Goal: Task Accomplishment & Management: Manage account settings

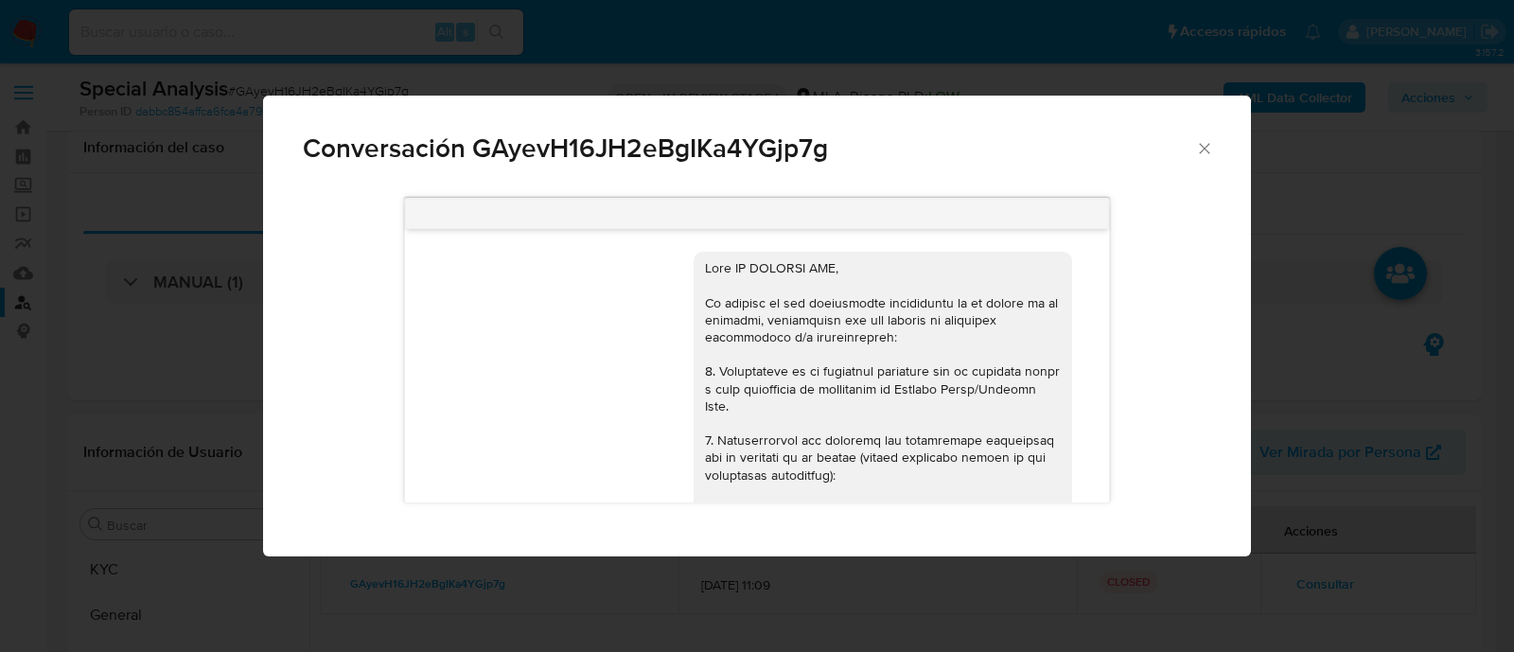
select select "10"
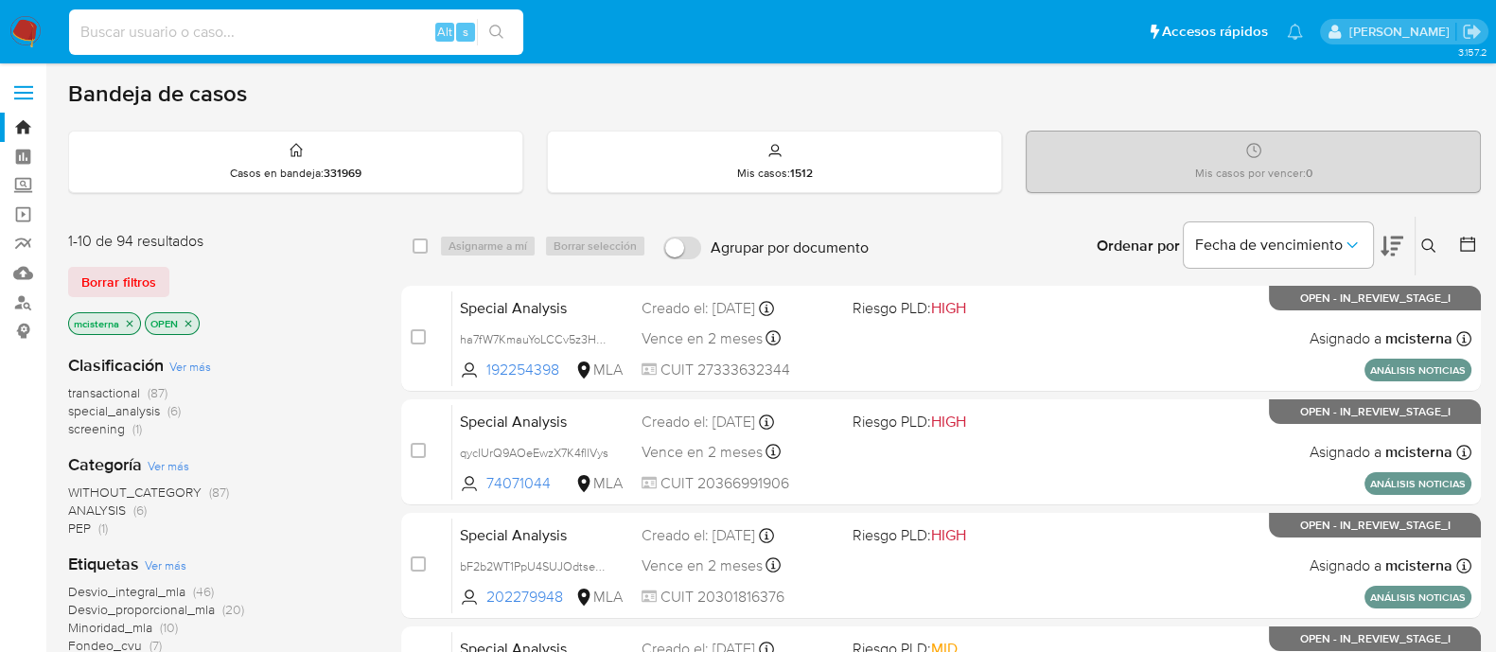
click at [420, 20] on input at bounding box center [296, 32] width 454 height 25
paste input "GAyevH16JH2eBgIKa4YGjp7g"
type input "GAyevH16JH2eBgIKa4YGjp7g"
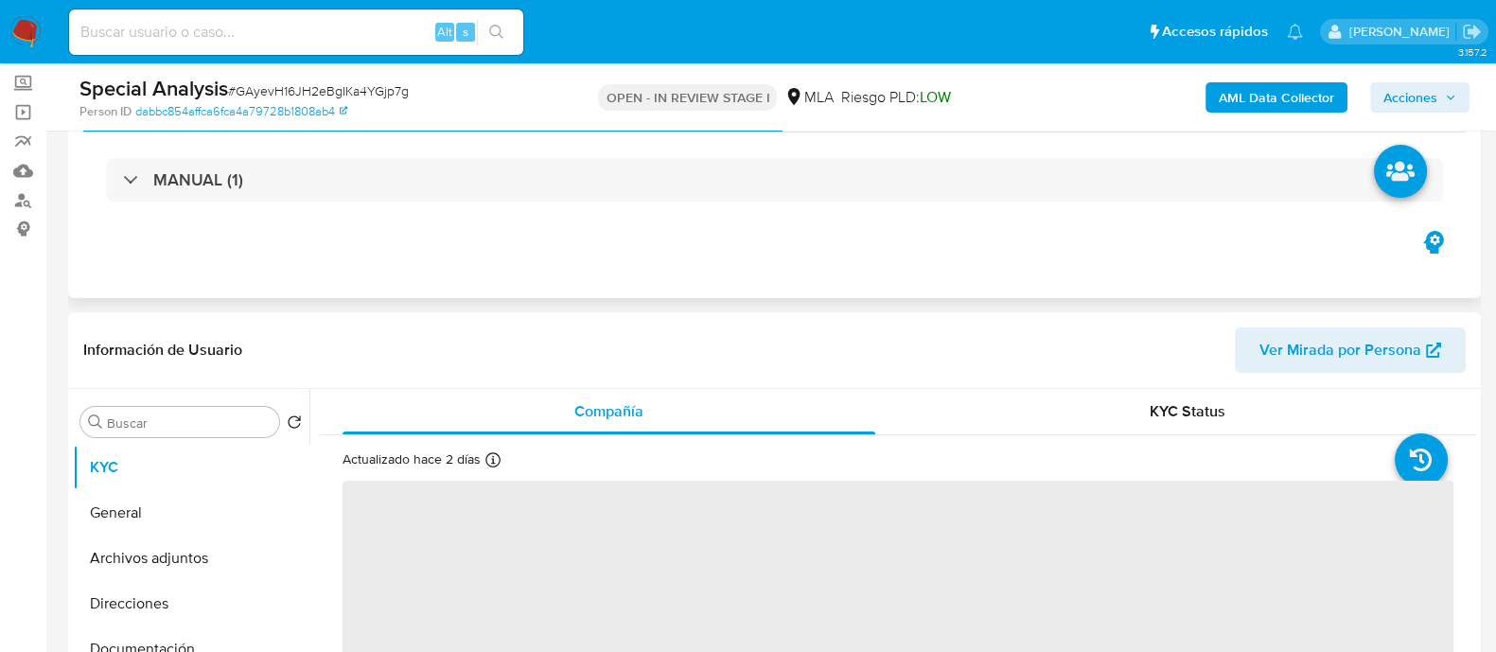
scroll to position [236, 0]
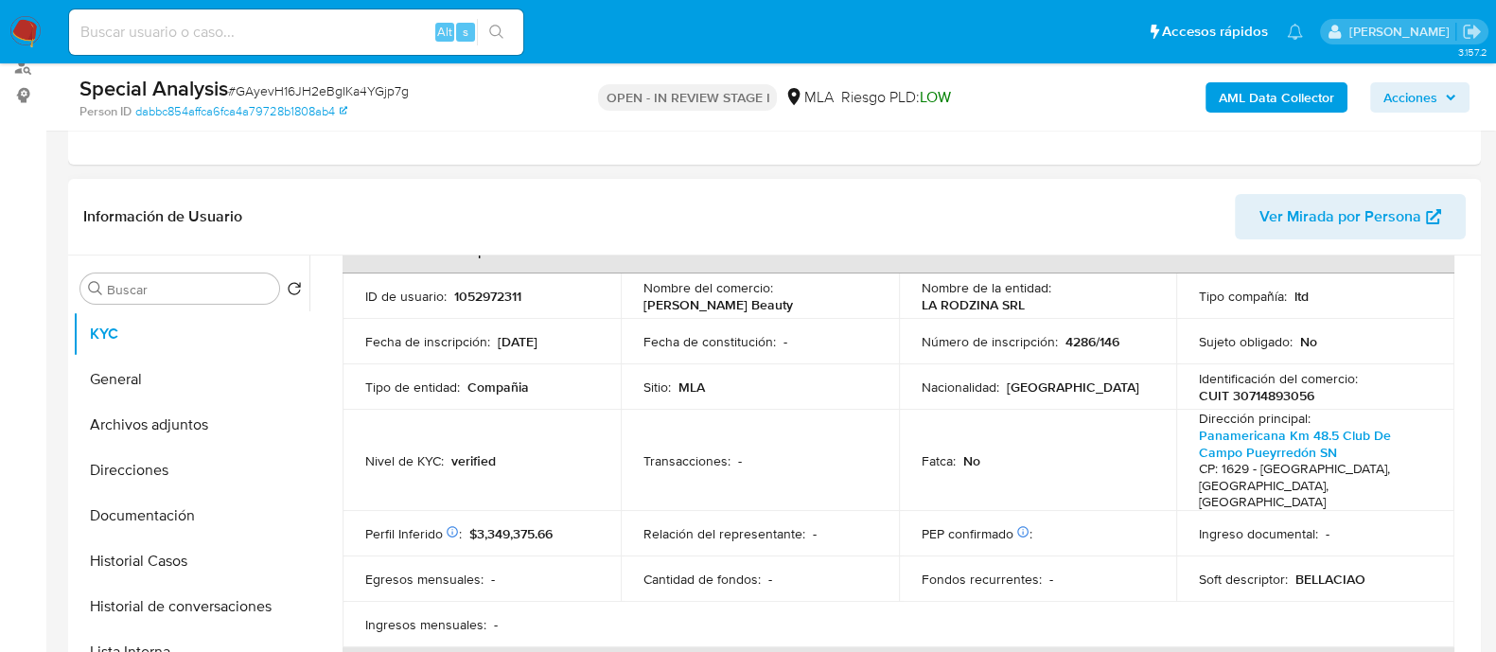
select select "10"
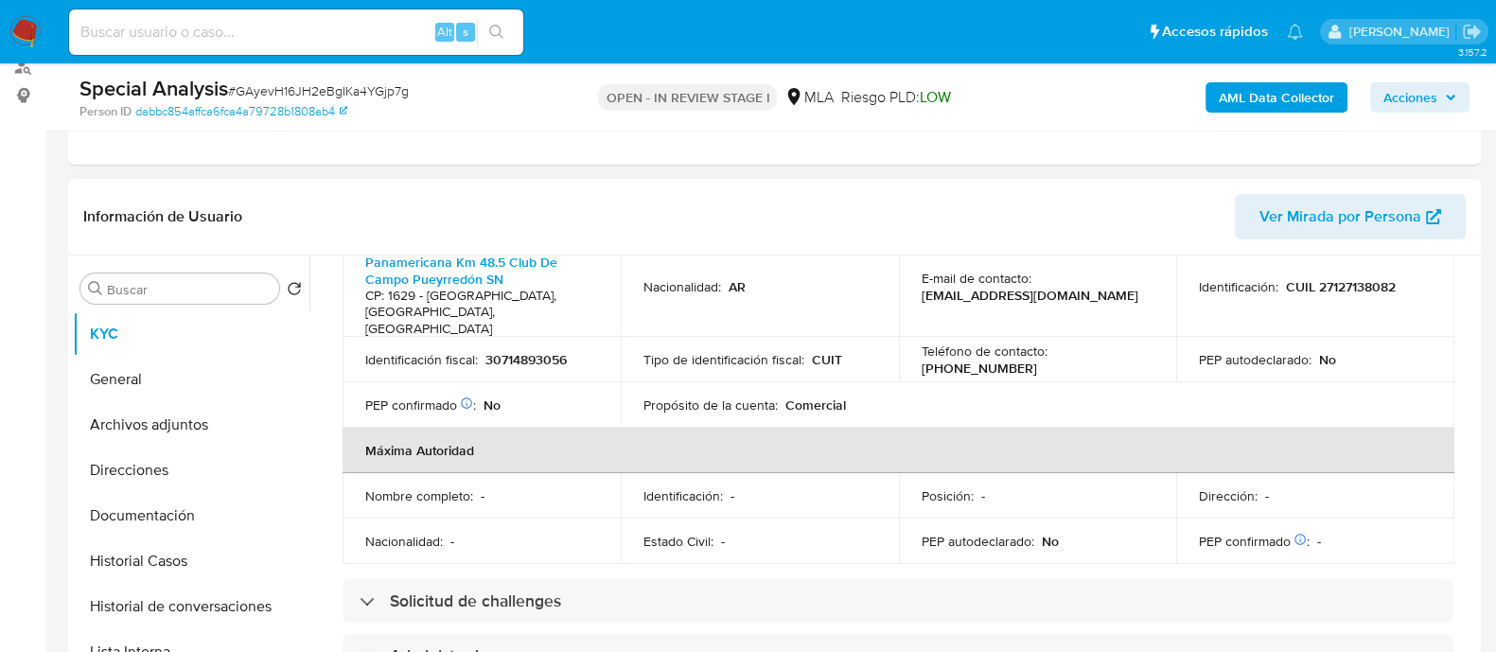
scroll to position [472, 0]
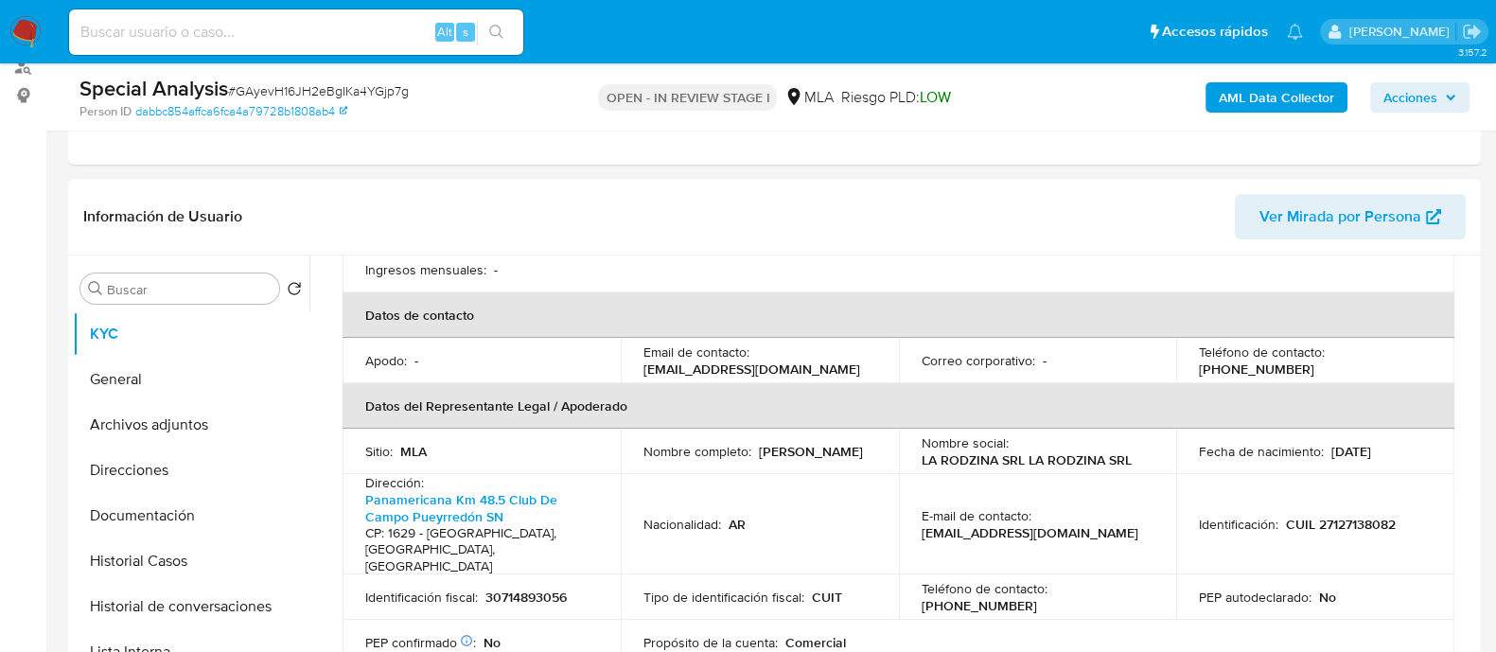
drag, startPoint x: 918, startPoint y: 510, endPoint x: 1139, endPoint y: 506, distance: 221.5
click at [1139, 507] on div "E-mail de contacto : mercadopago.bellaciao@gmail.com" at bounding box center [1038, 524] width 233 height 34
copy p "mercadopago.bellaciao@gmail.com"
click at [203, 435] on button "Archivos adjuntos" at bounding box center [183, 424] width 221 height 45
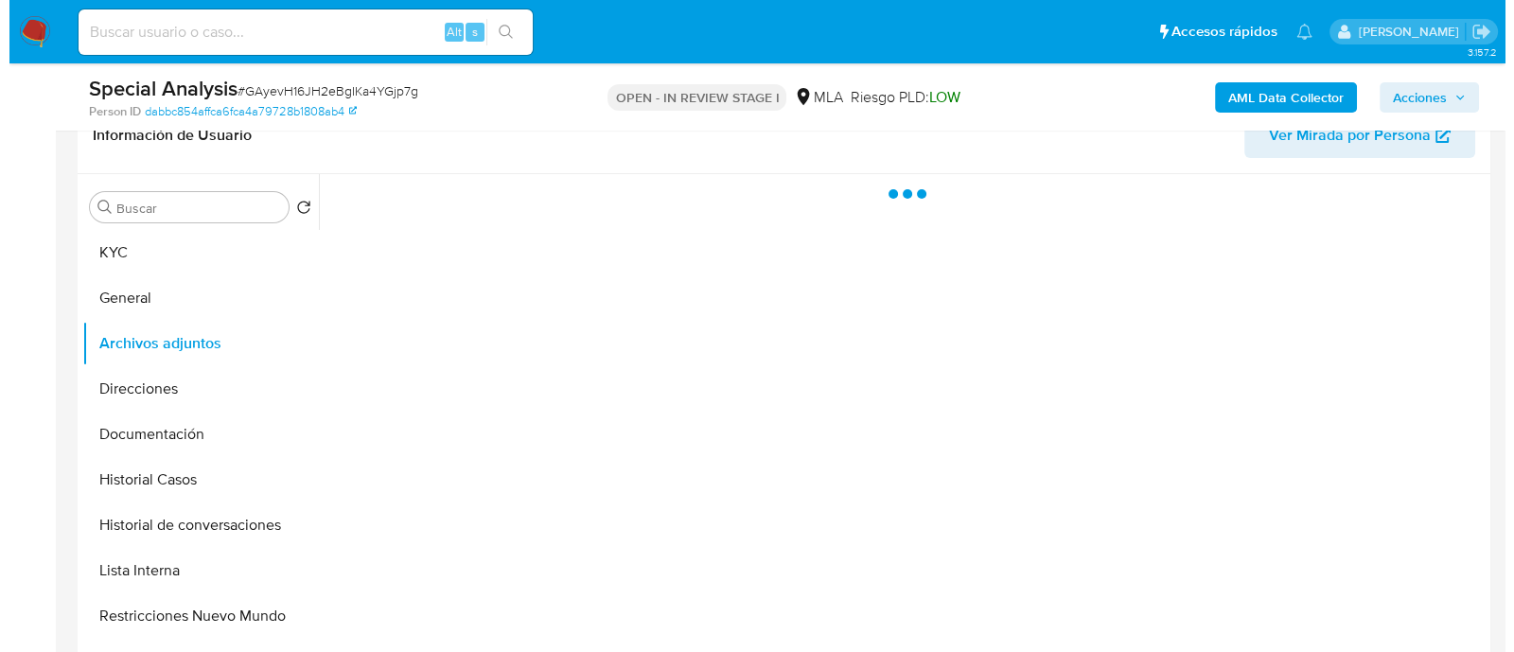
scroll to position [355, 0]
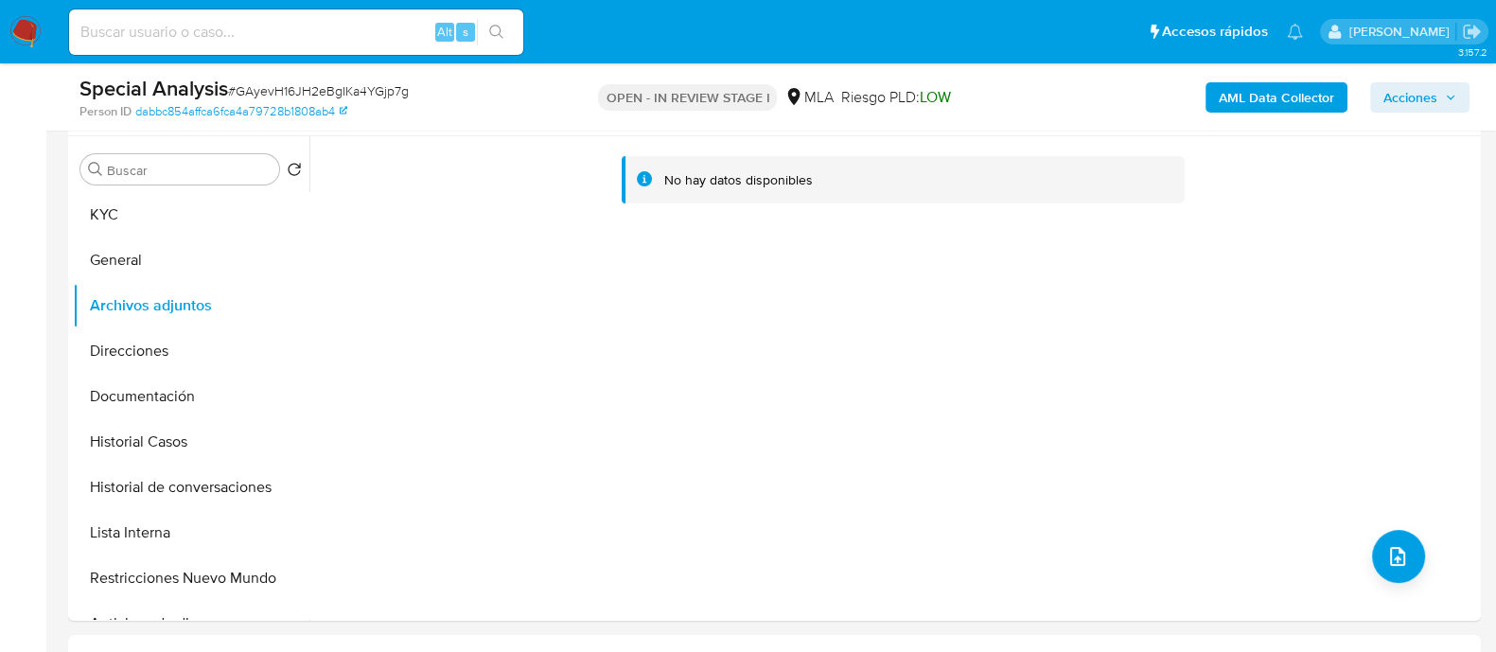
click at [1268, 105] on b "AML Data Collector" at bounding box center [1276, 97] width 115 height 30
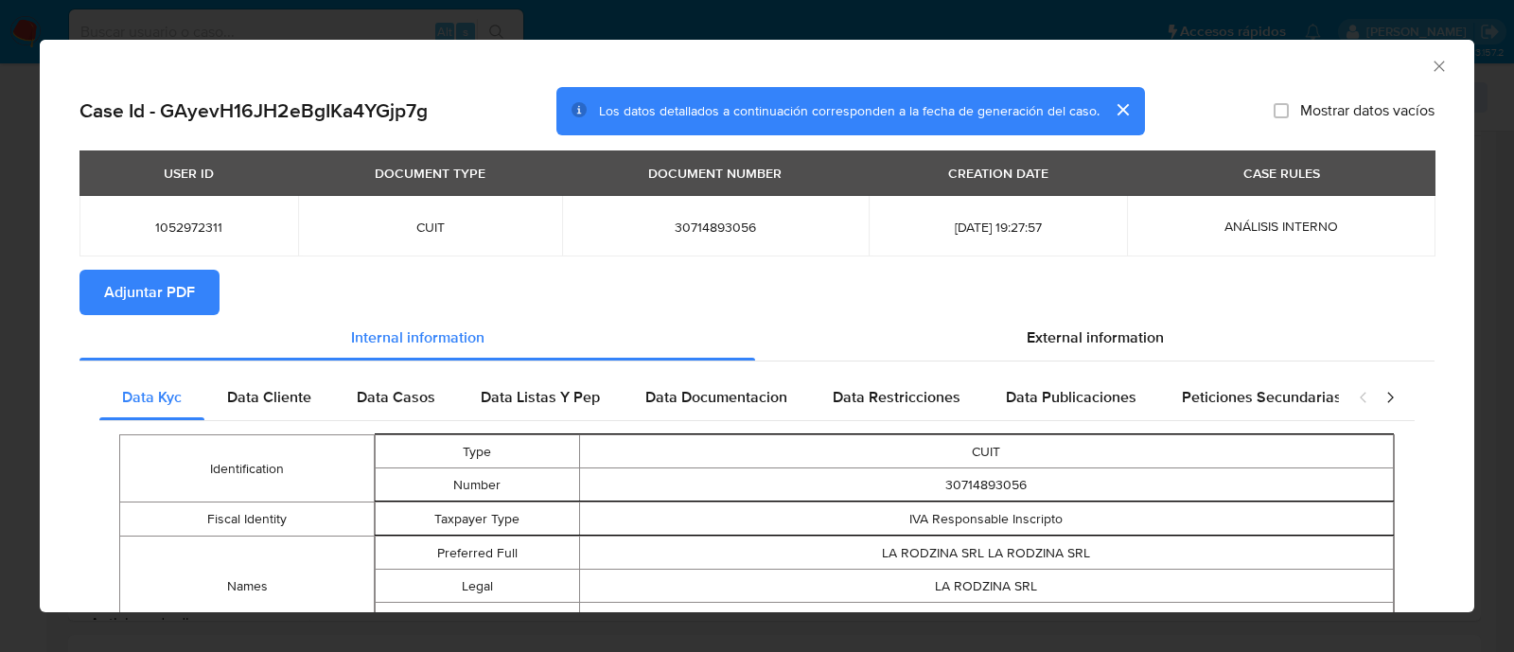
click at [172, 293] on span "Adjuntar PDF" at bounding box center [149, 293] width 91 height 42
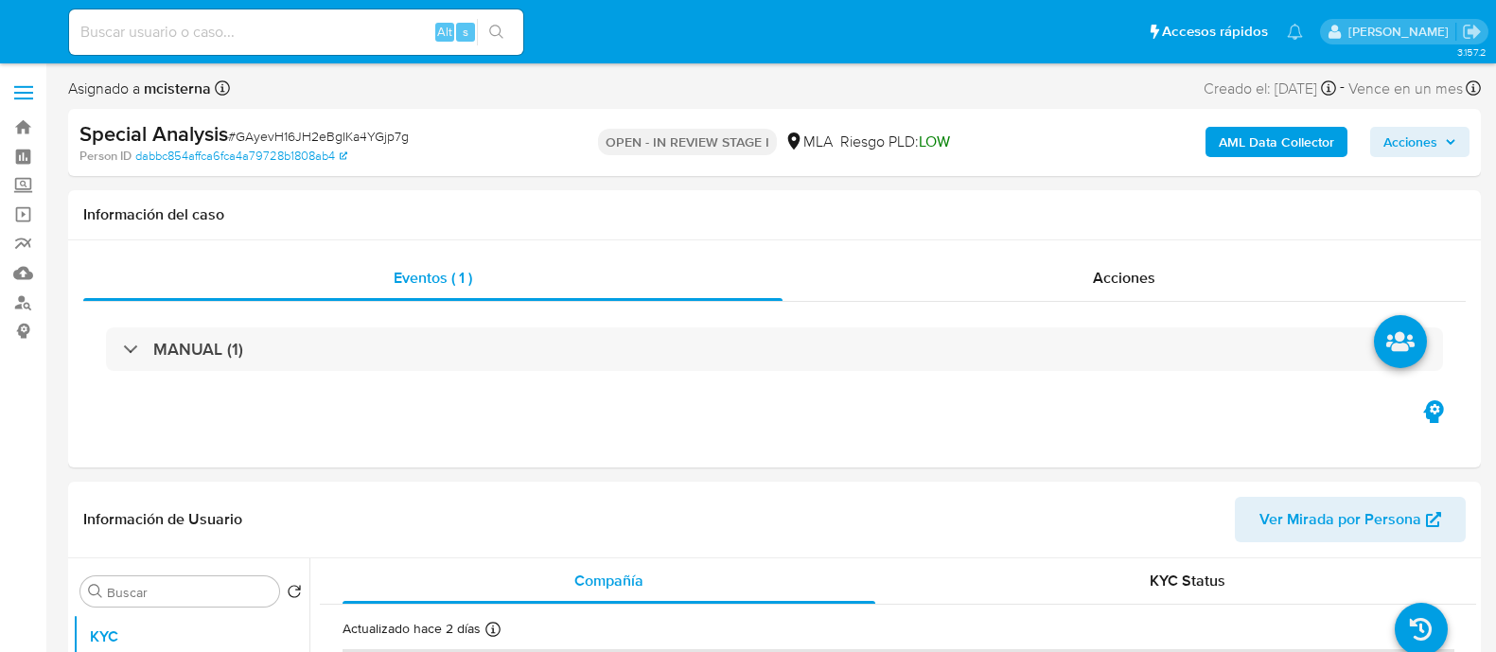
select select "10"
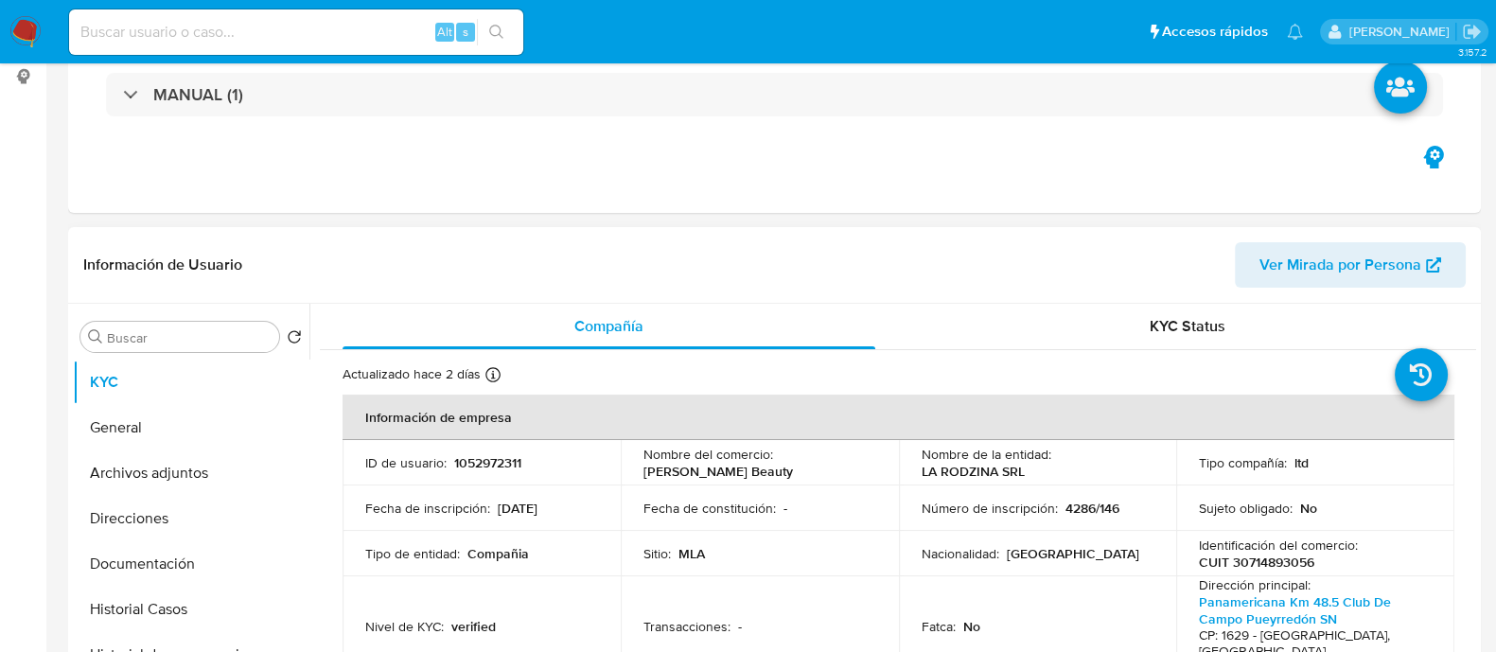
scroll to position [355, 0]
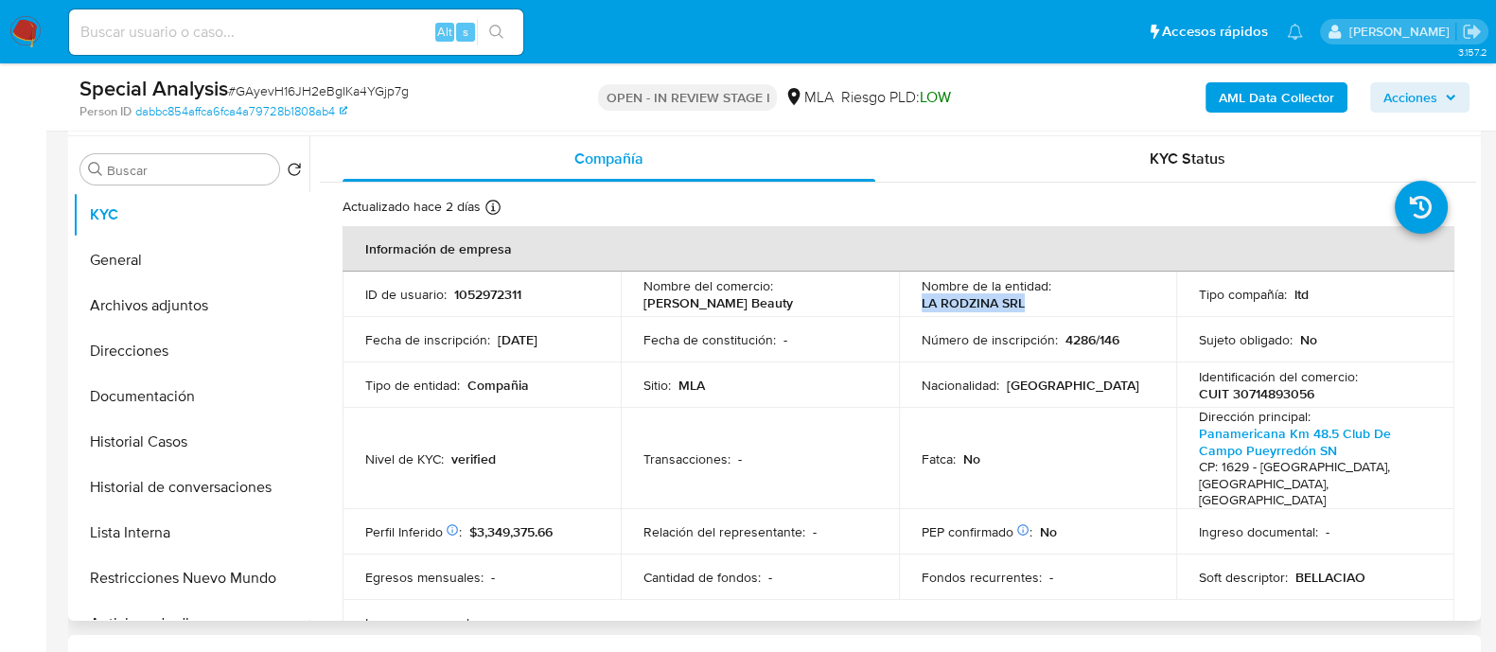
drag, startPoint x: 920, startPoint y: 303, endPoint x: 1018, endPoint y: 303, distance: 98.4
click at [1018, 303] on td "Nombre de la entidad : LA RODZINA SRL" at bounding box center [1038, 294] width 278 height 45
copy p "LA RODZINA SRL"
click at [1265, 395] on p "CUIT 30714893056" at bounding box center [1256, 393] width 115 height 17
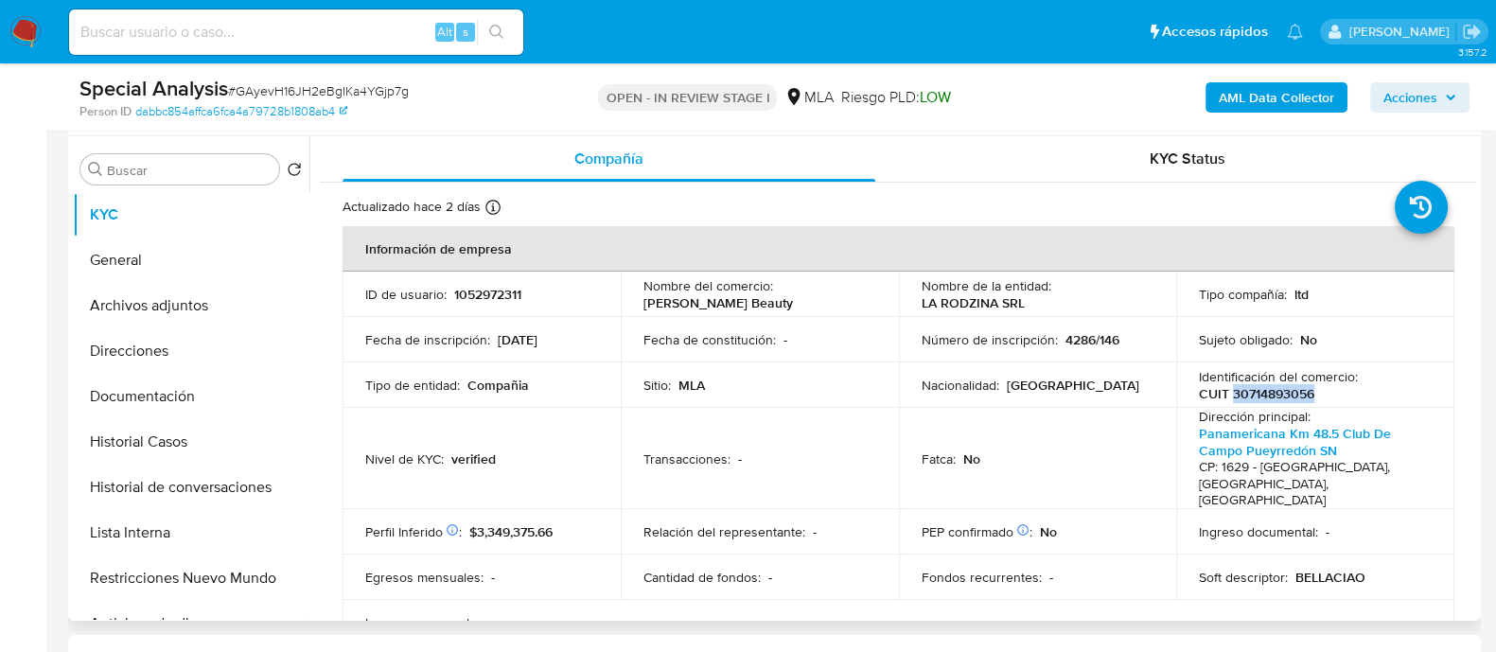
copy p "30714893056"
click at [214, 301] on button "Archivos adjuntos" at bounding box center [183, 305] width 221 height 45
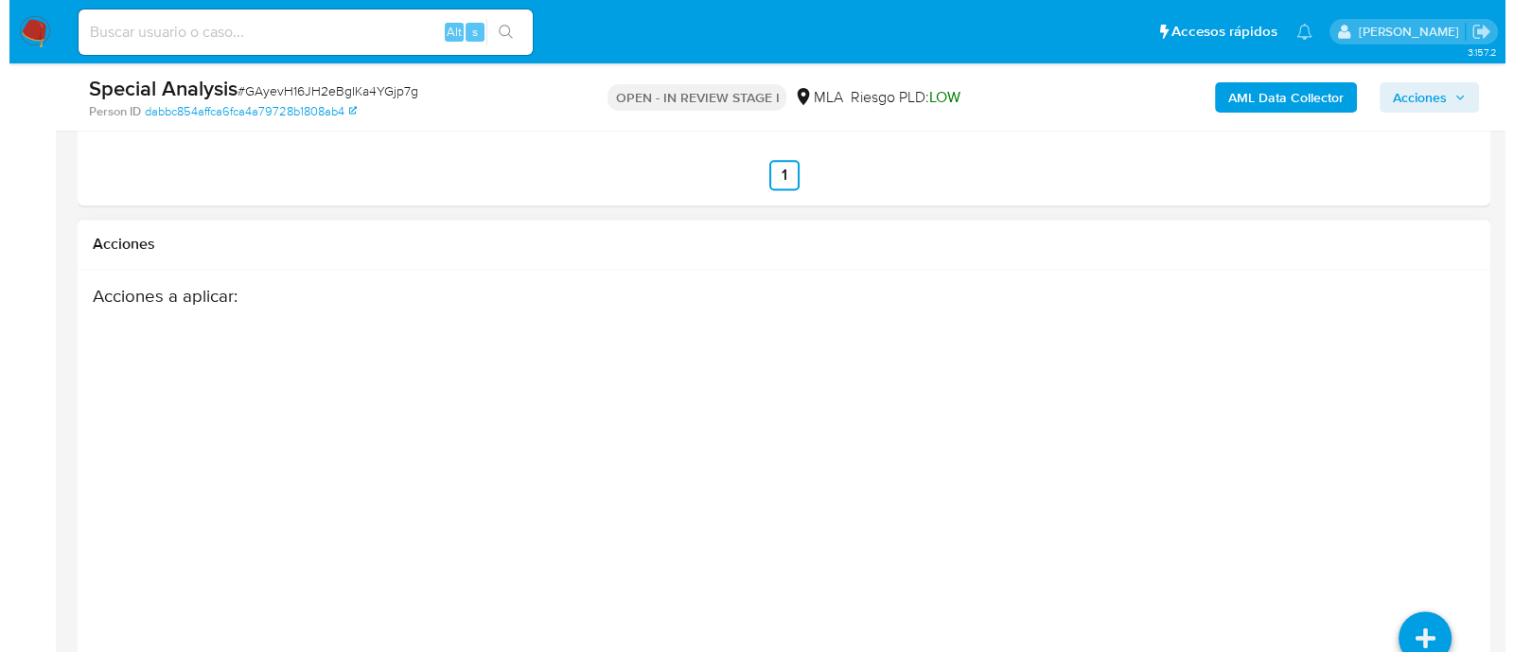
scroll to position [3238, 0]
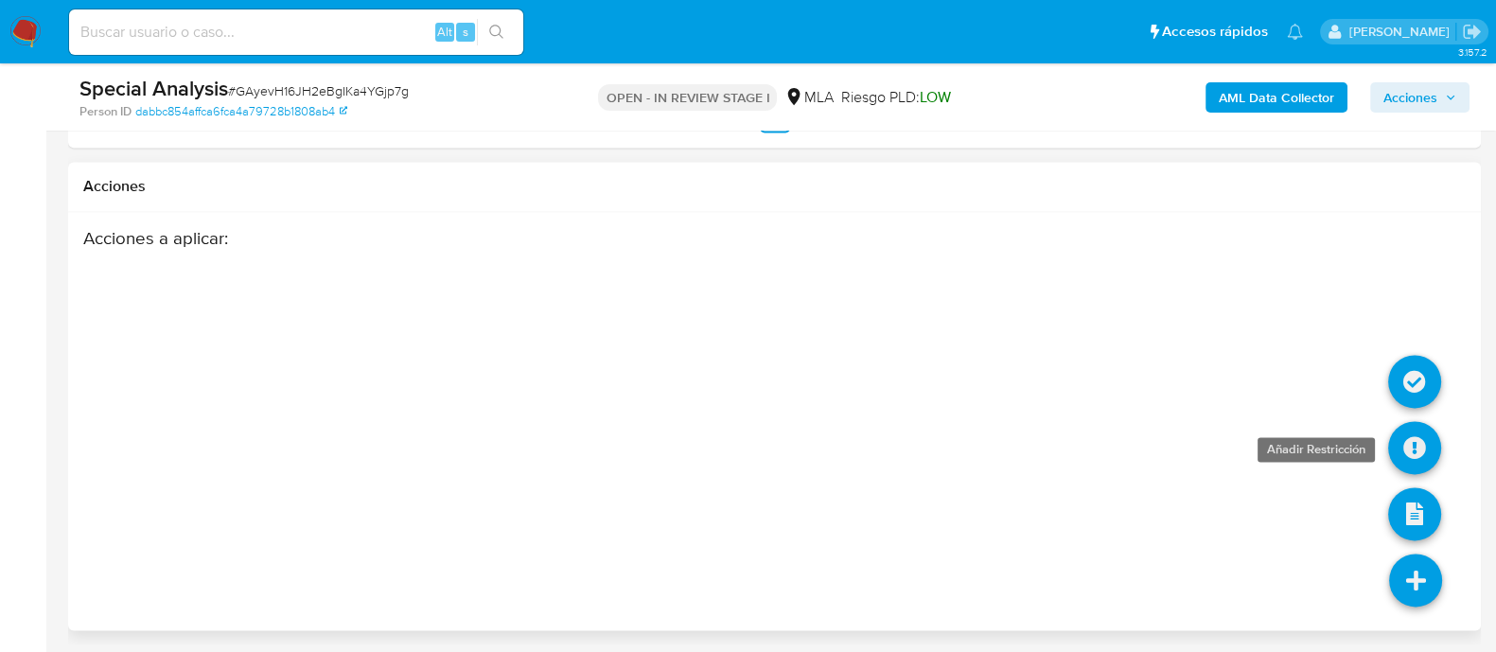
click at [1421, 437] on icon at bounding box center [1414, 447] width 53 height 53
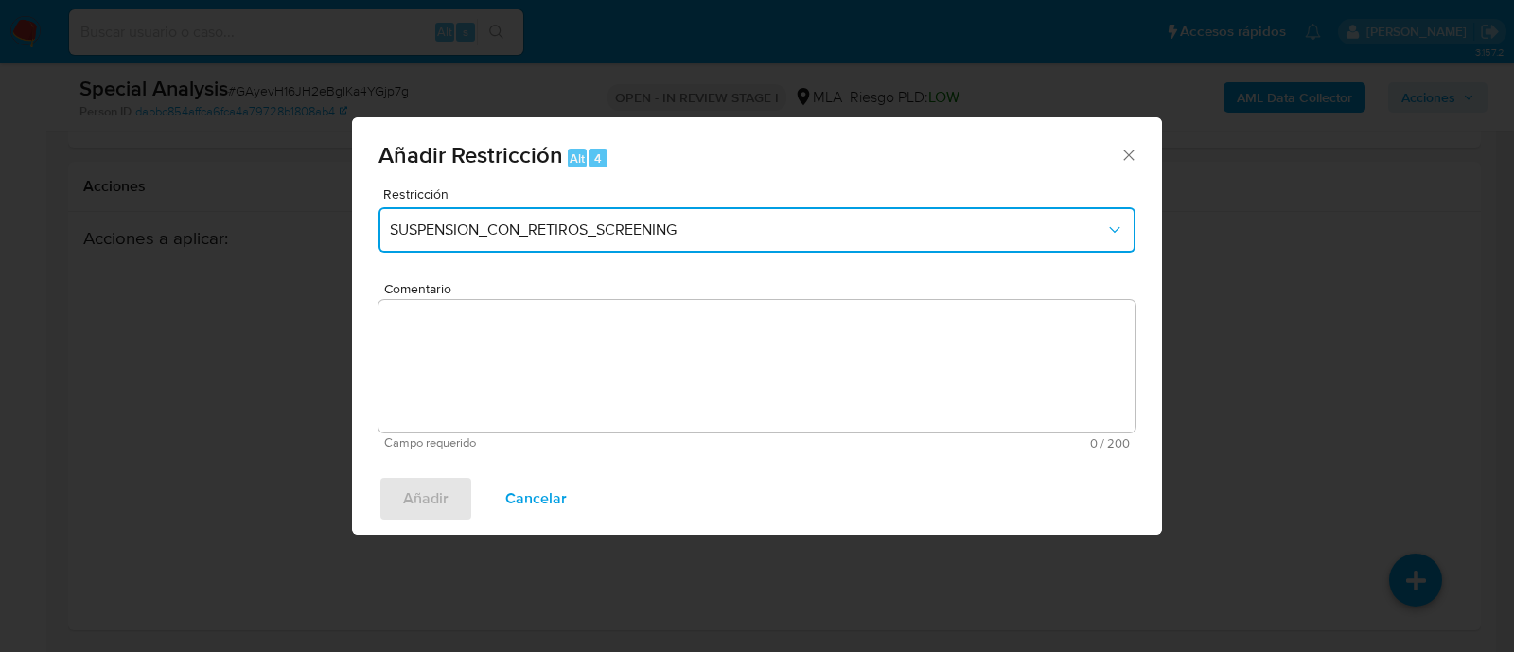
click at [689, 252] on button "SUSPENSION_CON_RETIROS_SCREENING" at bounding box center [757, 229] width 757 height 45
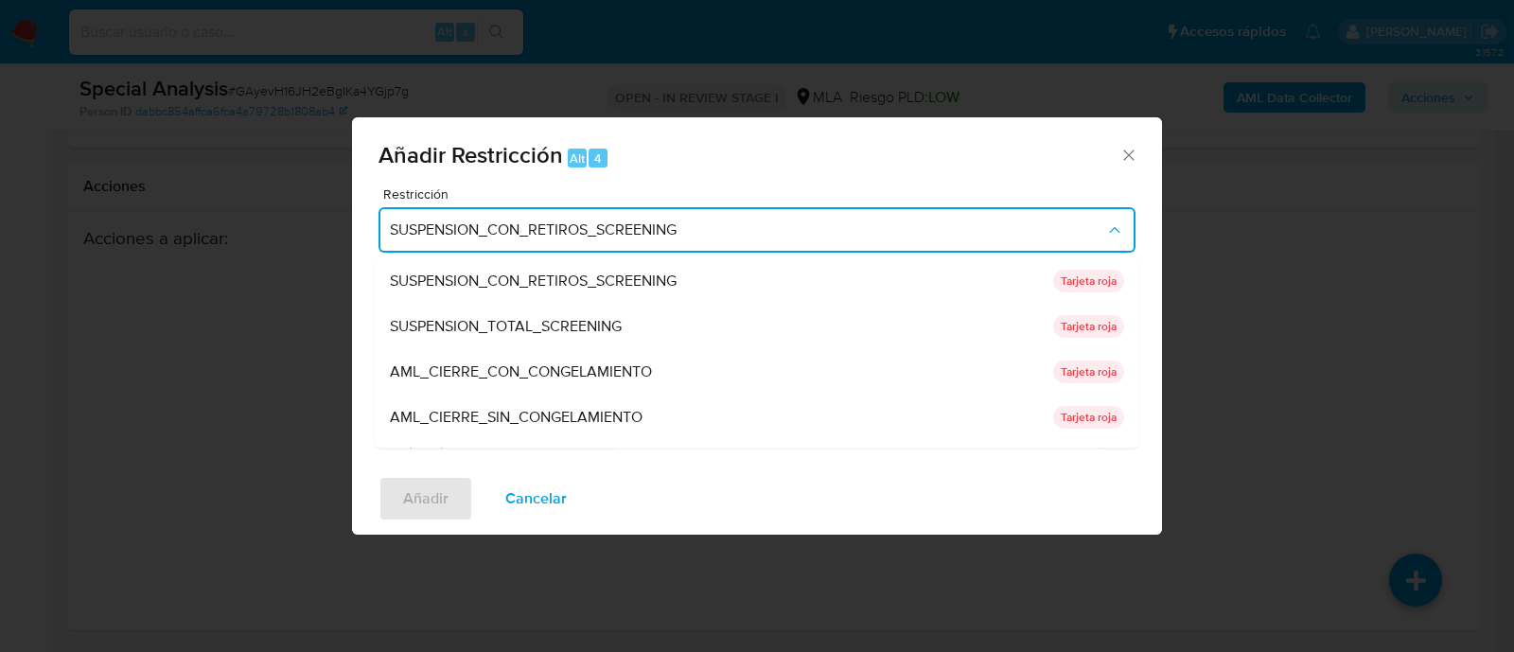
click at [680, 209] on button "SUSPENSION_CON_RETIROS_SCREENING" at bounding box center [757, 229] width 757 height 45
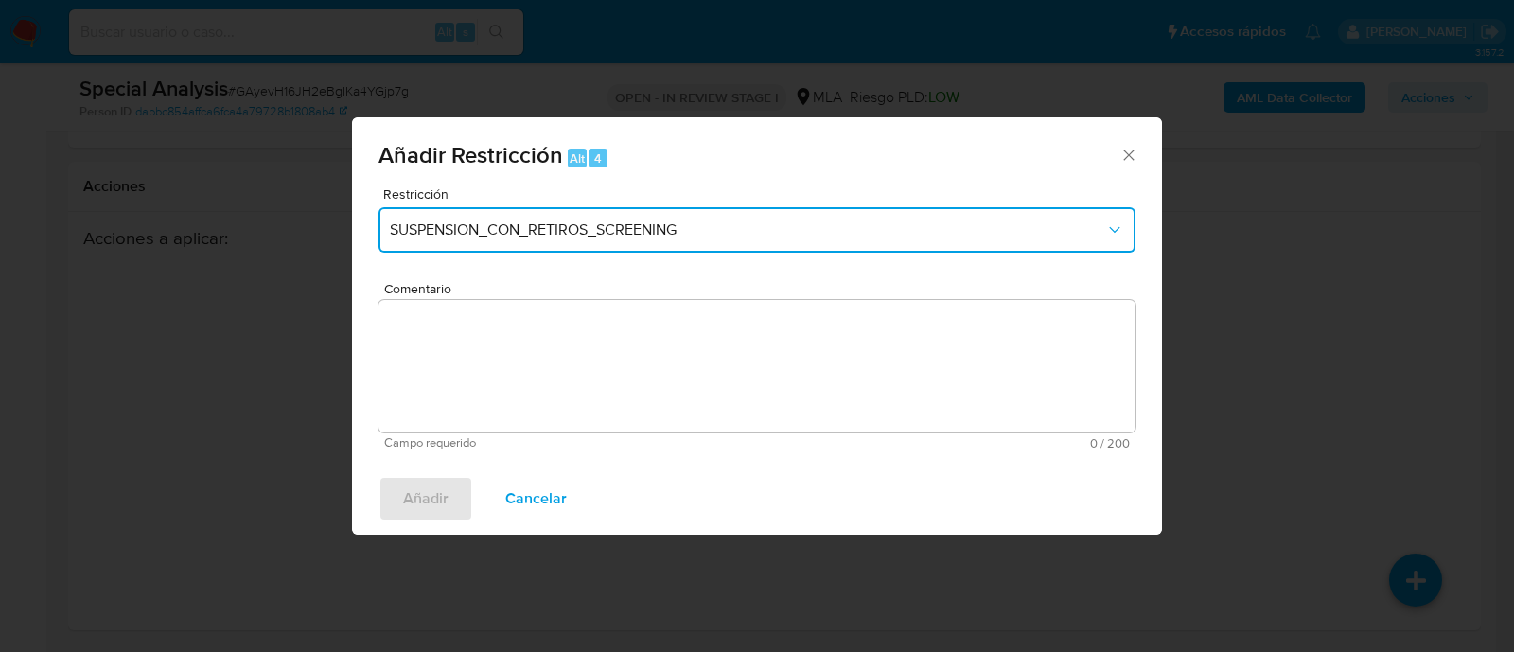
click at [680, 209] on button "SUSPENSION_CON_RETIROS_SCREENING" at bounding box center [757, 229] width 757 height 45
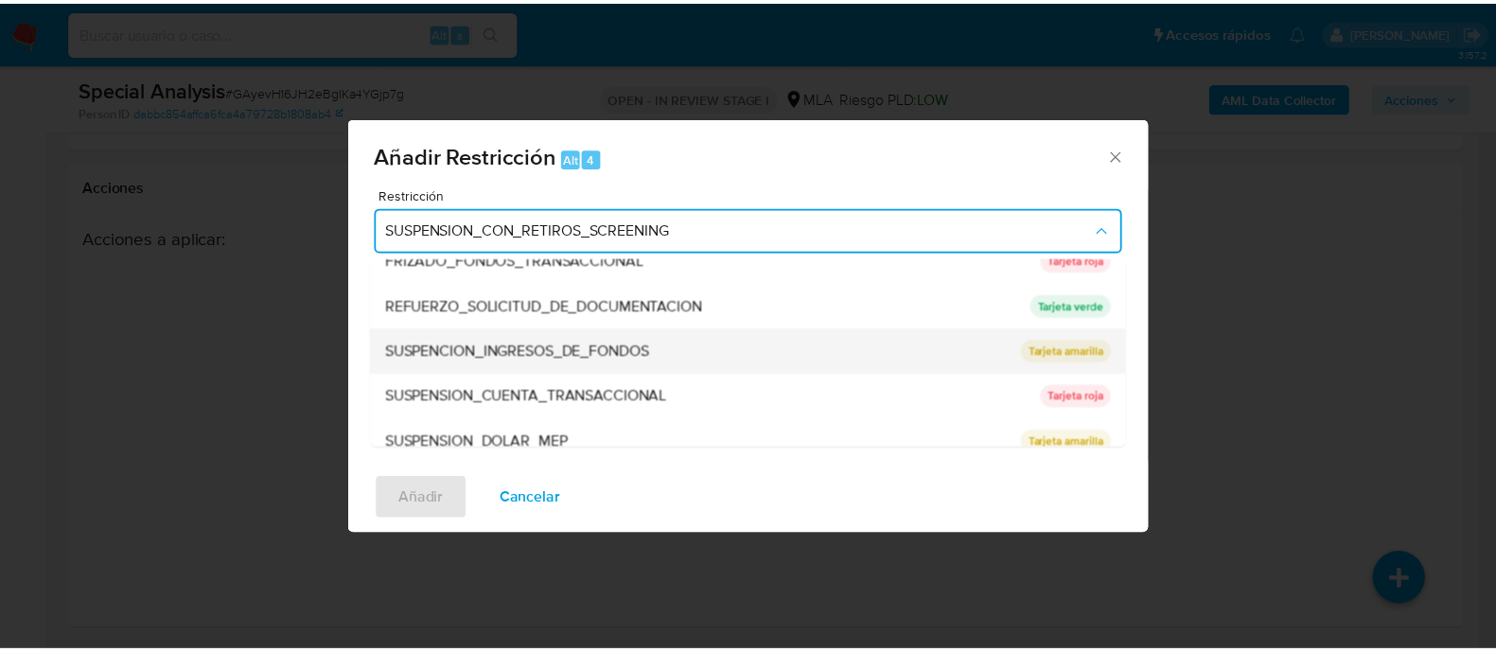
scroll to position [401, 0]
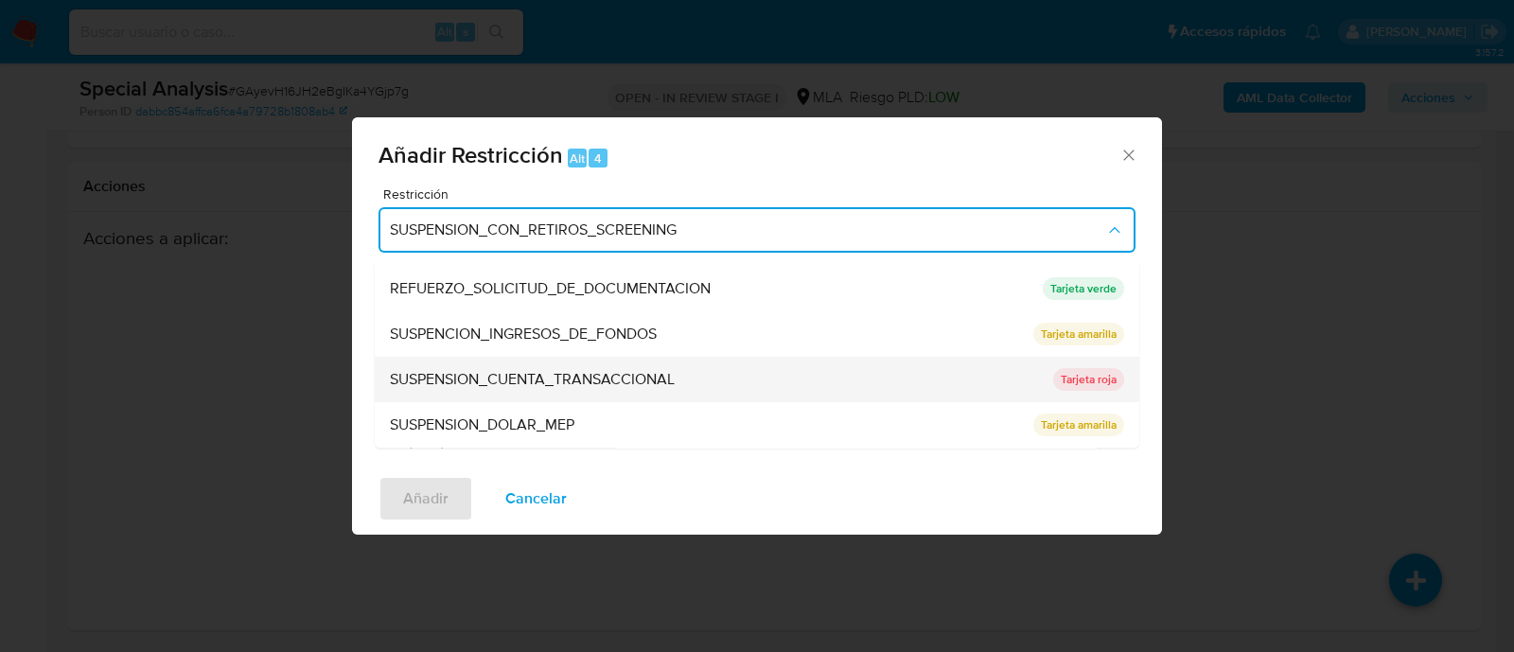
click at [607, 380] on span "SUSPENSION_CUENTA_TRANSACCIONAL" at bounding box center [532, 380] width 285 height 19
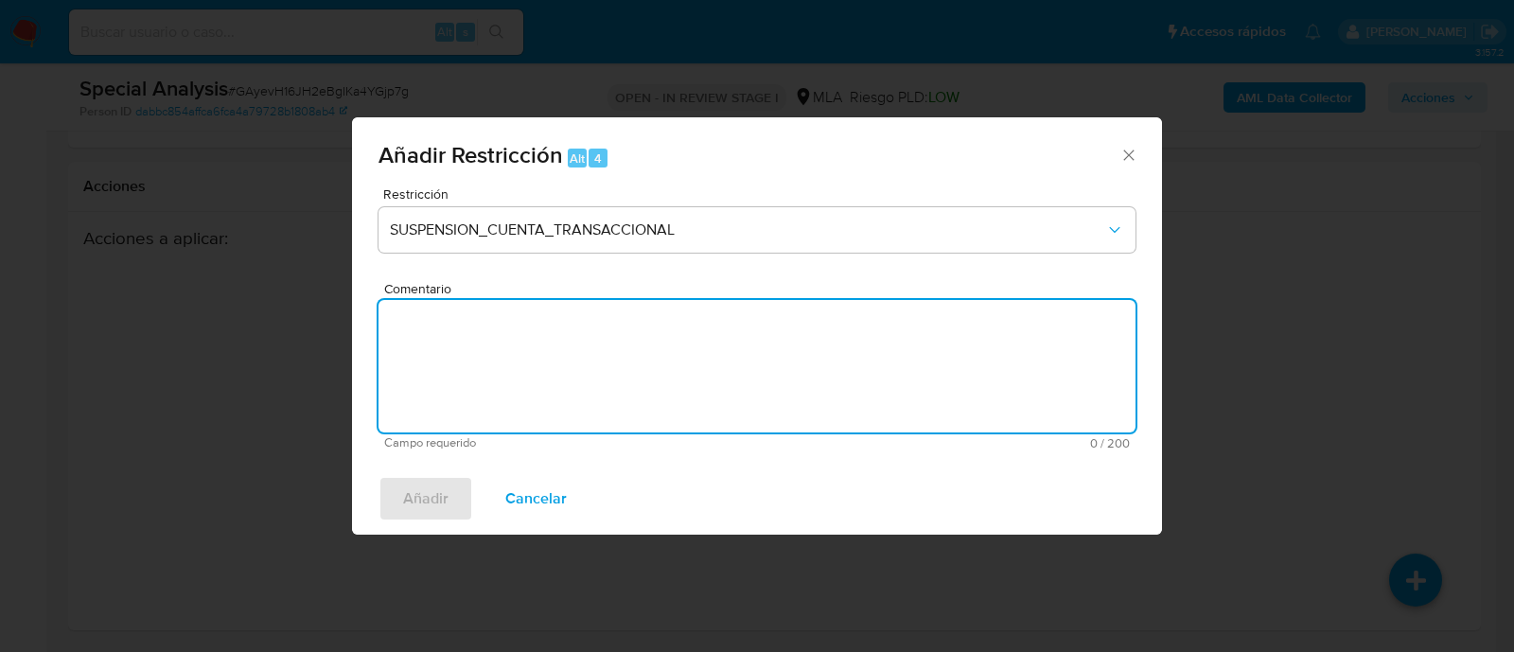
click at [696, 376] on textarea "Comentario" at bounding box center [757, 366] width 757 height 132
type textarea "AML"
click at [445, 500] on span "Añadir" at bounding box center [425, 499] width 45 height 42
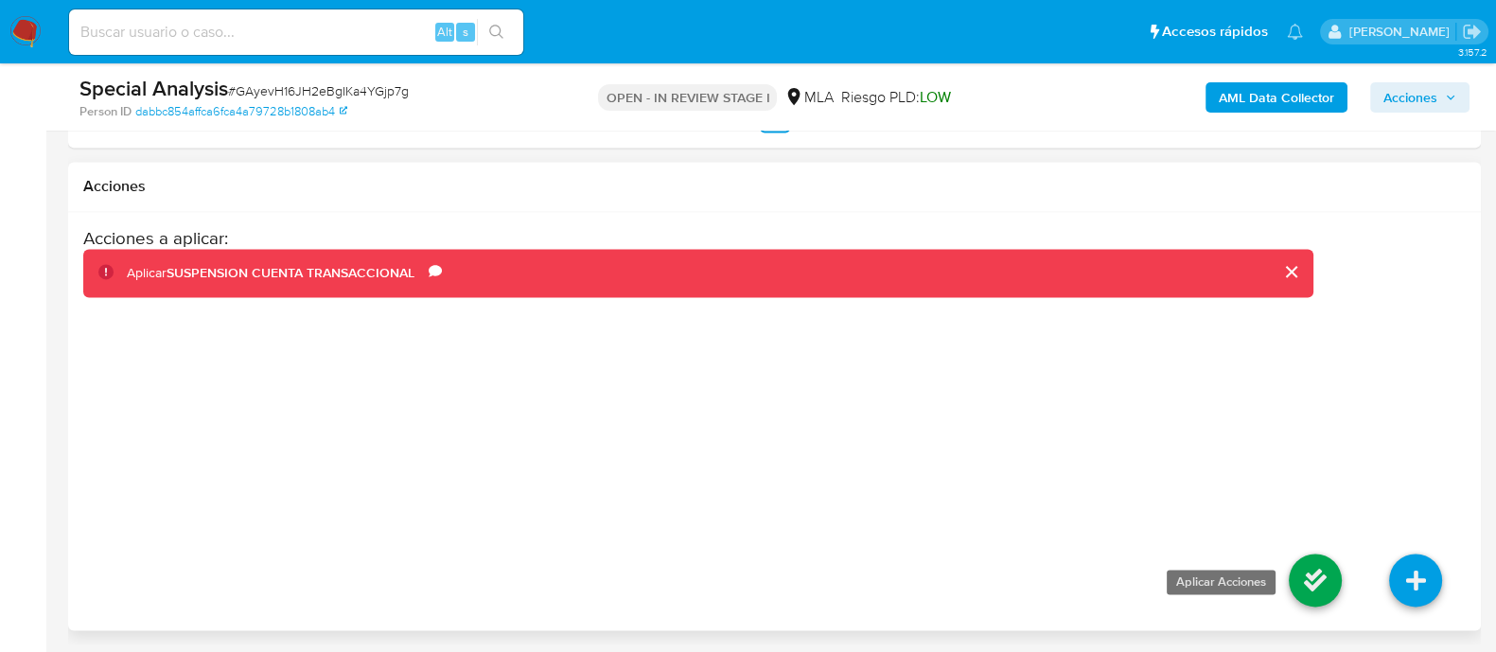
click at [1321, 570] on icon at bounding box center [1315, 580] width 53 height 53
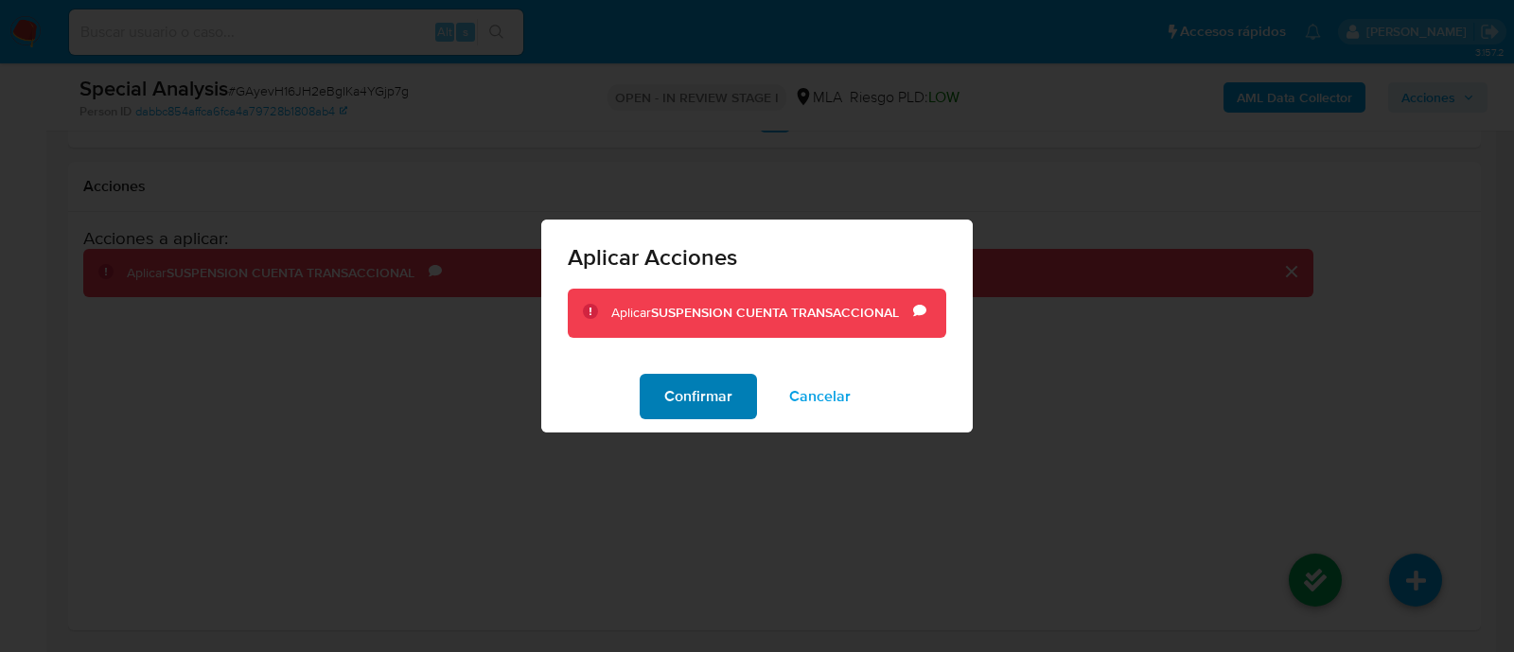
click at [726, 387] on span "Confirmar" at bounding box center [698, 397] width 68 height 42
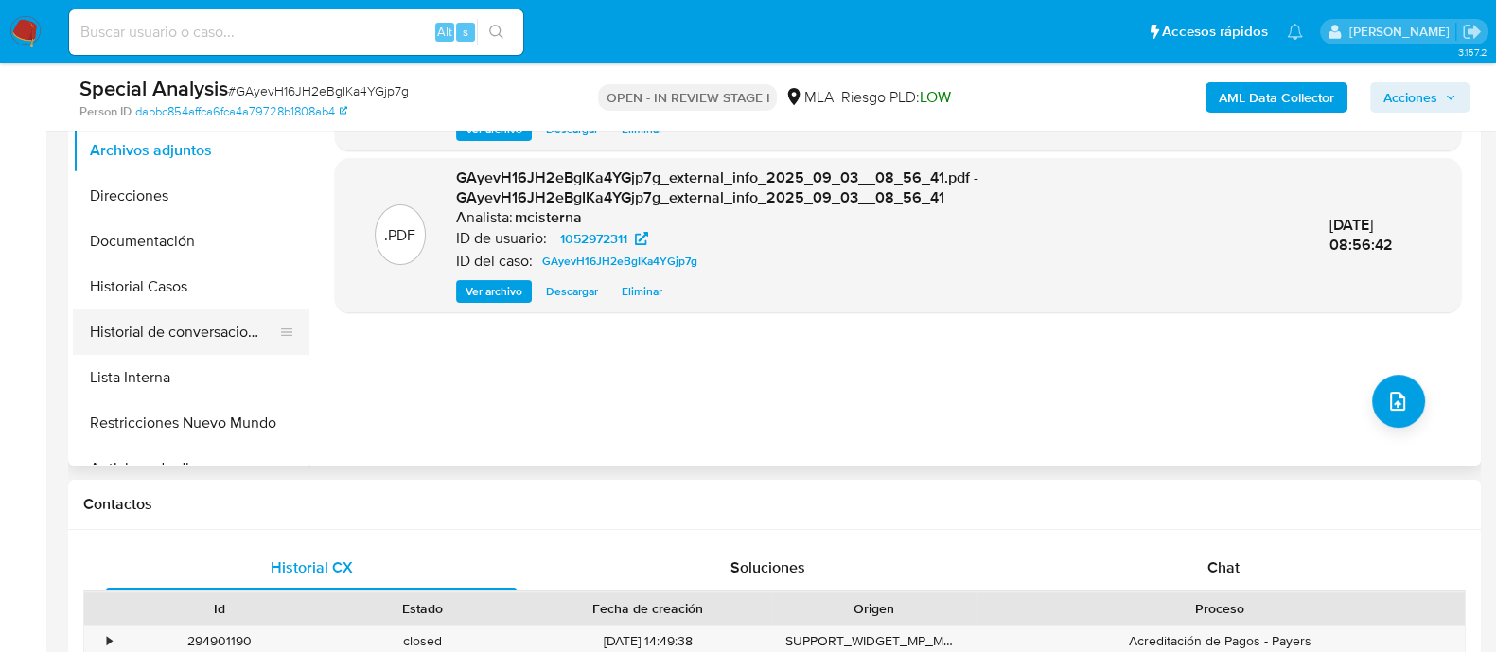
scroll to position [472, 0]
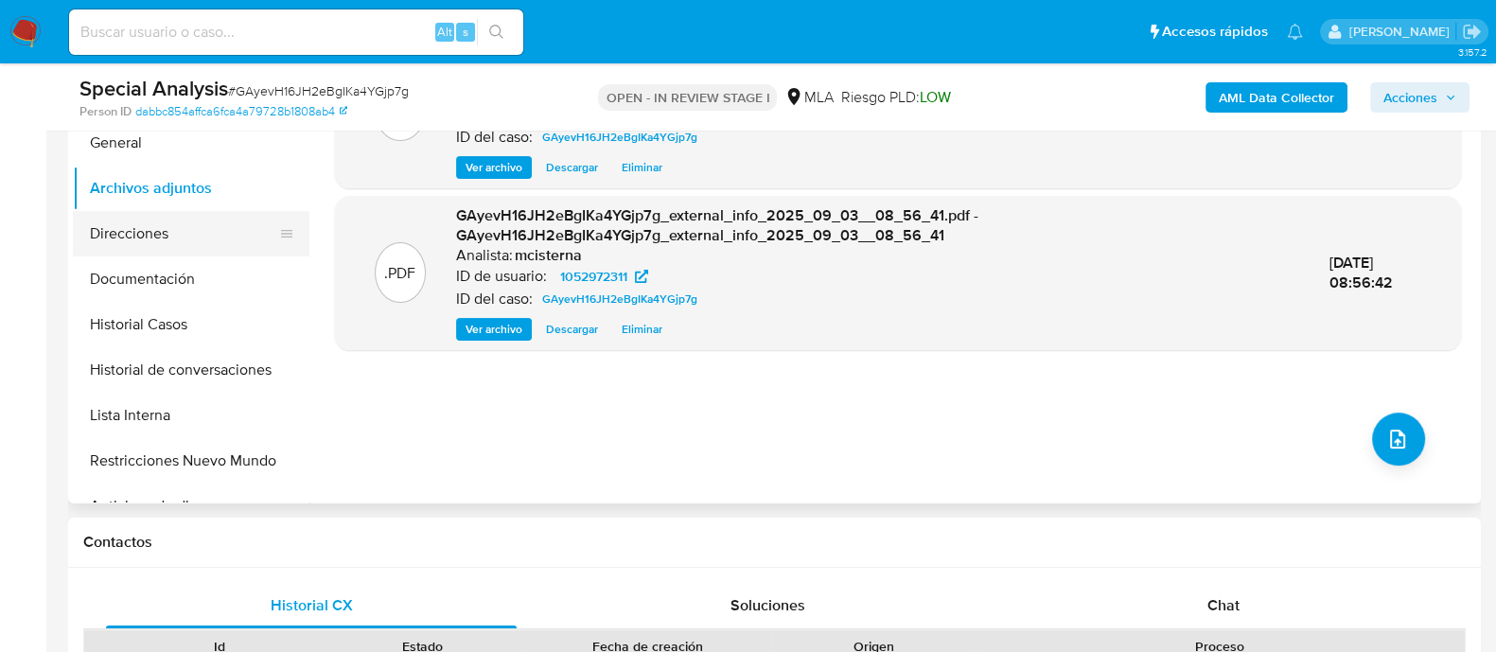
click at [175, 236] on button "Direcciones" at bounding box center [183, 233] width 221 height 45
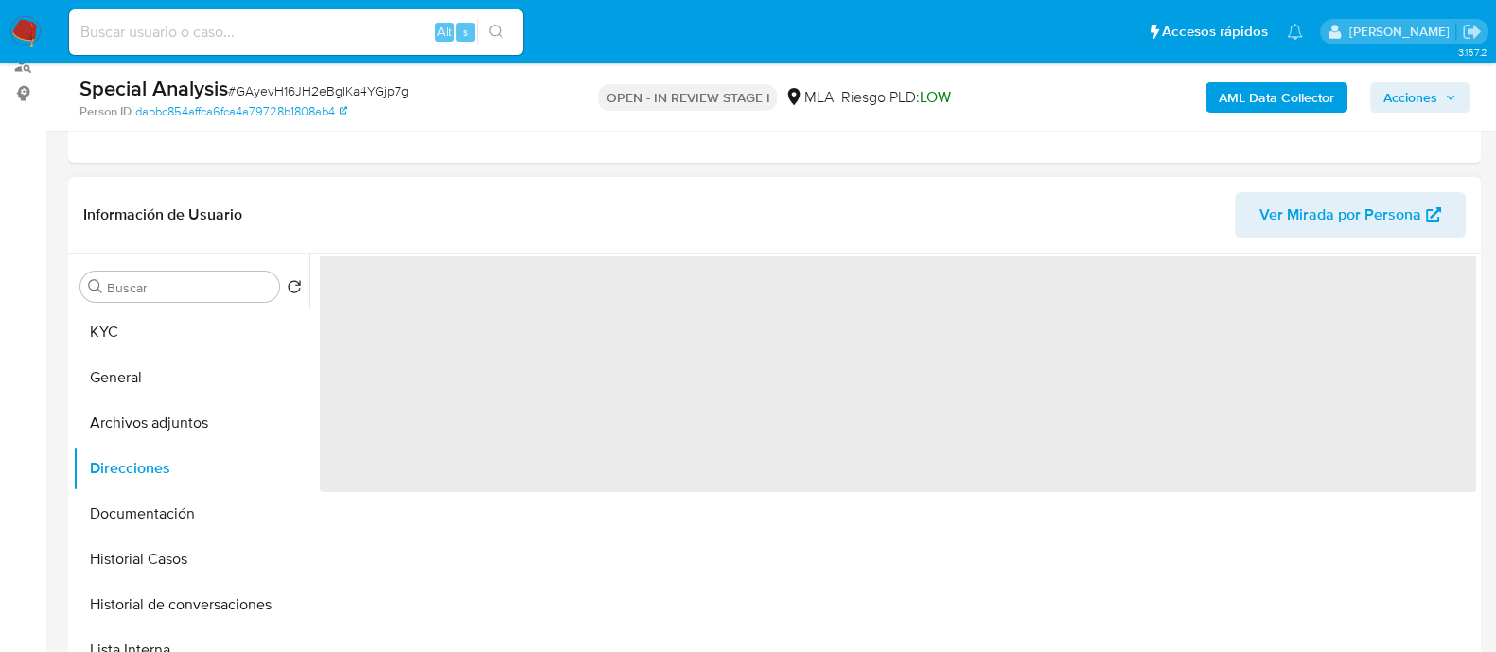
scroll to position [236, 0]
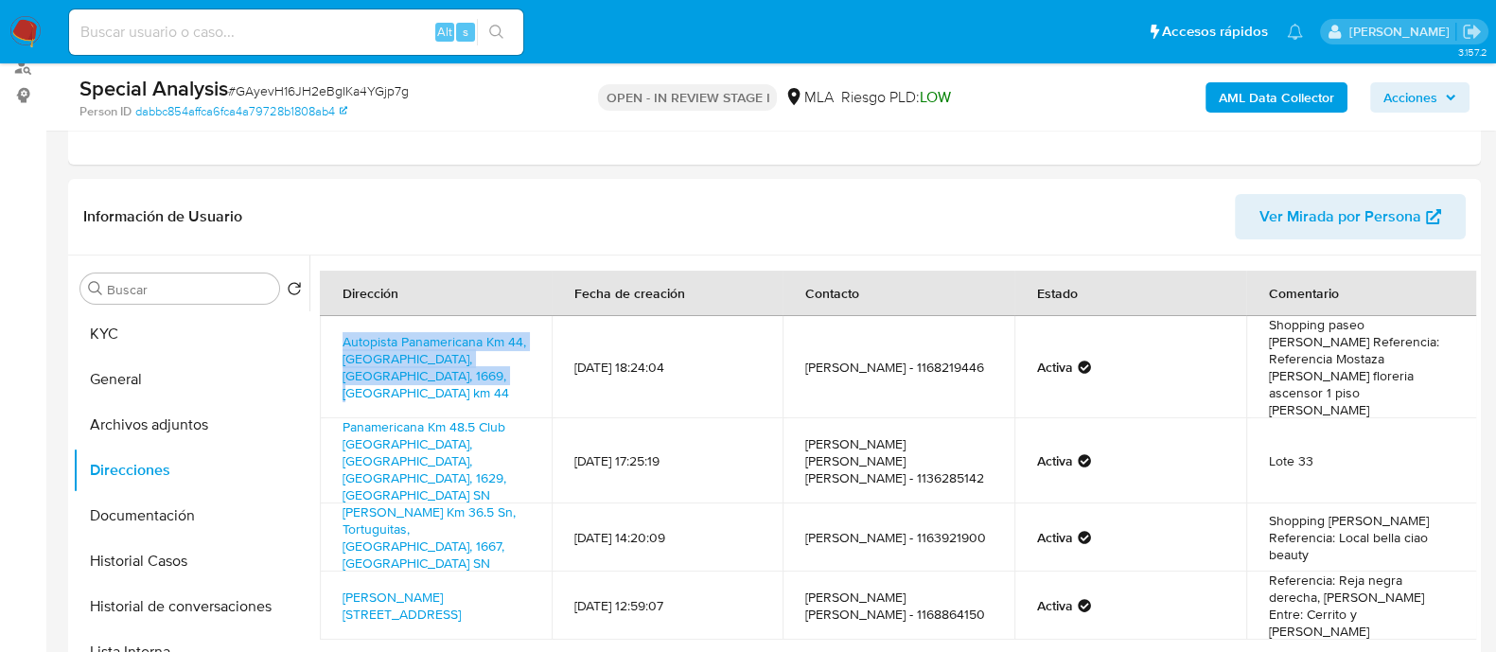
drag, startPoint x: 326, startPoint y: 333, endPoint x: 469, endPoint y: 367, distance: 146.9
click at [469, 367] on td "Autopista Panamericana Km 44, Del Viso, Buenos Aires, 1669, Argentina km 44" at bounding box center [436, 367] width 232 height 102
copy link "Autopista Panamericana Km 44, Del Viso, Buenos Aires, 1669, Argentina km 44"
click at [234, 592] on button "Historial de conversaciones" at bounding box center [183, 606] width 221 height 45
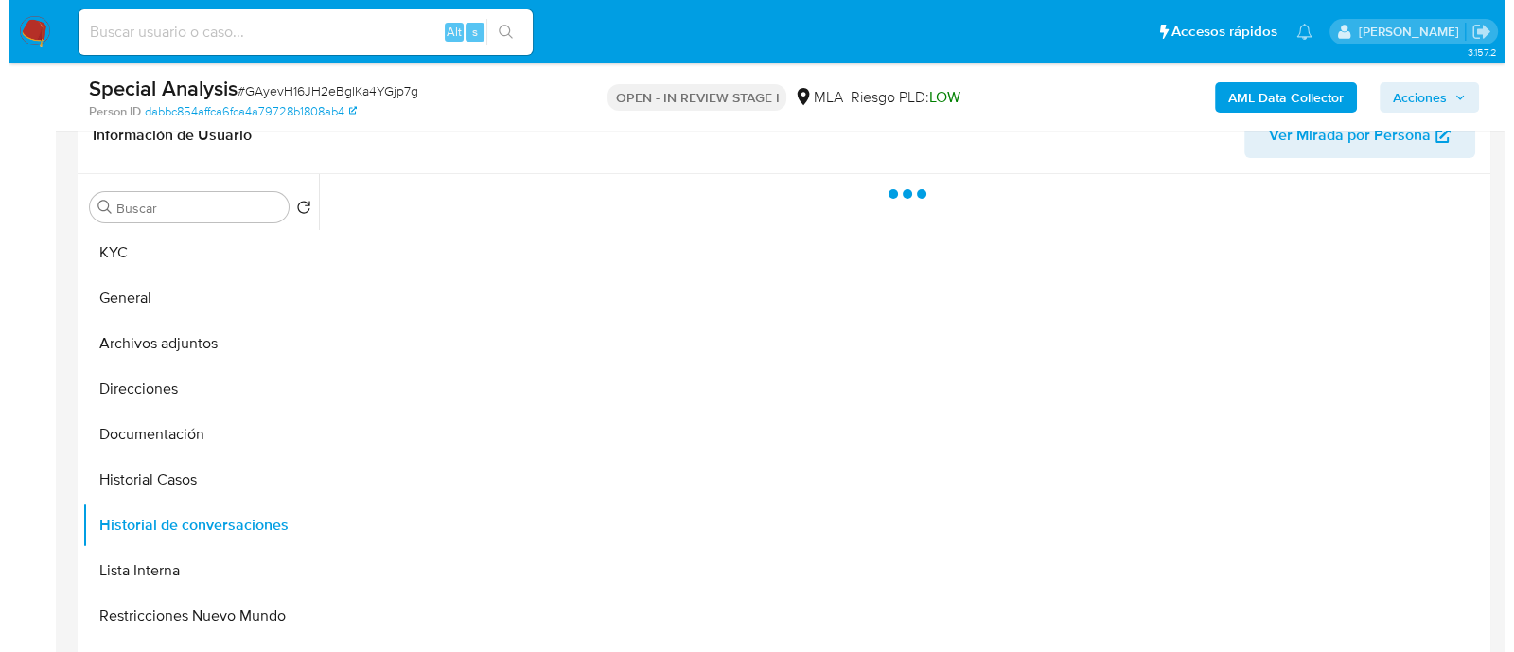
scroll to position [355, 0]
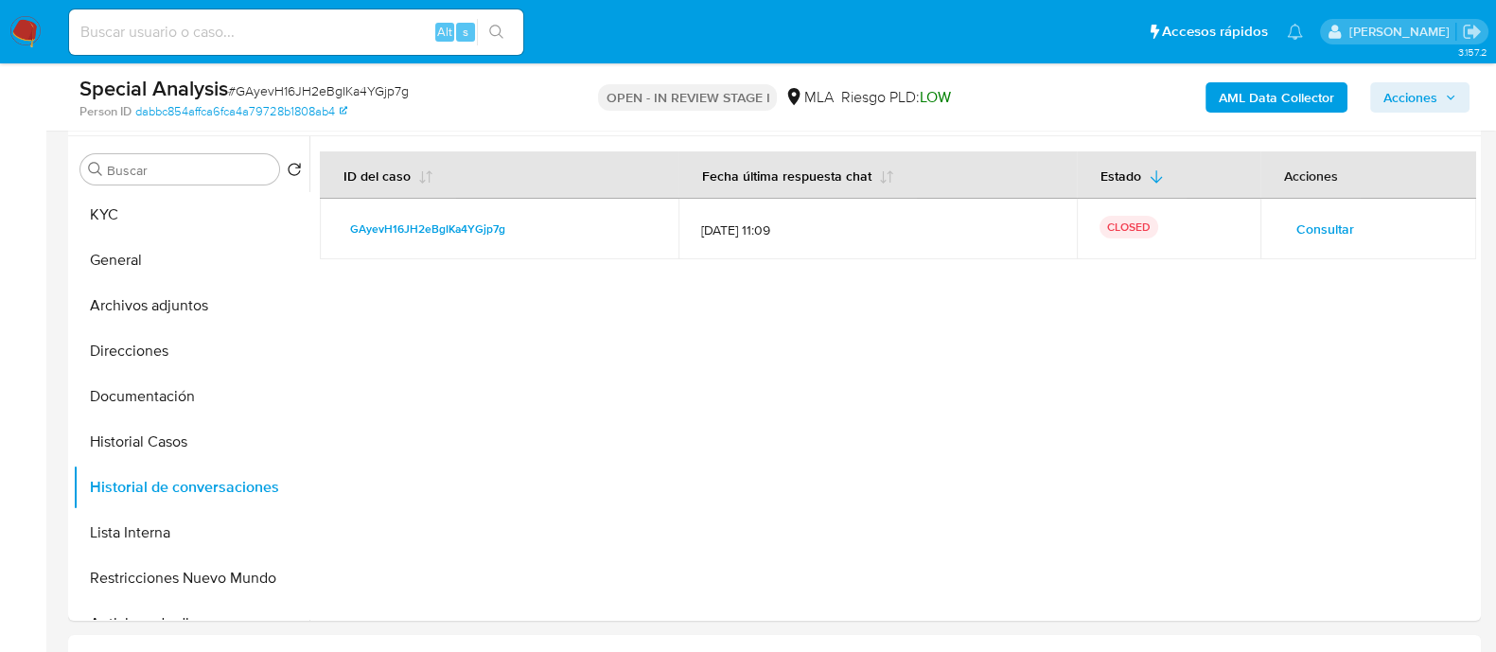
click at [1308, 238] on span "Consultar" at bounding box center [1325, 229] width 58 height 26
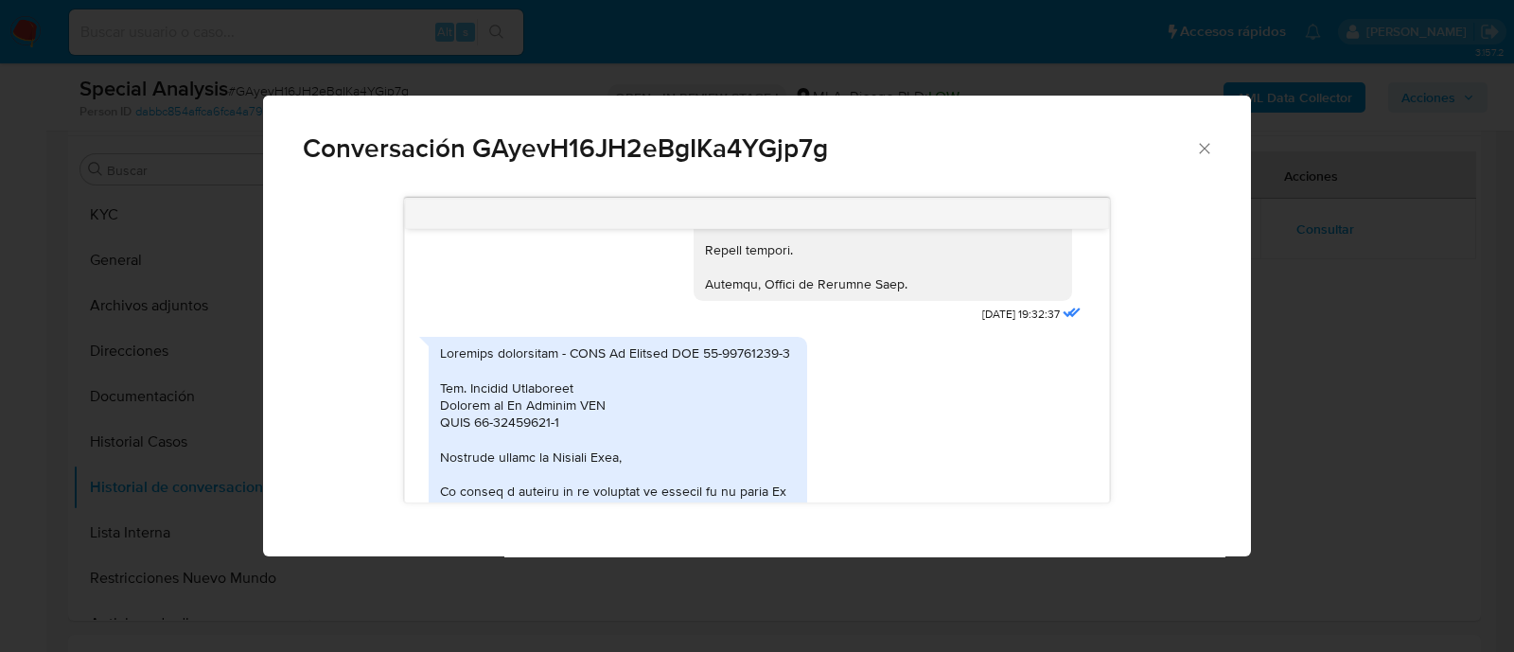
scroll to position [472, 0]
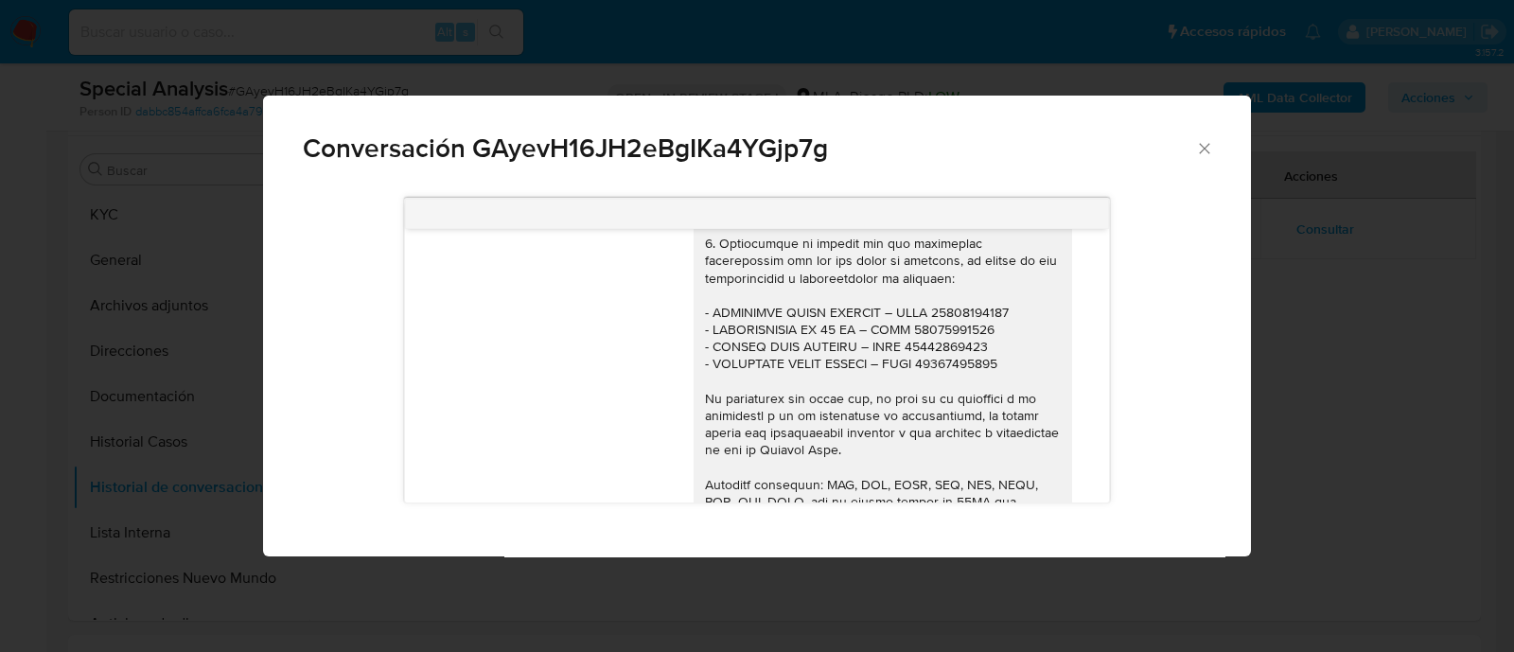
click at [769, 56] on div "Conversación GAyevH16JH2eBgIKa4YGjp7g 02/07/2025 19:32:37 08/07/2025 00:08:23 J…" at bounding box center [757, 326] width 1514 height 652
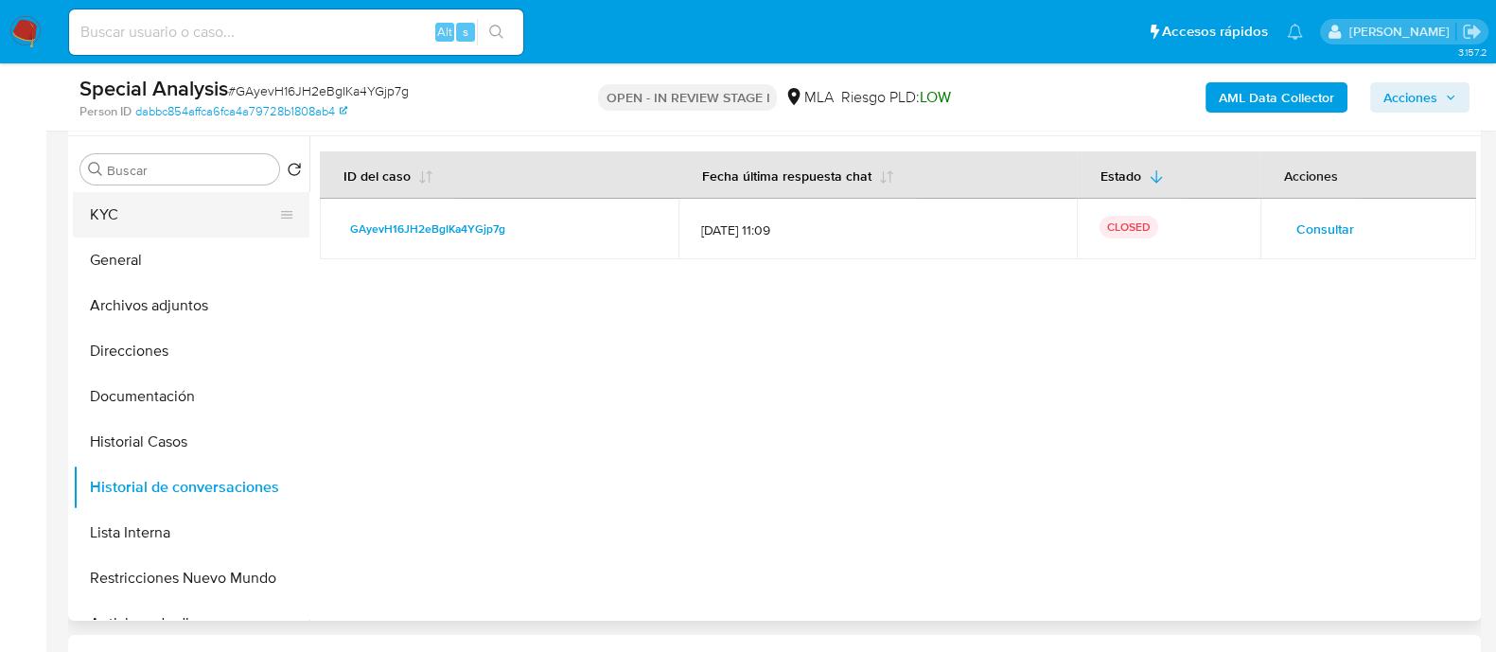
click at [217, 203] on button "KYC" at bounding box center [183, 214] width 221 height 45
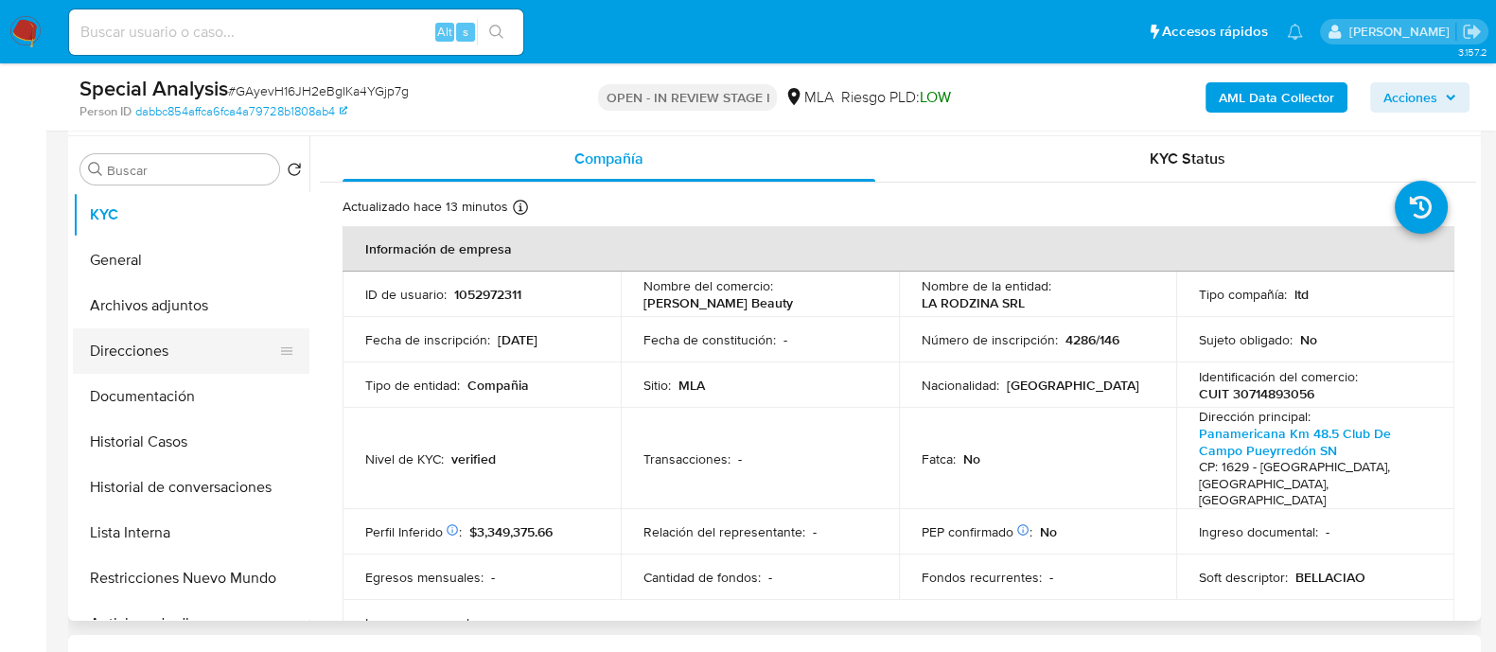
click at [205, 346] on button "Direcciones" at bounding box center [183, 350] width 221 height 45
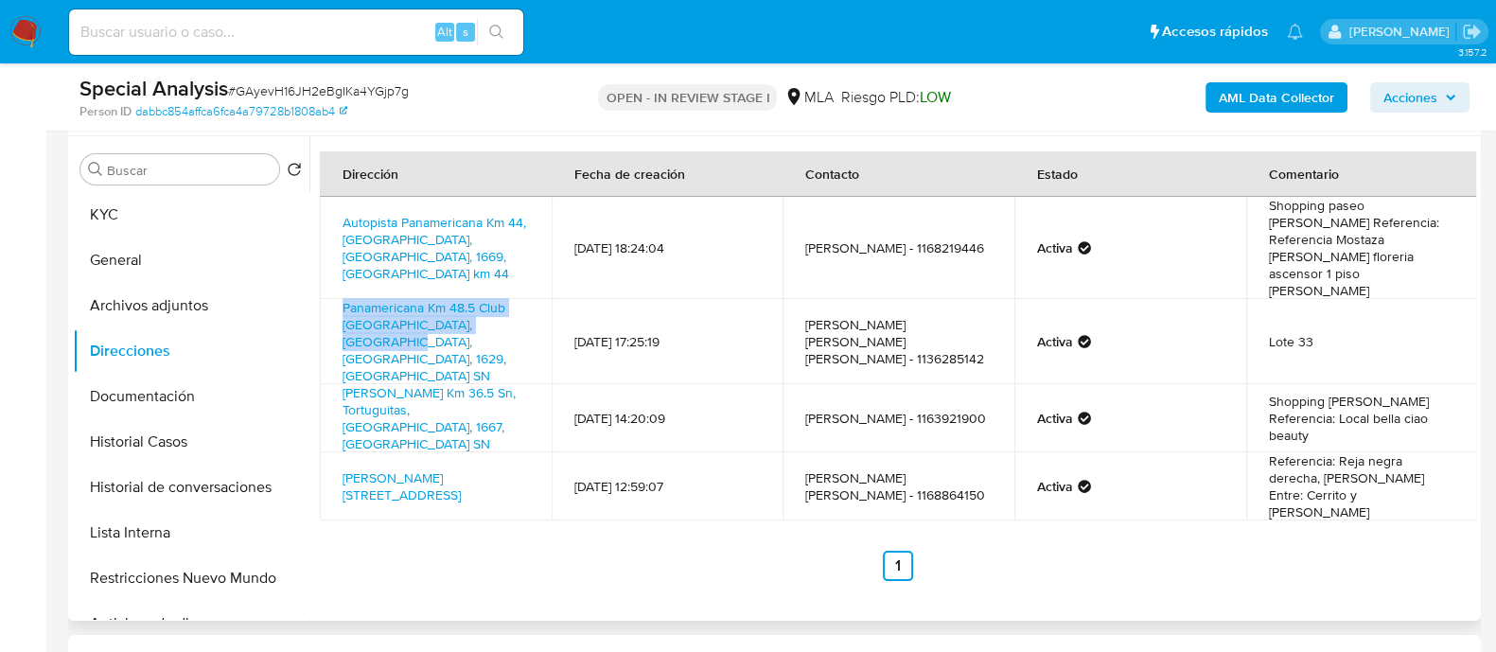
drag, startPoint x: 327, startPoint y: 267, endPoint x: 507, endPoint y: 291, distance: 181.5
click at [507, 299] on td "Panamericana Km 48.5 Club De Campo Pueyrredón Sn, Pilar, Buenos Aires, 1629, Ar…" at bounding box center [436, 341] width 232 height 85
copy link "Panamericana Km 48.5 Club De Campo Pueyrredón Sn, Pilar,"
drag, startPoint x: 256, startPoint y: 475, endPoint x: 273, endPoint y: 452, distance: 28.4
click at [256, 475] on button "Historial de conversaciones" at bounding box center [191, 487] width 237 height 45
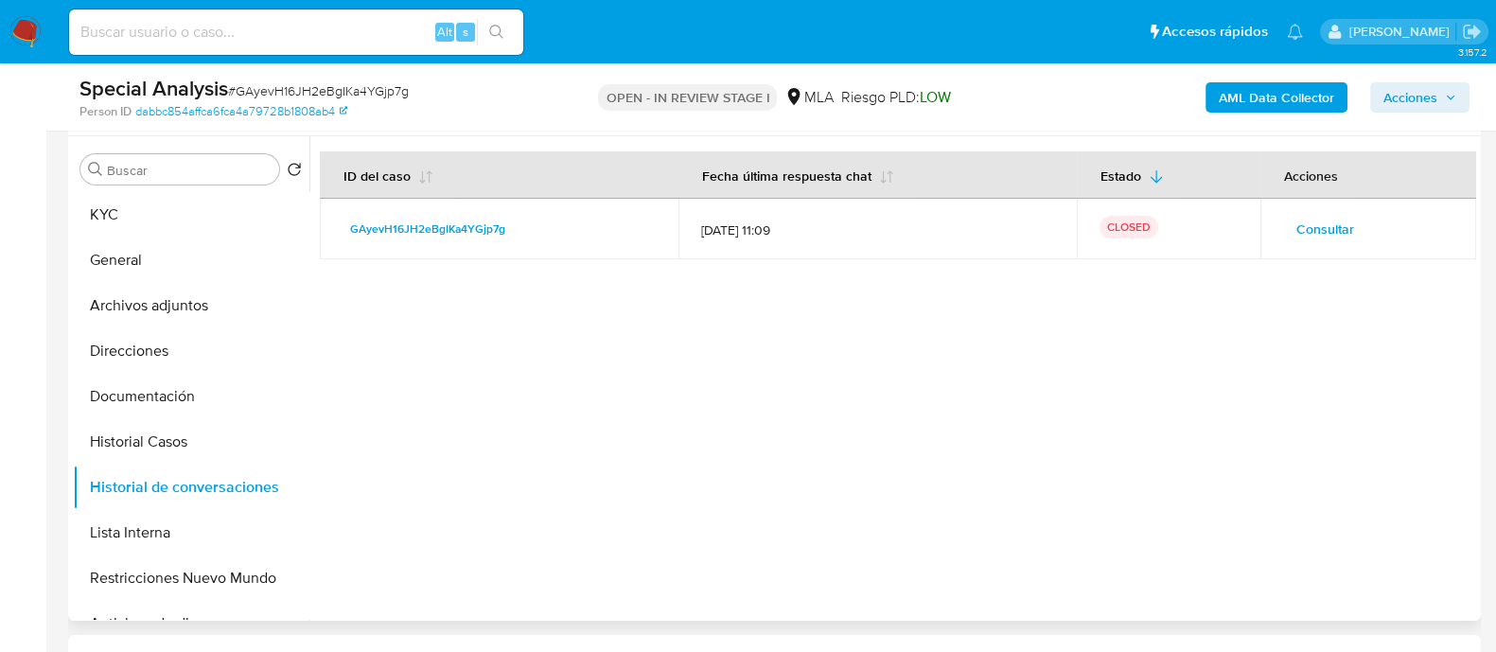
click at [1315, 228] on span "Consultar" at bounding box center [1325, 229] width 58 height 26
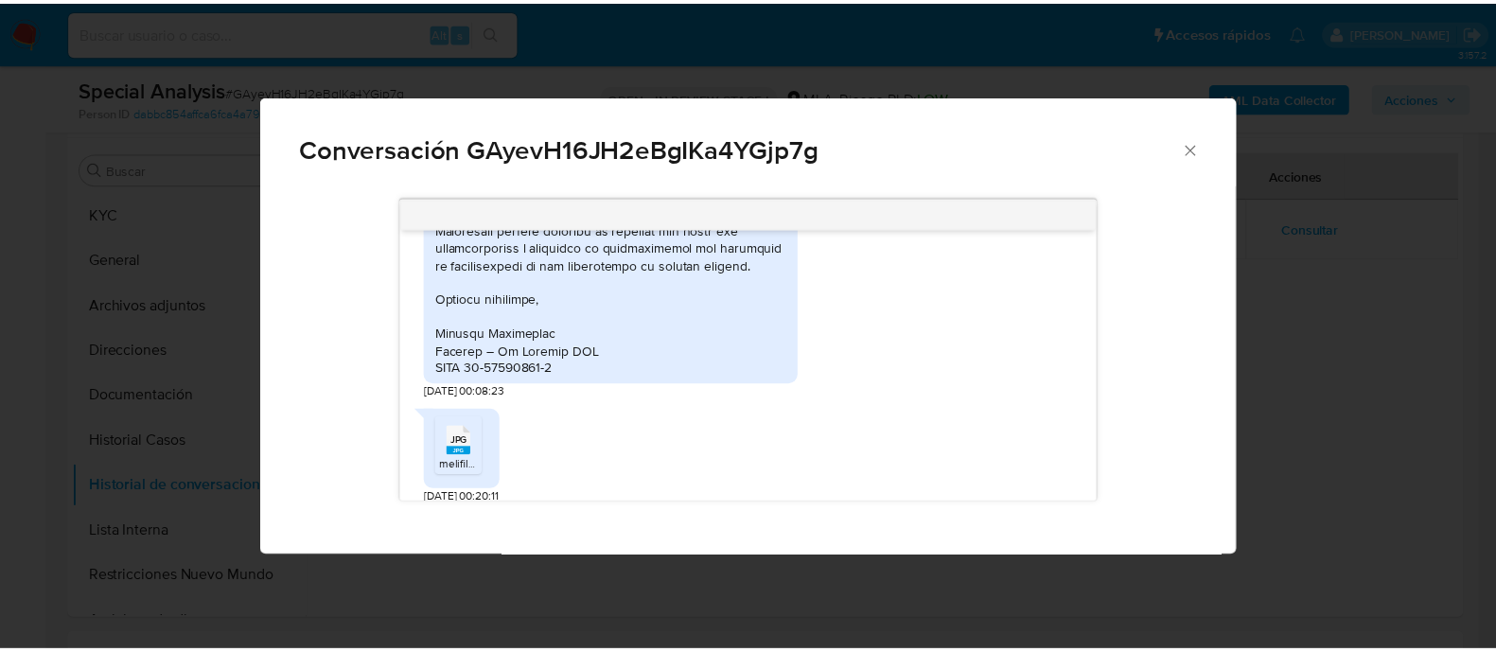
scroll to position [2247, 0]
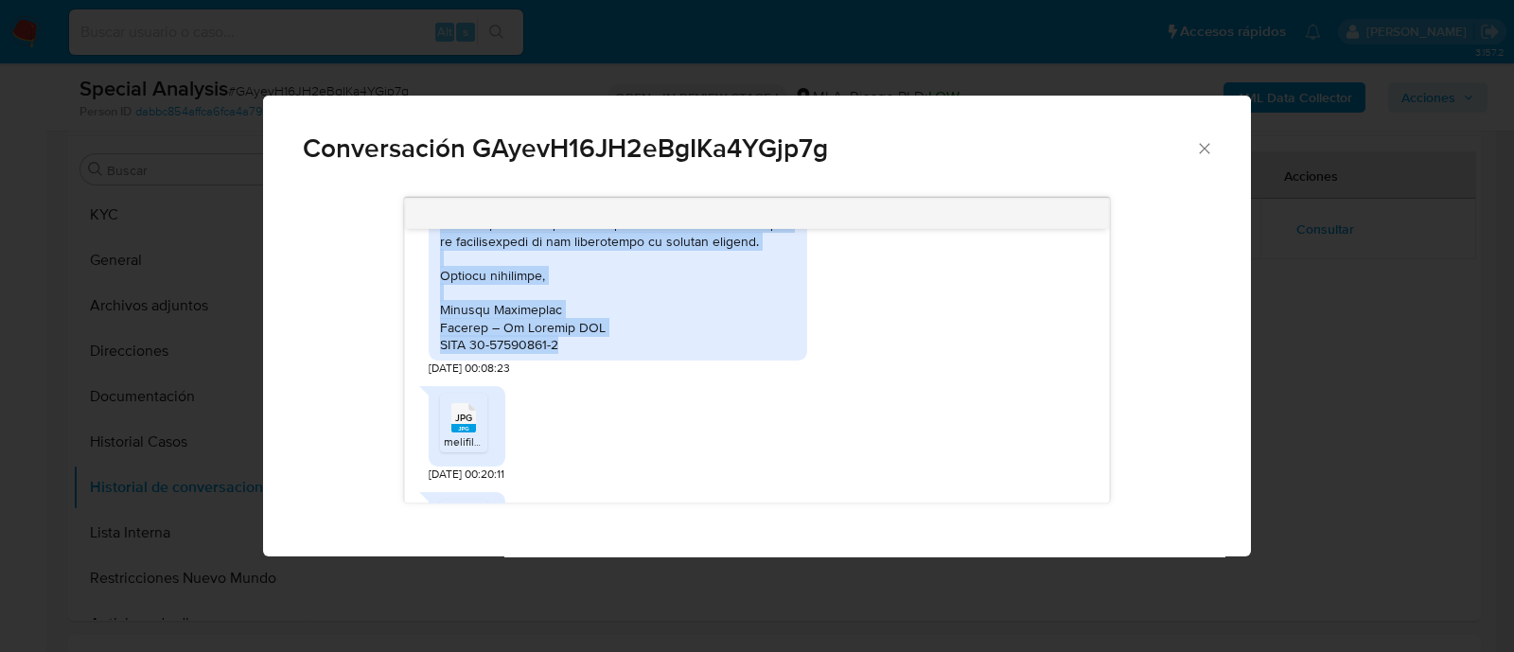
drag, startPoint x: 441, startPoint y: 333, endPoint x: 625, endPoint y: 295, distance: 187.4
copy div "Descargo solicitado - CUIT La Rodzina SRL 30-71489305-6 Sra. Liliana Jarocewicz…"
click at [1200, 149] on icon "Cerrar" at bounding box center [1204, 148] width 19 height 19
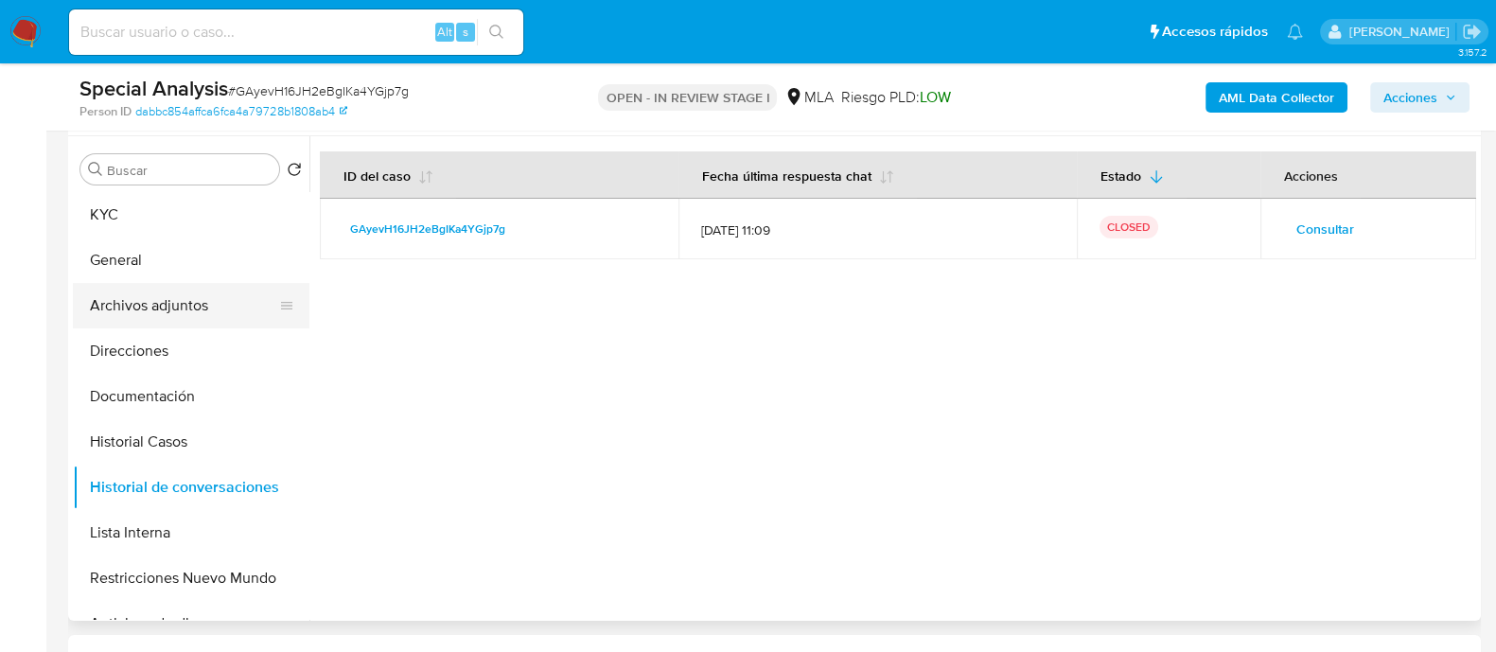
drag, startPoint x: 226, startPoint y: 286, endPoint x: 249, endPoint y: 286, distance: 22.7
click at [226, 286] on button "Archivos adjuntos" at bounding box center [183, 305] width 221 height 45
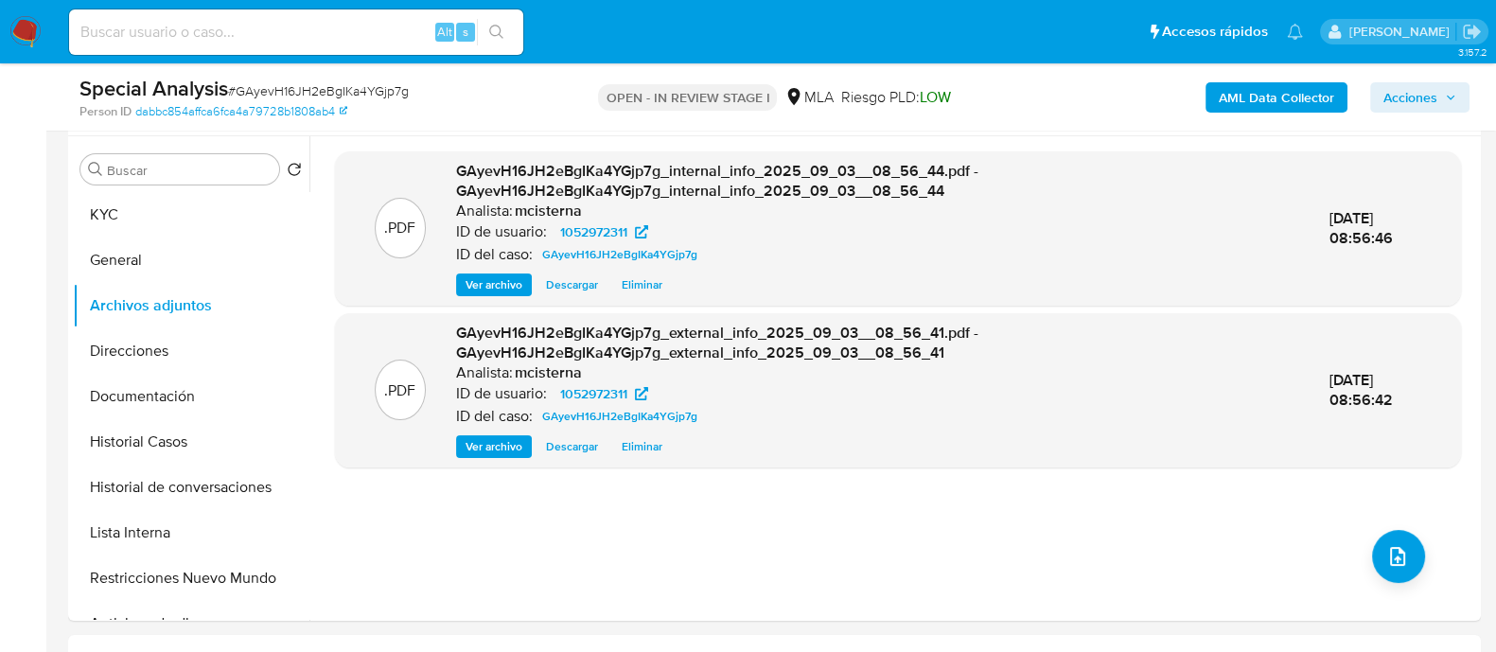
scroll to position [827, 0]
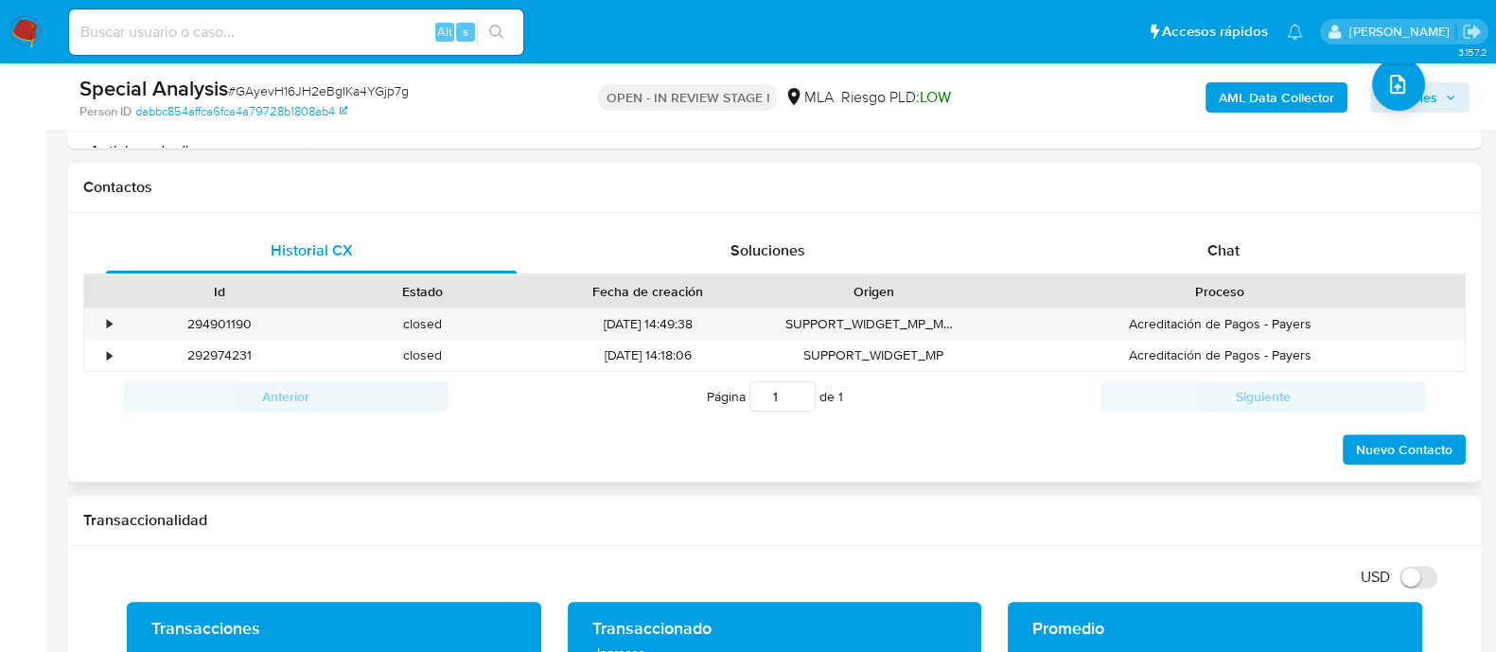
click at [1172, 274] on div "Id Estado Fecha de creación Origen Proceso" at bounding box center [774, 290] width 1383 height 33
click at [1166, 250] on div "Chat" at bounding box center [1223, 250] width 411 height 45
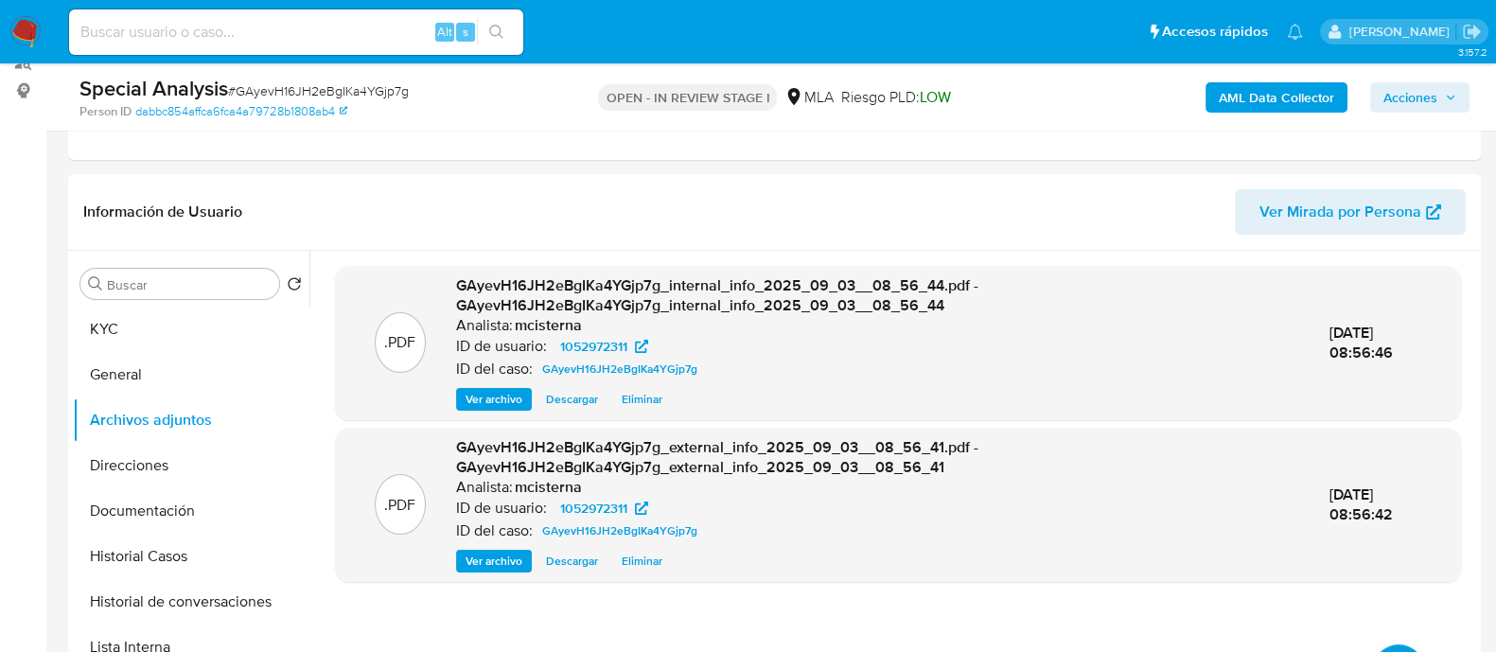
scroll to position [0, 0]
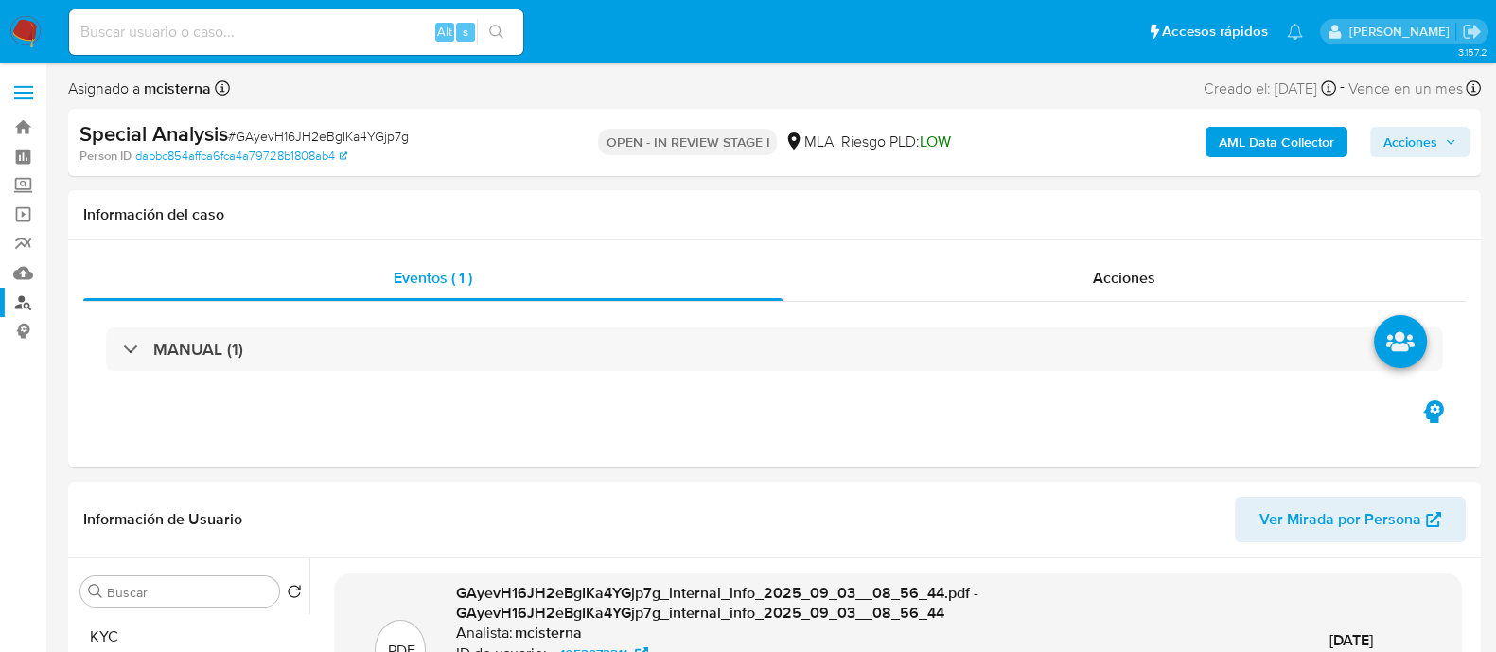
click at [16, 310] on link "Buscador de personas" at bounding box center [112, 302] width 225 height 29
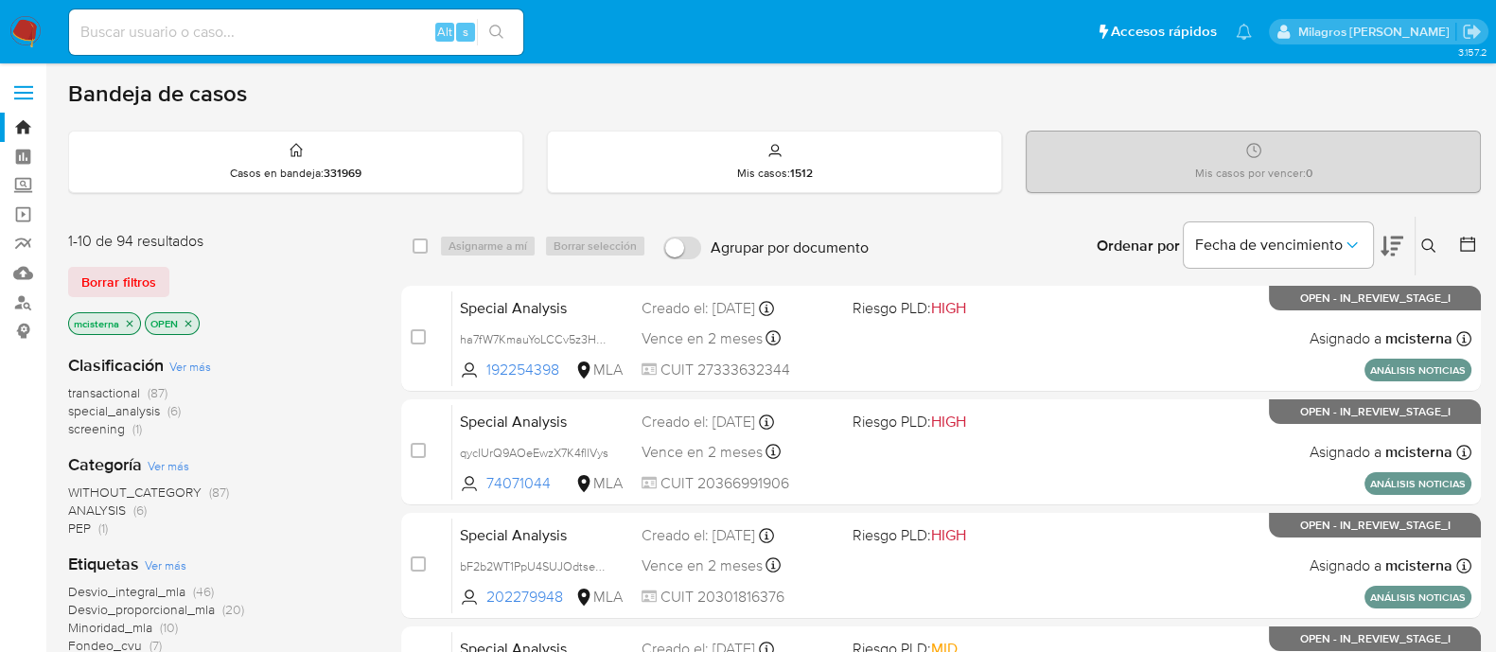
click at [308, 31] on input at bounding box center [296, 32] width 454 height 25
paste input "334756463"
type input "334756463"
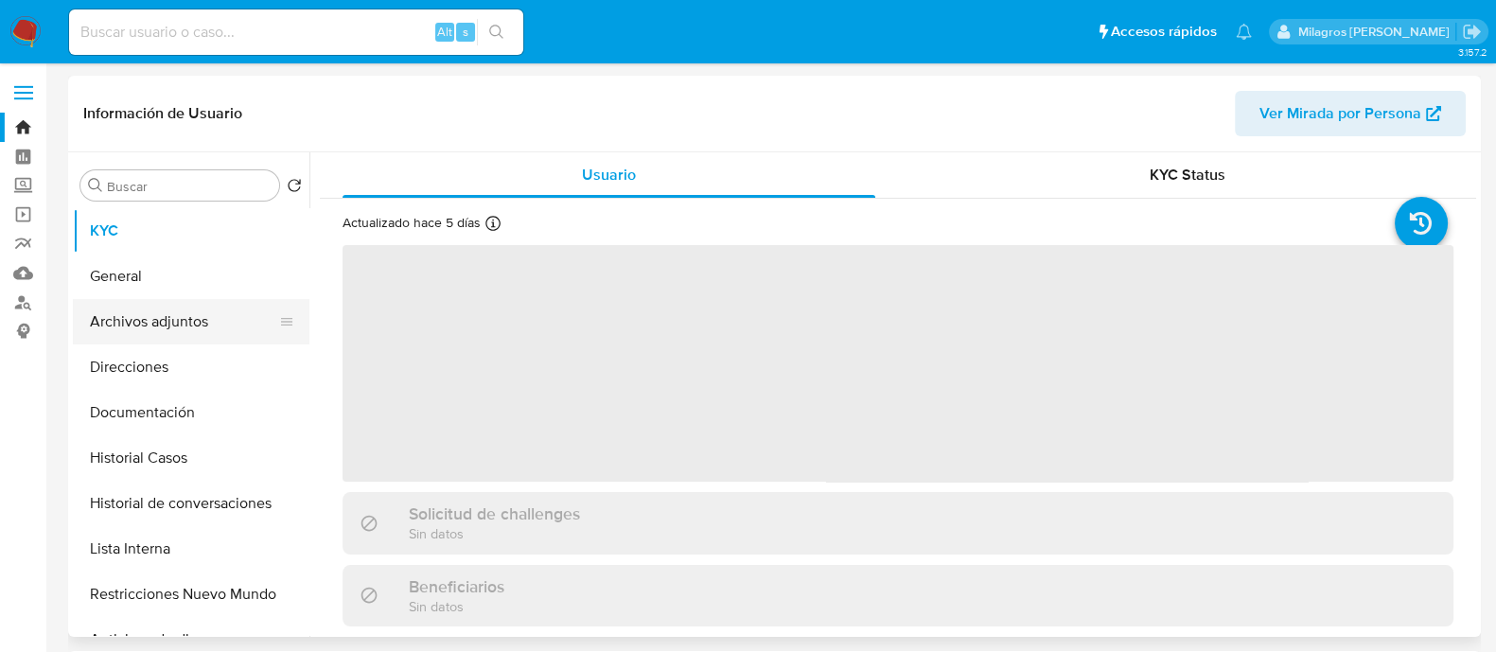
click at [176, 325] on button "Archivos adjuntos" at bounding box center [183, 321] width 221 height 45
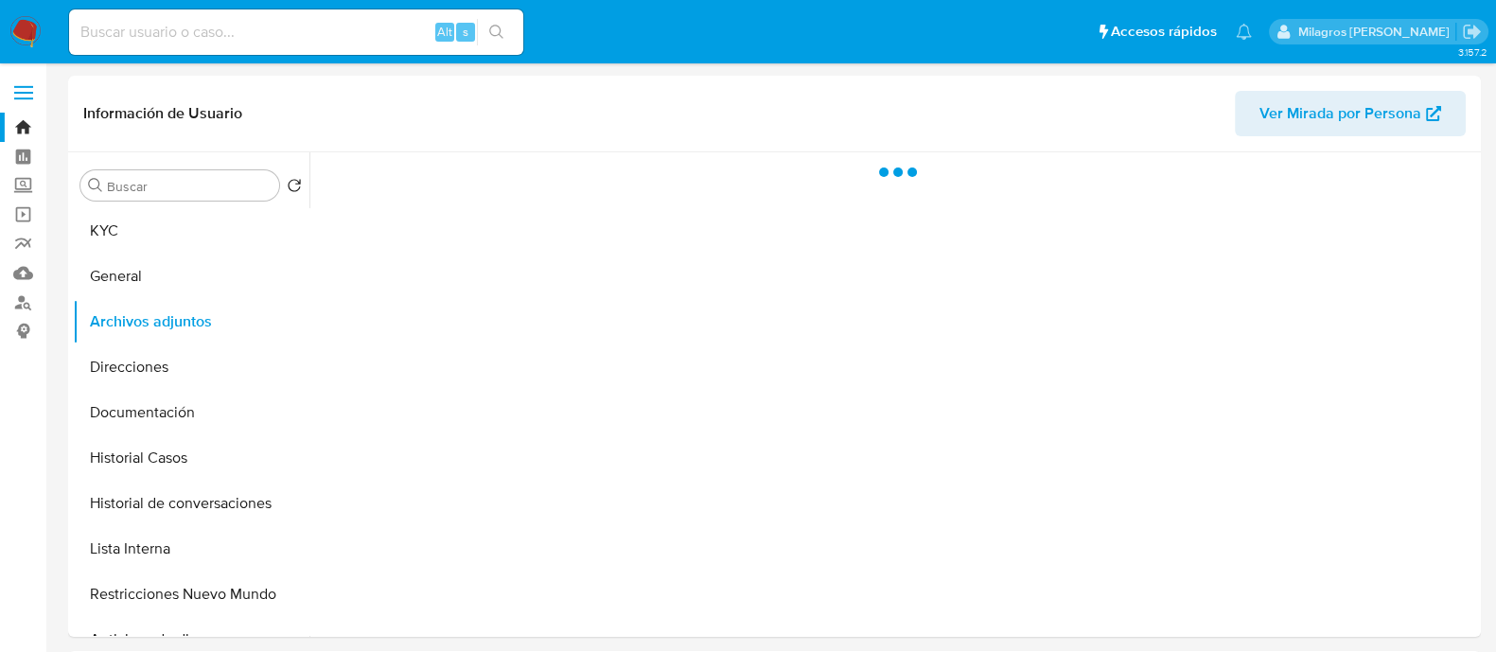
select select "10"
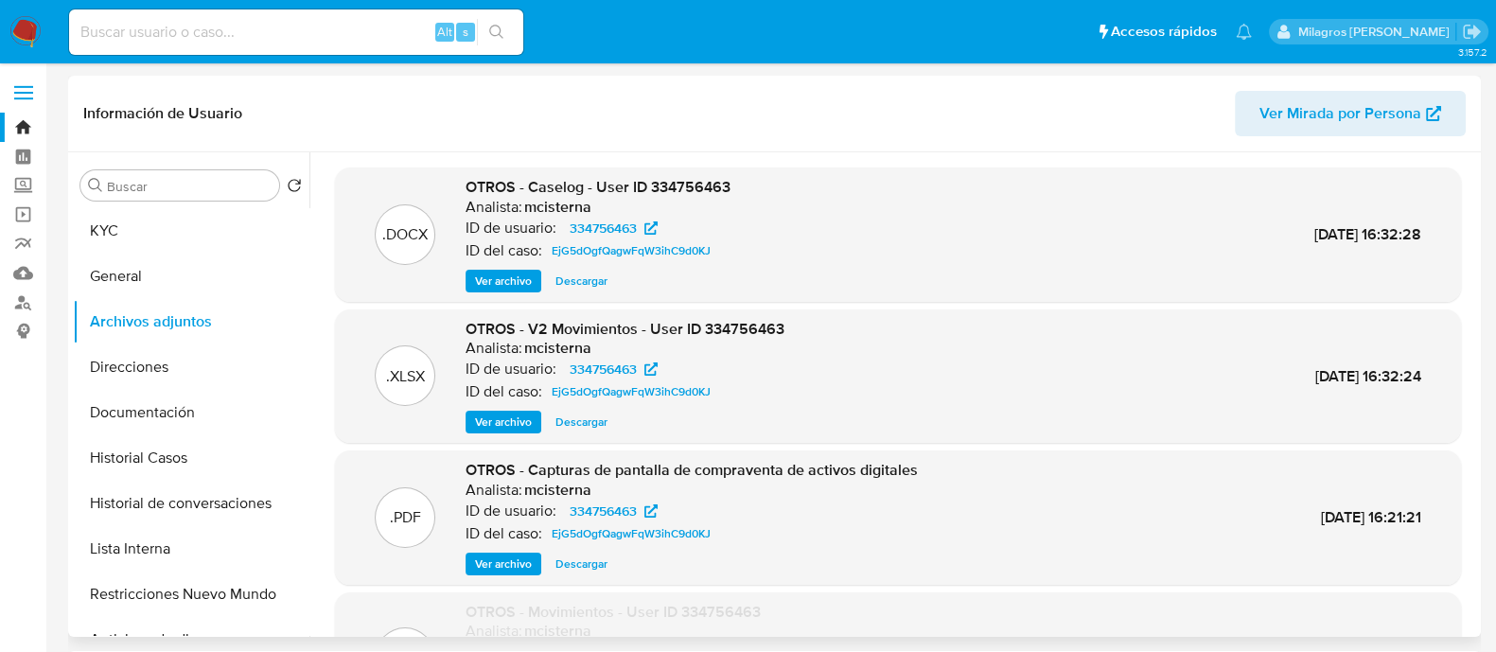
click at [492, 276] on span "Ver archivo" at bounding box center [503, 281] width 57 height 19
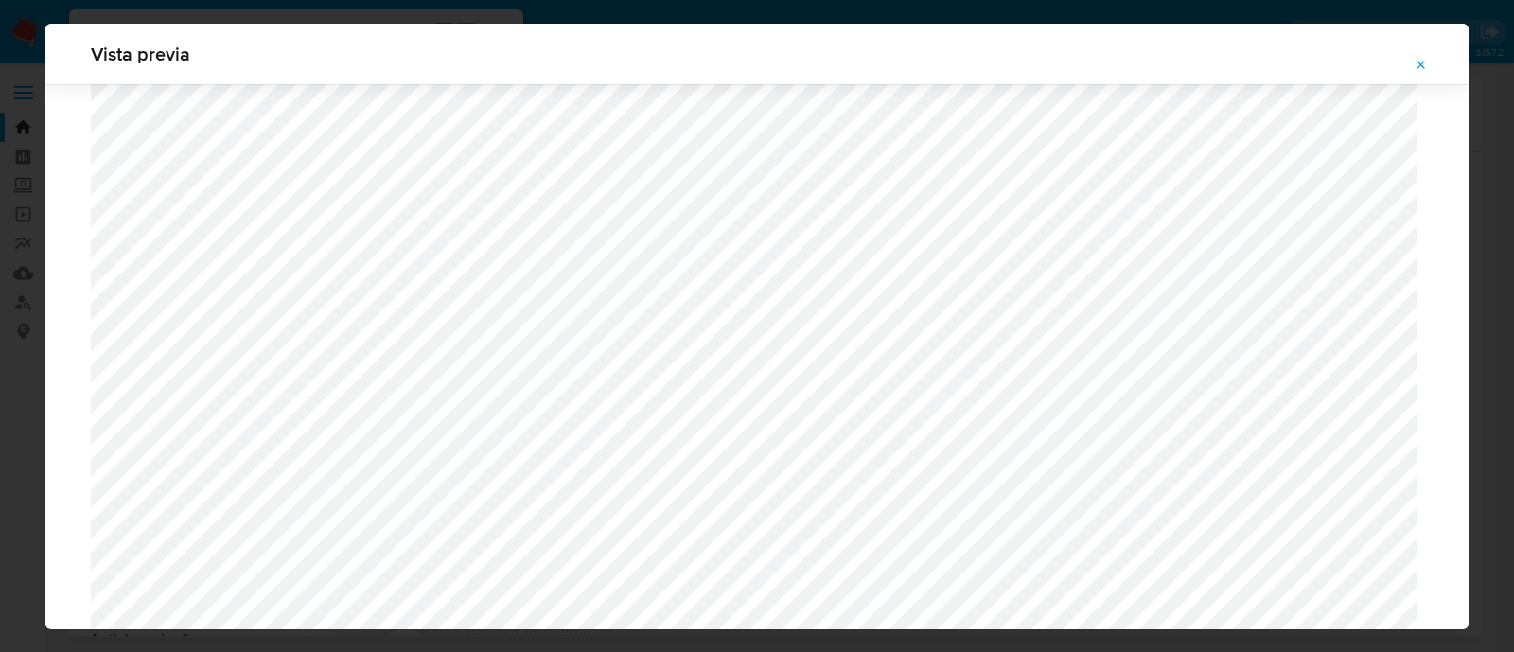
scroll to position [789, 0]
click at [1434, 64] on button "Attachment preview" at bounding box center [1422, 65] width 42 height 30
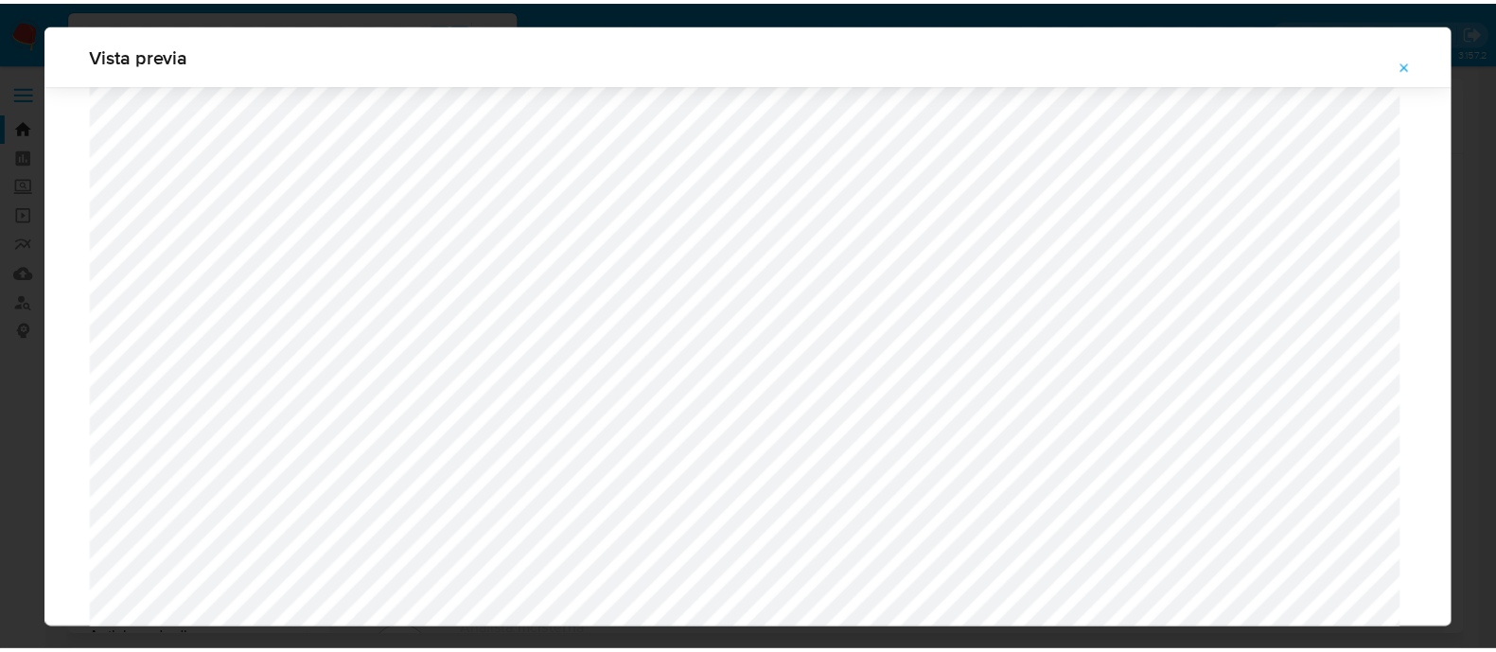
scroll to position [61, 0]
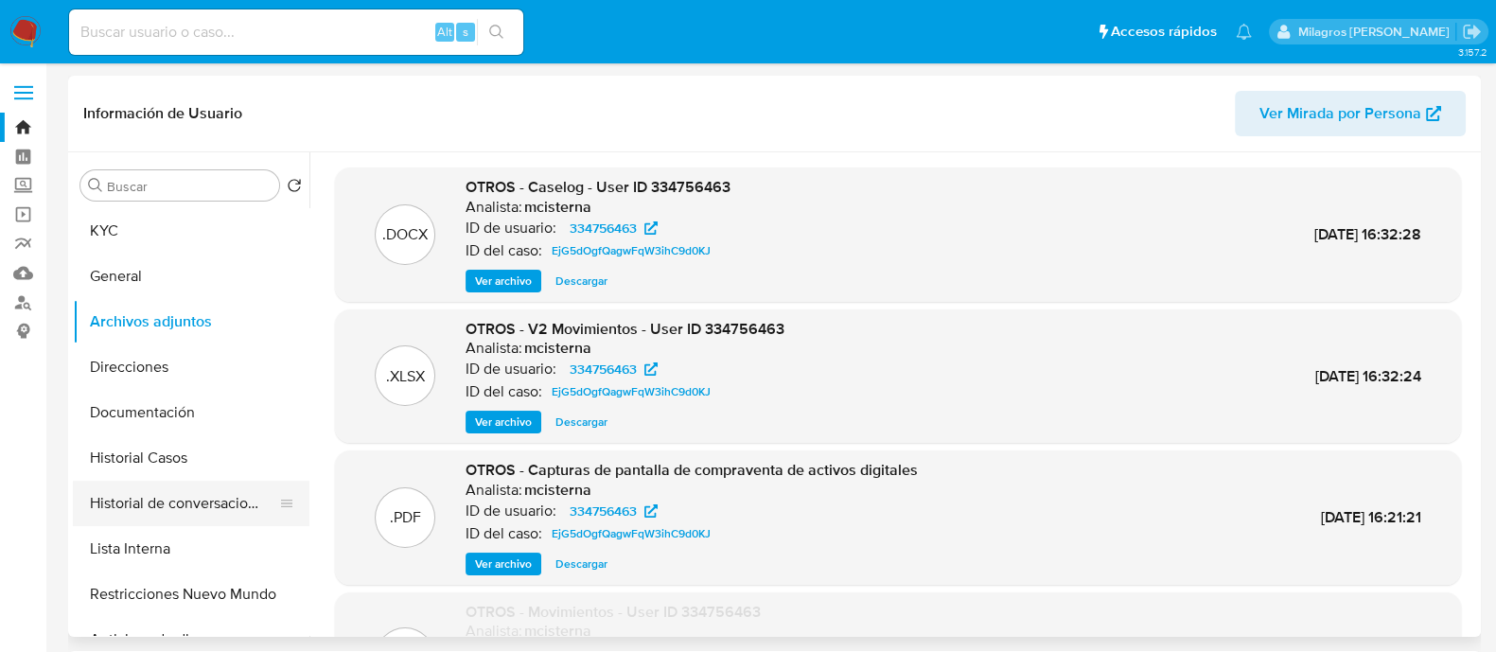
click at [146, 456] on button "Historial Casos" at bounding box center [191, 457] width 237 height 45
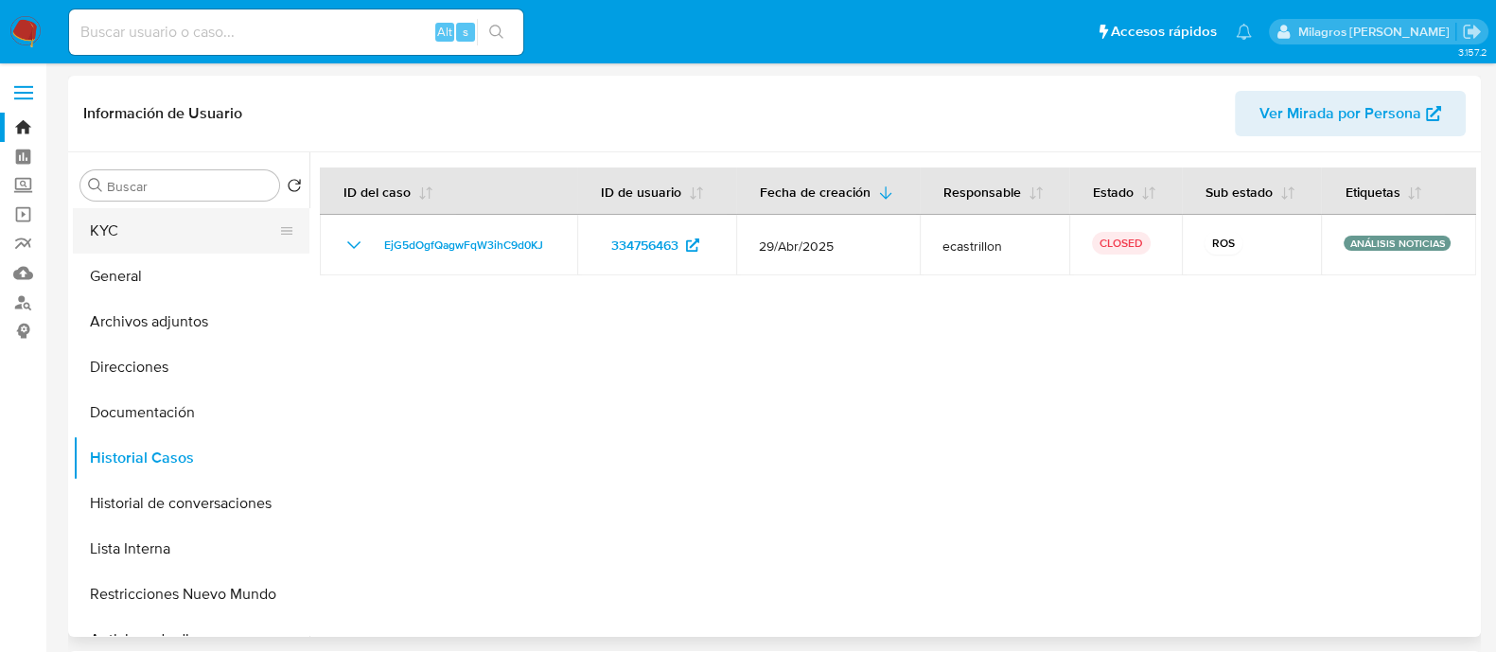
click at [166, 240] on button "KYC" at bounding box center [183, 230] width 221 height 45
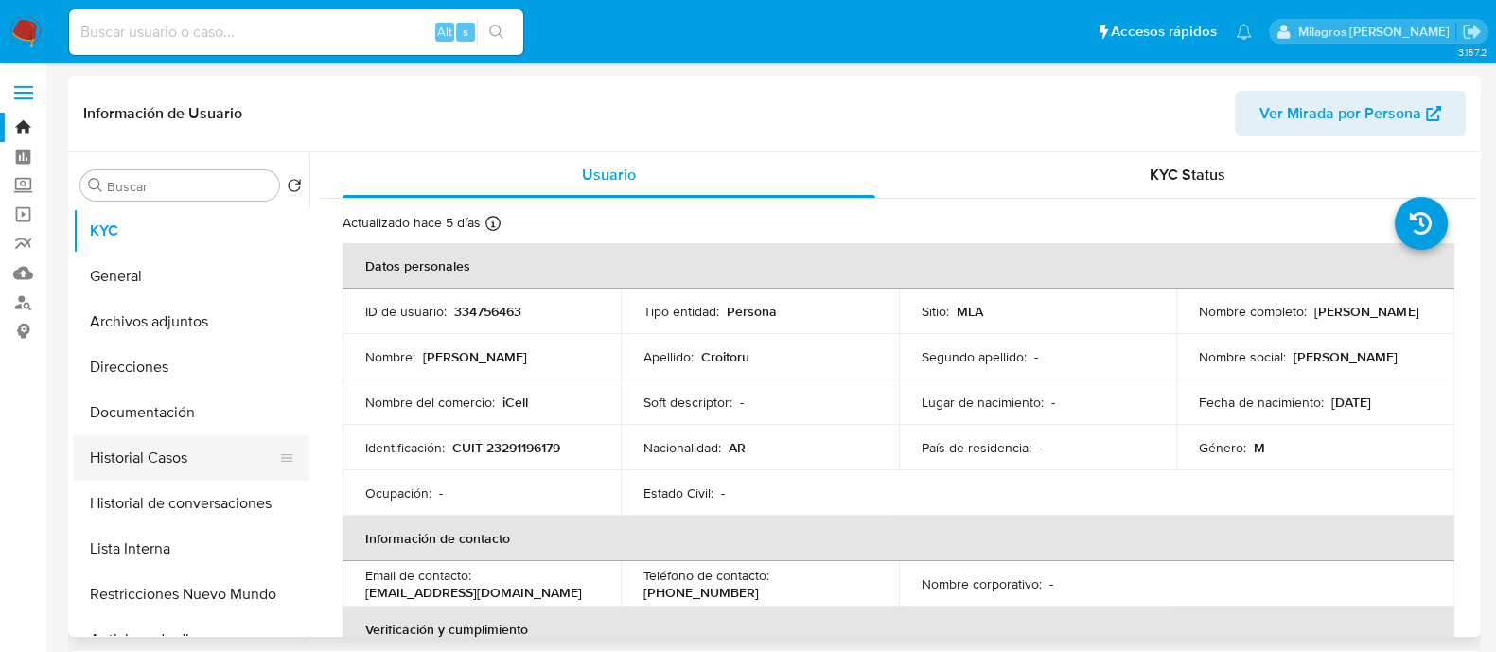
click at [229, 466] on button "Historial Casos" at bounding box center [183, 457] width 221 height 45
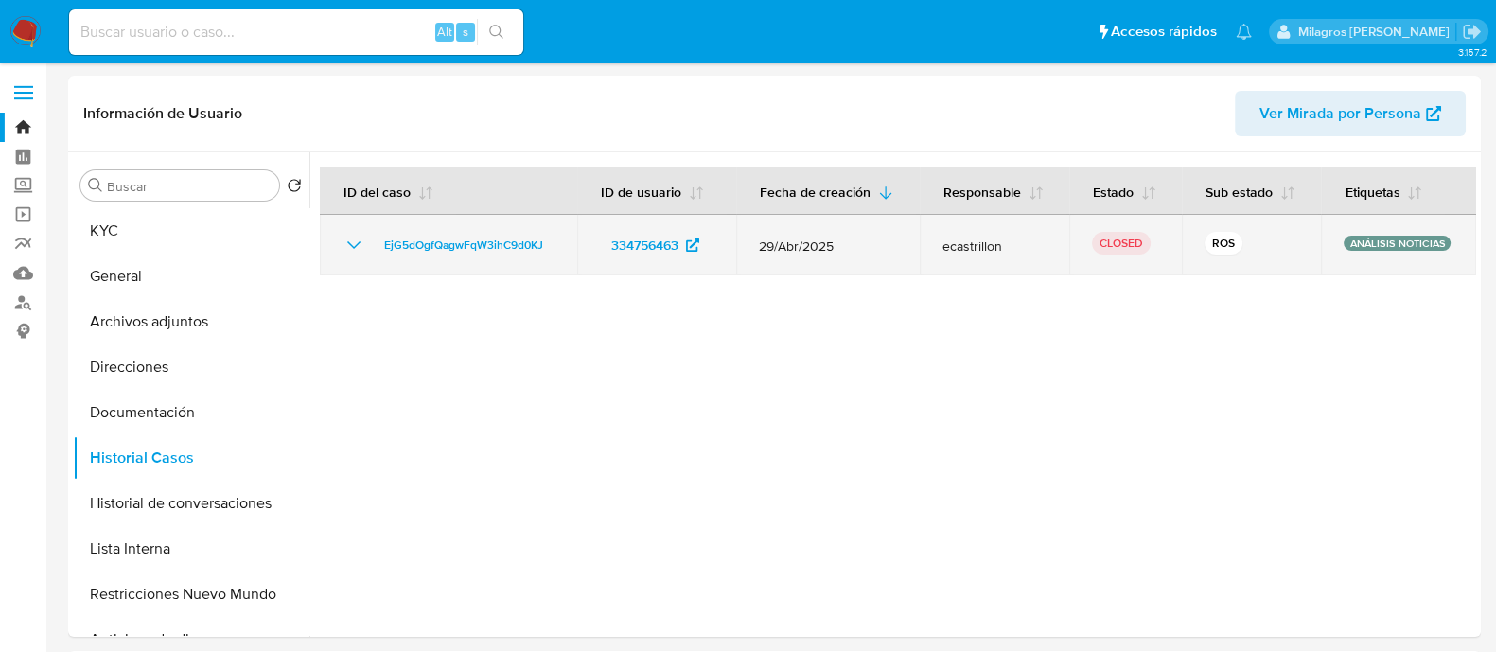
click at [345, 234] on icon "Mostrar/Ocultar" at bounding box center [354, 245] width 23 height 23
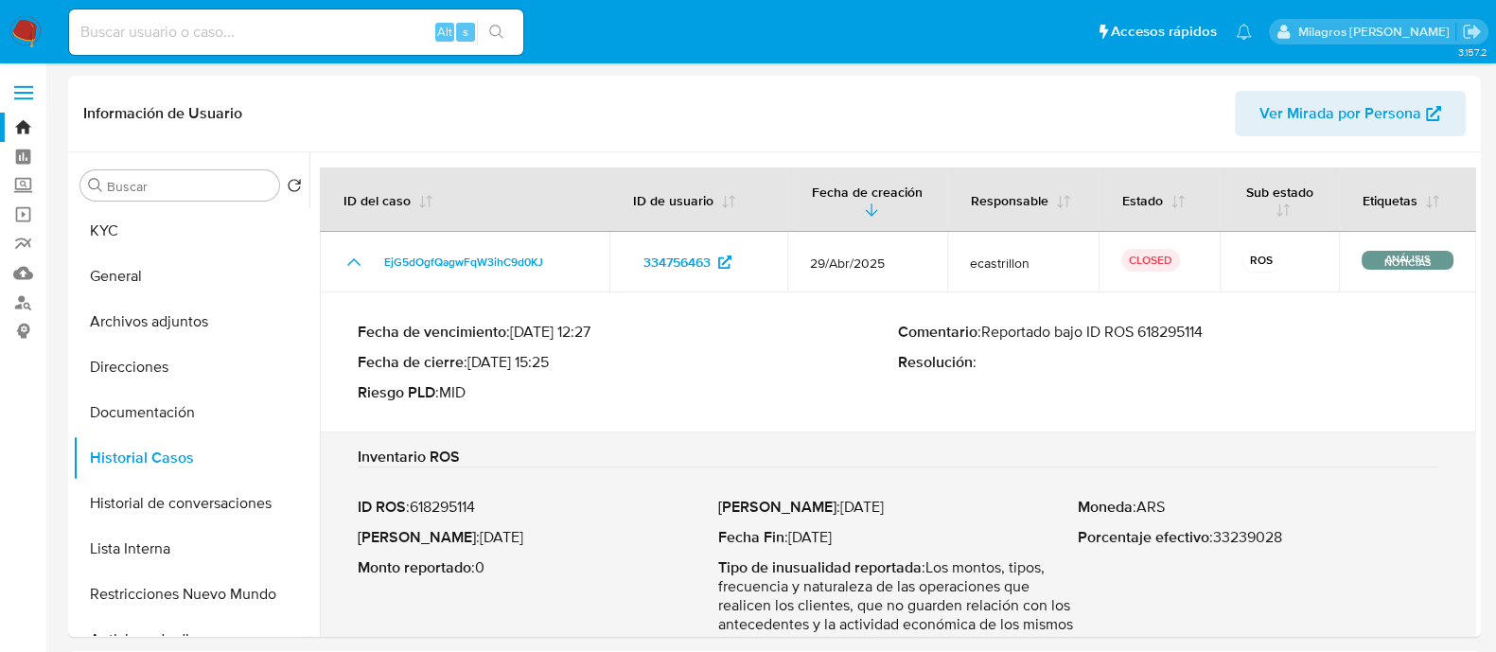
click at [1198, 326] on p "Comentario : Reportado bajo ID ROS 618295114" at bounding box center [1168, 332] width 540 height 19
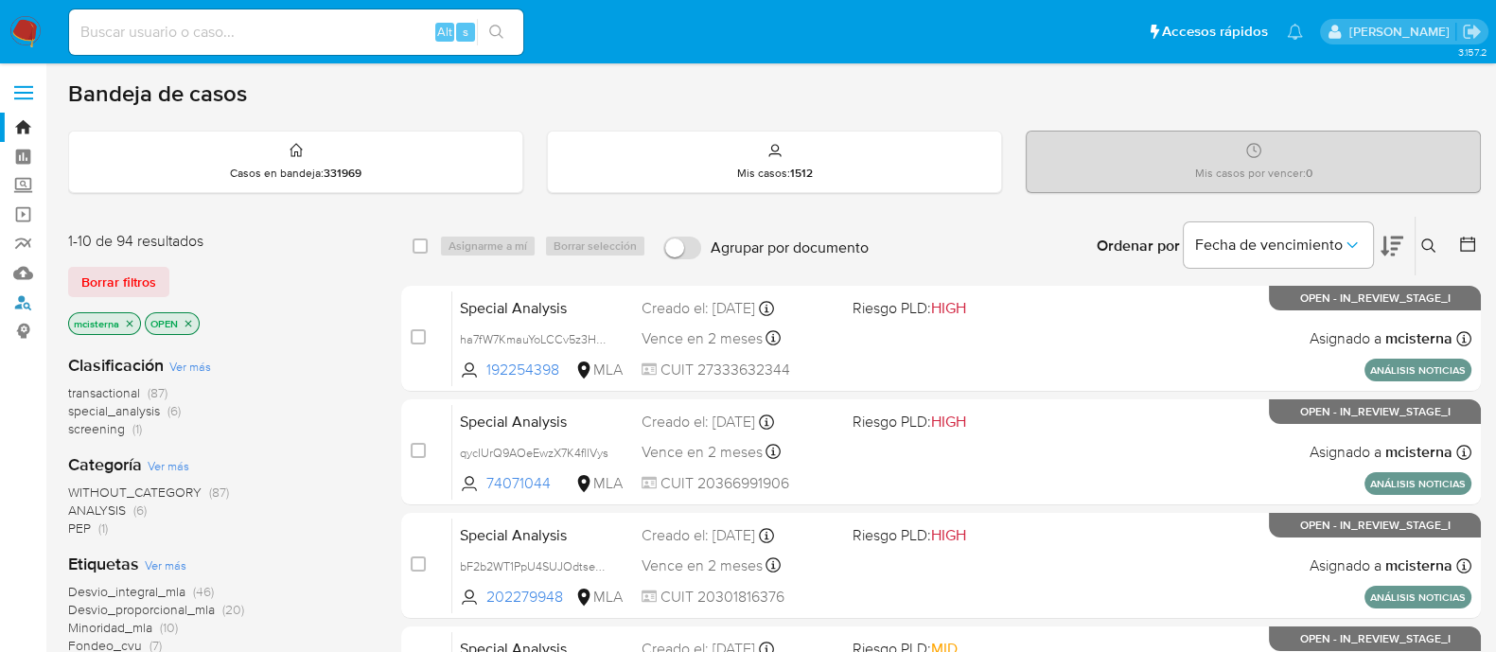
drag, startPoint x: 17, startPoint y: 299, endPoint x: 109, endPoint y: 300, distance: 91.8
click at [16, 300] on link "Buscador de personas" at bounding box center [112, 302] width 225 height 29
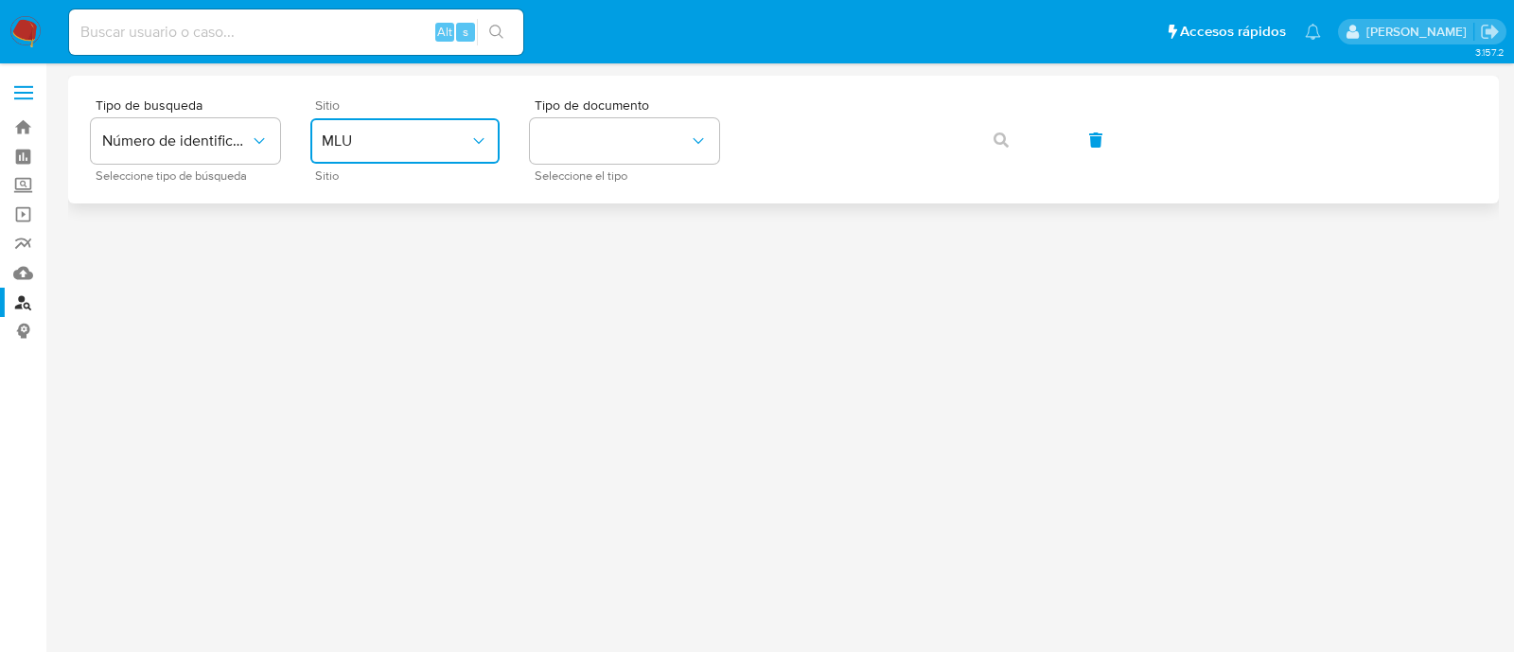
click at [430, 120] on button "MLU" at bounding box center [404, 140] width 189 height 45
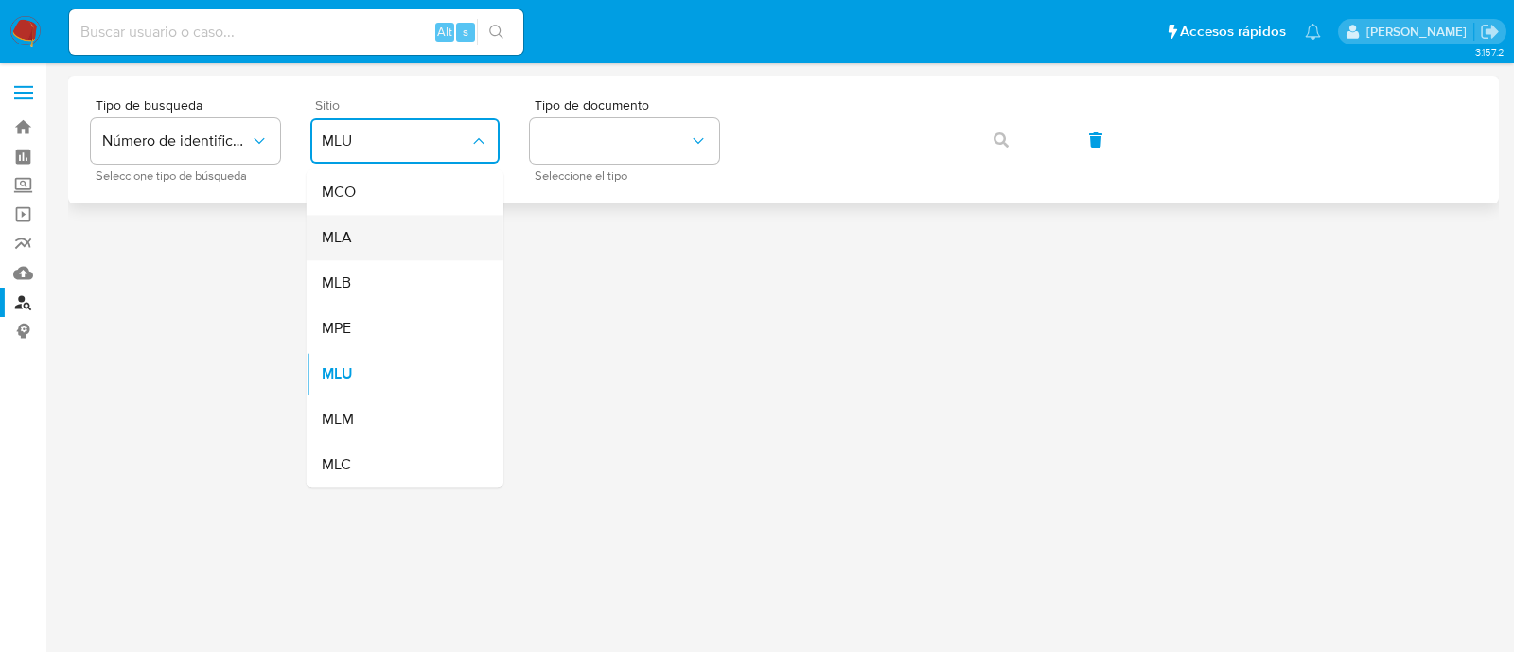
click at [429, 224] on div "MLA" at bounding box center [399, 237] width 155 height 45
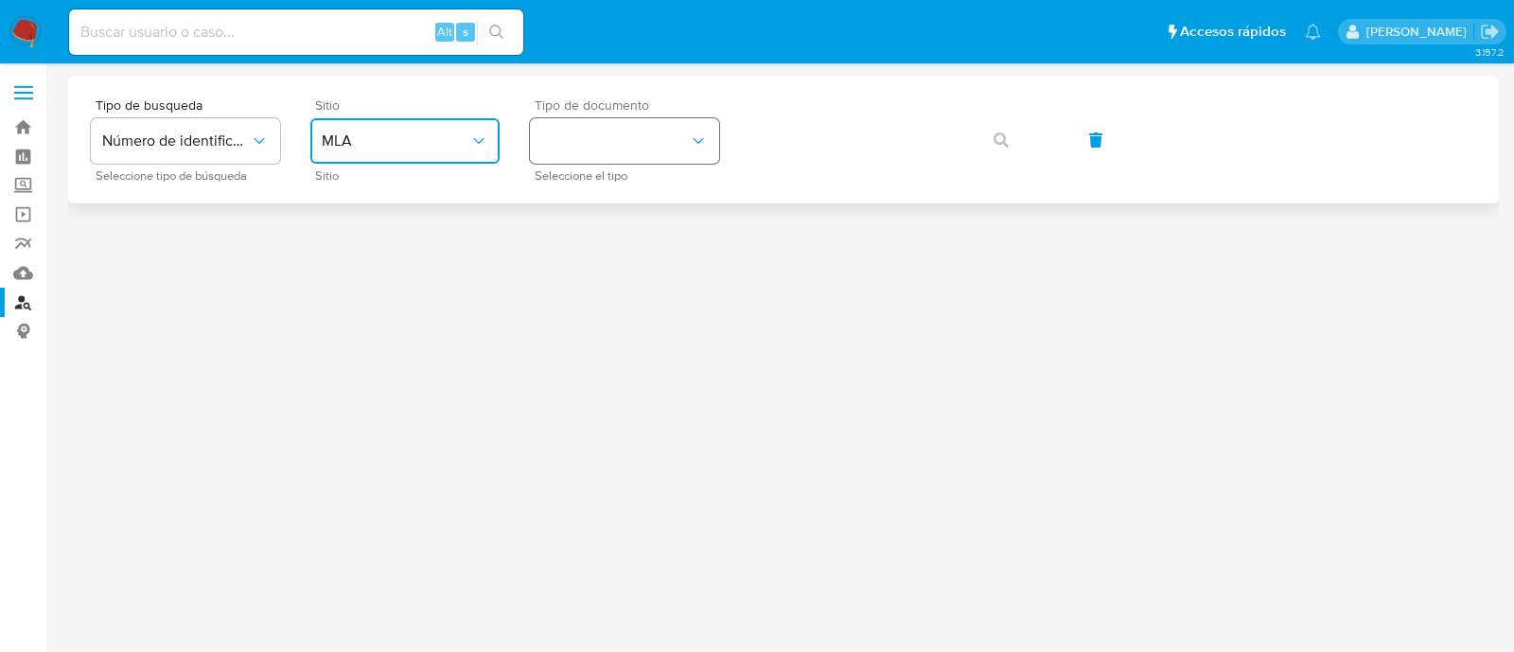
click at [620, 137] on button "identificationType" at bounding box center [624, 140] width 189 height 45
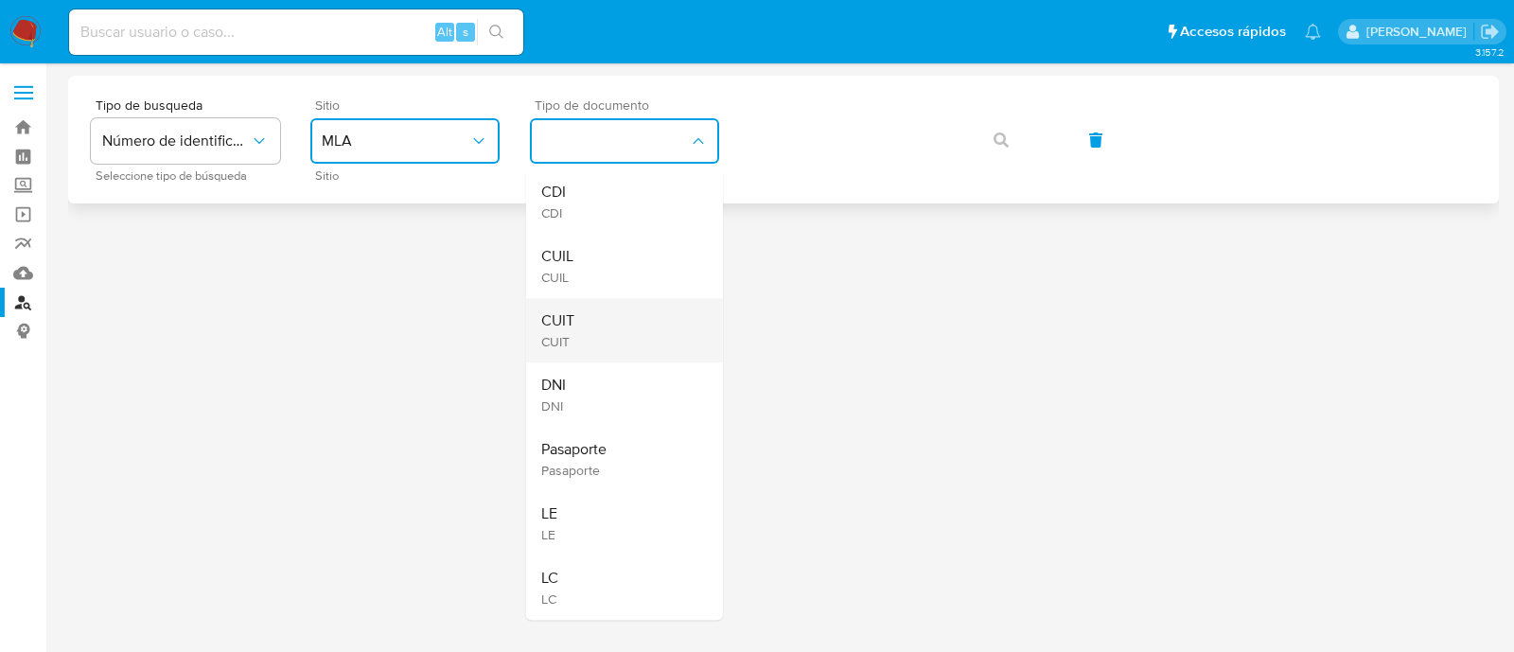
click at [619, 310] on div "CUIT CUIT" at bounding box center [618, 330] width 155 height 64
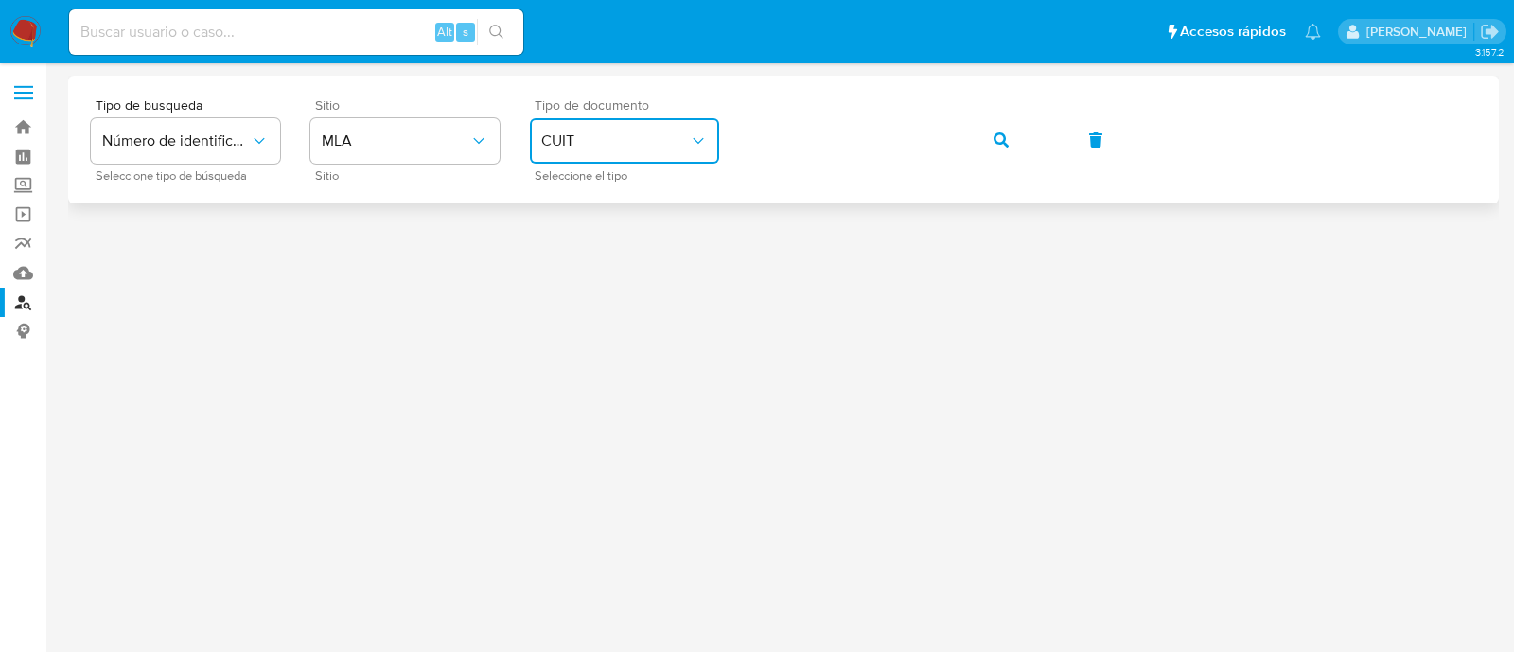
click at [970, 144] on button "button" at bounding box center [1001, 139] width 64 height 45
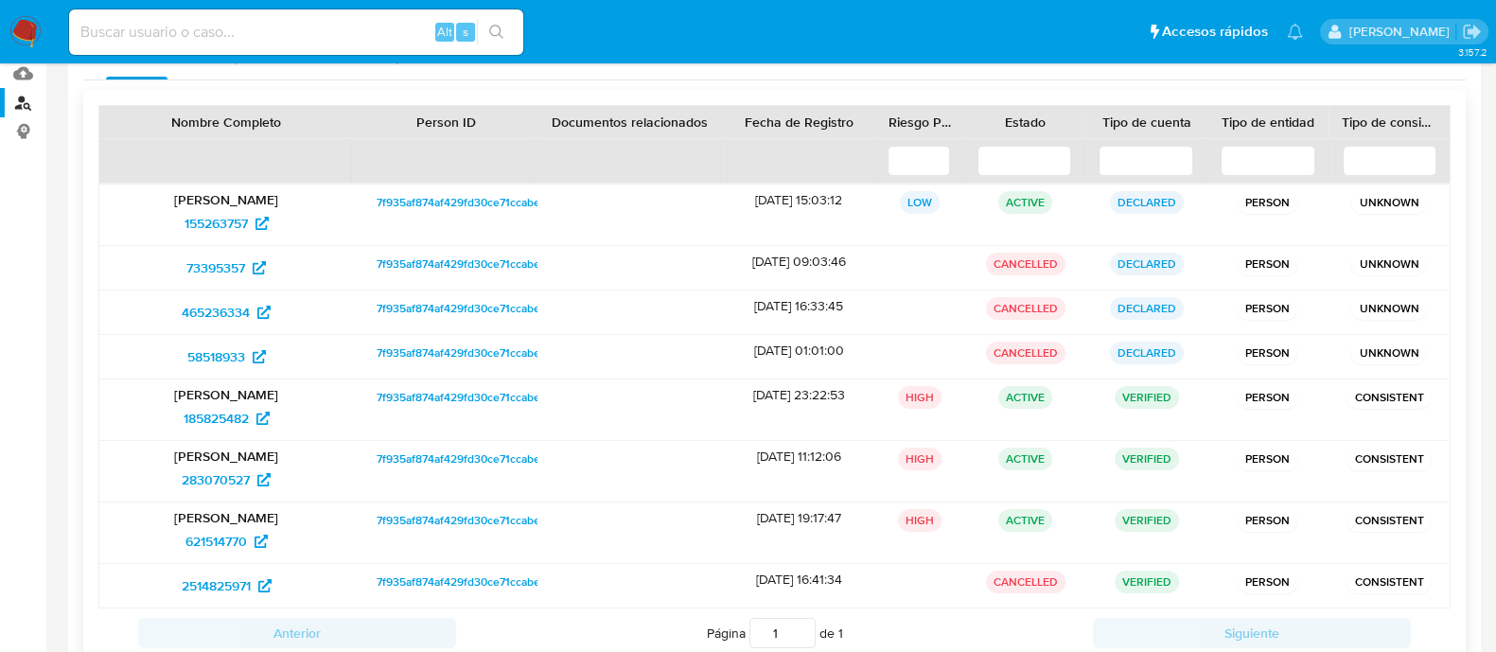
scroll to position [236, 0]
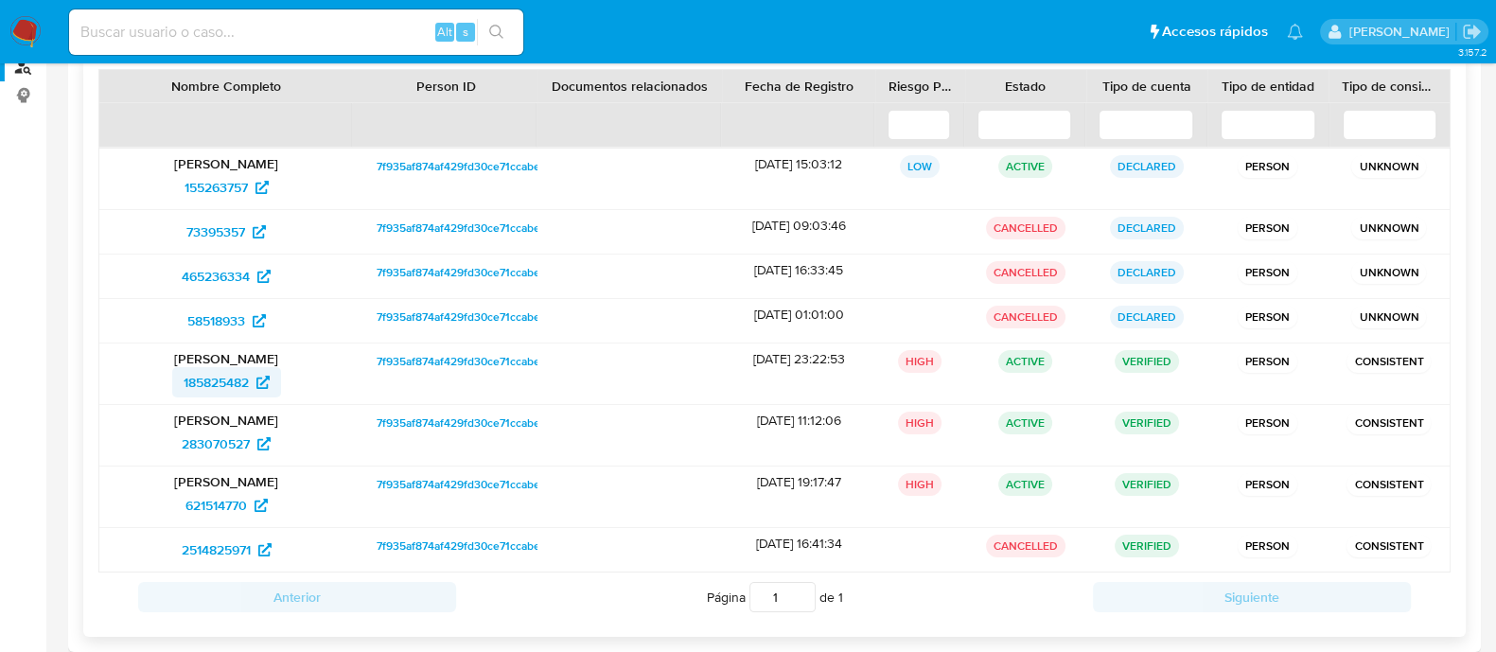
click at [251, 379] on span "185825482" at bounding box center [227, 382] width 86 height 30
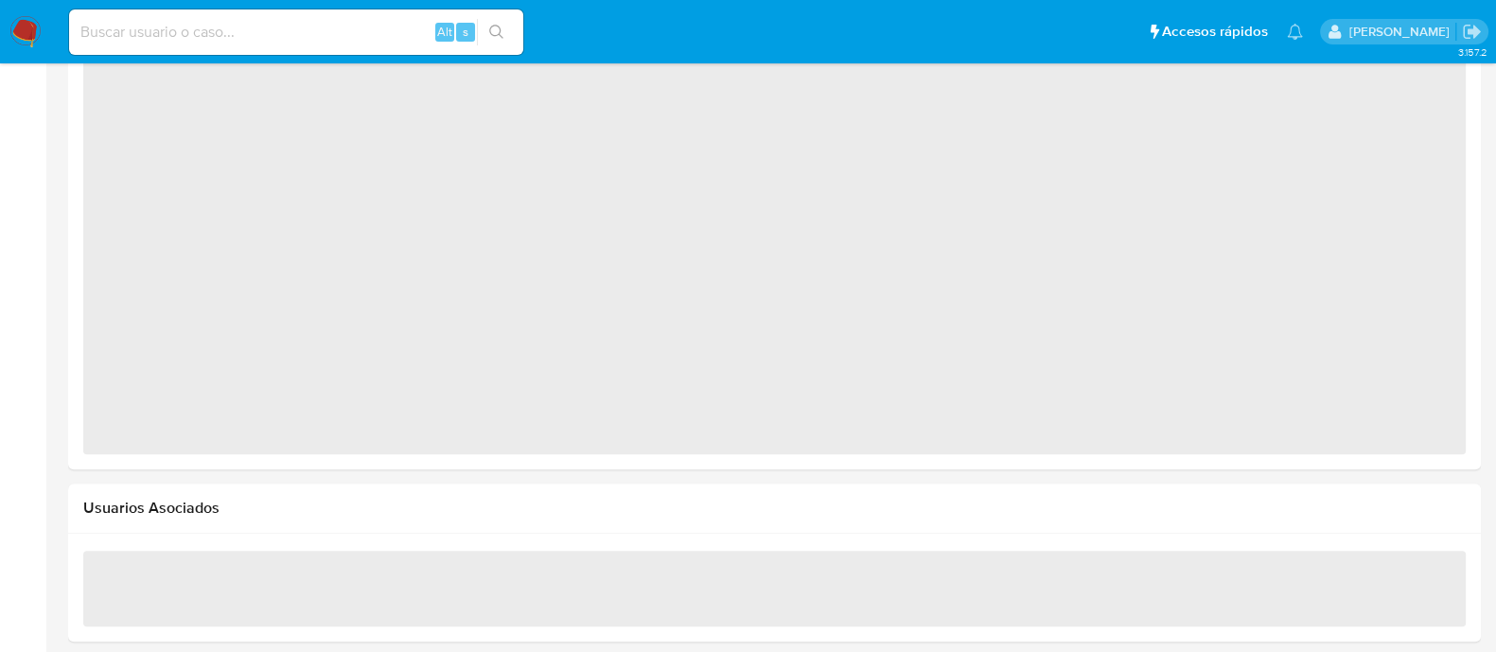
scroll to position [1542, 0]
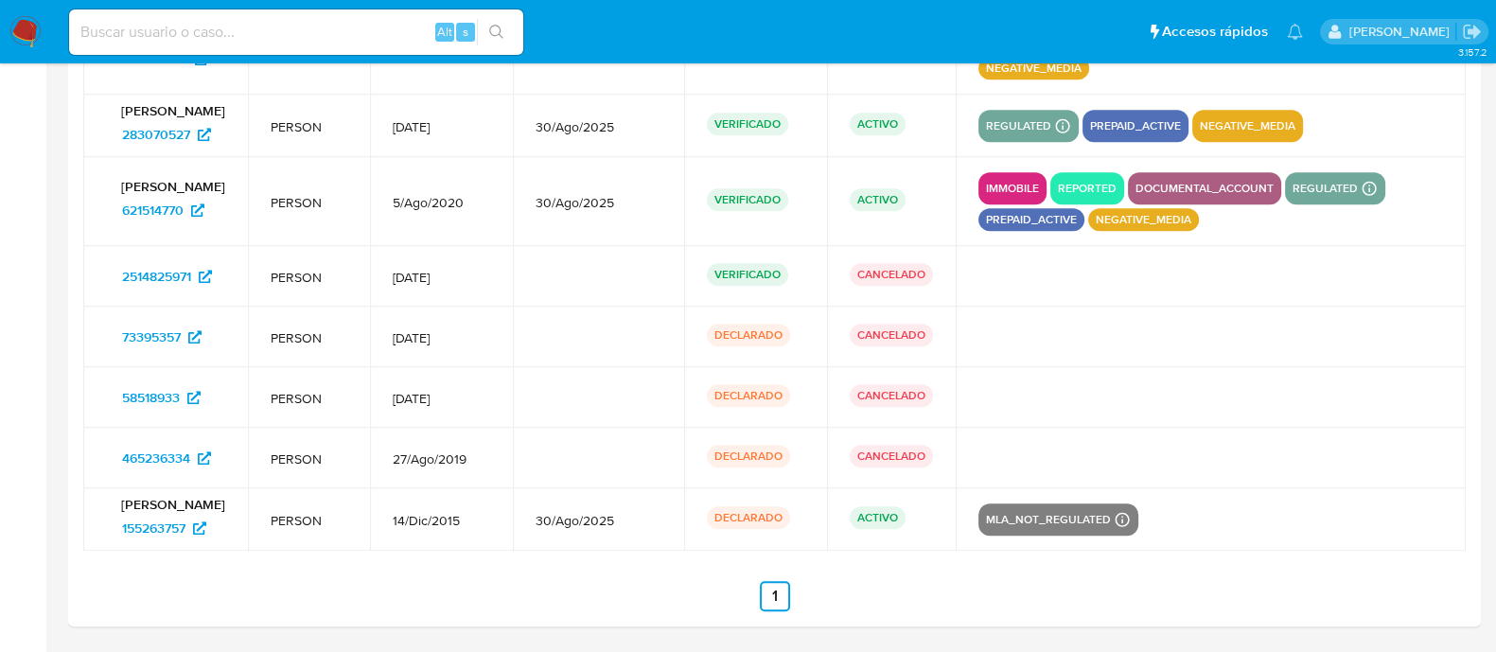
select select "10"
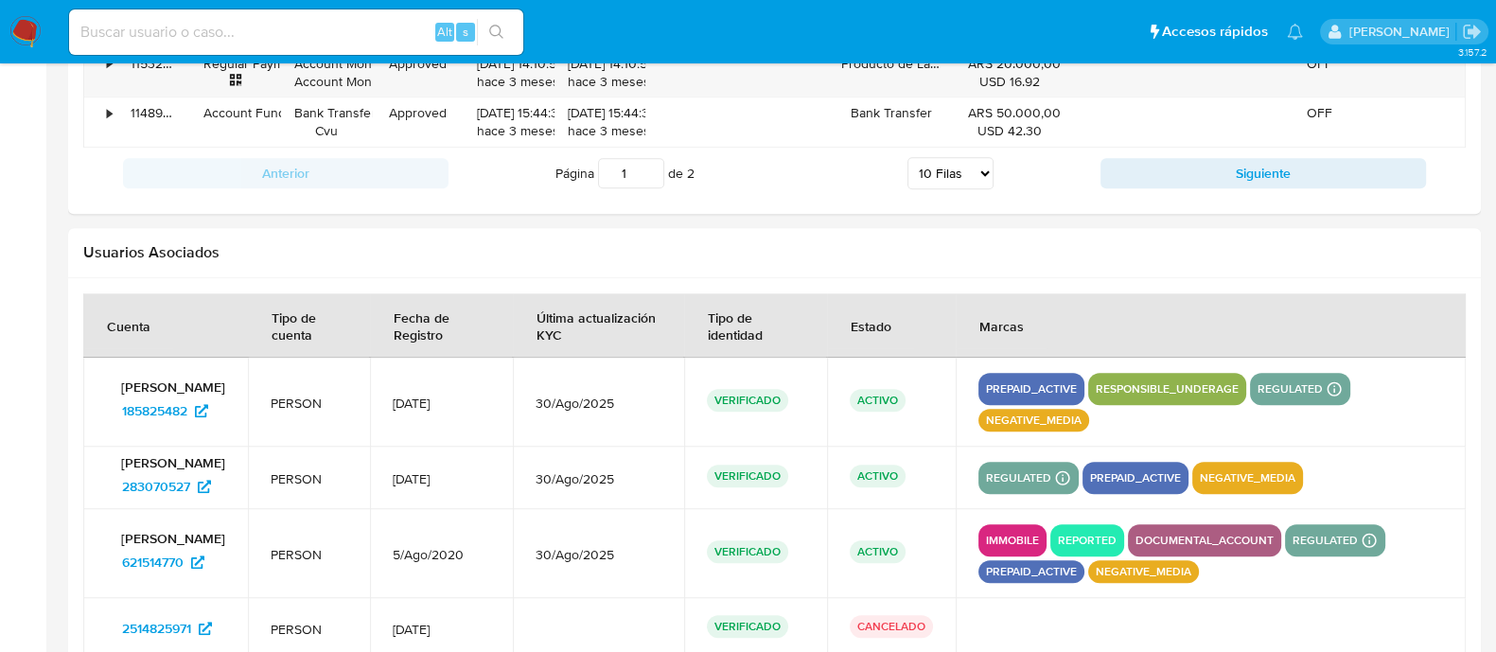
scroll to position [2728, 0]
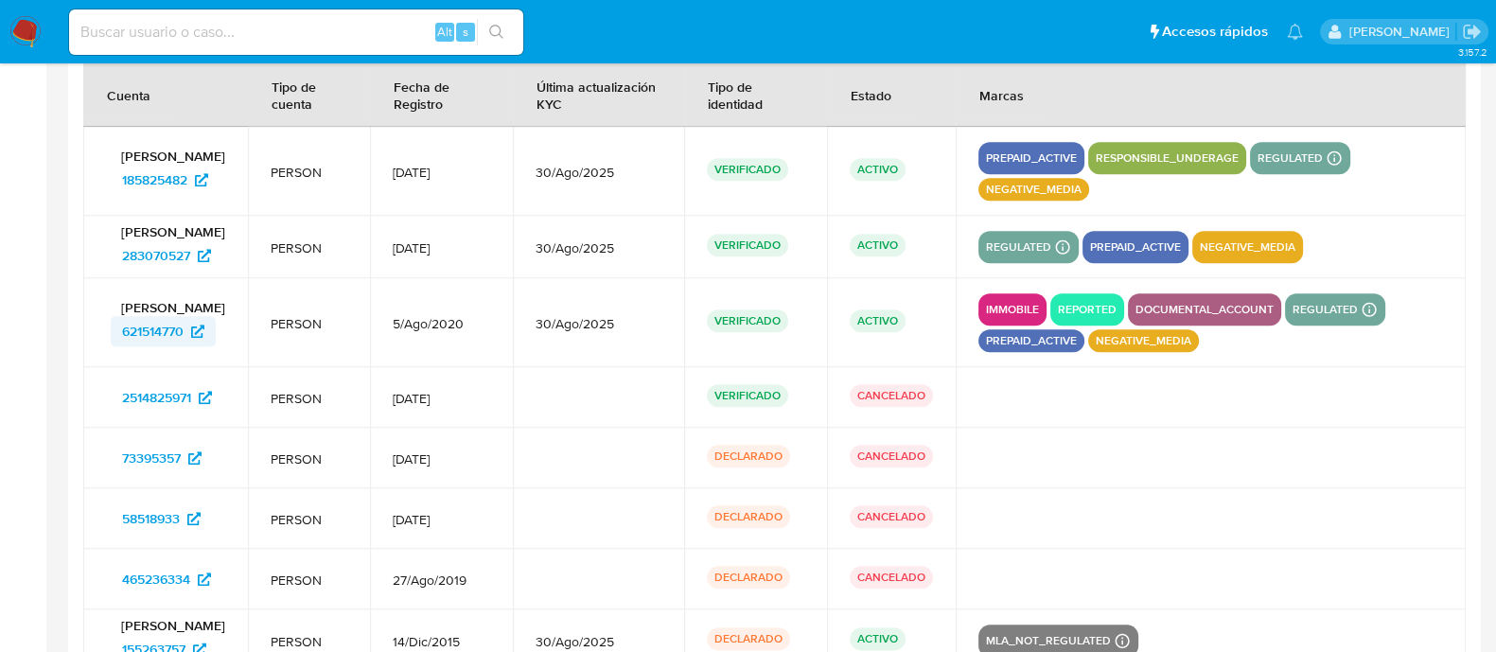
click at [158, 329] on span "621514770" at bounding box center [153, 331] width 62 height 30
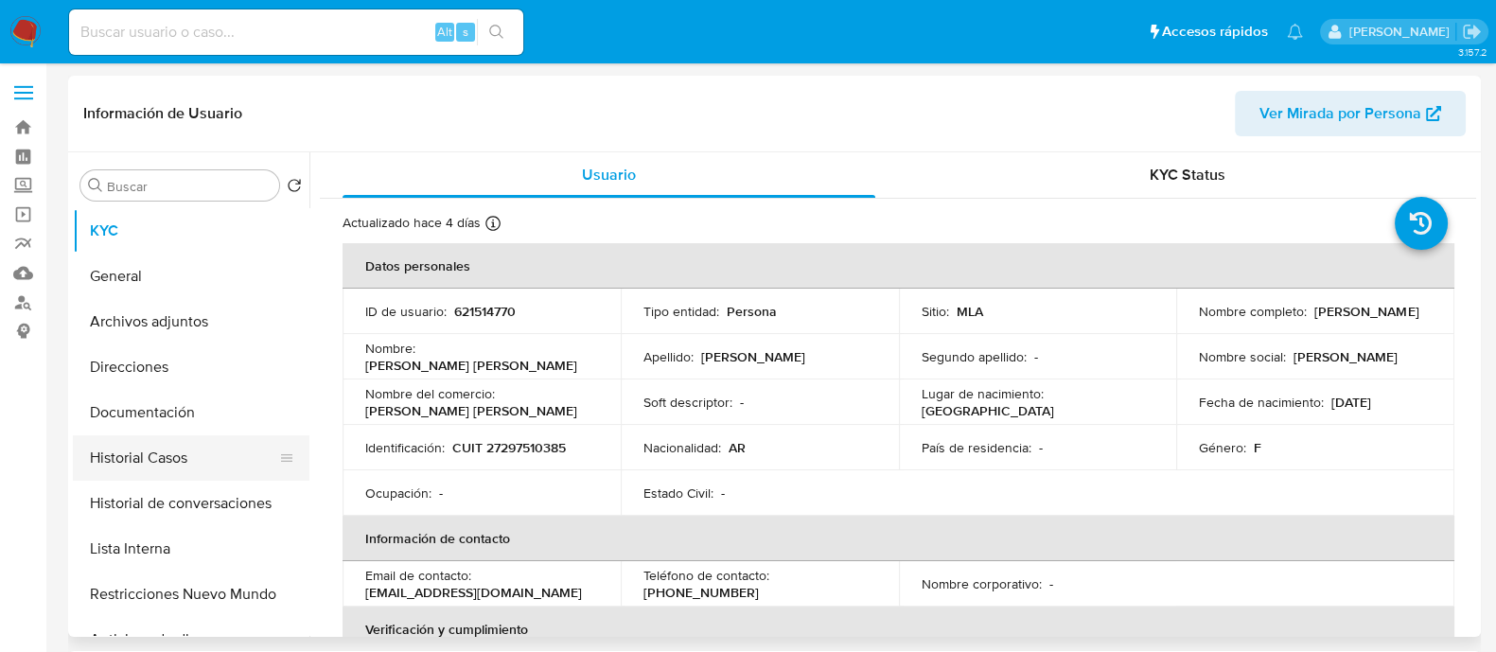
select select "10"
click at [218, 475] on button "Historial Casos" at bounding box center [183, 457] width 221 height 45
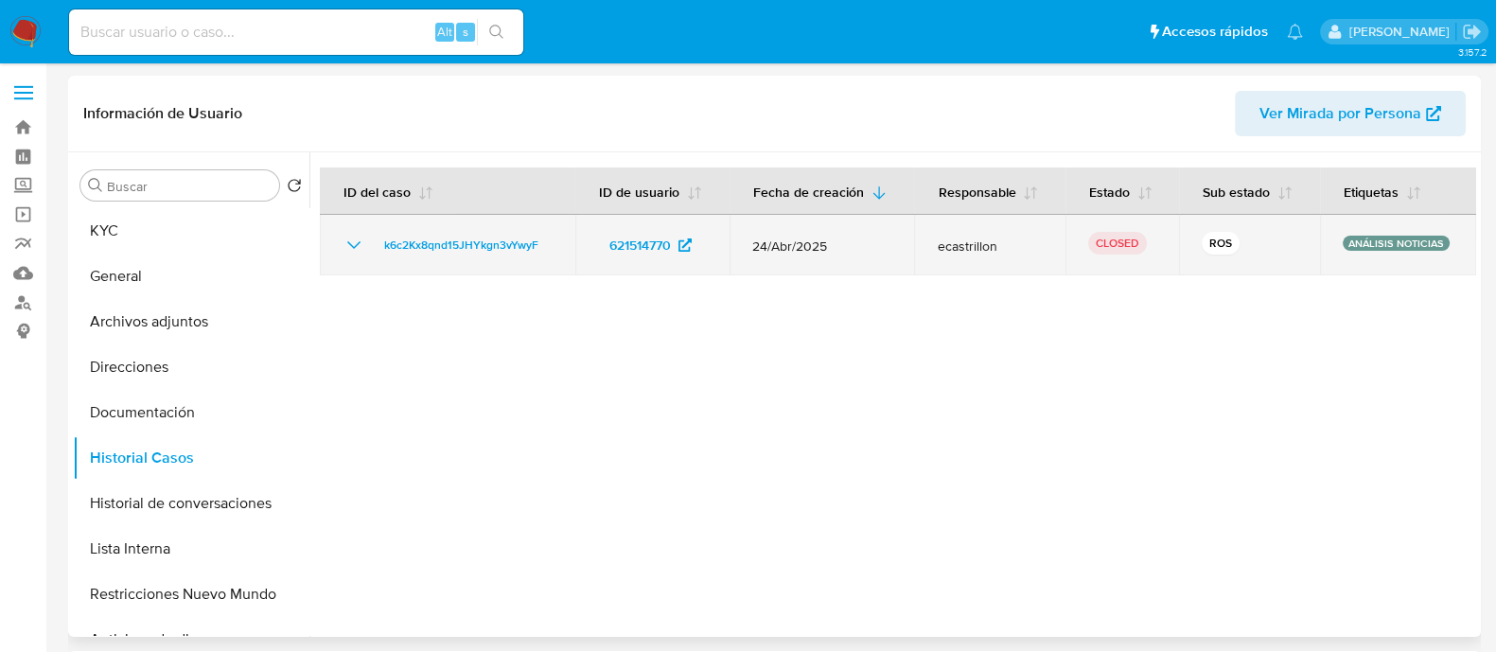
click at [353, 238] on icon "Mostrar/Ocultar" at bounding box center [354, 245] width 23 height 23
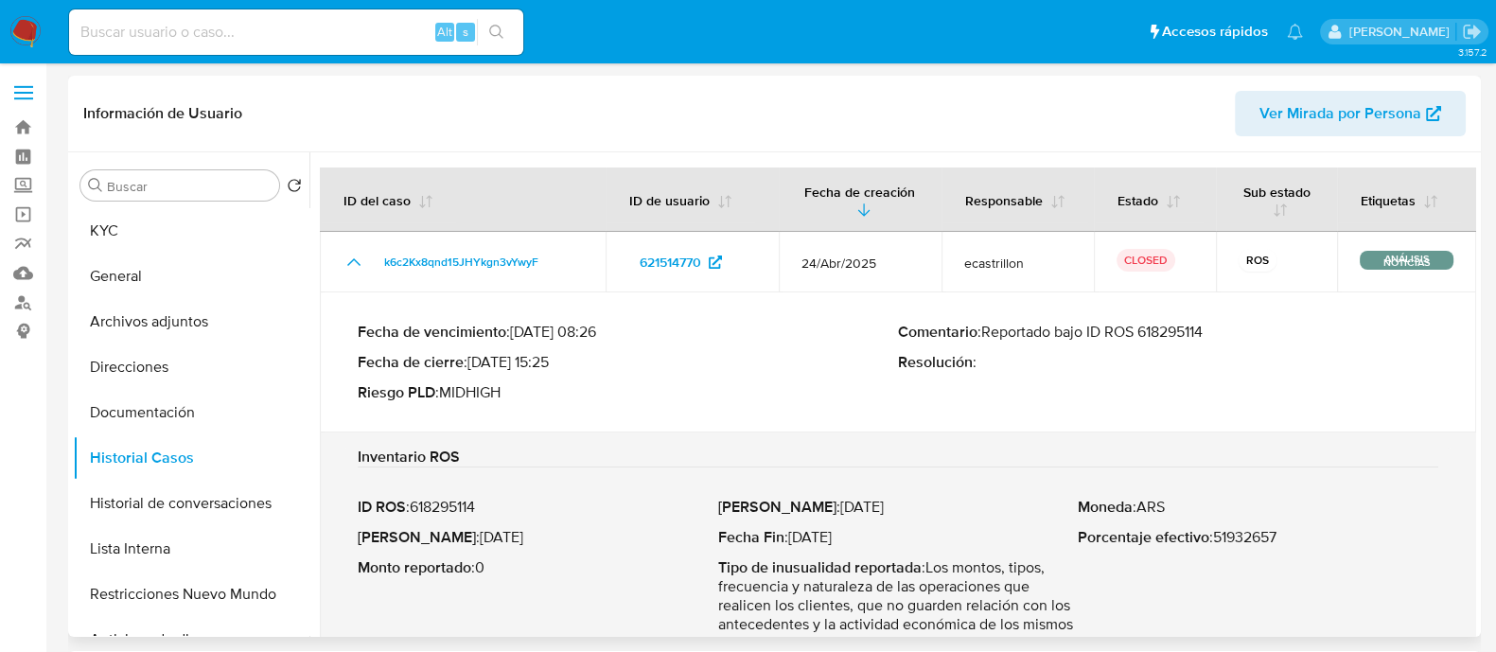
click at [1168, 330] on p "Comentario : Reportado bajo ID ROS 618295114" at bounding box center [1168, 332] width 540 height 19
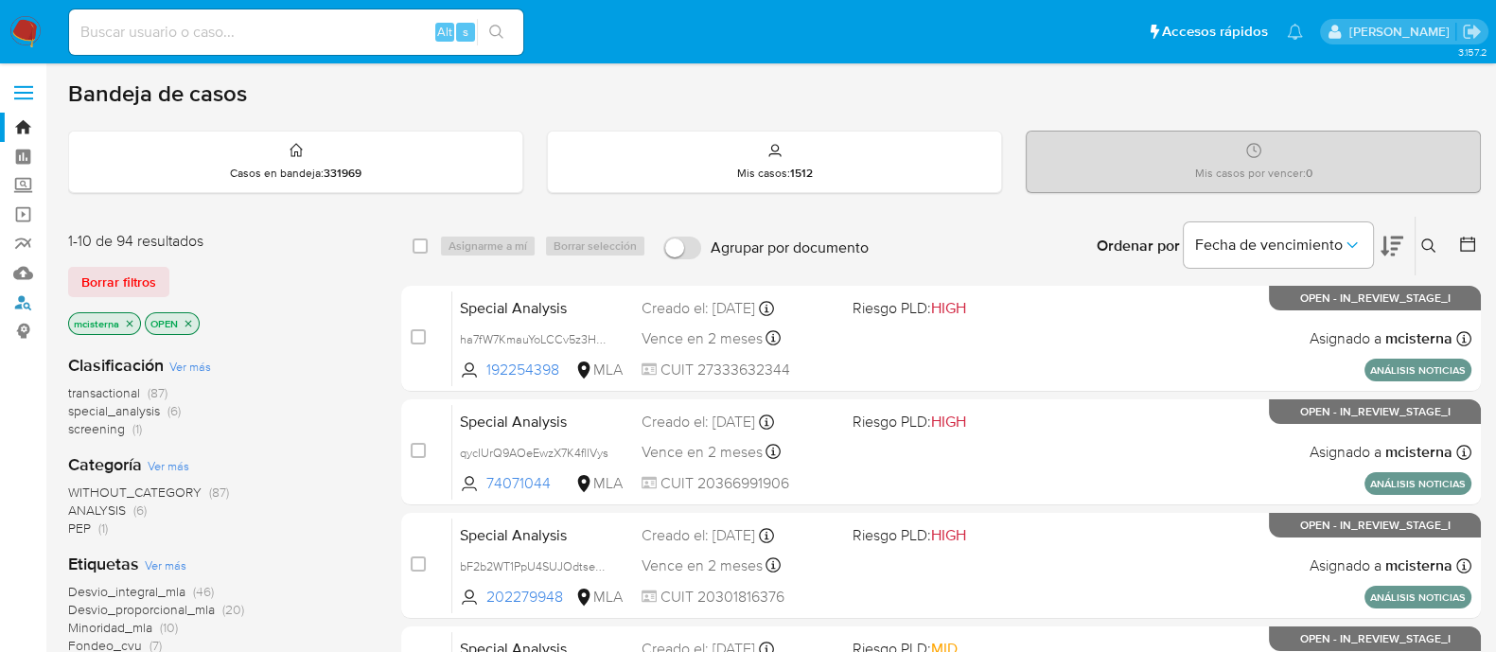
drag, startPoint x: 24, startPoint y: 312, endPoint x: 57, endPoint y: 317, distance: 33.5
click at [24, 312] on link "Buscador de personas" at bounding box center [112, 302] width 225 height 29
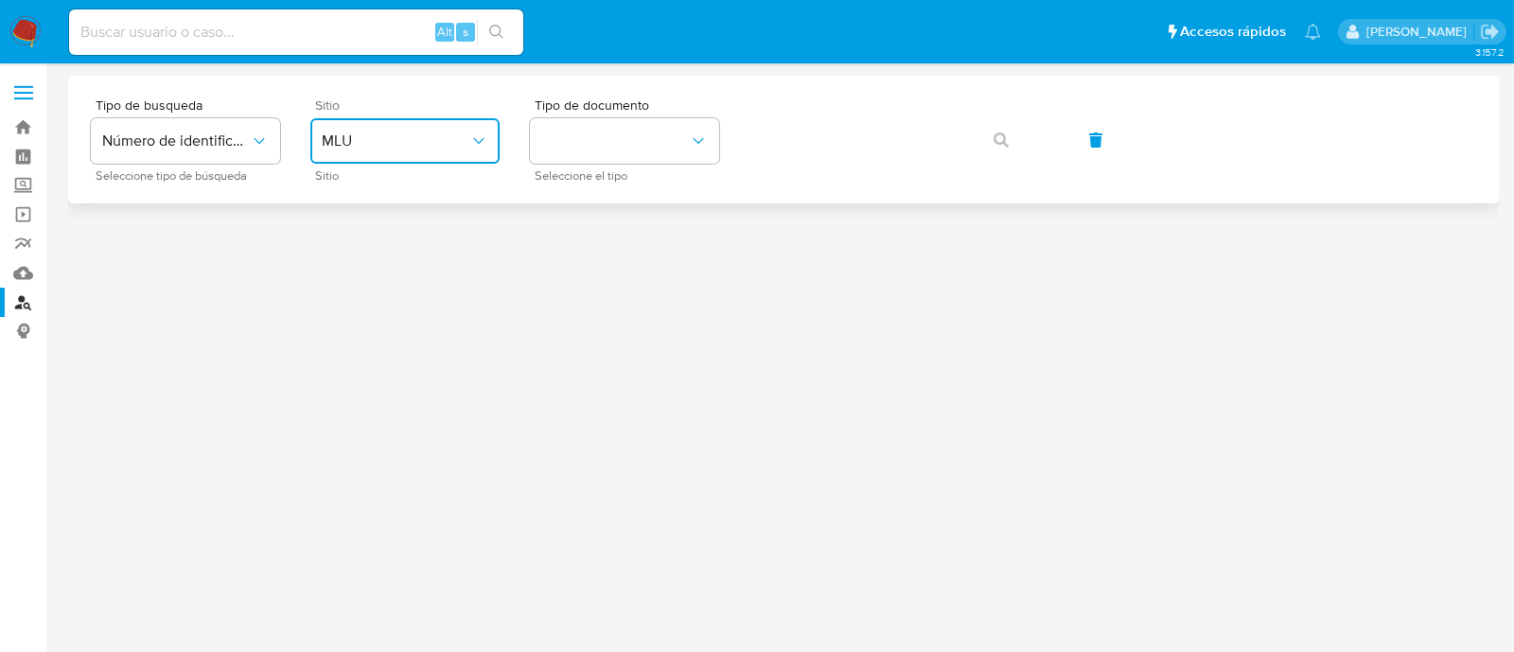
click at [355, 153] on button "MLU" at bounding box center [404, 140] width 189 height 45
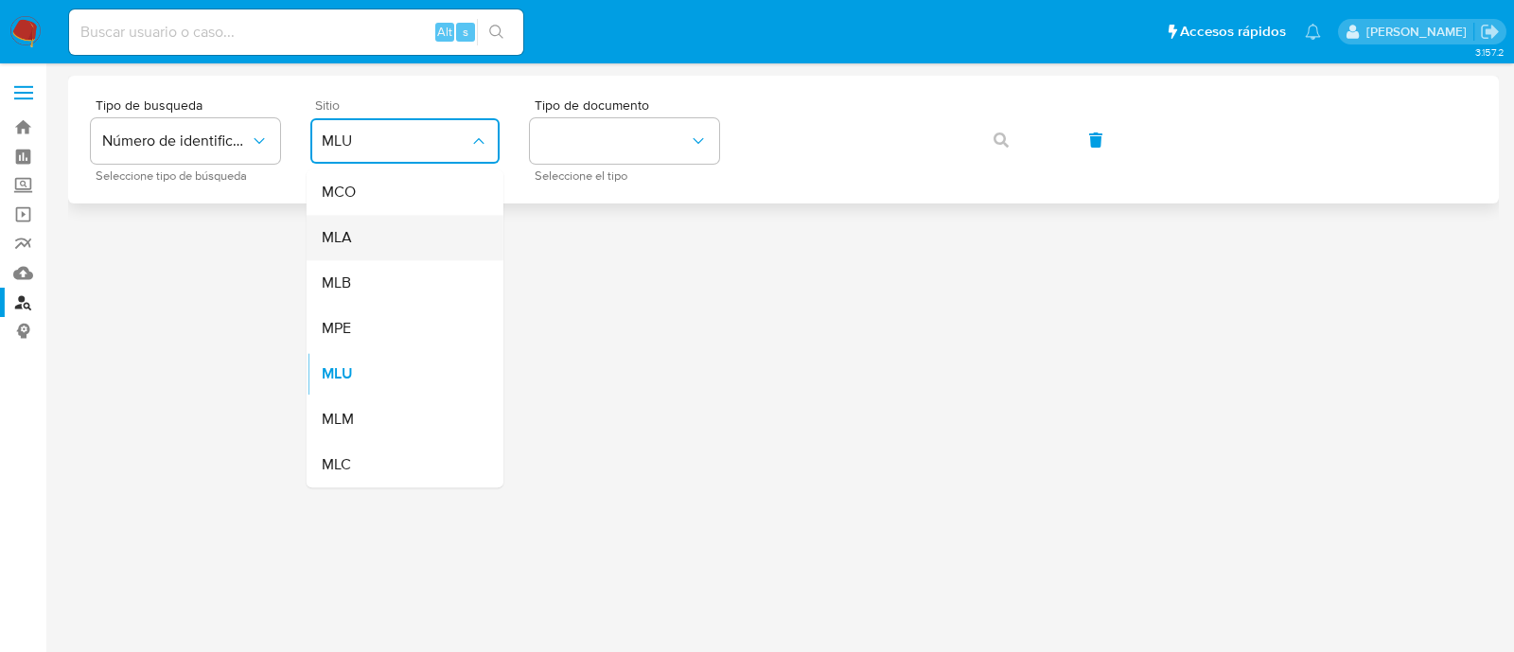
click at [395, 244] on div "MLA" at bounding box center [399, 237] width 155 height 45
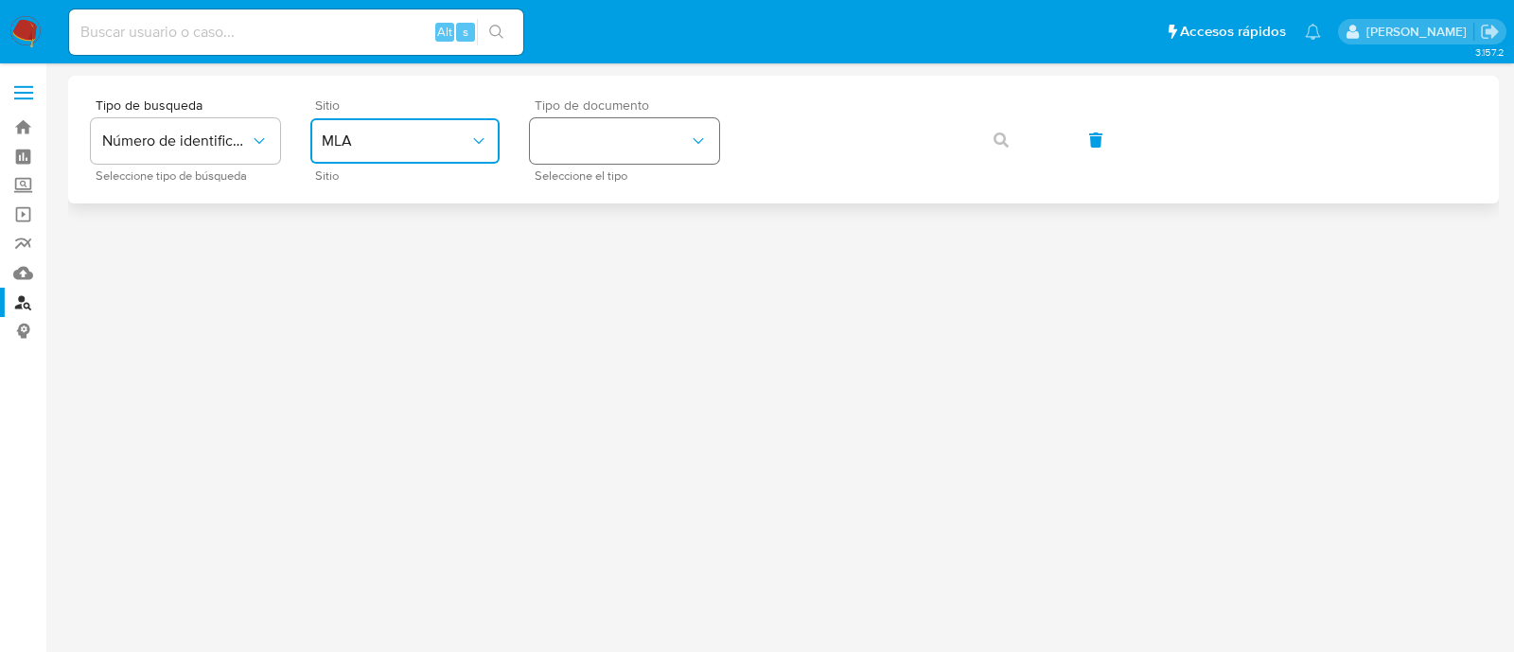
click at [573, 146] on button "identificationType" at bounding box center [624, 140] width 189 height 45
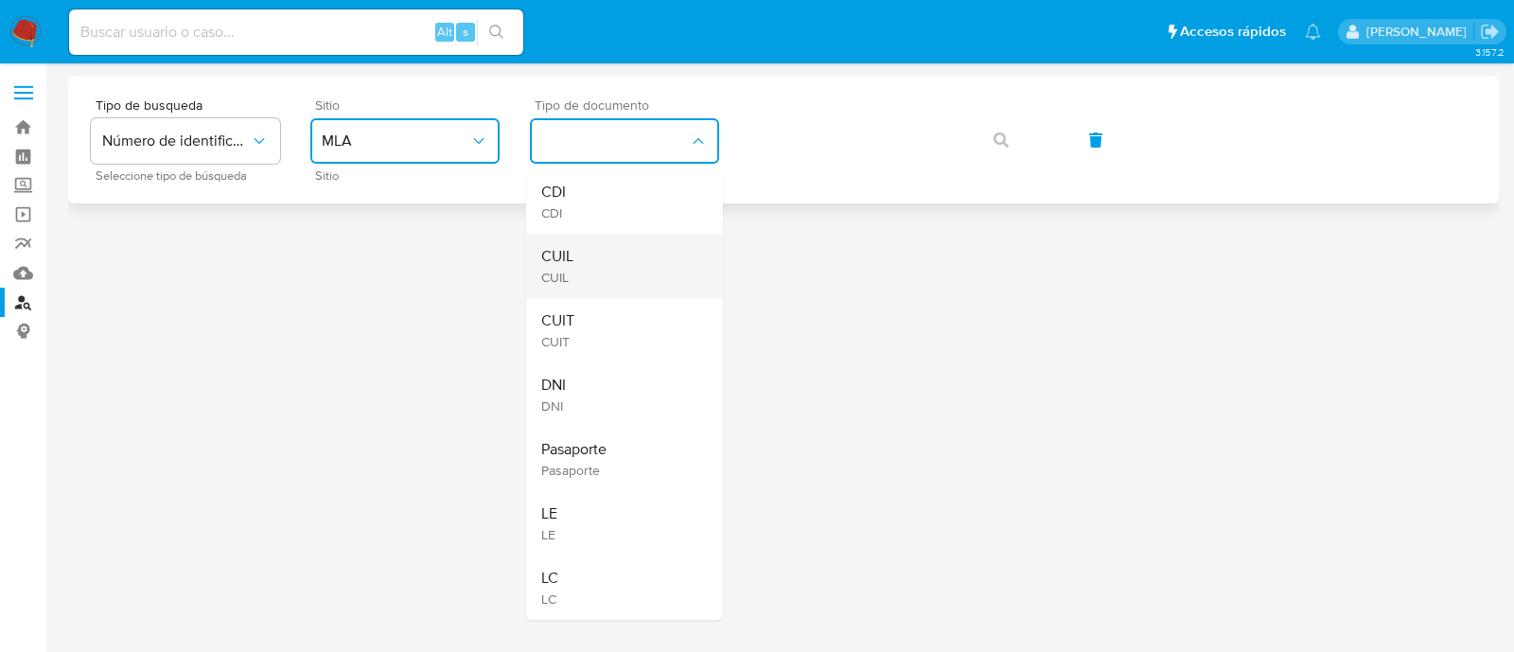
click at [587, 283] on div "CUIL CUIL" at bounding box center [618, 266] width 155 height 64
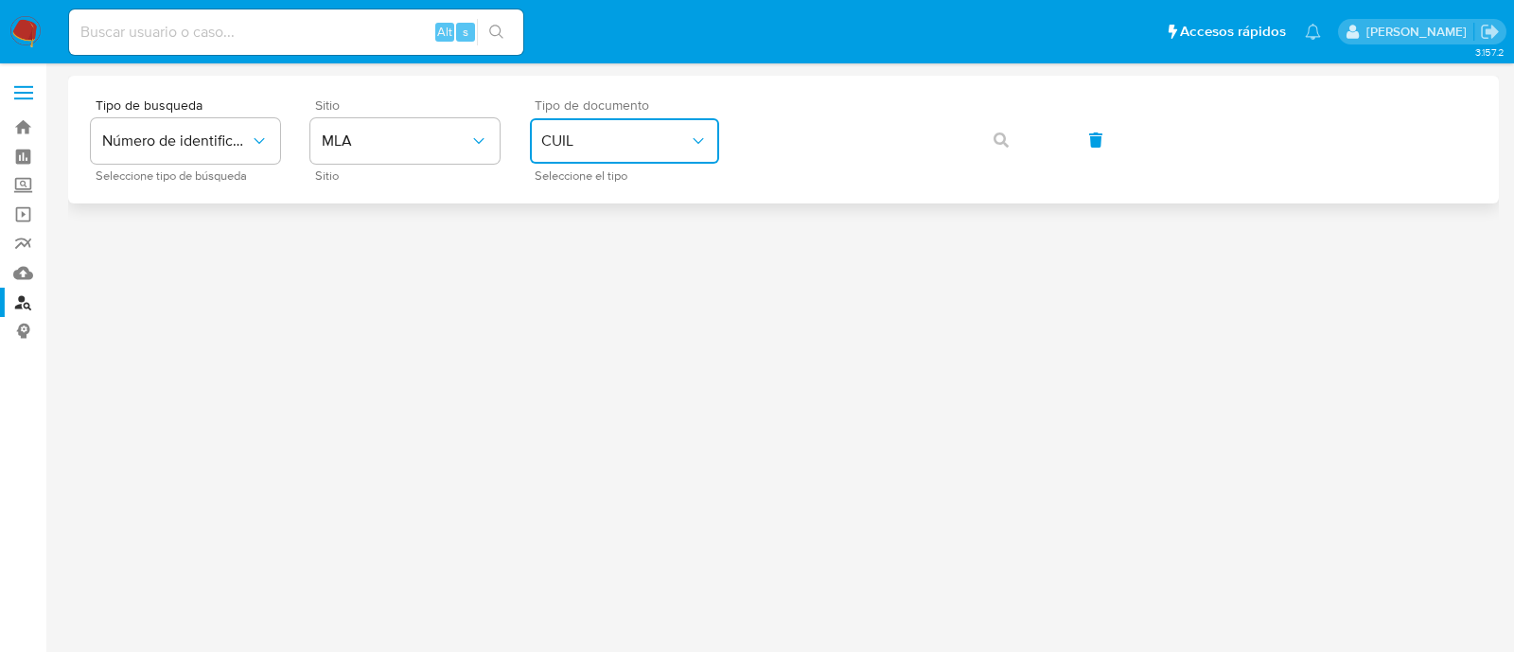
click at [585, 132] on span "CUIL" at bounding box center [615, 141] width 148 height 19
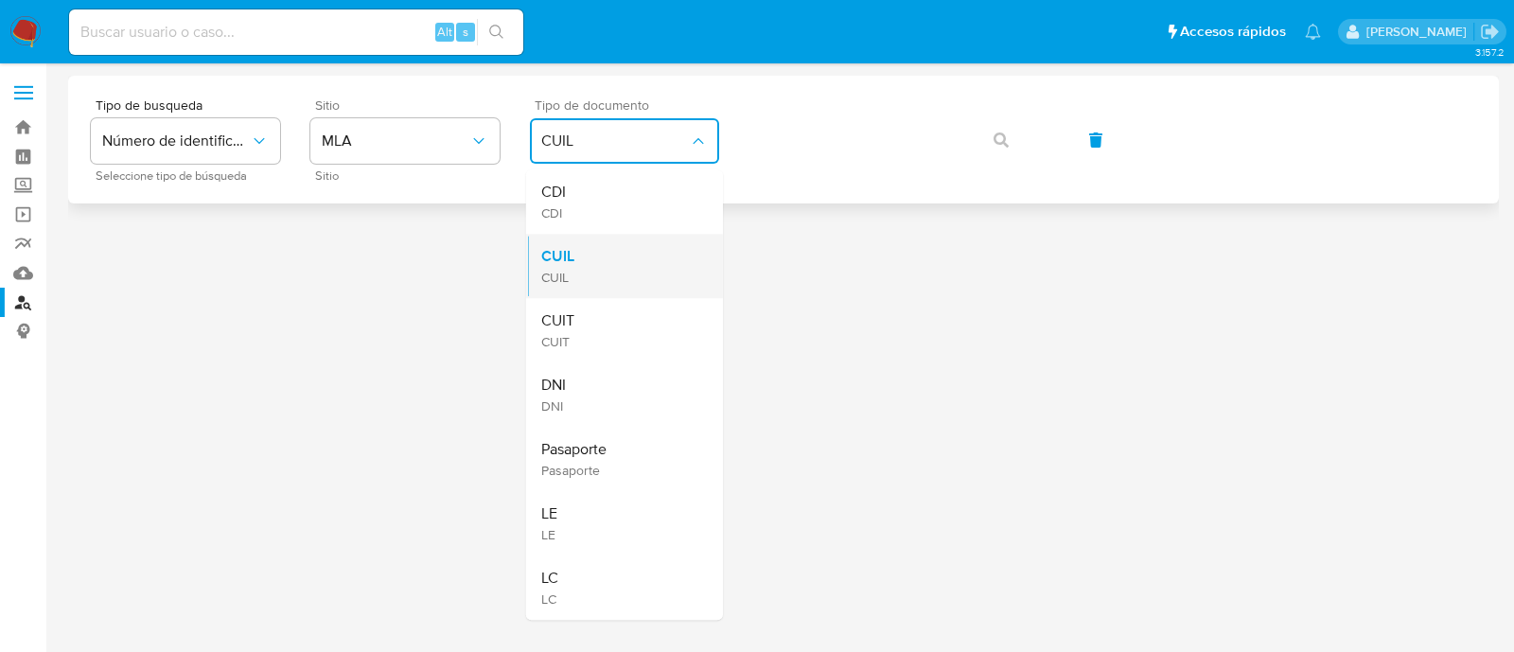
click at [591, 258] on div "CUIL CUIL" at bounding box center [618, 266] width 155 height 64
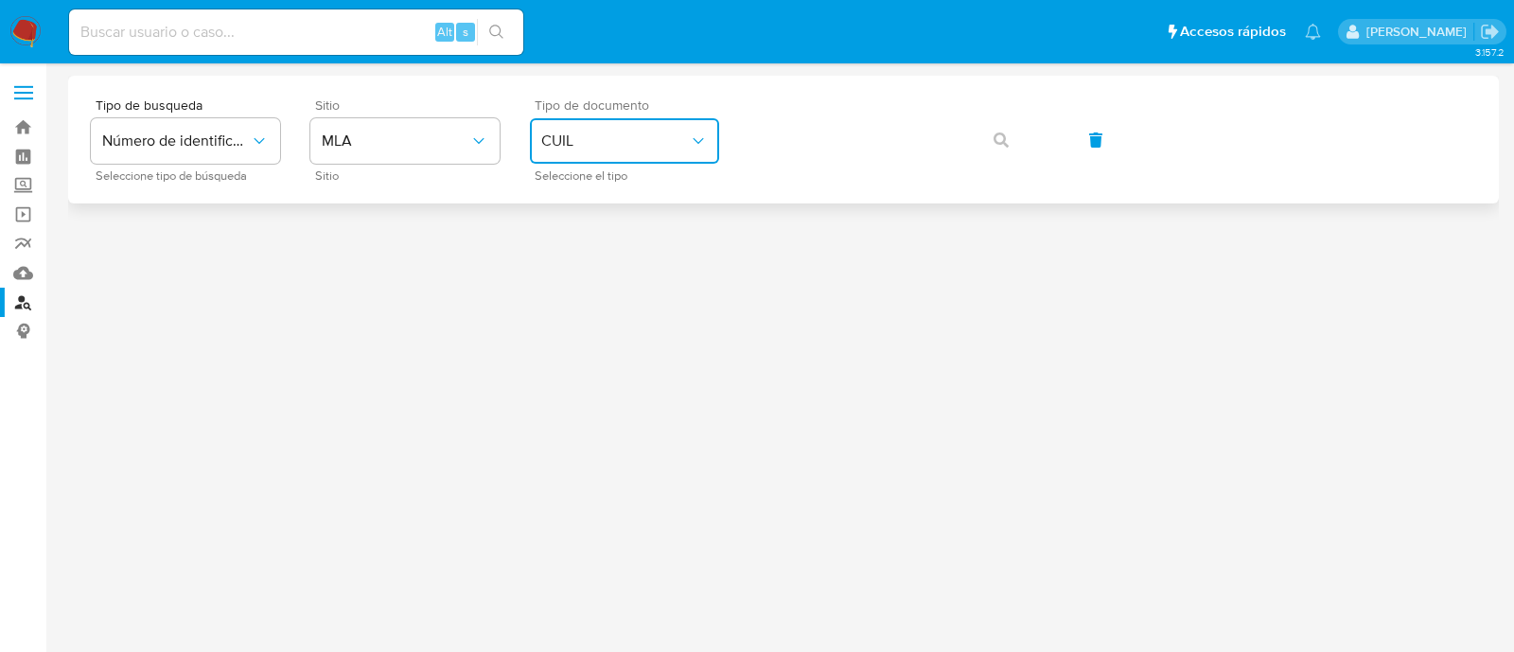
click at [661, 151] on button "CUIL" at bounding box center [624, 140] width 189 height 45
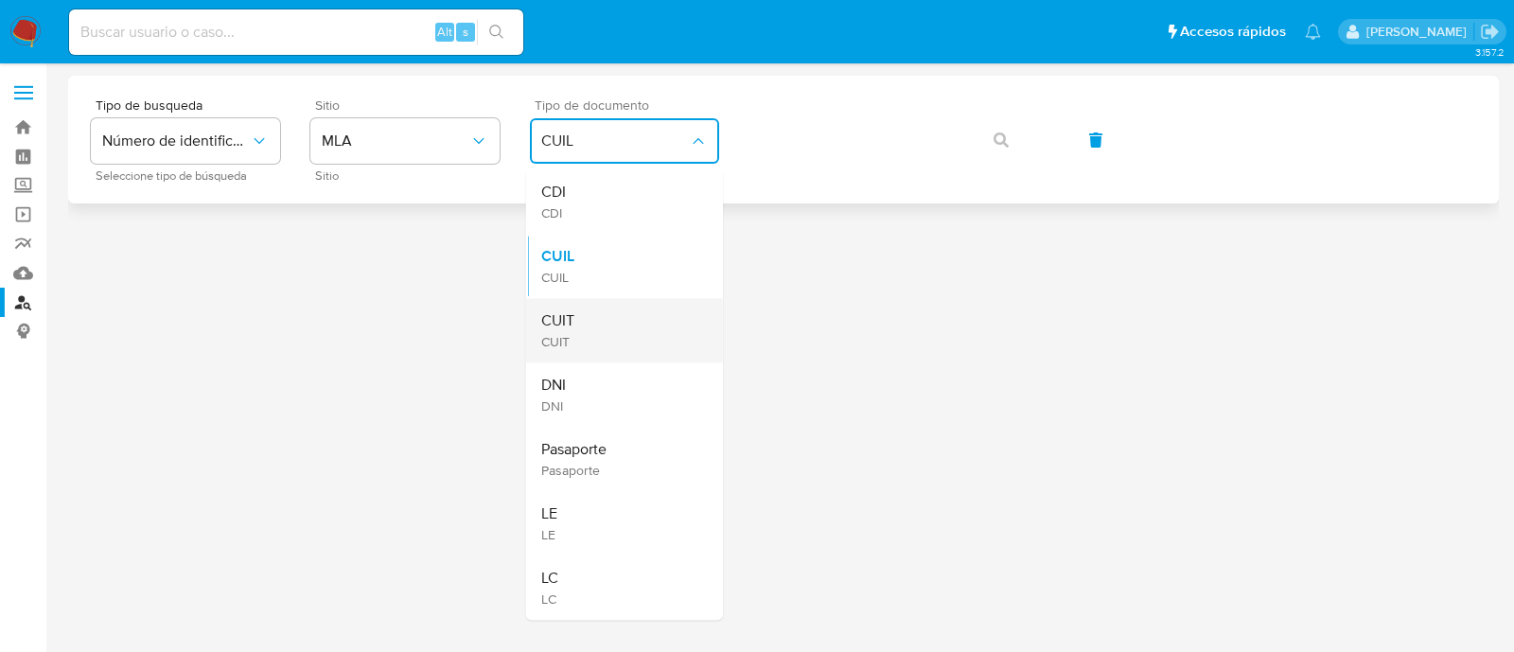
click at [629, 335] on div "CUIT CUIT" at bounding box center [618, 330] width 155 height 64
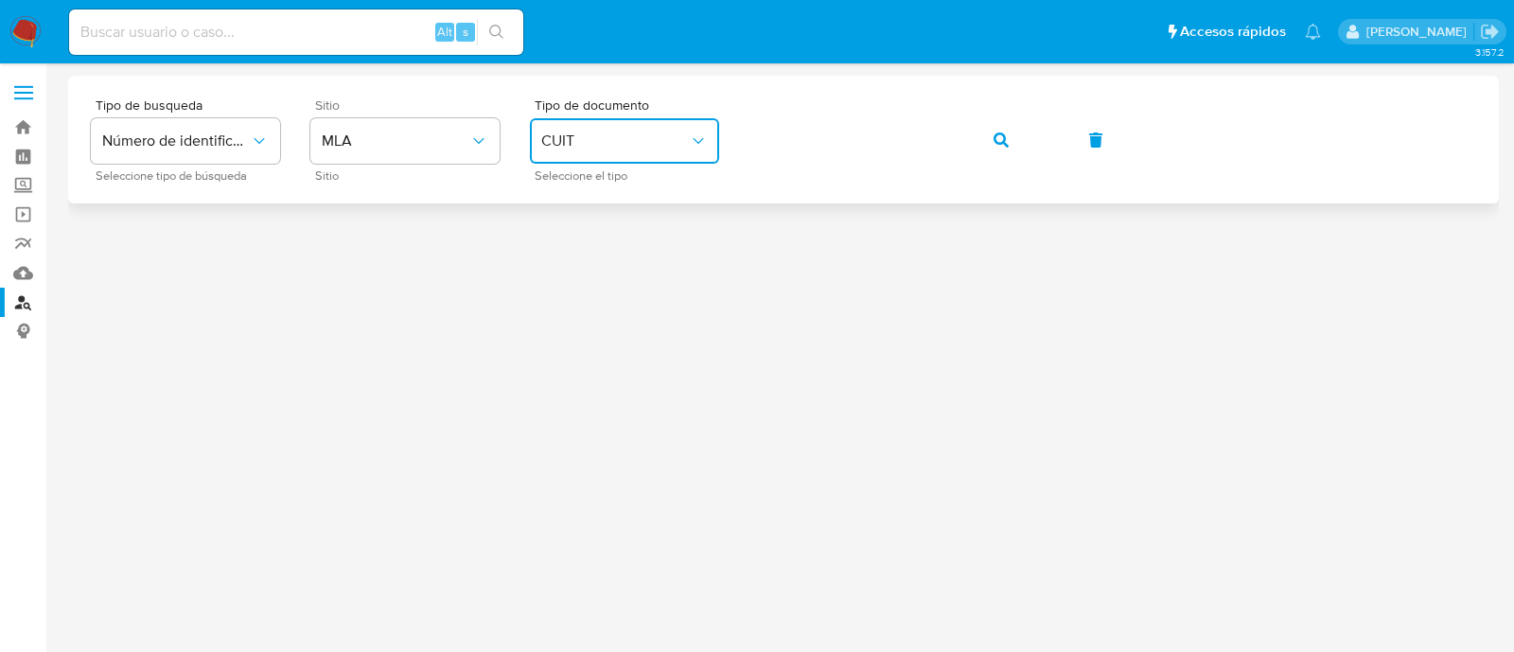
click at [976, 141] on button "button" at bounding box center [1001, 139] width 64 height 45
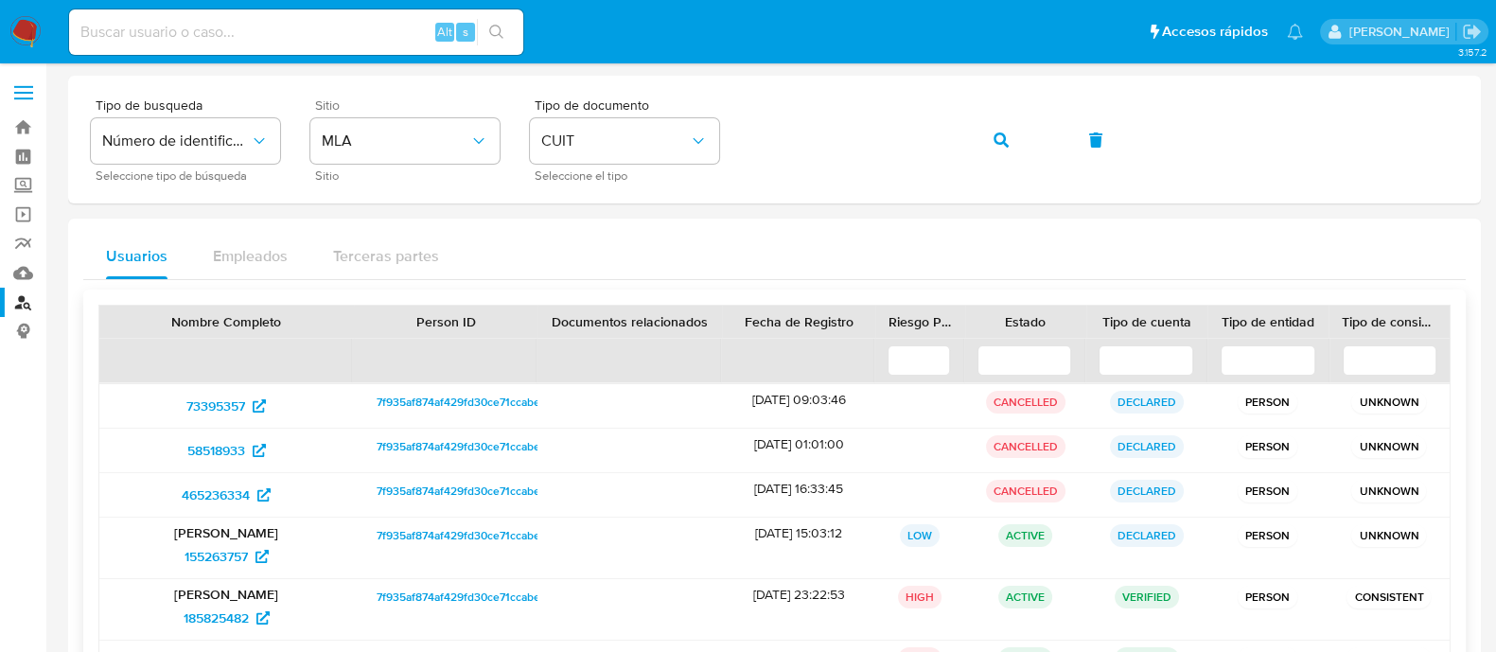
scroll to position [117, 0]
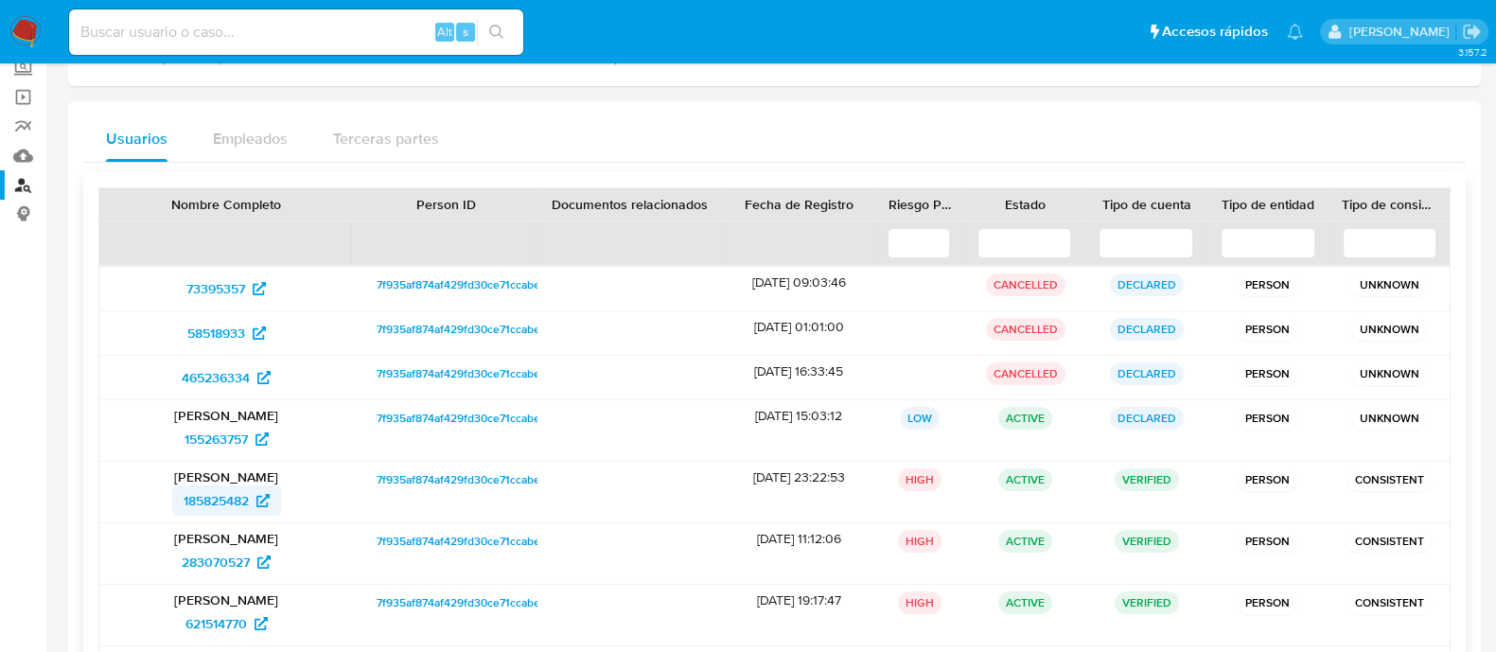
click at [207, 499] on span "185825482" at bounding box center [216, 500] width 65 height 30
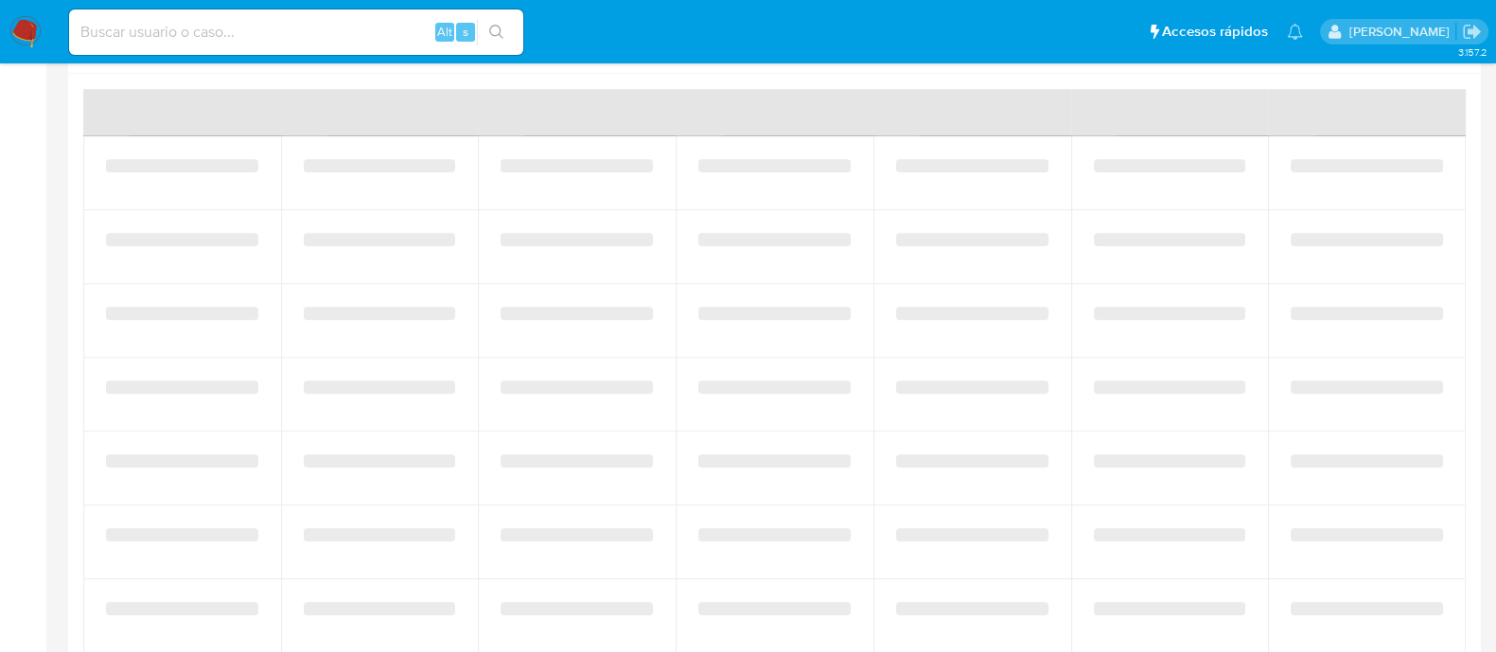
scroll to position [977, 0]
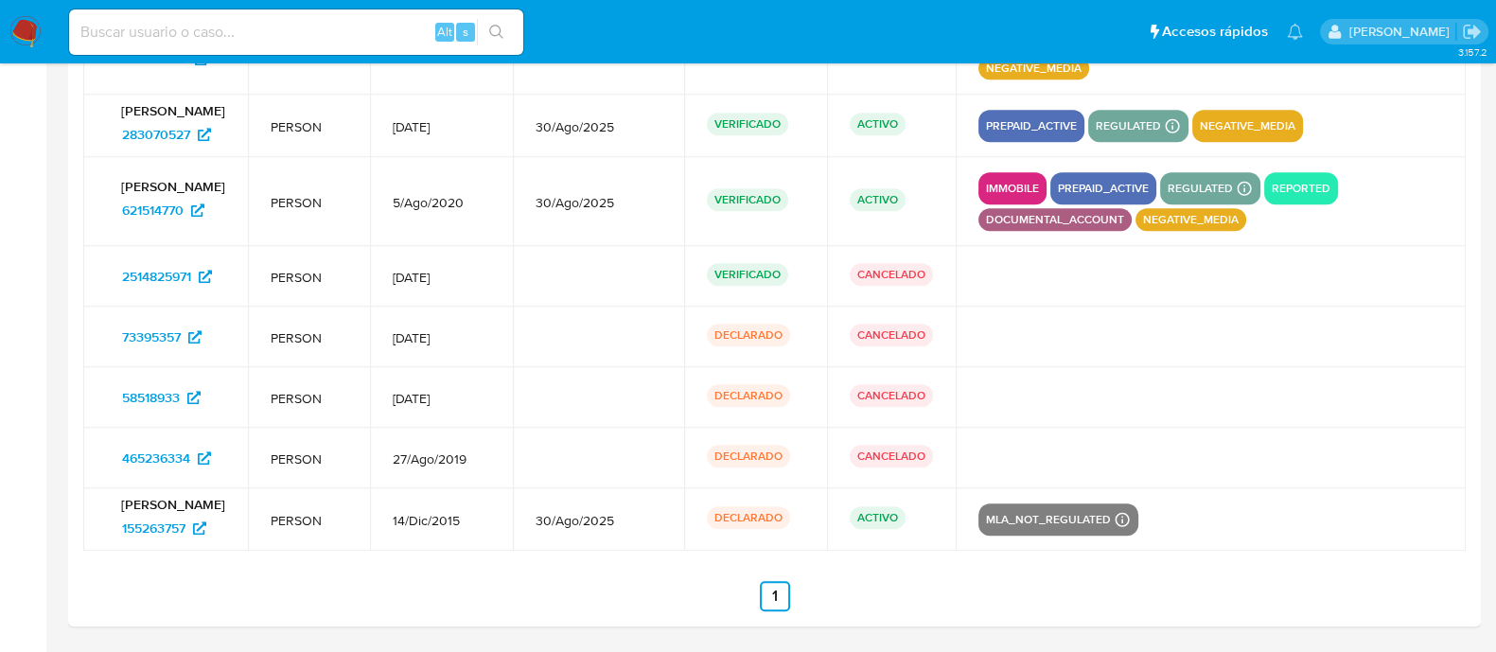
select select "10"
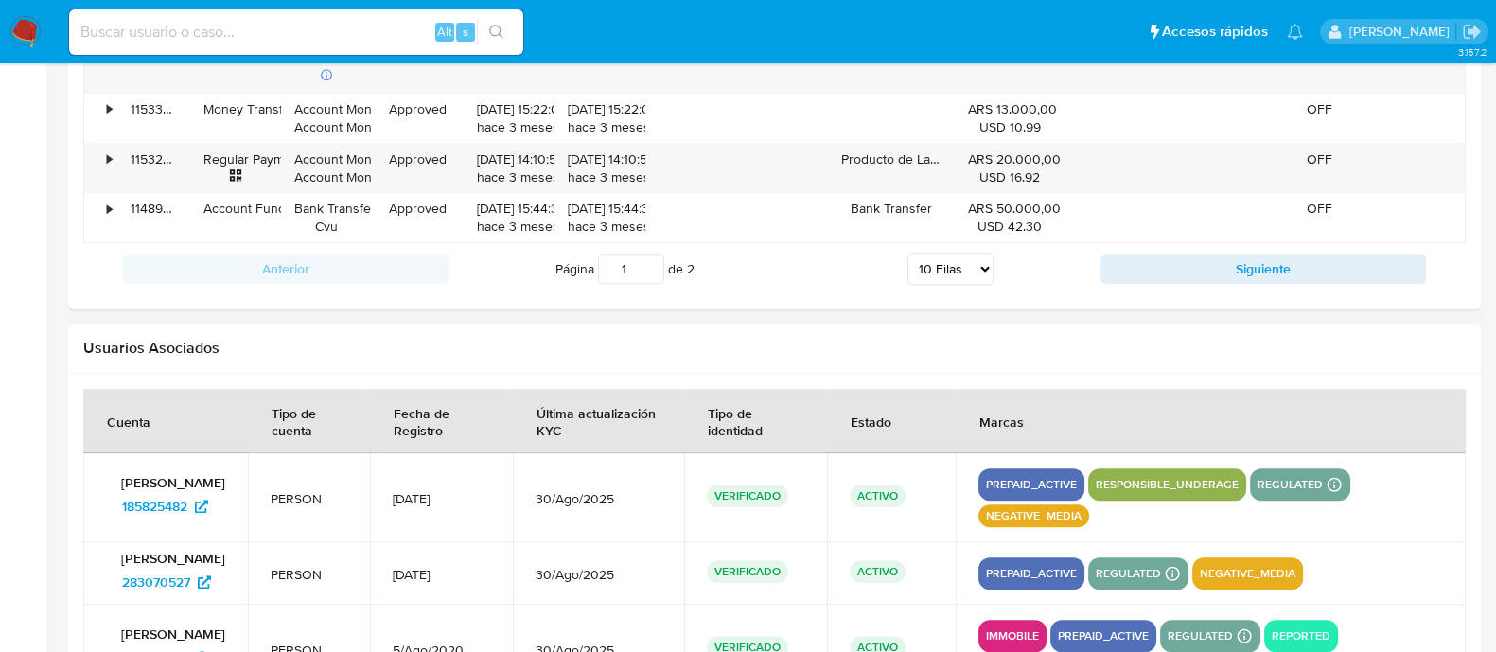
scroll to position [2658, 0]
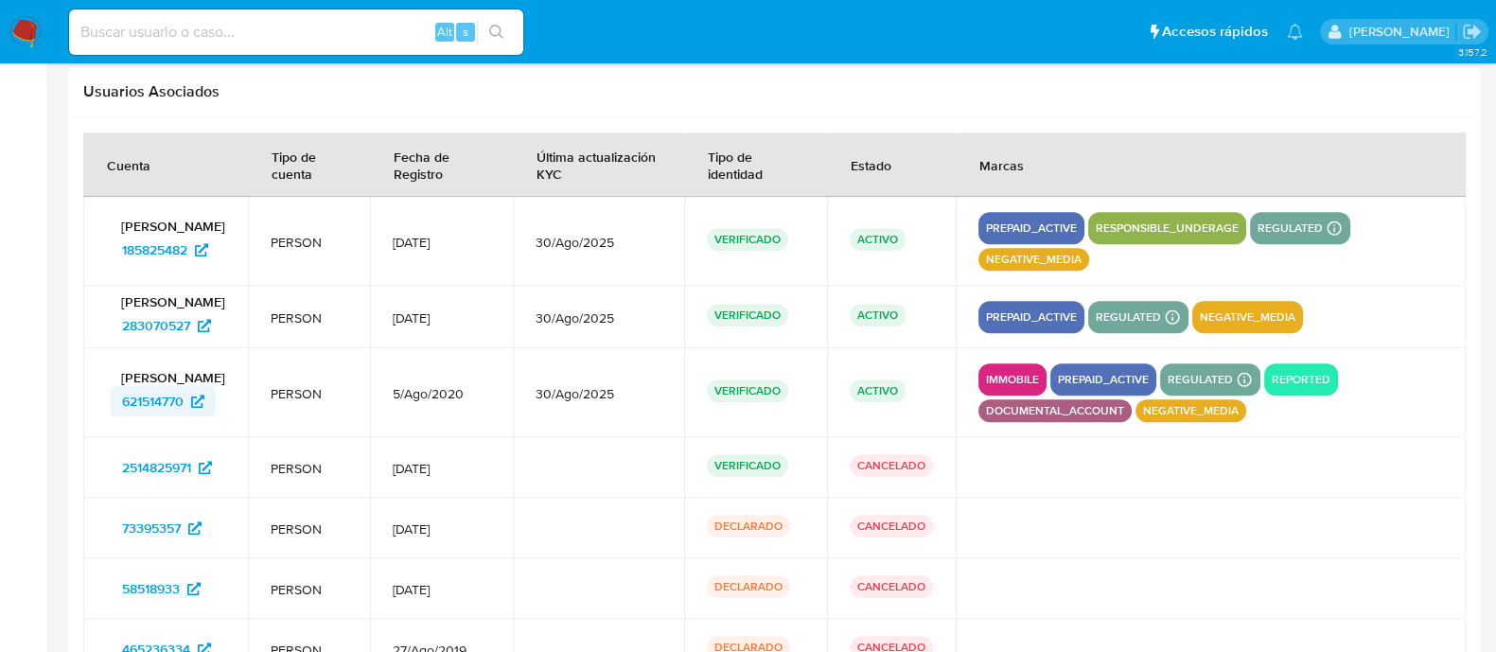
click at [152, 408] on span "621514770" at bounding box center [153, 401] width 62 height 30
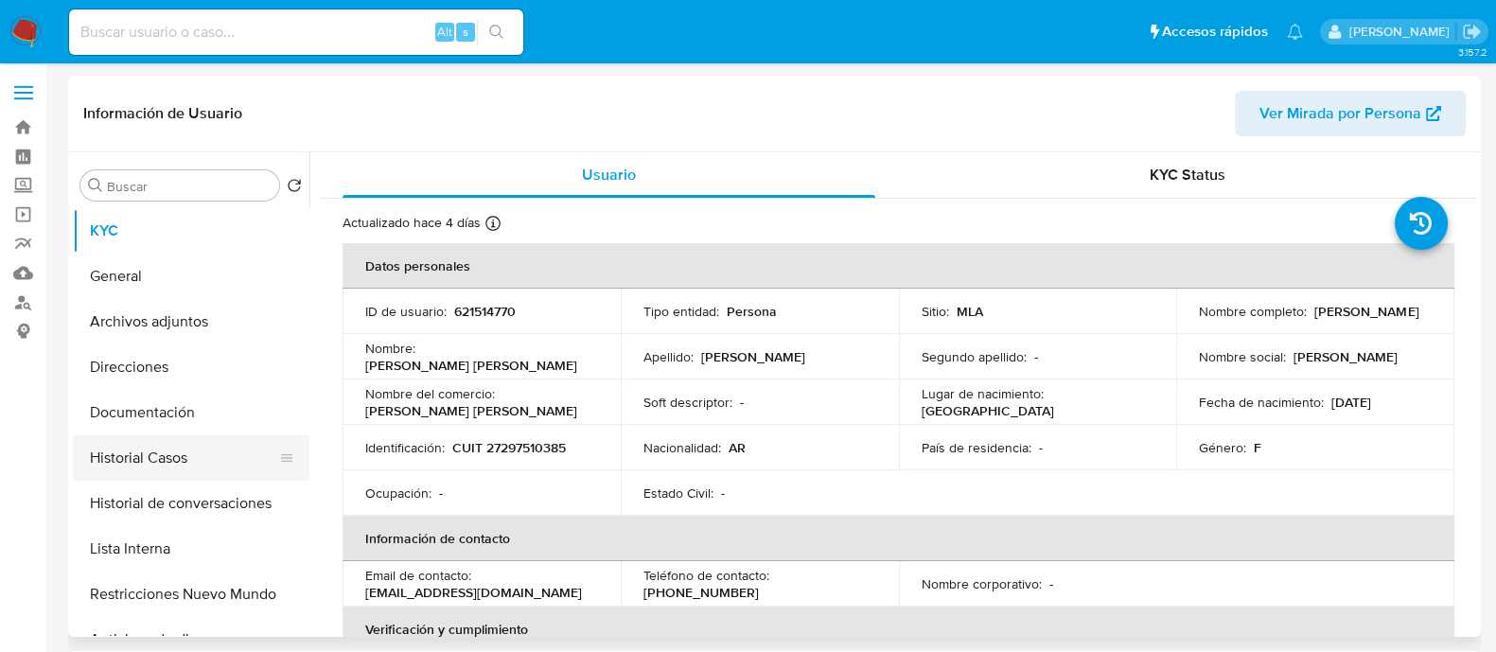
select select "10"
click at [197, 449] on button "Historial Casos" at bounding box center [183, 457] width 221 height 45
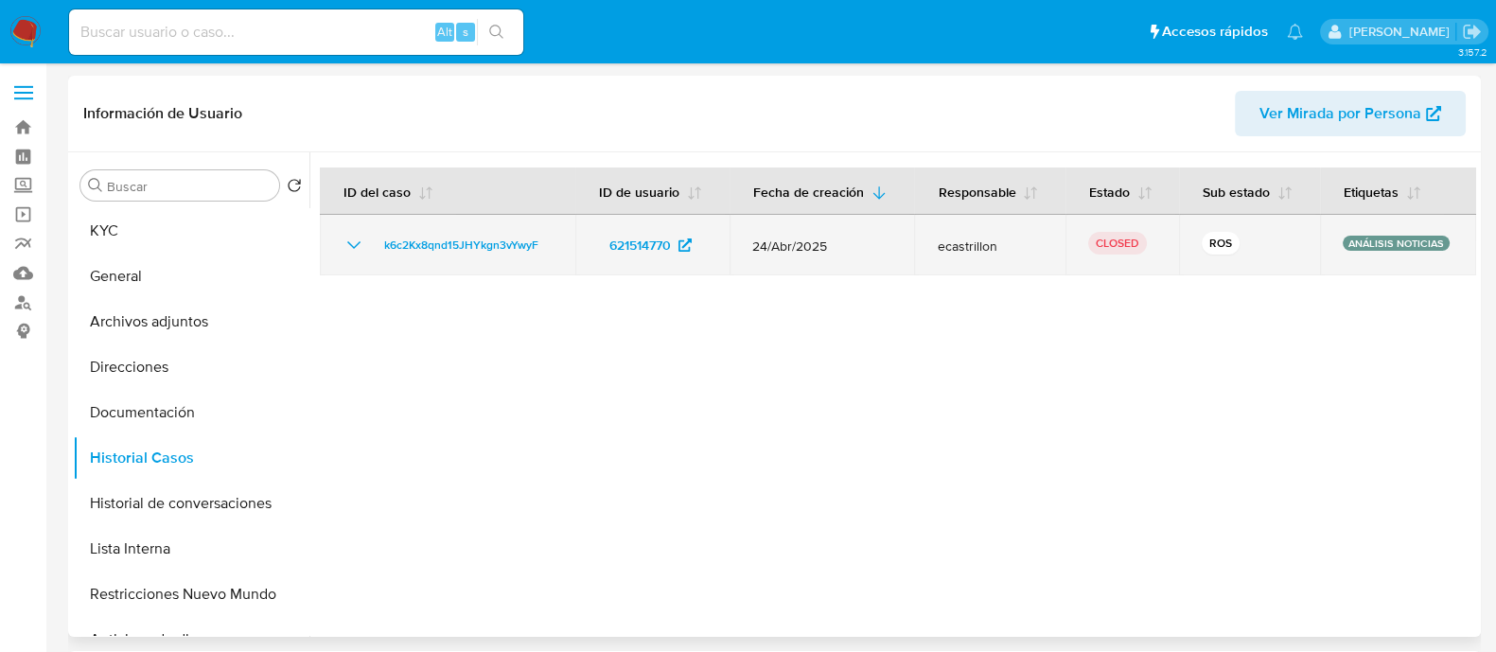
click at [350, 245] on icon "Mostrar/Ocultar" at bounding box center [354, 245] width 23 height 23
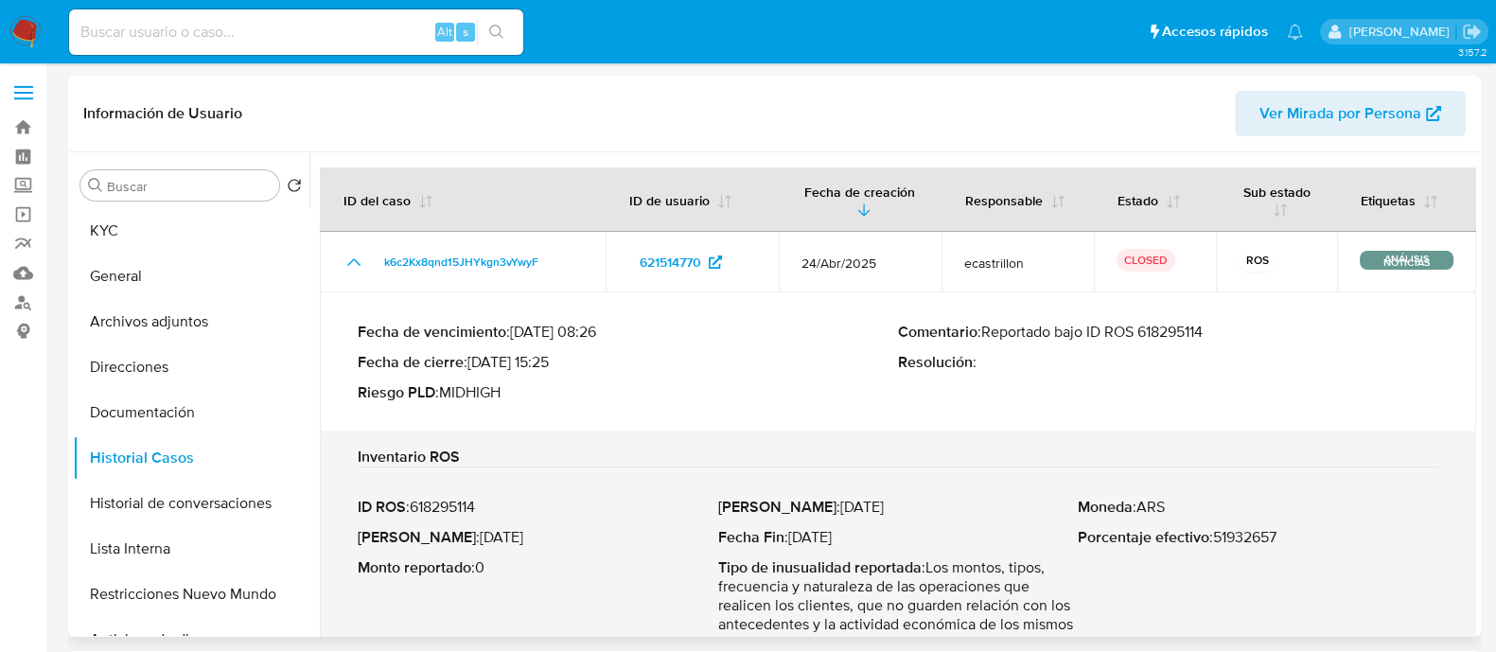
click at [1176, 338] on p "Comentario : Reportado bajo ID ROS 618295114" at bounding box center [1168, 332] width 540 height 19
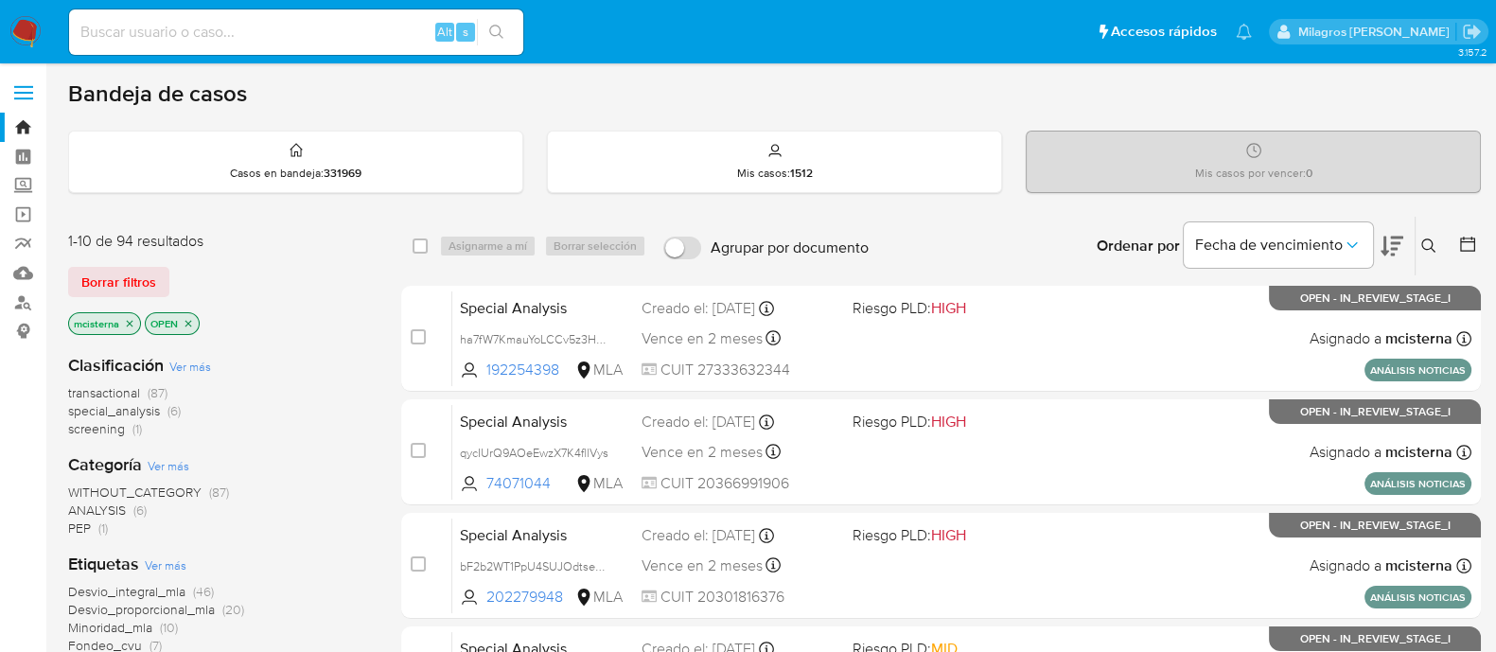
click at [256, 26] on input at bounding box center [296, 32] width 454 height 25
paste input "334756463"
type input "334756463"
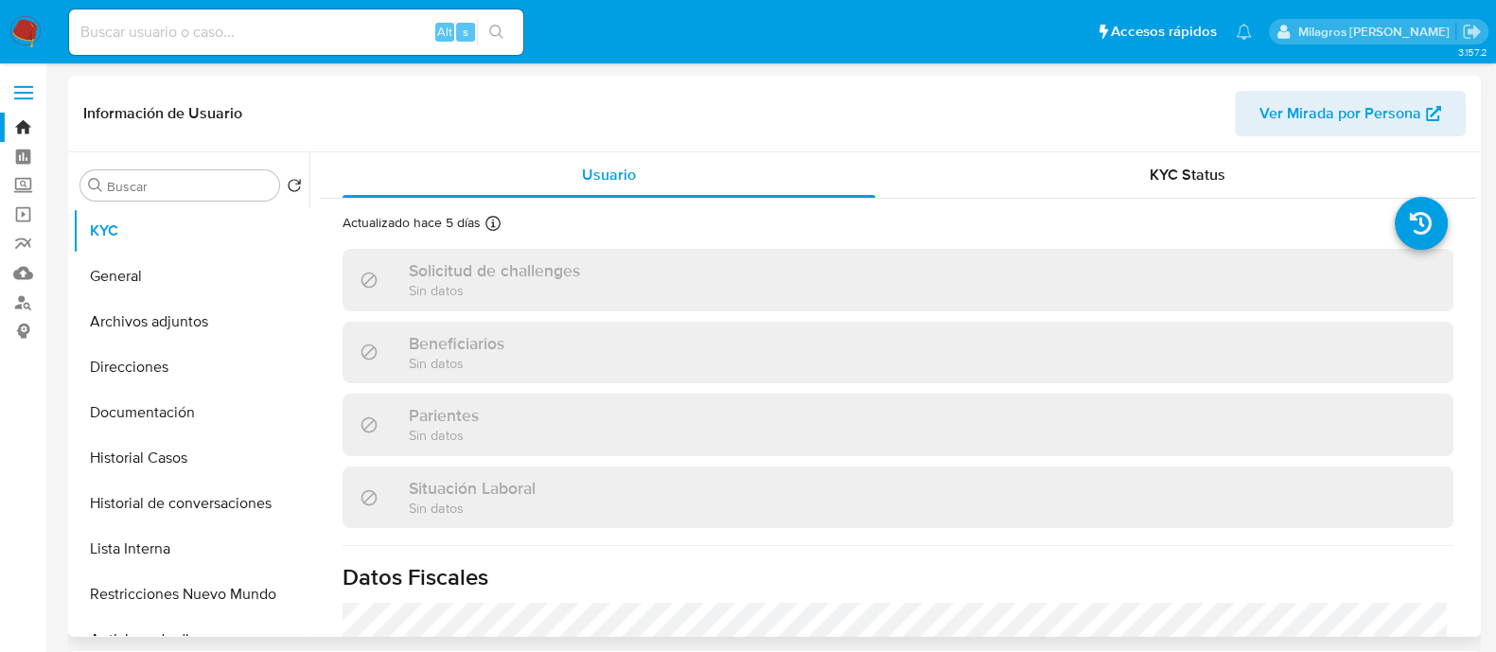
select select "10"
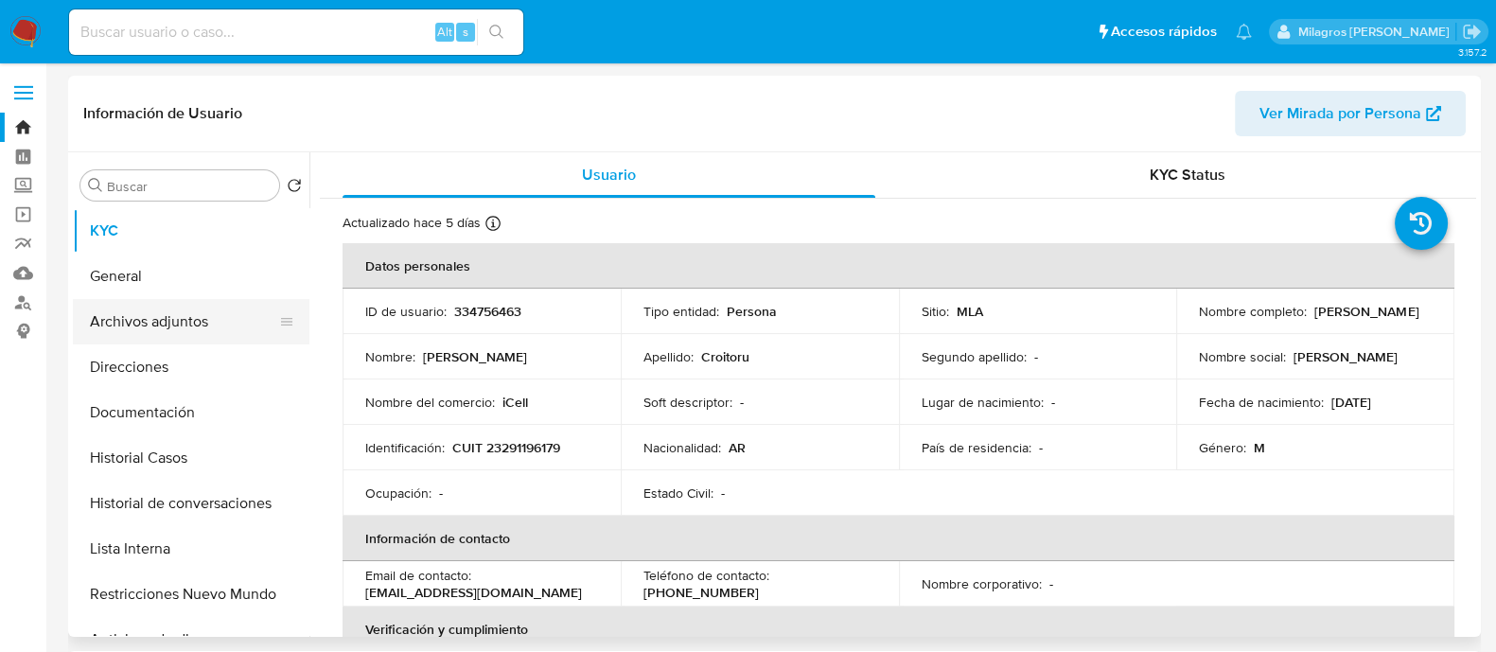
click at [203, 311] on button "Archivos adjuntos" at bounding box center [183, 321] width 221 height 45
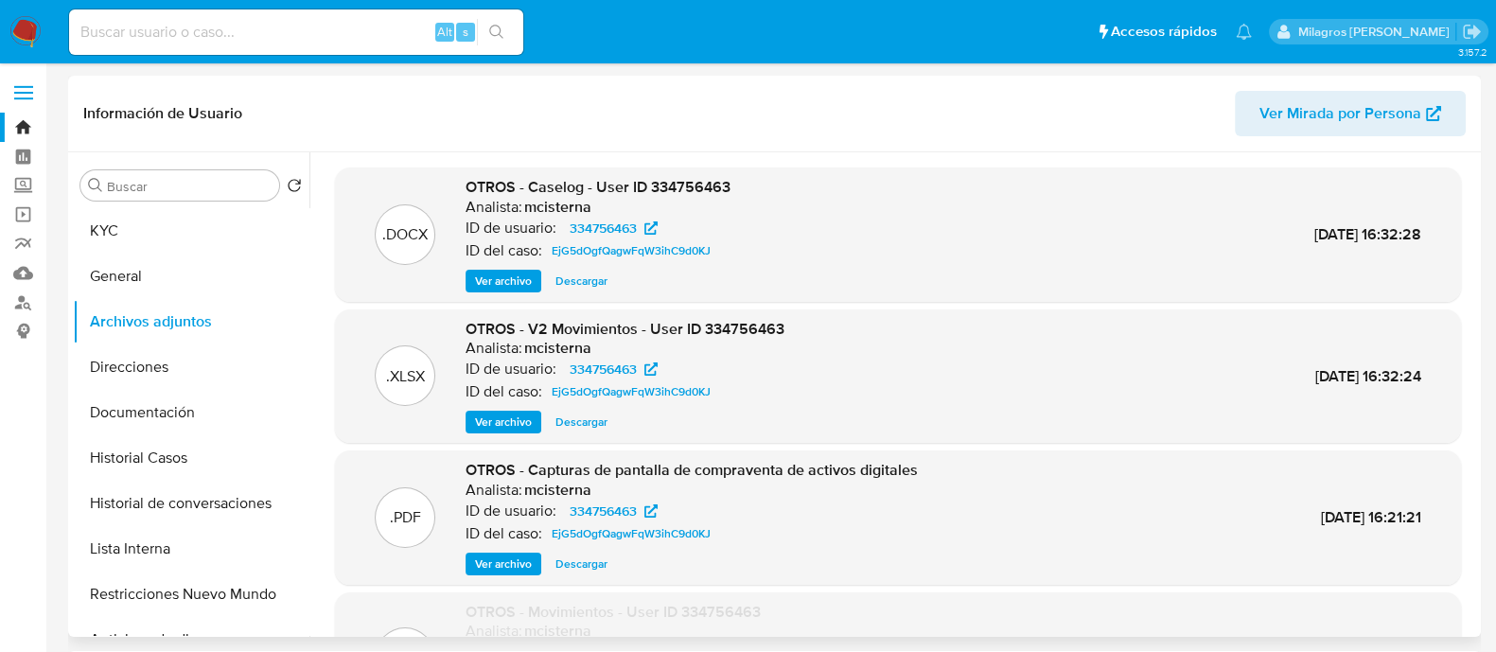
click at [511, 280] on span "Ver archivo" at bounding box center [503, 281] width 57 height 19
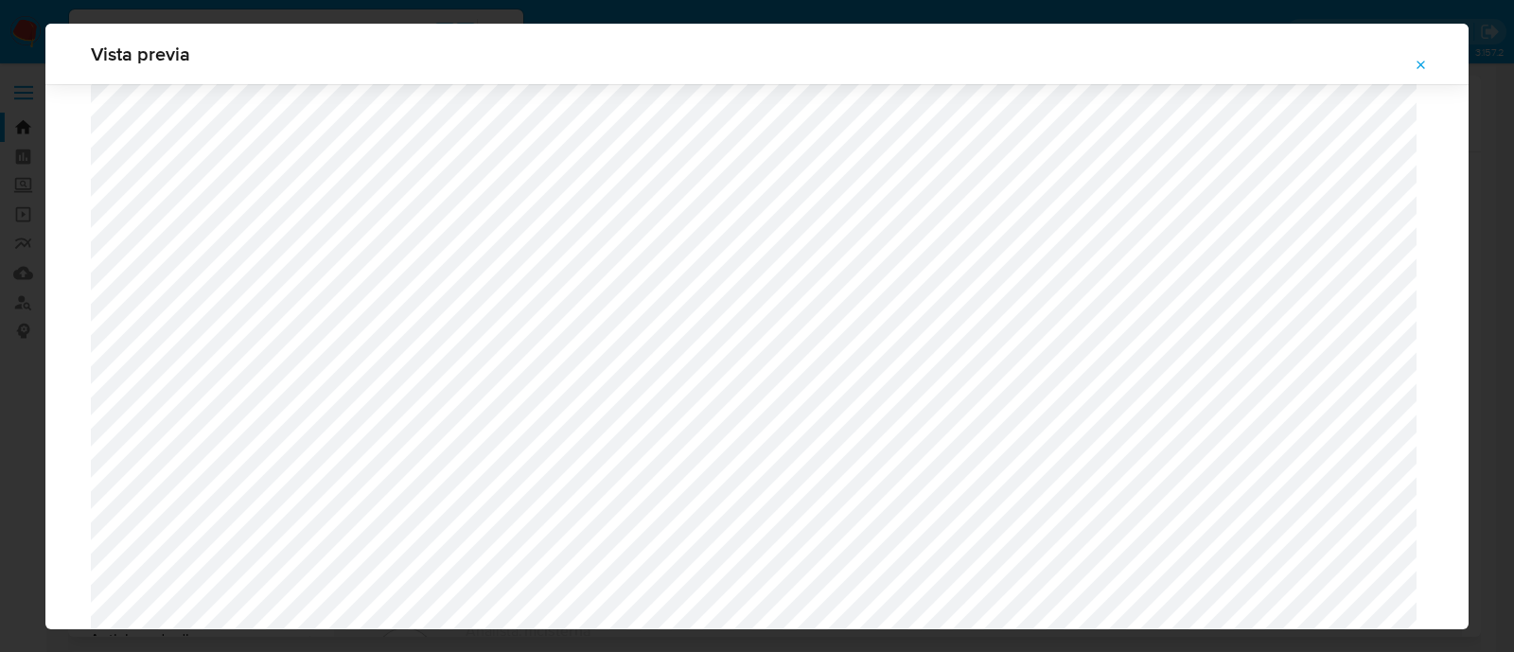
scroll to position [1973, 0]
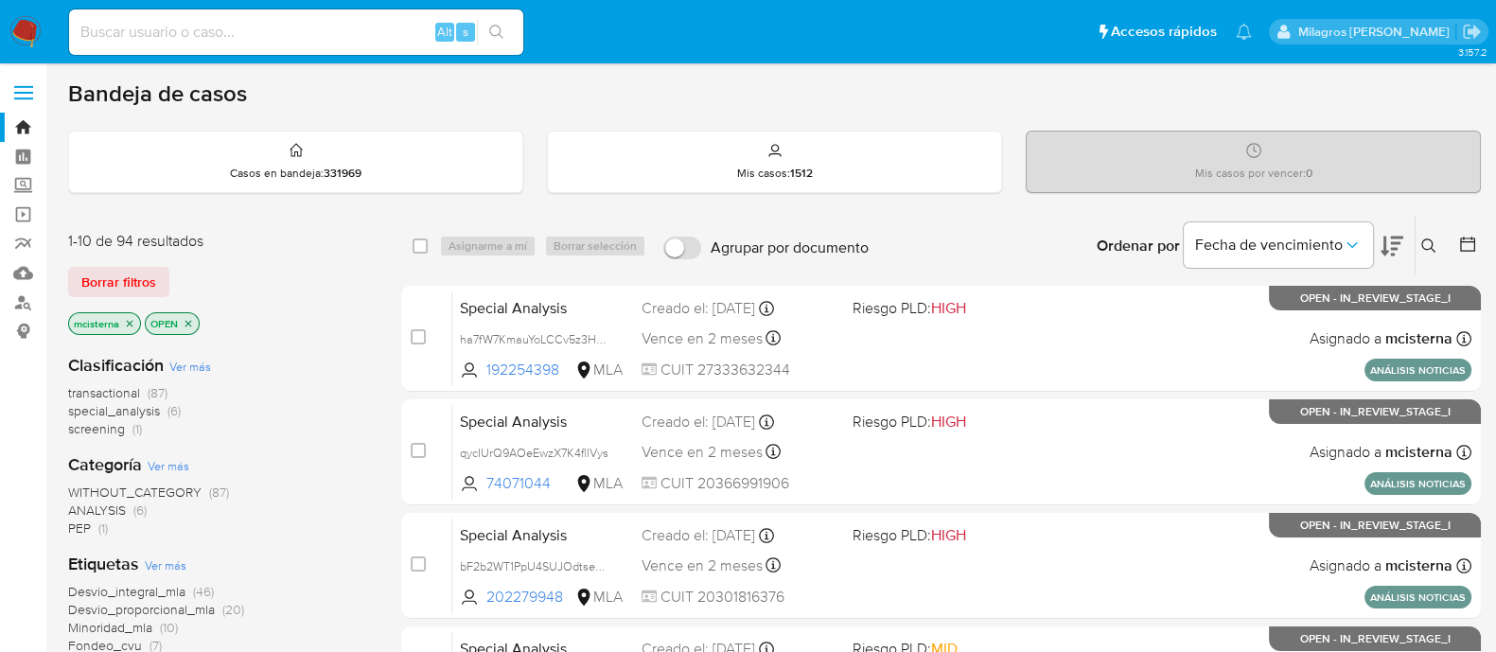
click at [254, 33] on input at bounding box center [296, 32] width 454 height 25
paste input "334756463"
type input "334756463"
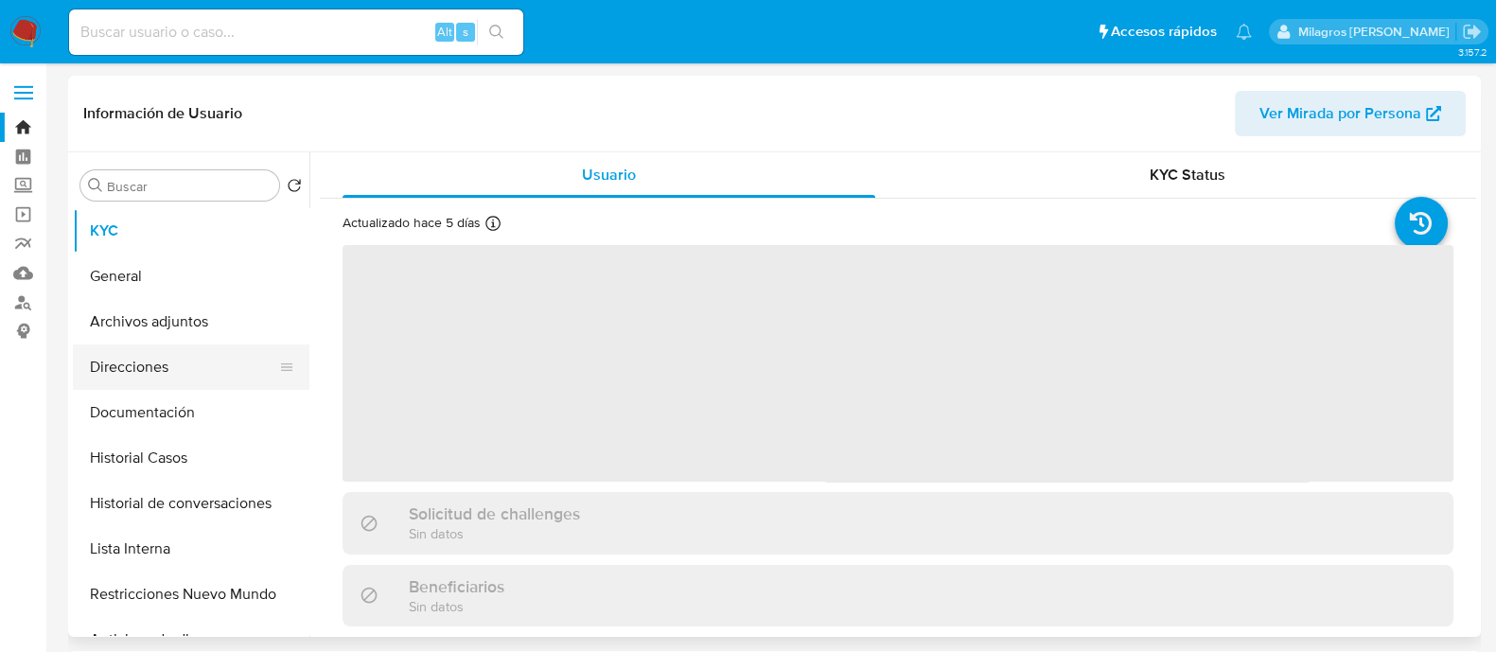
click at [216, 355] on button "Direcciones" at bounding box center [183, 366] width 221 height 45
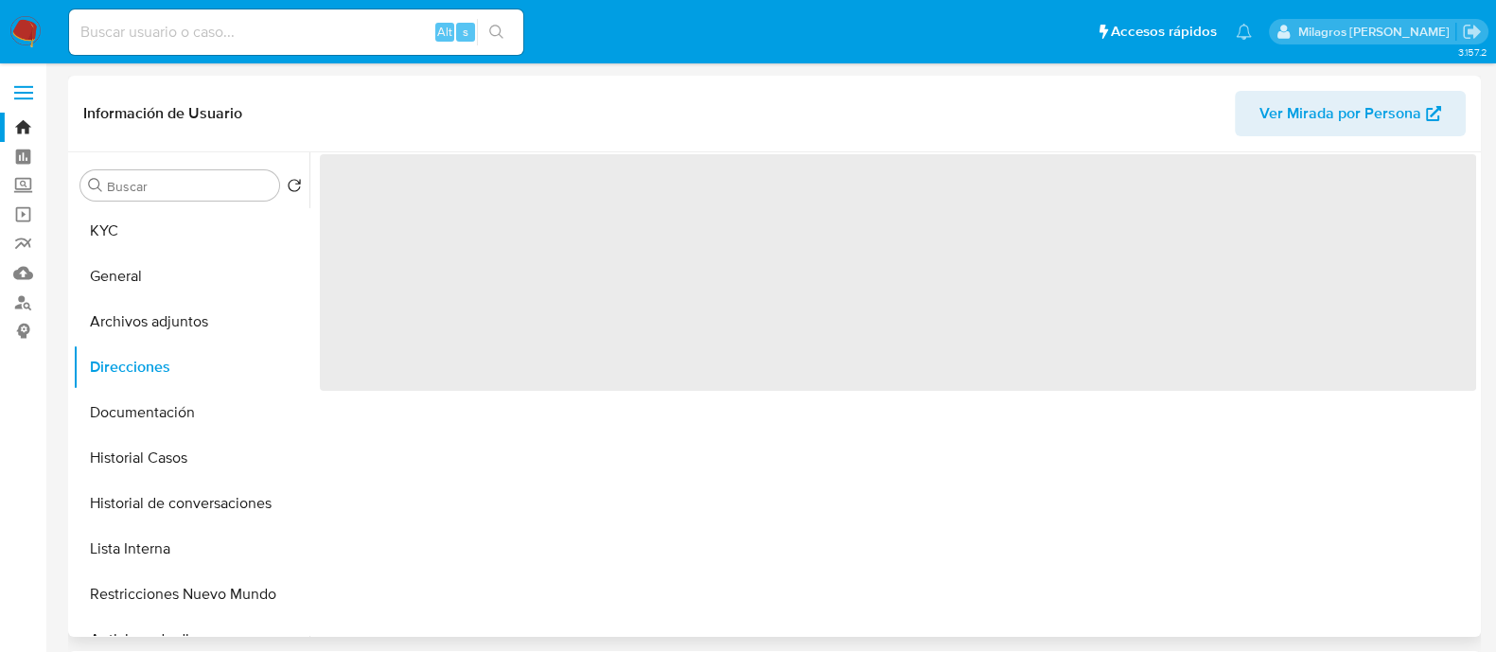
select select "10"
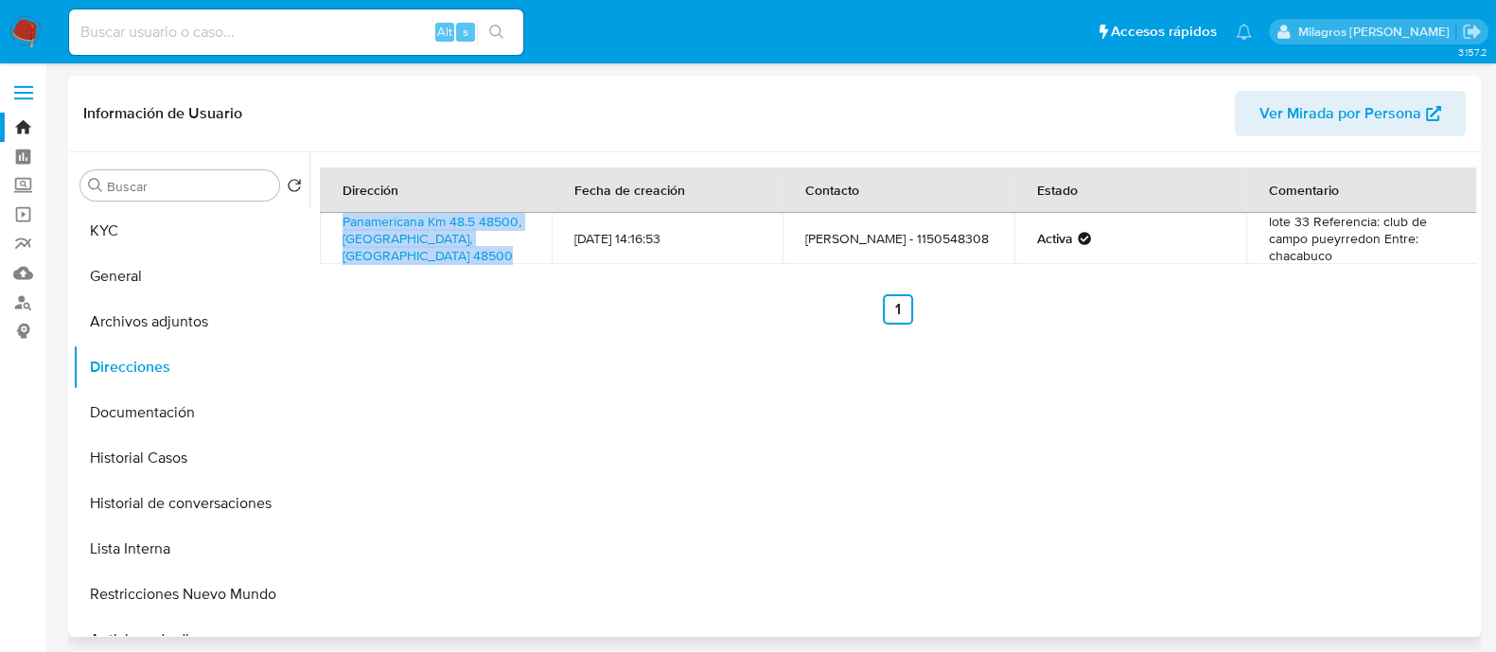
drag, startPoint x: 330, startPoint y: 221, endPoint x: 478, endPoint y: 247, distance: 149.8
click at [478, 247] on td "Panamericana Km 48.5 48500, Pilar, Buenos Aires, 1629, Argentina 48500" at bounding box center [436, 238] width 232 height 51
copy link "Panamericana Km 48.5 48500, Pilar, Buenos Aires, 1629, Argentina 48500"
click at [211, 319] on button "Archivos adjuntos" at bounding box center [183, 321] width 221 height 45
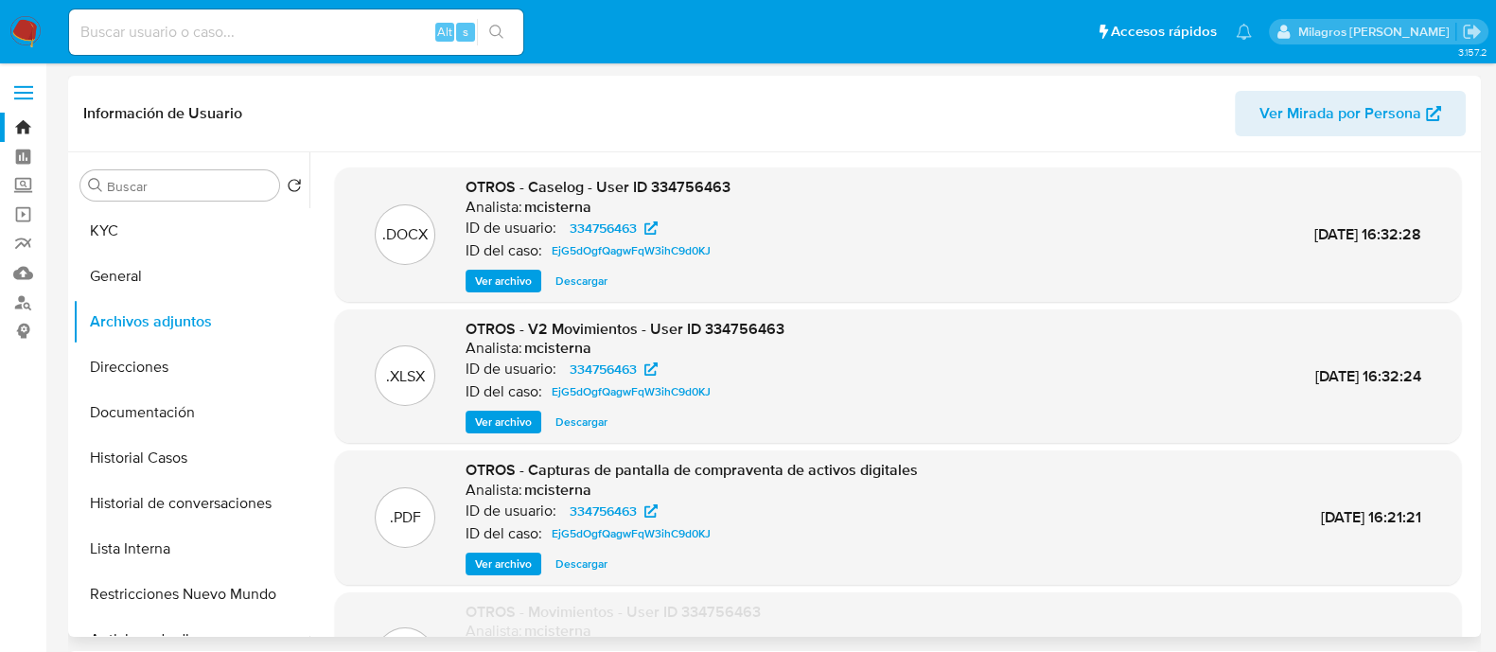
click at [482, 280] on span "Ver archivo" at bounding box center [503, 281] width 57 height 19
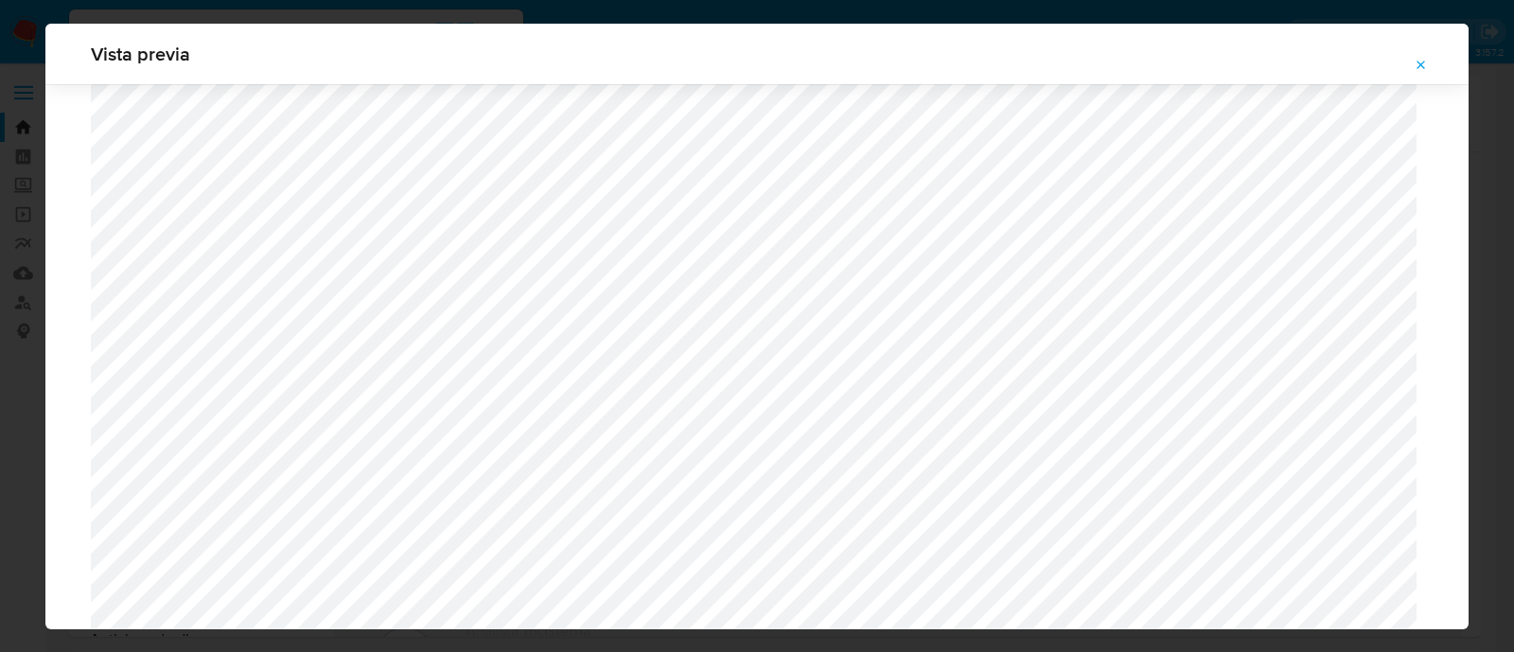
scroll to position [1973, 0]
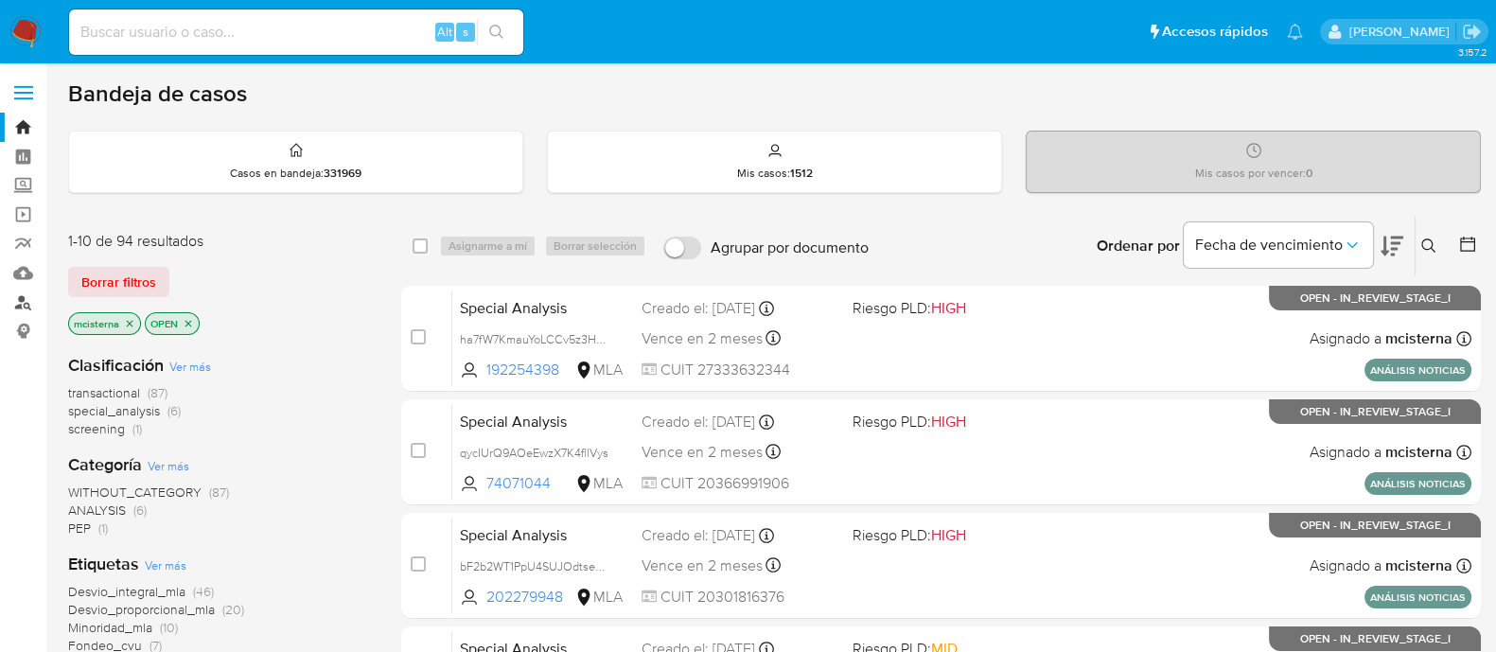
click at [9, 302] on link "Buscador de personas" at bounding box center [112, 302] width 225 height 29
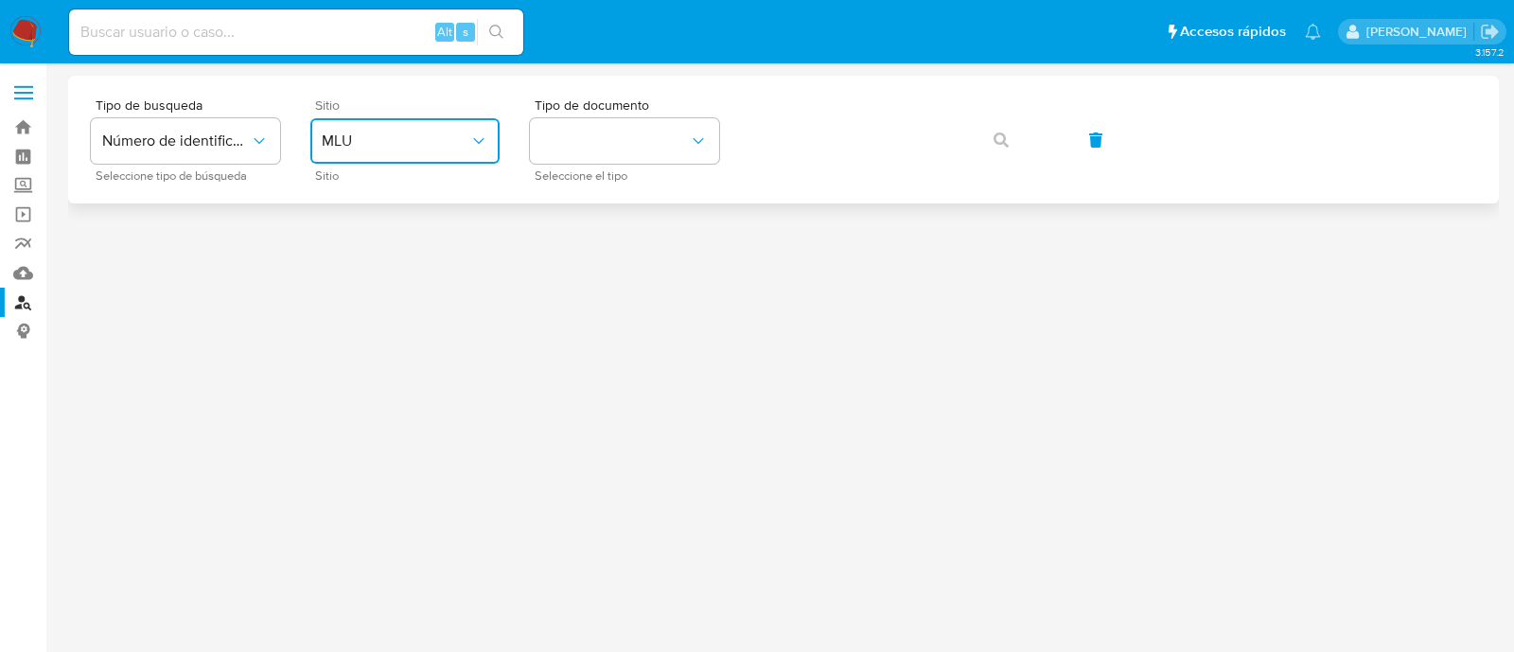
click at [421, 163] on button "MLU" at bounding box center [404, 140] width 189 height 45
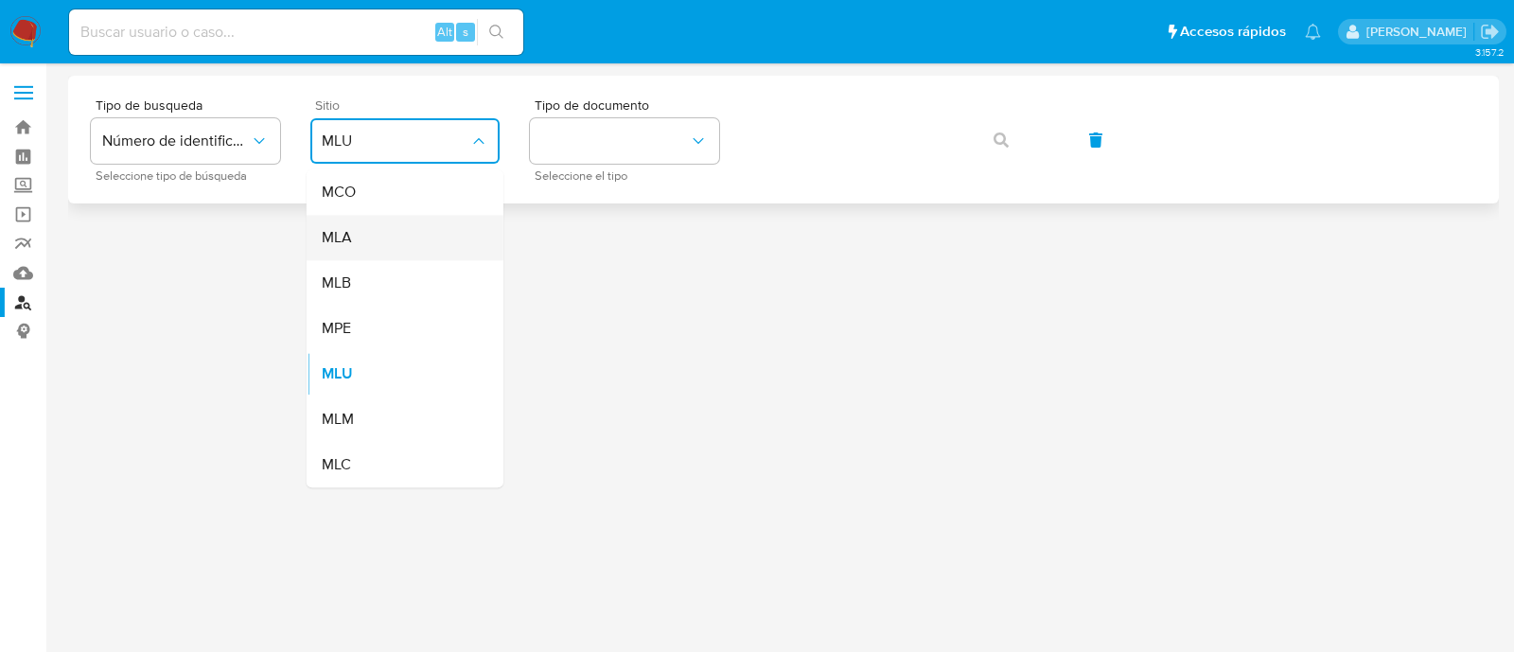
click at [421, 243] on div "MLA" at bounding box center [399, 237] width 155 height 45
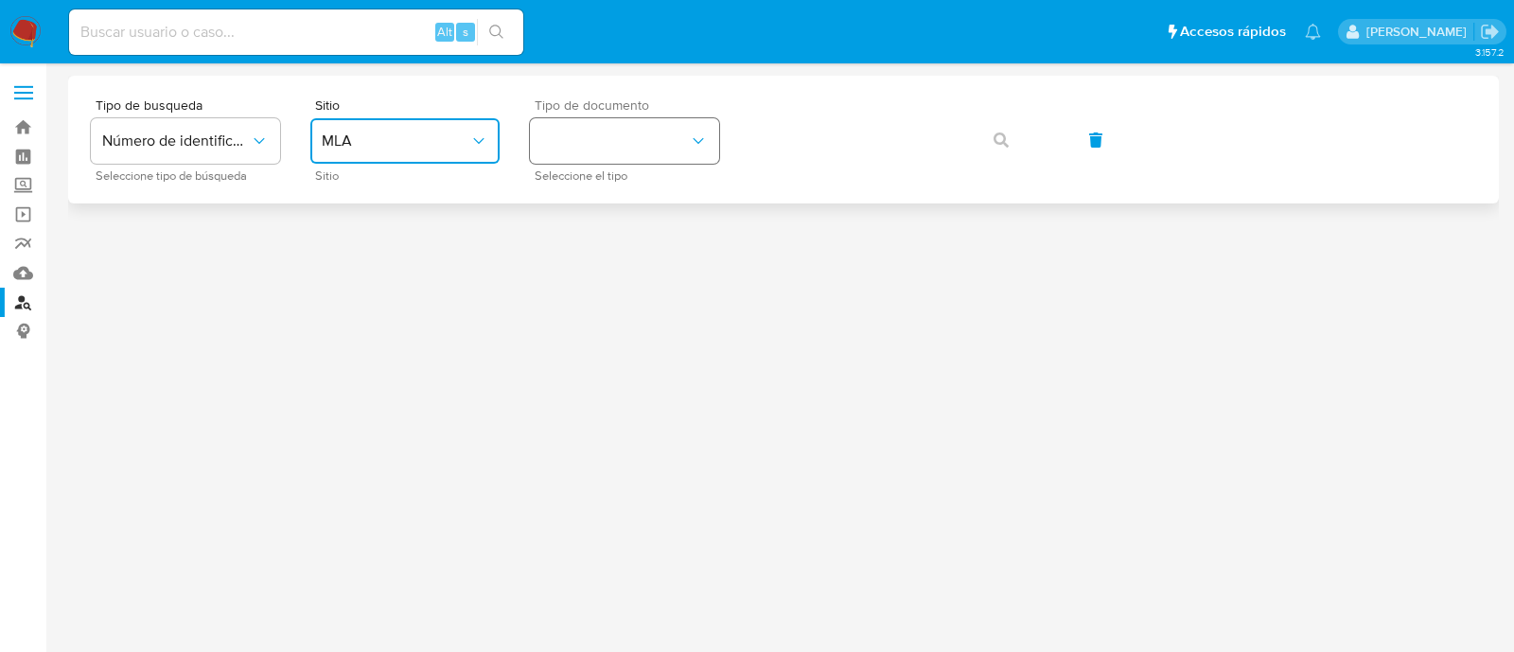
click at [599, 158] on button "identificationType" at bounding box center [624, 140] width 189 height 45
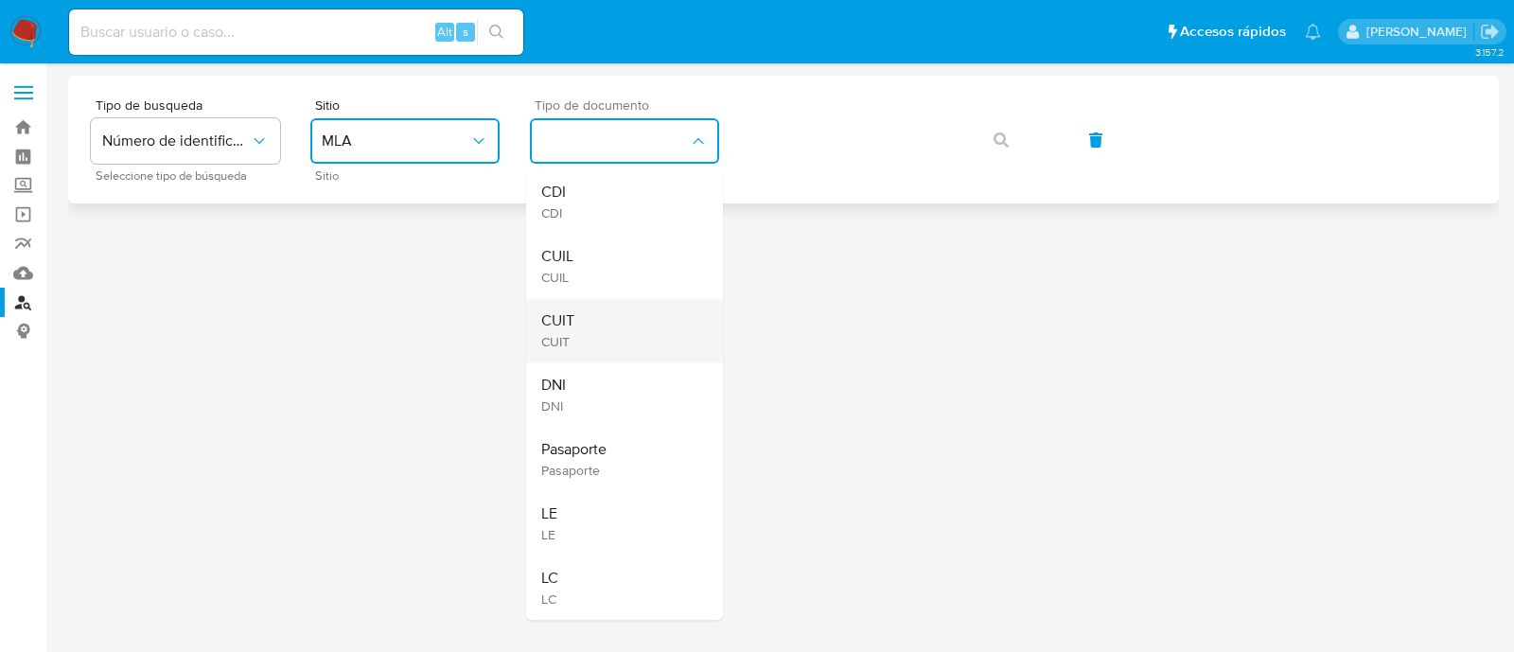
click at [592, 333] on div "CUIT CUIT" at bounding box center [618, 330] width 155 height 64
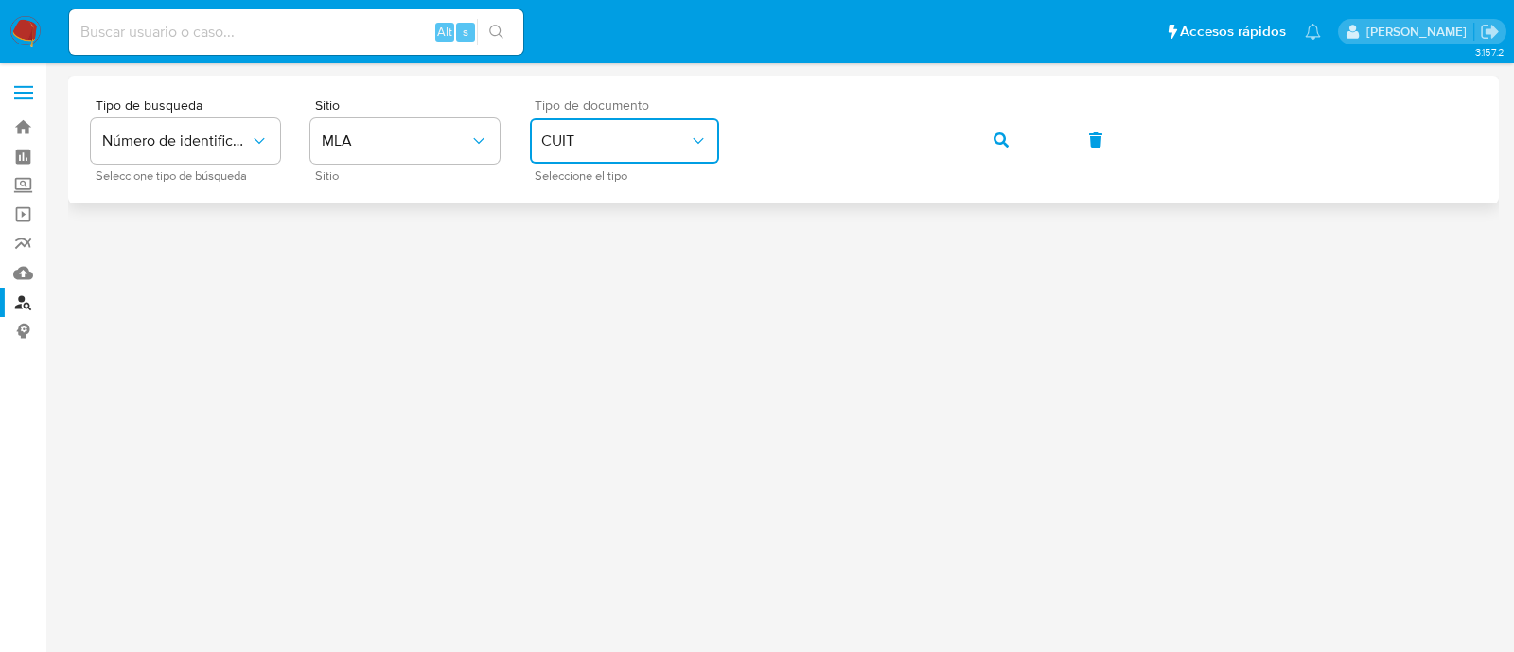
drag, startPoint x: 997, startPoint y: 133, endPoint x: 989, endPoint y: 141, distance: 11.4
click at [997, 133] on icon "button" at bounding box center [1001, 139] width 15 height 15
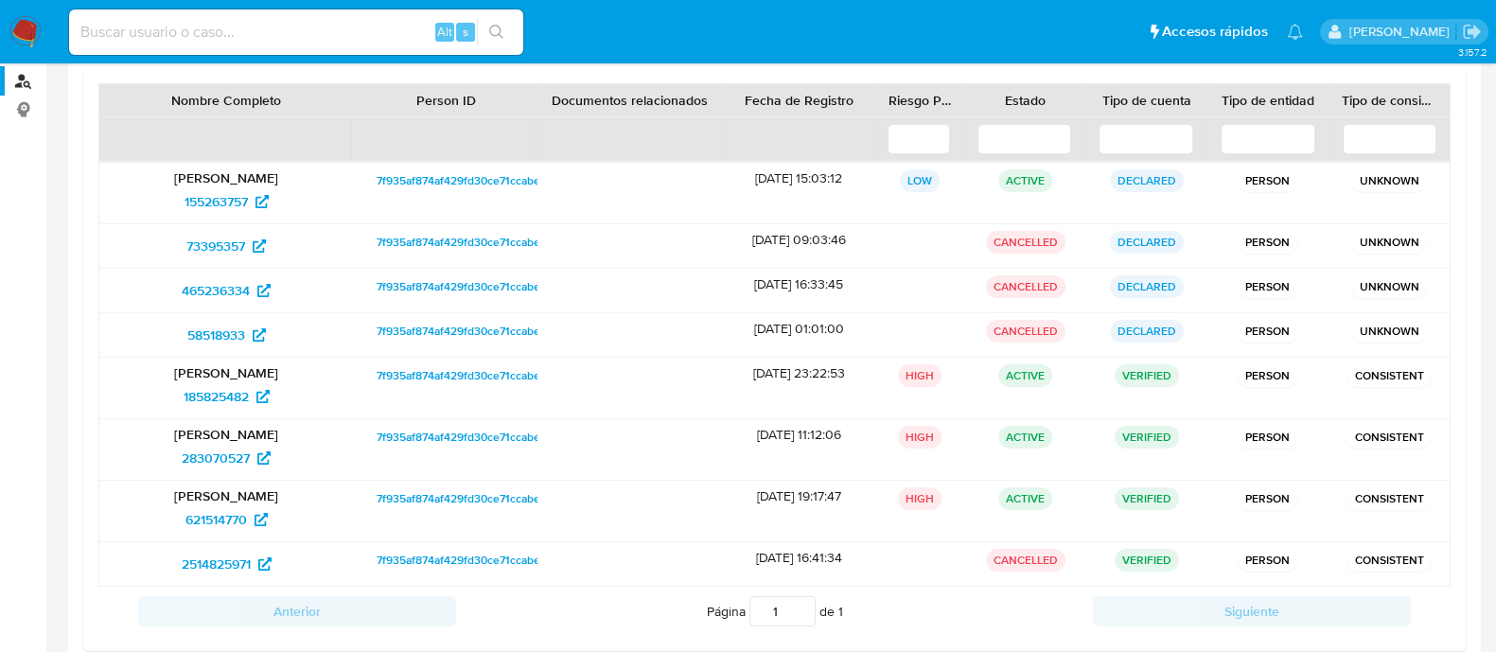
scroll to position [236, 0]
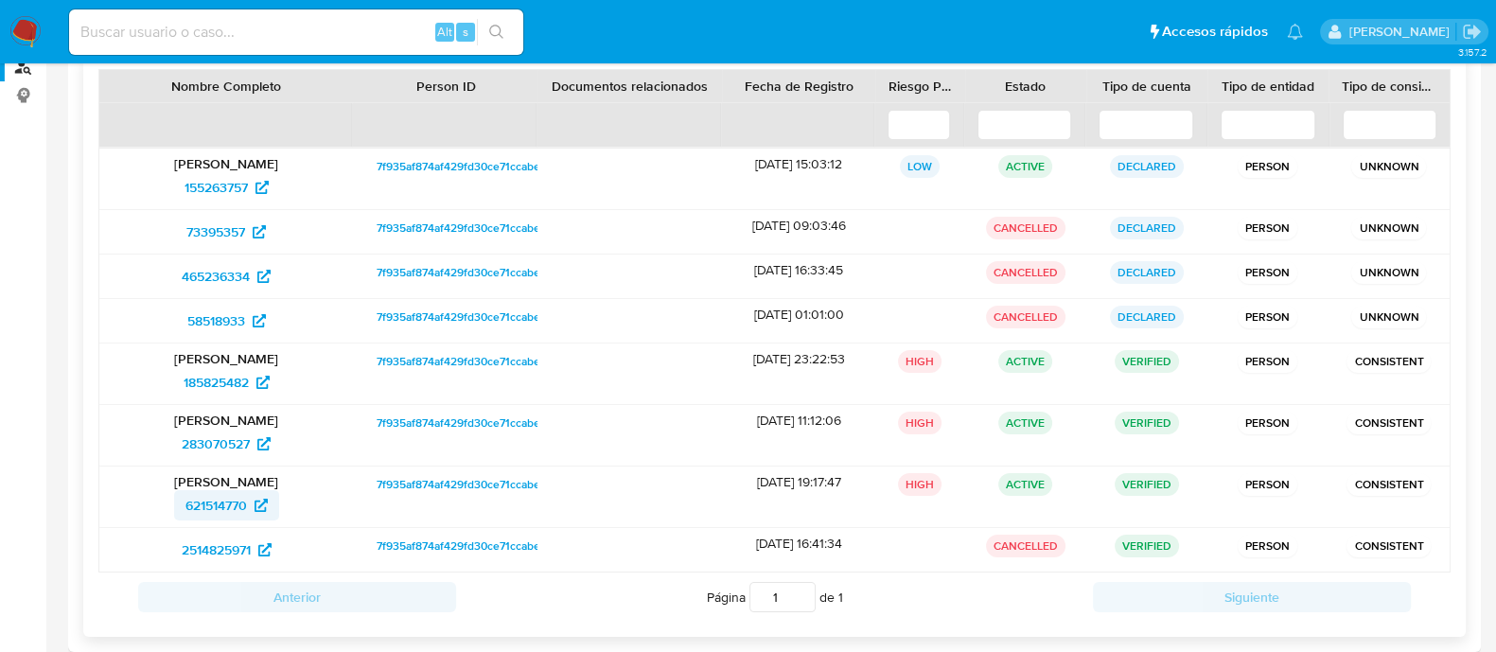
click at [227, 496] on span "621514770" at bounding box center [216, 505] width 62 height 30
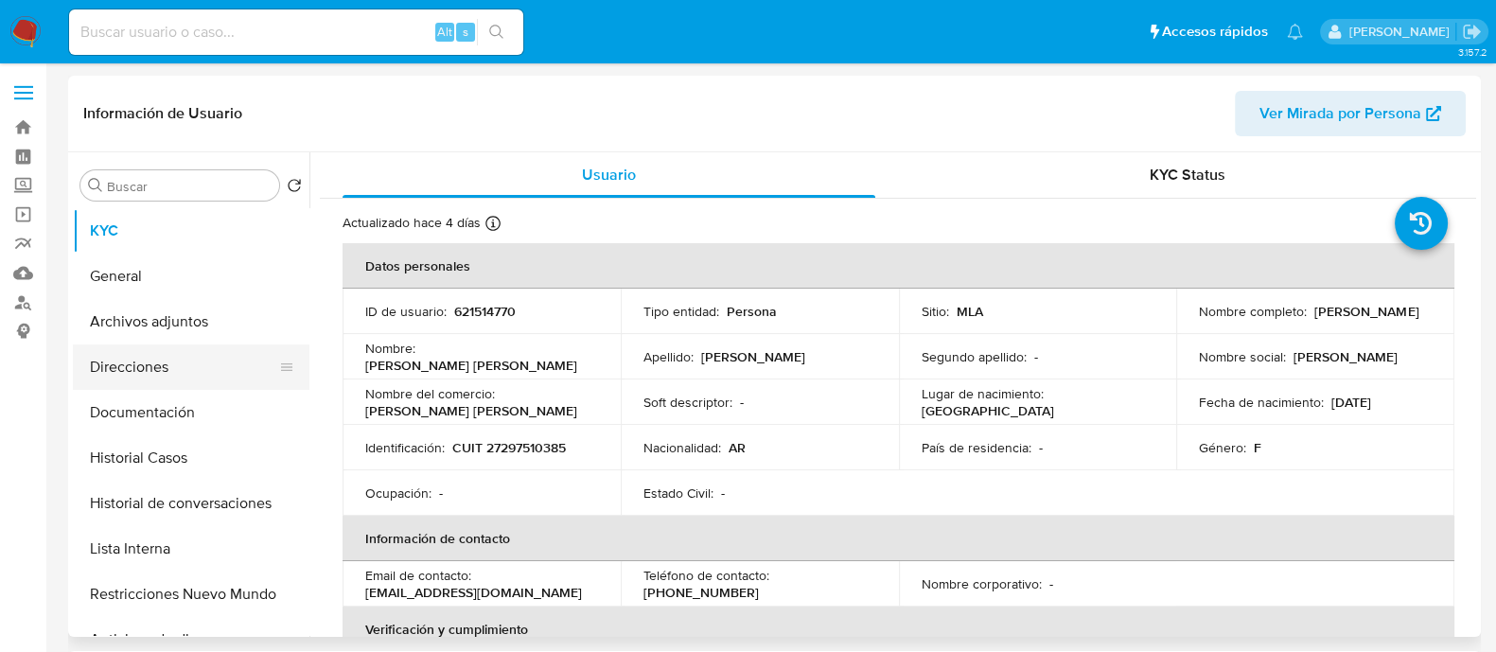
click at [200, 355] on button "Direcciones" at bounding box center [183, 366] width 221 height 45
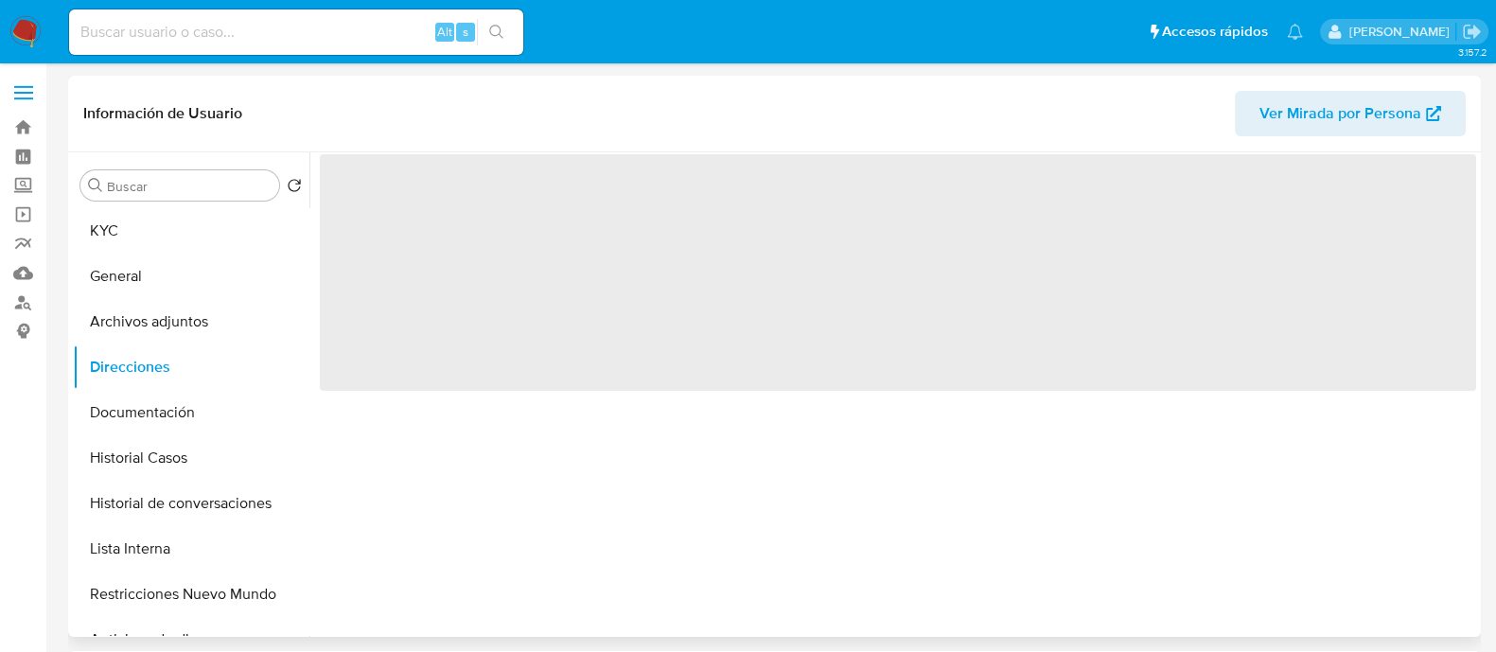
select select "10"
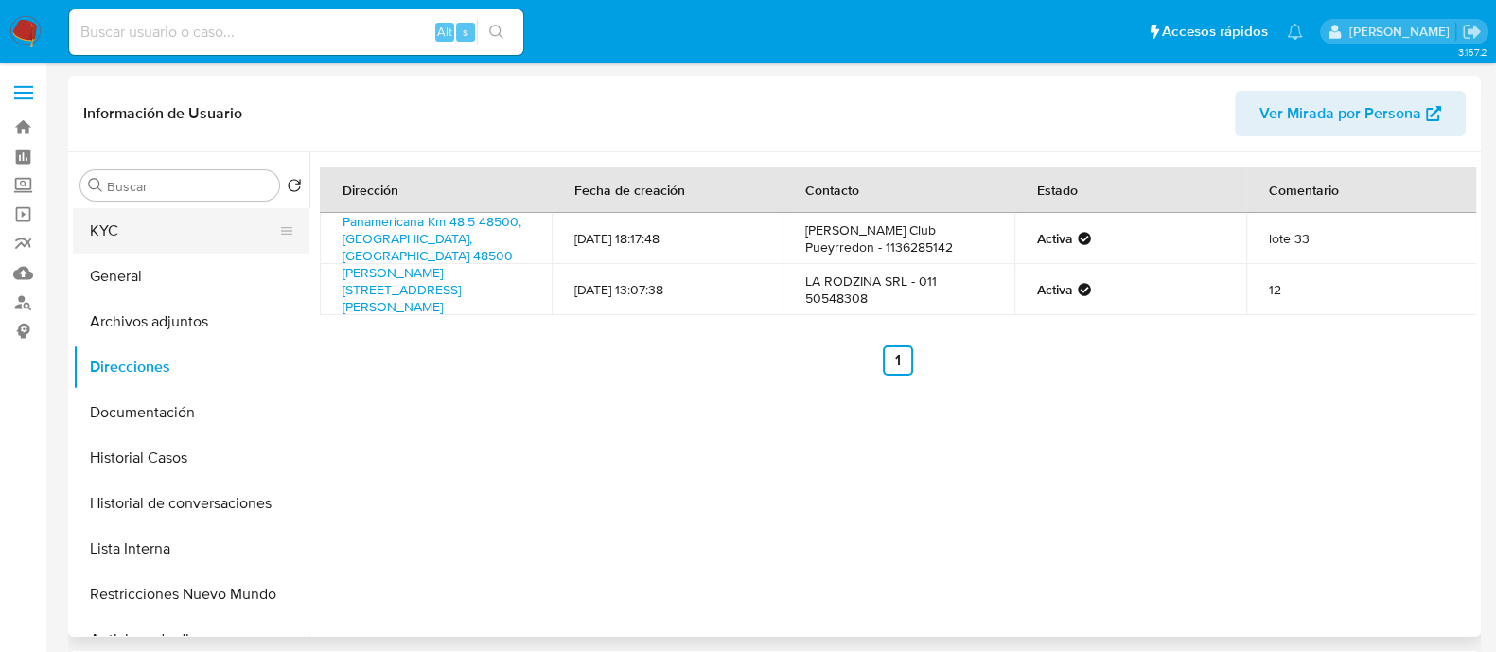
click at [213, 242] on button "KYC" at bounding box center [183, 230] width 221 height 45
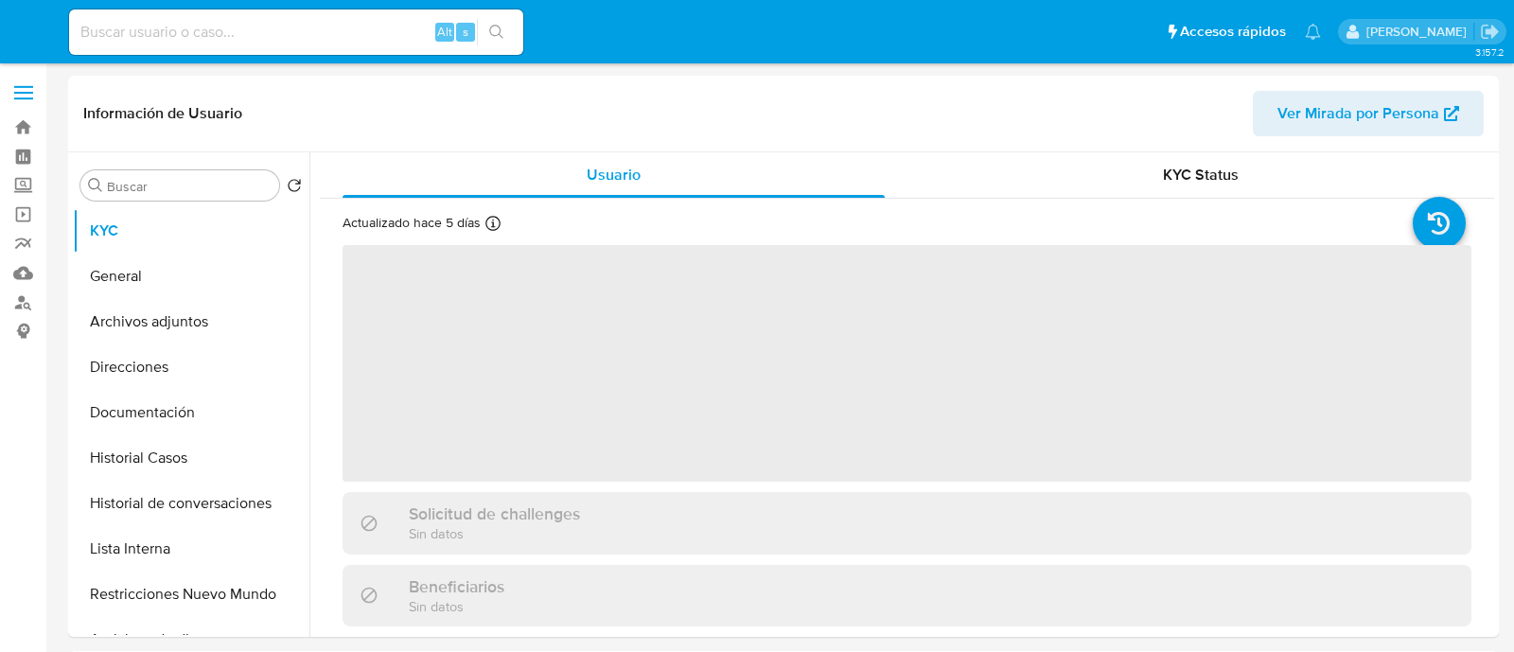
select select "10"
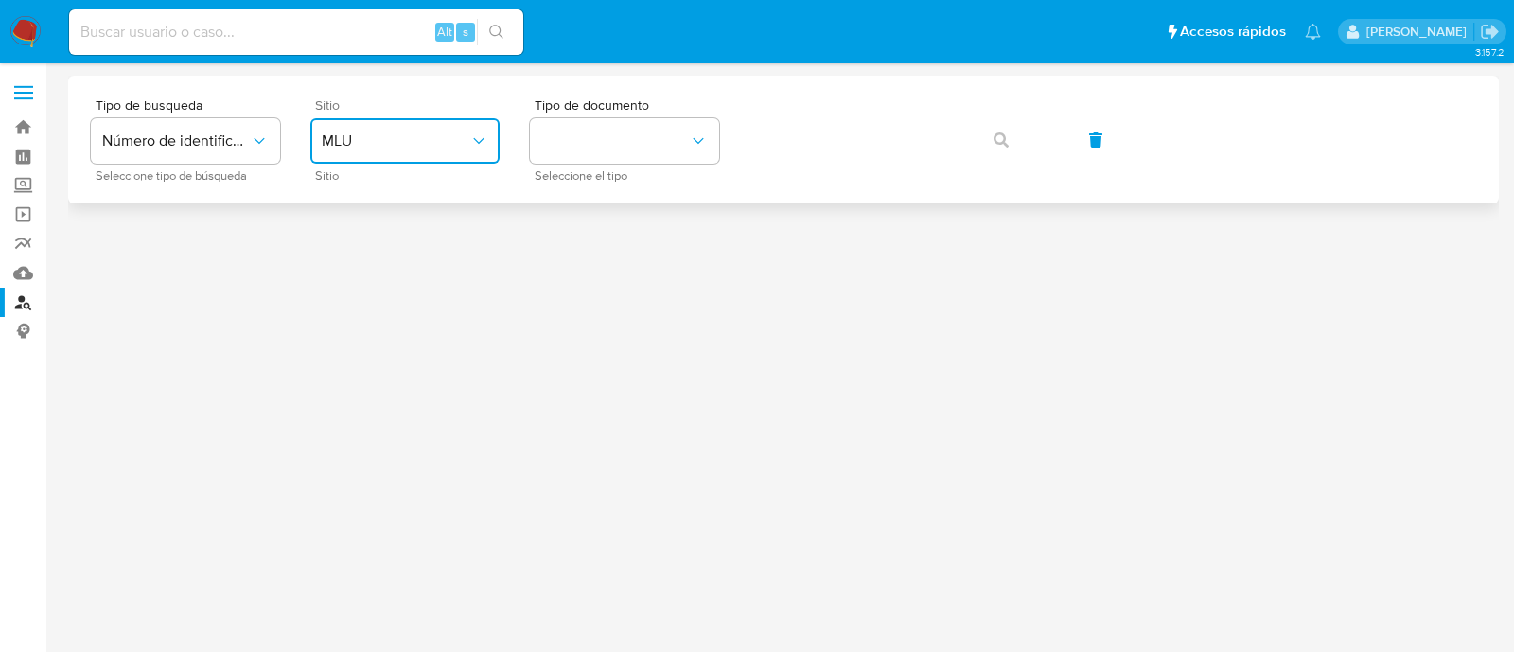
click at [460, 139] on span "MLU" at bounding box center [396, 141] width 148 height 19
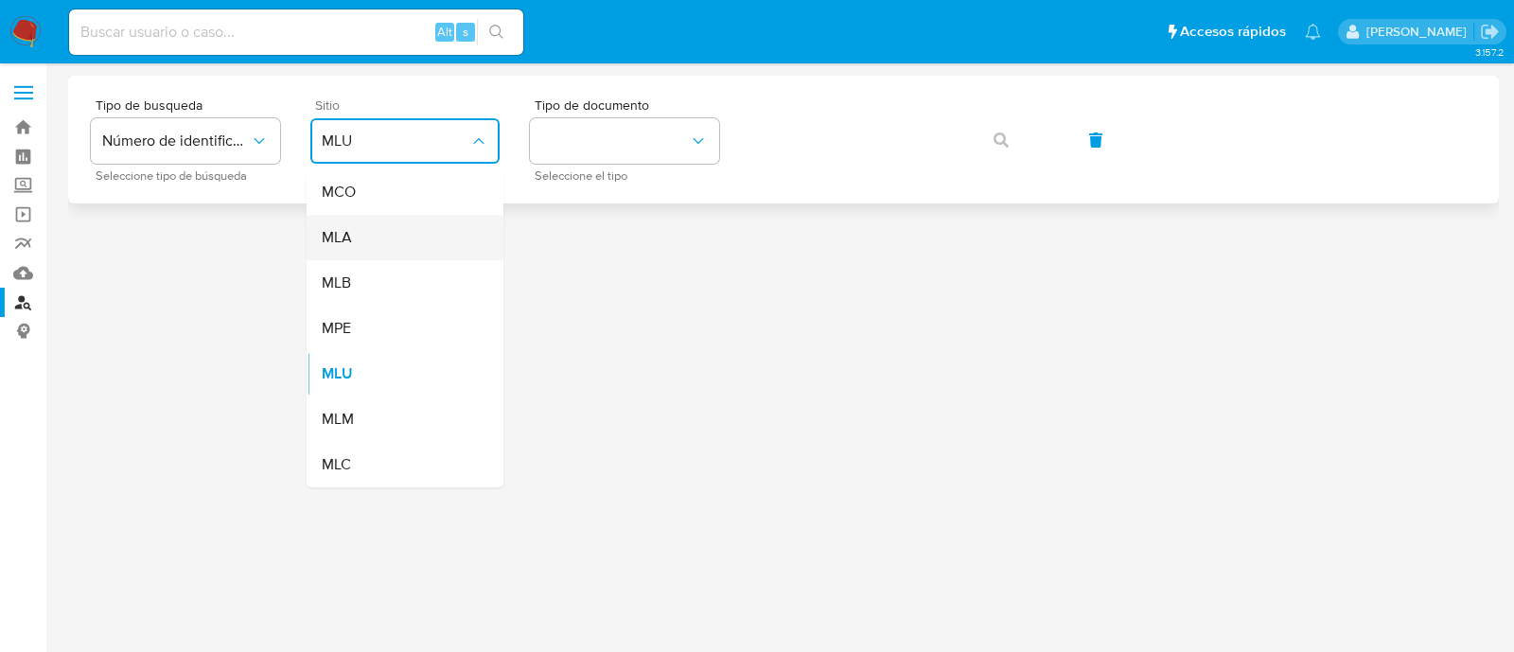
click at [434, 224] on div "MLA" at bounding box center [399, 237] width 155 height 45
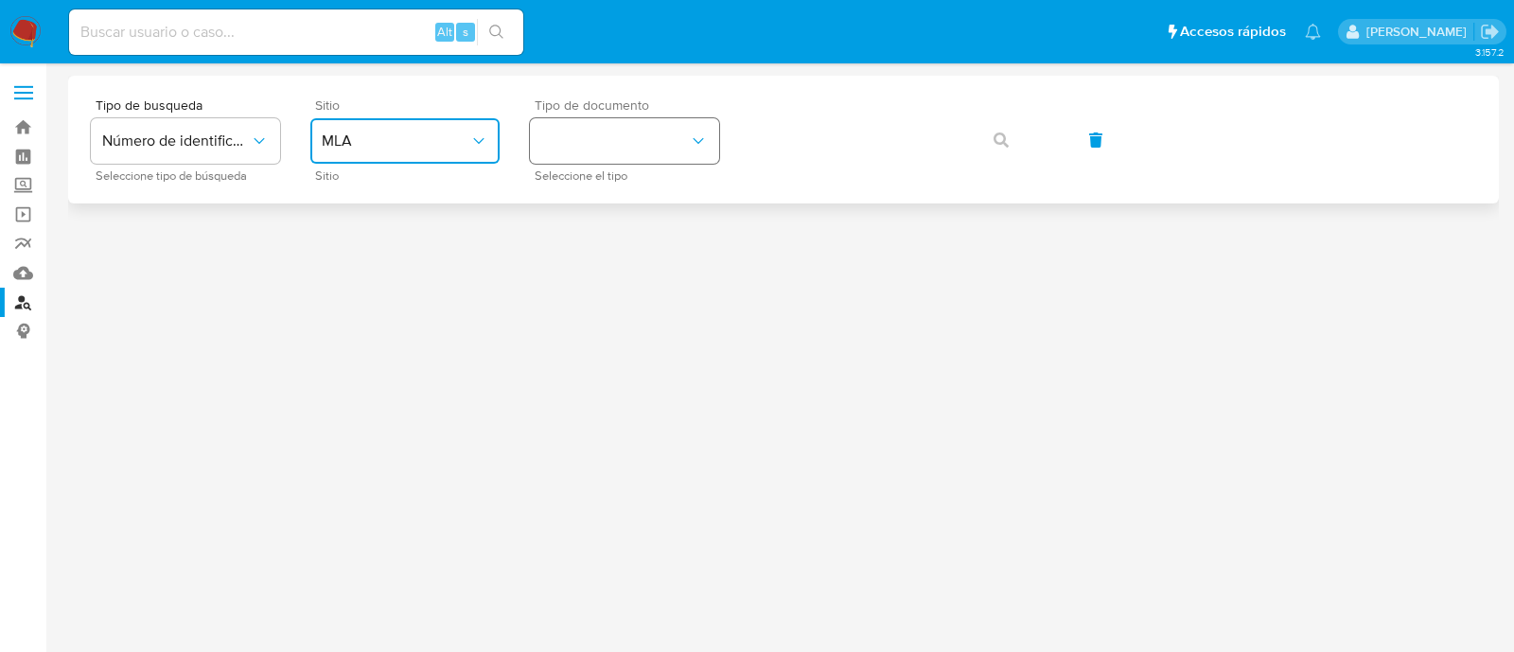
click at [595, 144] on button "identificationType" at bounding box center [624, 140] width 189 height 45
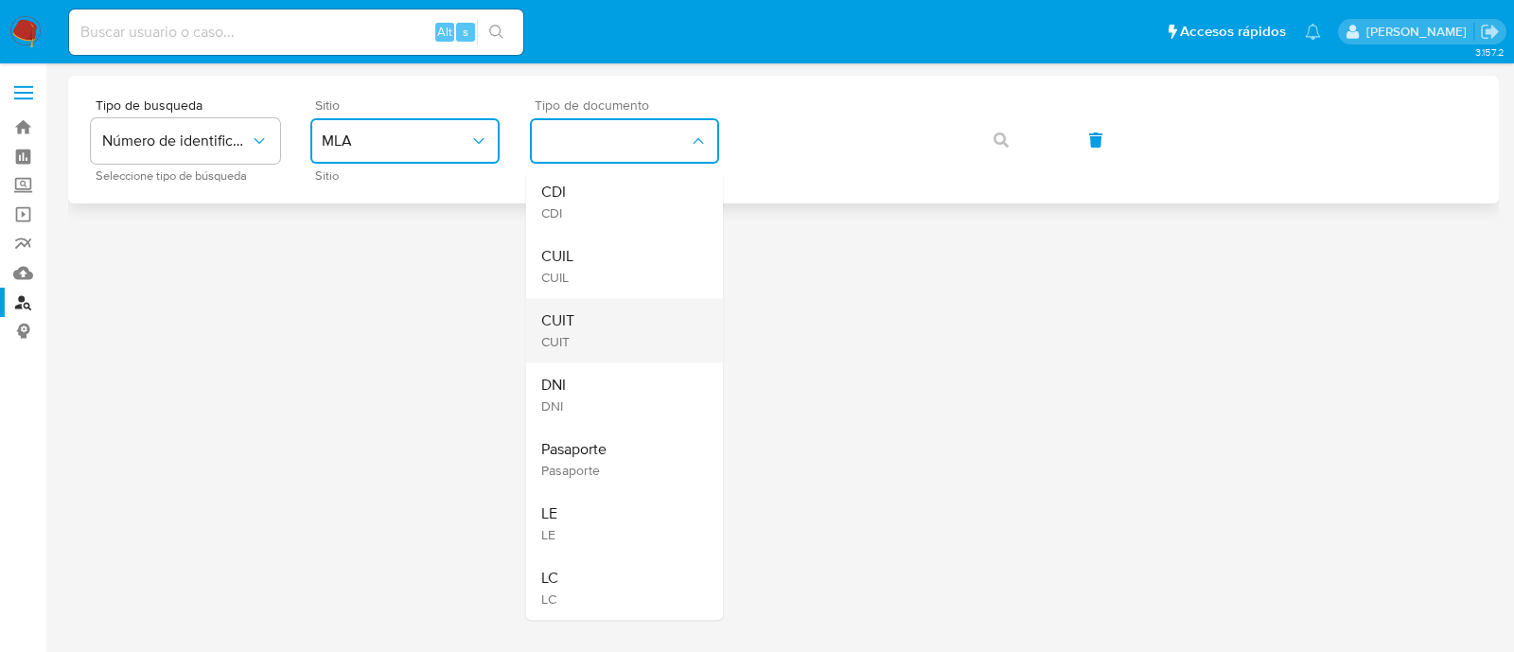
click at [589, 304] on div "CUIT CUIT" at bounding box center [618, 330] width 155 height 64
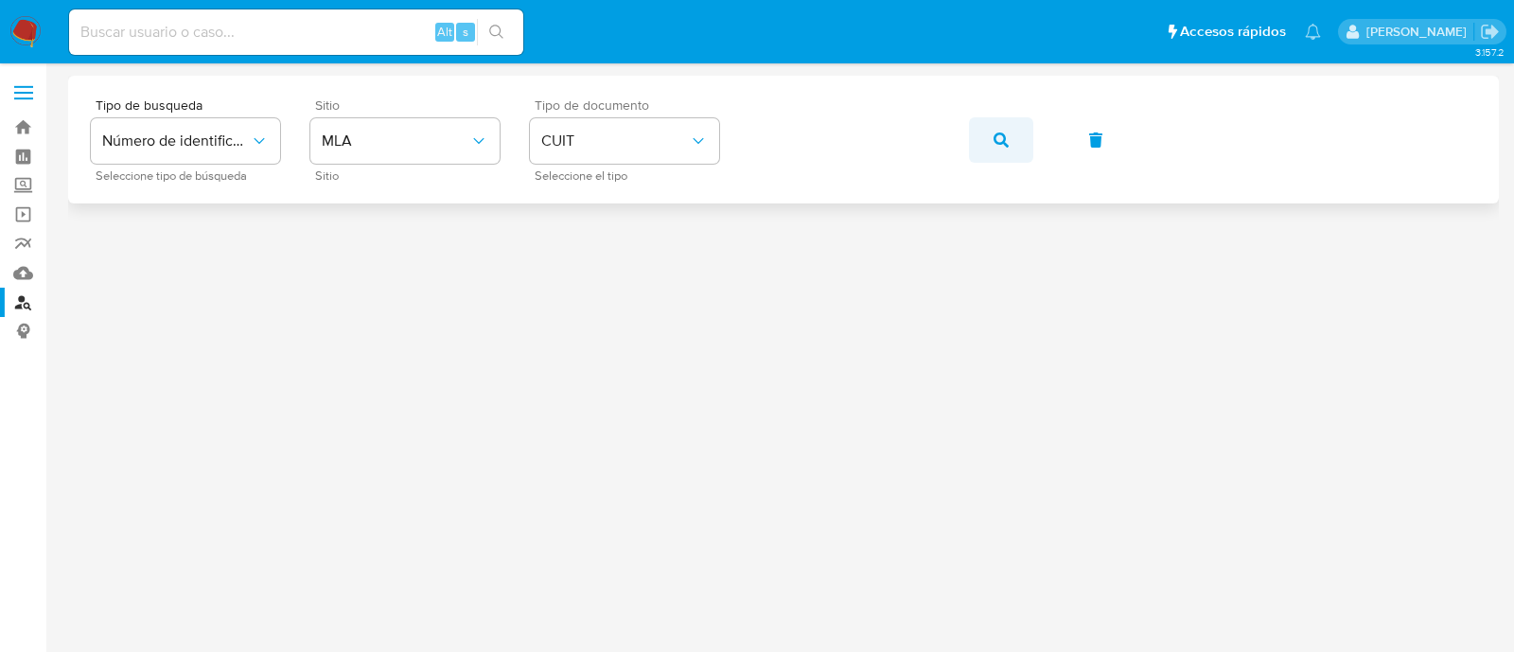
click at [985, 138] on button "button" at bounding box center [1001, 139] width 64 height 45
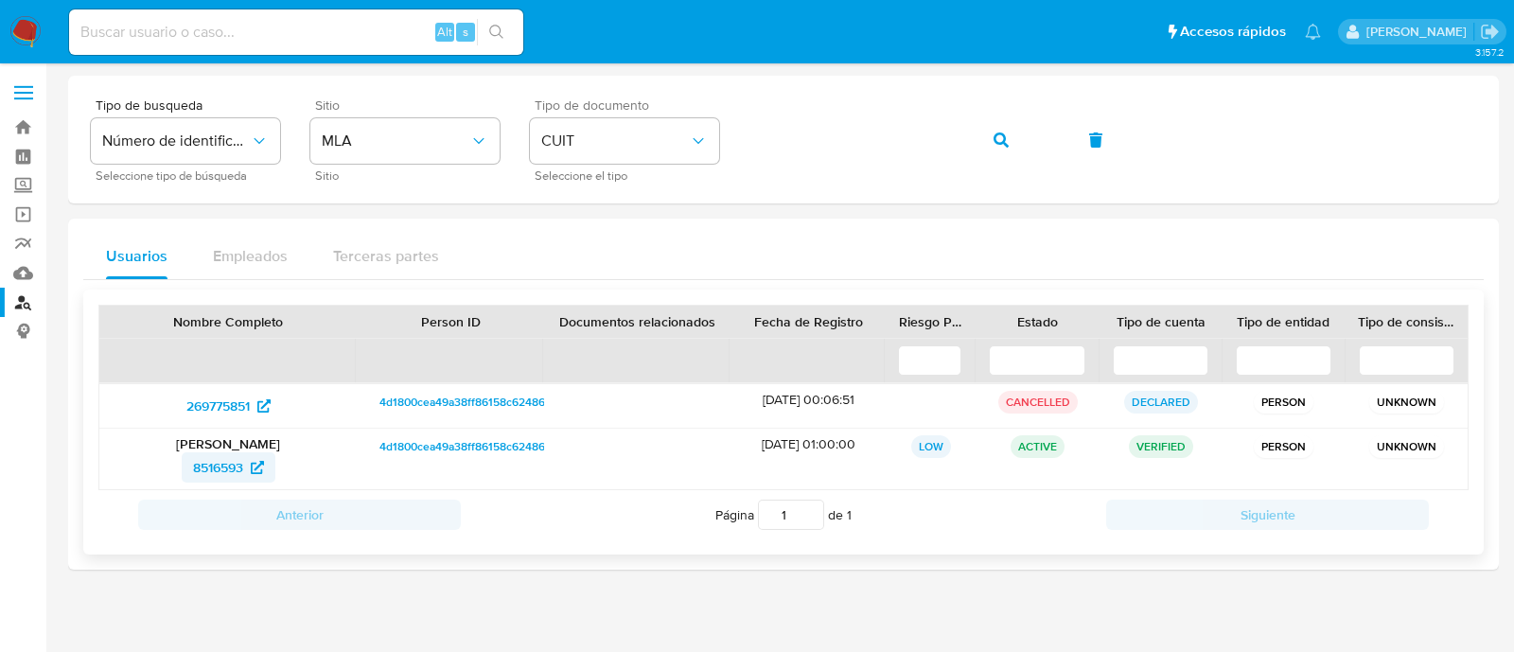
click at [218, 469] on span "8516593" at bounding box center [218, 467] width 50 height 30
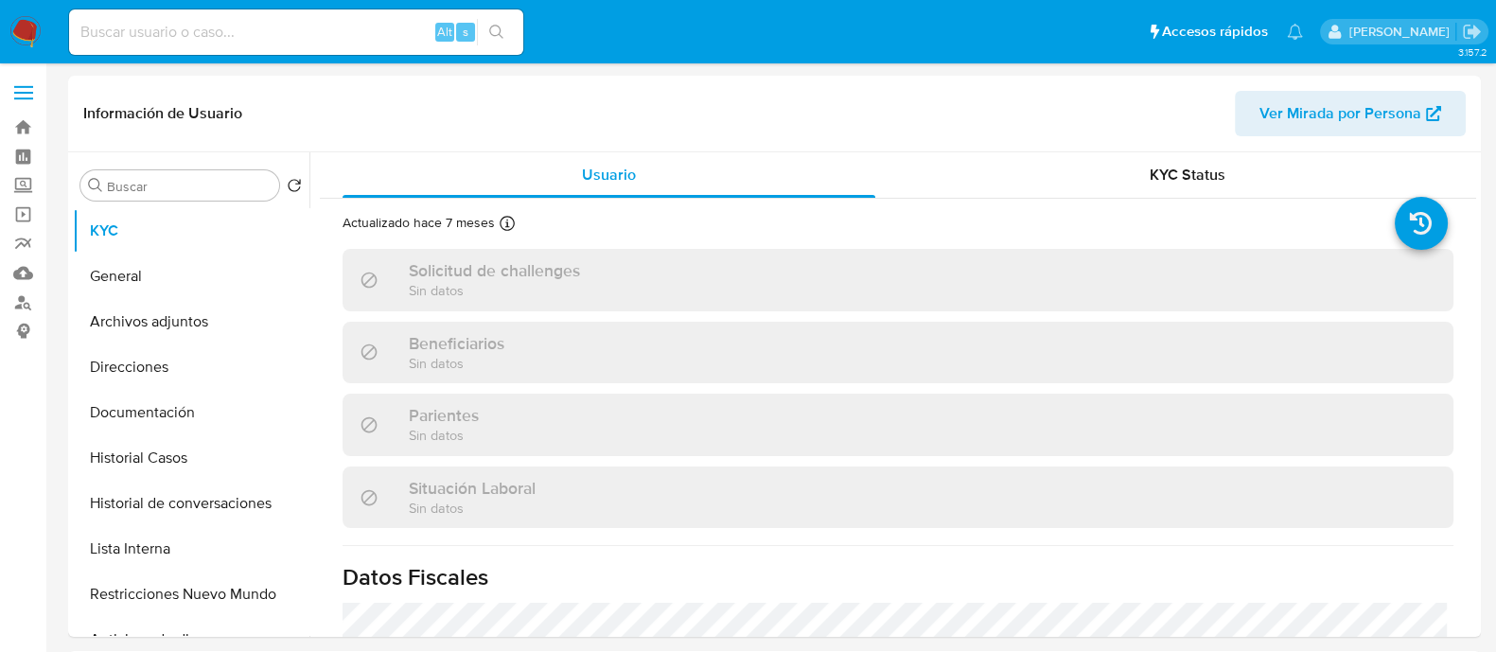
select select "10"
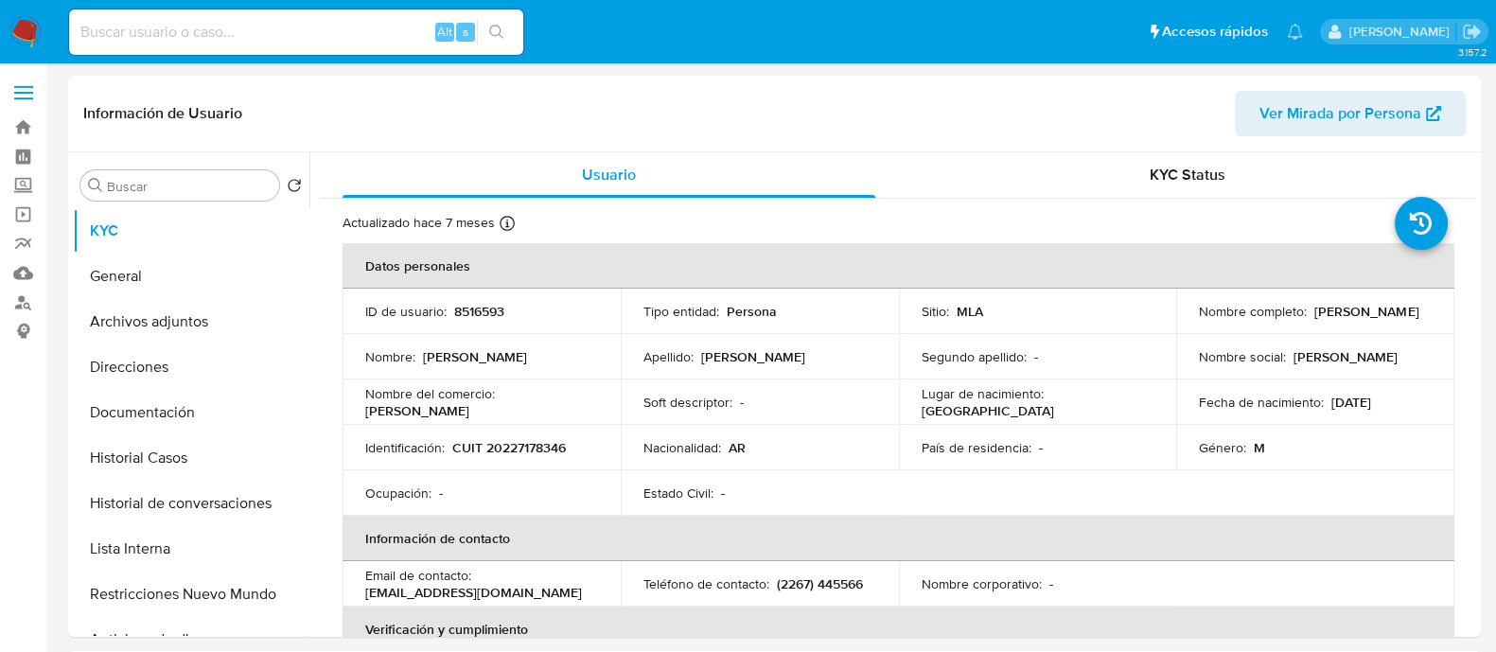
click at [353, 24] on input at bounding box center [296, 32] width 454 height 25
paste input "chHpteVuluuKpZcZymsLJtA8"
type input "chHpteVuluuKpZcZymsLJtA8"
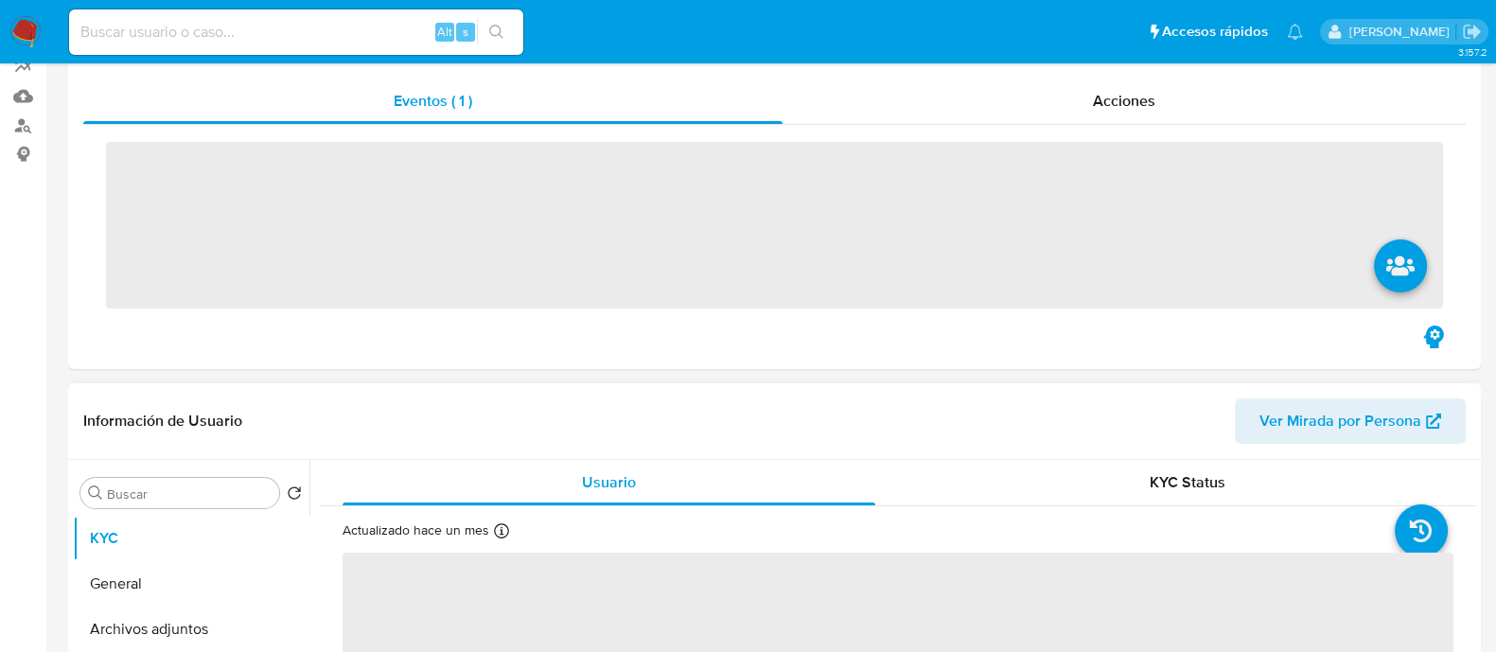
scroll to position [355, 0]
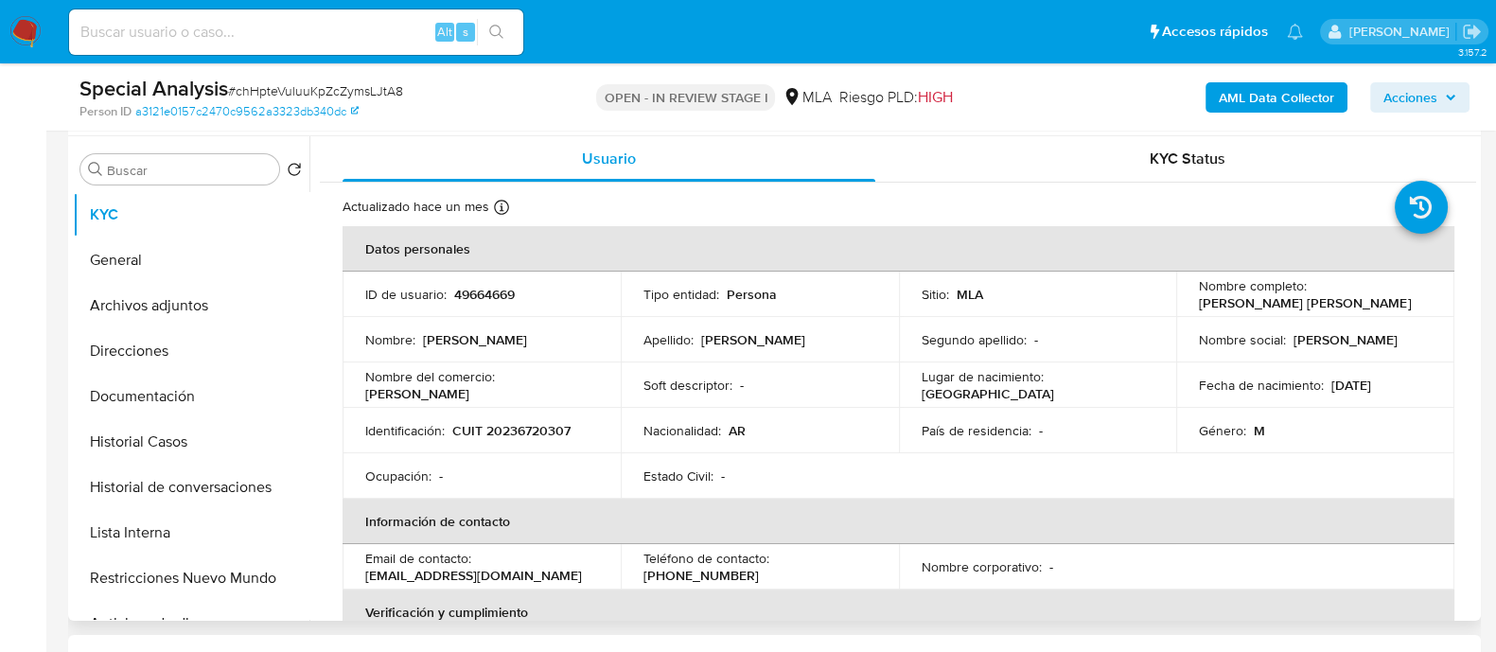
select select "10"
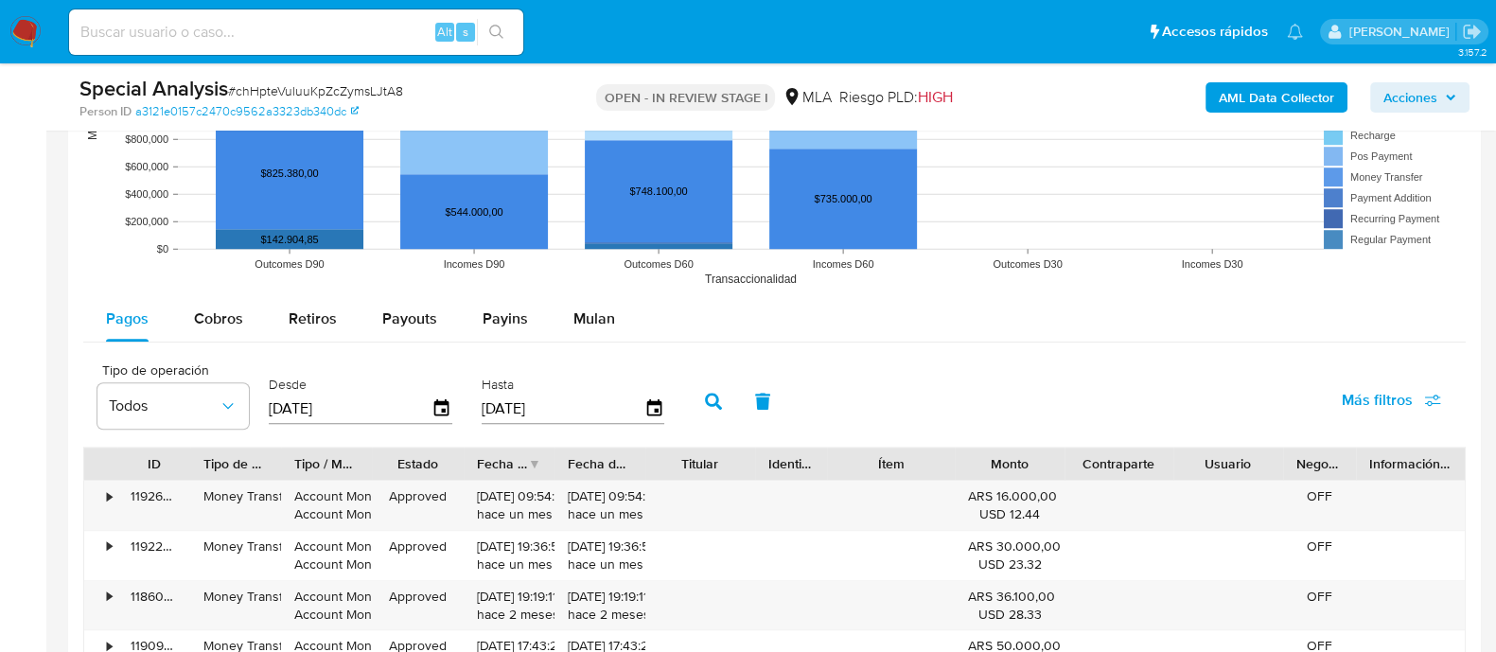
scroll to position [1892, 0]
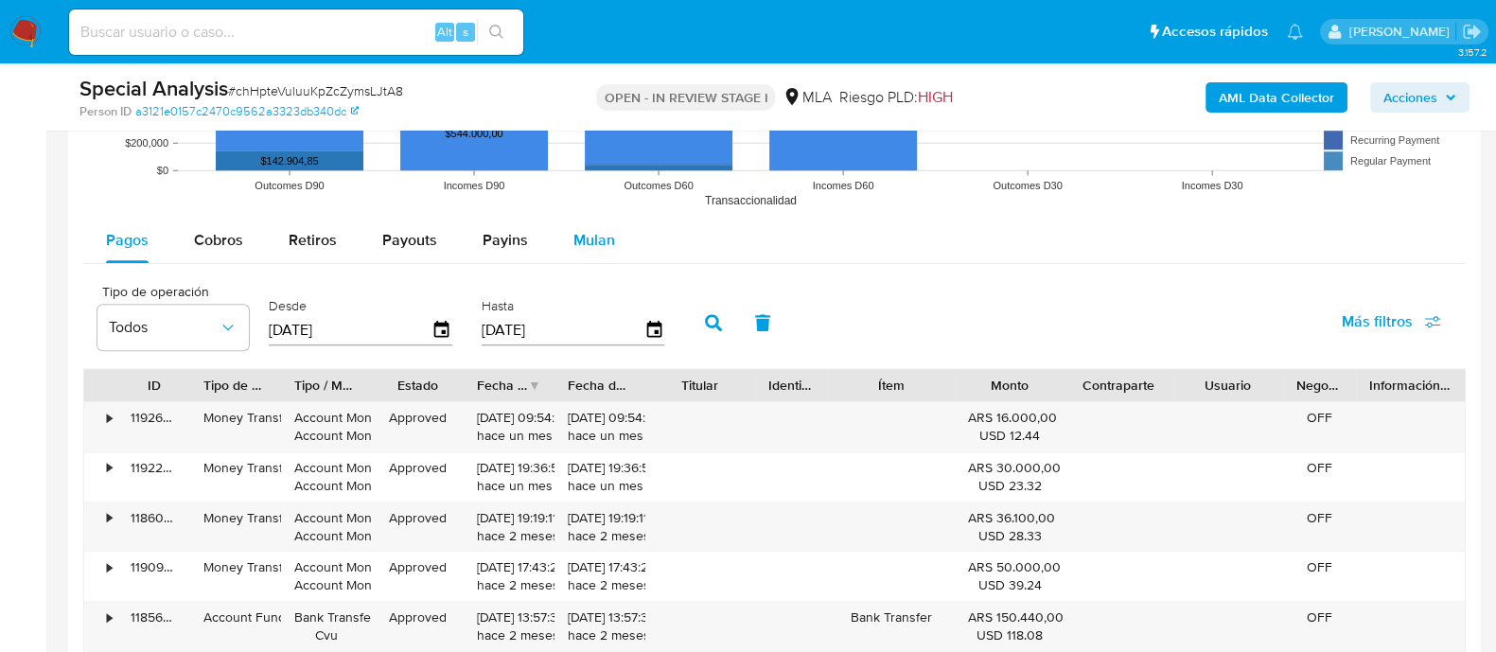
click at [573, 236] on span "Mulan" at bounding box center [594, 240] width 42 height 22
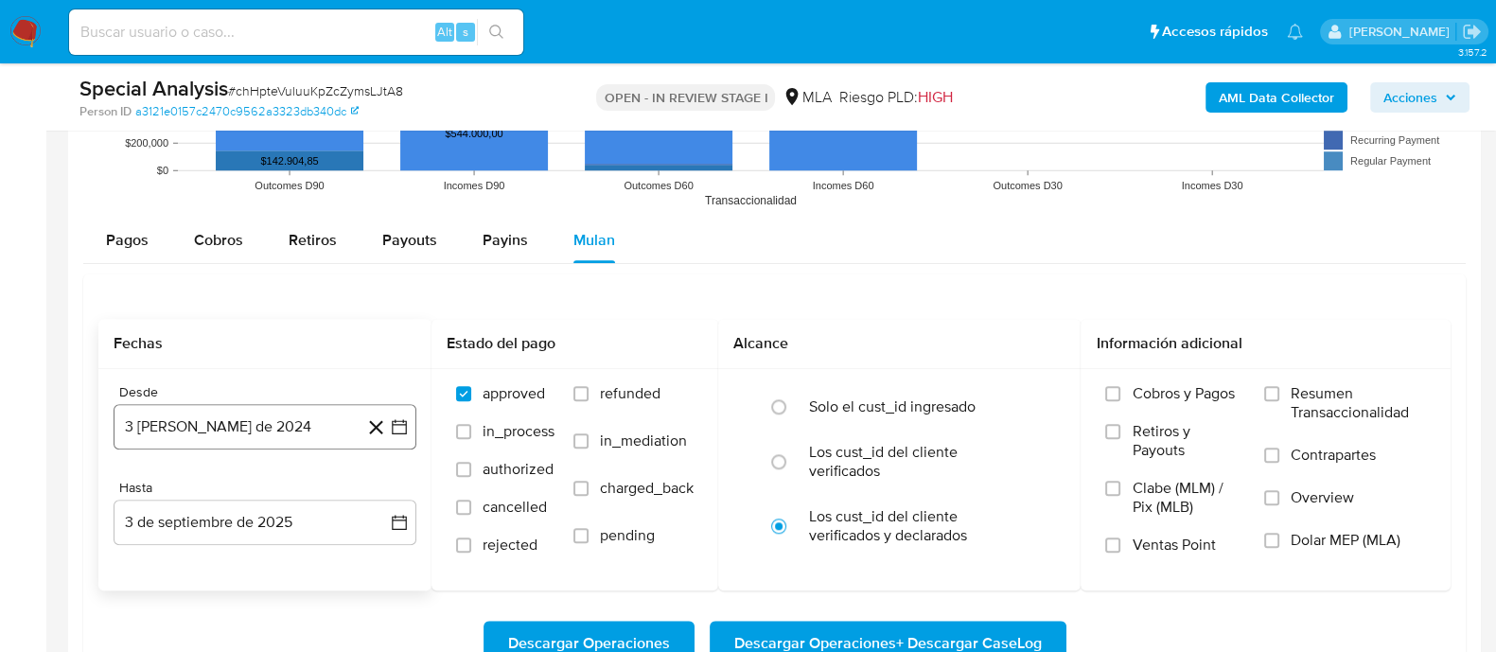
click at [180, 438] on button "3 de agosto de 2024" at bounding box center [265, 426] width 303 height 45
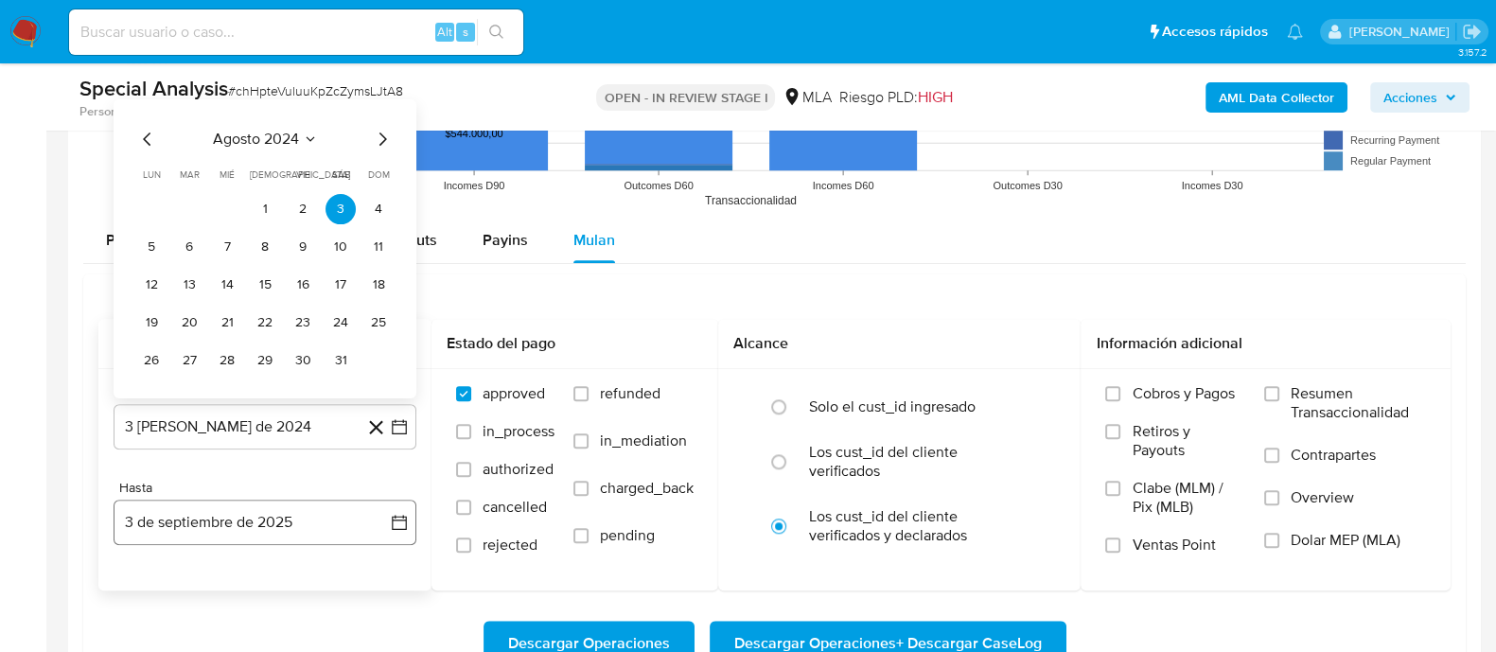
click at [340, 525] on button "3 de septiembre de 2025" at bounding box center [265, 522] width 303 height 45
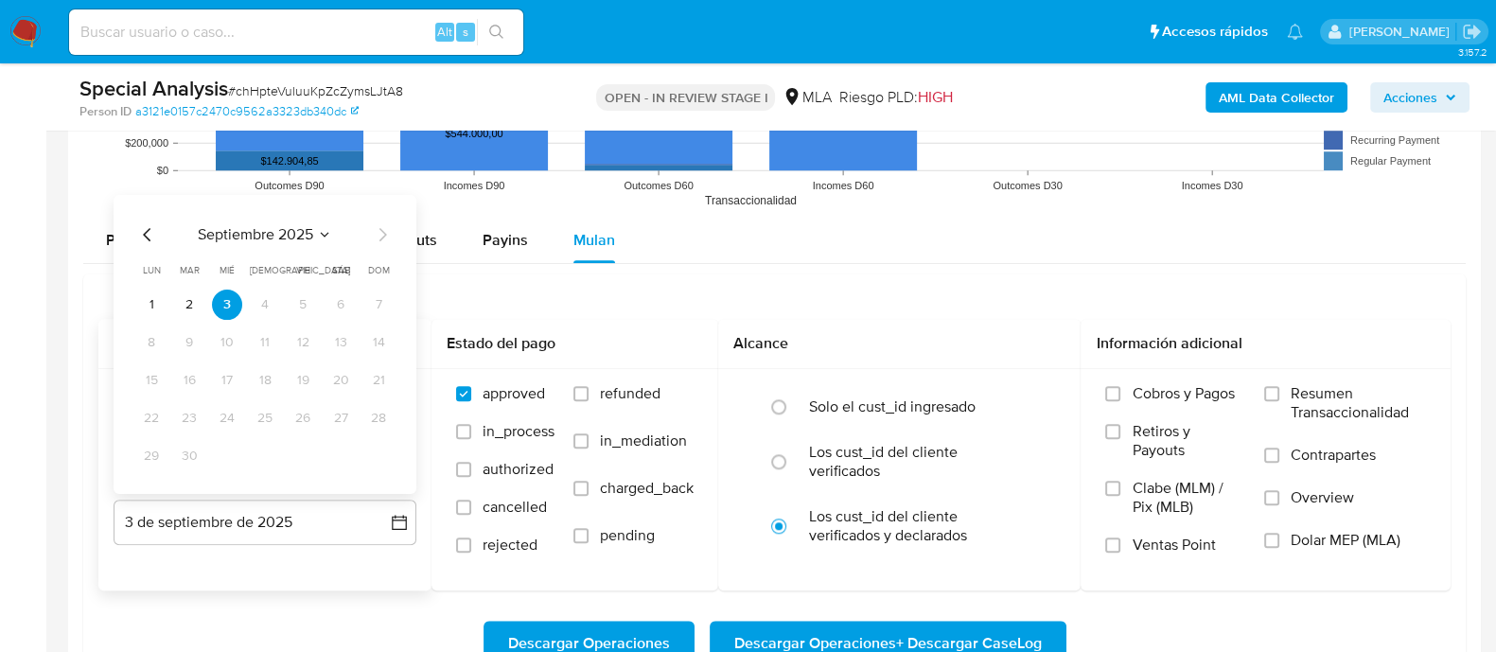
click at [151, 234] on icon "Mes anterior" at bounding box center [147, 234] width 23 height 23
click at [449, 454] on div "approved in_process authorized cancelled rejected refunded in_mediation charged…" at bounding box center [575, 478] width 256 height 189
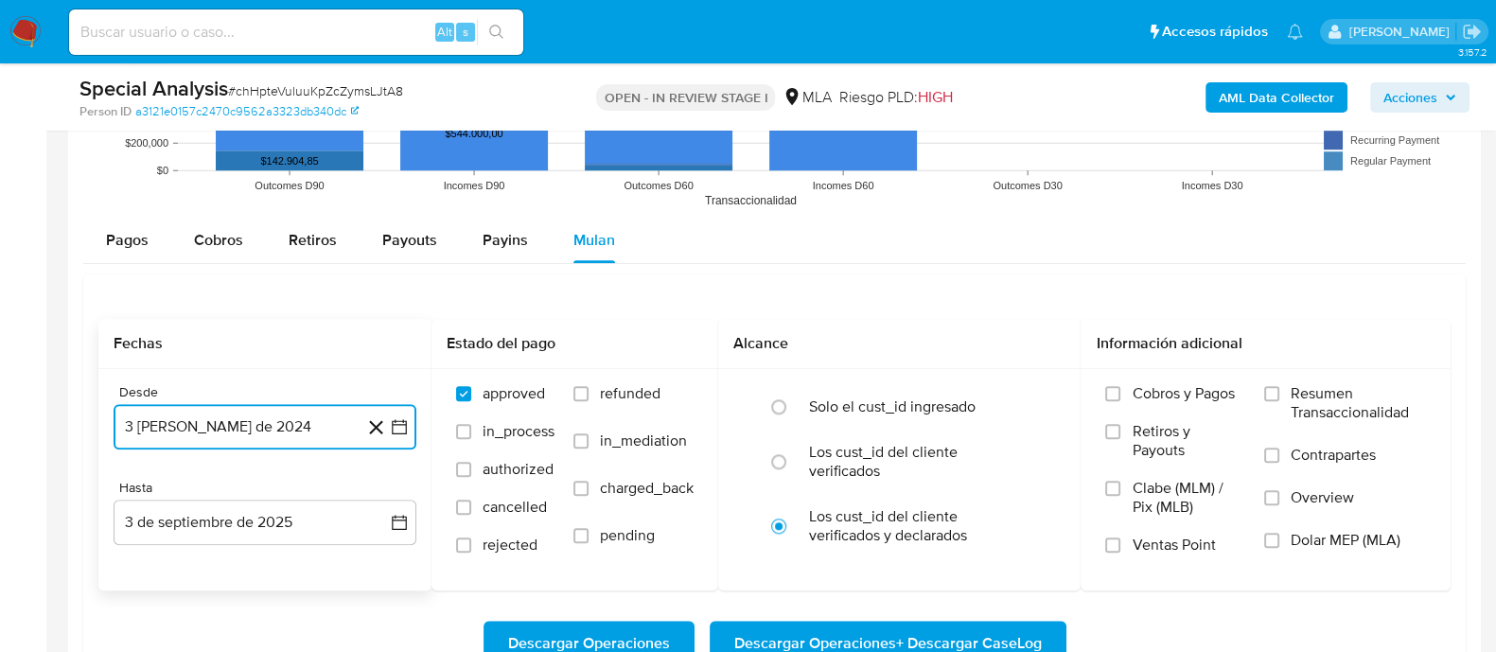
click at [345, 404] on button "3 de agosto de 2024" at bounding box center [265, 426] width 303 height 45
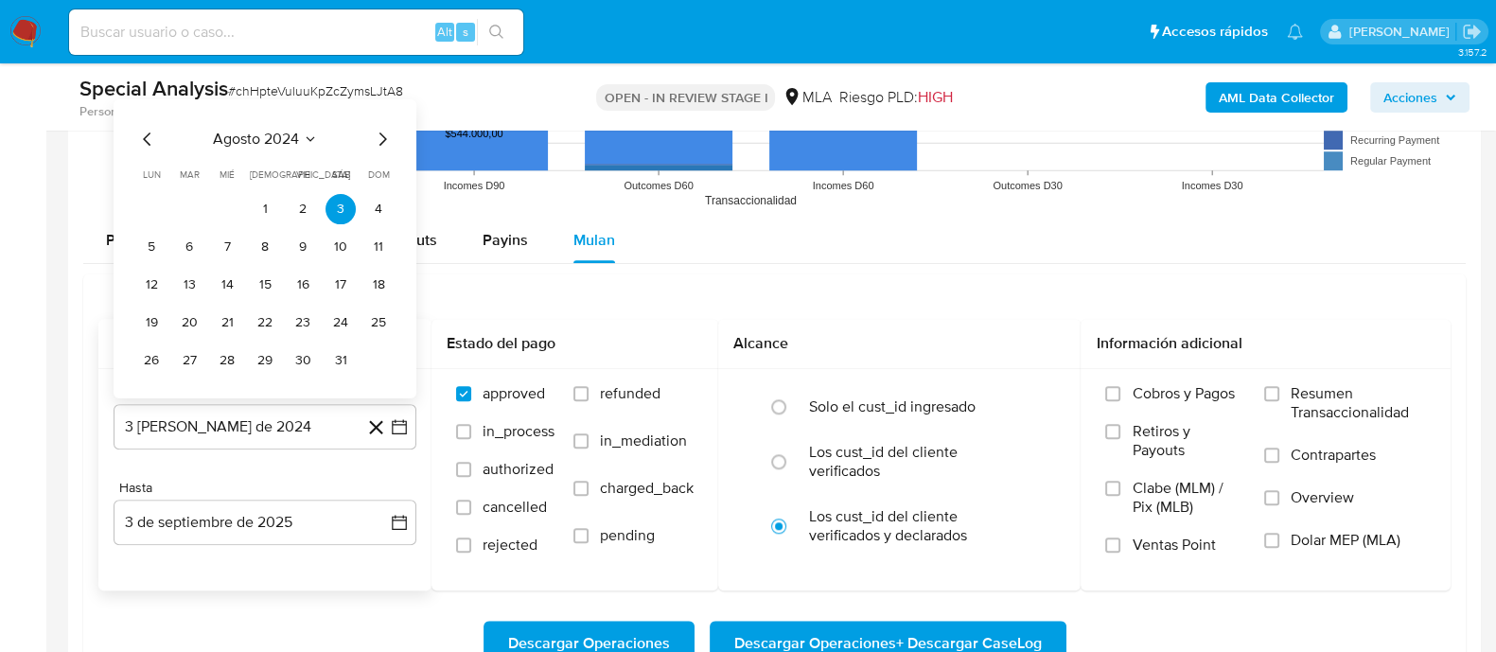
click at [384, 120] on div "agosto 2024 agosto 2024 lun lunes mar martes mié miércoles jue jueves vie viern…" at bounding box center [265, 248] width 303 height 299
click at [268, 210] on button "1" at bounding box center [265, 209] width 30 height 30
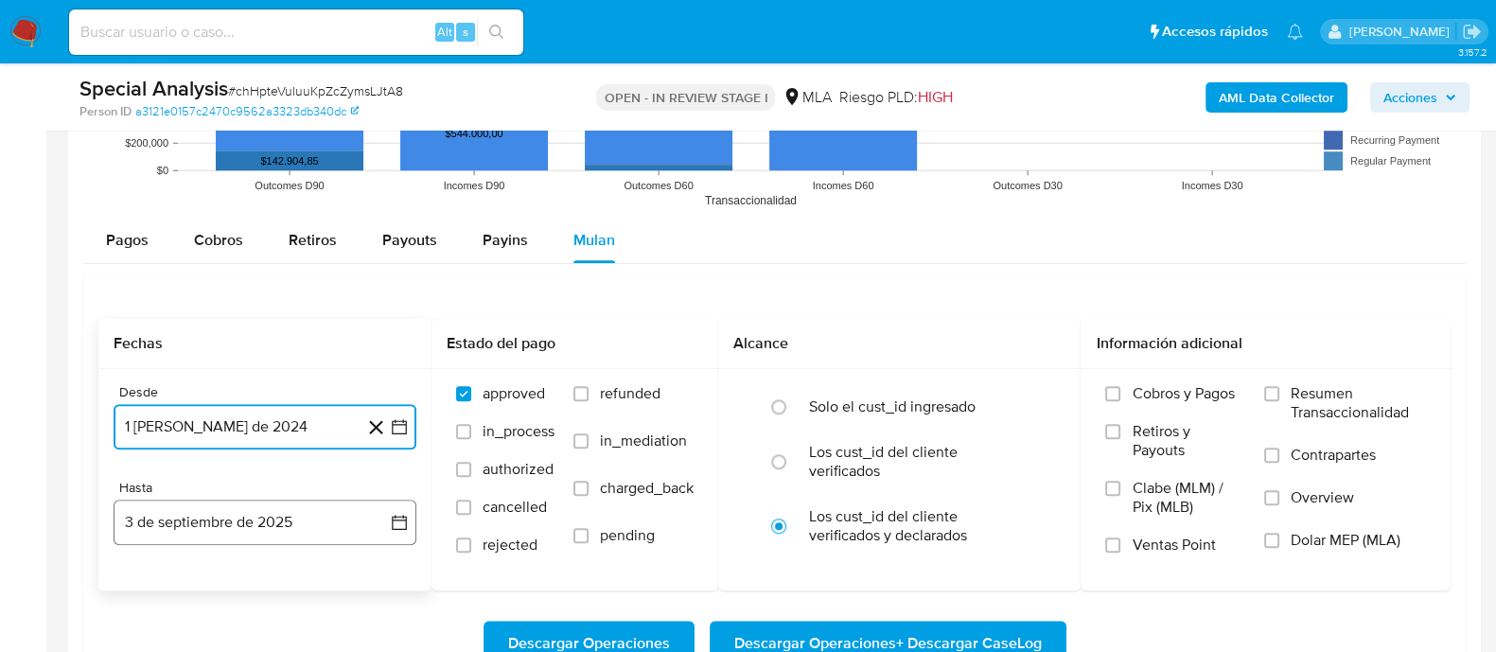
click at [331, 523] on button "3 de septiembre de 2025" at bounding box center [265, 522] width 303 height 45
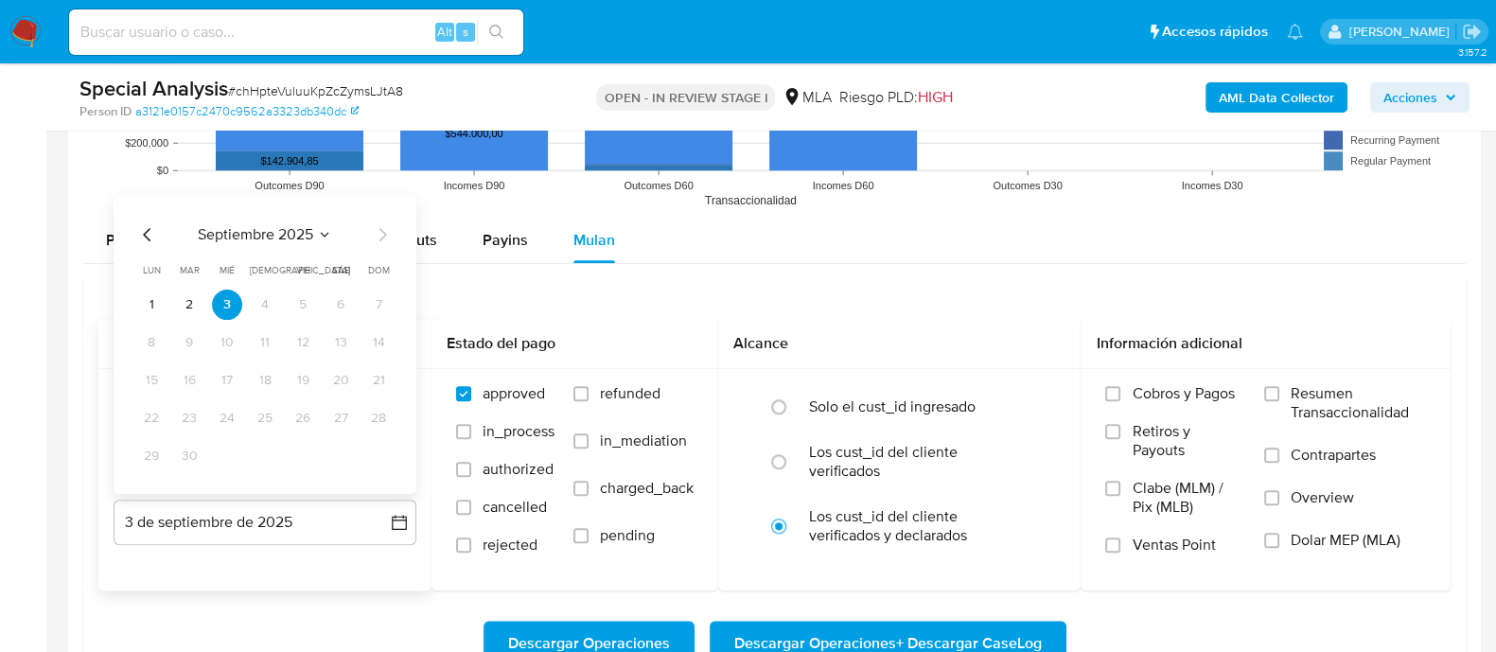
click at [150, 233] on icon "Mes anterior" at bounding box center [147, 234] width 23 height 23
click at [270, 454] on button "31" at bounding box center [265, 456] width 30 height 30
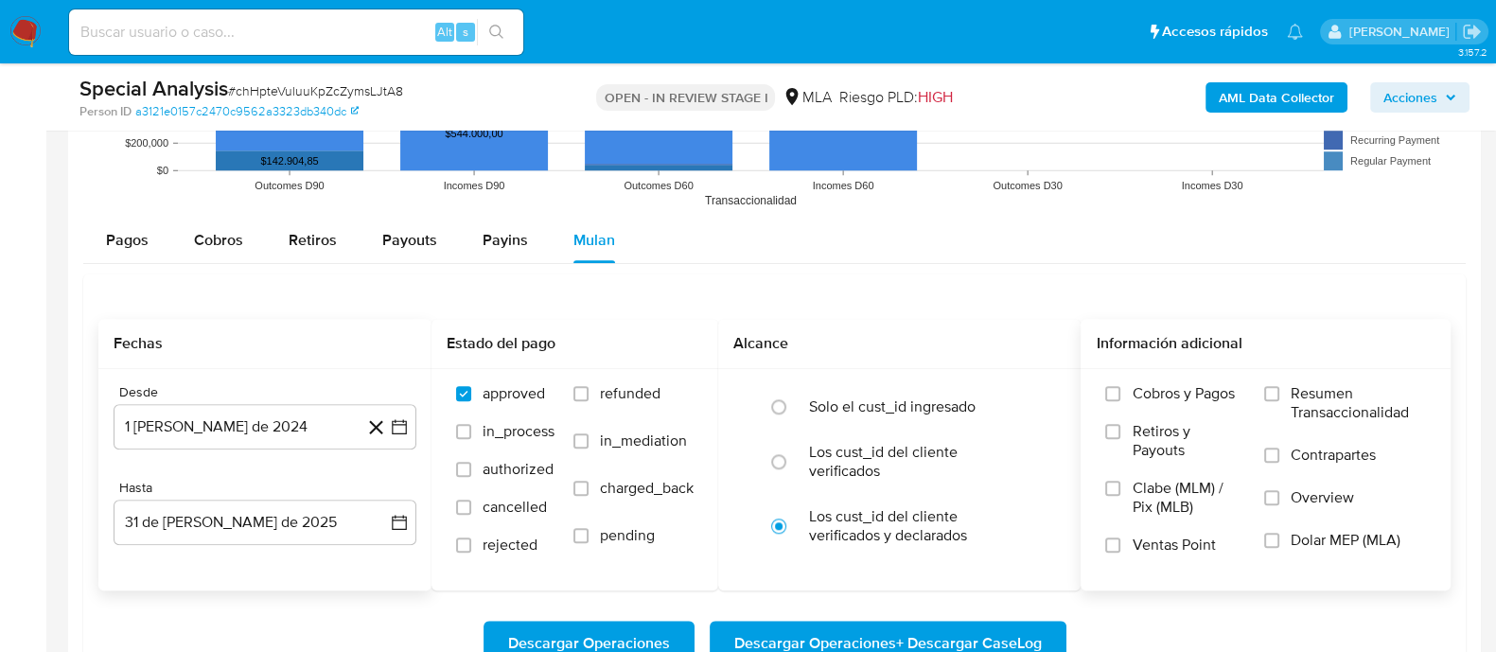
click at [1361, 535] on span "Dolar MEP (MLA)" at bounding box center [1346, 540] width 110 height 19
click at [1279, 535] on input "Dolar MEP (MLA)" at bounding box center [1271, 540] width 15 height 15
click at [951, 635] on span "Descargar Operaciones + Descargar CaseLog" at bounding box center [888, 644] width 308 height 42
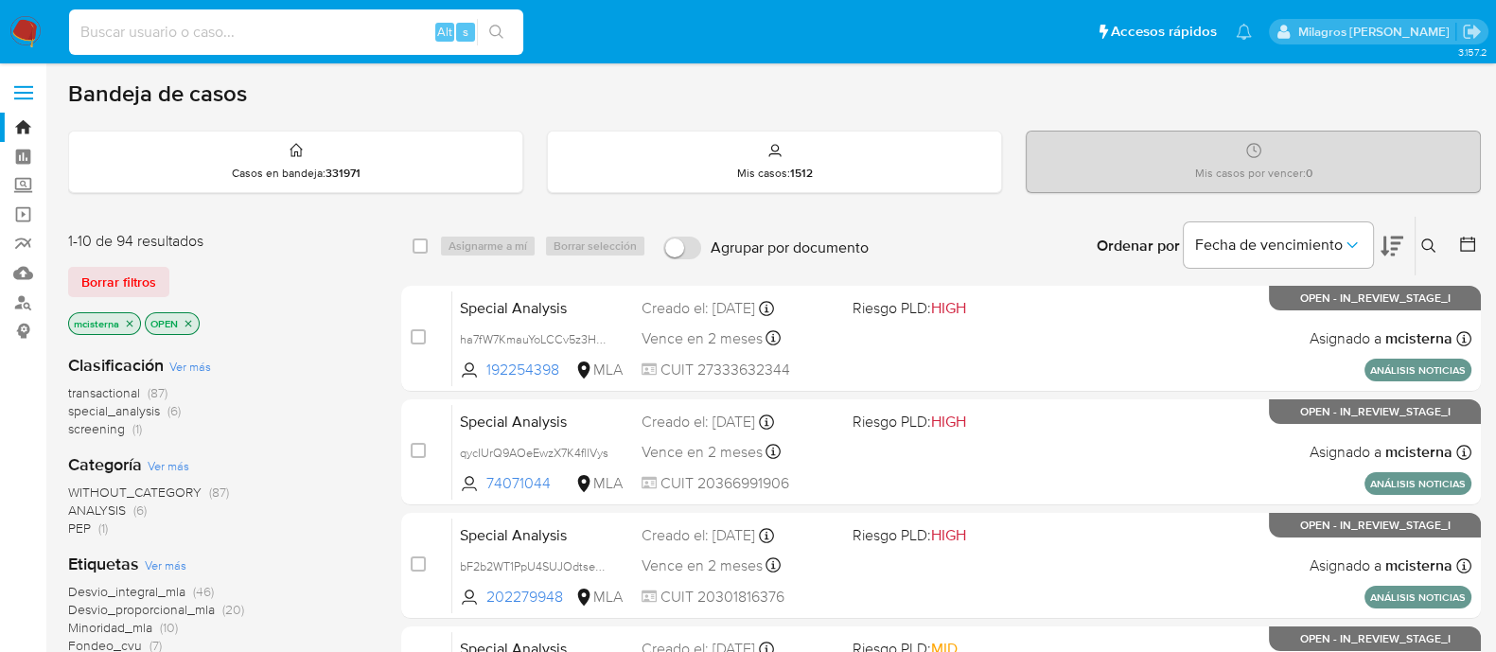
click at [296, 27] on input at bounding box center [296, 32] width 454 height 25
paste input "GAyevH16JH2eBgIKa4YGjp7g"
type input "GAyevH16JH2eBgIKa4YGjp7g"
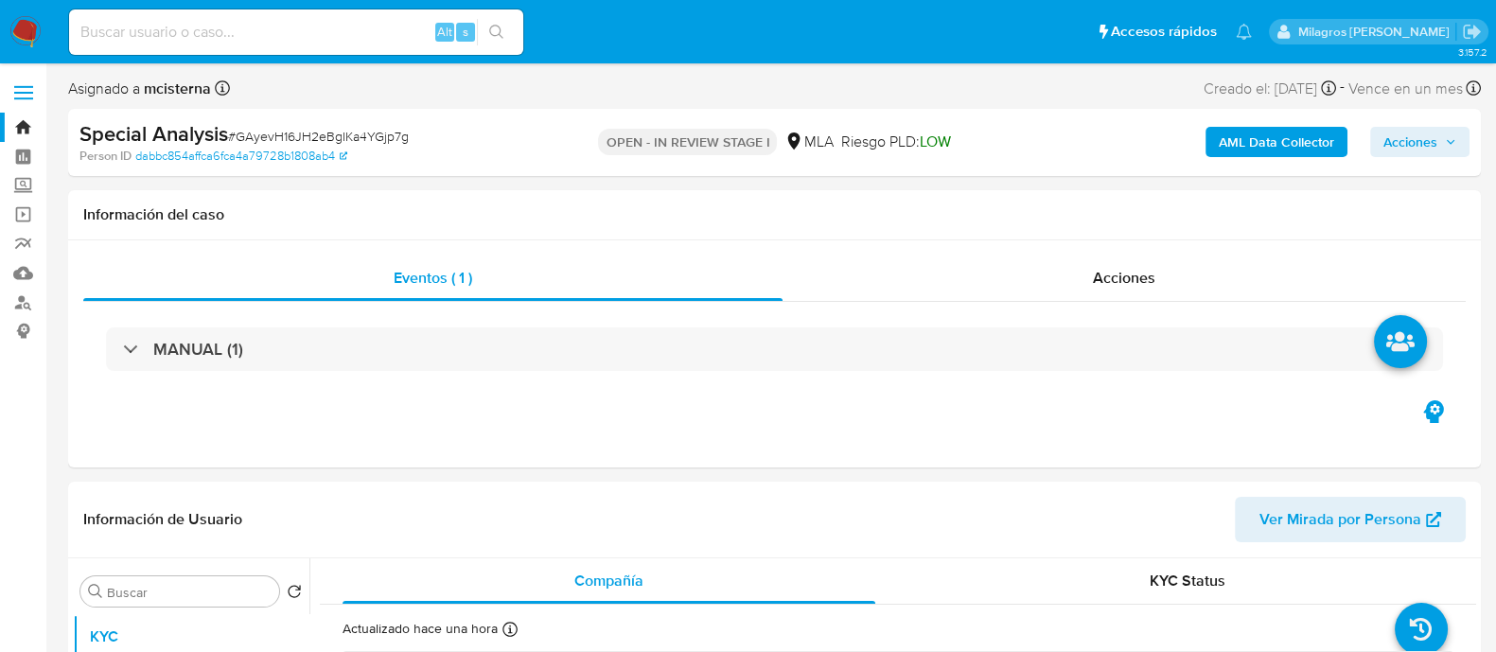
select select "10"
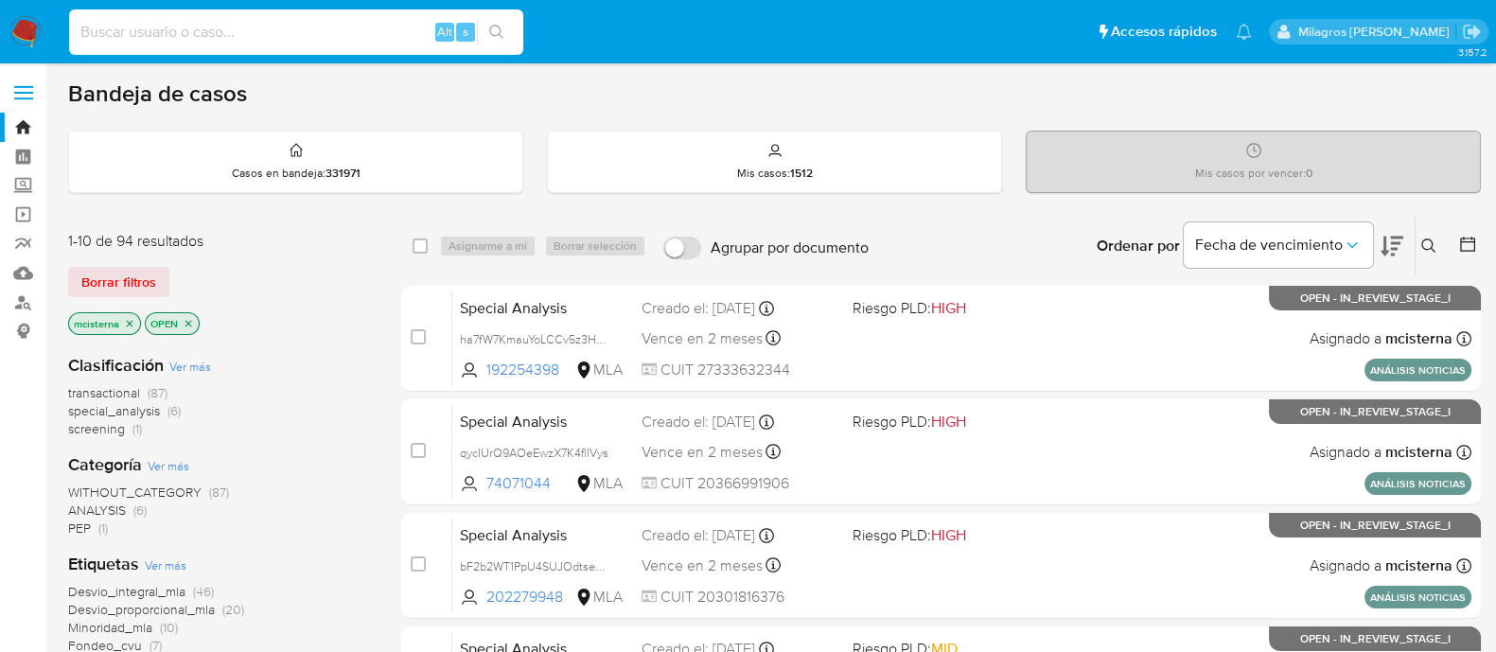
click at [408, 21] on input at bounding box center [296, 32] width 454 height 25
paste input "0yN3StYufEq7UiffyjaN9jxp"
type input "0yN3StYufEq7UiffyjaN9jxp"
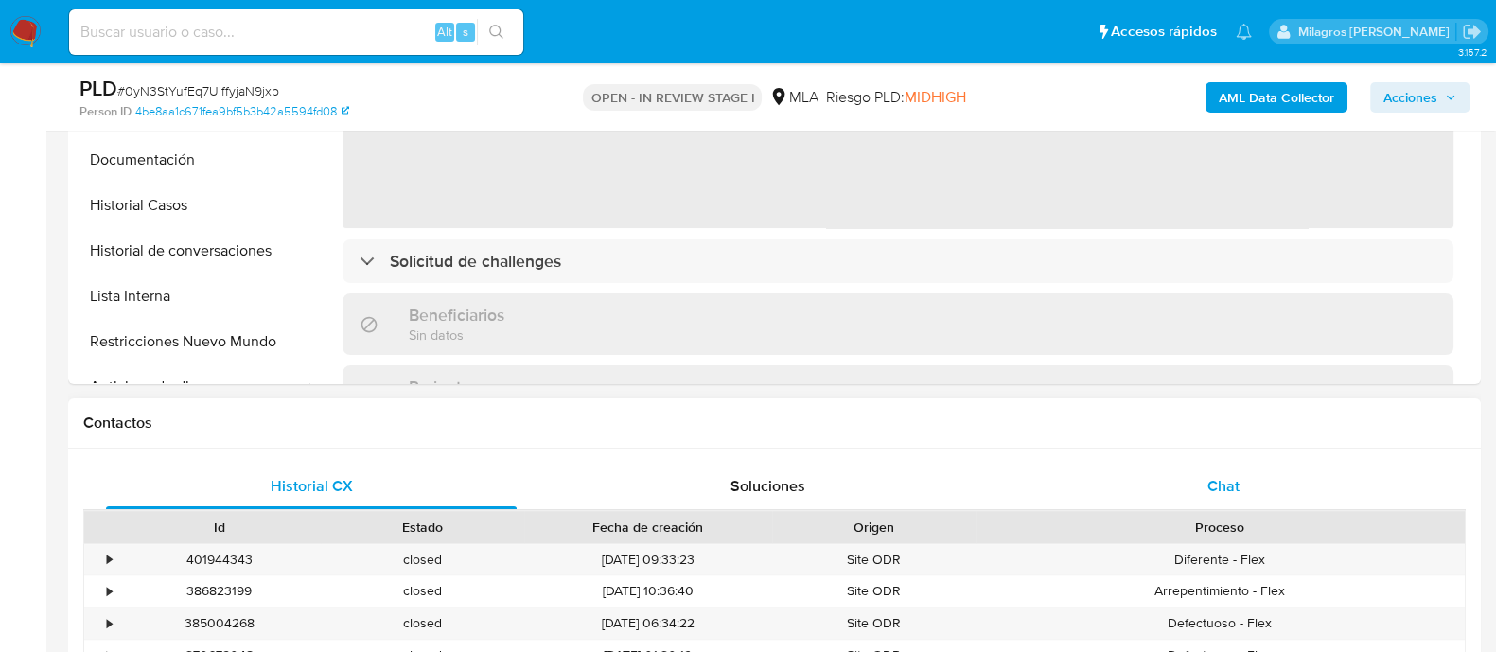
click at [1181, 474] on div "Chat" at bounding box center [1223, 486] width 411 height 45
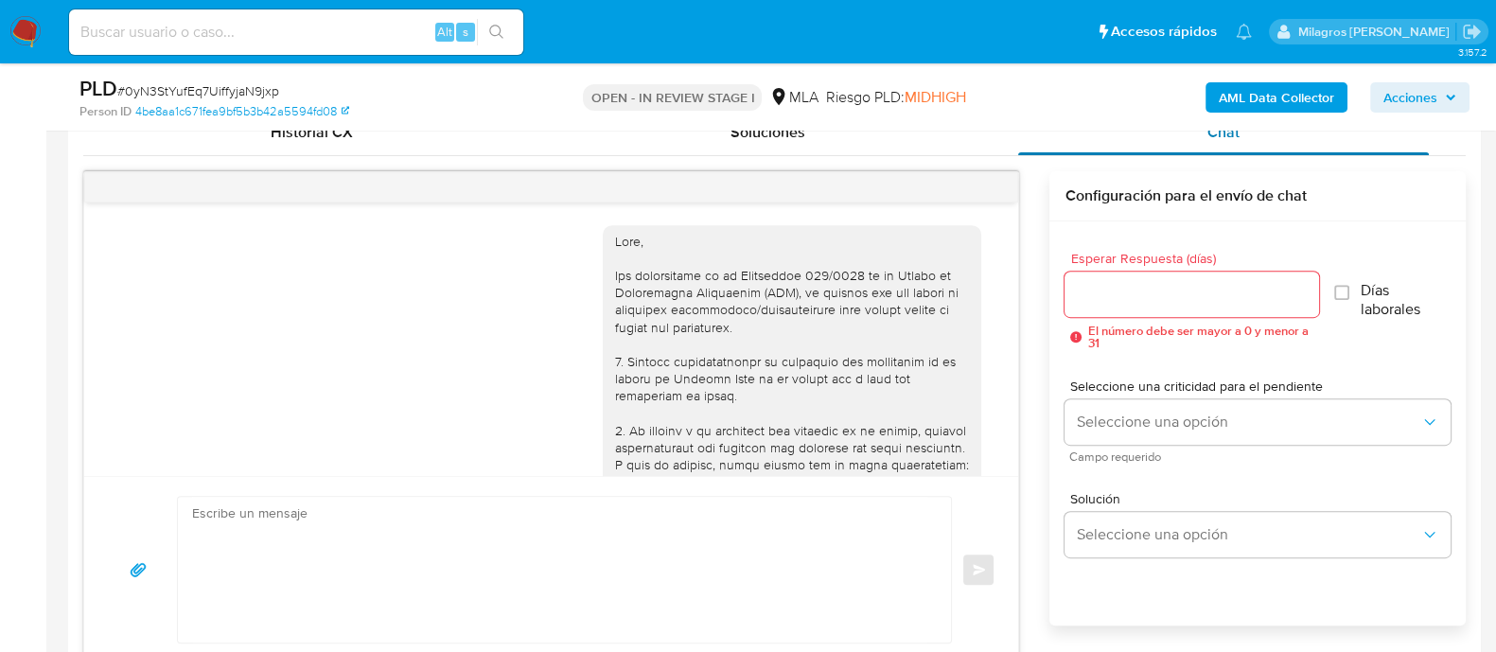
scroll to position [2602, 0]
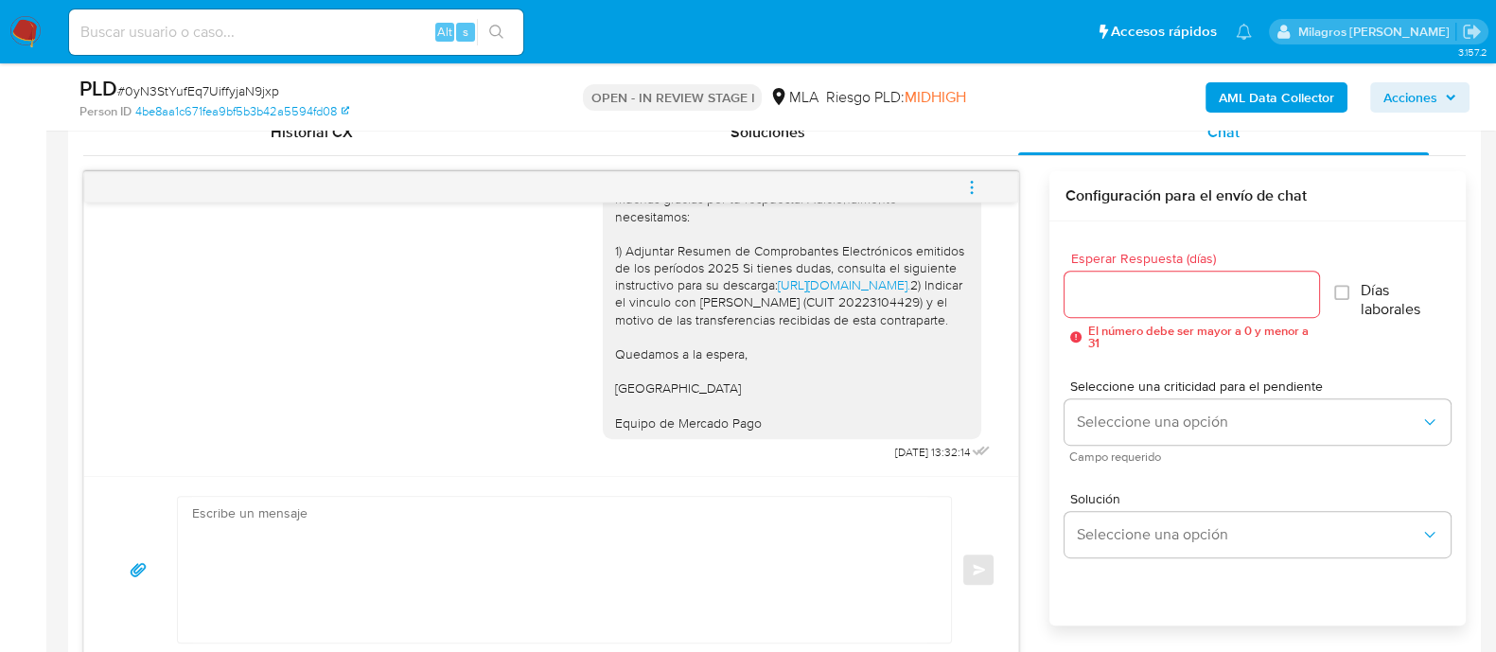
select select "10"
click at [315, 20] on input at bounding box center [296, 32] width 454 height 25
paste input "N6Lk6j7WTx9gooREapzbAa3q"
type input "N6Lk6j7WTx9gooREapzbAa3q"
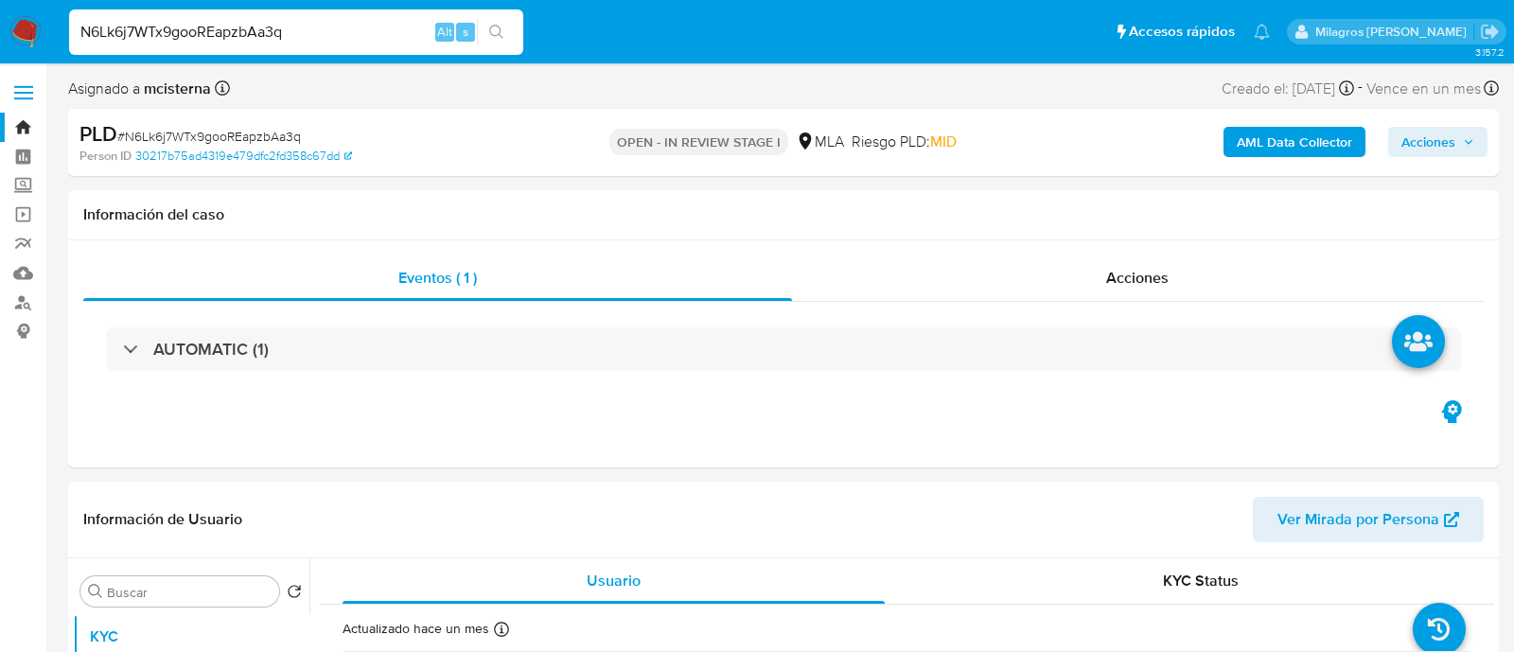
select select "10"
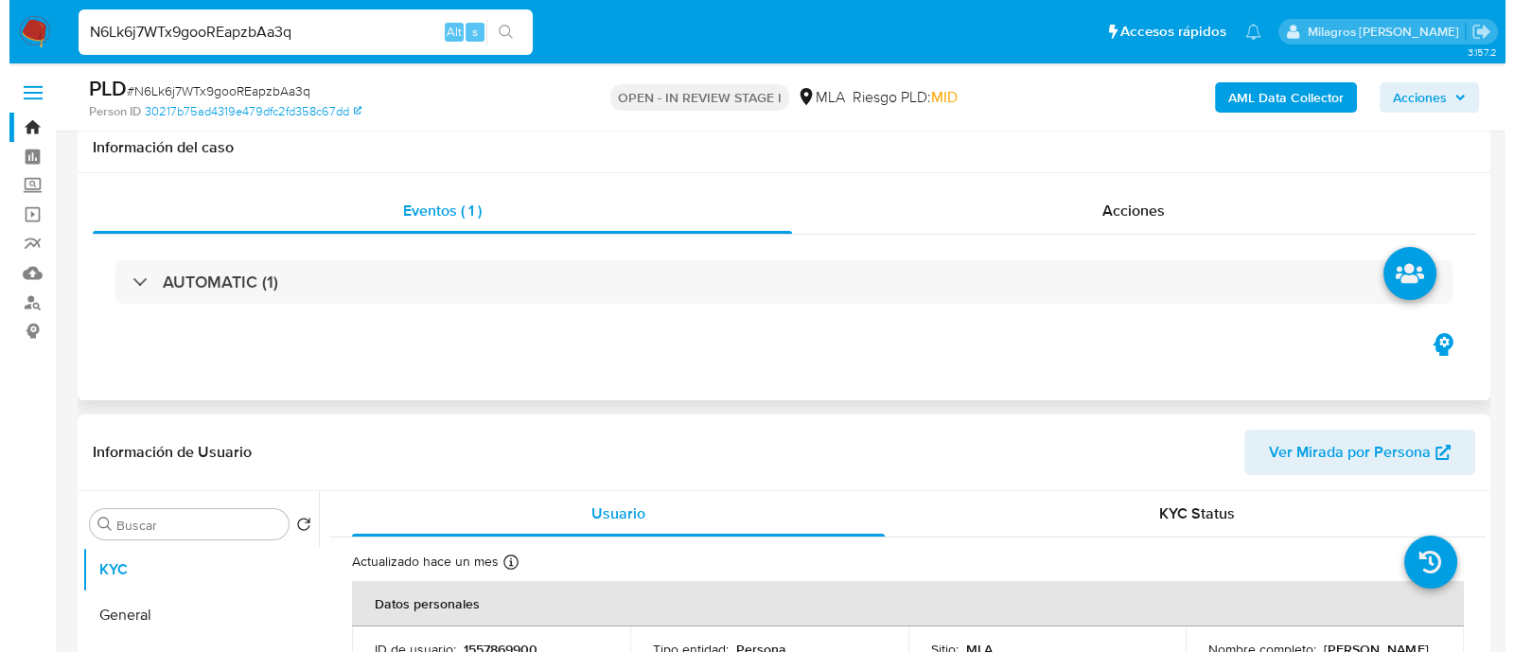
scroll to position [236, 0]
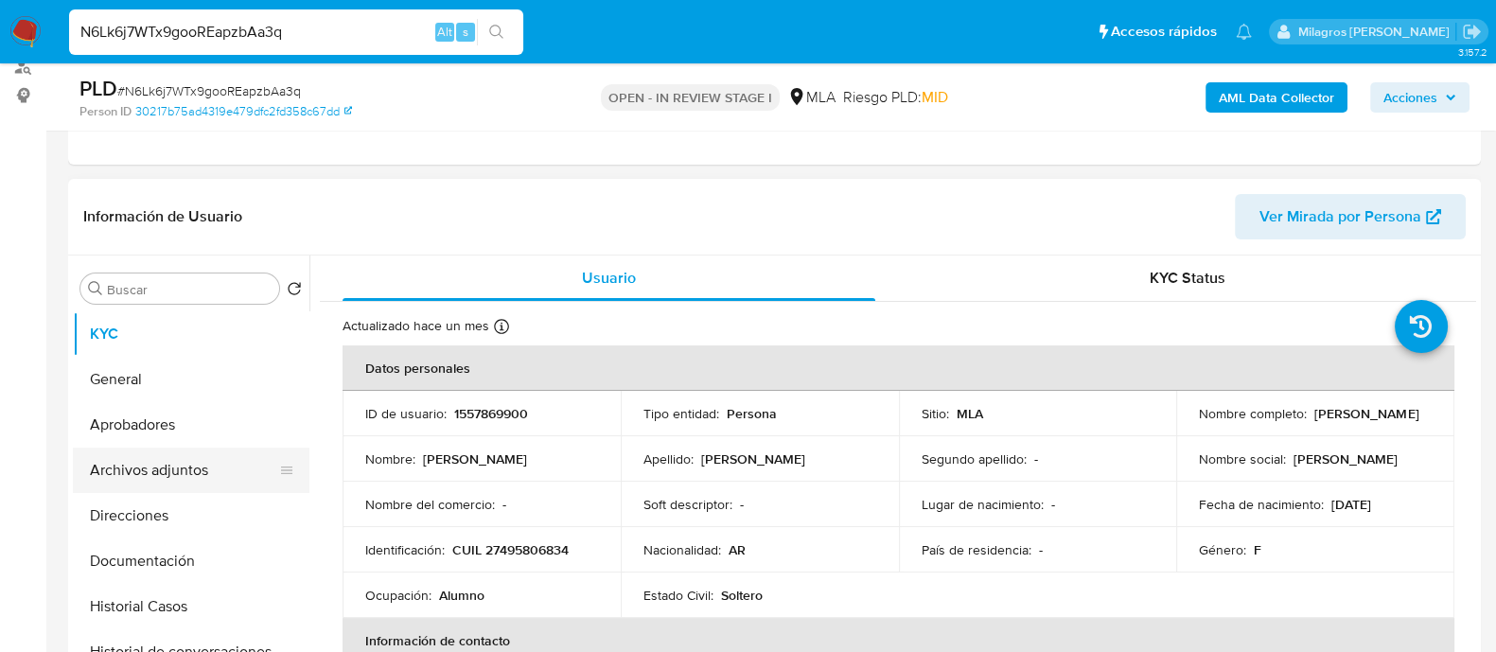
click at [238, 471] on button "Archivos adjuntos" at bounding box center [183, 470] width 221 height 45
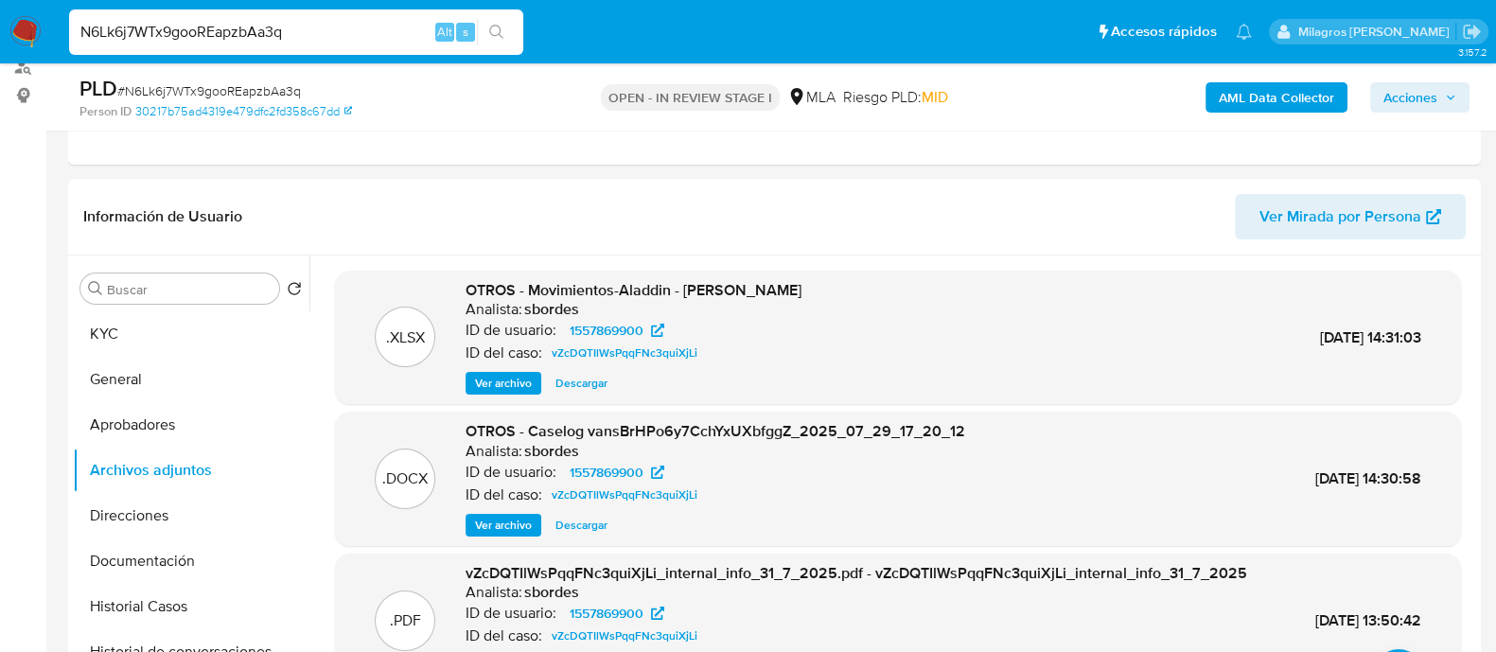
click at [1220, 97] on b "AML Data Collector" at bounding box center [1276, 97] width 115 height 30
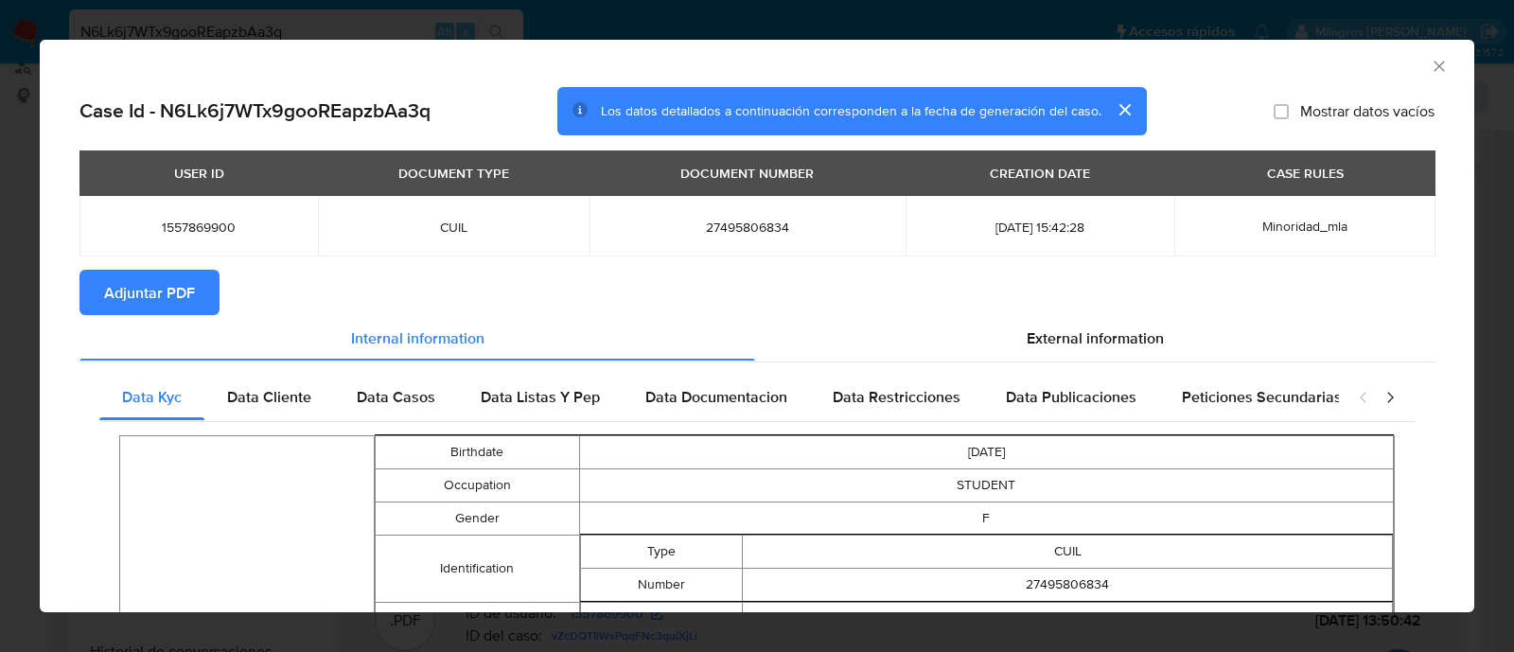
click at [210, 290] on button "Adjuntar PDF" at bounding box center [149, 292] width 140 height 45
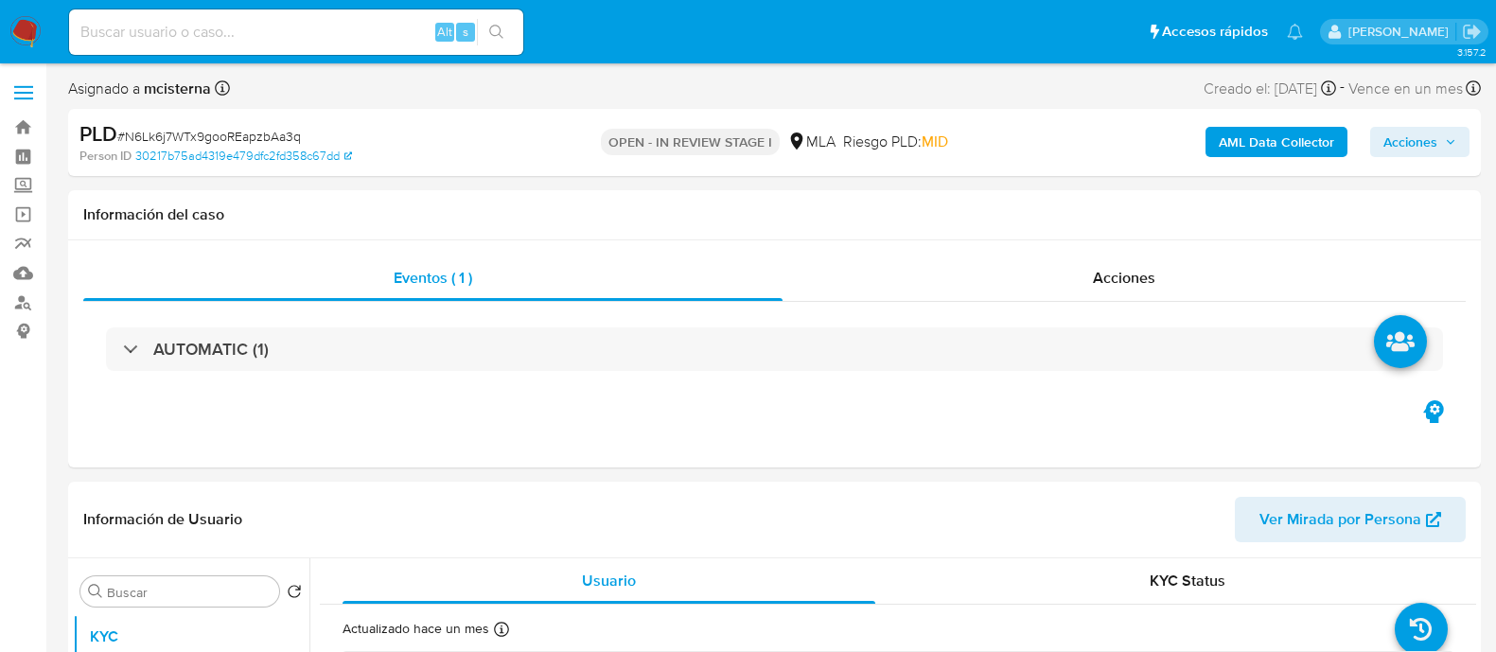
select select "10"
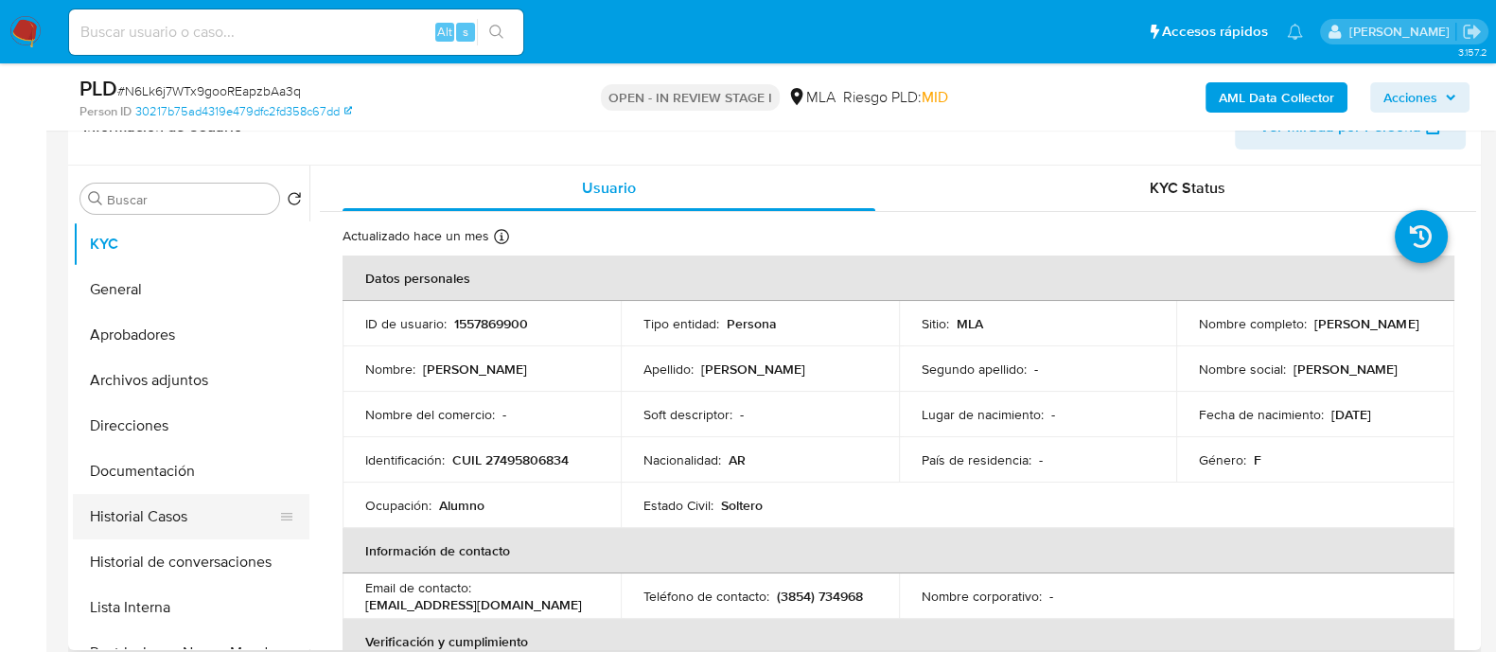
scroll to position [355, 0]
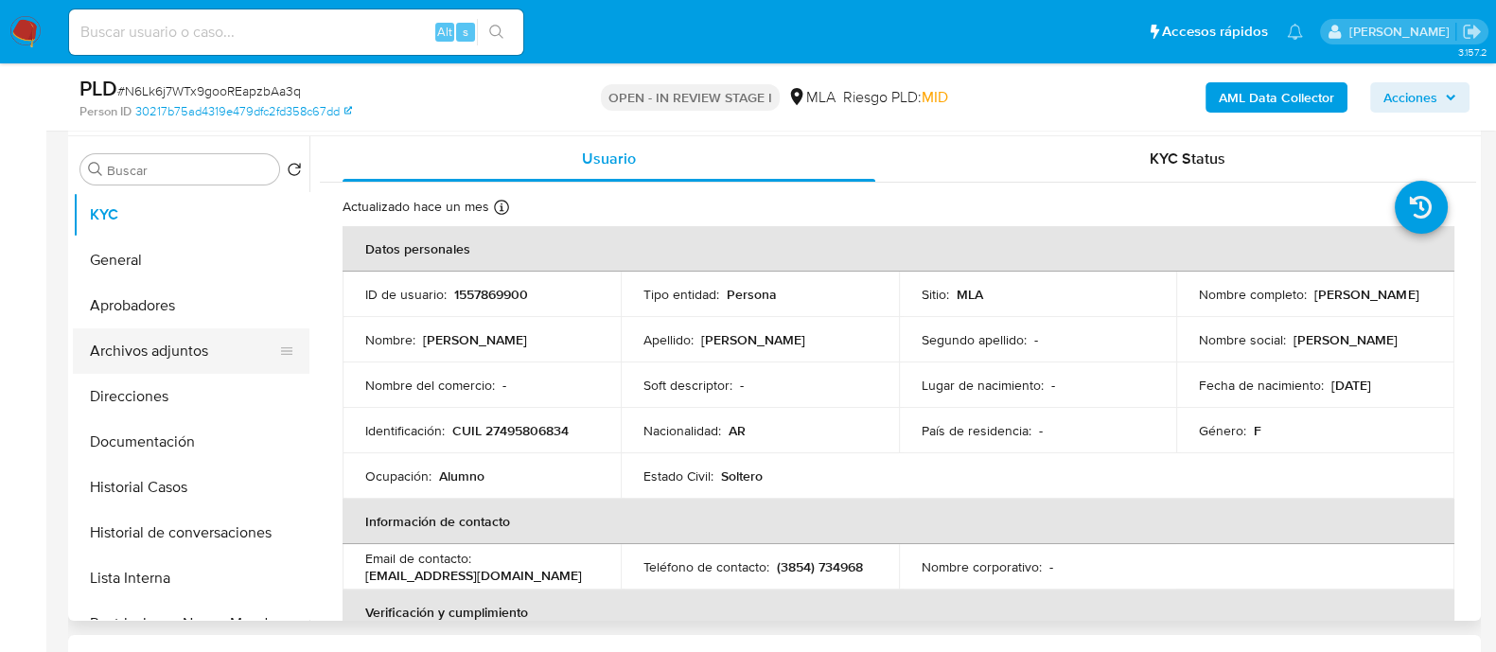
click at [164, 344] on button "Archivos adjuntos" at bounding box center [183, 350] width 221 height 45
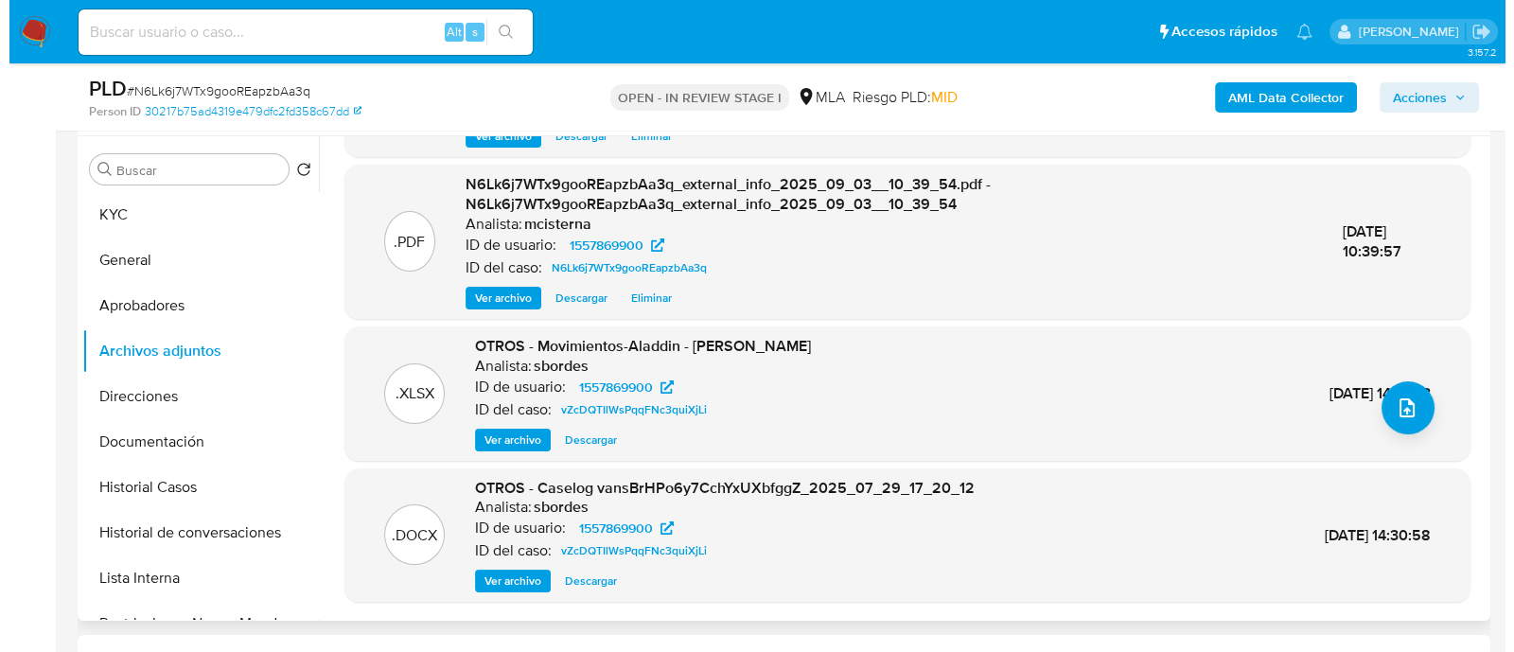
scroll to position [200, 0]
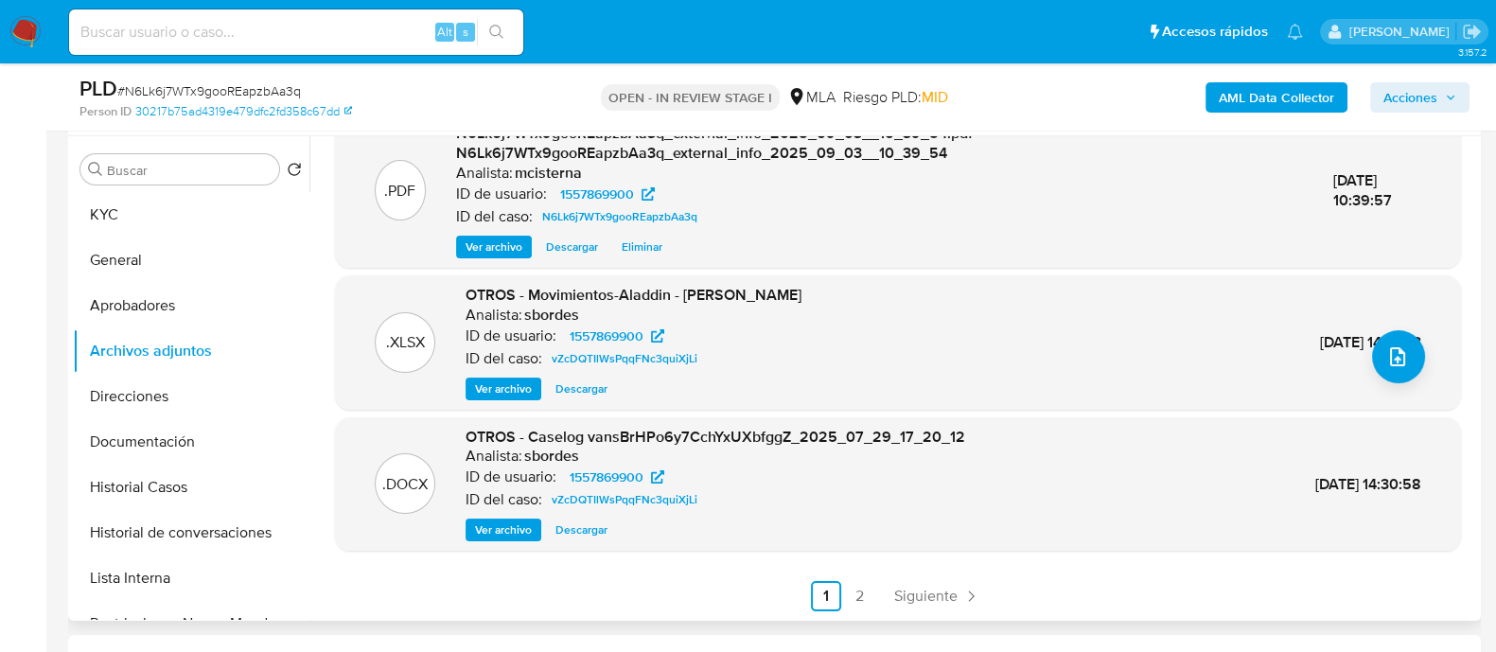
click at [497, 533] on span "Ver archivo" at bounding box center [503, 529] width 57 height 19
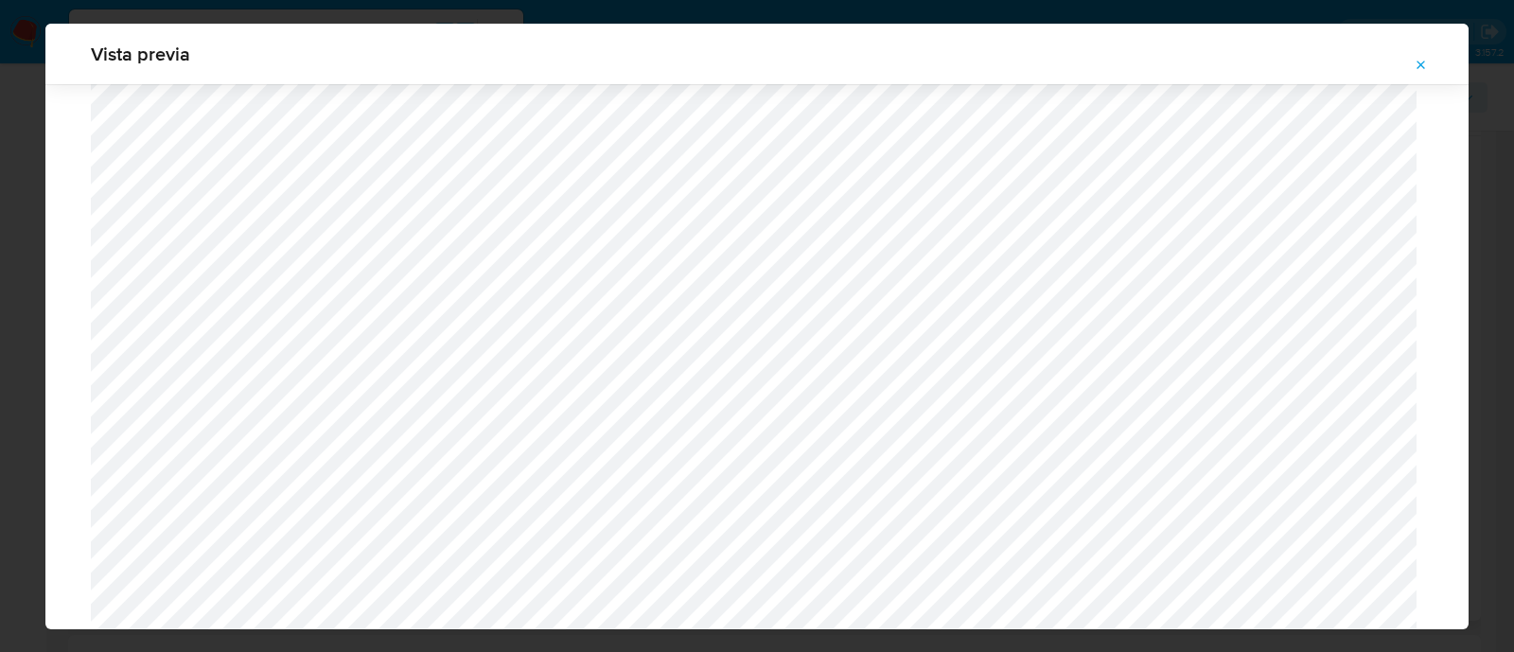
scroll to position [1109, 0]
click at [1421, 68] on icon "Attachment preview" at bounding box center [1421, 65] width 15 height 15
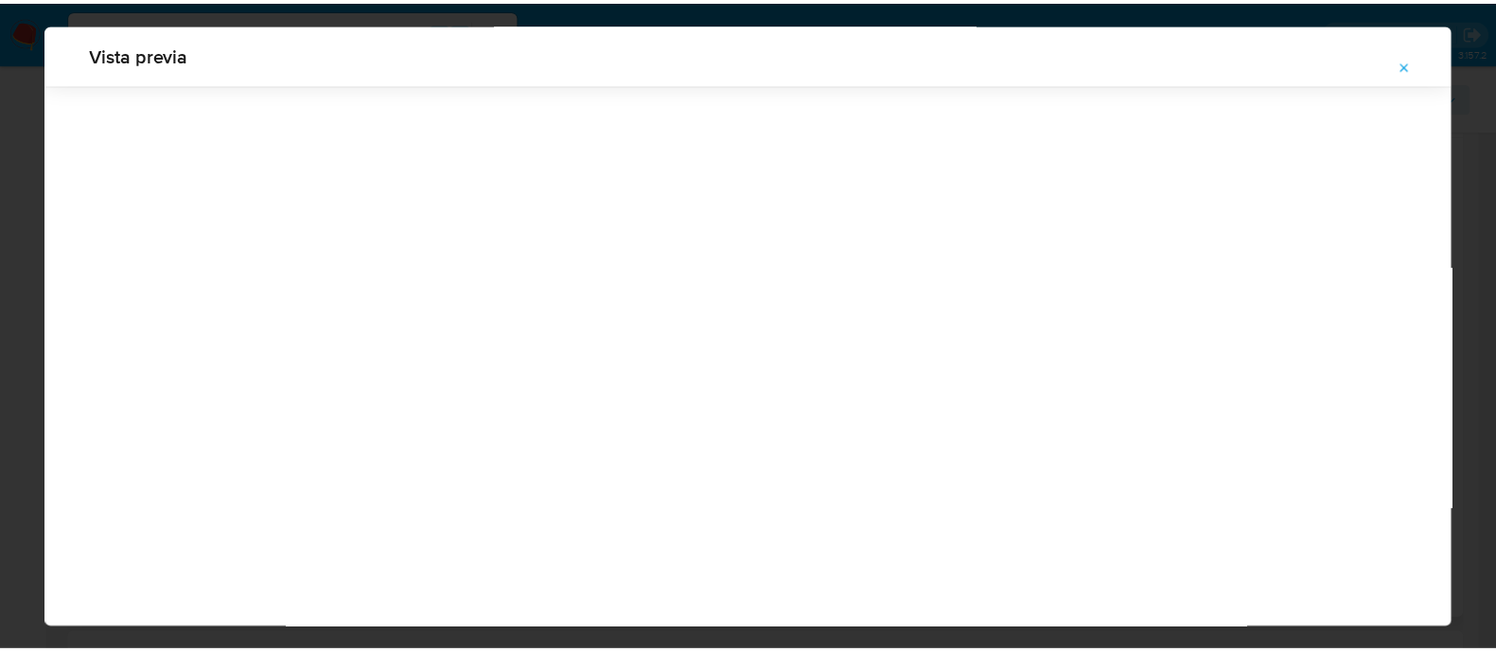
scroll to position [61, 0]
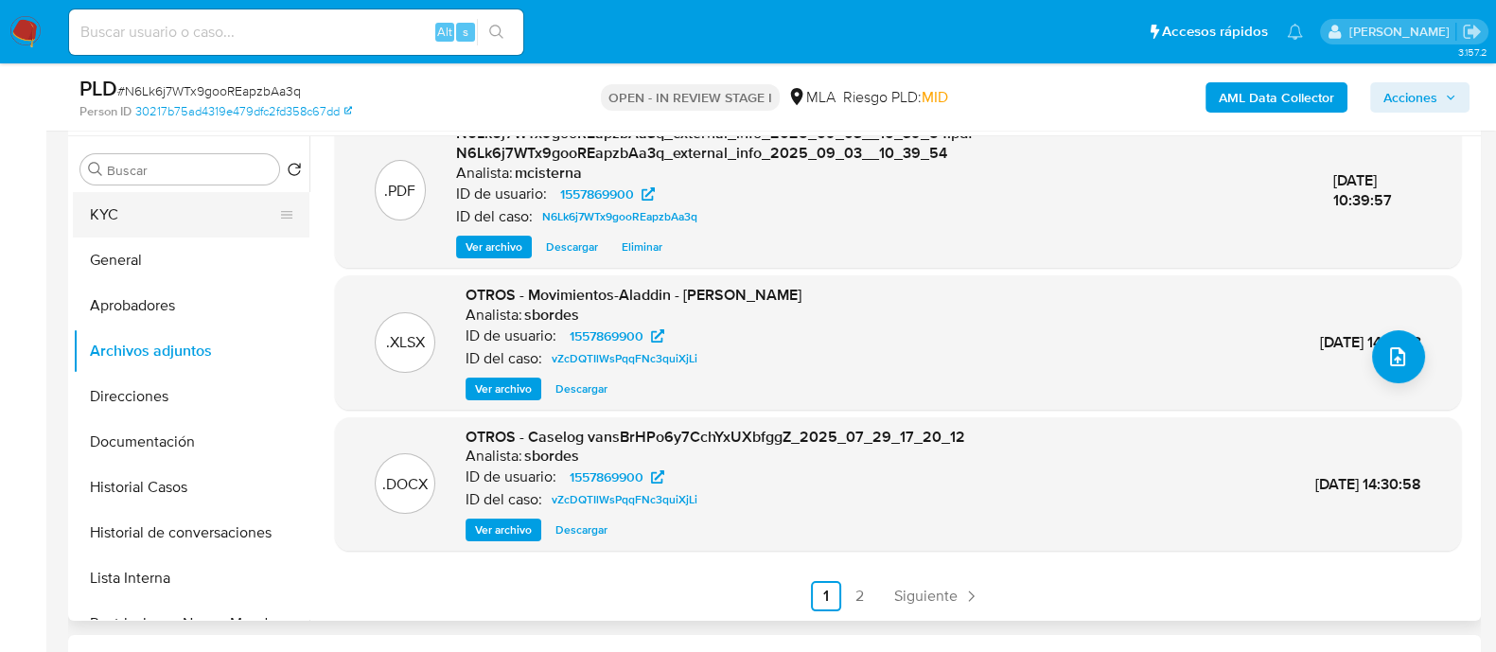
drag, startPoint x: 227, startPoint y: 238, endPoint x: 238, endPoint y: 223, distance: 18.9
click at [227, 238] on button "General" at bounding box center [191, 260] width 237 height 45
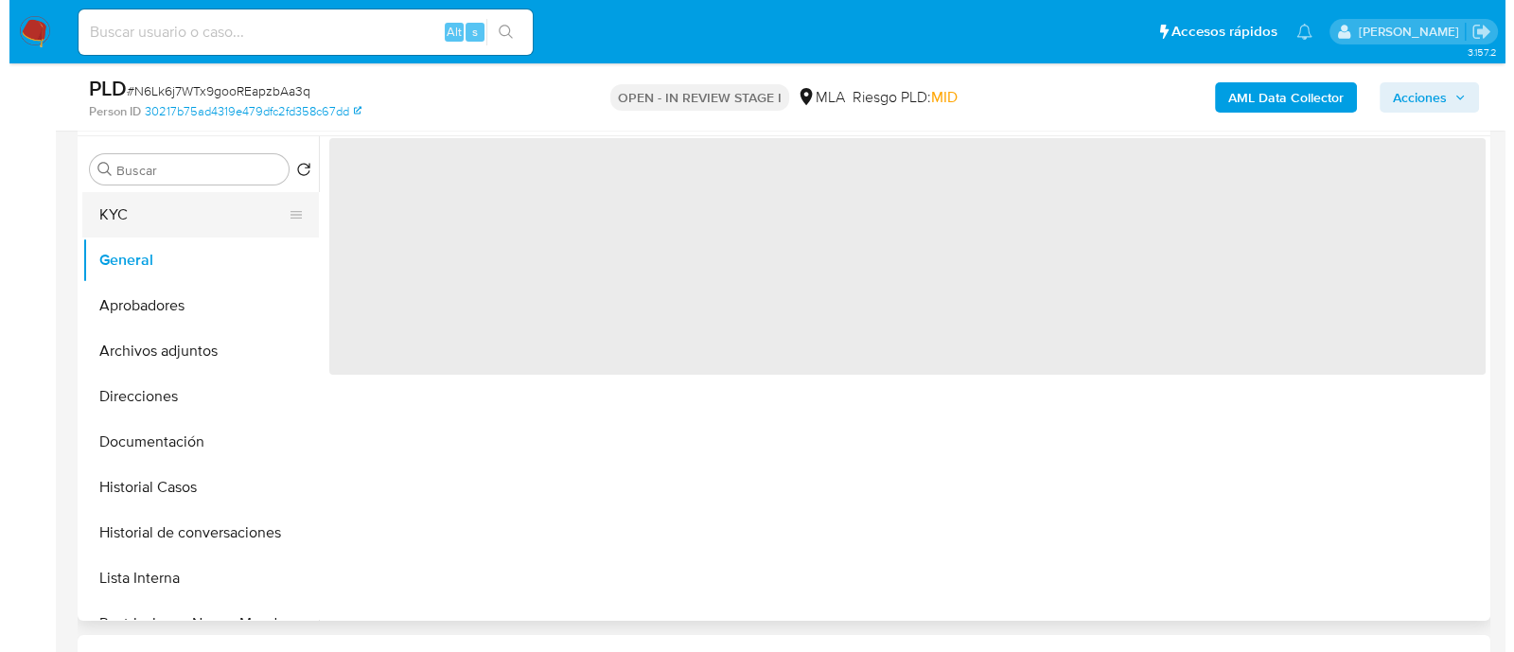
scroll to position [0, 0]
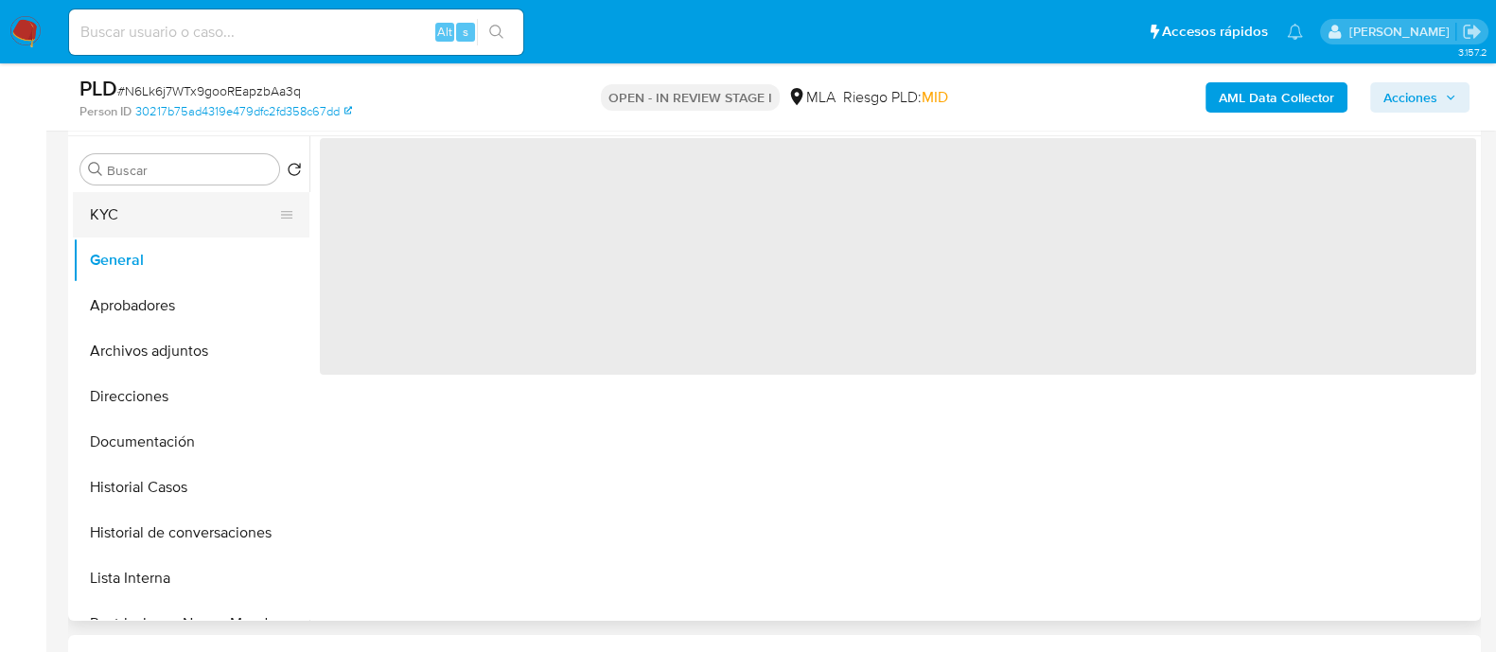
click at [231, 211] on button "KYC" at bounding box center [183, 214] width 221 height 45
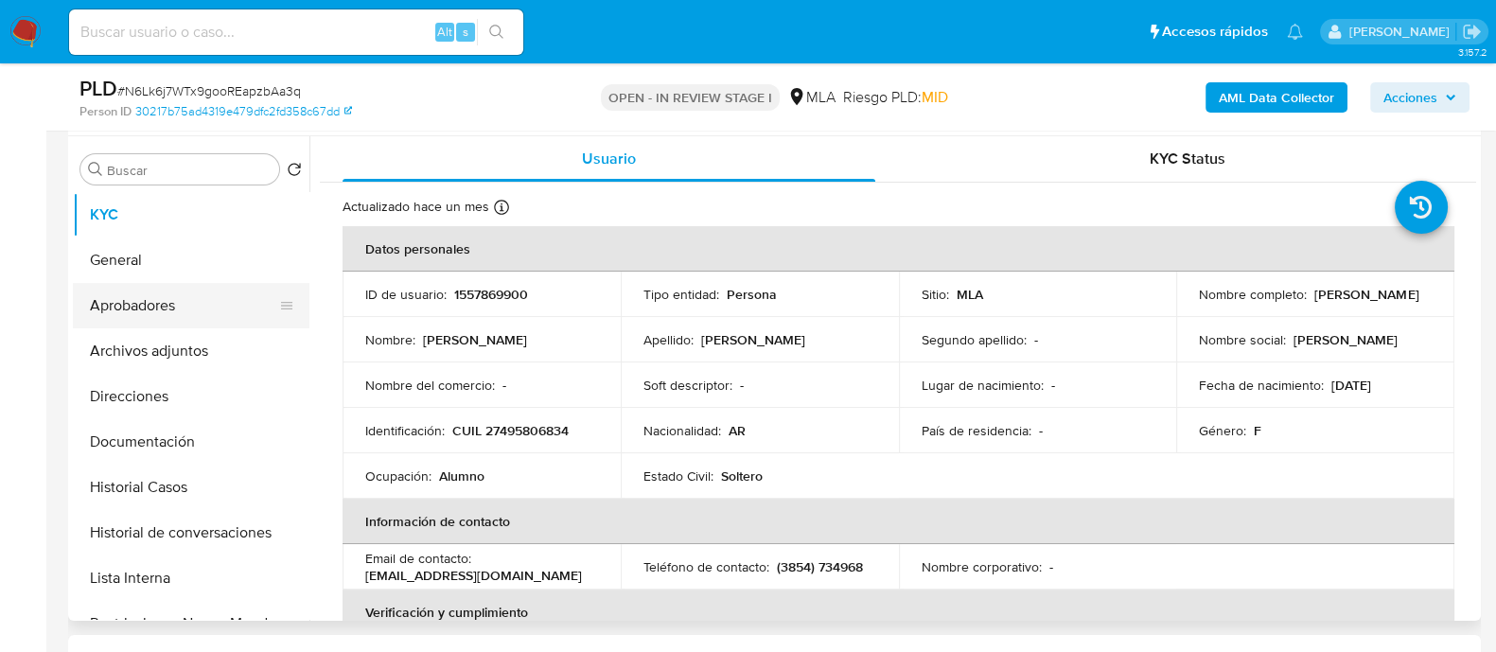
click at [167, 320] on button "Aprobadores" at bounding box center [183, 305] width 221 height 45
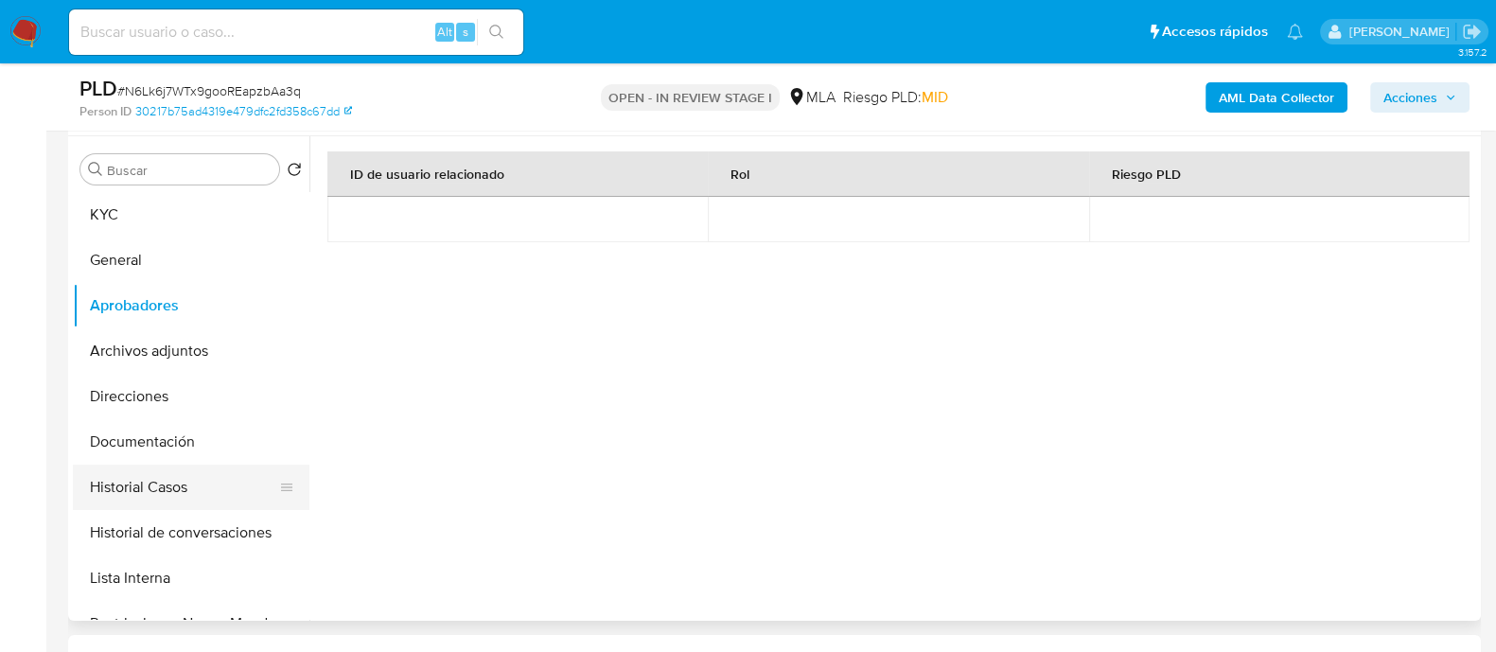
click at [211, 479] on button "Historial Casos" at bounding box center [183, 487] width 221 height 45
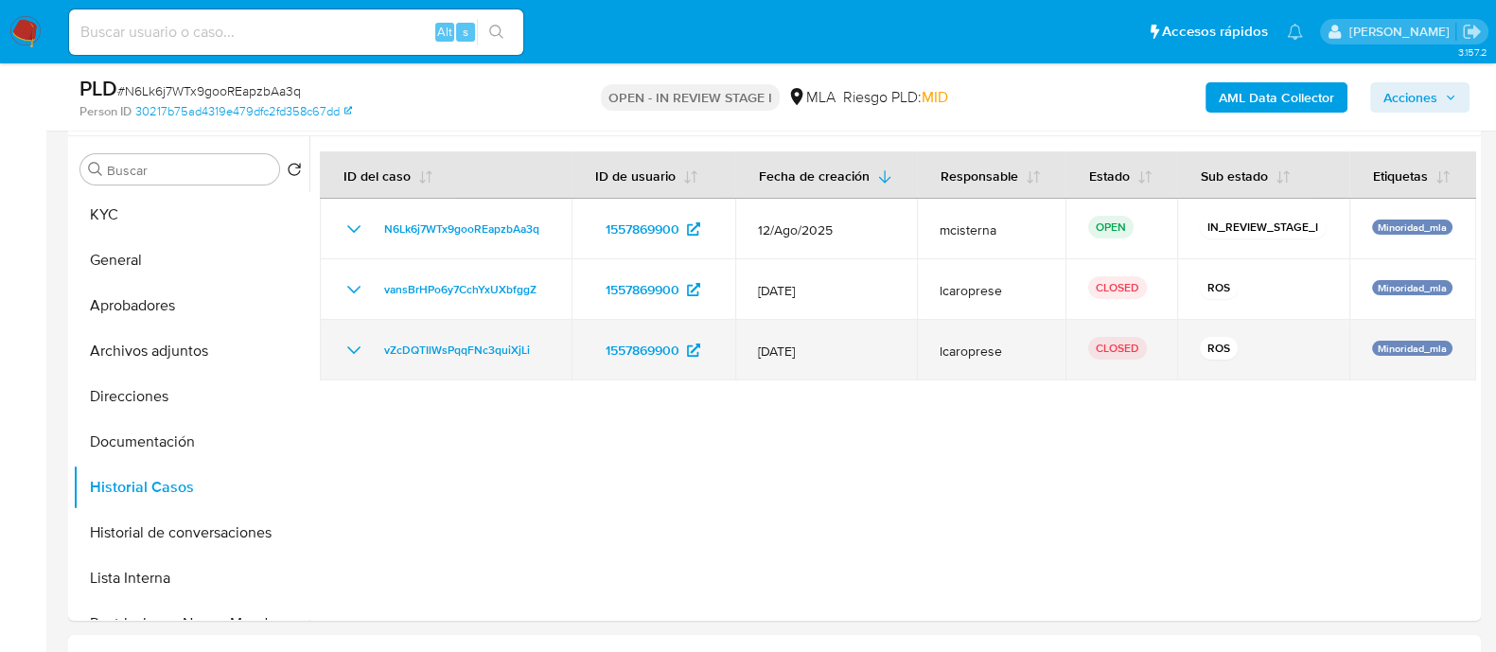
click at [343, 343] on icon "Mostrar/Ocultar" at bounding box center [354, 350] width 23 height 23
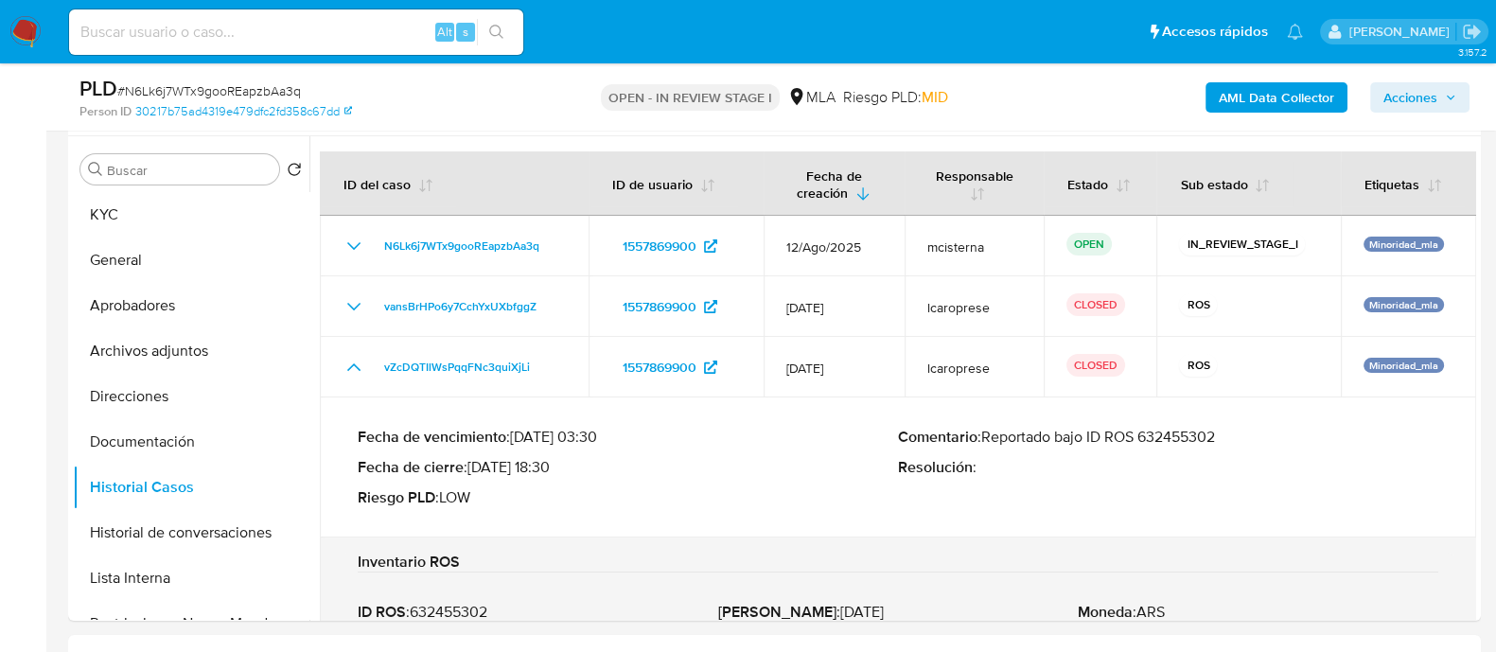
click at [1188, 437] on p "Comentario : Reportado bajo ID ROS 632455302" at bounding box center [1168, 437] width 540 height 19
click at [219, 352] on button "Archivos adjuntos" at bounding box center [183, 350] width 221 height 45
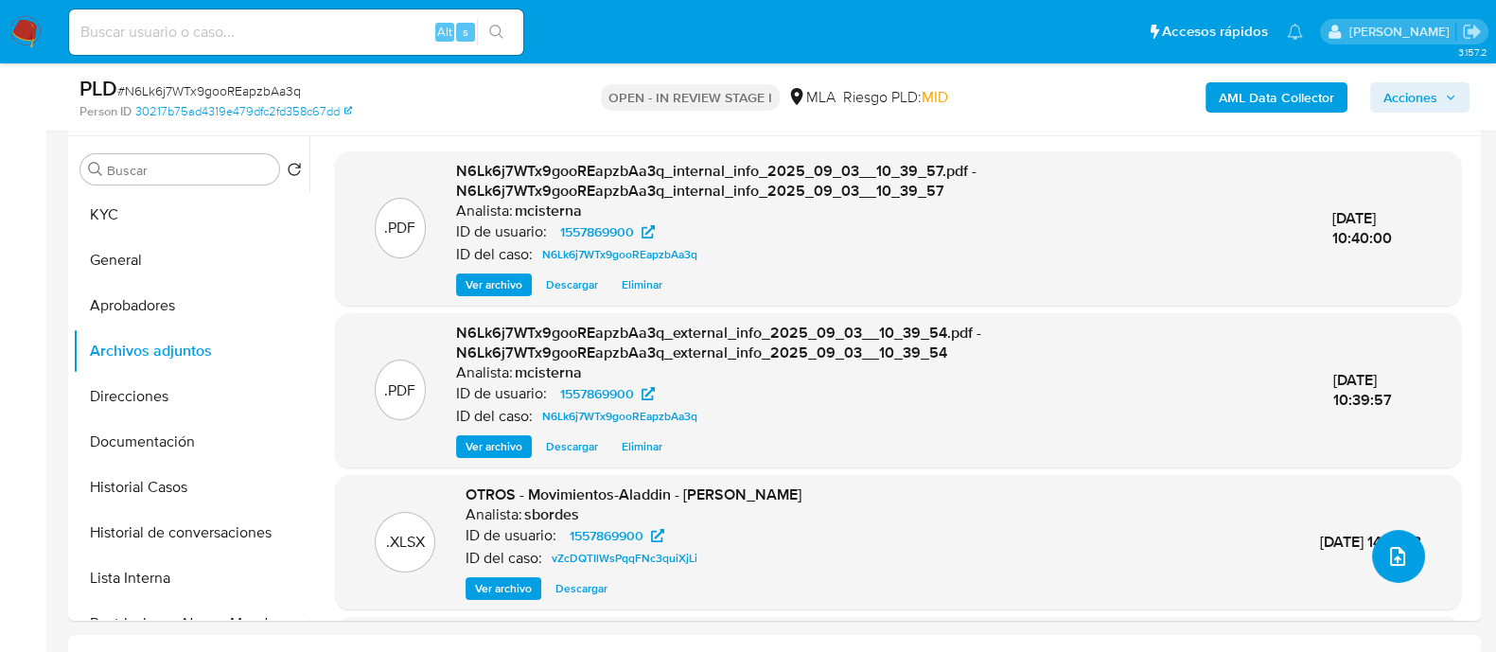
click at [1386, 547] on icon "upload-file" at bounding box center [1397, 556] width 23 height 23
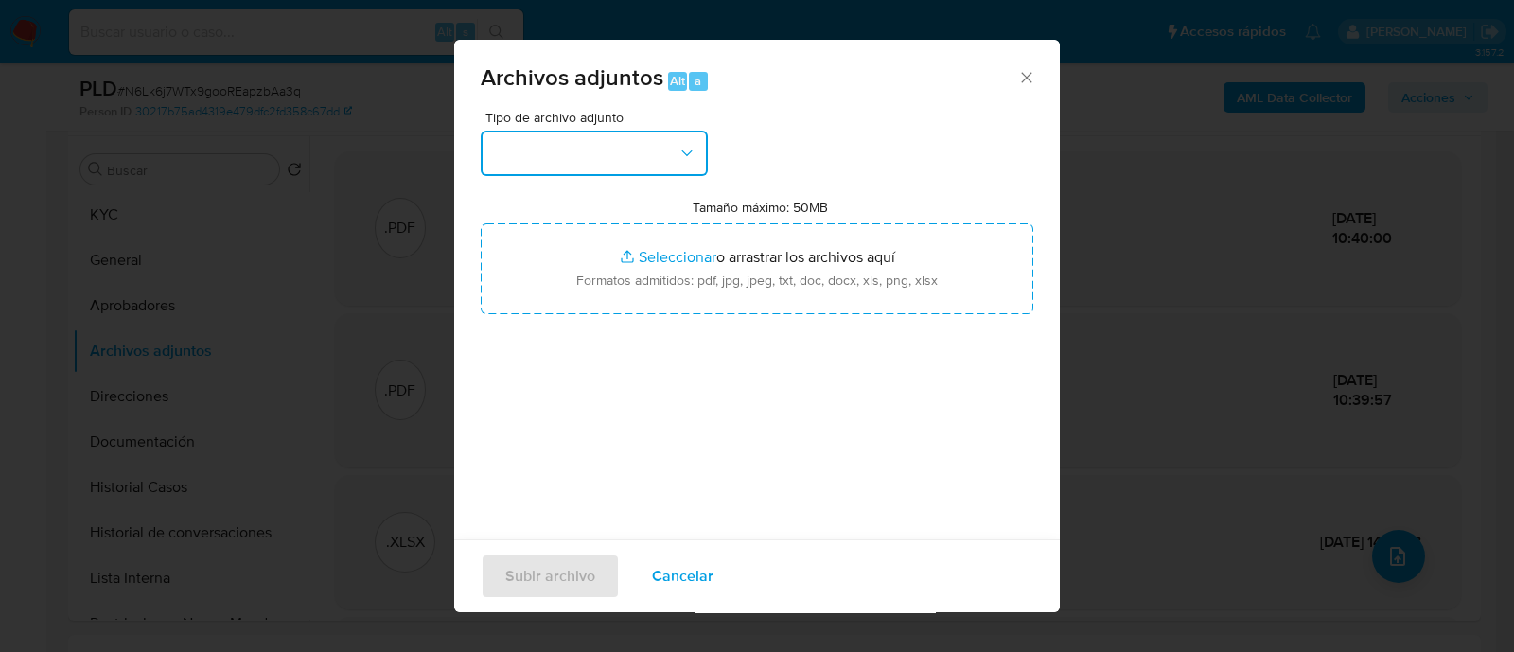
click at [627, 147] on button "button" at bounding box center [594, 153] width 227 height 45
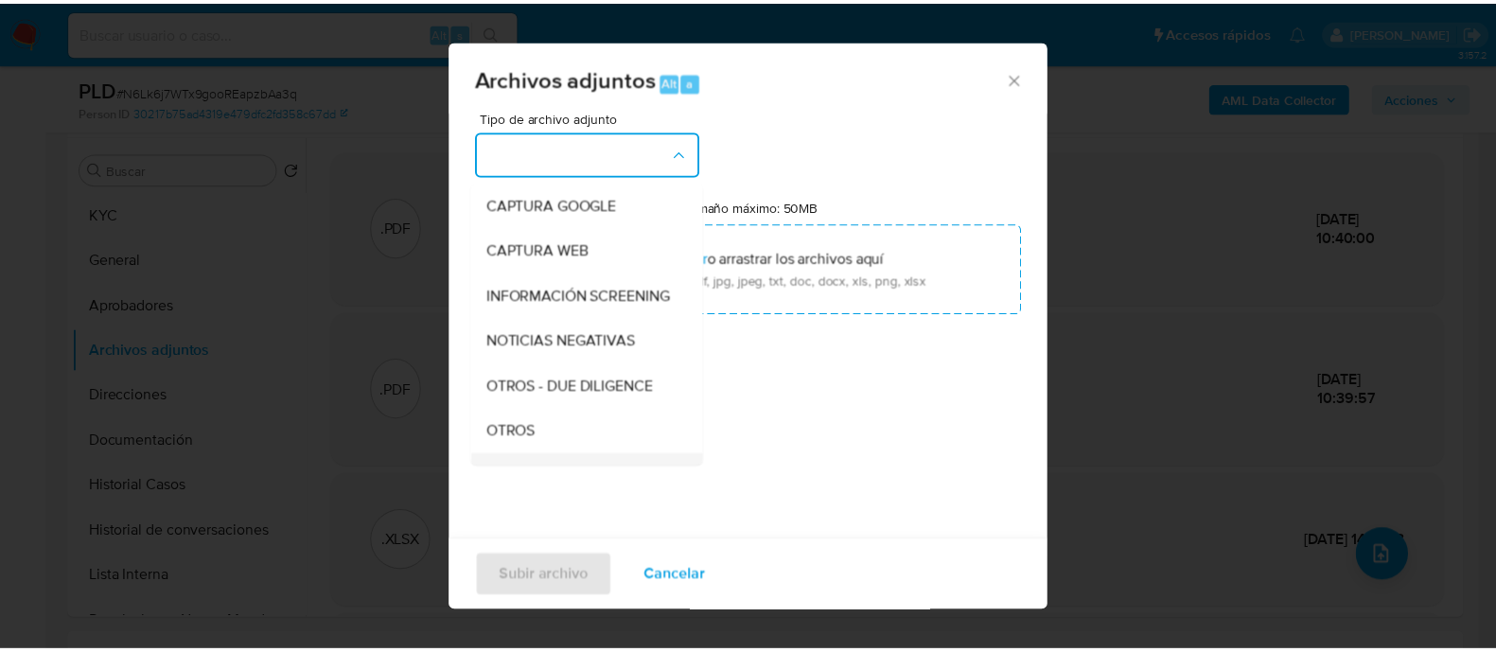
scroll to position [236, 0]
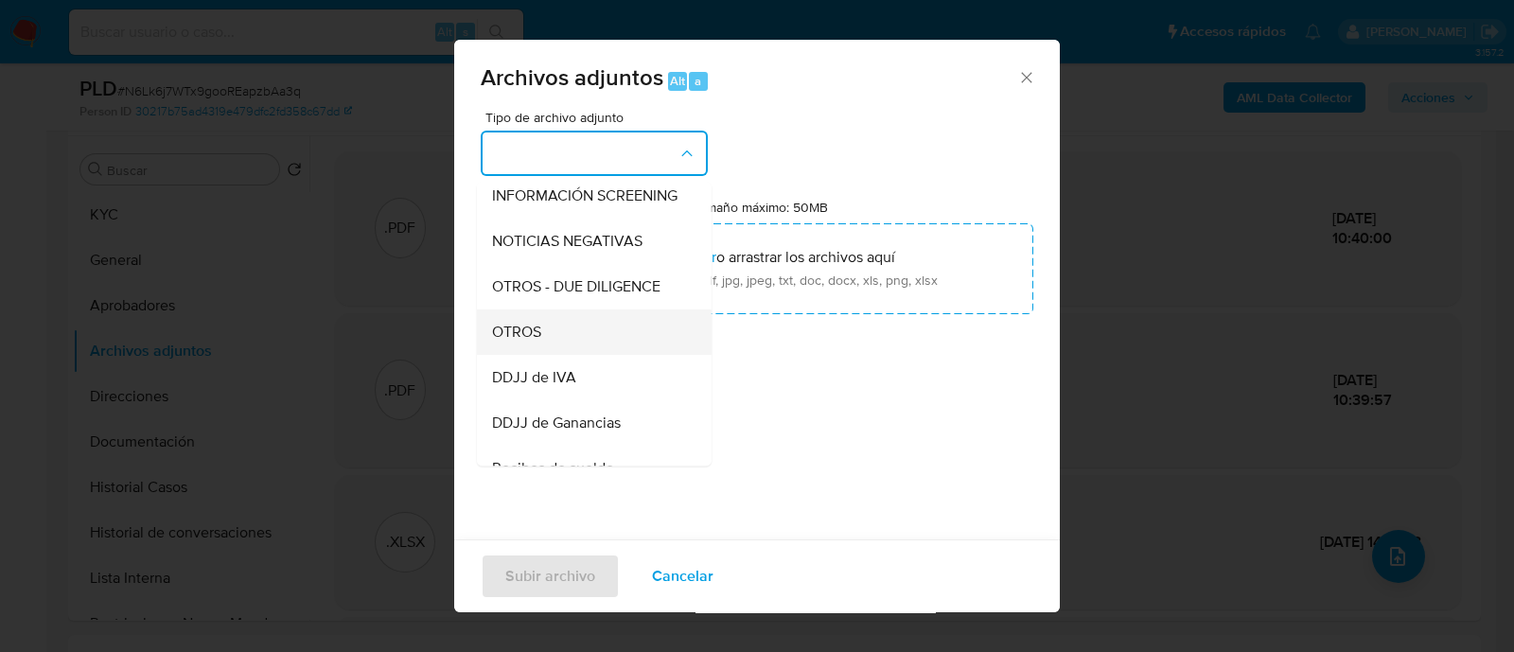
click at [586, 355] on div "OTROS" at bounding box center [588, 331] width 193 height 45
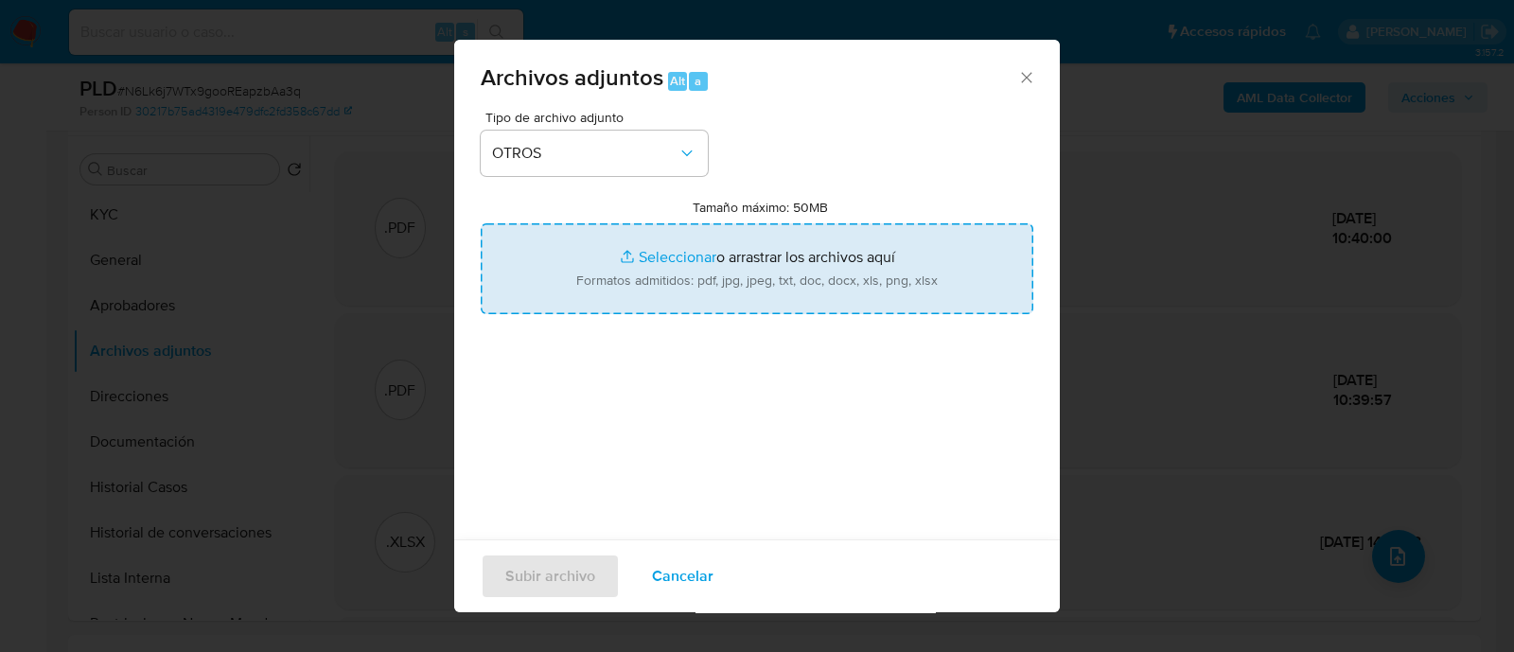
type input "C:\fakepath\Caselog N6Lk6j7WTx9gooREapzbAa3q_2025_08_25_16_00_04.docx"
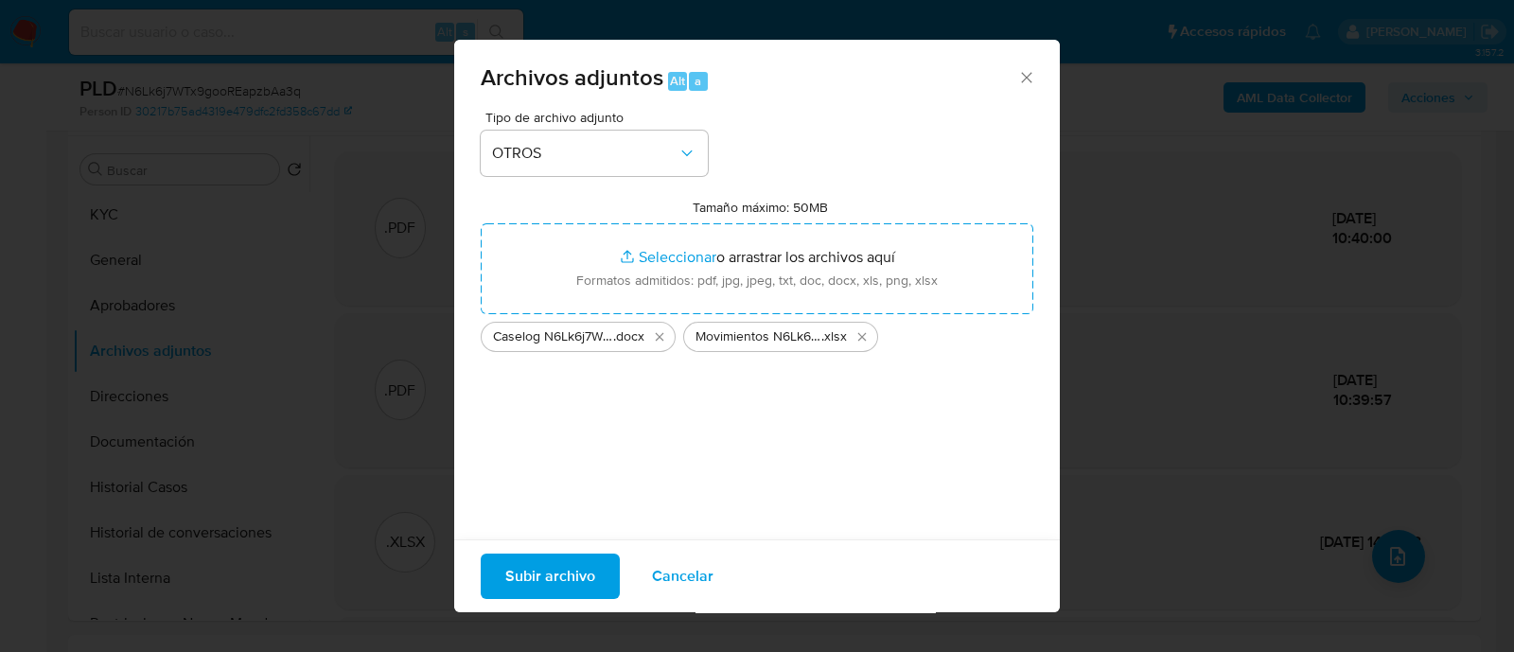
click at [591, 590] on span "Subir archivo" at bounding box center [550, 576] width 90 height 42
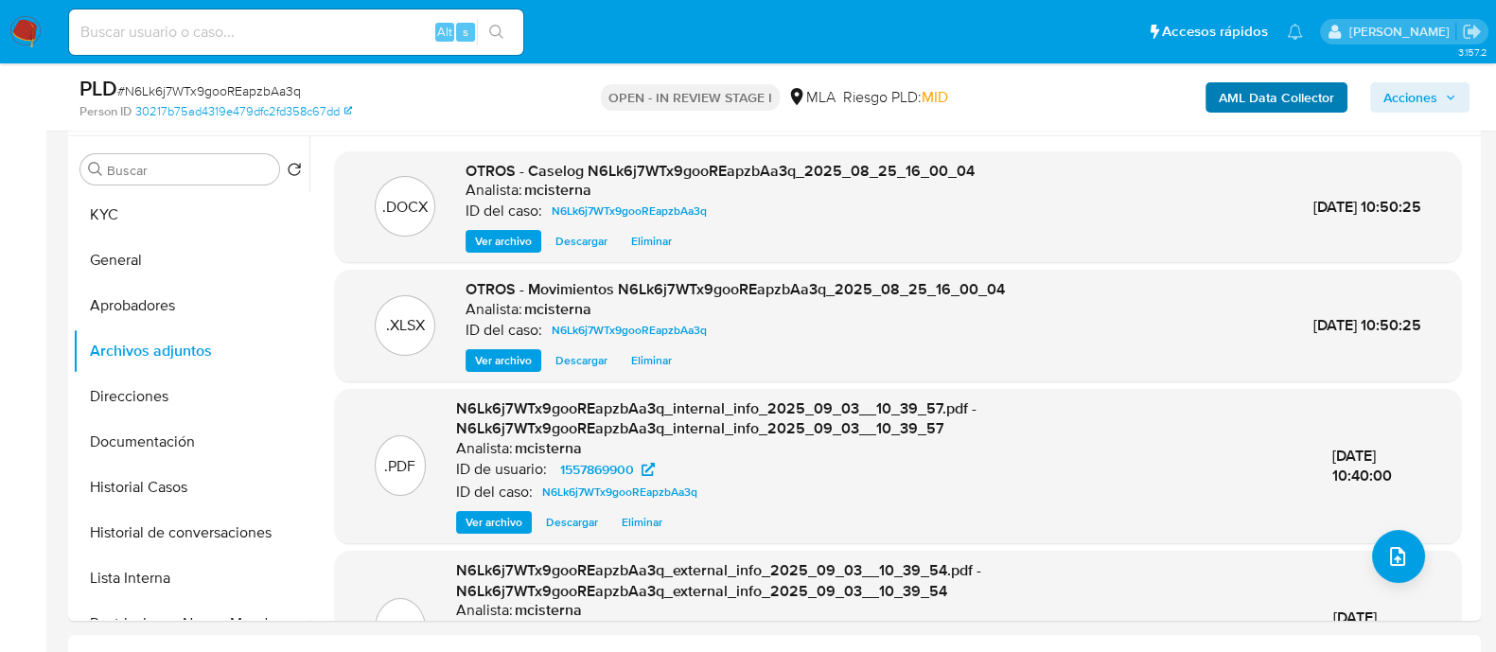
drag, startPoint x: 1401, startPoint y: 101, endPoint x: 1338, endPoint y: 112, distance: 63.3
click at [1401, 101] on span "Acciones" at bounding box center [1410, 97] width 54 height 30
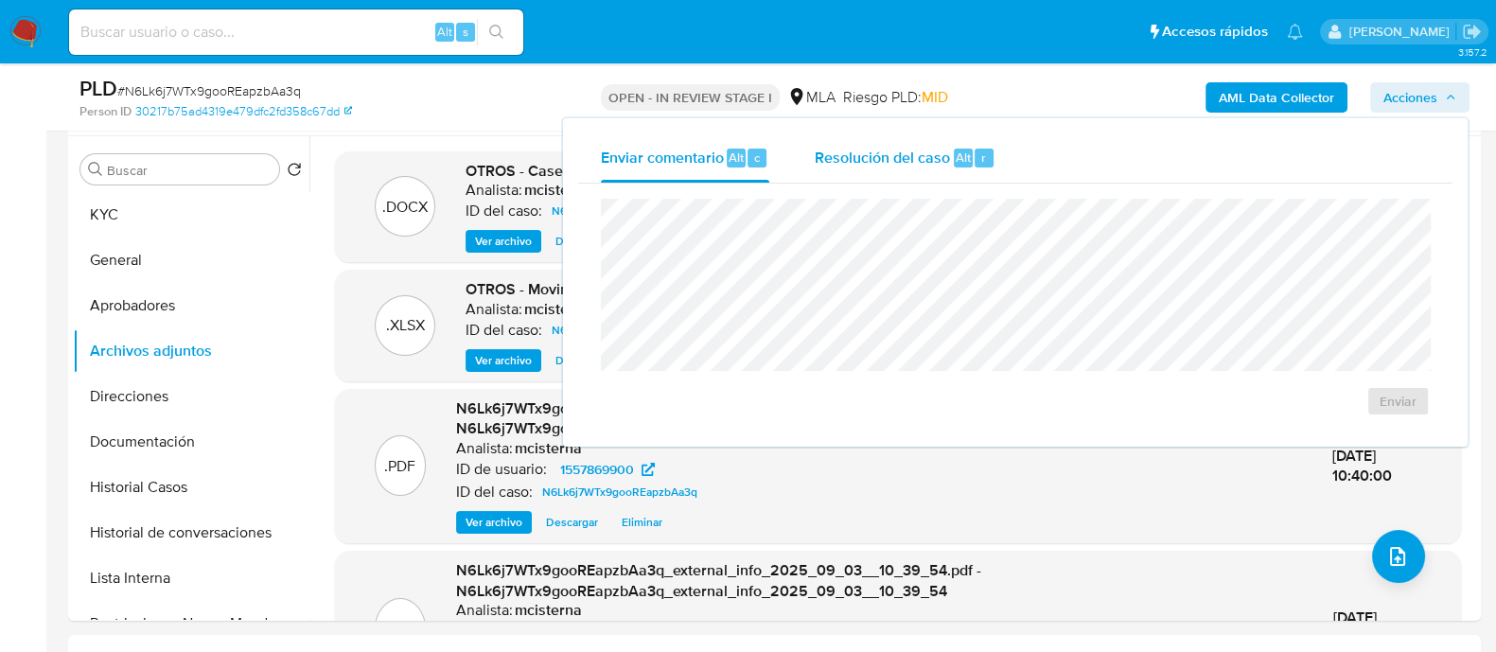
click at [975, 165] on div "r" at bounding box center [984, 158] width 19 height 19
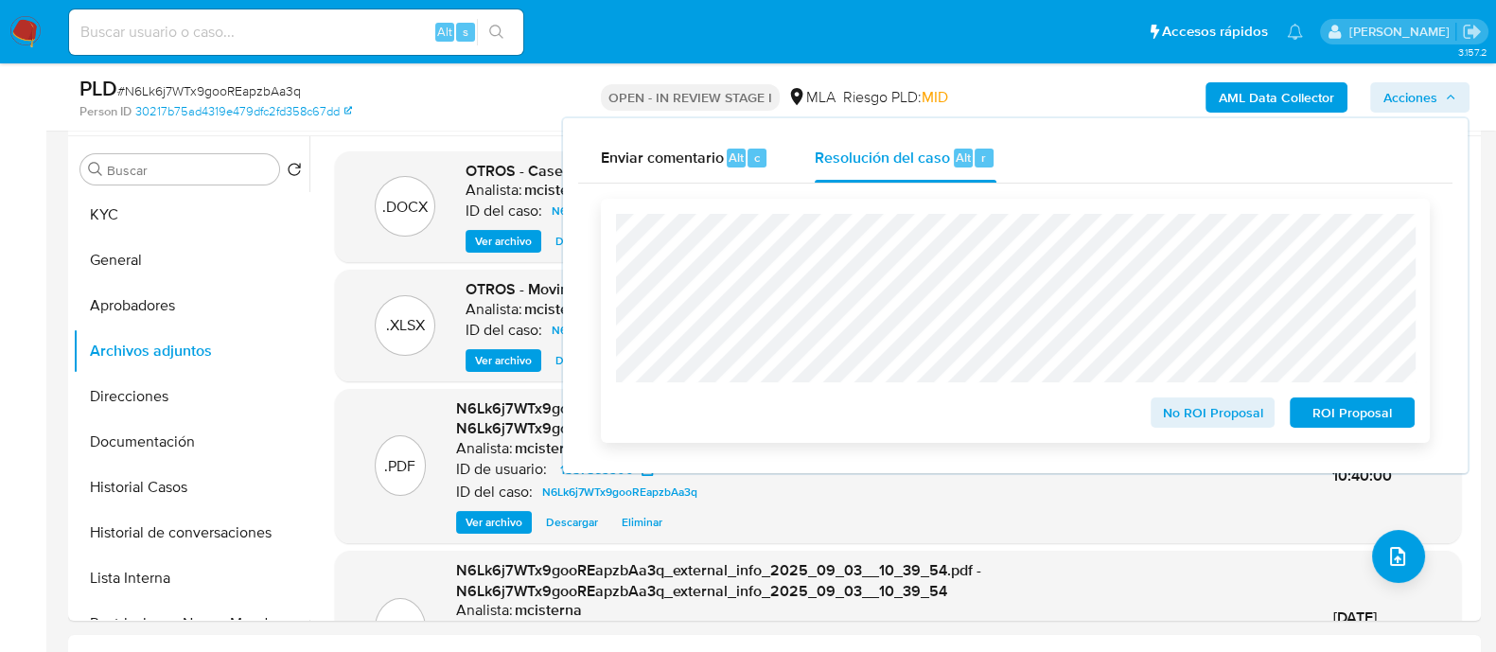
click at [1310, 416] on span "ROI Proposal" at bounding box center [1352, 412] width 98 height 26
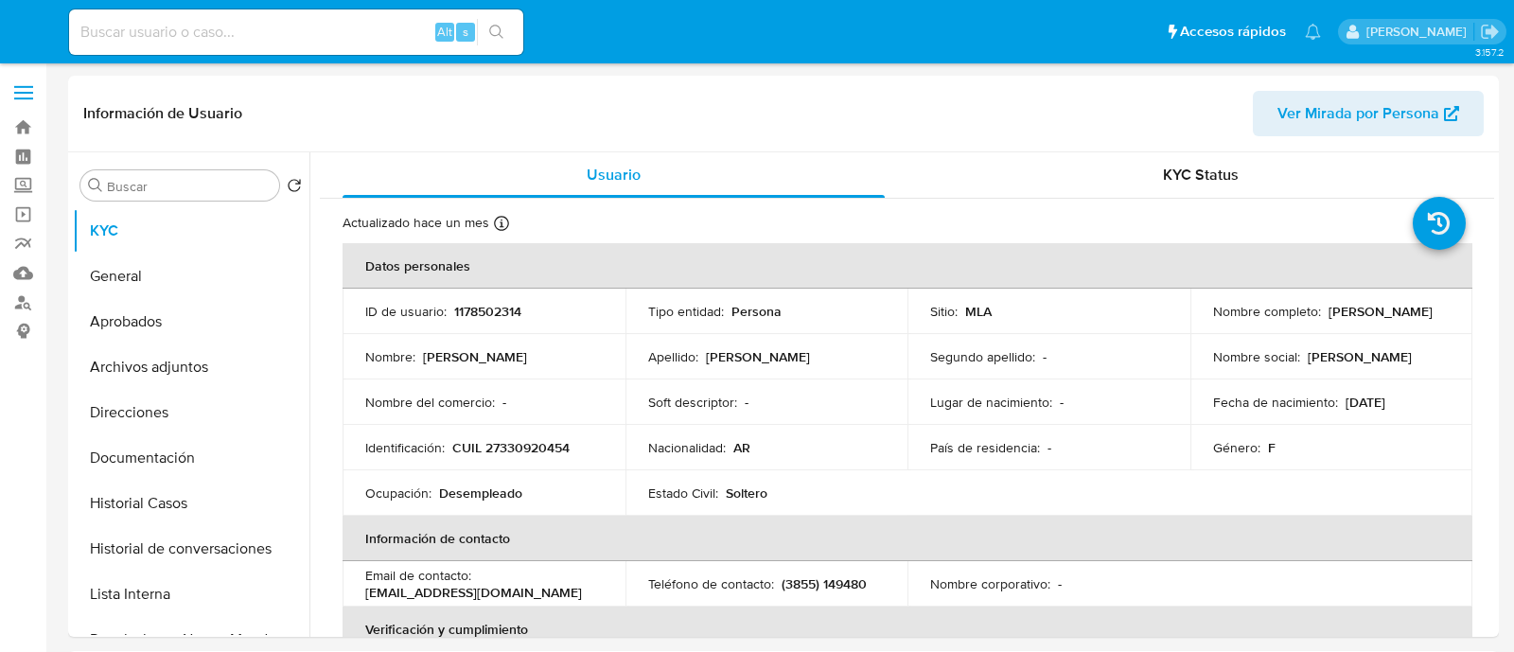
select select "10"
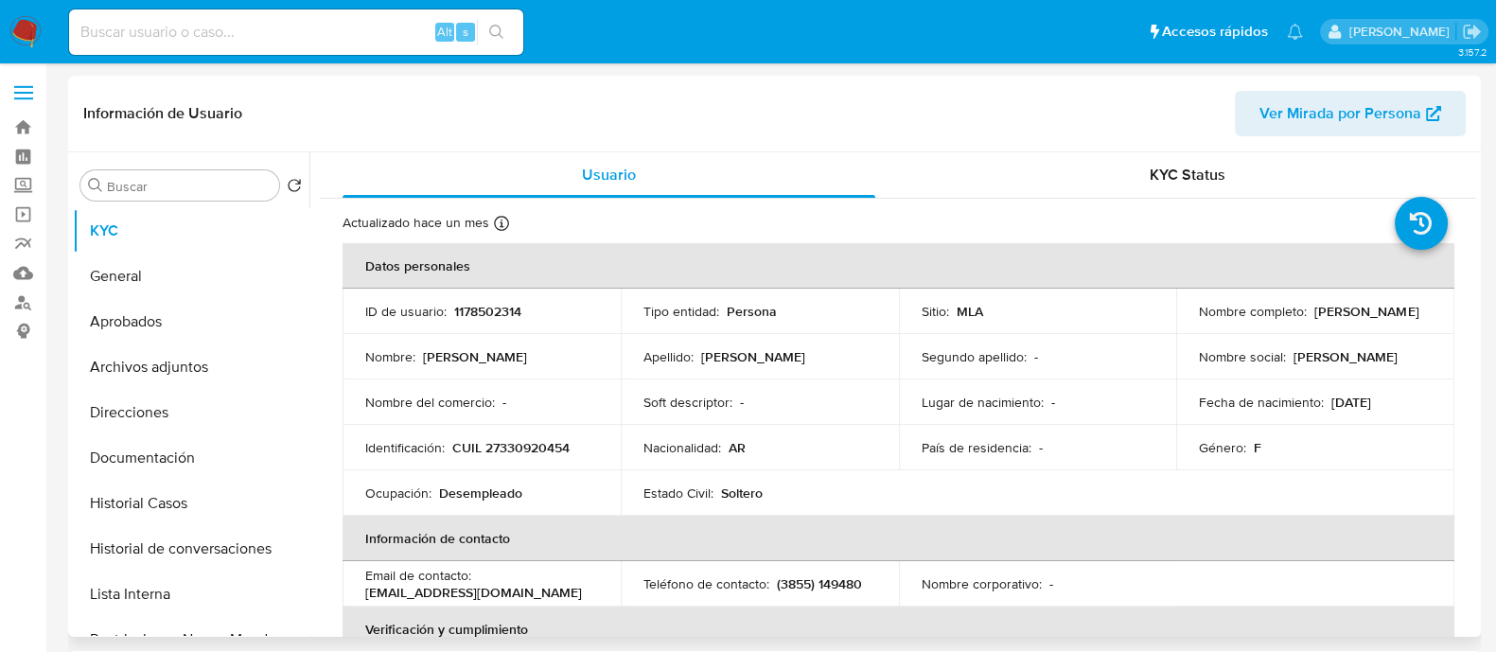
click at [516, 454] on p "CUIL 27330920454" at bounding box center [510, 447] width 117 height 17
copy p "27330920454"
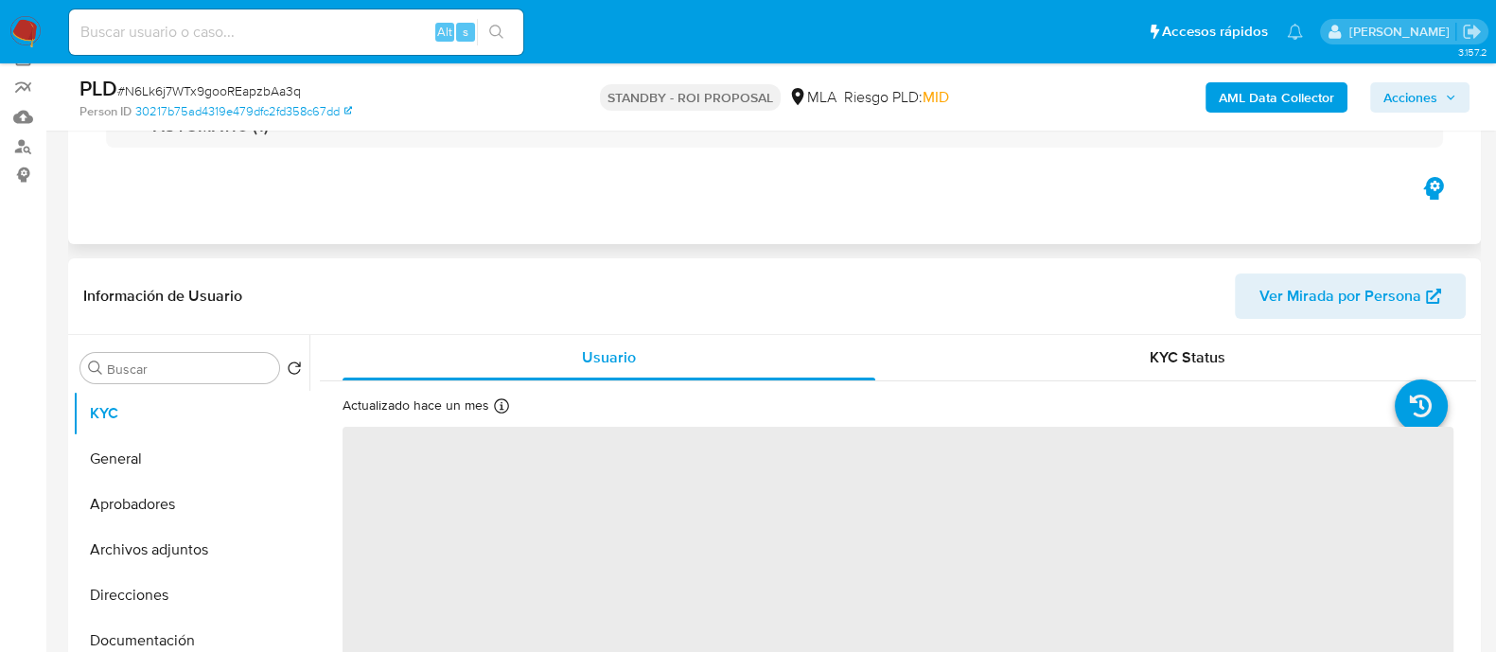
scroll to position [236, 0]
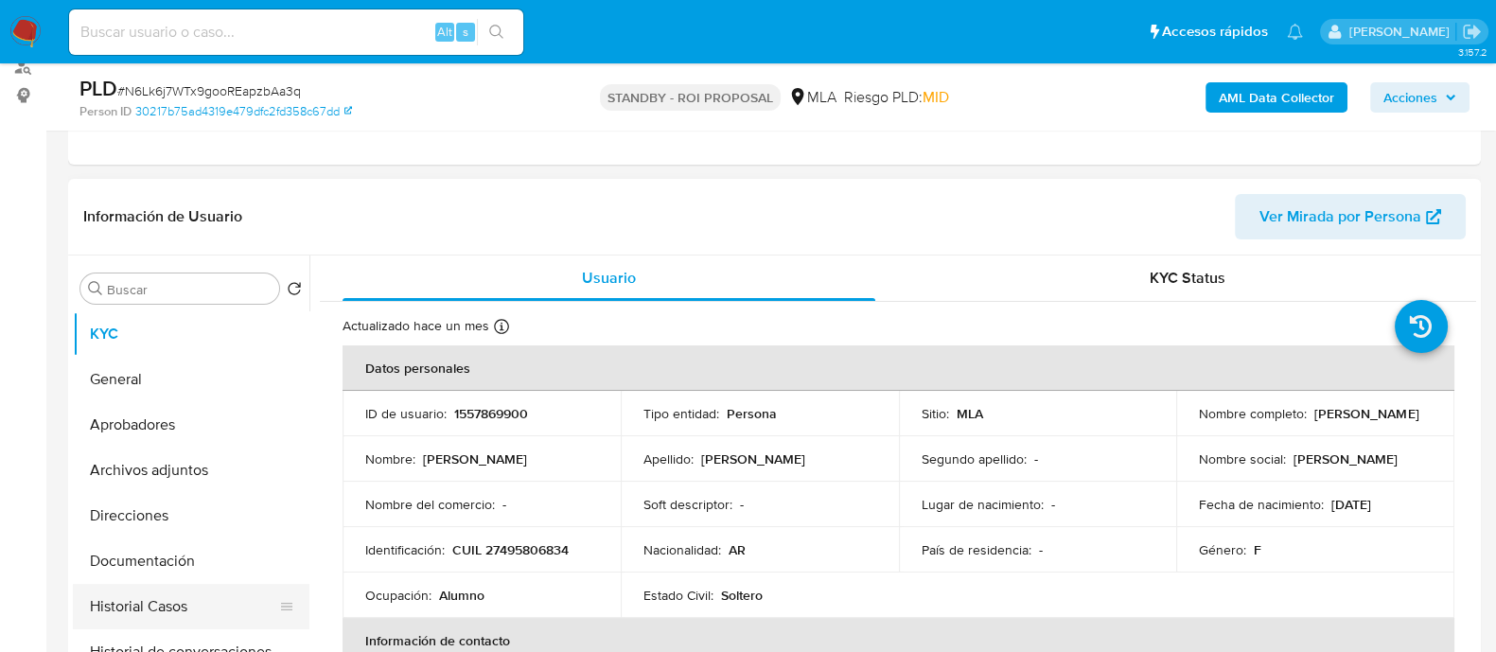
click at [199, 594] on button "Historial Casos" at bounding box center [183, 606] width 221 height 45
select select "10"
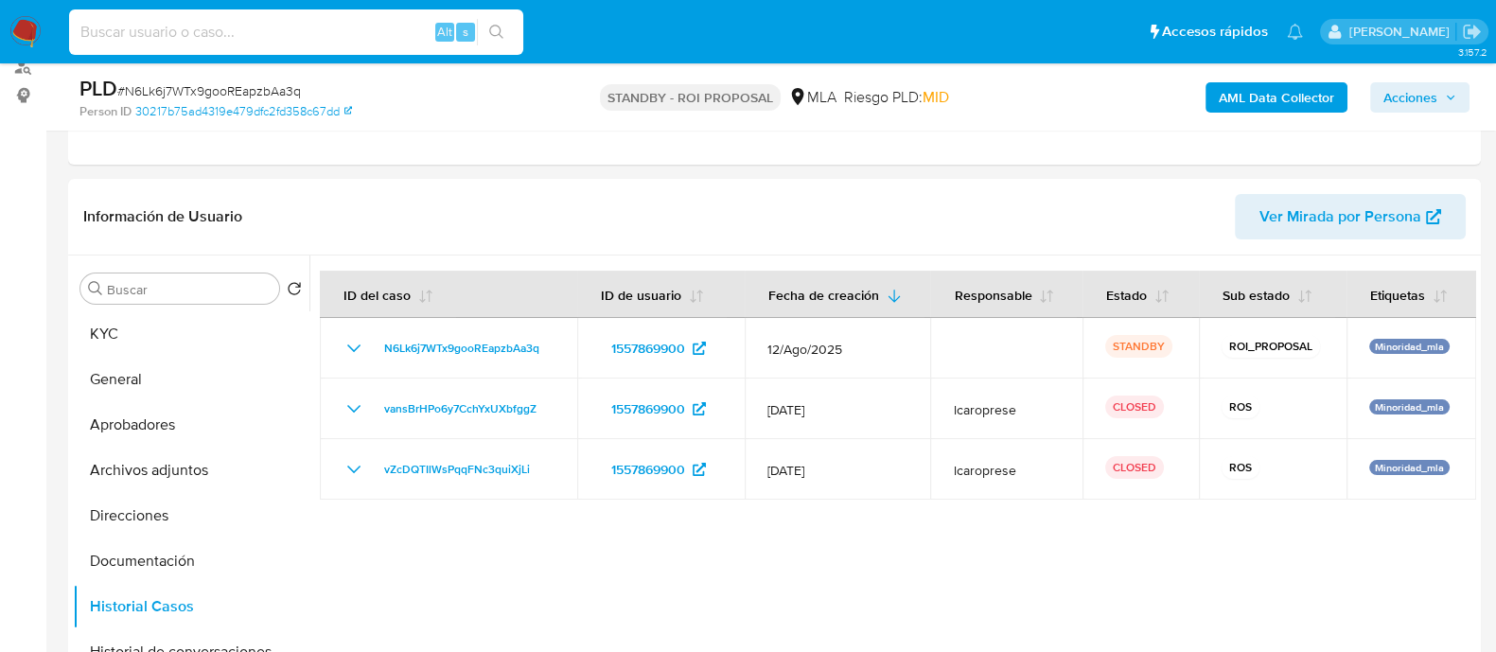
click at [383, 35] on input at bounding box center [296, 32] width 454 height 25
paste input "123741227"
click at [326, 27] on input "123741227" at bounding box center [296, 32] width 454 height 25
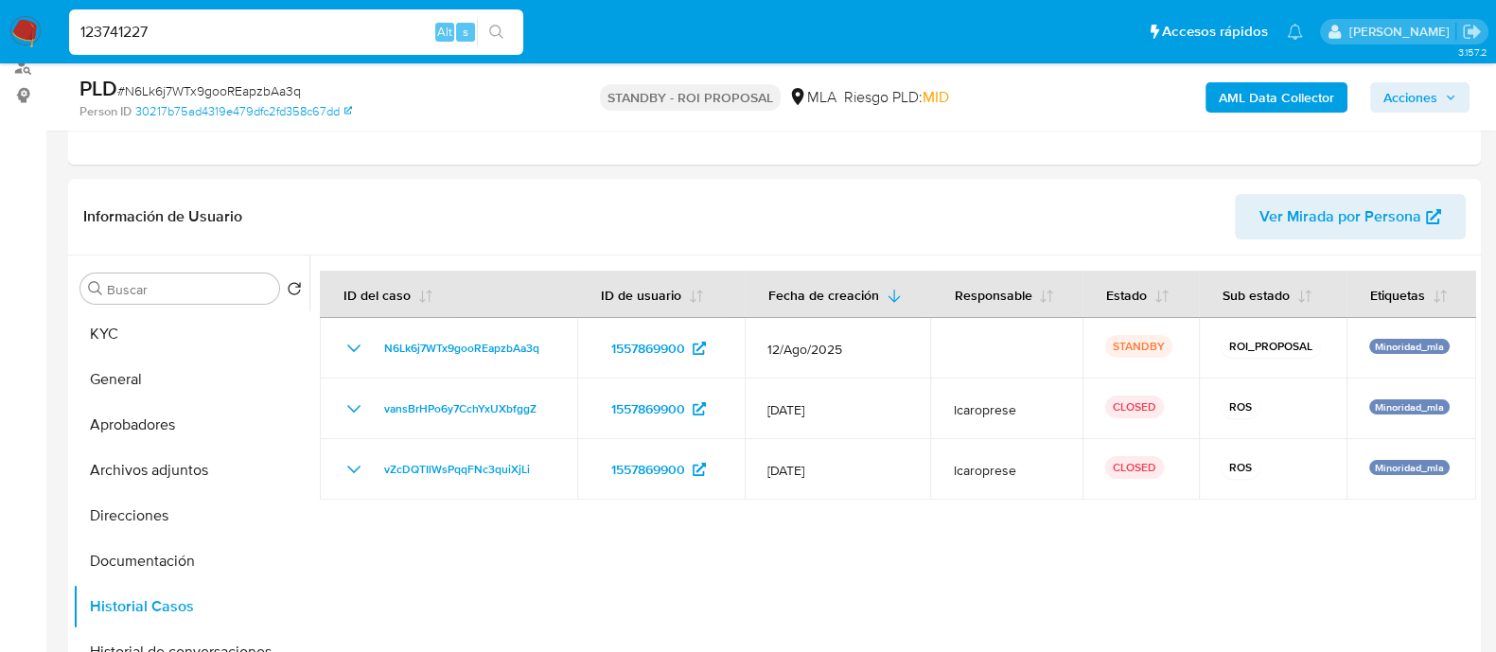
paste input "dh30nvkniTSTfnccNn9UaKFB"
type input "dh30nvkniTSTfnccNn9UaKFB"
click at [506, 31] on button "search-icon" at bounding box center [496, 32] width 39 height 26
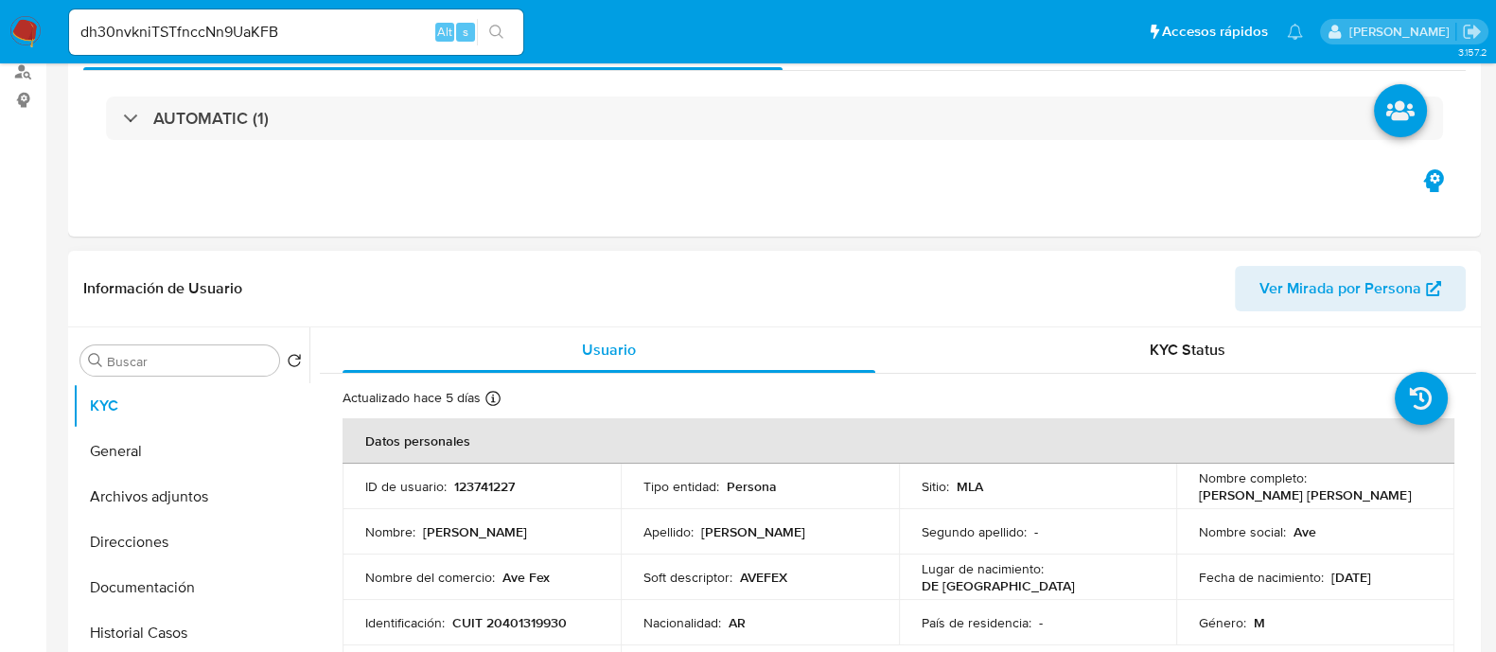
select select "10"
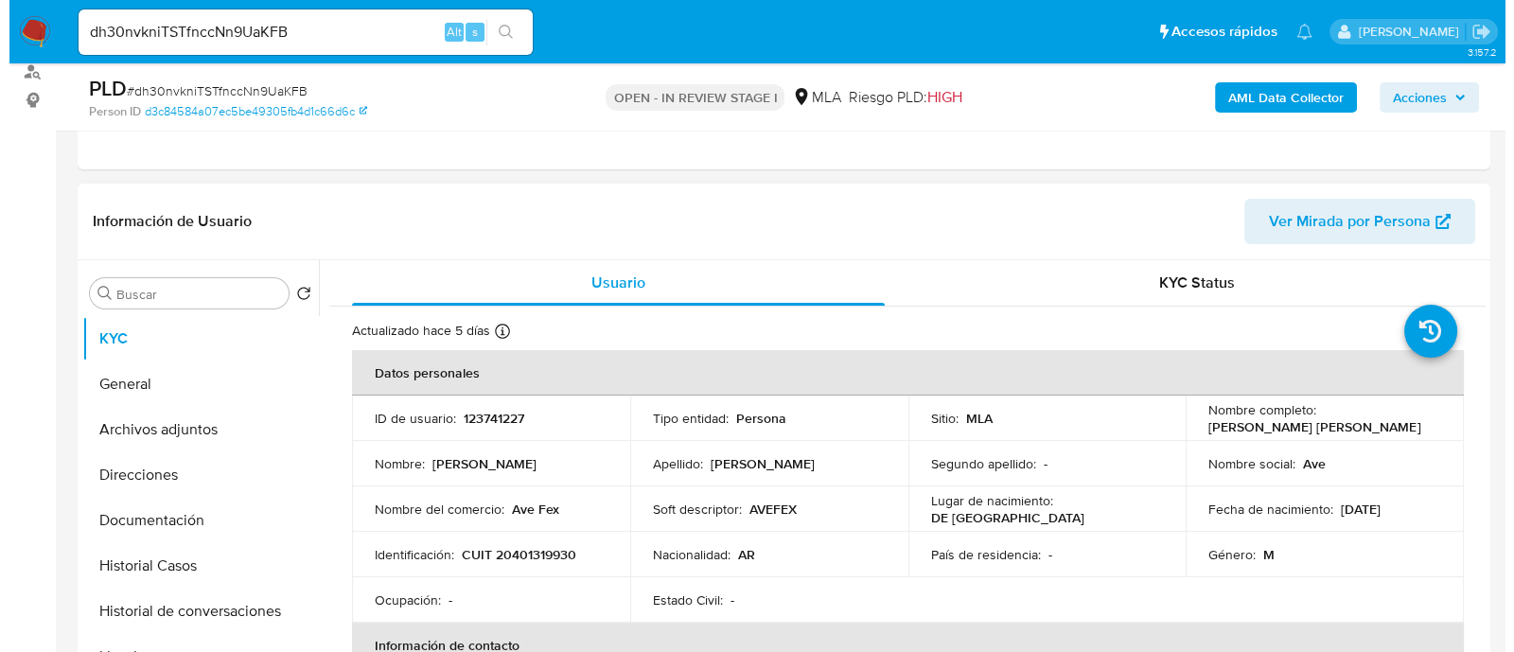
scroll to position [236, 0]
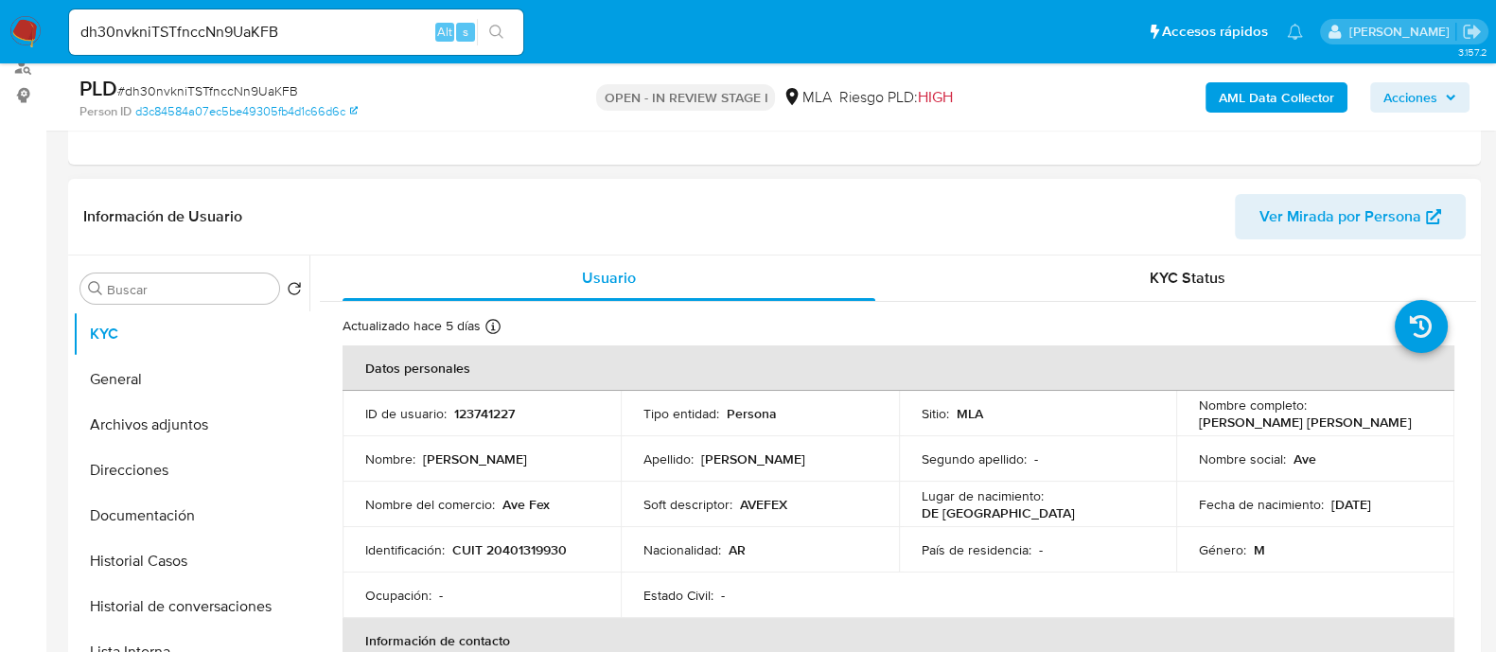
click at [474, 412] on p "123741227" at bounding box center [484, 413] width 61 height 17
copy p "123741227"
click at [166, 427] on button "Archivos adjuntos" at bounding box center [183, 424] width 221 height 45
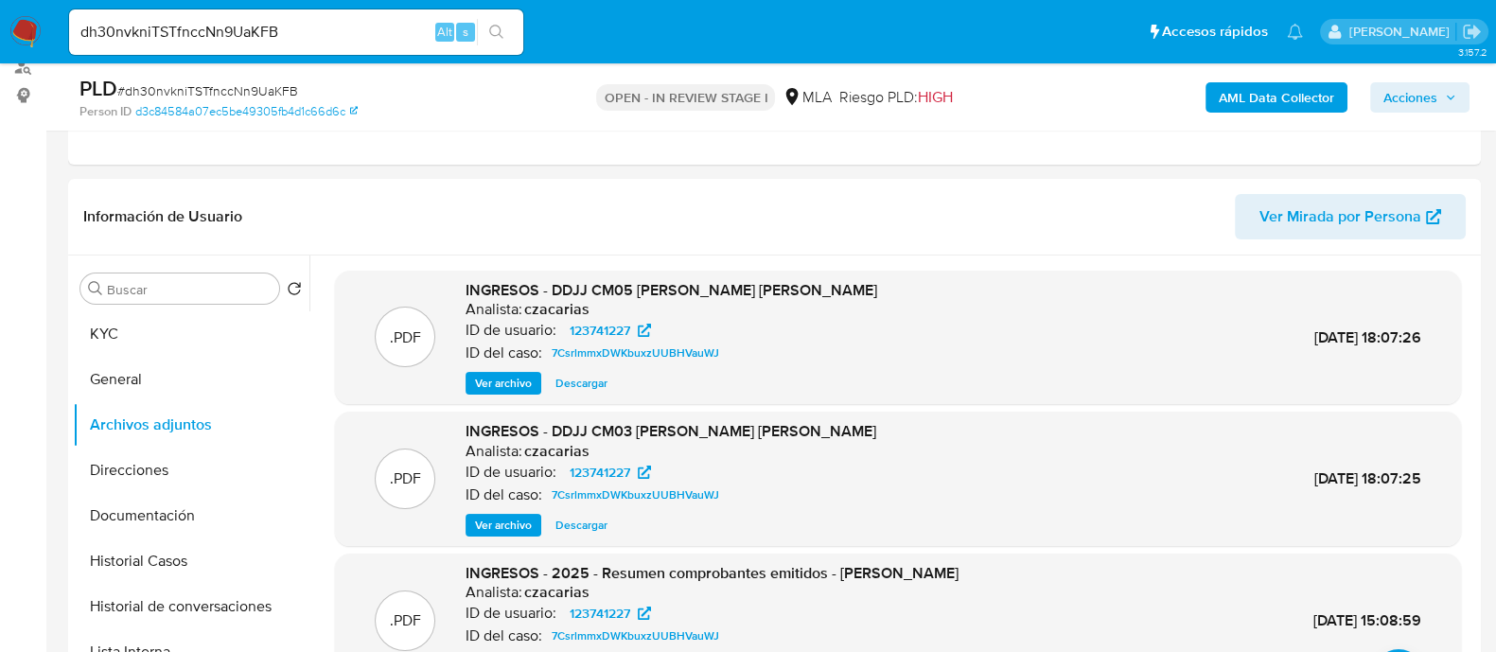
click at [1263, 98] on b "AML Data Collector" at bounding box center [1276, 97] width 115 height 30
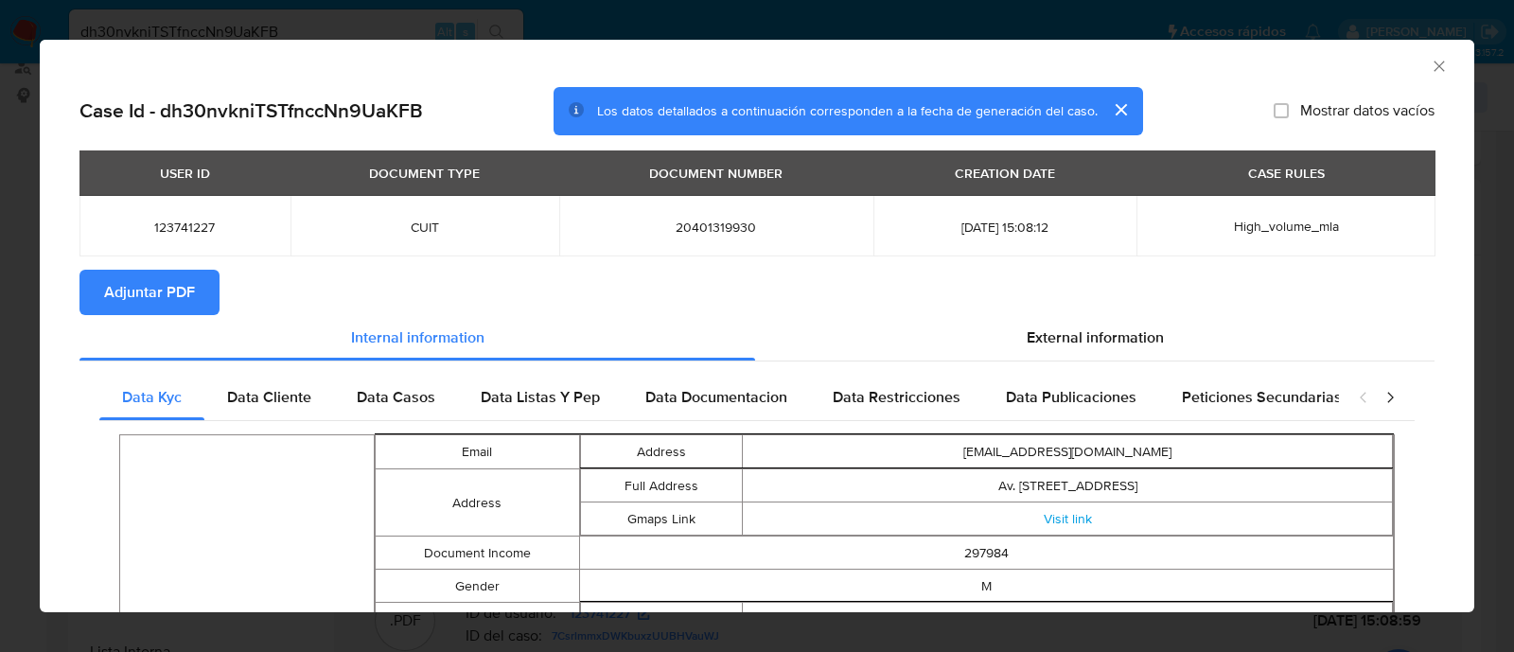
click at [170, 290] on span "Adjuntar PDF" at bounding box center [149, 293] width 91 height 42
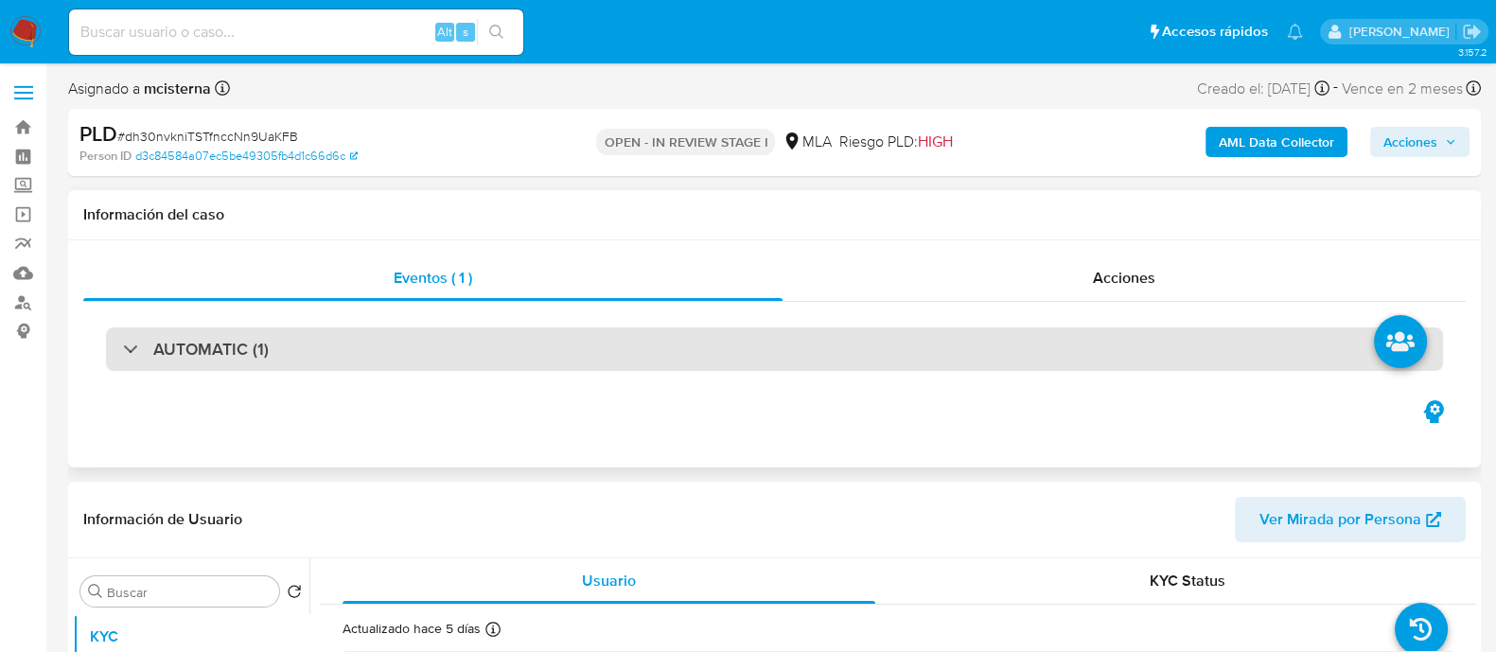
select select "10"
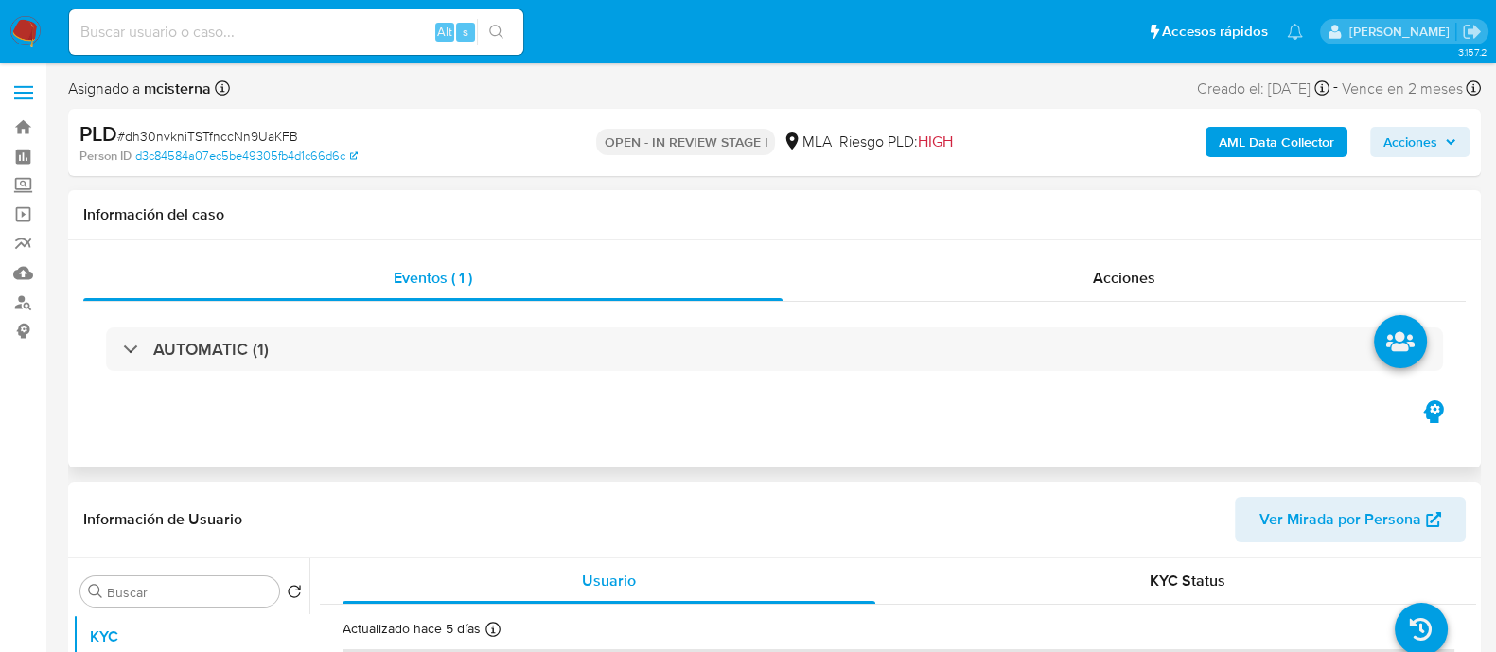
scroll to position [355, 0]
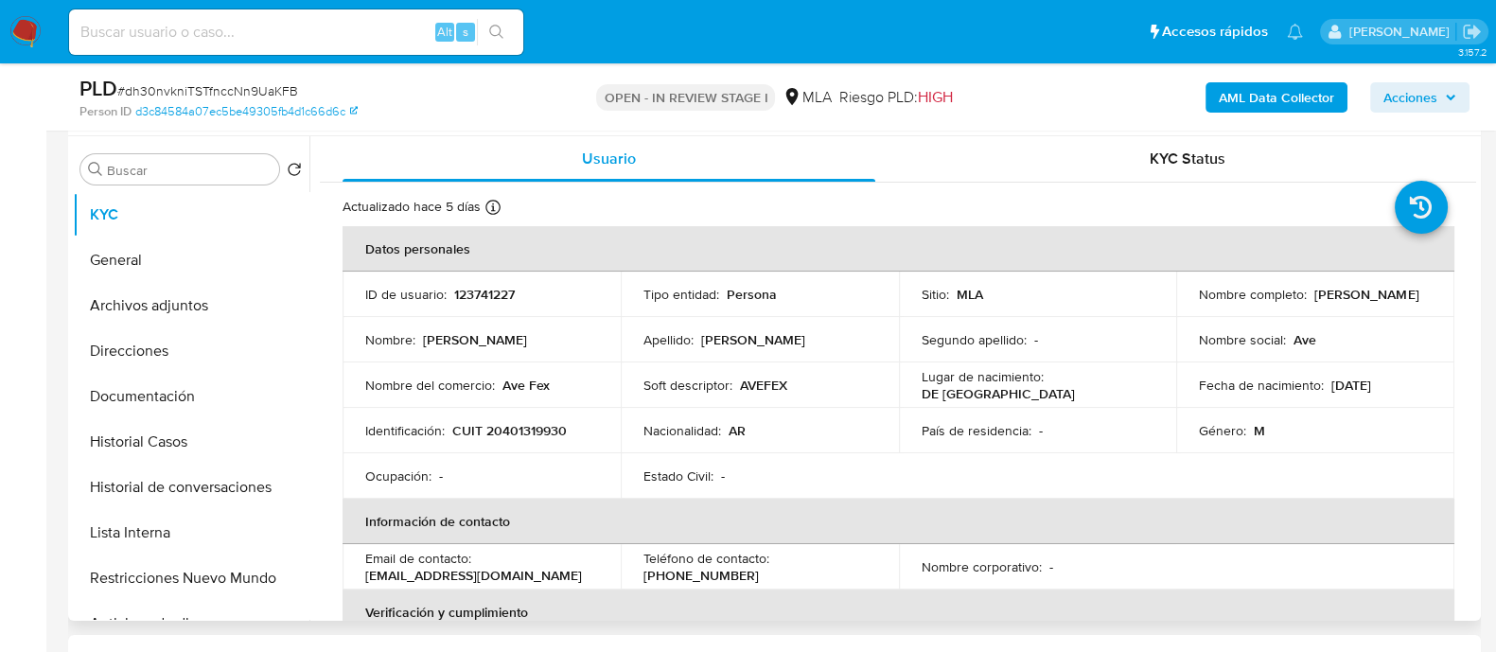
click at [509, 437] on p "CUIT 20401319930" at bounding box center [509, 430] width 115 height 17
copy p "20401319930"
click at [180, 308] on button "Archivos adjuntos" at bounding box center [183, 305] width 221 height 45
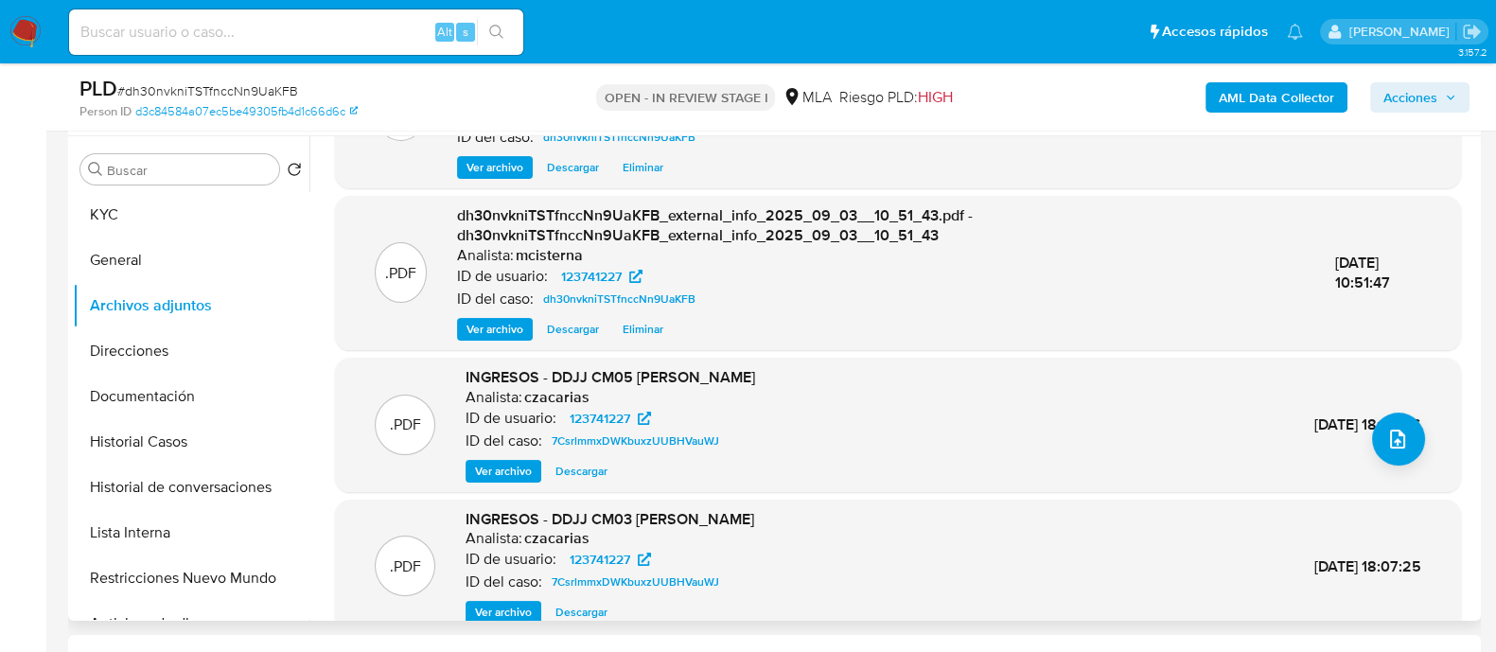
scroll to position [200, 0]
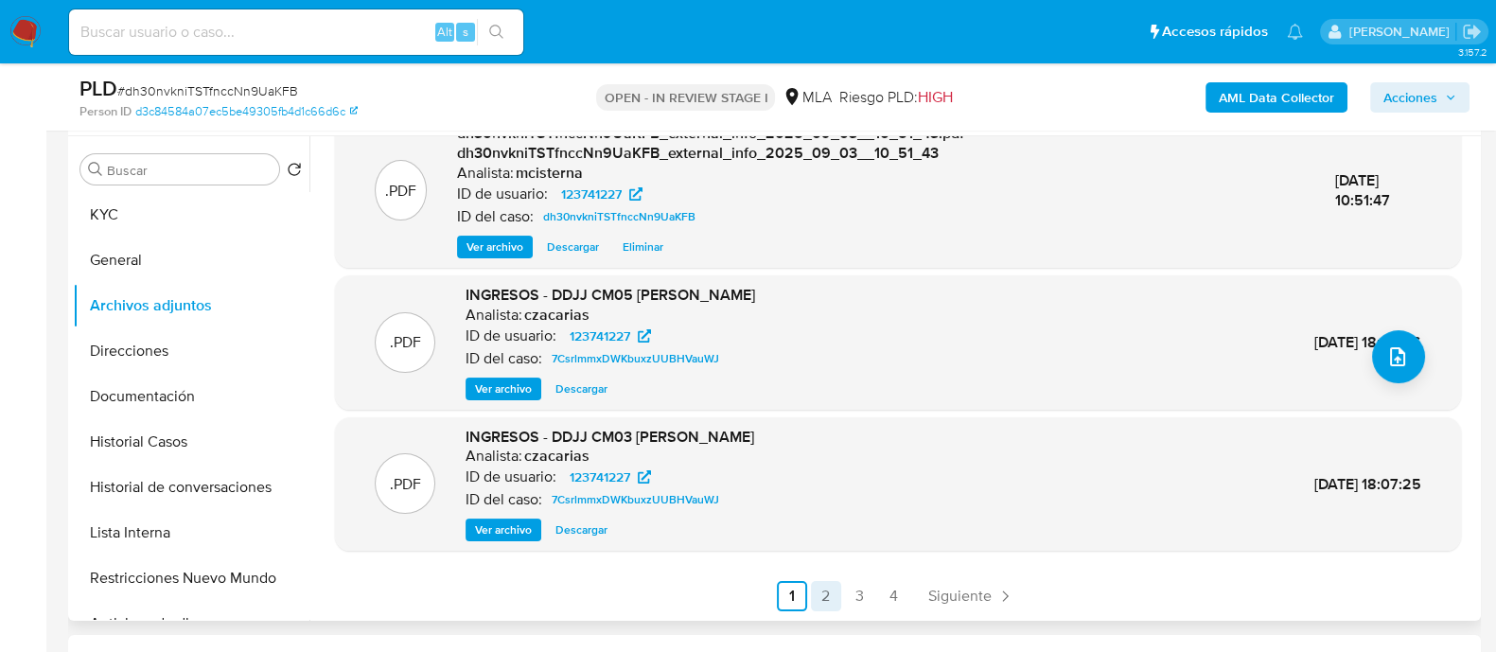
click at [829, 590] on link "2" at bounding box center [826, 596] width 30 height 30
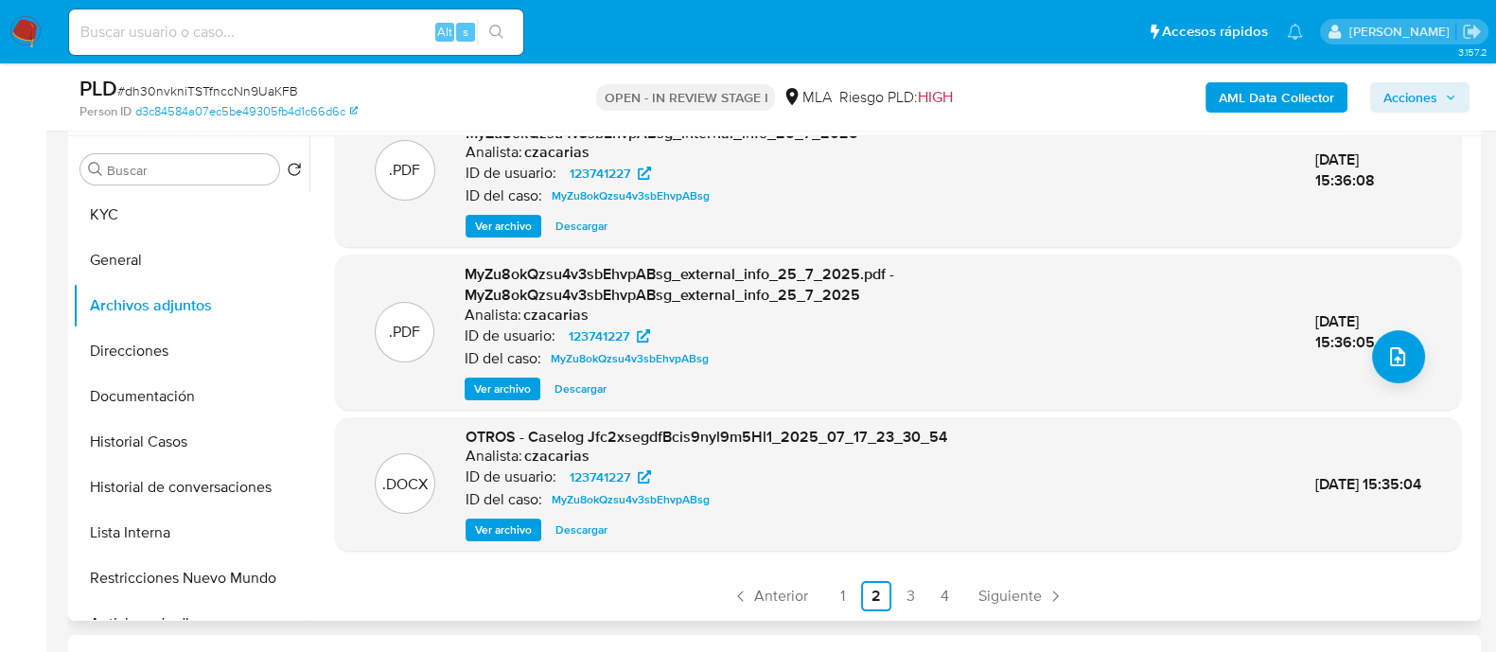
click at [502, 530] on span "Ver archivo" at bounding box center [503, 529] width 57 height 19
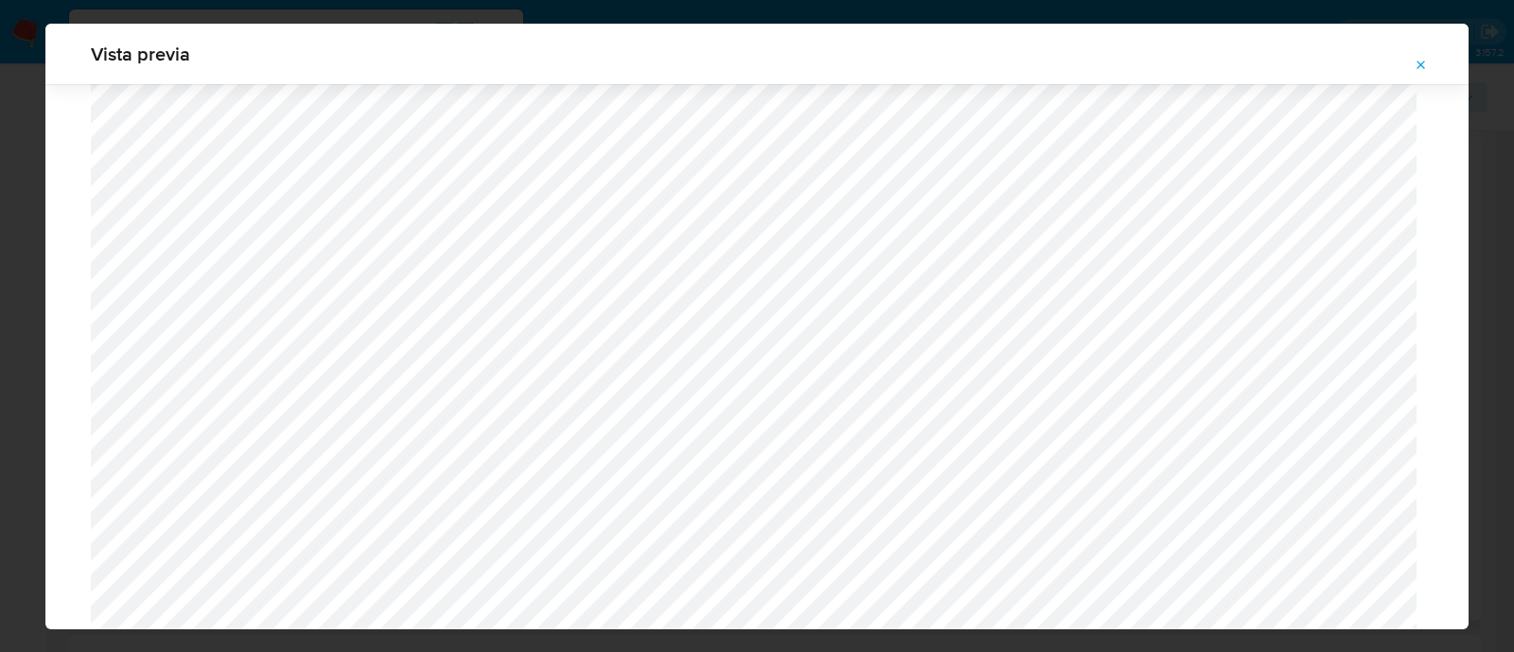
scroll to position [1842, 0]
click at [480, 9] on div "Vista previa" at bounding box center [757, 326] width 1514 height 652
click at [1428, 71] on icon "Attachment preview" at bounding box center [1421, 65] width 15 height 15
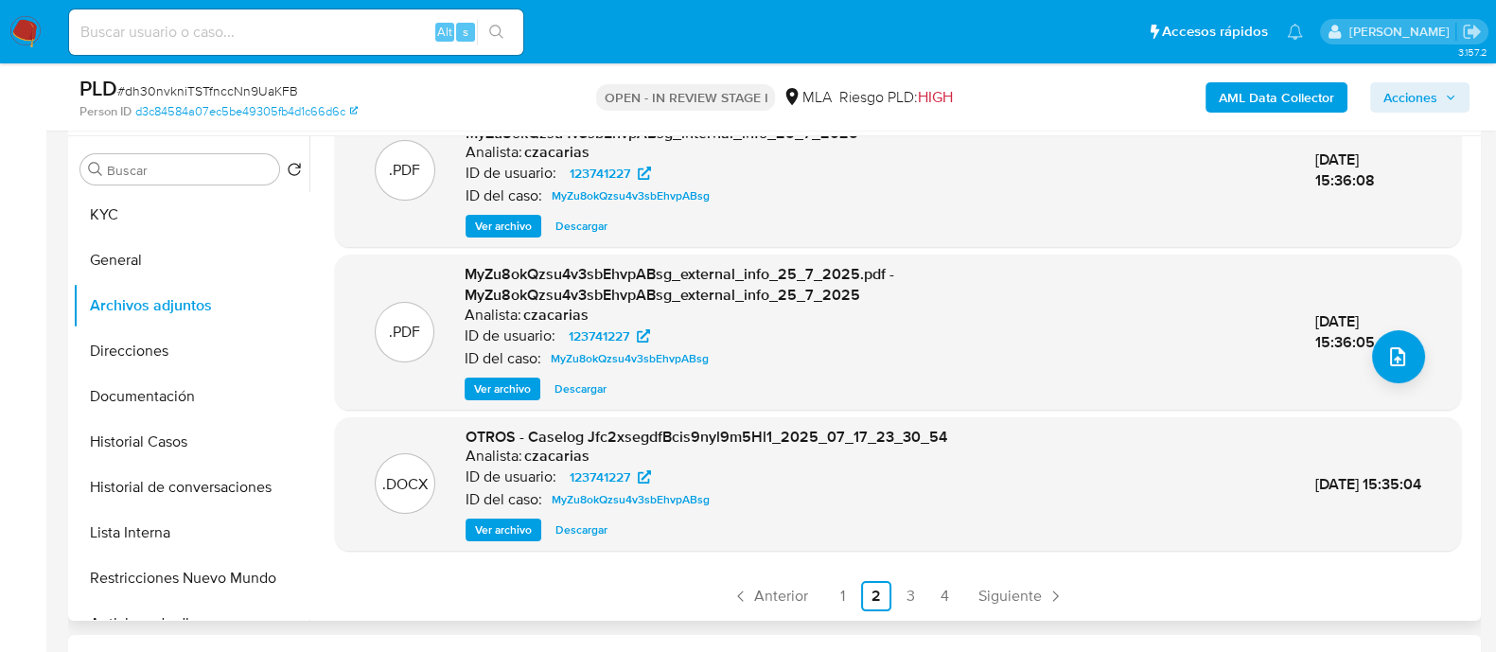
click at [1254, 100] on b "AML Data Collector" at bounding box center [1276, 97] width 115 height 30
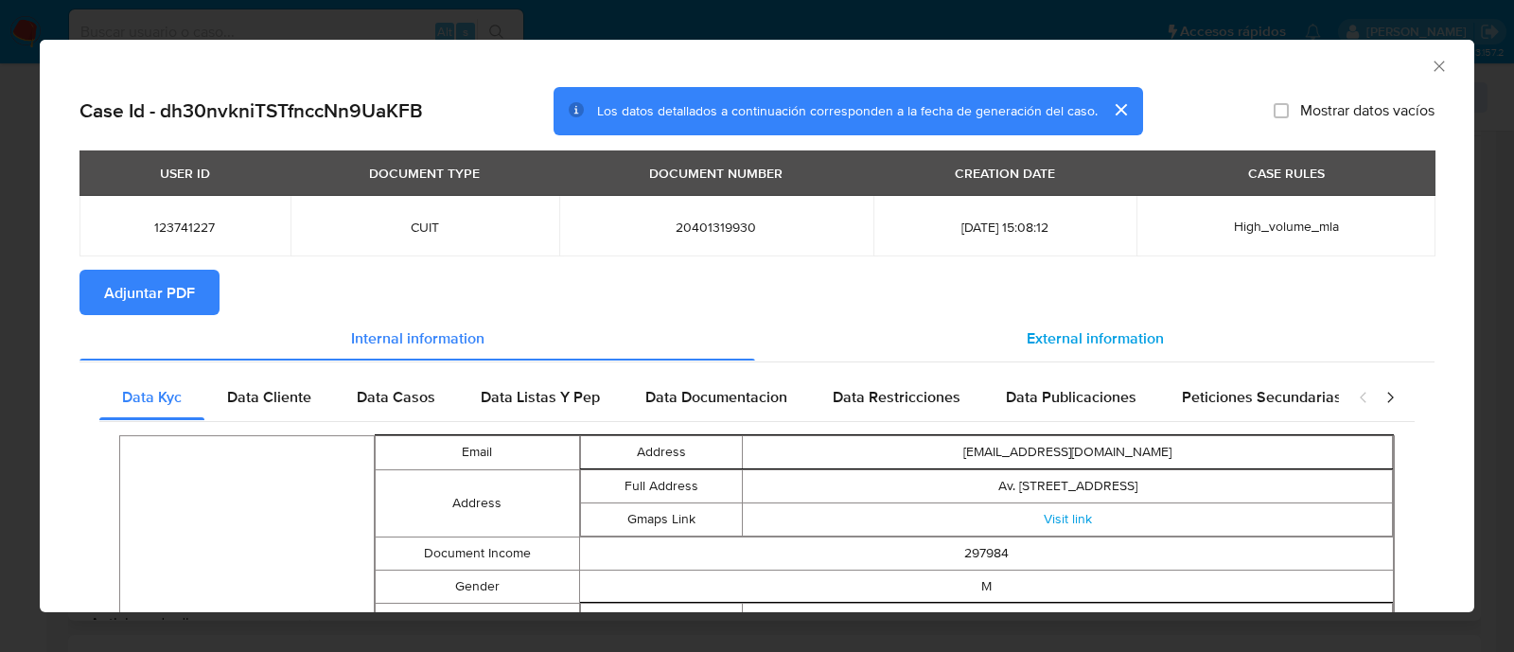
click at [1060, 338] on span "External information" at bounding box center [1095, 337] width 137 height 22
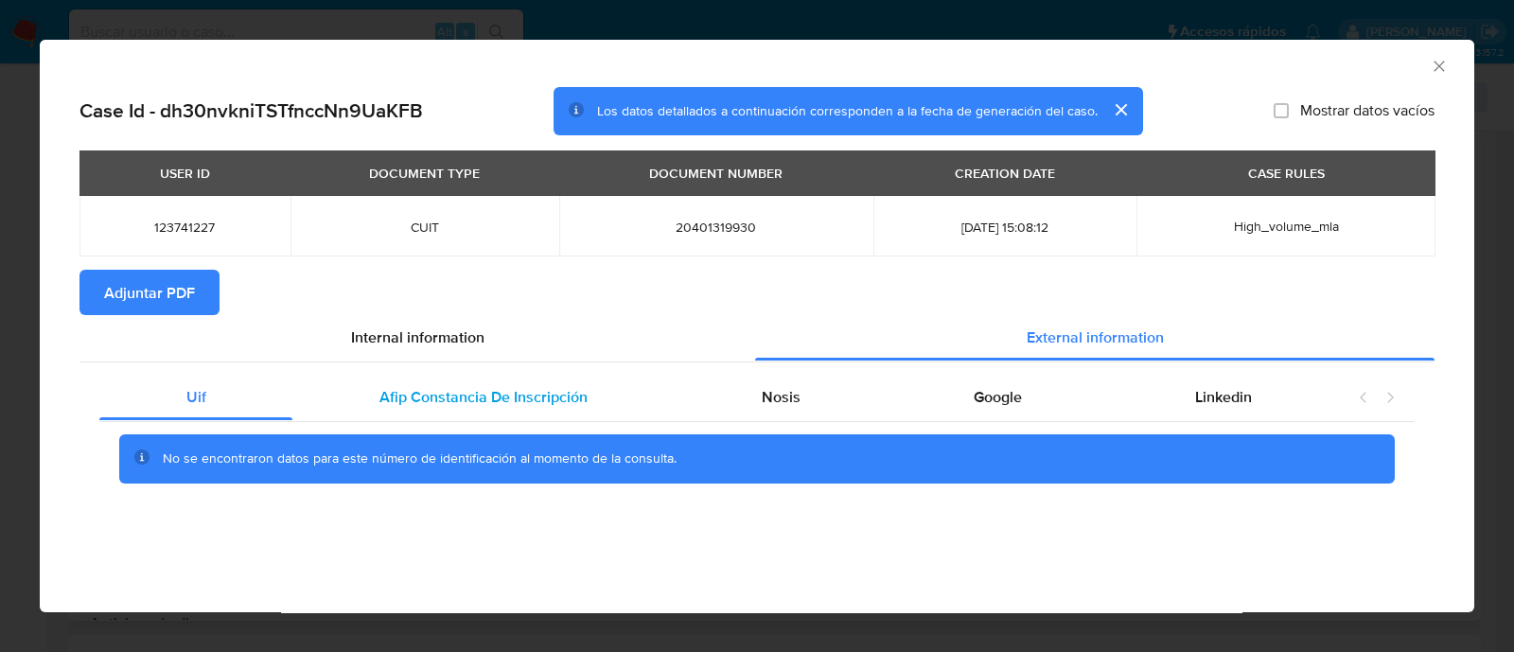
click at [583, 404] on span "Afip Constancia De Inscripción" at bounding box center [483, 397] width 208 height 22
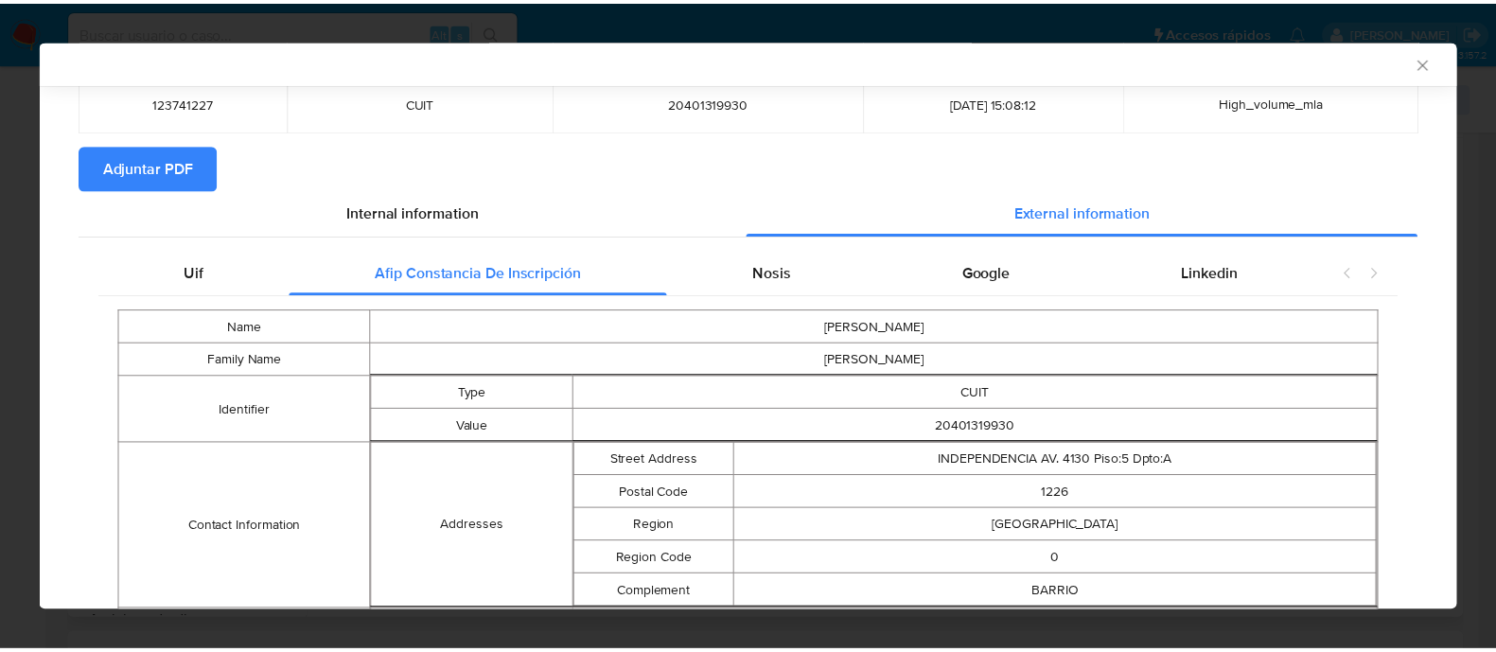
scroll to position [115, 0]
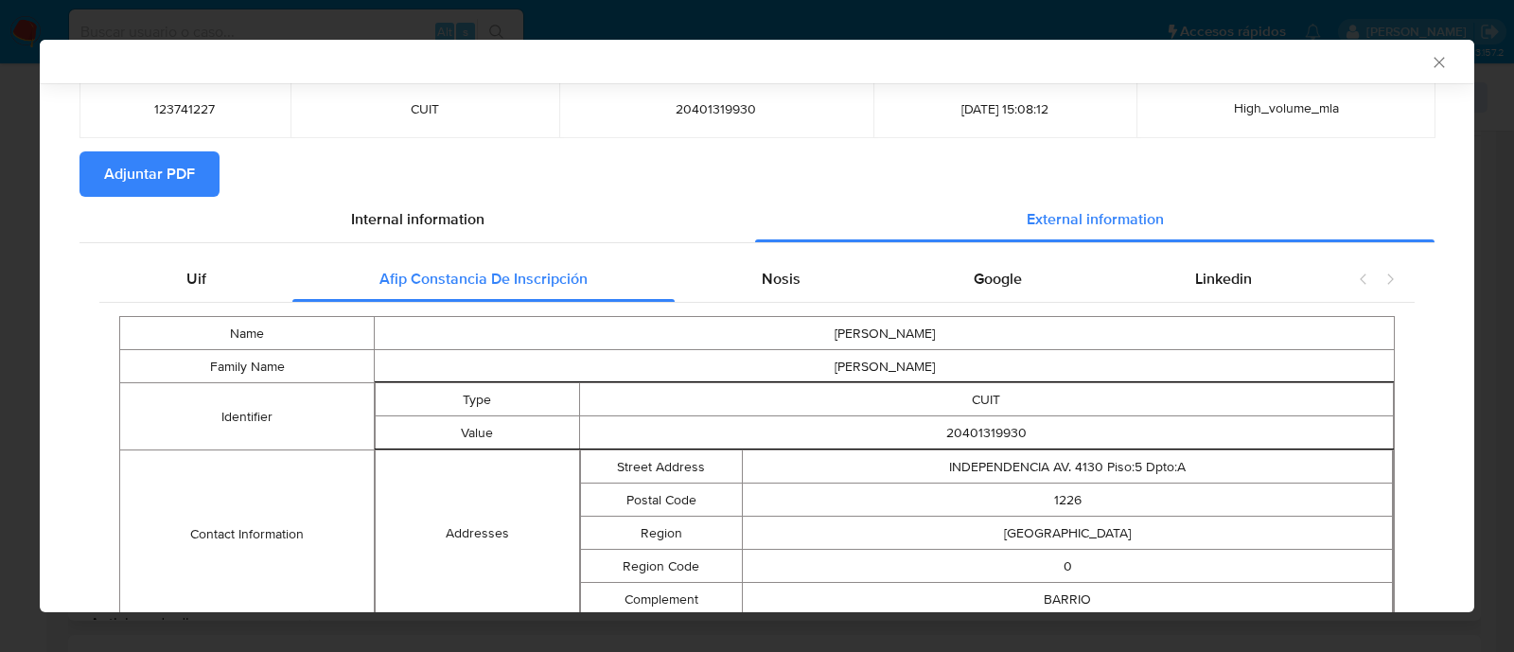
click at [1430, 66] on icon "Cerrar ventana" at bounding box center [1439, 62] width 19 height 19
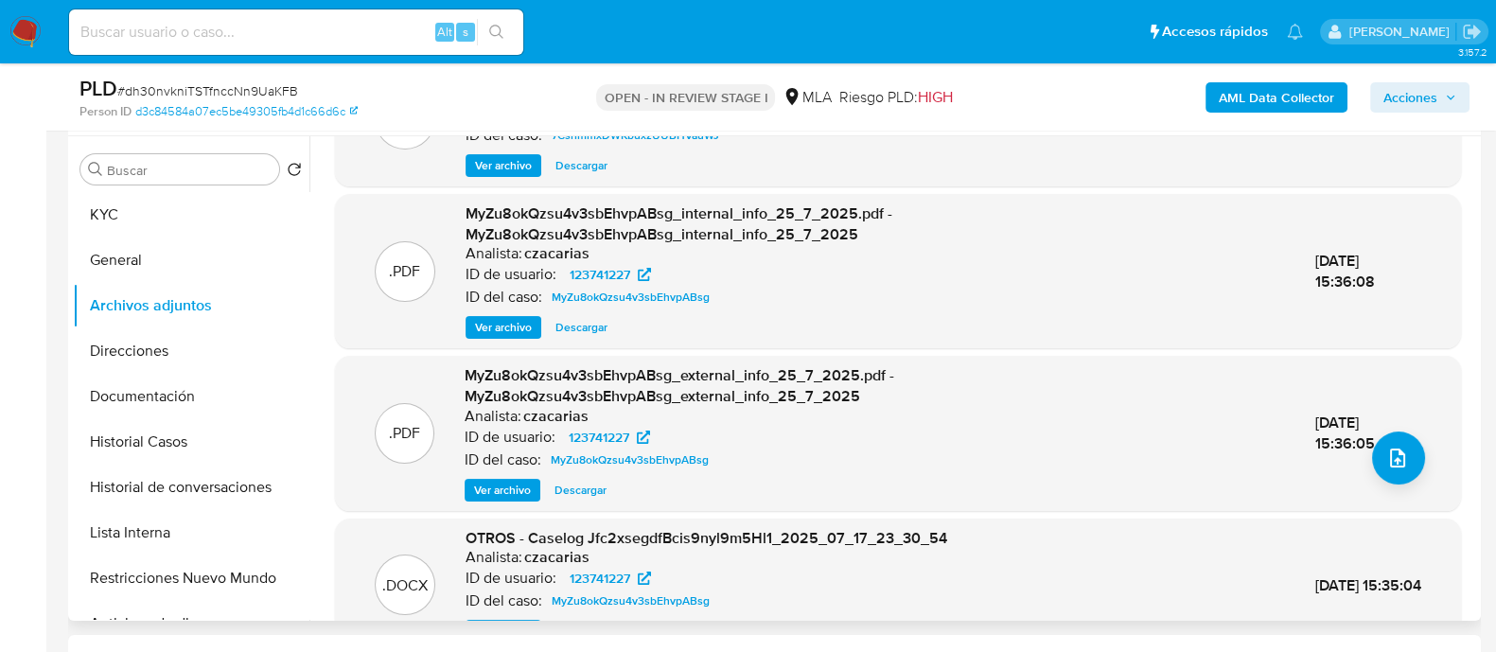
scroll to position [200, 0]
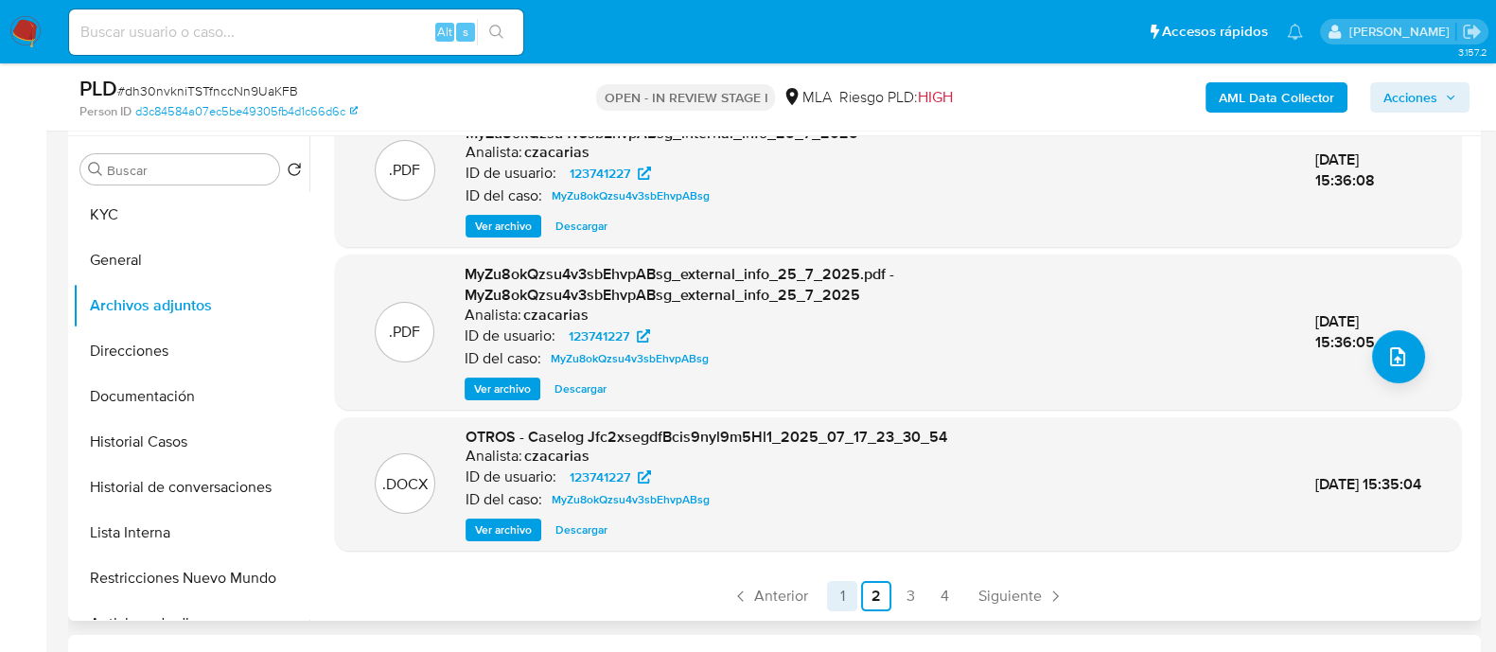
click at [847, 586] on link "1" at bounding box center [842, 596] width 30 height 30
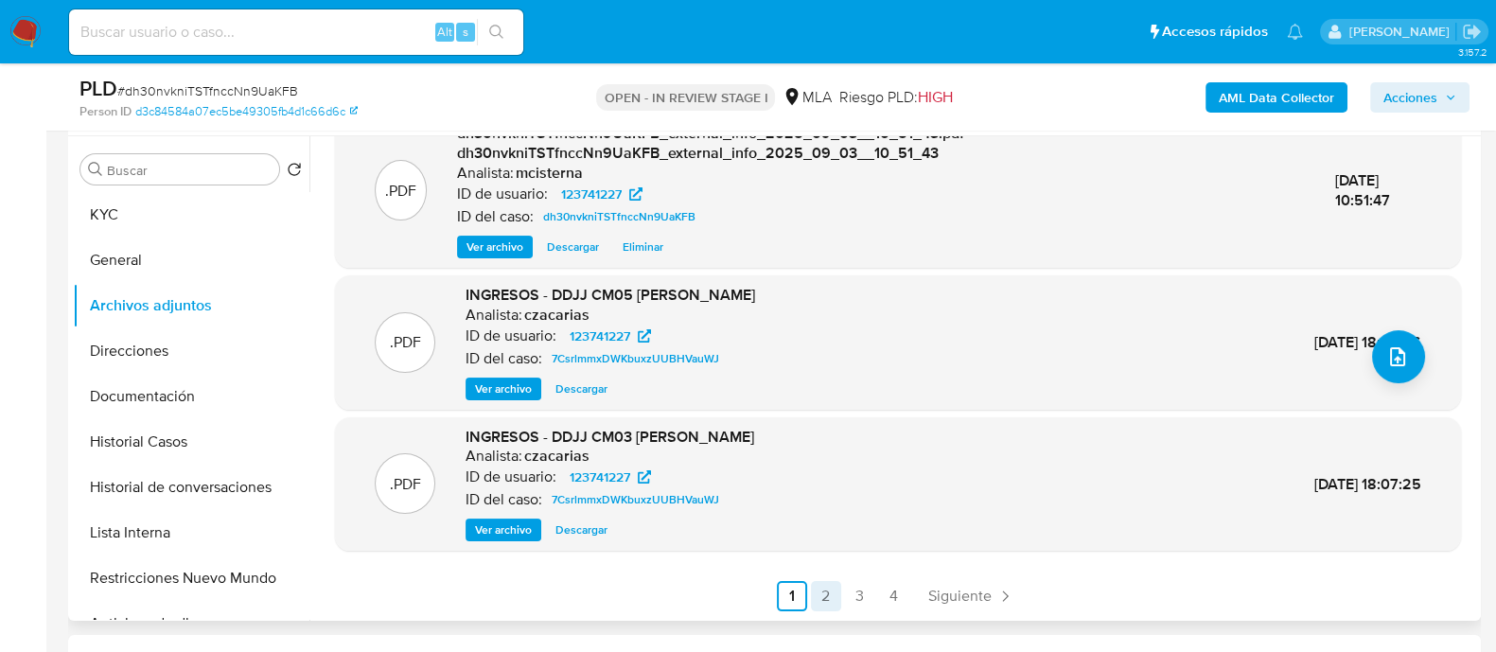
click at [832, 587] on link "2" at bounding box center [826, 596] width 30 height 30
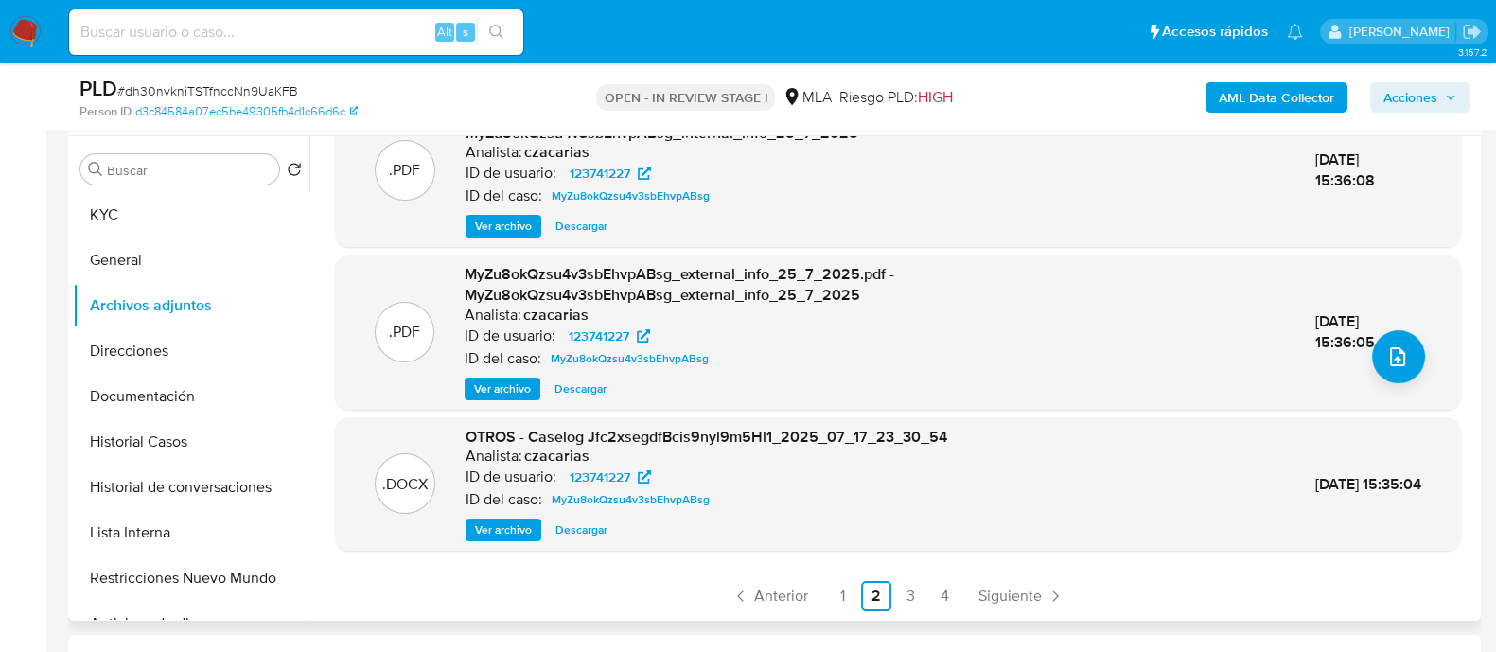
click at [522, 524] on span "Ver archivo" at bounding box center [503, 529] width 57 height 19
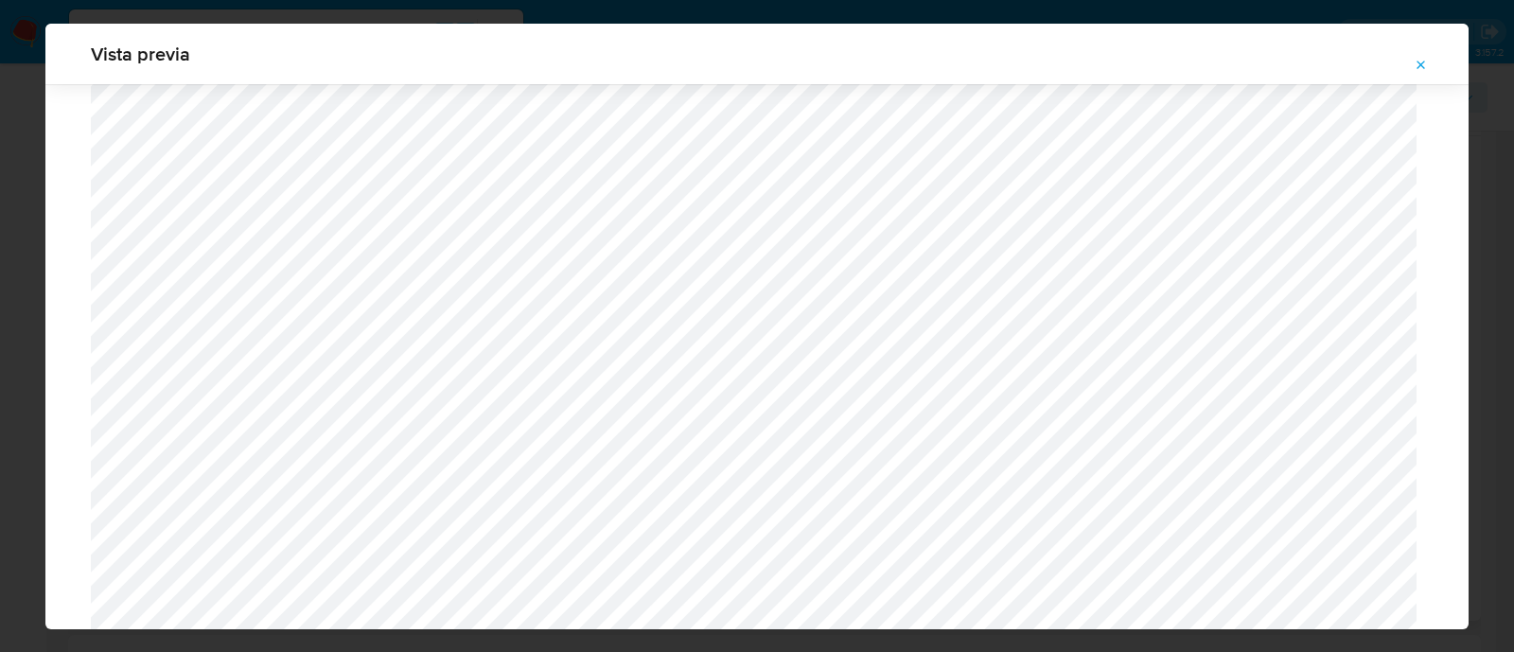
scroll to position [2789, 0]
click at [1419, 64] on icon "Attachment preview" at bounding box center [1421, 65] width 15 height 15
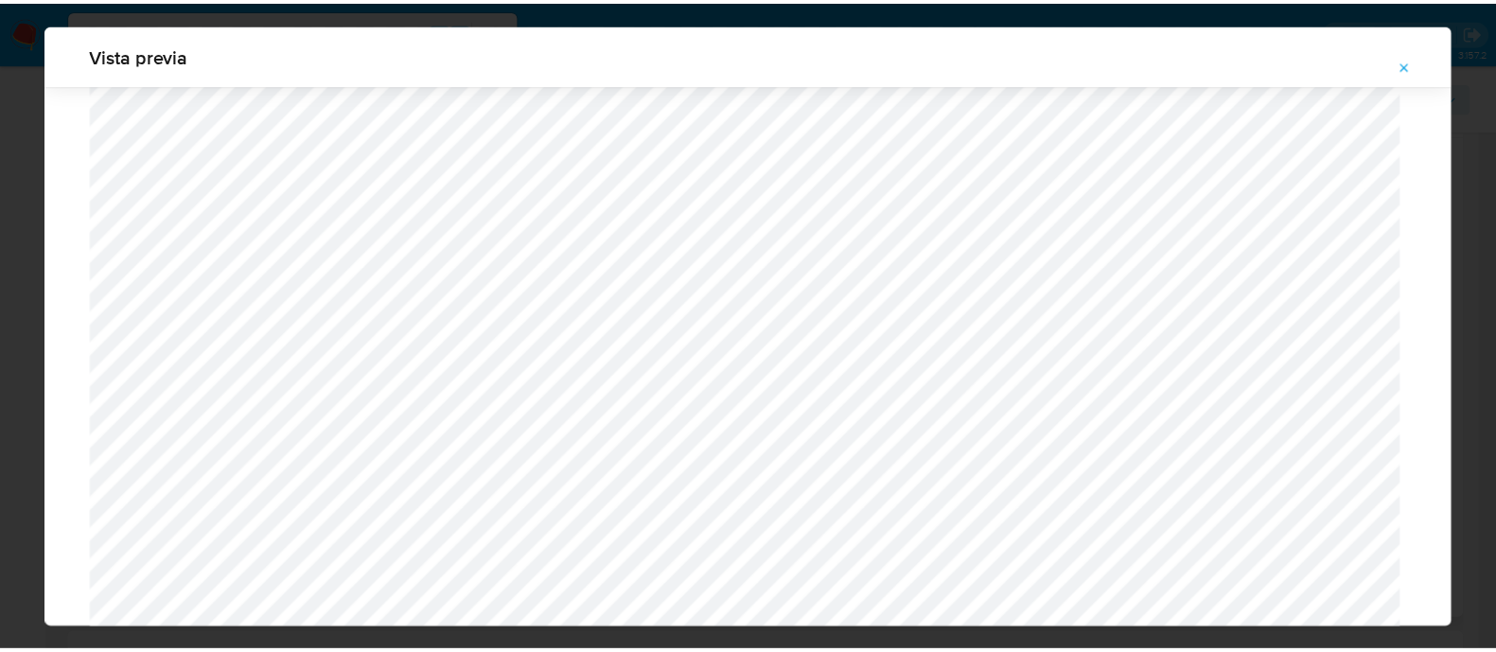
scroll to position [61, 0]
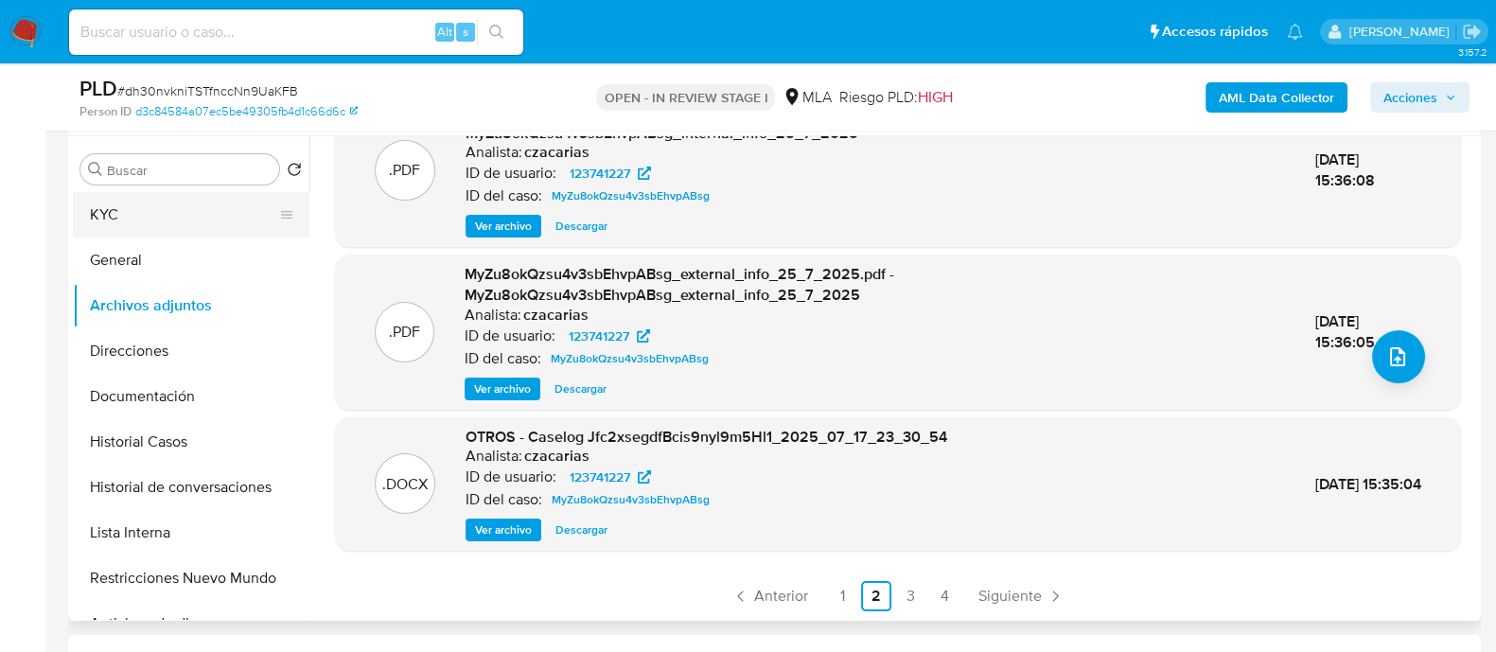
drag, startPoint x: 118, startPoint y: 201, endPoint x: 162, endPoint y: 218, distance: 46.7
click at [118, 201] on button "KYC" at bounding box center [183, 214] width 221 height 45
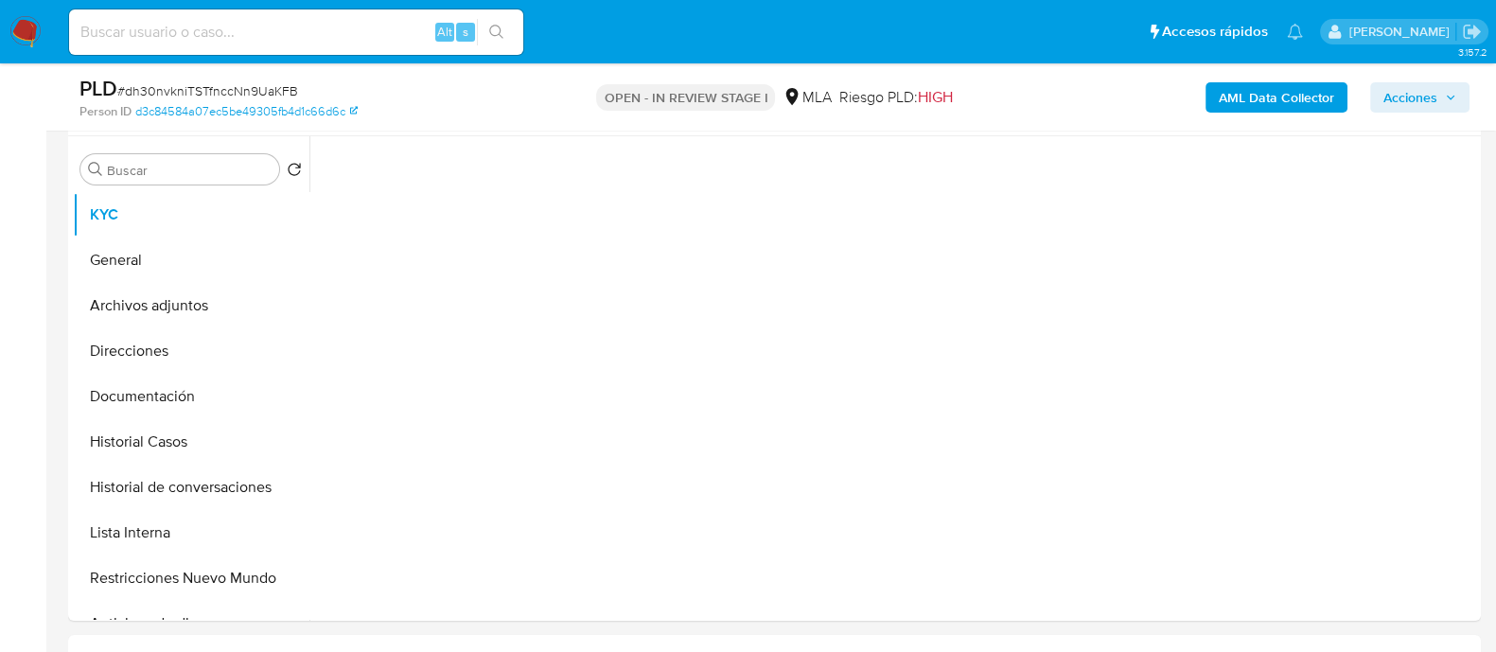
scroll to position [0, 0]
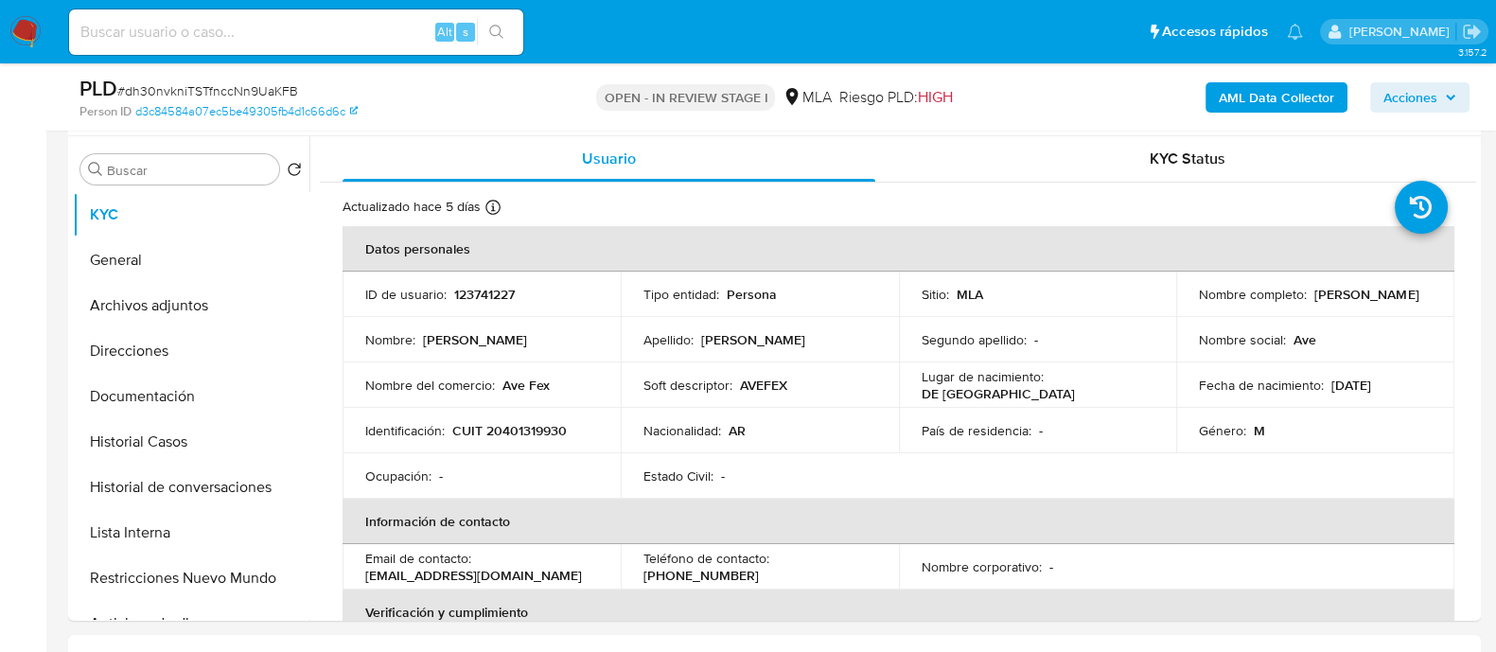
click at [520, 424] on p "CUIT 20401319930" at bounding box center [509, 430] width 115 height 17
copy p "20401319930"
drag, startPoint x: 500, startPoint y: 390, endPoint x: 568, endPoint y: 388, distance: 68.2
click at [568, 388] on div "Nombre del comercio : Ave Fex" at bounding box center [481, 385] width 233 height 17
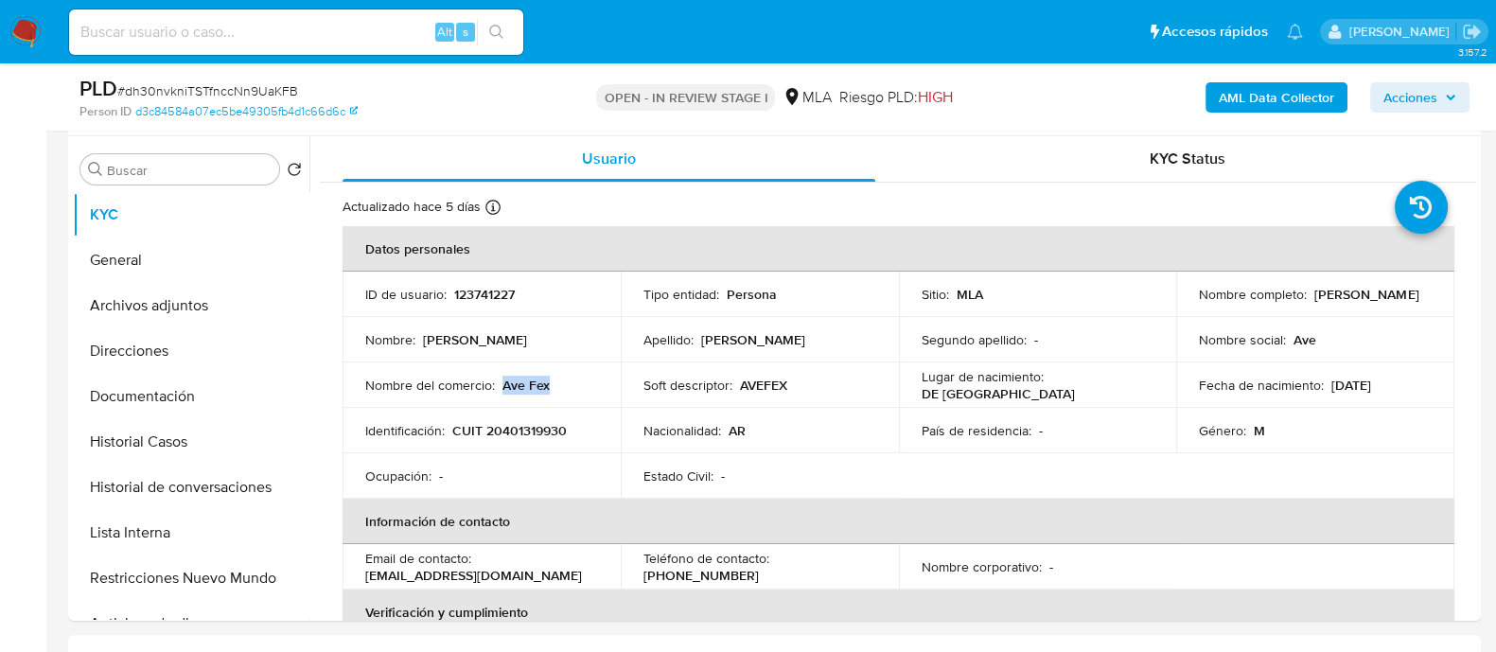
copy p "Ave Fex"
click at [208, 304] on button "Archivos adjuntos" at bounding box center [183, 305] width 221 height 45
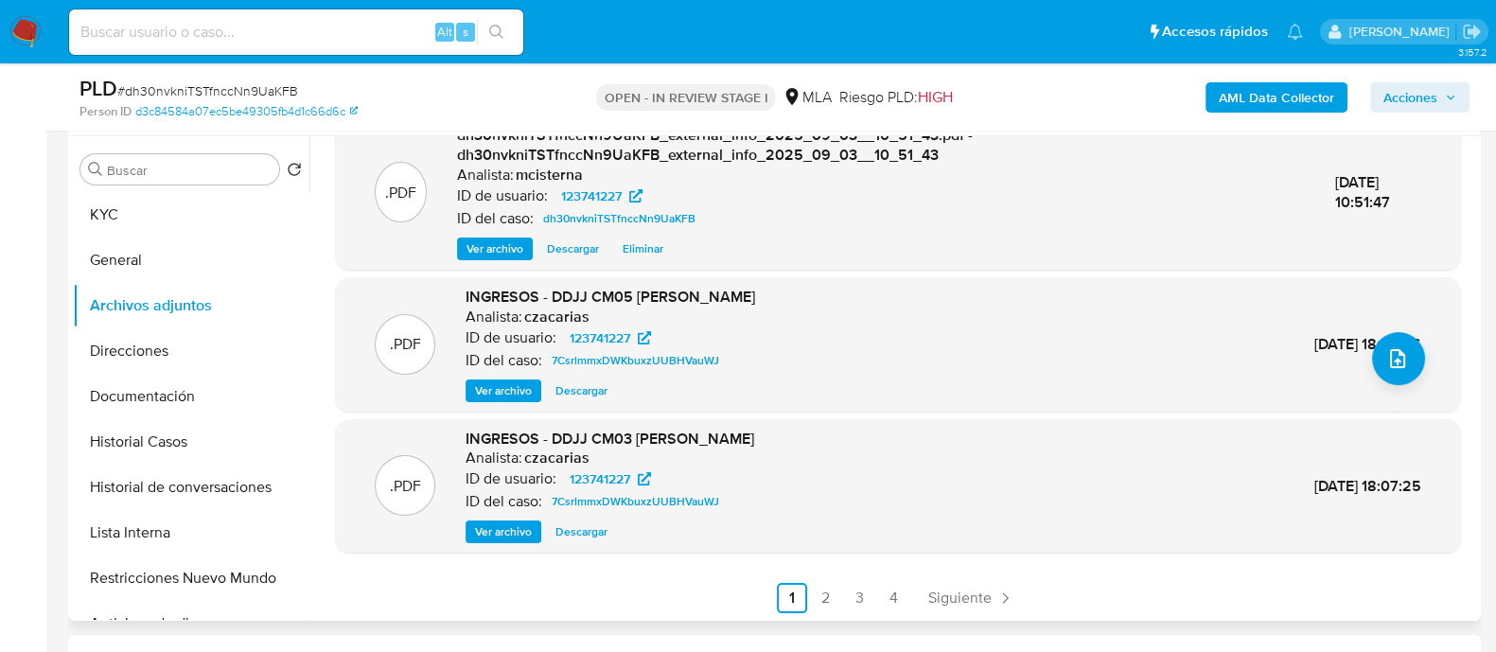
scroll to position [200, 0]
click at [819, 593] on link "2" at bounding box center [826, 596] width 30 height 30
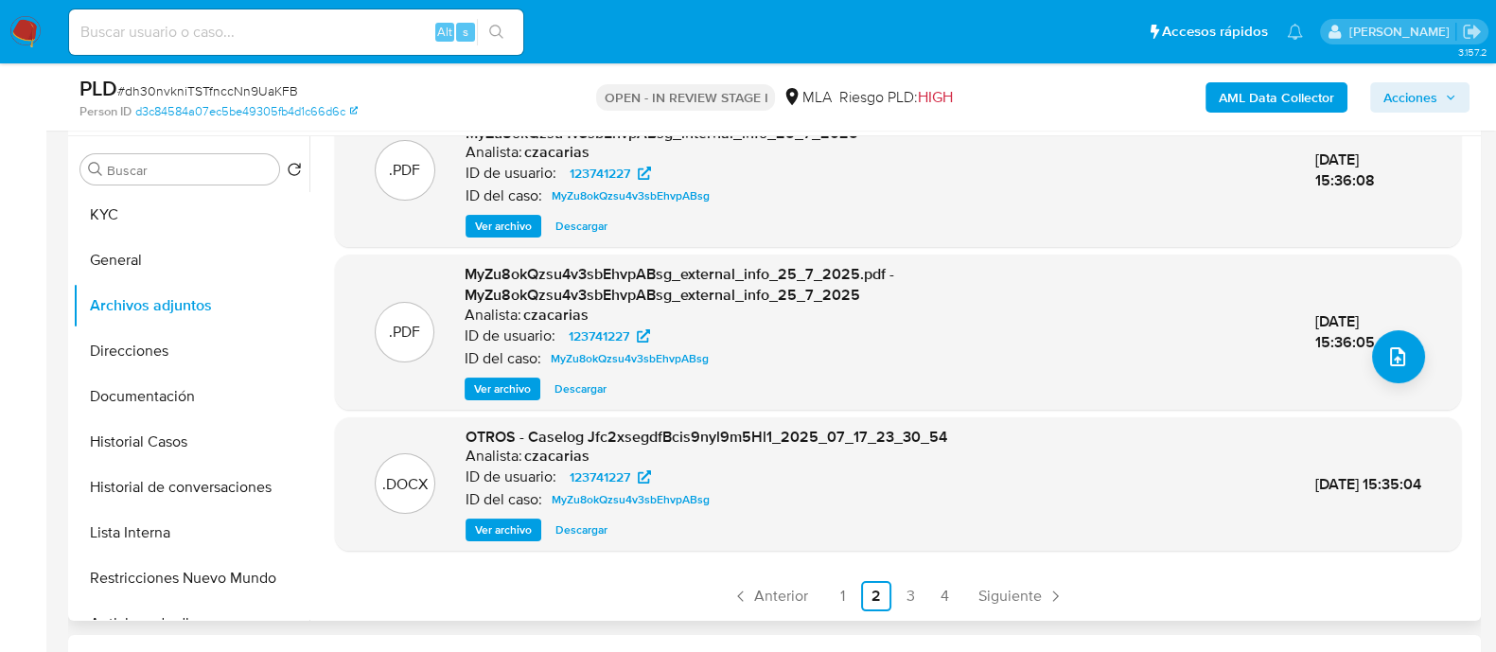
click at [494, 535] on span "Ver archivo" at bounding box center [503, 529] width 57 height 19
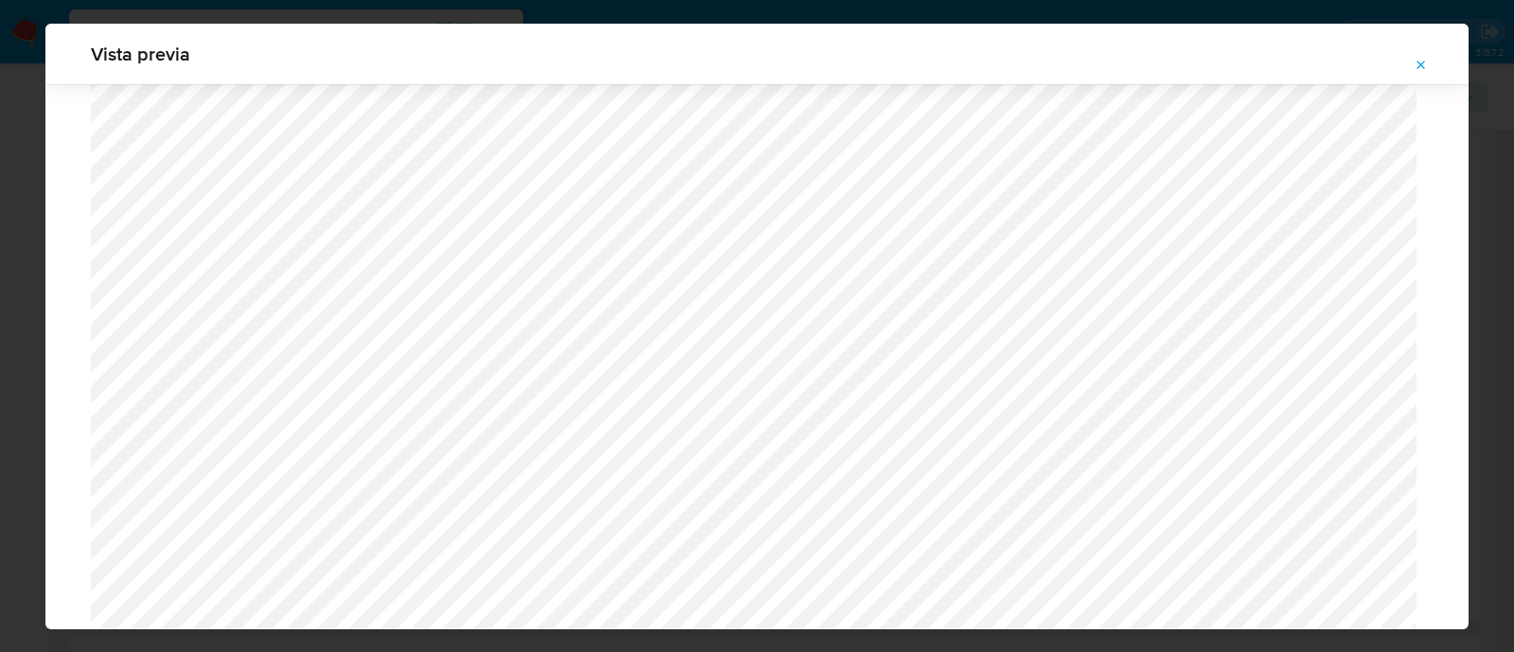
scroll to position [2328, 0]
click at [1412, 60] on button "Attachment preview" at bounding box center [1422, 65] width 42 height 30
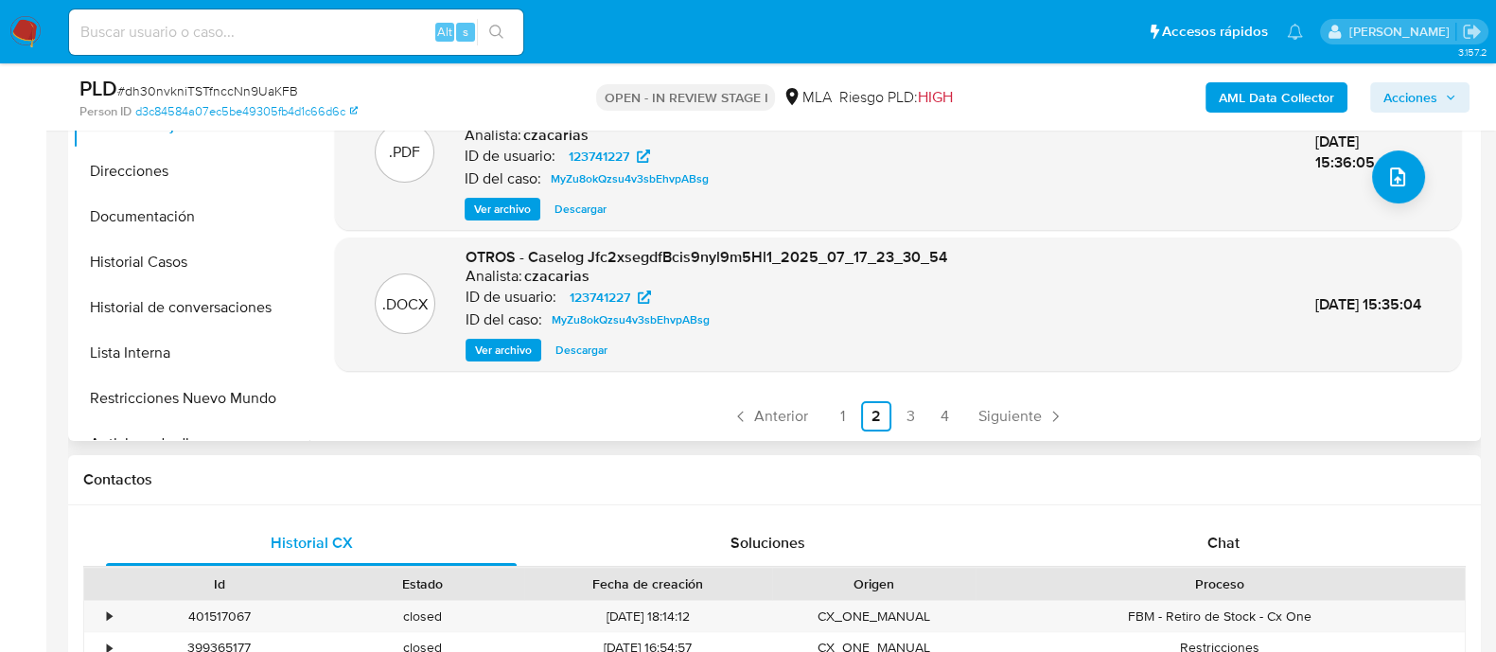
scroll to position [710, 0]
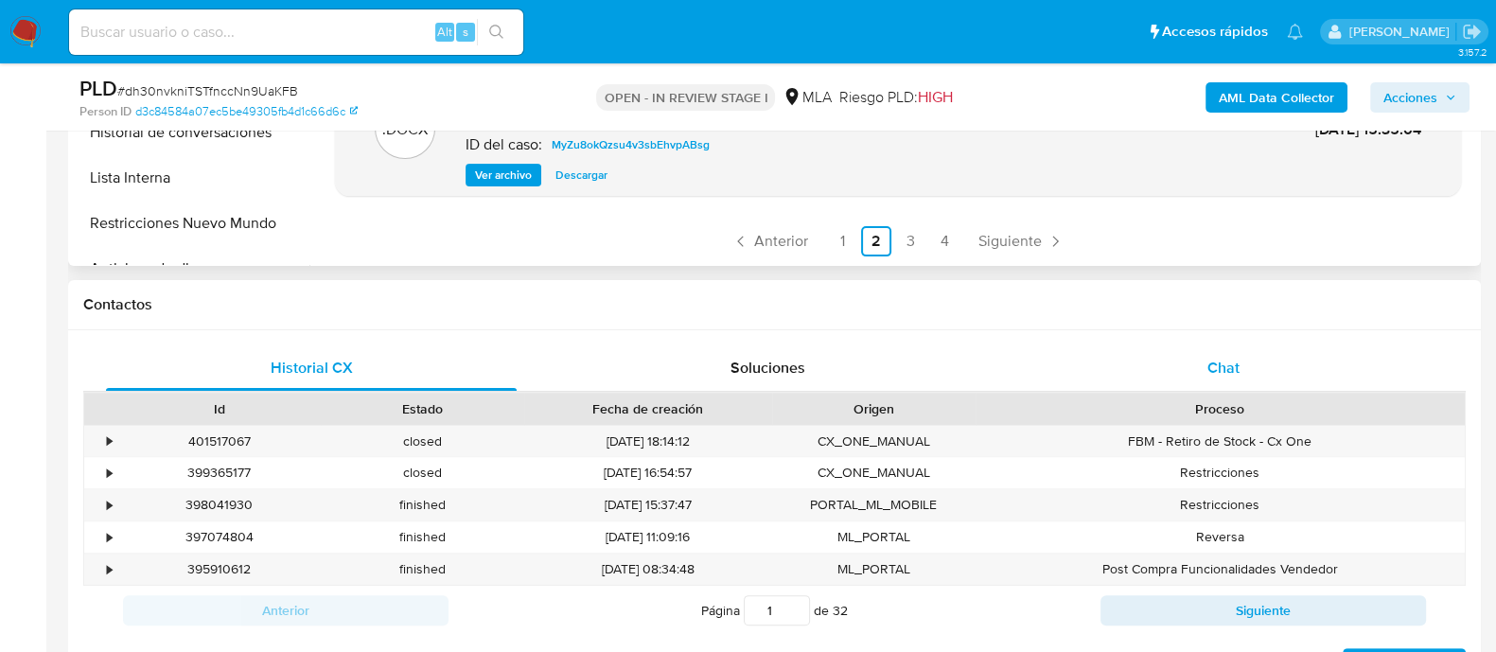
click at [1192, 383] on div "Chat" at bounding box center [1223, 367] width 411 height 45
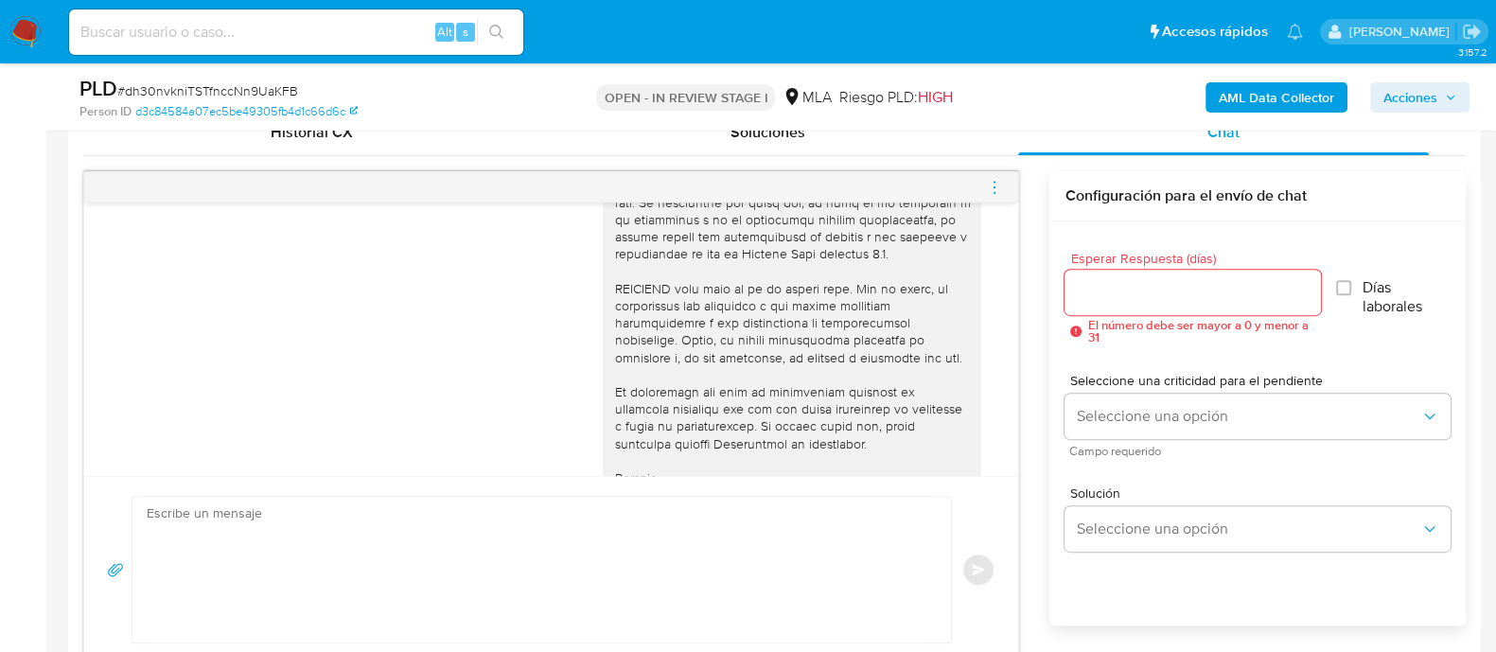
scroll to position [1214, 0]
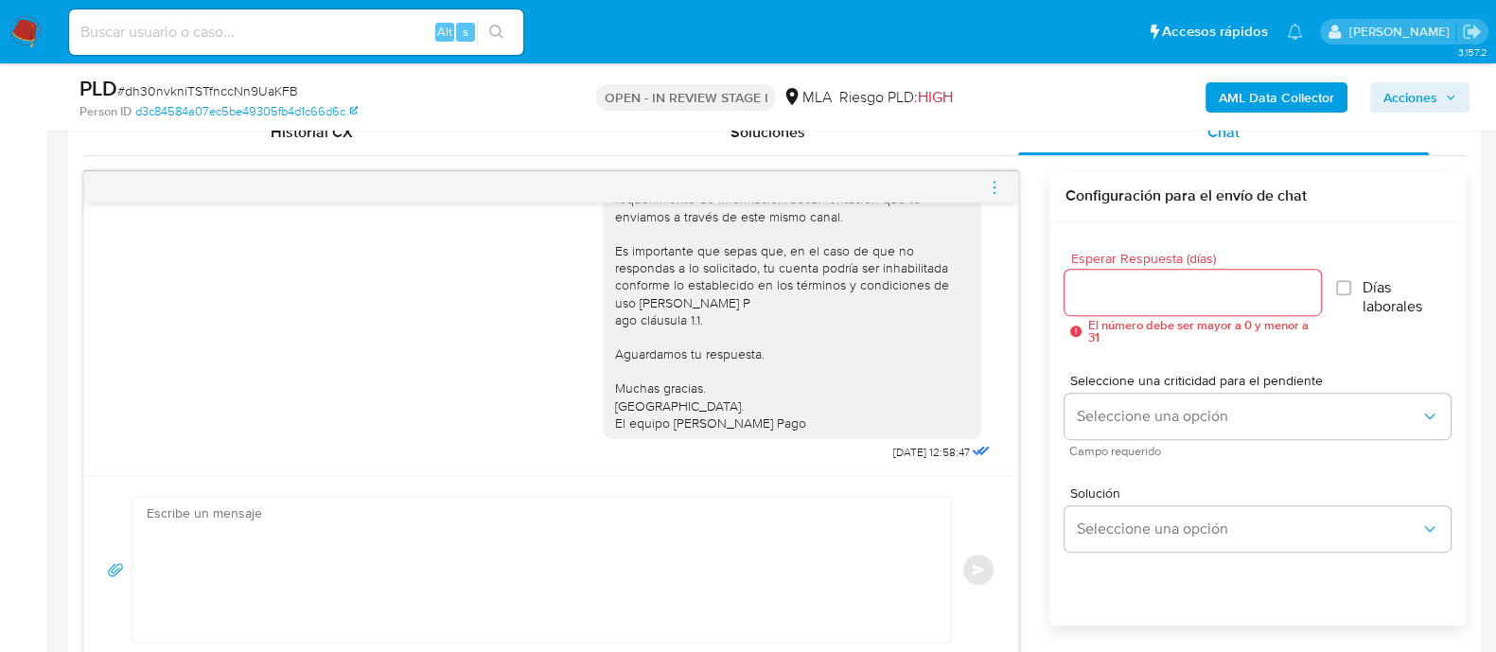
click at [994, 179] on icon "menu-action" at bounding box center [994, 187] width 17 height 17
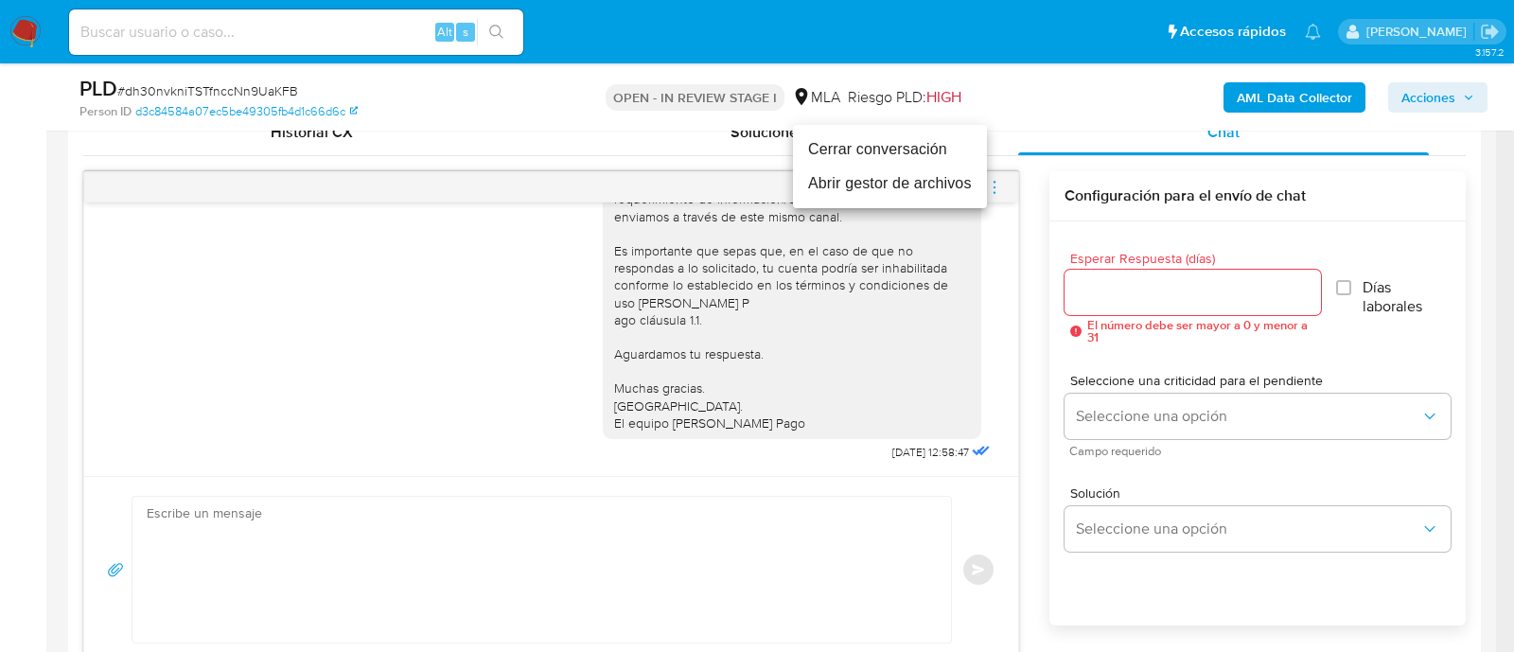
click at [852, 144] on li "Cerrar conversación" at bounding box center [890, 149] width 194 height 34
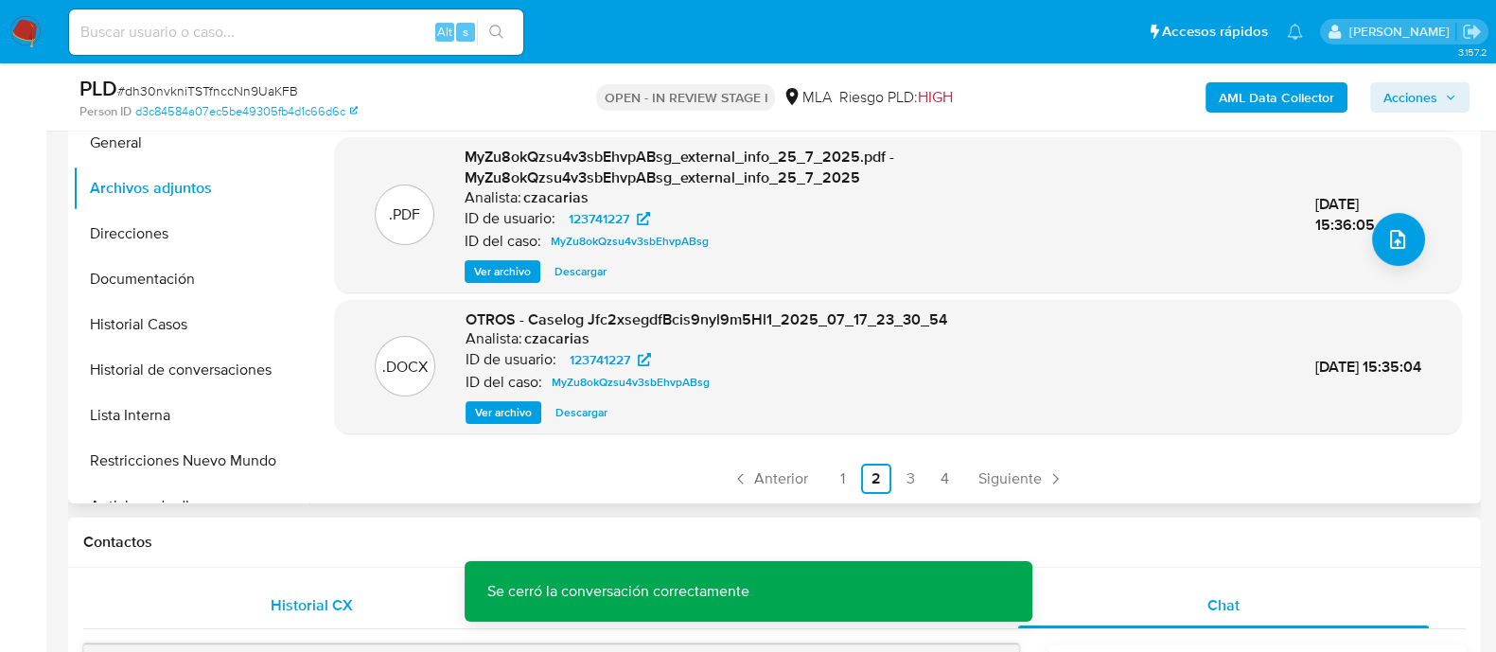
click at [337, 610] on span "Historial CX" at bounding box center [312, 605] width 82 height 22
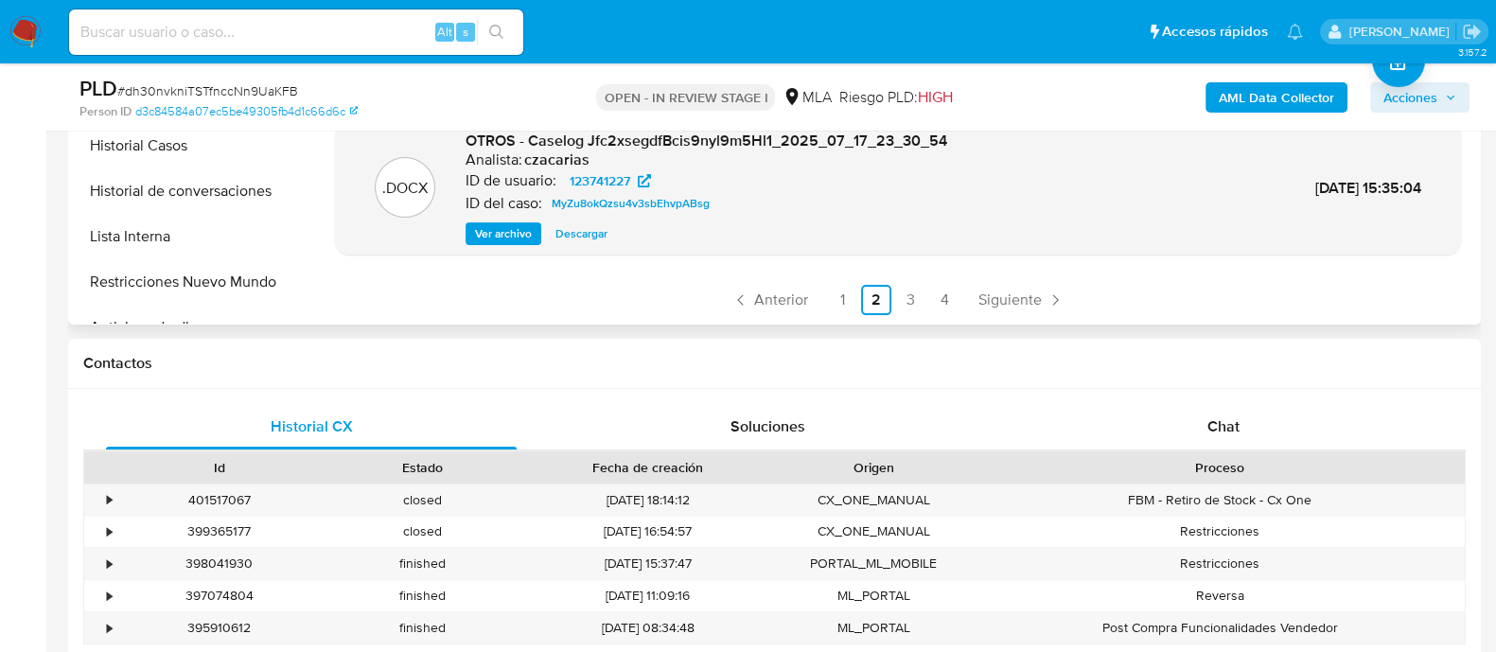
scroll to position [355, 0]
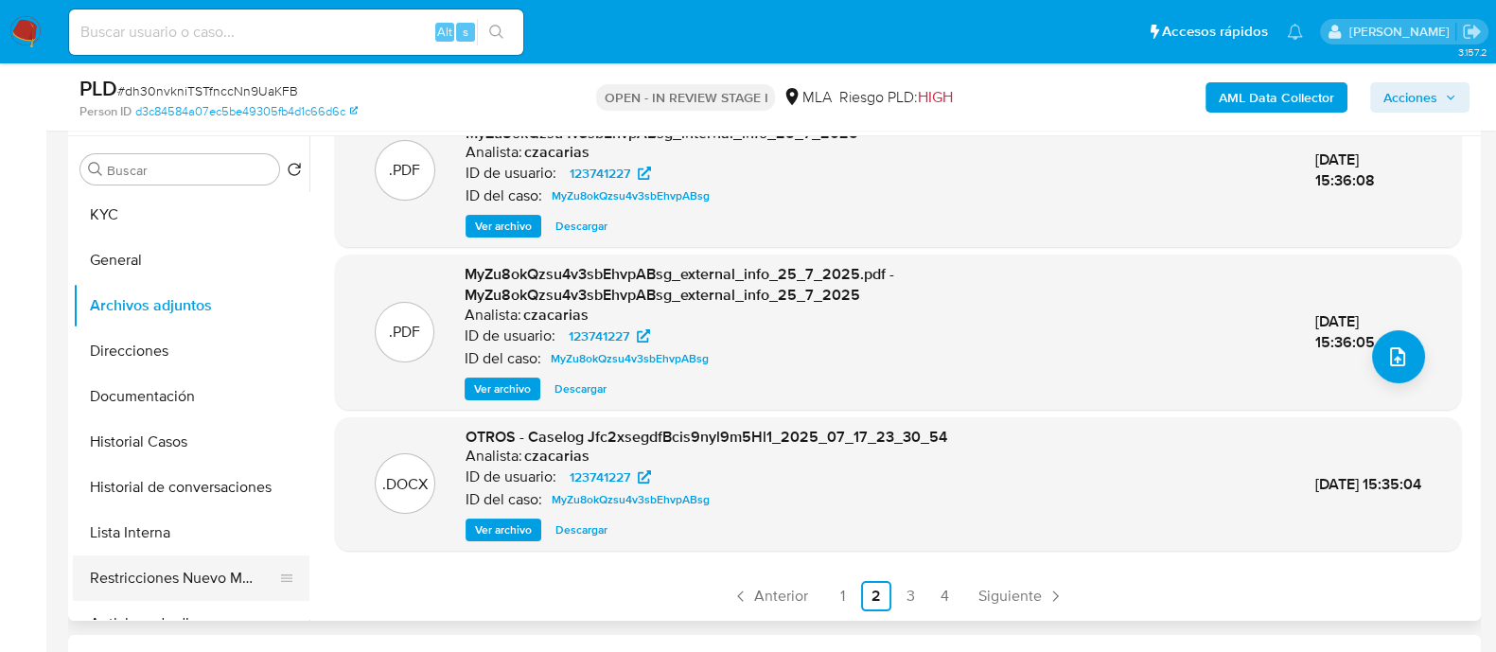
click at [256, 593] on button "Restricciones Nuevo Mundo" at bounding box center [183, 577] width 221 height 45
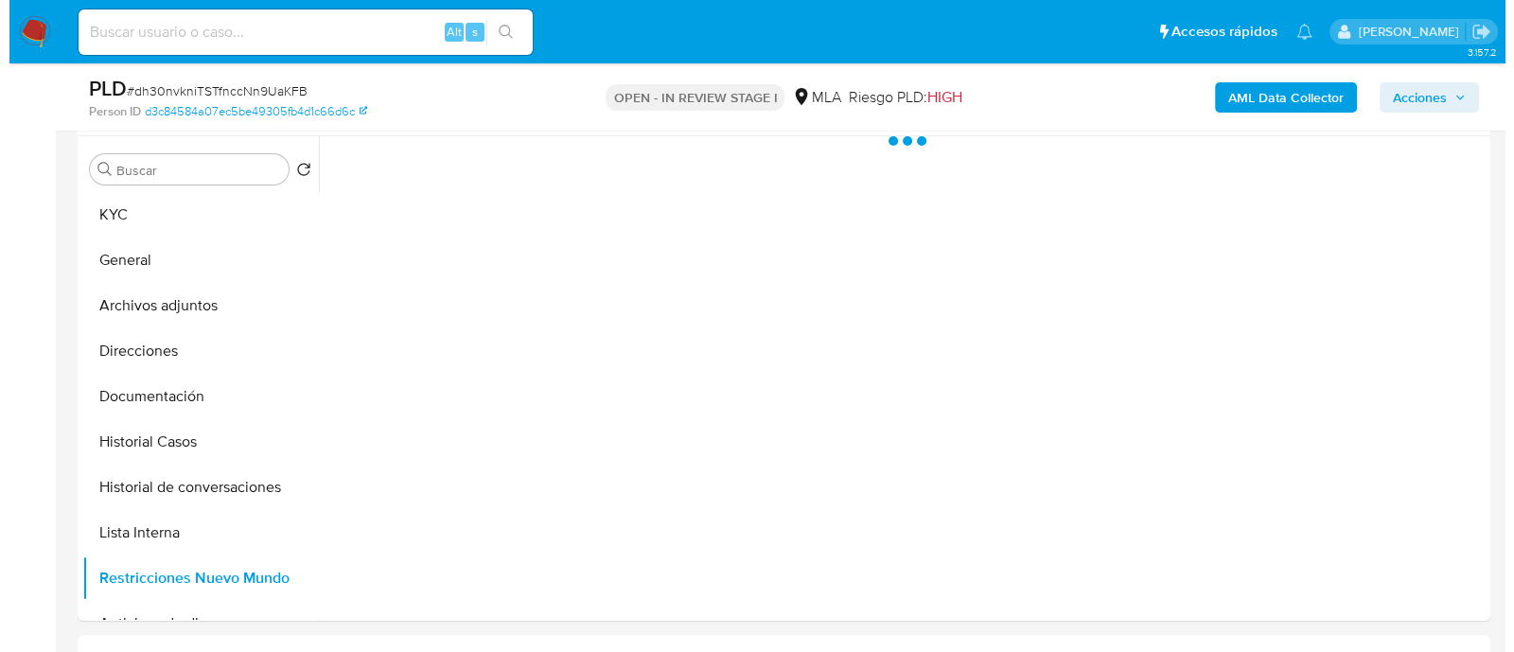
scroll to position [0, 0]
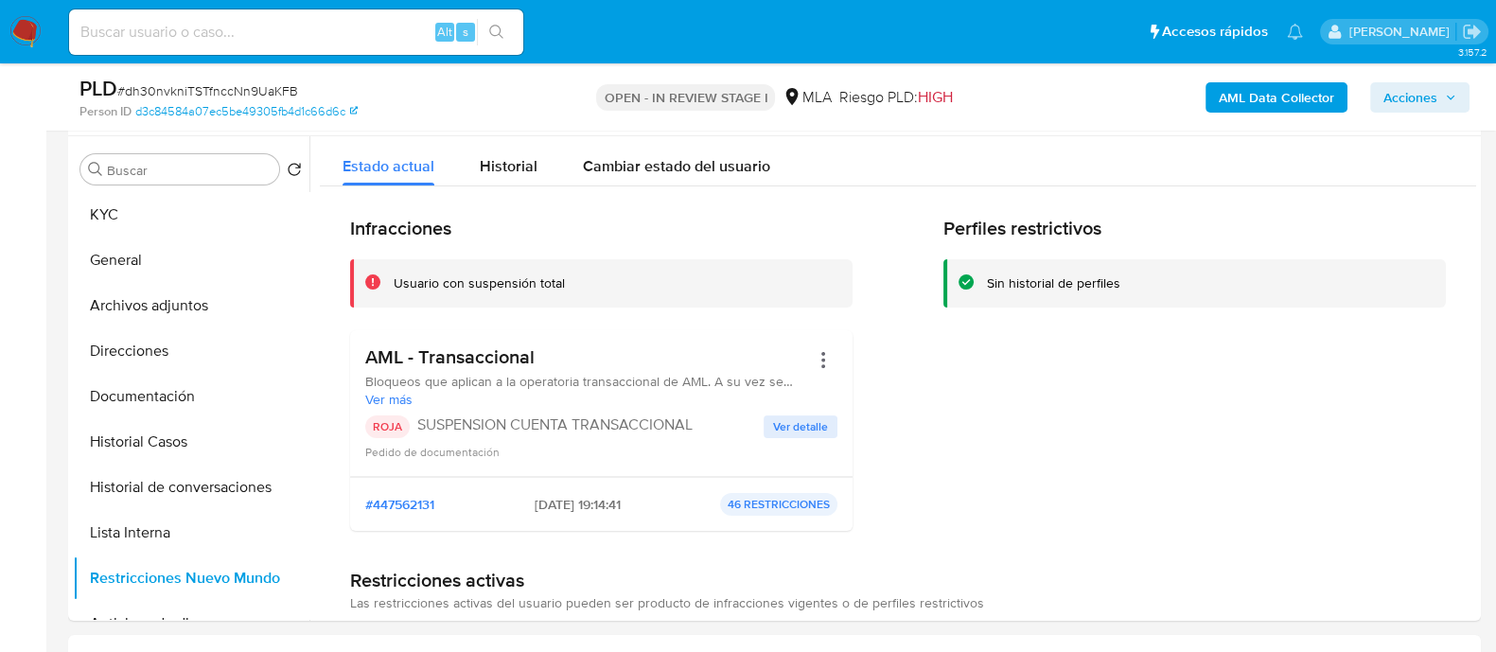
drag, startPoint x: 536, startPoint y: 502, endPoint x: 628, endPoint y: 502, distance: 92.7
click at [621, 502] on span "2025-07-27 - 19:14:41" at bounding box center [578, 504] width 86 height 17
click at [643, 513] on div "#447562131 2025-07-27 - 19:14:41 46 RESTRICCIONES" at bounding box center [601, 504] width 472 height 23
click at [200, 442] on button "Historial Casos" at bounding box center [183, 441] width 221 height 45
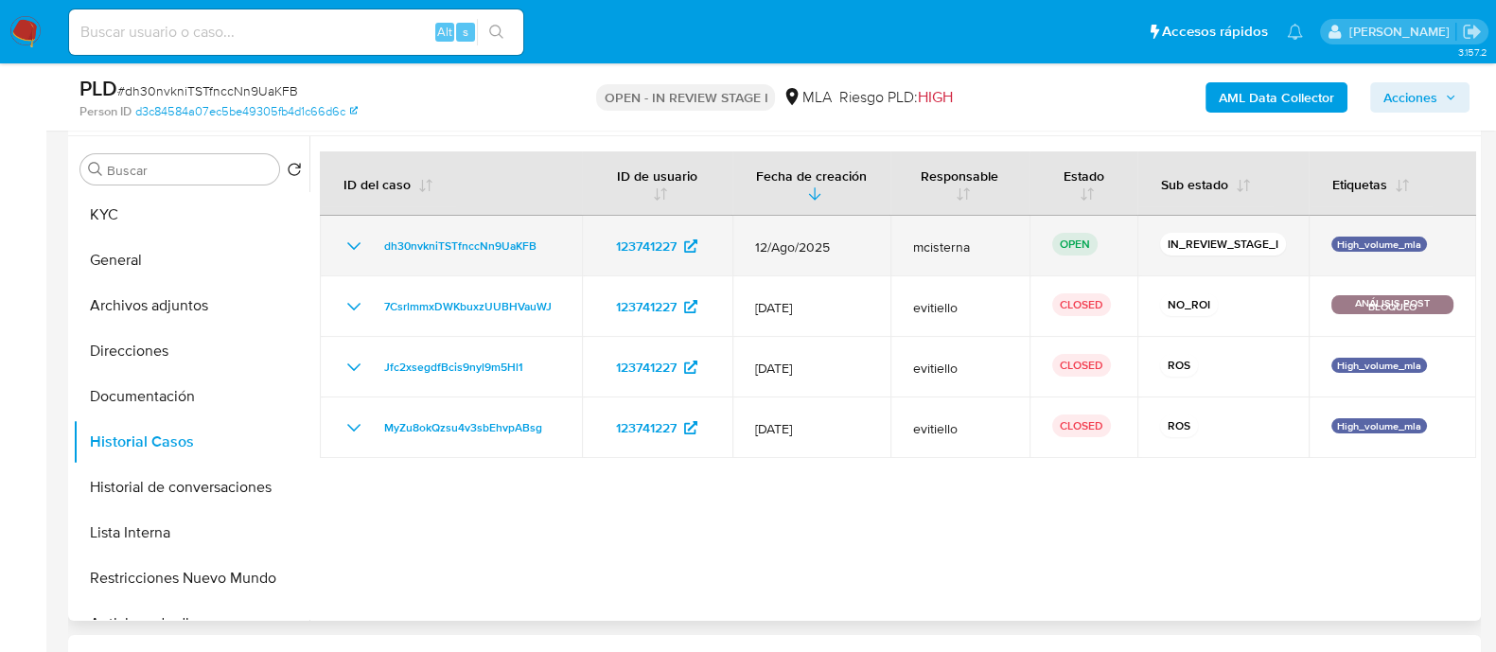
click at [374, 247] on div "dh30nvkniTSTfnccNn9UaKFB" at bounding box center [451, 246] width 217 height 23
click at [350, 243] on icon "Mostrar/Ocultar" at bounding box center [353, 246] width 13 height 8
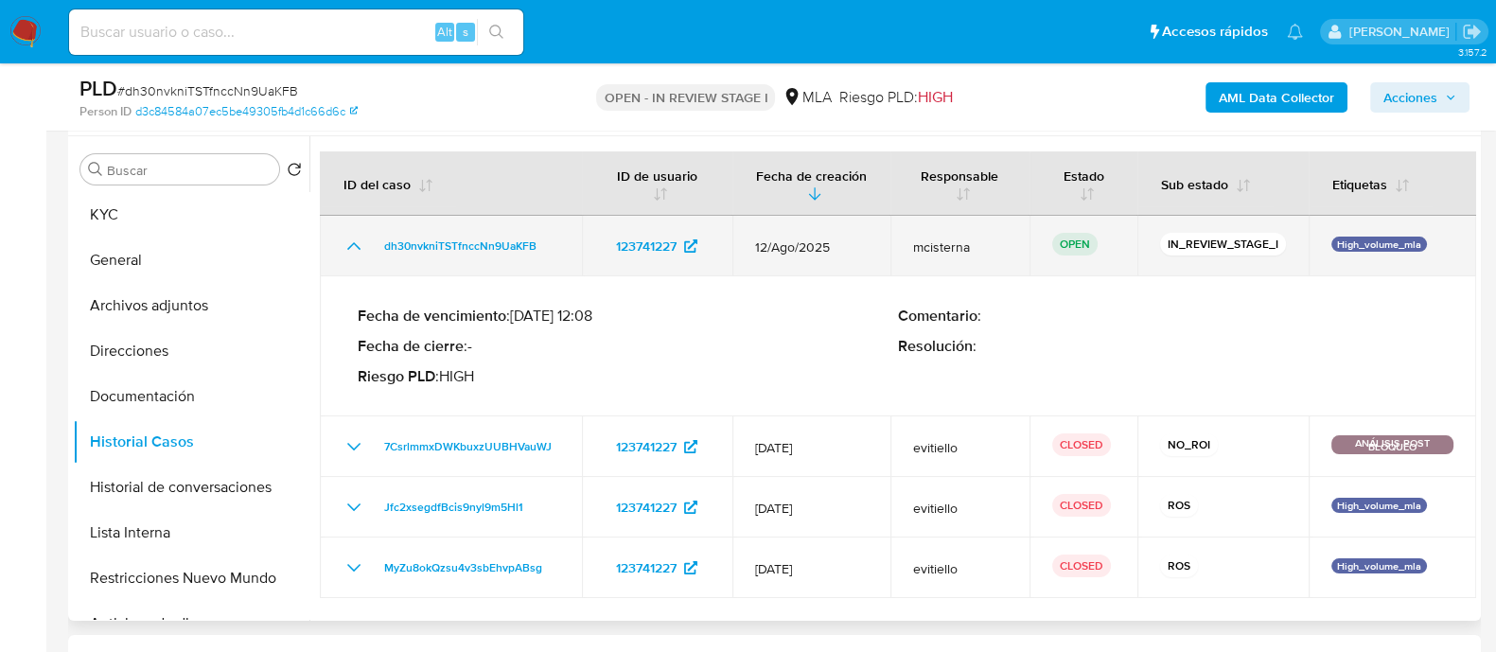
click at [350, 243] on icon "Mostrar/Ocultar" at bounding box center [354, 246] width 23 height 23
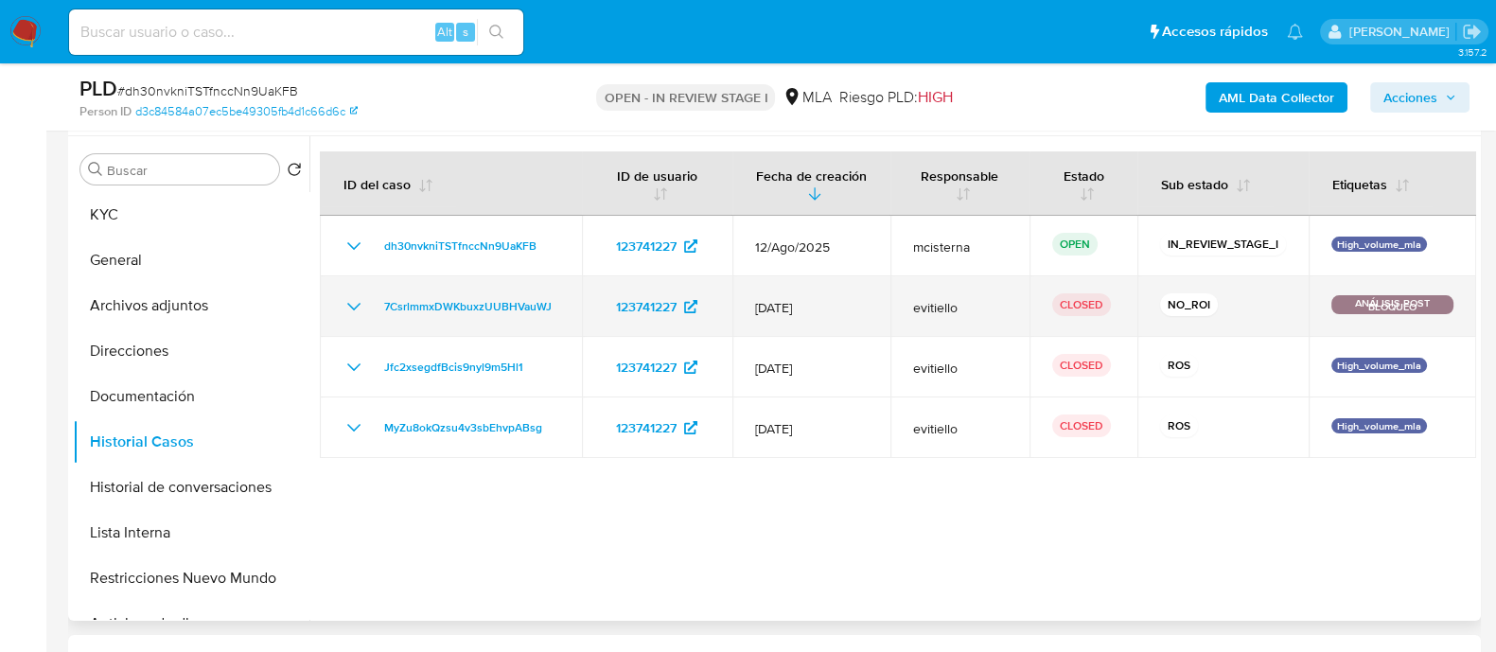
click at [349, 305] on icon "Mostrar/Ocultar" at bounding box center [353, 307] width 13 height 8
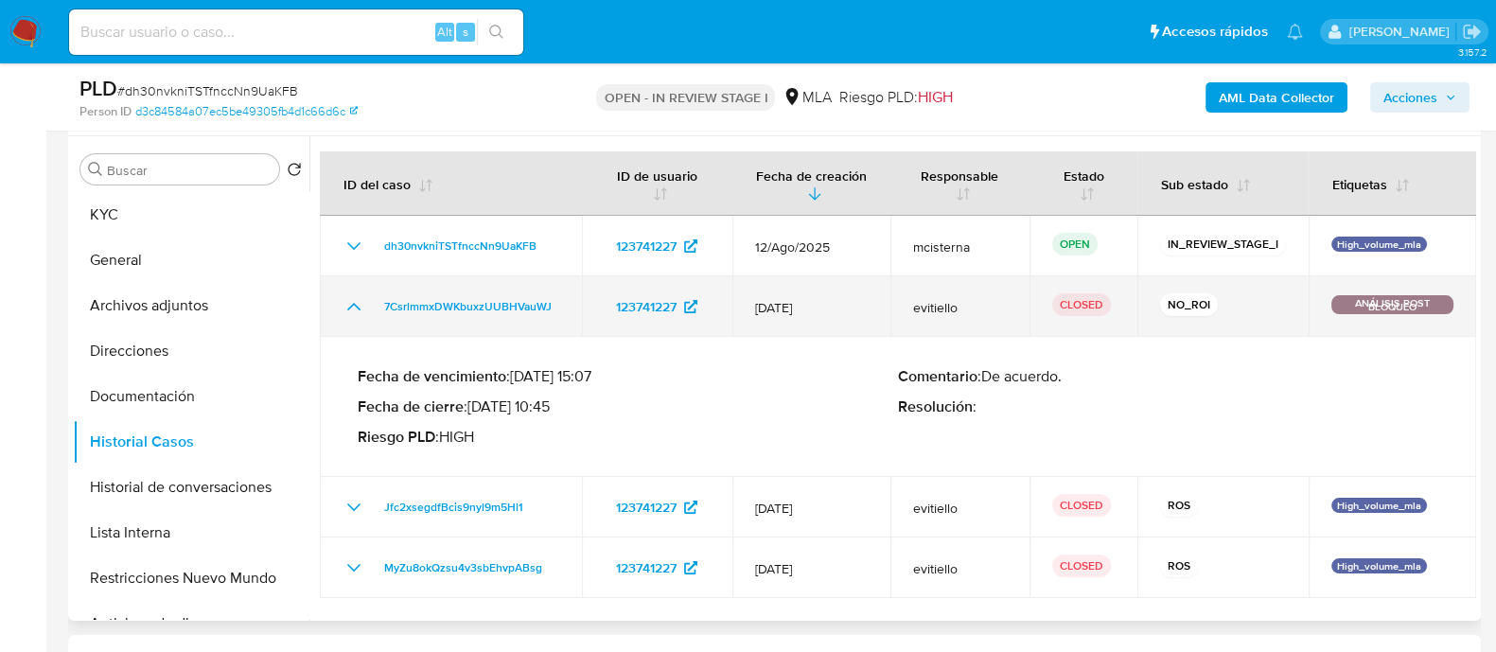
click at [349, 305] on icon "Mostrar/Ocultar" at bounding box center [354, 306] width 23 height 23
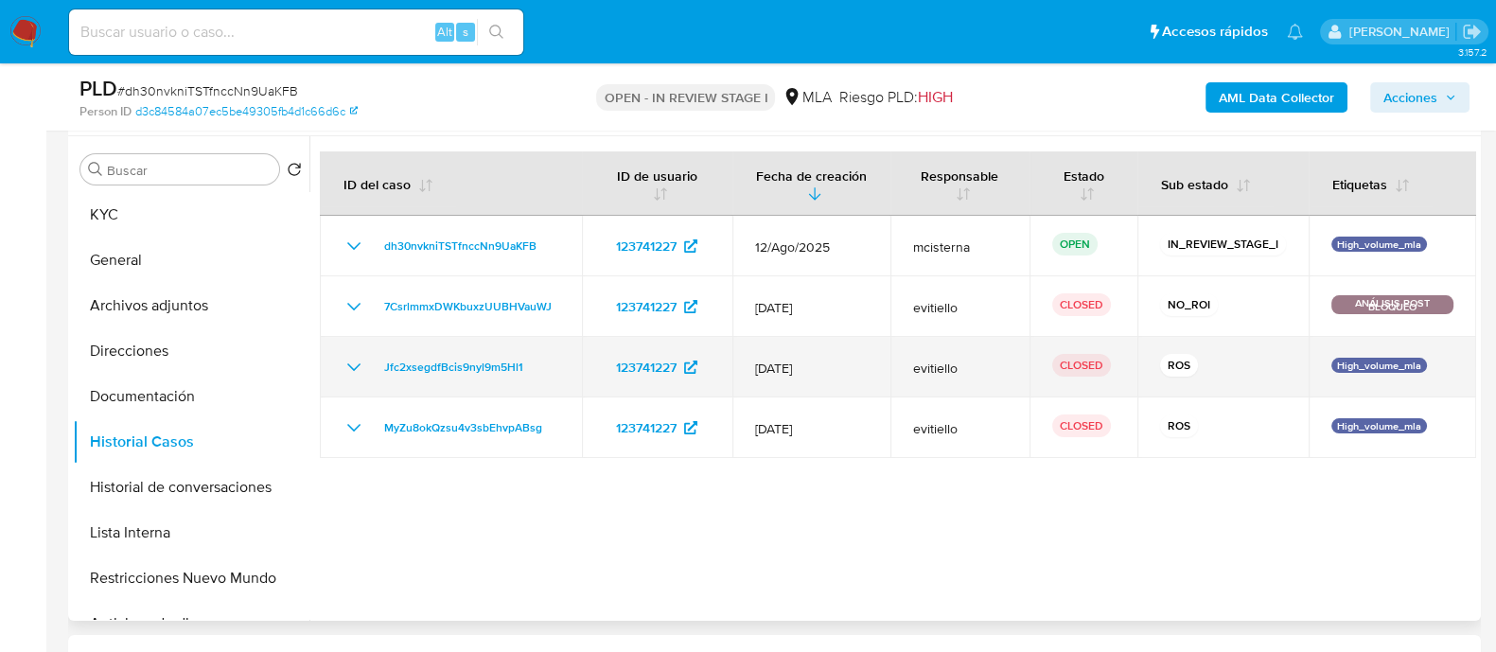
click at [350, 364] on icon "Mostrar/Ocultar" at bounding box center [354, 367] width 23 height 23
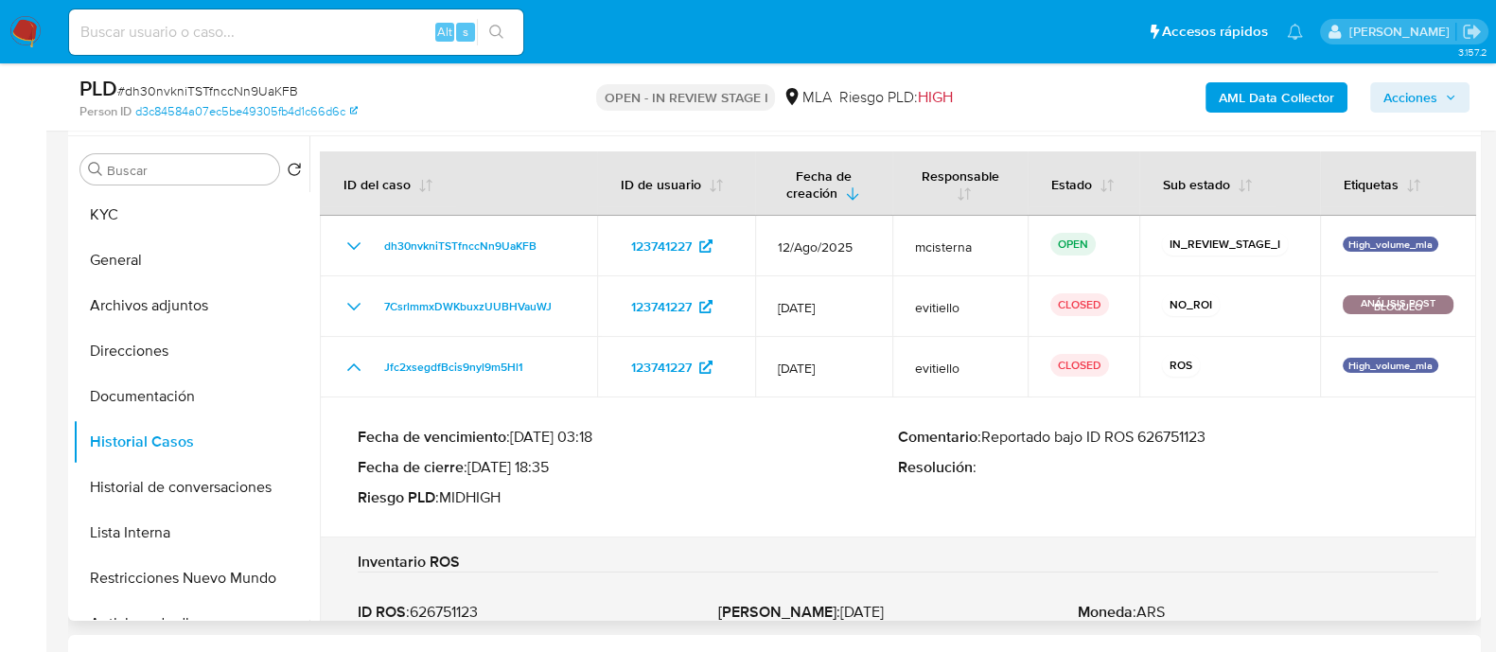
click at [1196, 438] on p "Comentario : Reportado bajo ID ROS 626751123" at bounding box center [1168, 437] width 540 height 19
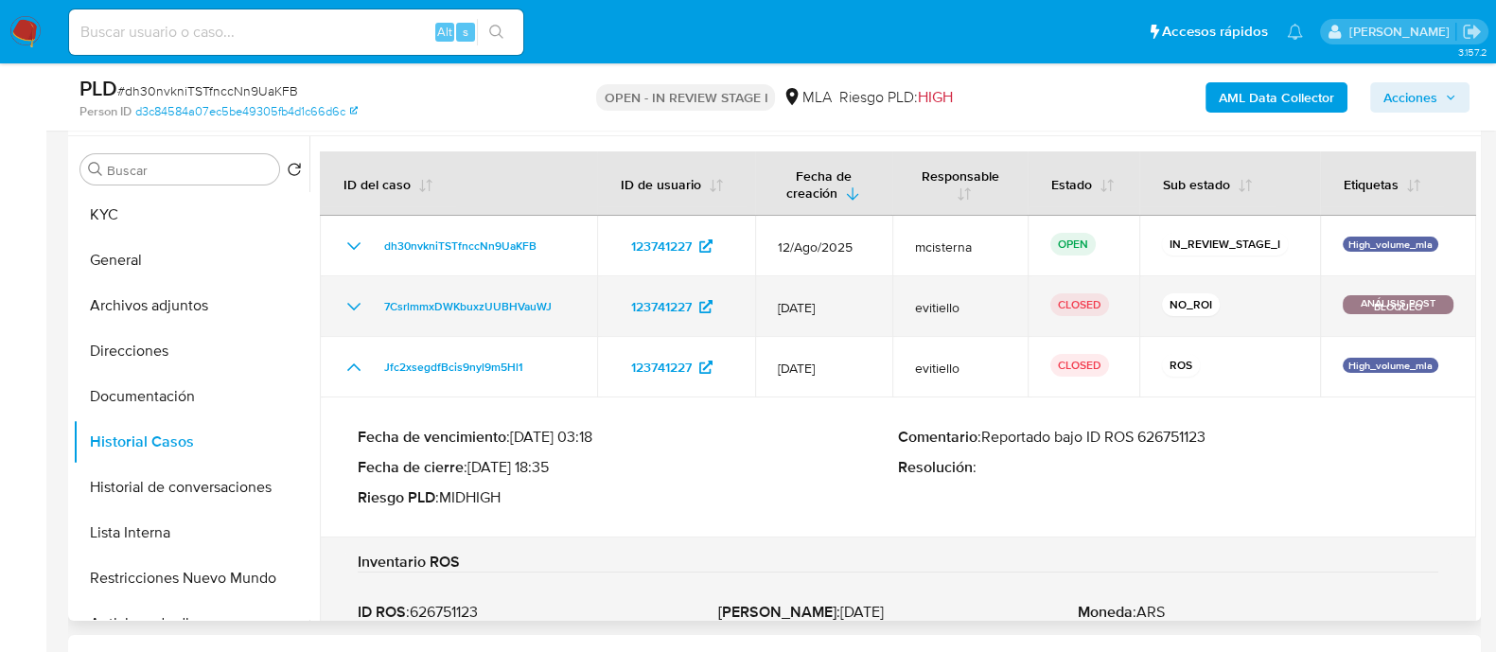
click at [351, 302] on icon "Mostrar/Ocultar" at bounding box center [354, 306] width 23 height 23
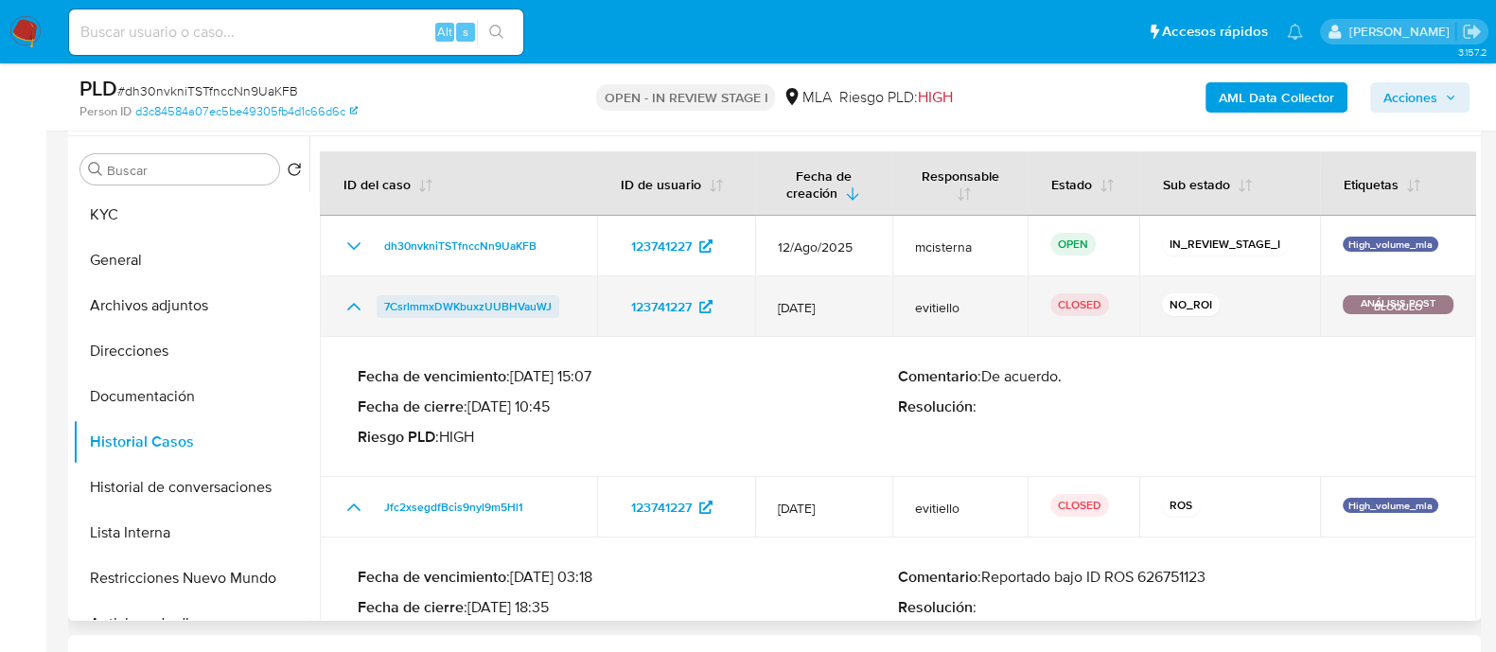
click at [437, 304] on span "7CsrlmmxDWKbuxzUUBHVauWJ" at bounding box center [467, 306] width 167 height 23
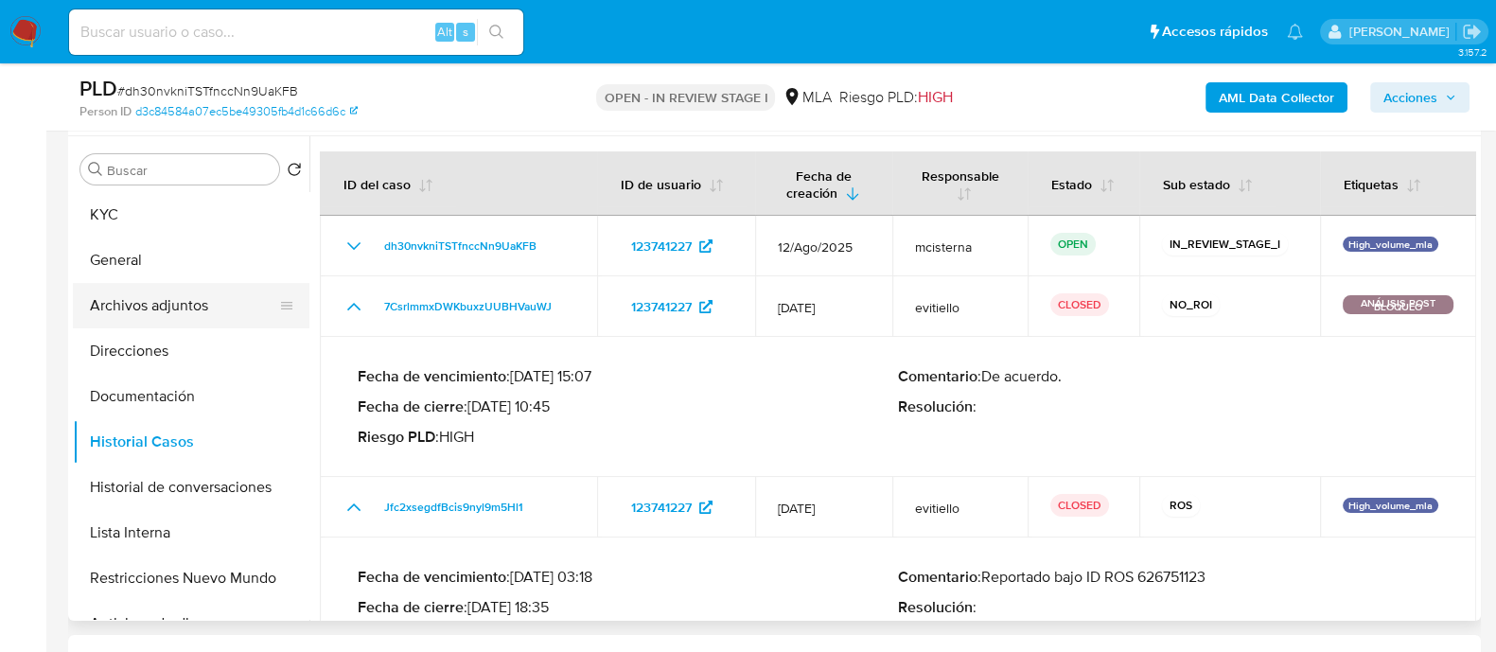
click at [116, 299] on button "Archivos adjuntos" at bounding box center [183, 305] width 221 height 45
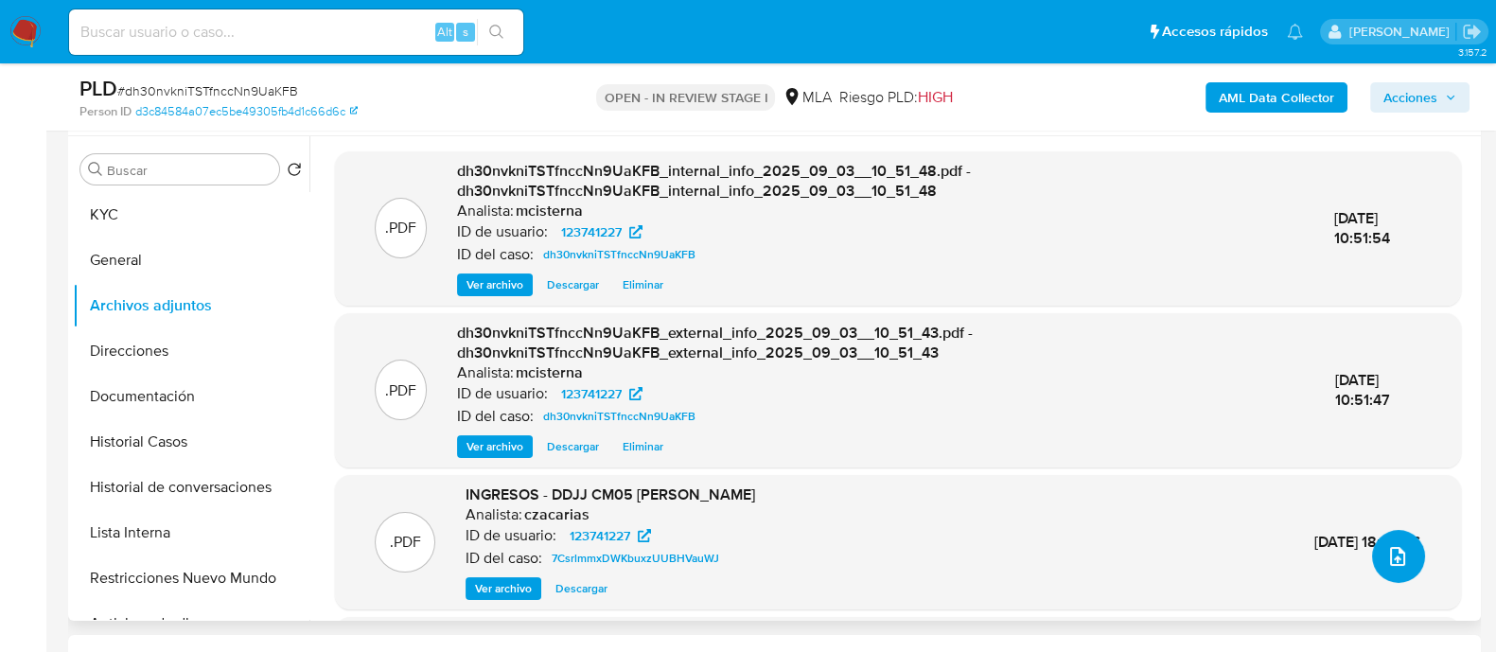
click at [1404, 570] on button "upload-file" at bounding box center [1398, 556] width 53 height 53
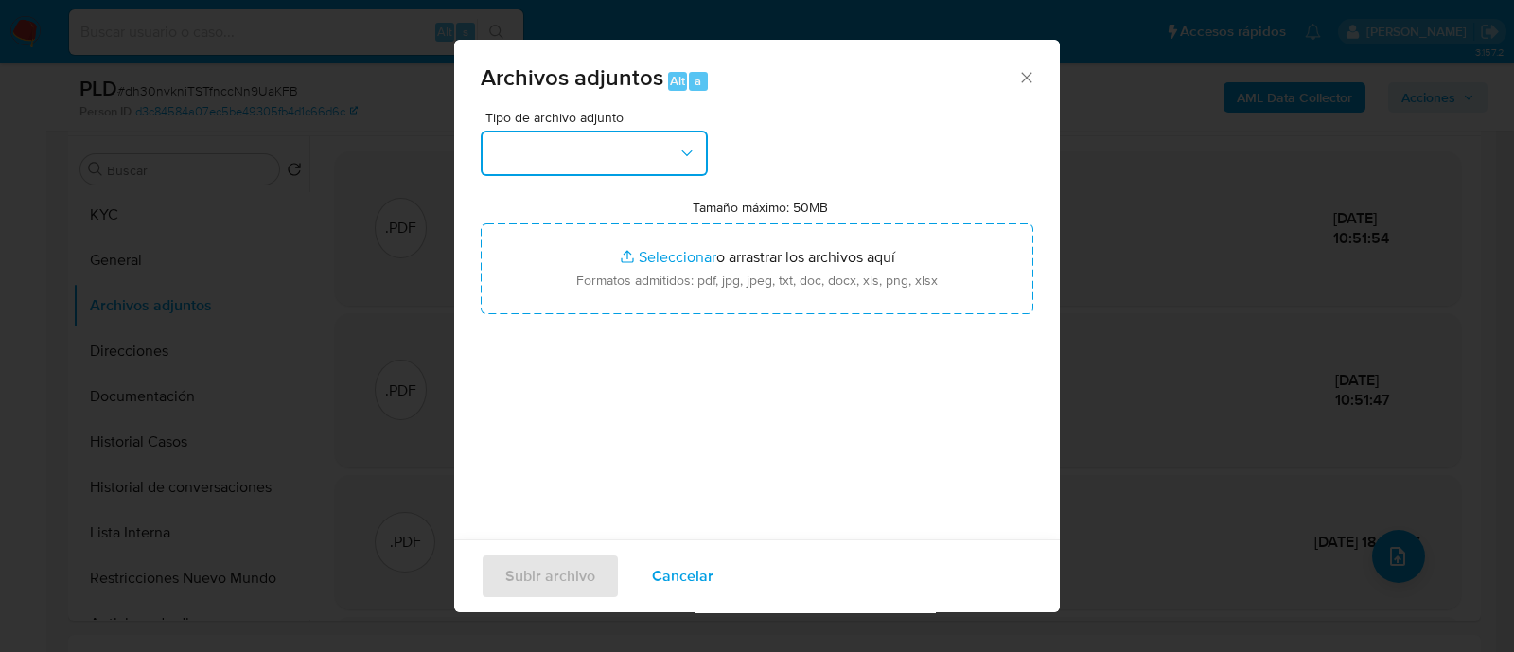
click at [548, 158] on button "button" at bounding box center [594, 153] width 227 height 45
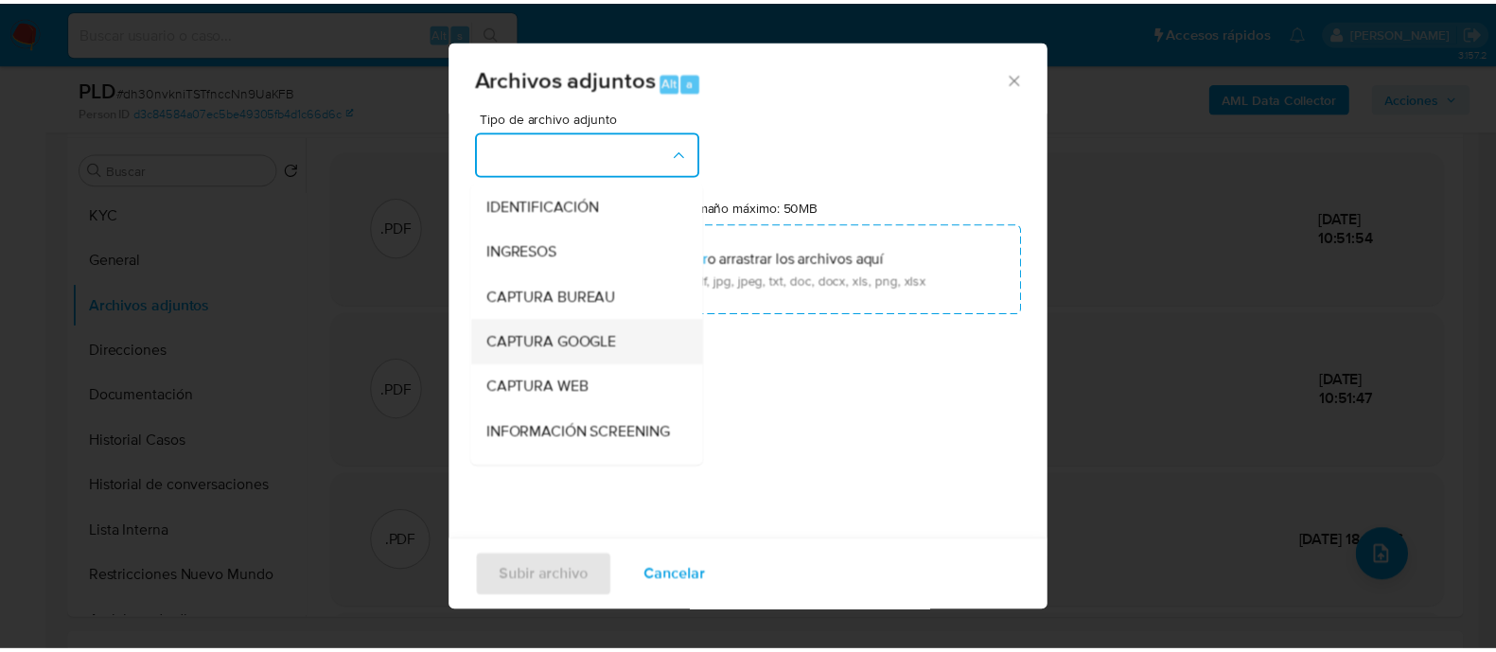
scroll to position [236, 0]
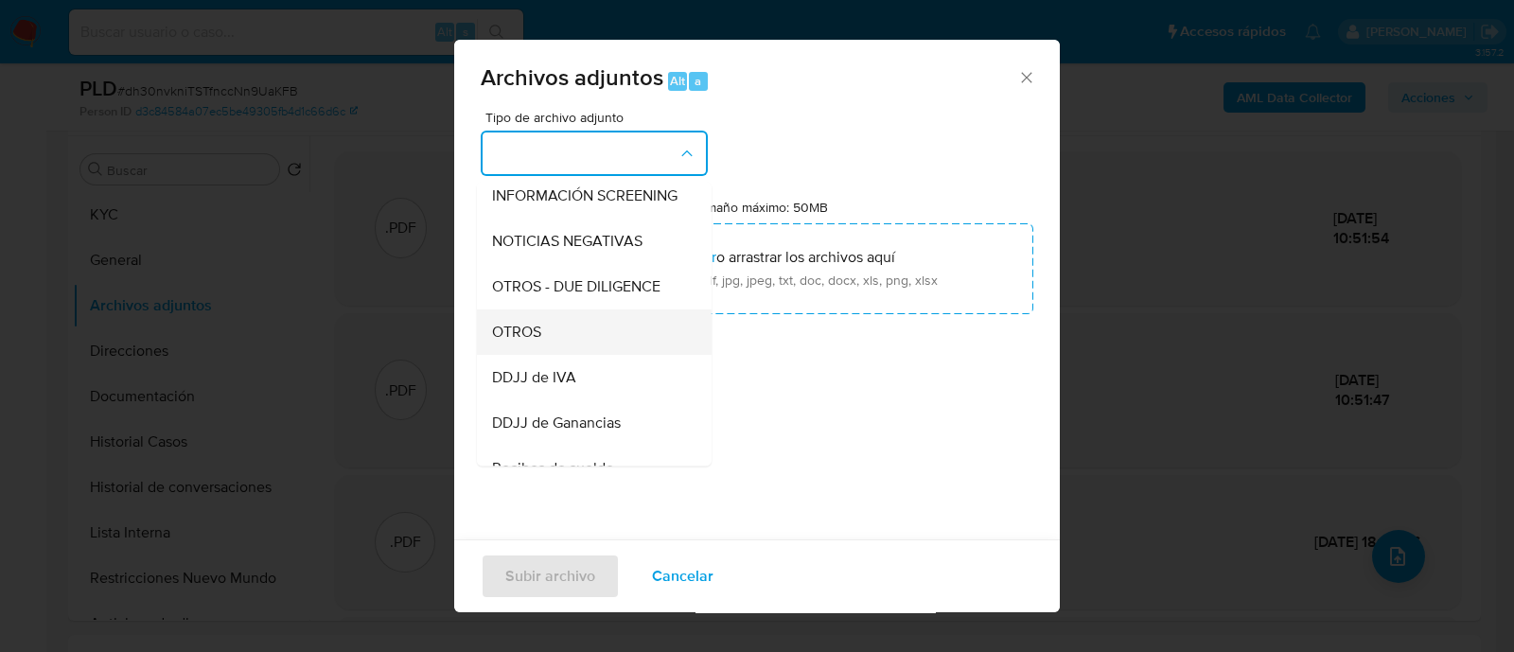
click at [567, 355] on div "OTROS" at bounding box center [588, 331] width 193 height 45
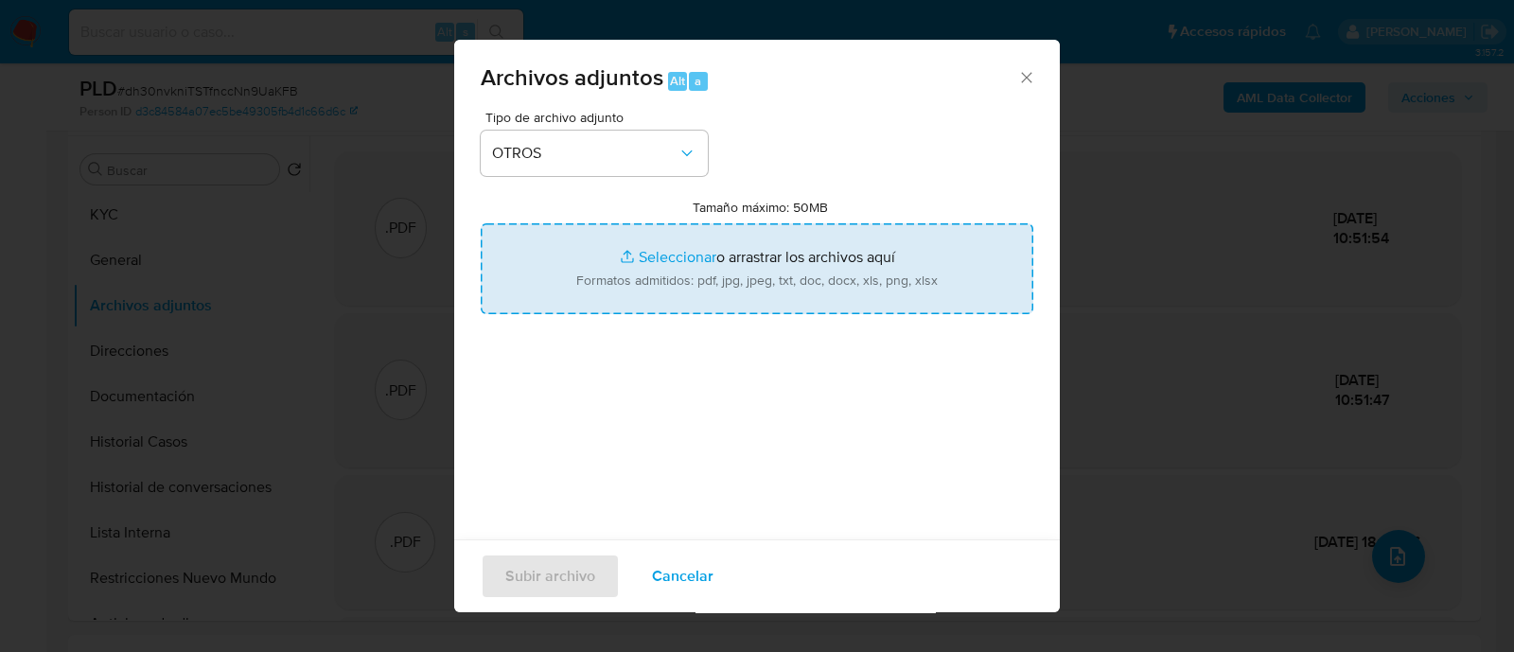
type input "C:\fakepath\Caselog dh30nvkniTSTfnccNn9UaKFB_2025_08_26_14_46_19.docx"
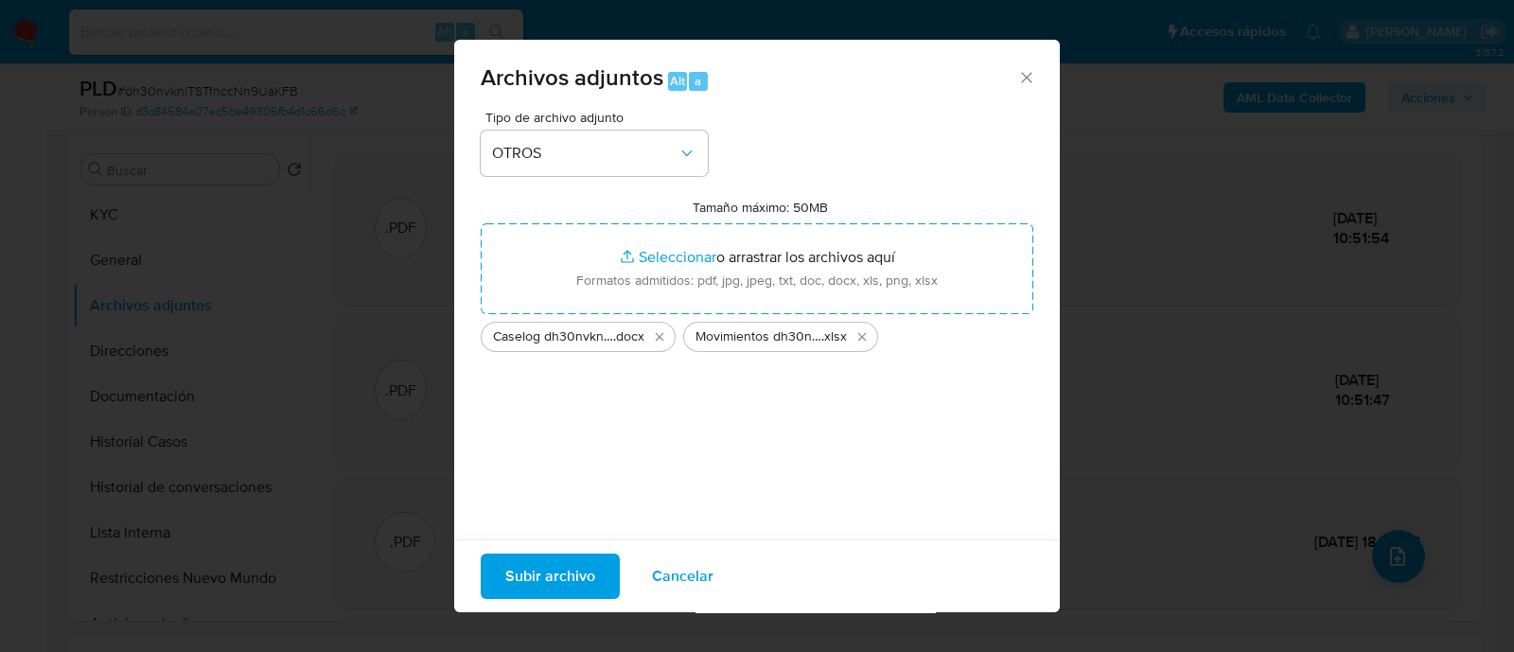
click at [551, 577] on span "Subir archivo" at bounding box center [550, 576] width 90 height 42
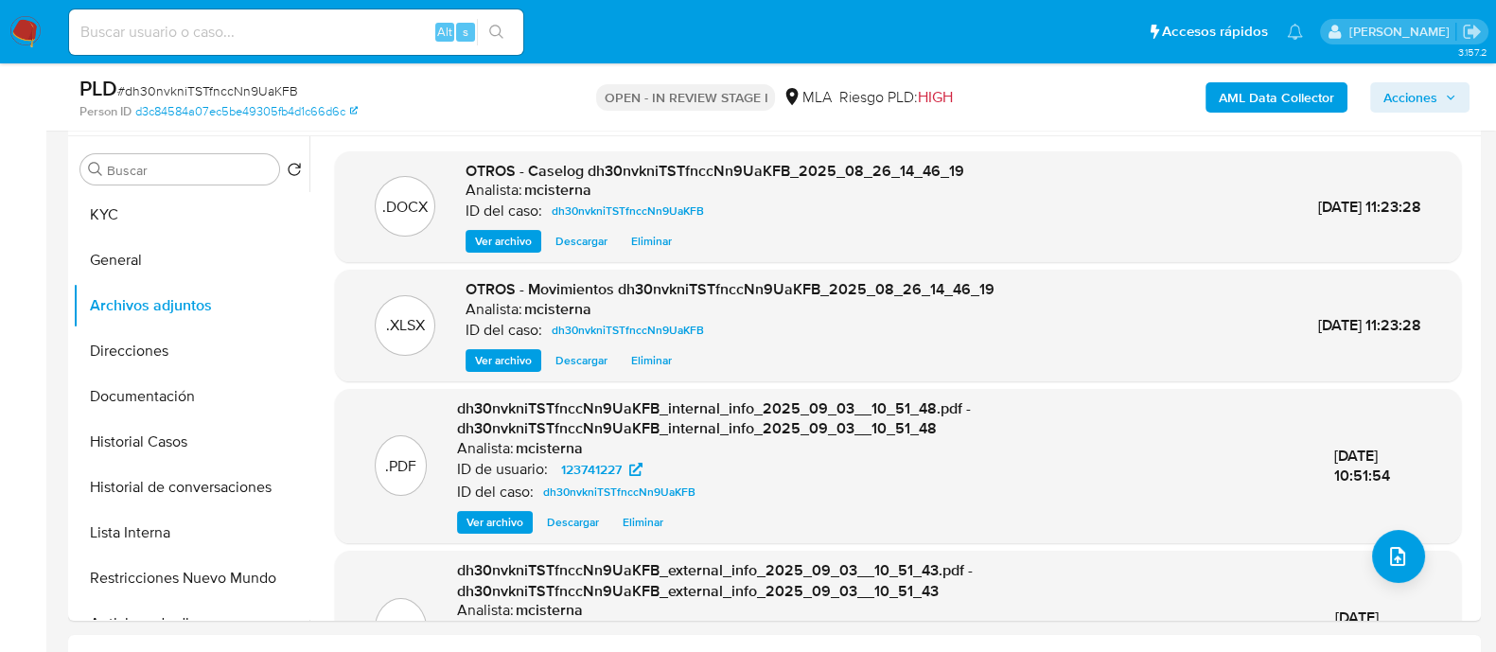
drag, startPoint x: 1379, startPoint y: 100, endPoint x: 1178, endPoint y: 110, distance: 200.8
click at [1380, 100] on button "Acciones" at bounding box center [1419, 97] width 99 height 30
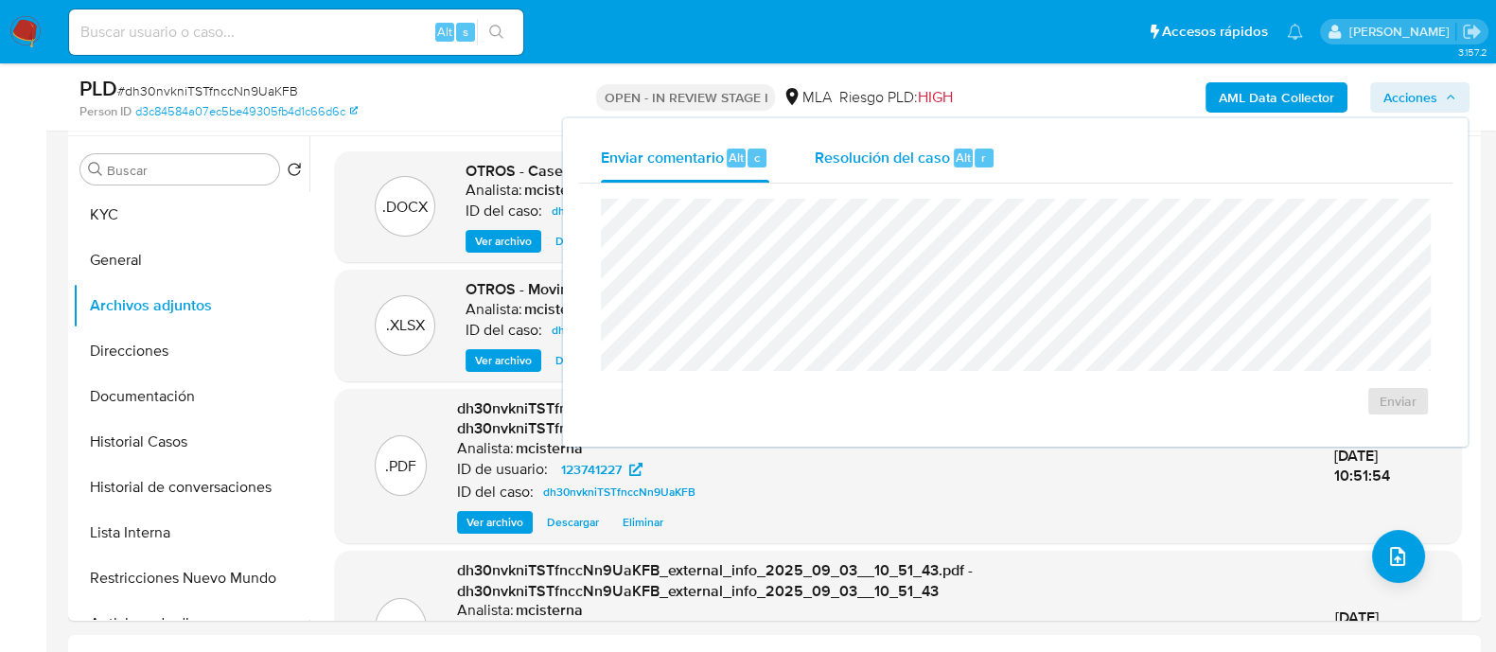
click at [995, 134] on button "Resolución del caso Alt r" at bounding box center [905, 157] width 226 height 49
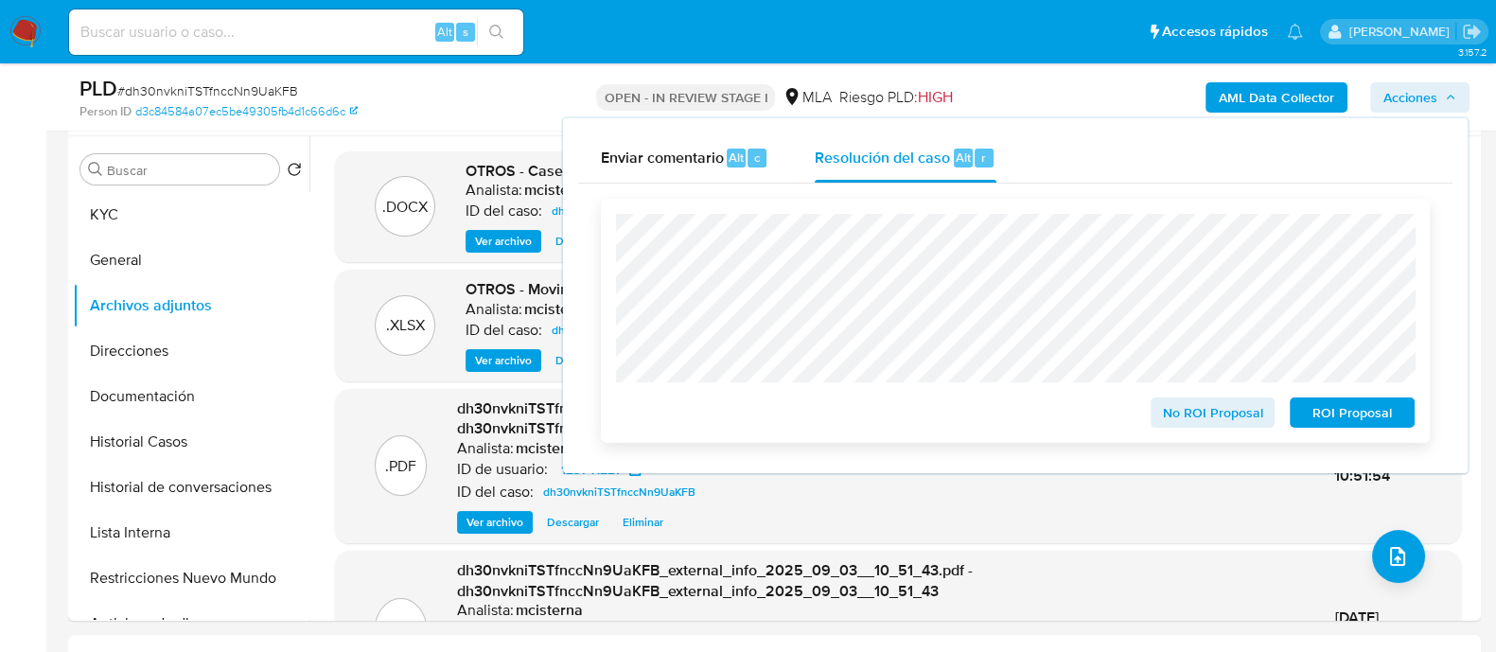
click at [1315, 418] on span "ROI Proposal" at bounding box center [1352, 412] width 98 height 26
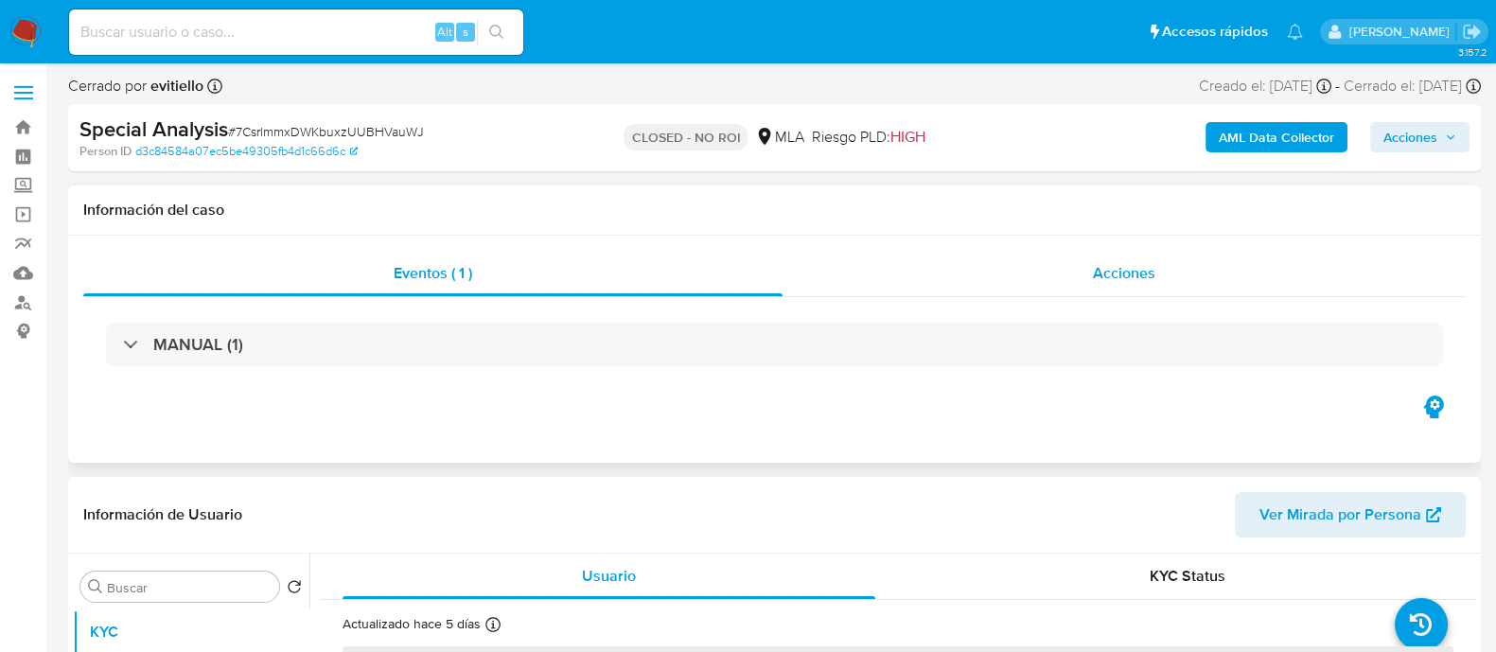
click at [1139, 265] on span "Acciones" at bounding box center [1124, 273] width 62 height 22
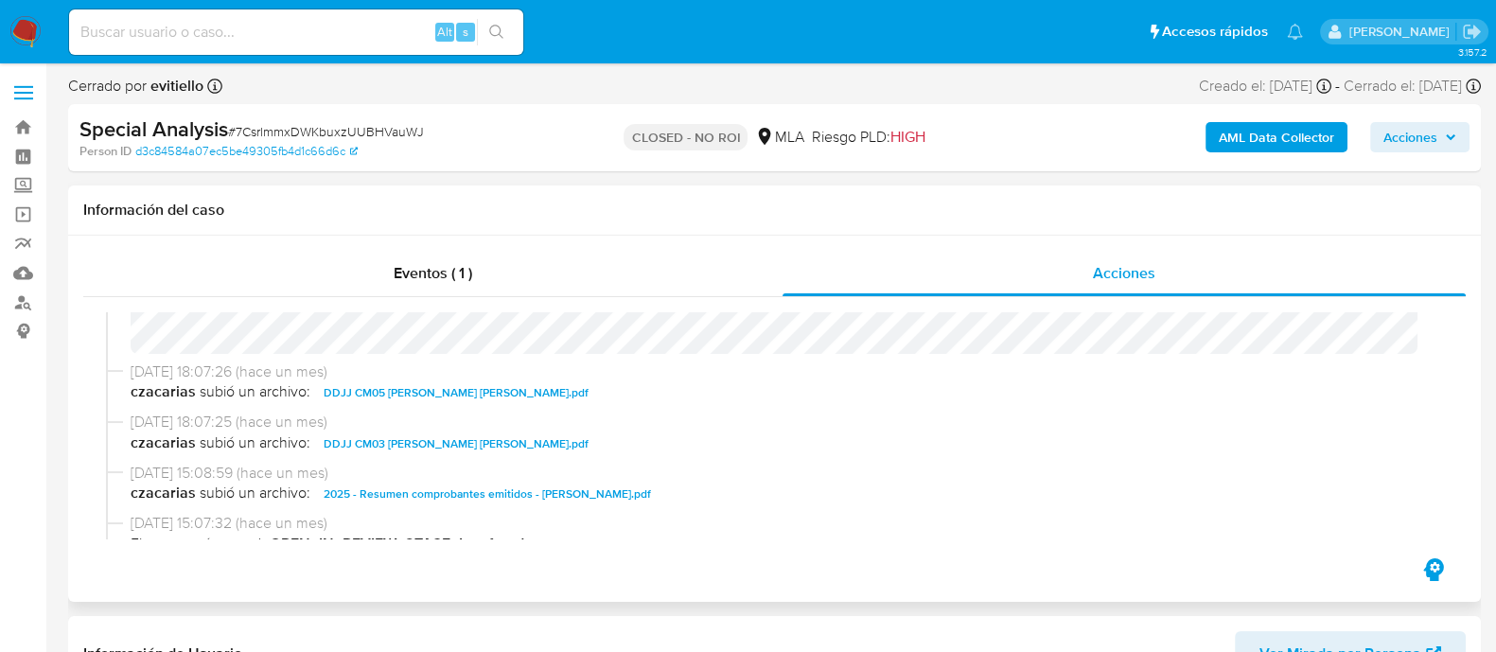
select select "10"
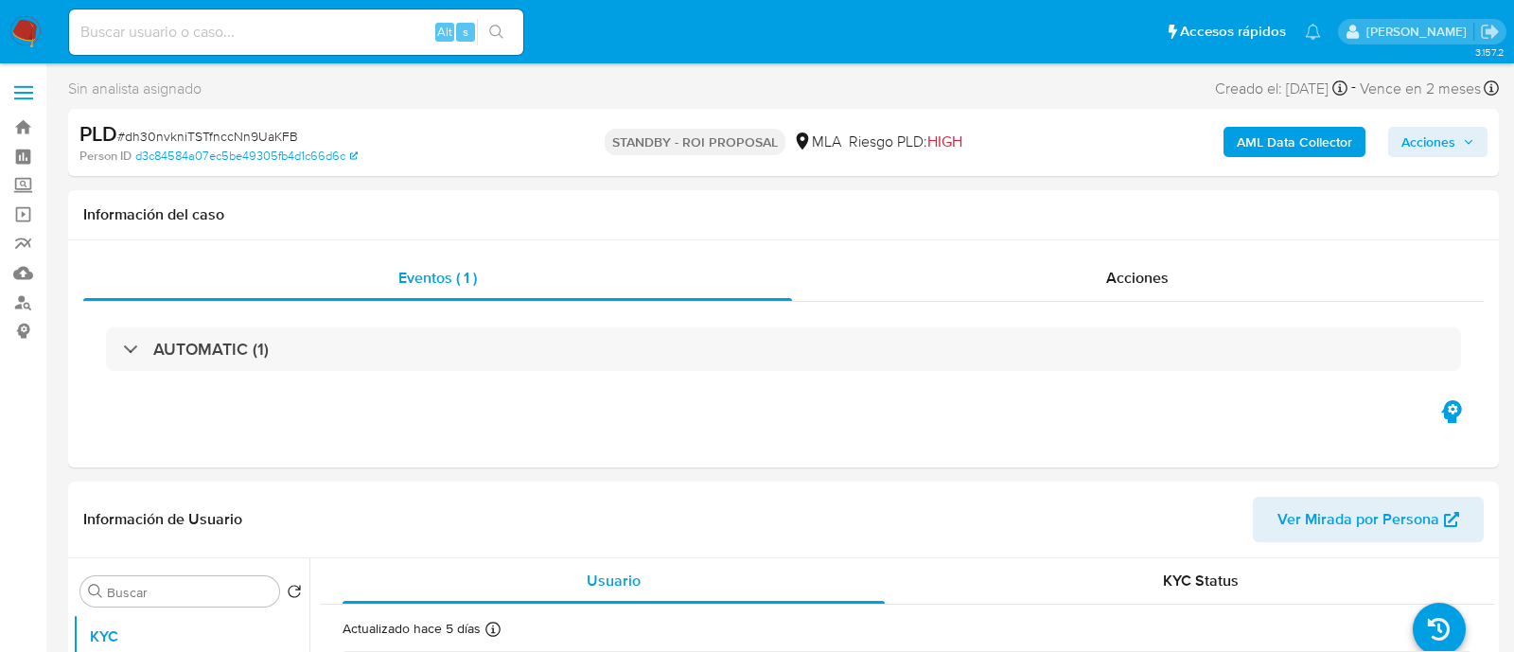
select select "10"
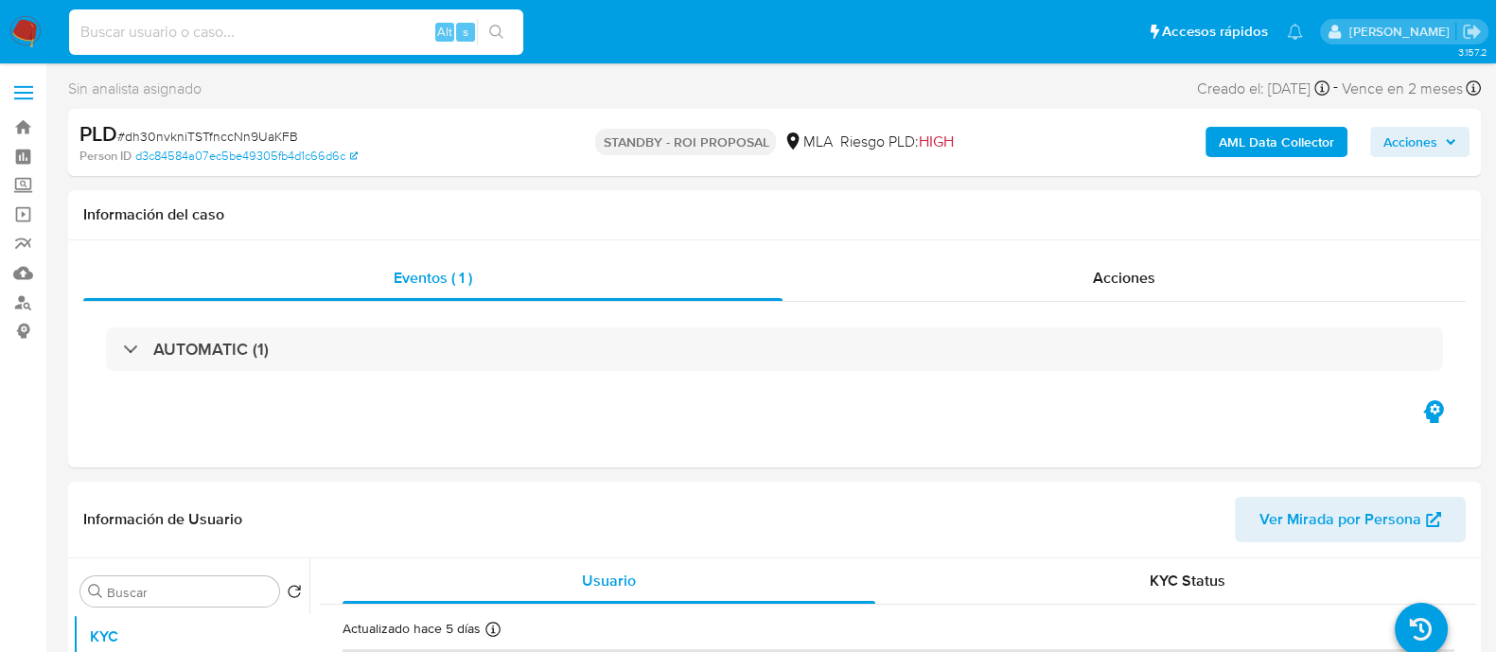
click at [392, 26] on input at bounding box center [296, 32] width 454 height 25
paste input "GDqS0Up1mxi56Yc5rc7uttGN"
type input "GDqS0Up1mxi56Yc5rc7uttGN"
click at [499, 31] on icon "search-icon" at bounding box center [496, 32] width 15 height 15
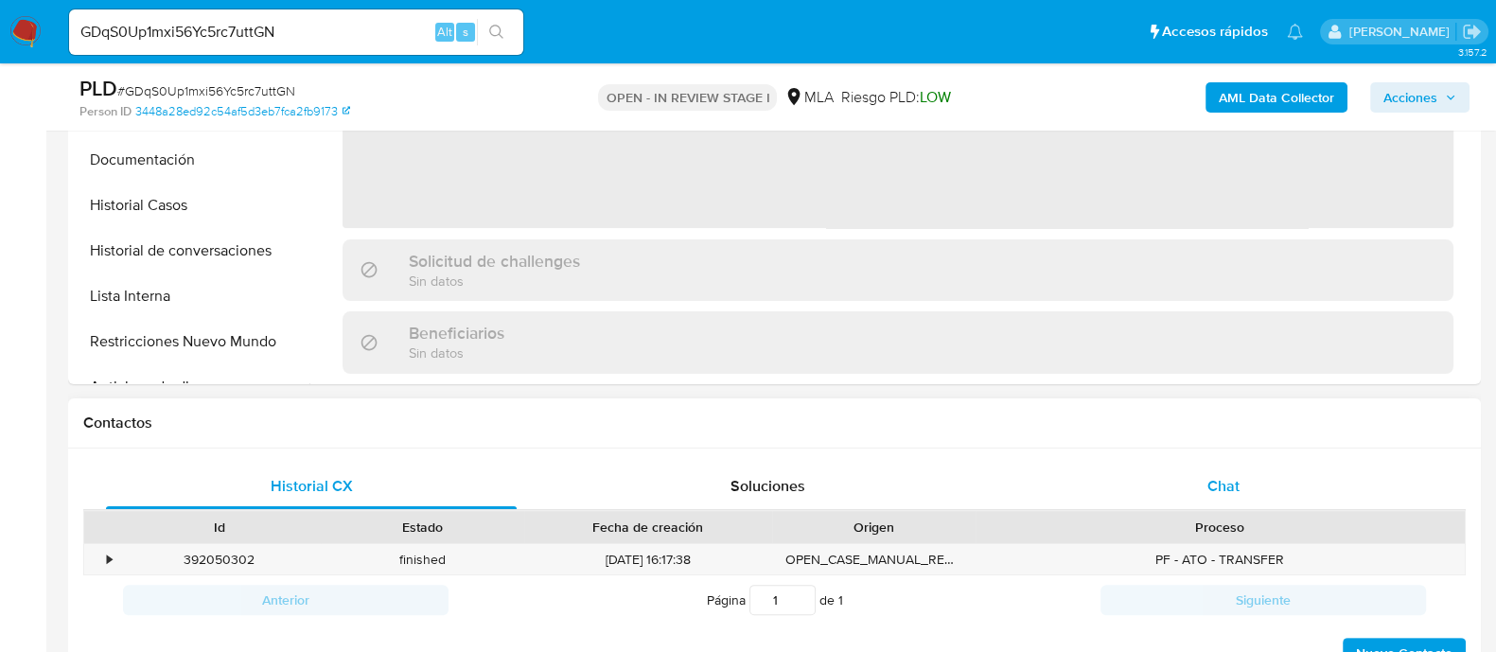
click at [1198, 485] on div "Chat" at bounding box center [1223, 486] width 411 height 45
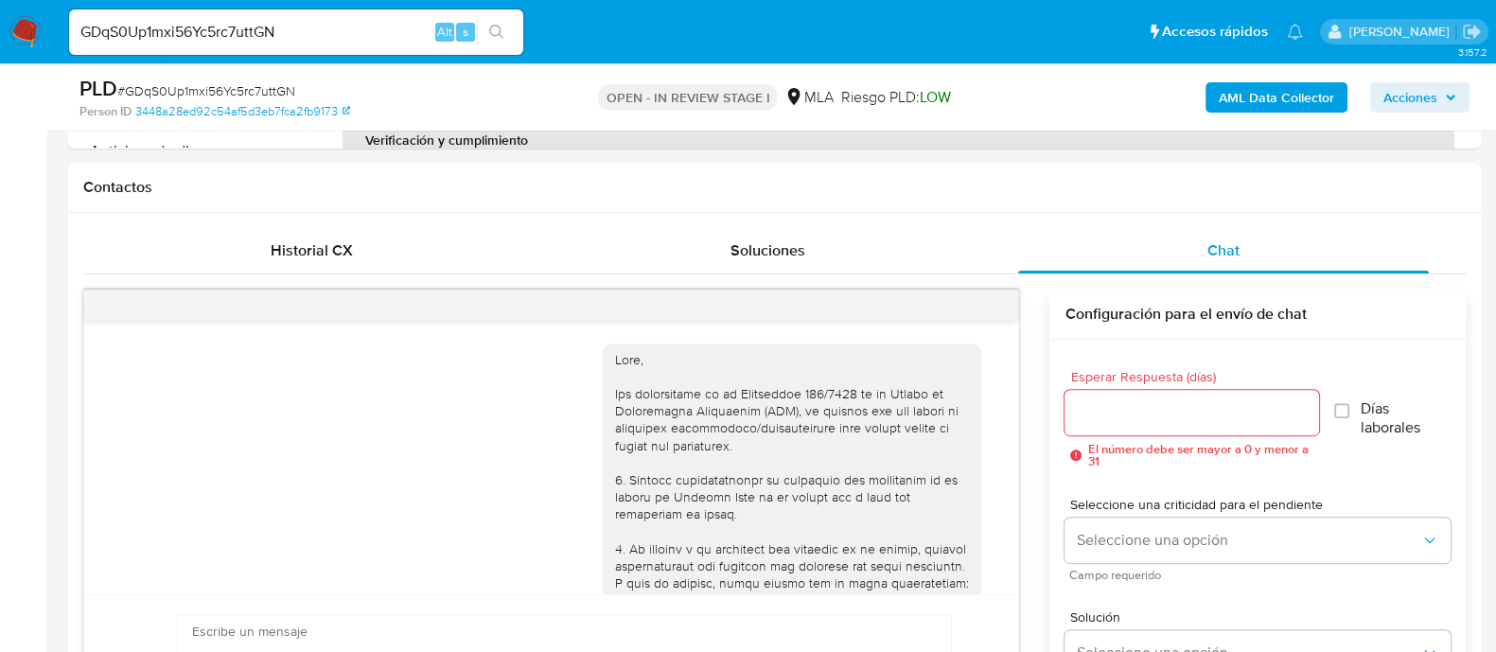
scroll to position [1214, 0]
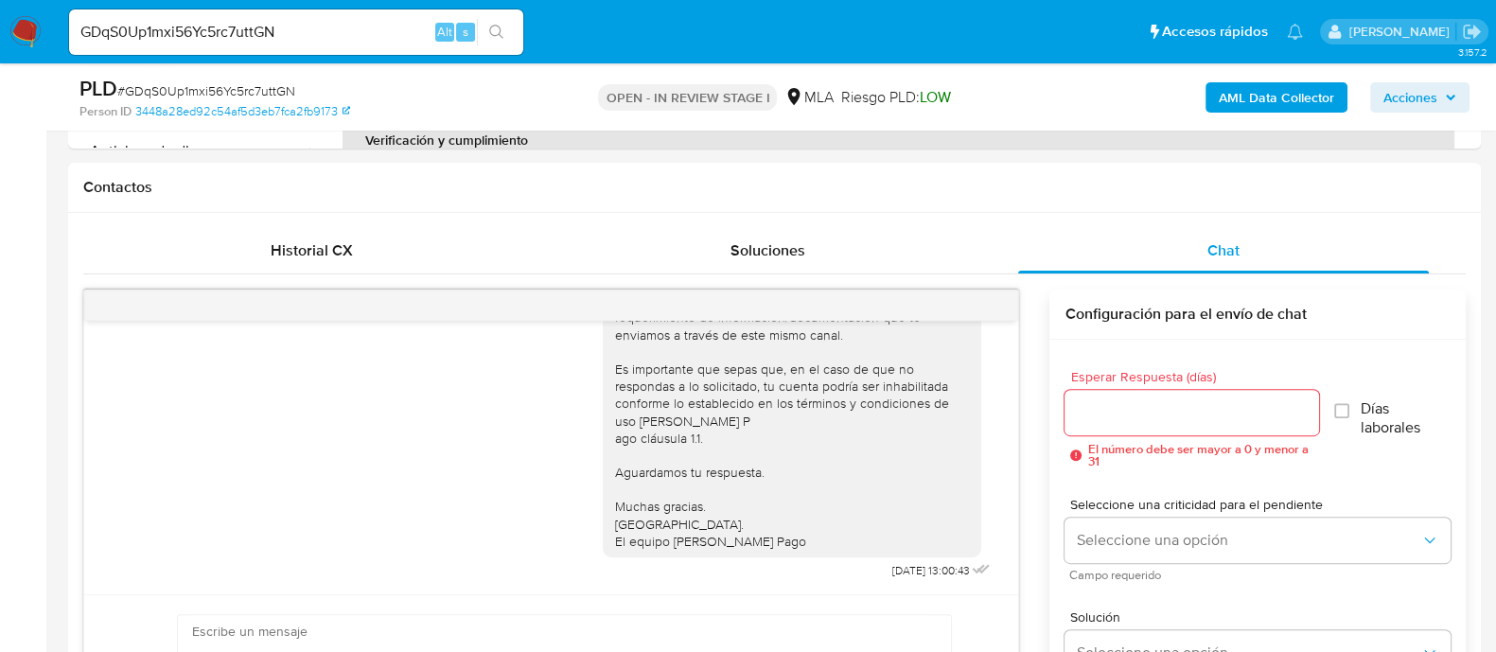
select select "10"
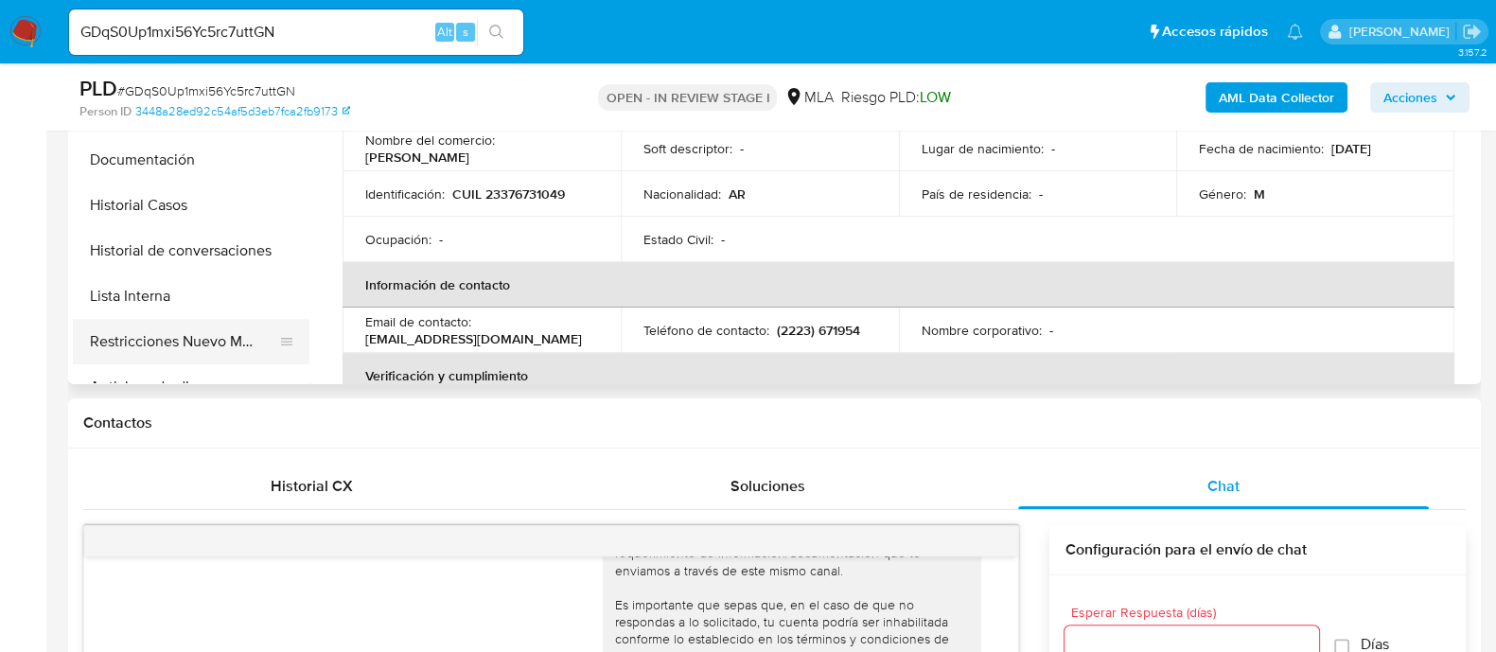
click at [221, 338] on button "Restricciones Nuevo Mundo" at bounding box center [183, 341] width 221 height 45
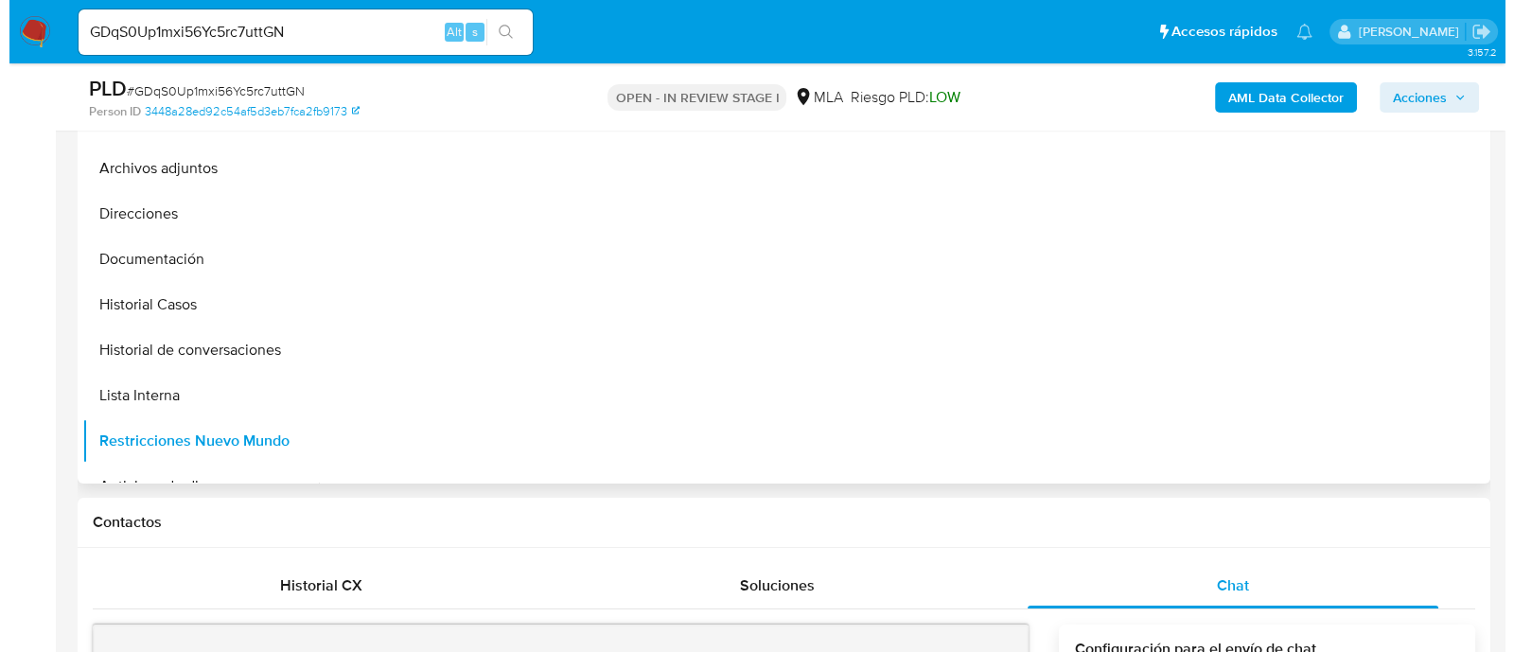
scroll to position [355, 0]
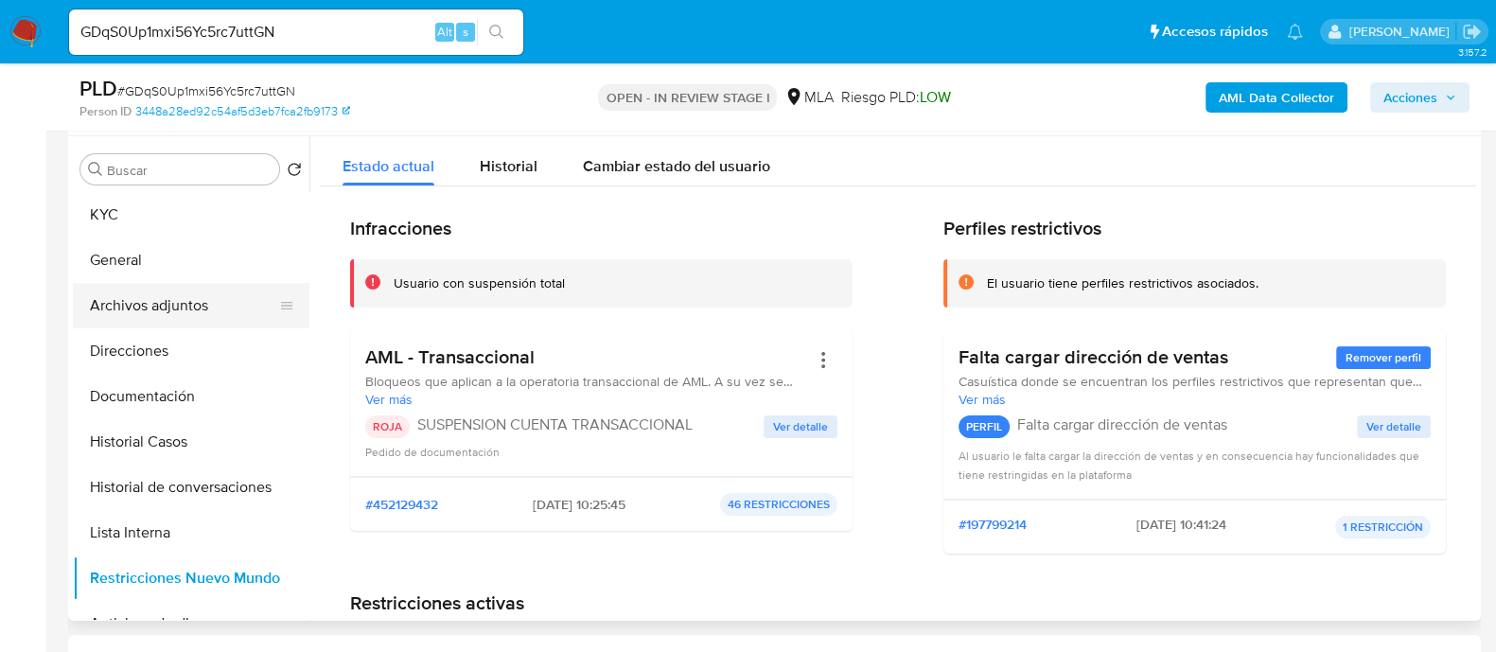
click at [124, 314] on button "Archivos adjuntos" at bounding box center [183, 305] width 221 height 45
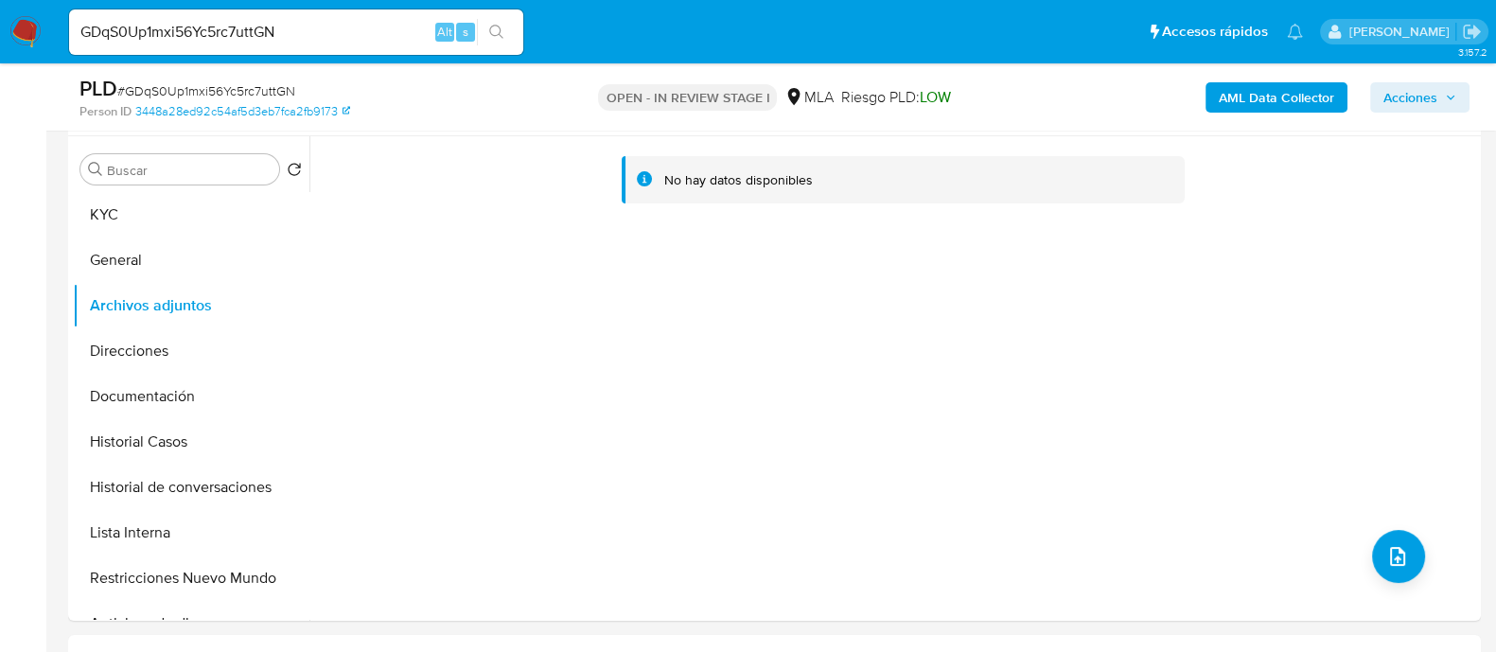
click at [1240, 95] on b "AML Data Collector" at bounding box center [1276, 97] width 115 height 30
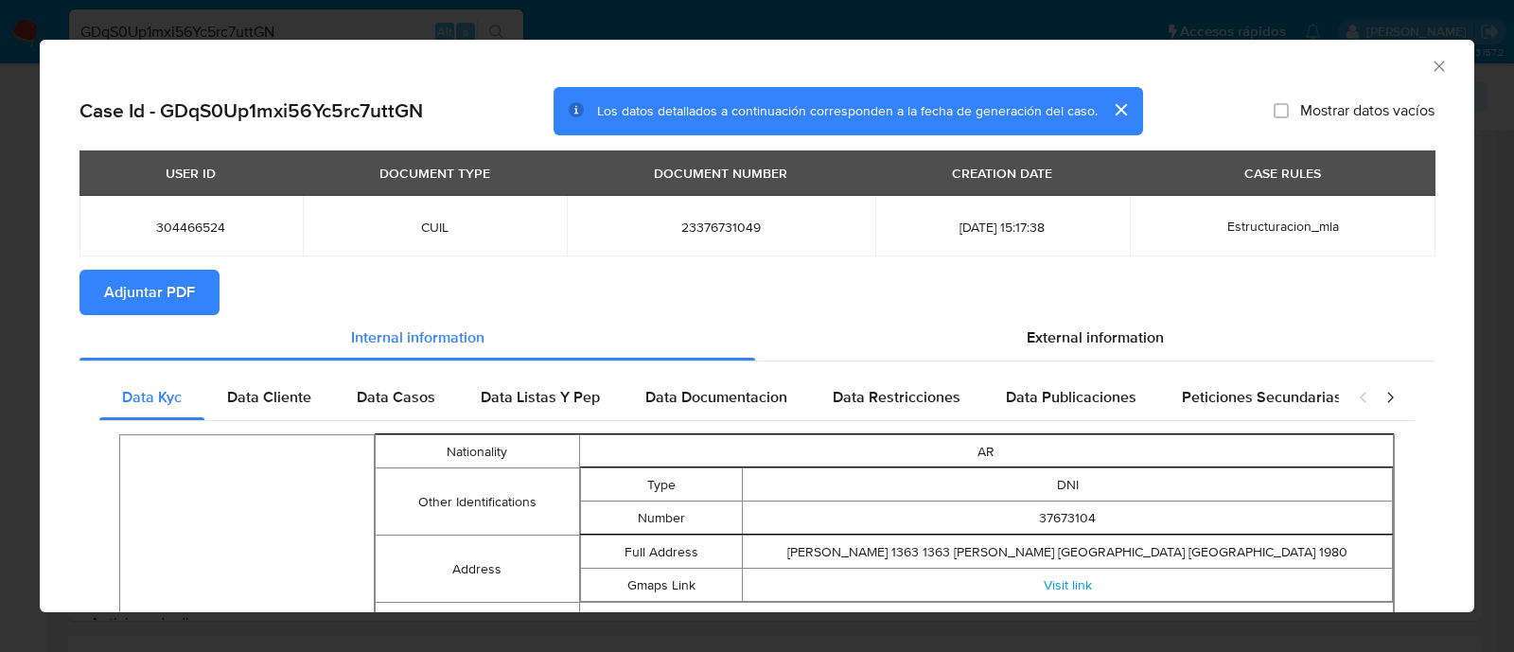
click at [154, 286] on span "Adjuntar PDF" at bounding box center [149, 293] width 91 height 42
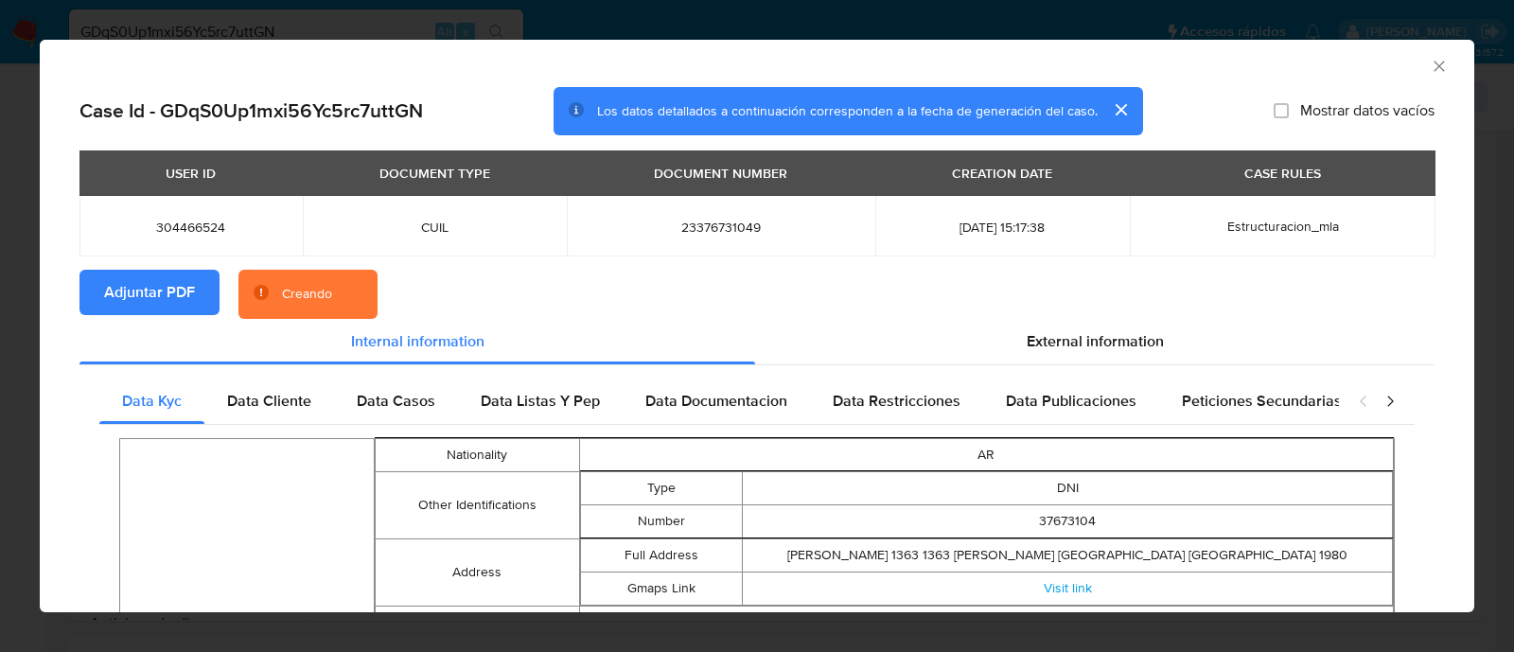
click at [194, 221] on span "304466524" at bounding box center [191, 227] width 178 height 17
copy span "304466524"
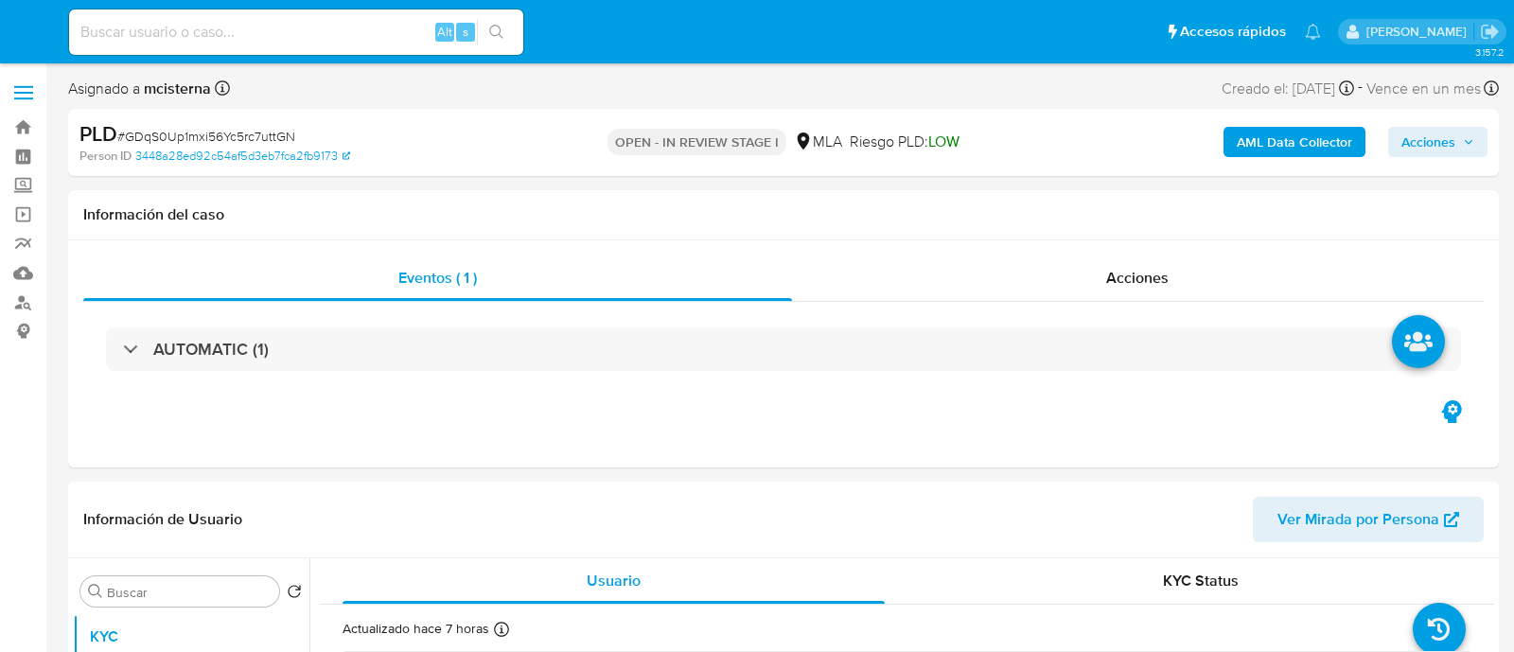
select select "10"
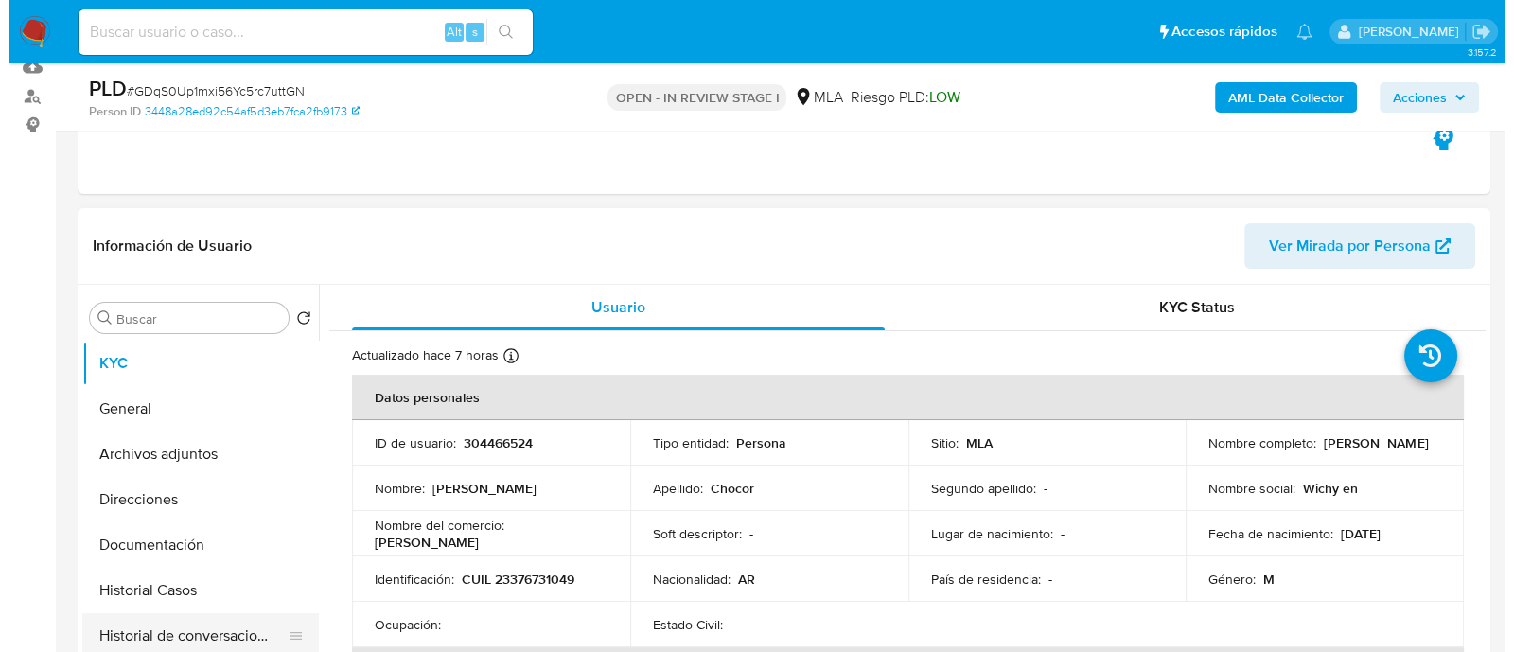
scroll to position [355, 0]
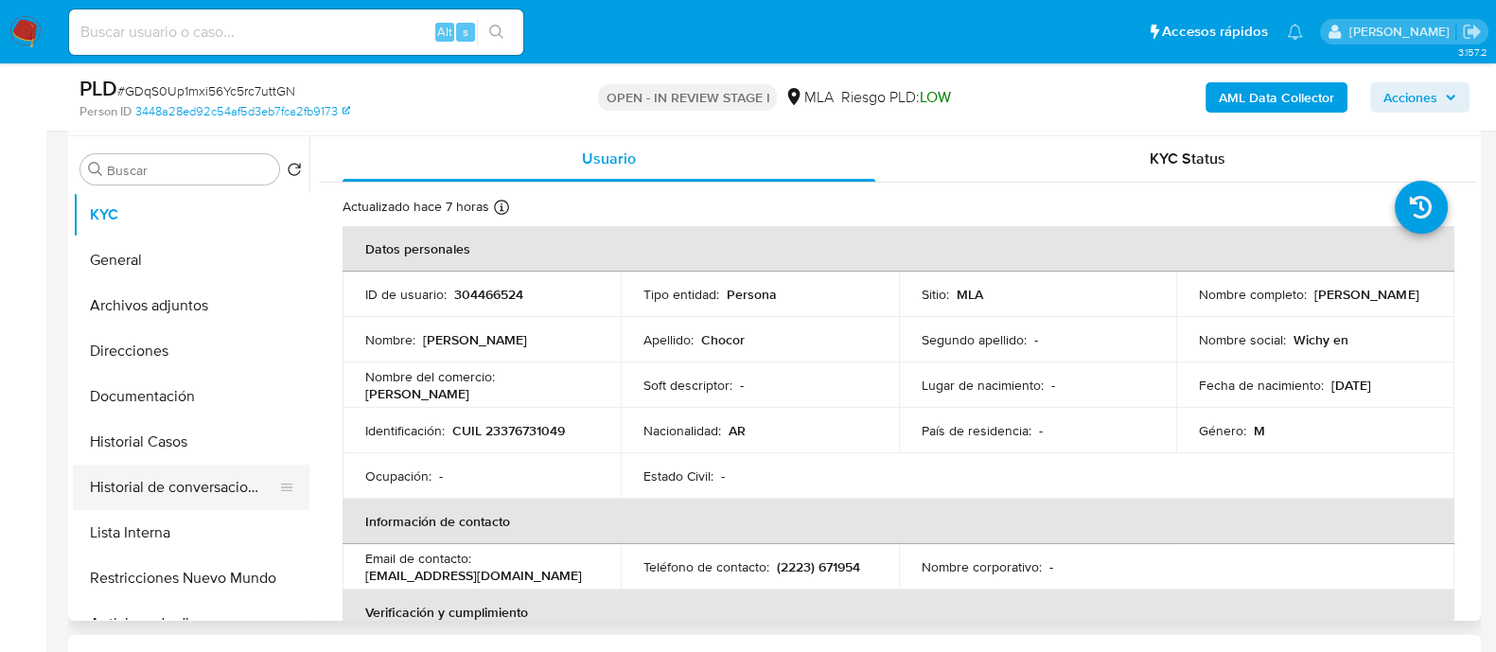
click at [251, 486] on button "Historial de conversaciones" at bounding box center [183, 487] width 221 height 45
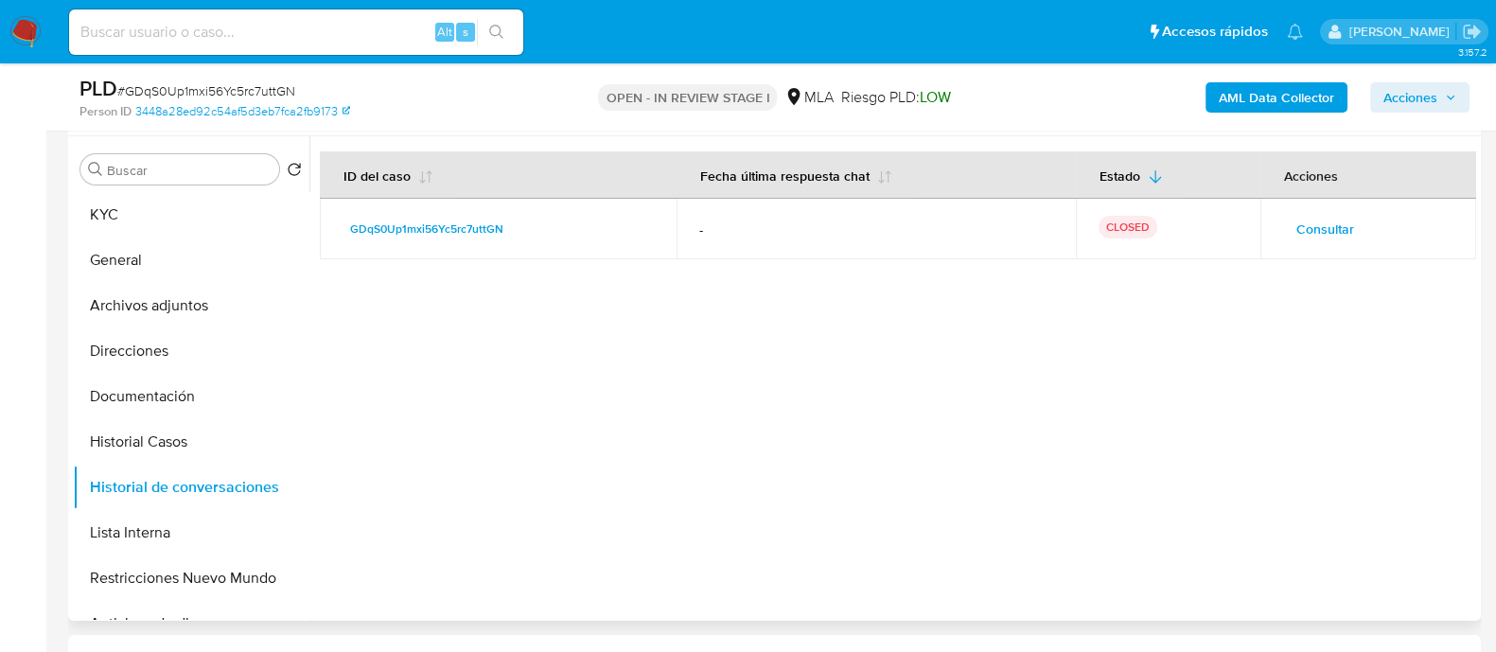
click at [1299, 240] on span "Consultar" at bounding box center [1325, 229] width 58 height 26
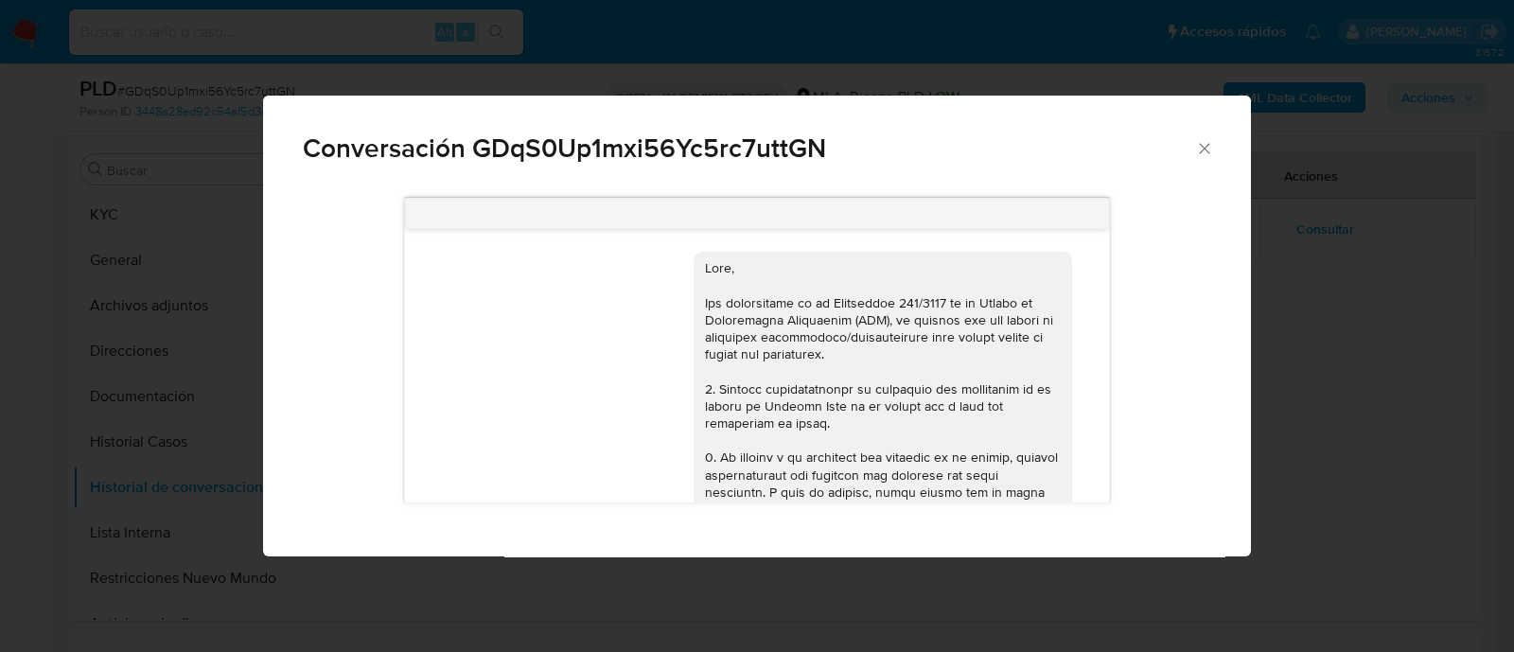
scroll to position [1215, 0]
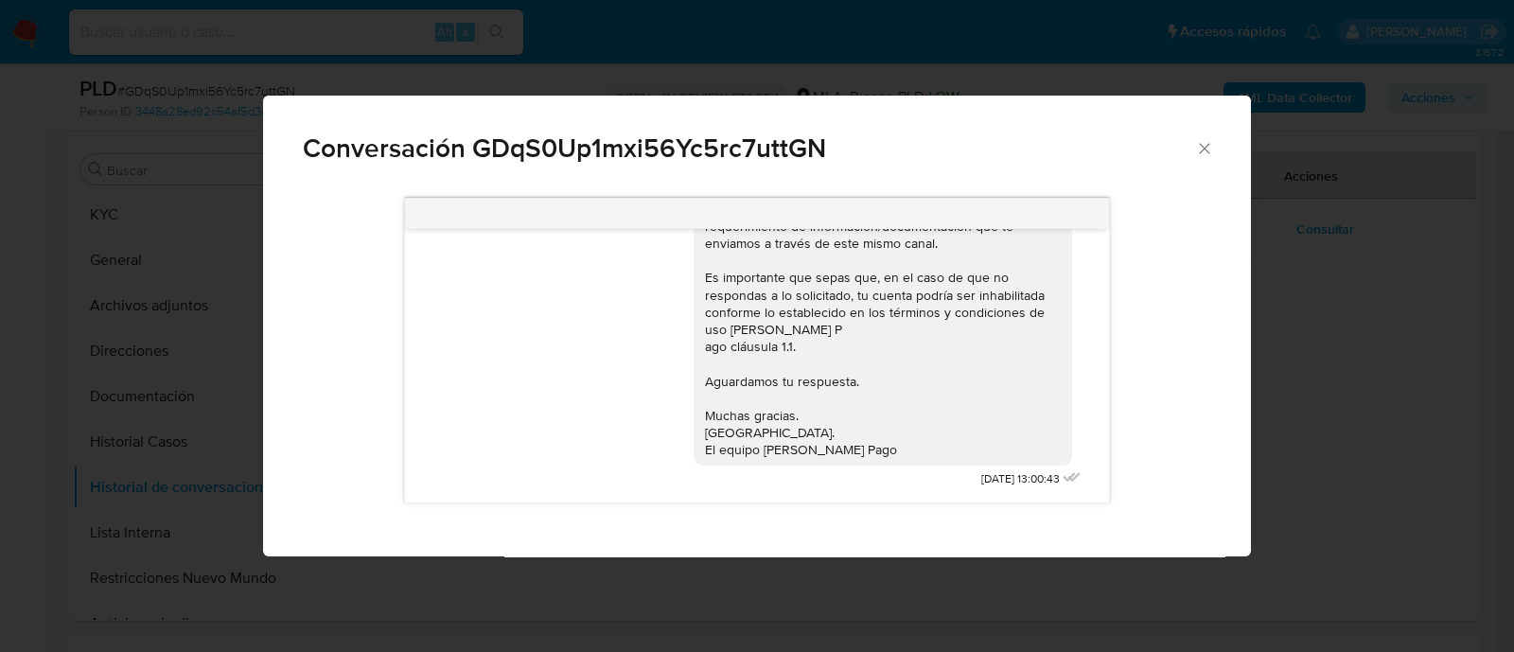
click at [238, 297] on div "Conversación GDqS0Up1mxi56Yc5rc7uttGN 18/08/2025 17:40:29 Hola, Esperamos que t…" at bounding box center [757, 326] width 1514 height 652
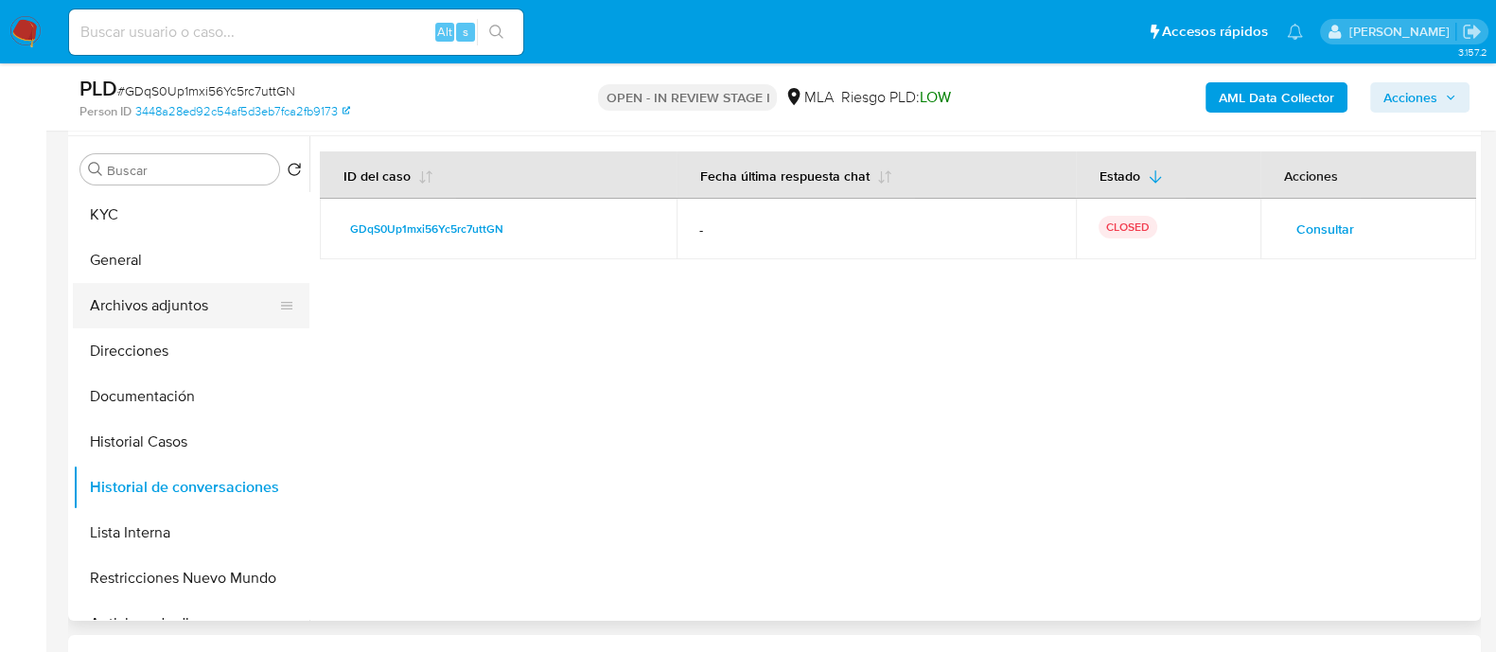
click at [203, 297] on button "Archivos adjuntos" at bounding box center [183, 305] width 221 height 45
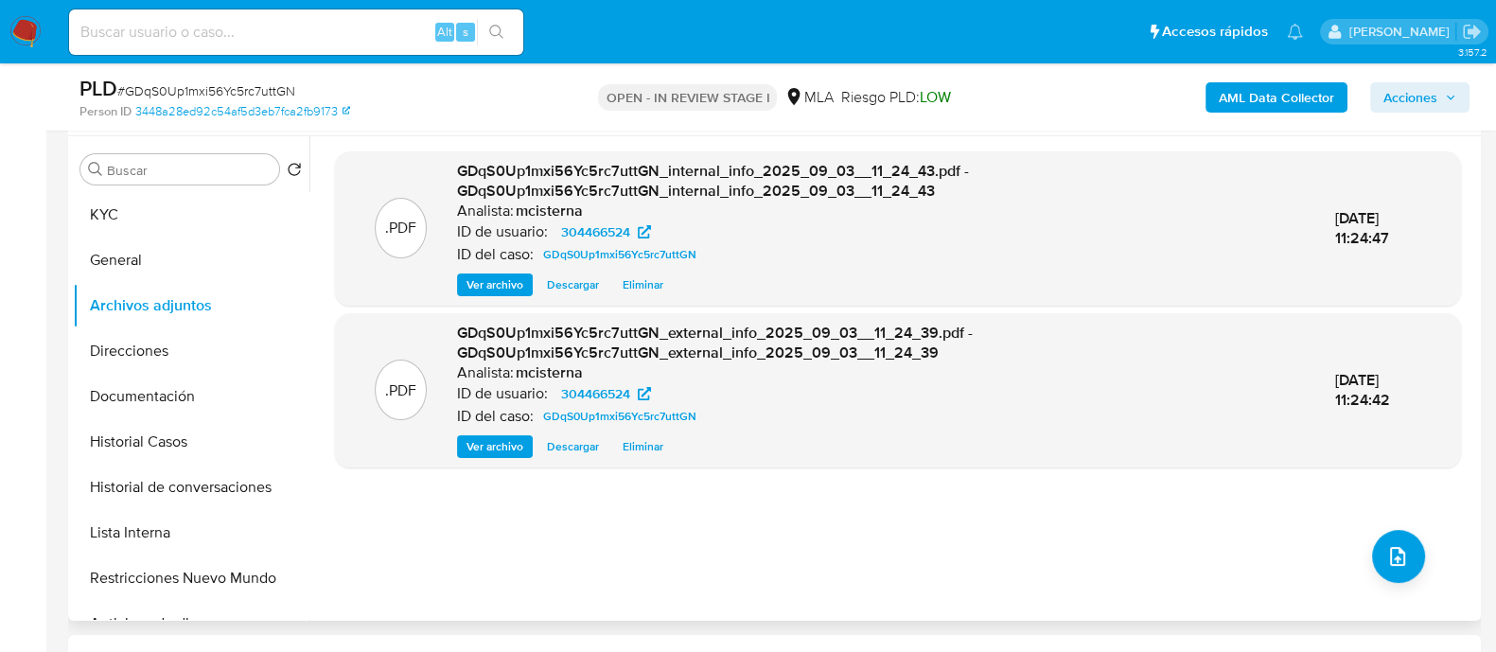
click at [1387, 593] on div ".PDF GDqS0Up1mxi56Yc5rc7uttGN_internal_info_2025_09_03__11_24_43.pdf - GDqS0Up1…" at bounding box center [898, 378] width 1126 height 454
click at [1355, 537] on div ".PDF GDqS0Up1mxi56Yc5rc7uttGN_internal_info_2025_09_03__11_24_43.pdf - GDqS0Up1…" at bounding box center [898, 378] width 1126 height 454
click at [1372, 541] on button "upload-file" at bounding box center [1398, 556] width 53 height 53
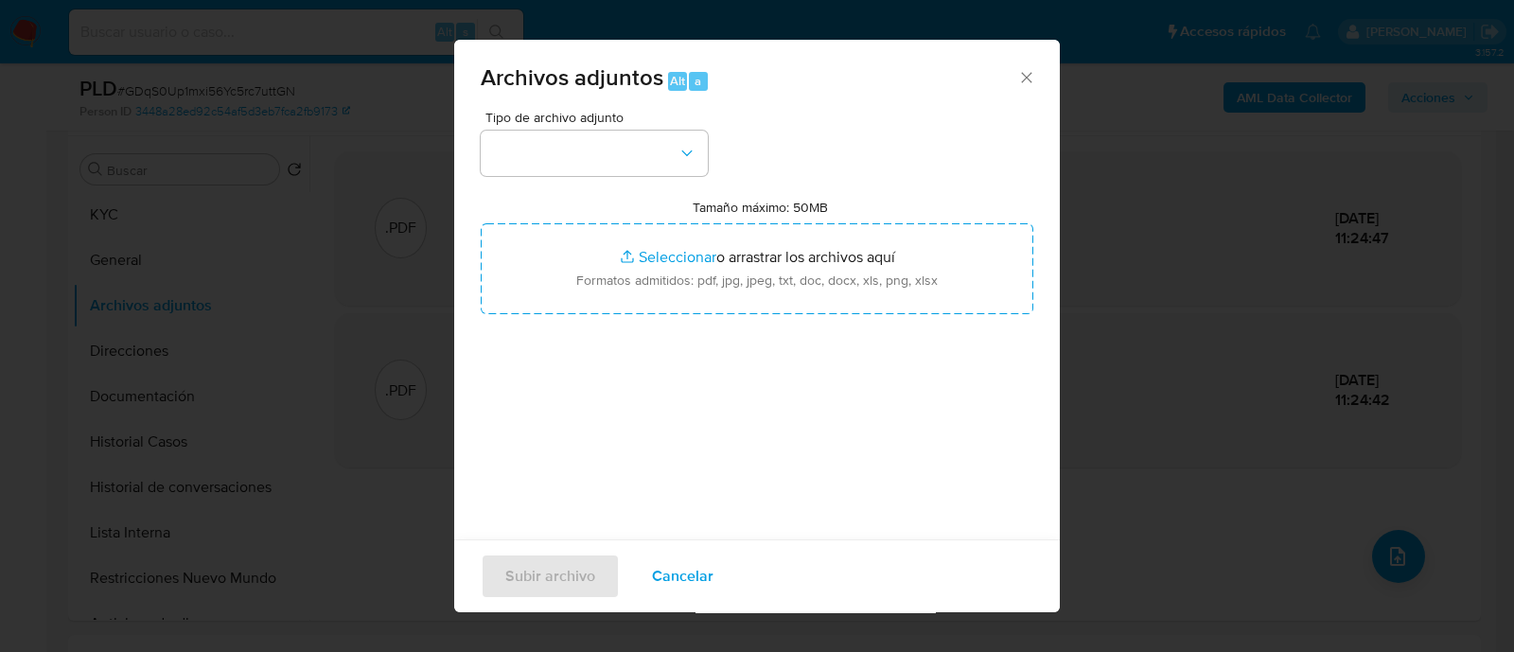
click at [591, 179] on div "Tipo de archivo adjunto Tamaño máximo: 50MB Seleccionar archivos Seleccionar o …" at bounding box center [757, 334] width 553 height 447
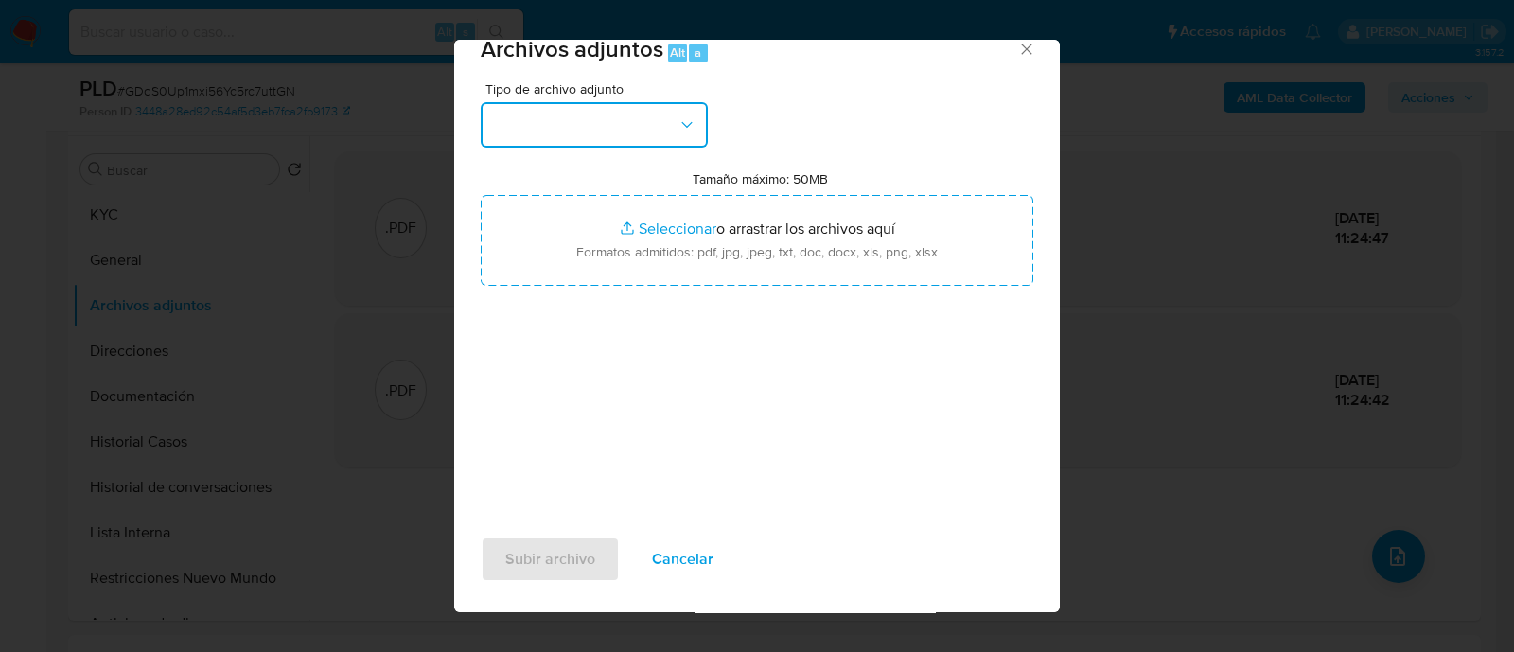
click at [587, 132] on button "button" at bounding box center [594, 124] width 227 height 45
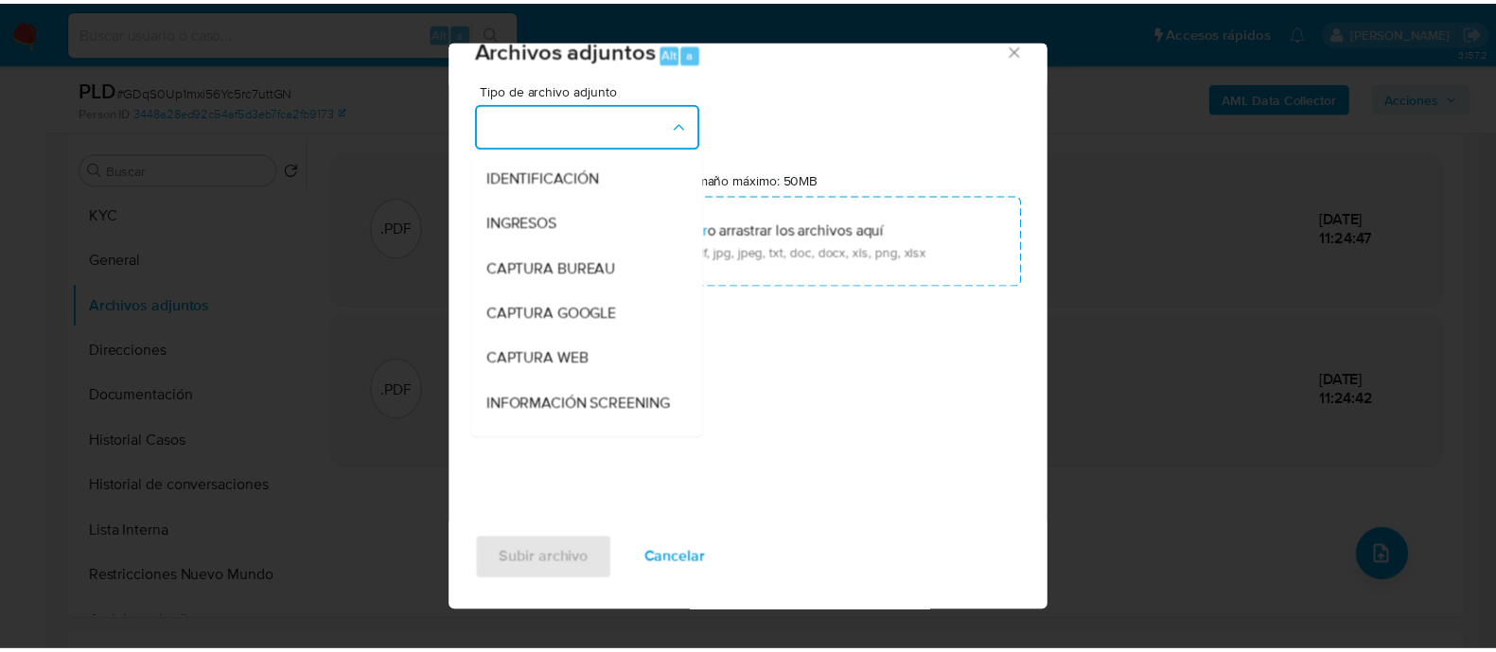
scroll to position [355, 0]
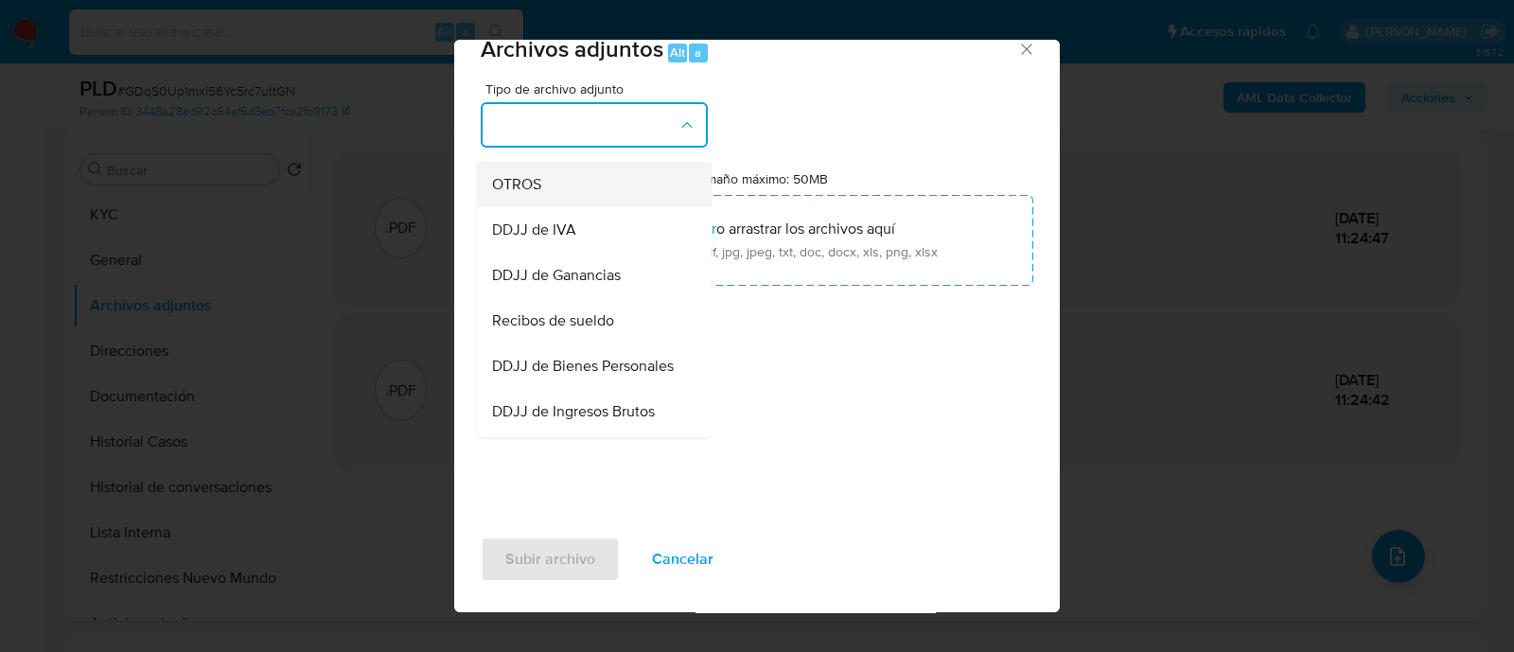
click at [591, 197] on div "OTROS" at bounding box center [588, 184] width 193 height 45
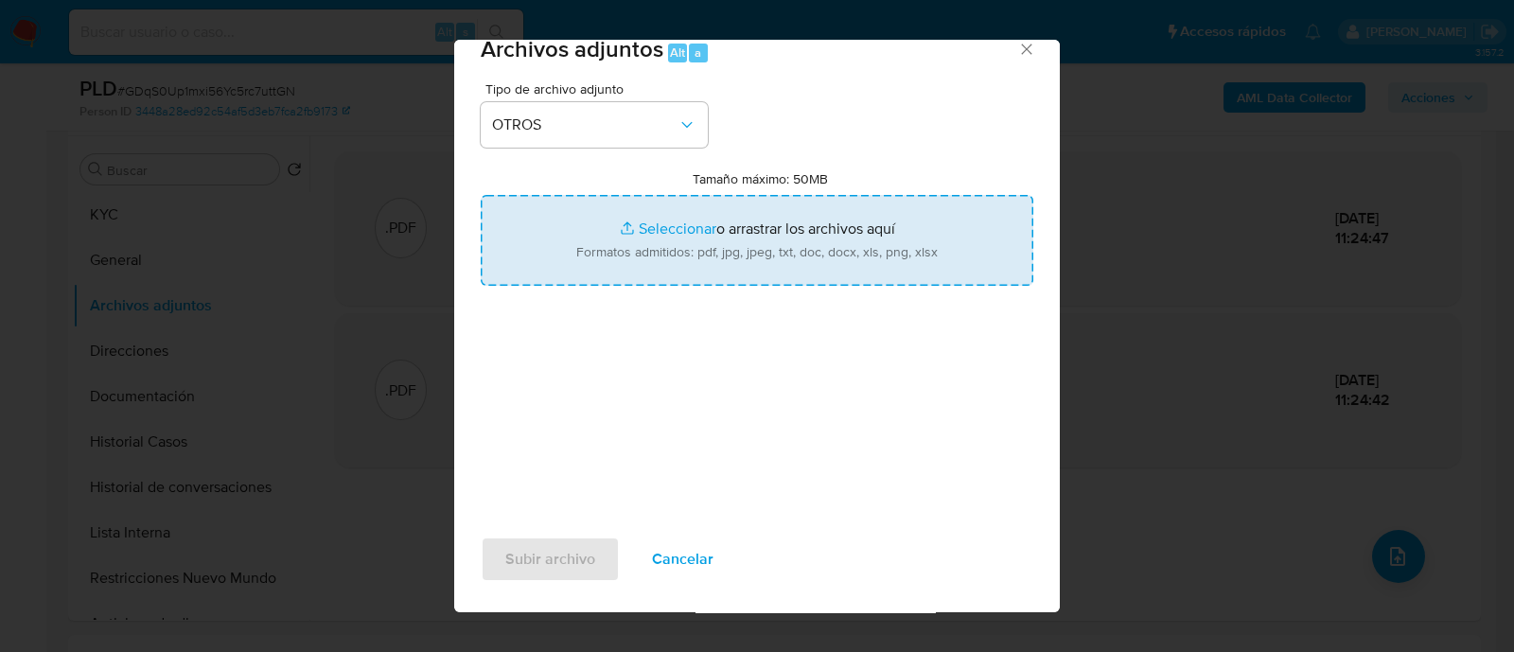
type input "C:\fakepath\Caselog GDqS0Up1mxi56Yc5rc7uttGN_2025_08_19_01_41_49.docx"
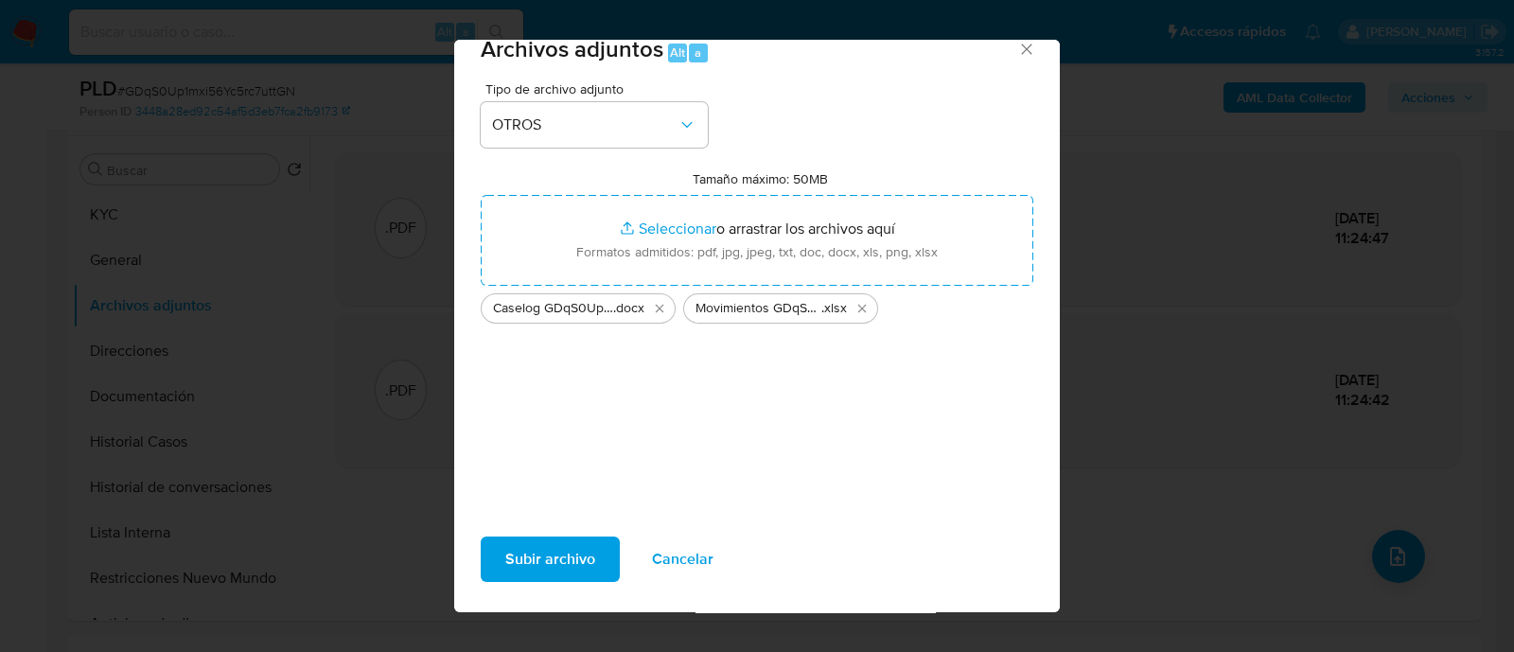
click at [563, 551] on span "Subir archivo" at bounding box center [550, 559] width 90 height 42
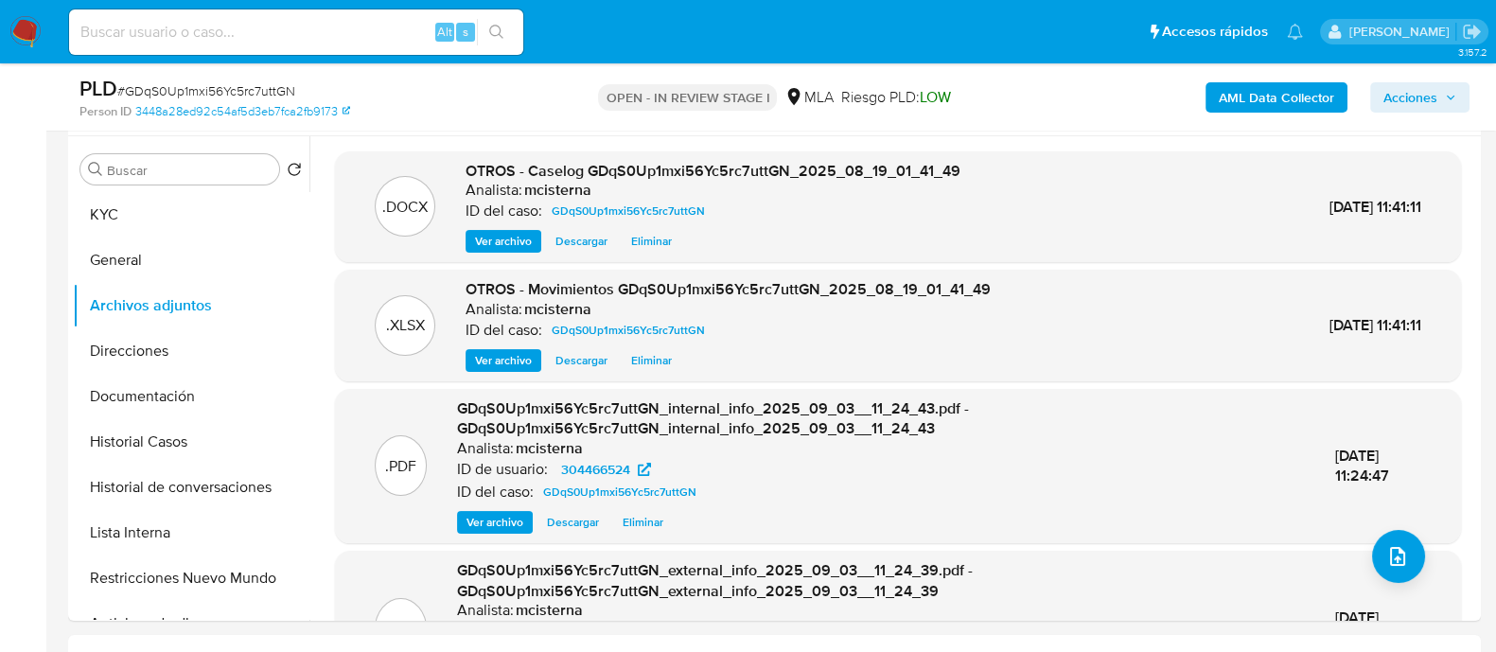
click at [1422, 95] on span "Acciones" at bounding box center [1410, 97] width 54 height 30
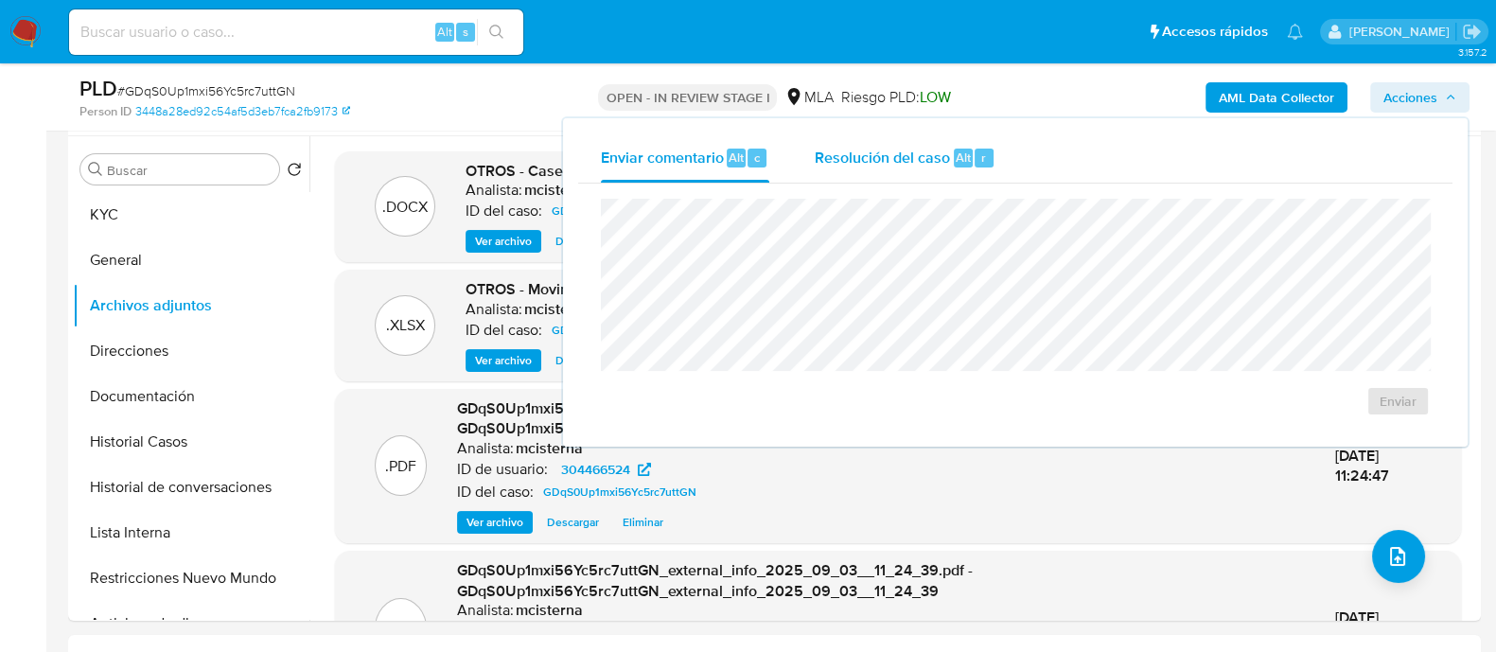
click at [885, 157] on span "Resolución del caso" at bounding box center [882, 157] width 135 height 22
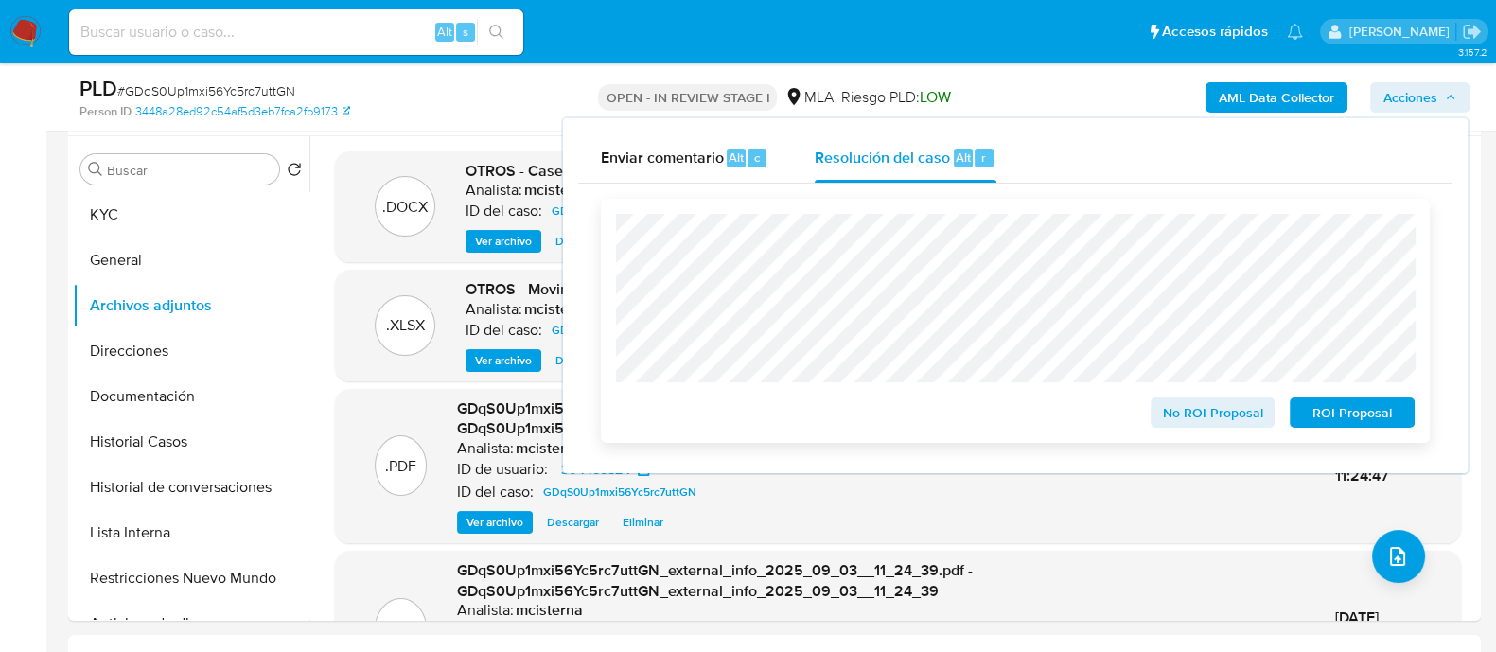
click at [1320, 412] on span "ROI Proposal" at bounding box center [1352, 412] width 98 height 26
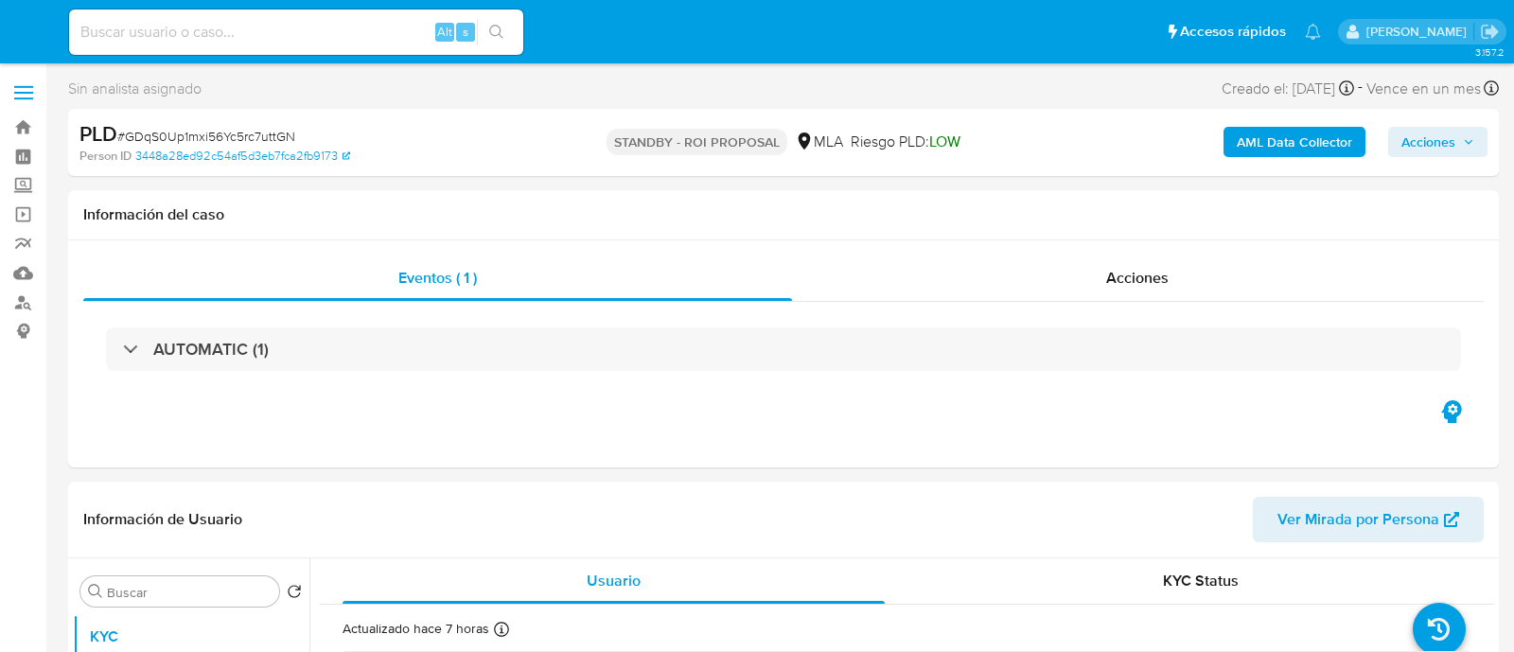
select select "10"
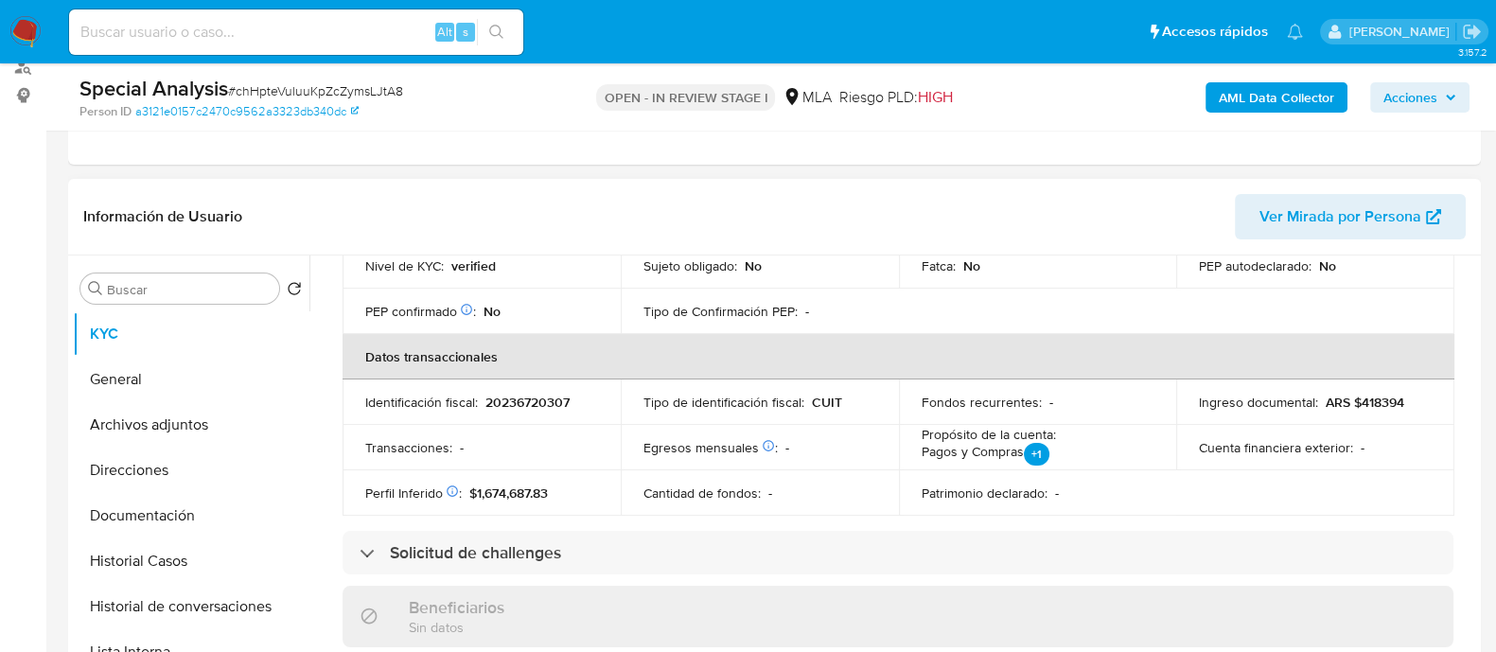
scroll to position [403, 0]
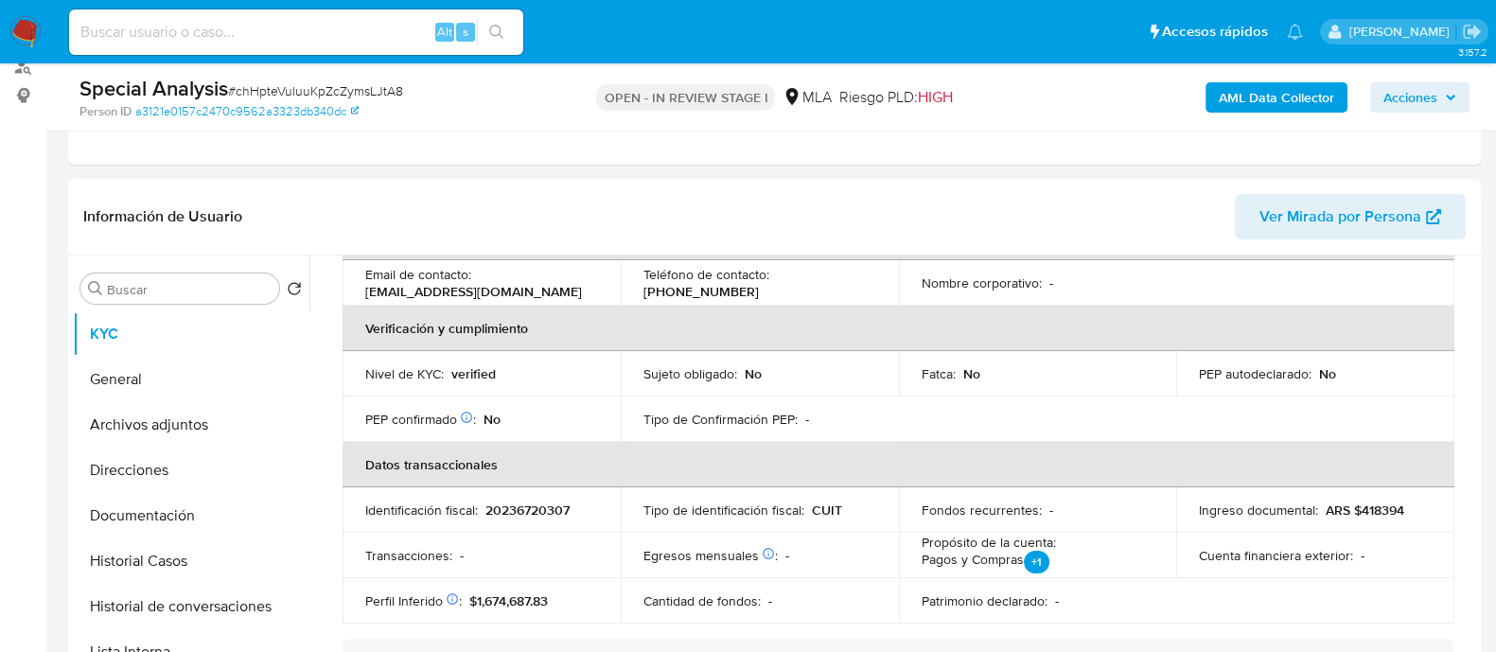
click at [531, 512] on p "20236720307" at bounding box center [527, 510] width 84 height 17
copy p "20236720307"
click at [203, 590] on button "Historial de conversaciones" at bounding box center [183, 606] width 221 height 45
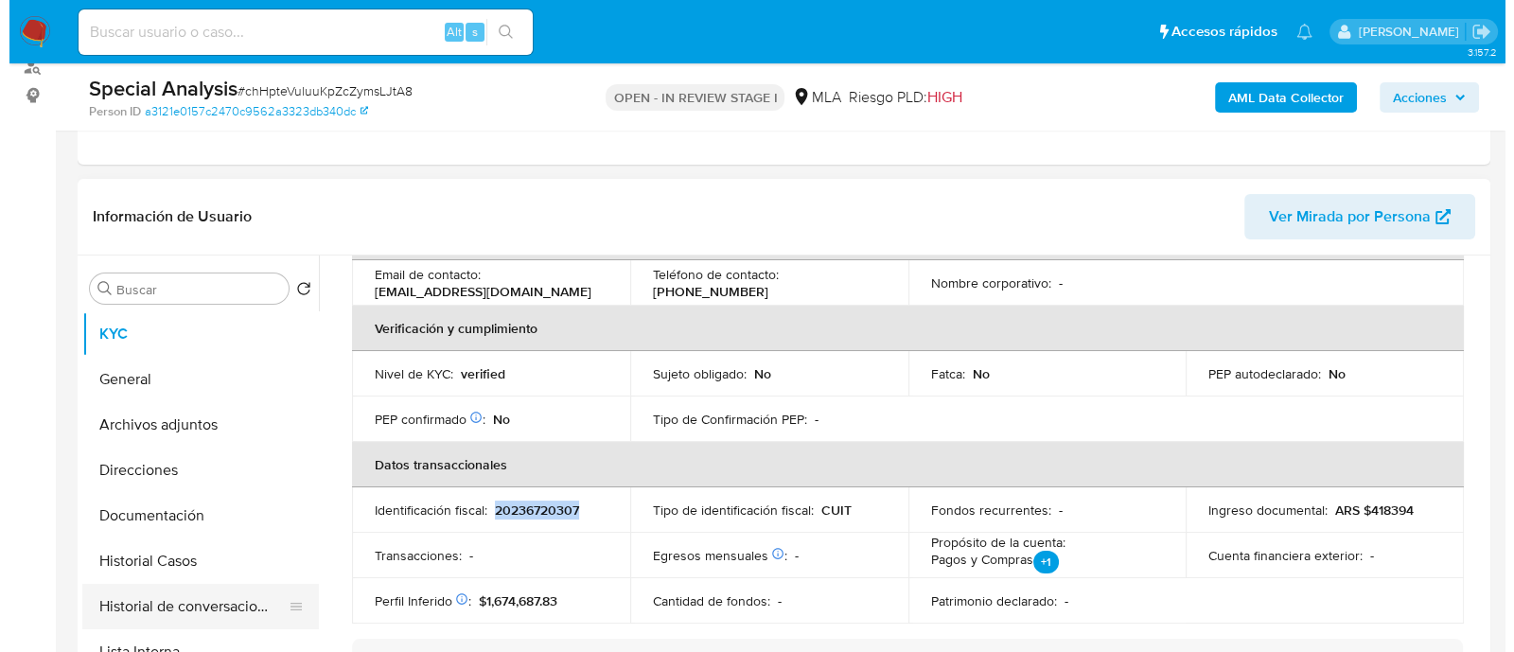
scroll to position [0, 0]
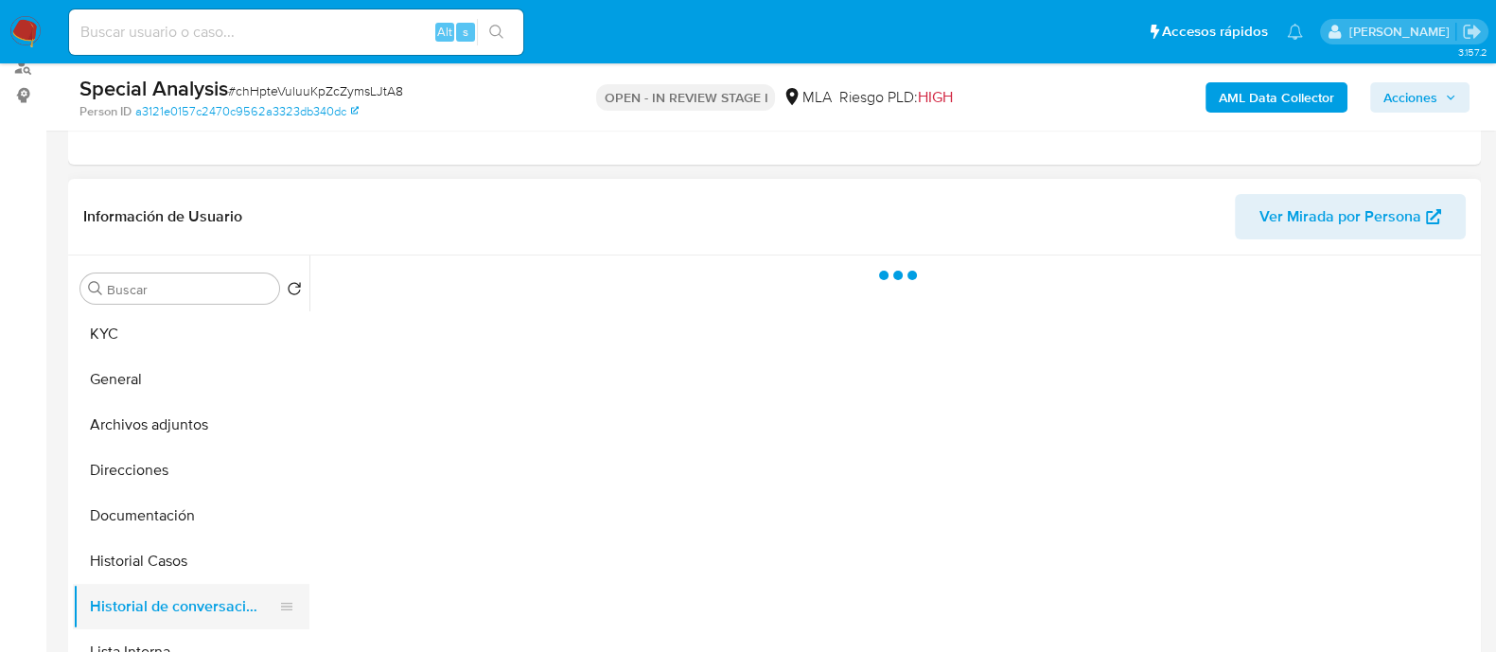
click at [215, 613] on button "Historial de conversaciones" at bounding box center [183, 606] width 221 height 45
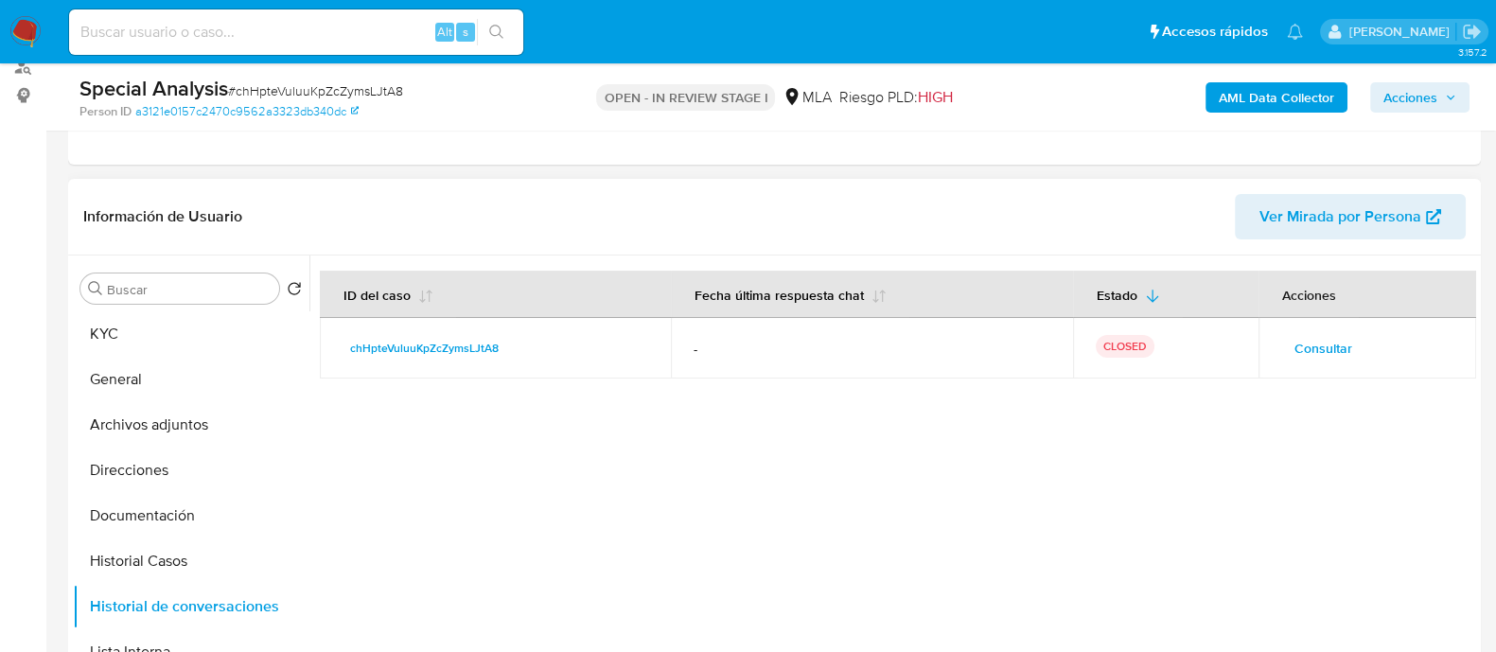
click at [1295, 358] on span "Consultar" at bounding box center [1324, 348] width 58 height 26
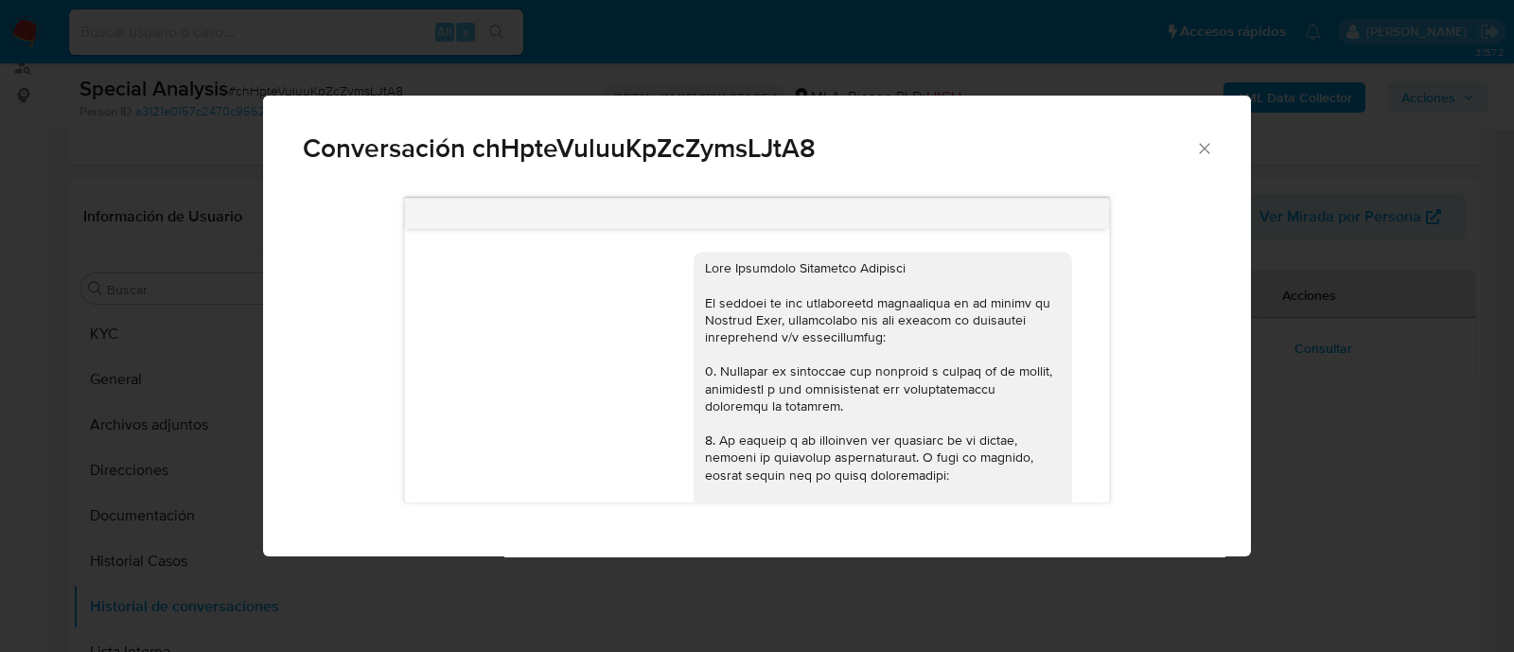
click at [1207, 136] on div "Conversación chHpteVuluuKpZcZymsLJtA8" at bounding box center [757, 141] width 988 height 90
click at [1202, 144] on icon "Cerrar" at bounding box center [1204, 148] width 19 height 19
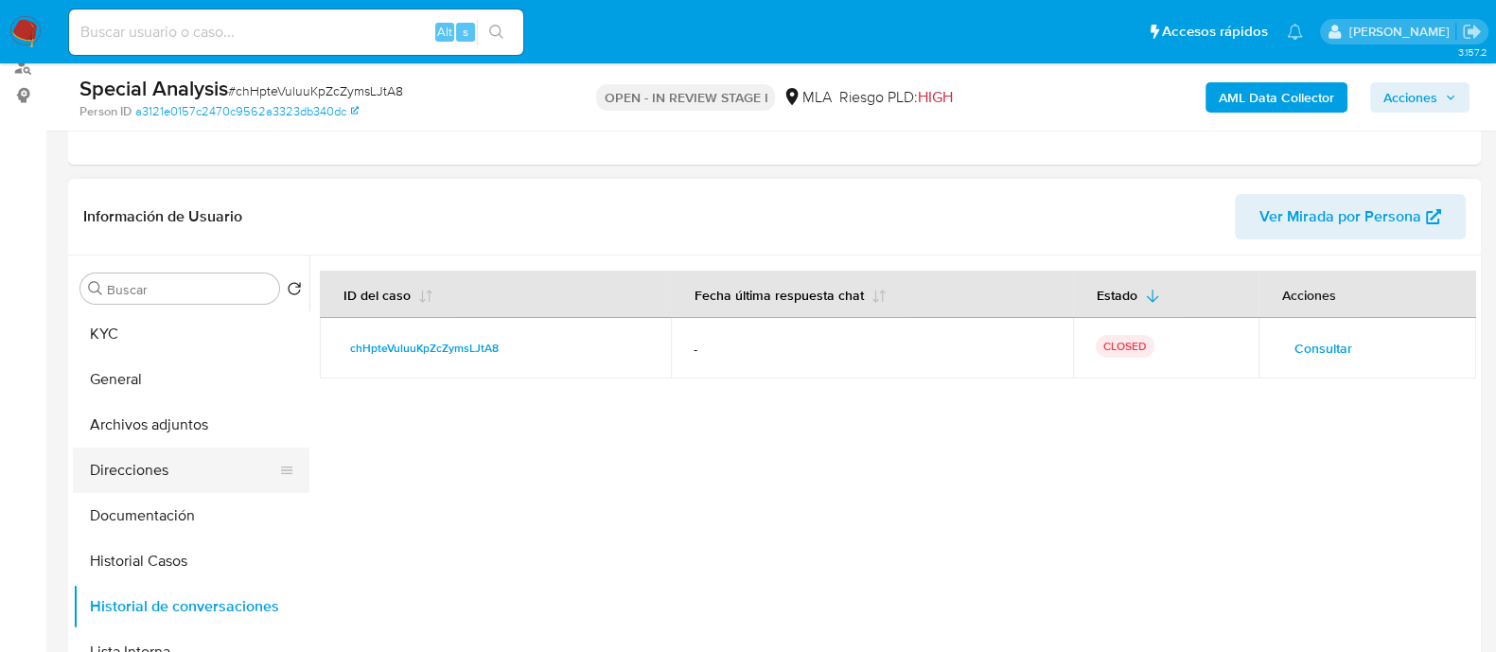
click at [210, 486] on button "Direcciones" at bounding box center [183, 470] width 221 height 45
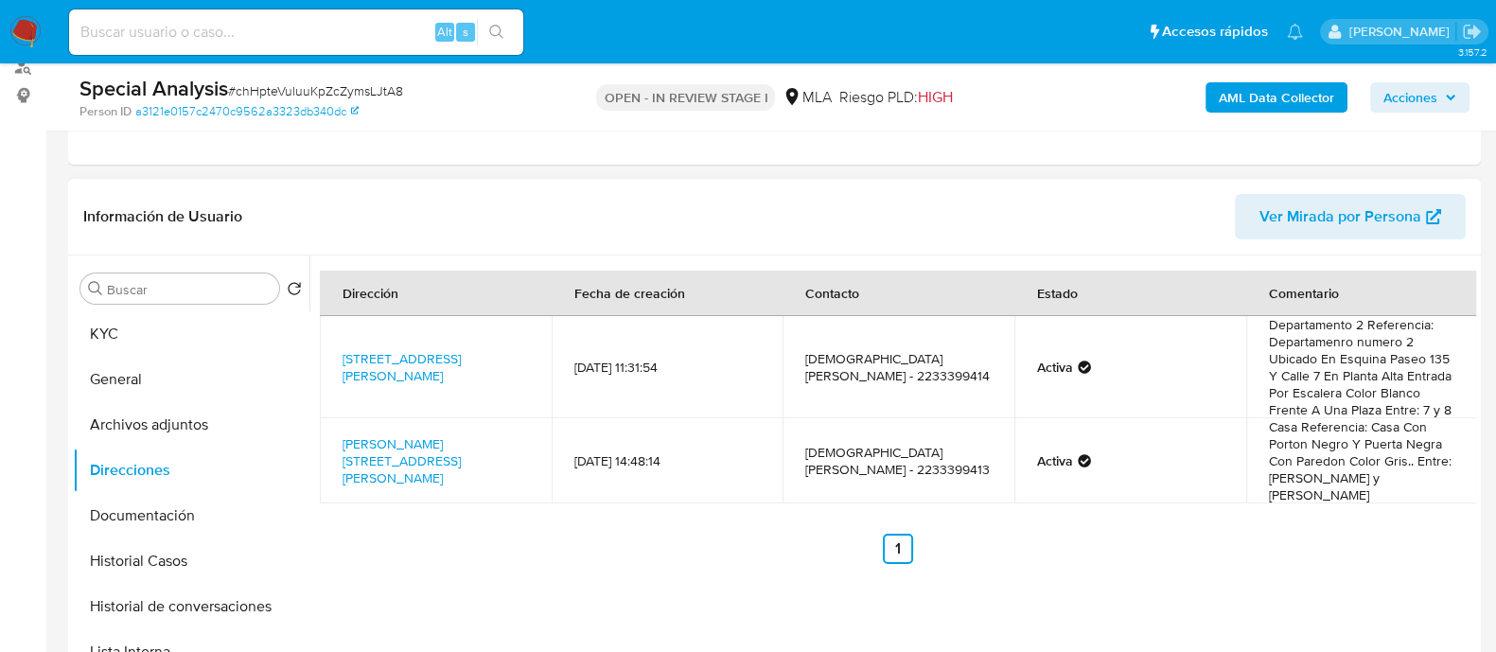
drag, startPoint x: 397, startPoint y: 391, endPoint x: 332, endPoint y: 354, distance: 75.0
click at [332, 354] on td "Paseo 135 713, Villa Gesell, Buenos Aires, 7165, Argentina 713" at bounding box center [436, 367] width 232 height 102
copy link "Paseo 135 713, Villa Gesell, Buenos Aires, 7165, Argentina 713"
click at [177, 419] on button "Archivos adjuntos" at bounding box center [183, 424] width 221 height 45
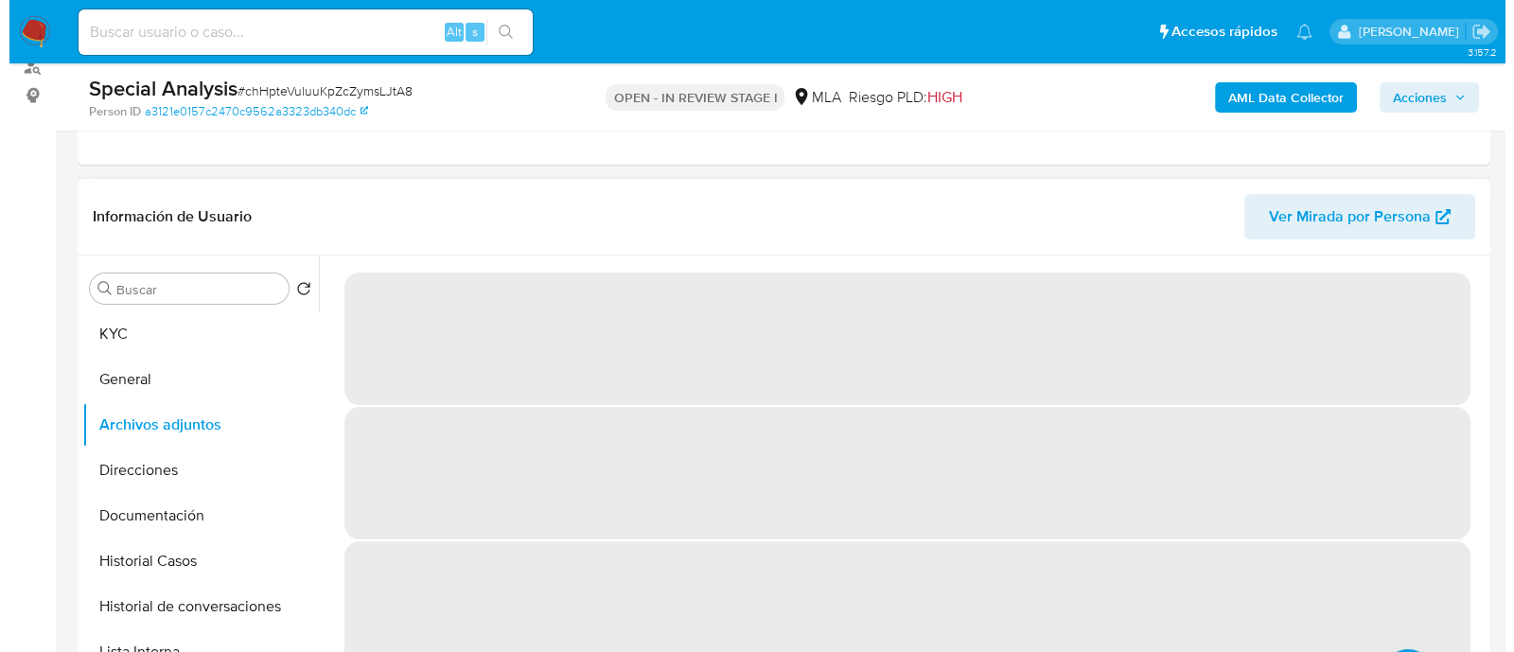
scroll to position [472, 0]
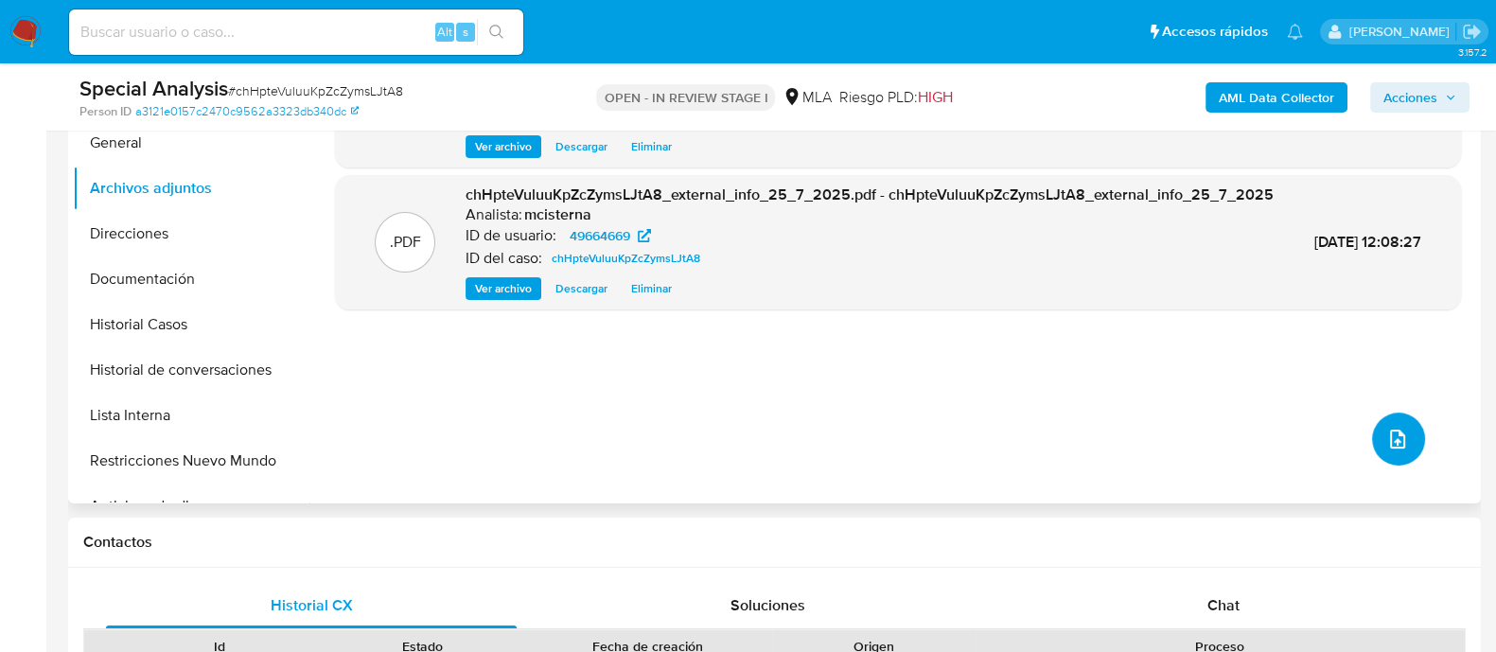
click at [1405, 444] on button "upload-file" at bounding box center [1398, 439] width 53 height 53
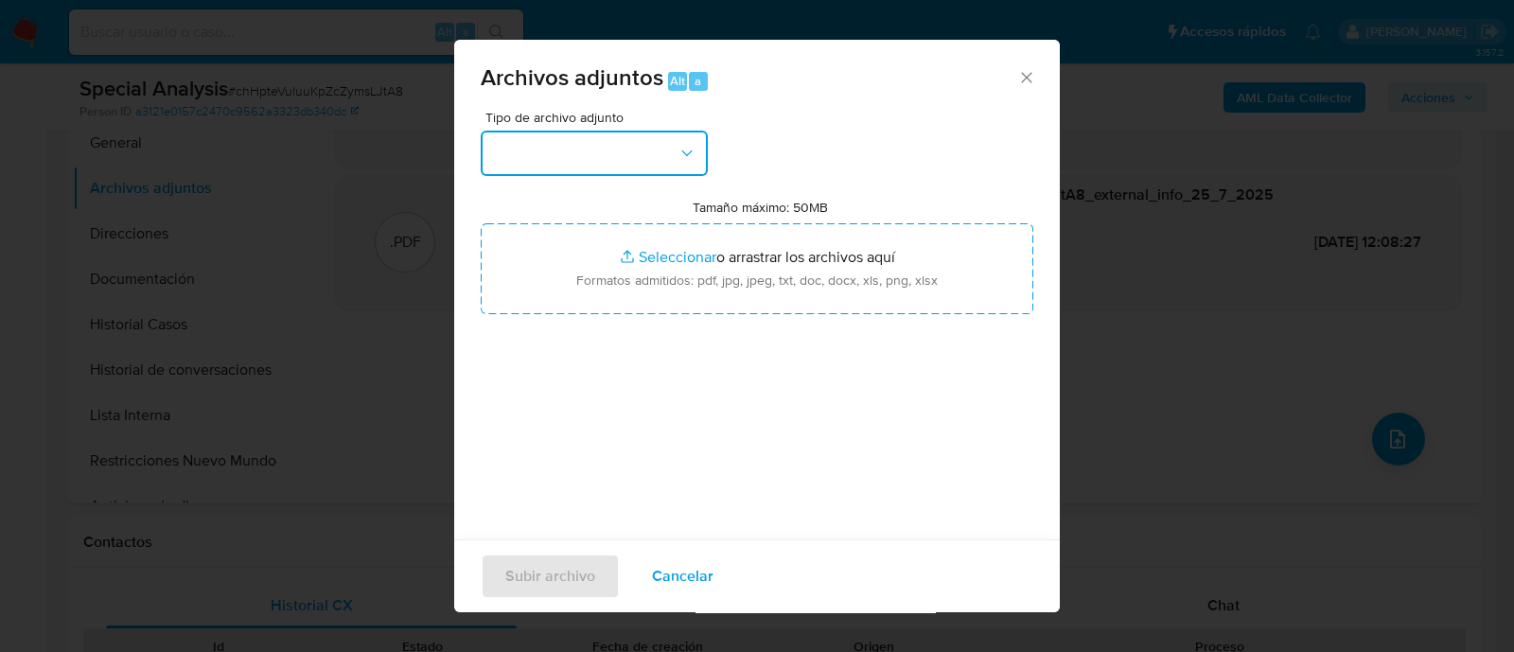
click at [558, 148] on button "button" at bounding box center [594, 153] width 227 height 45
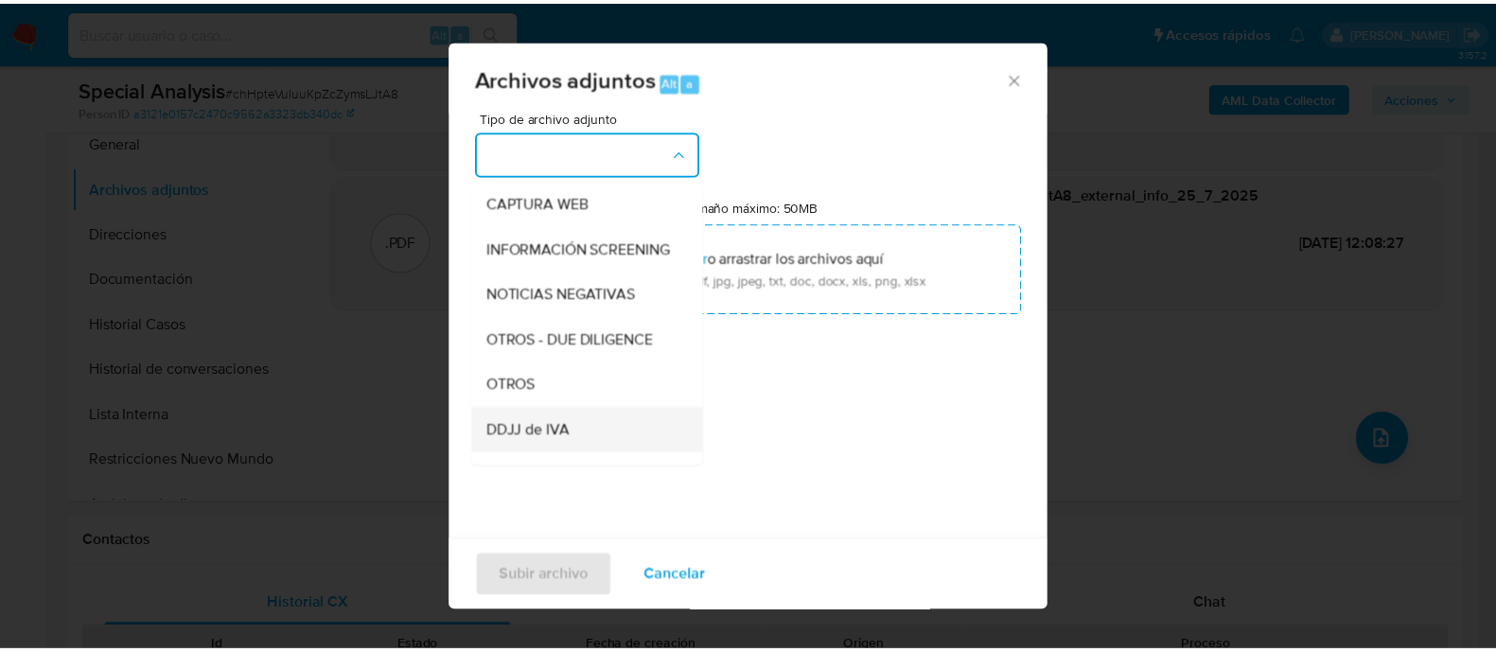
scroll to position [236, 0]
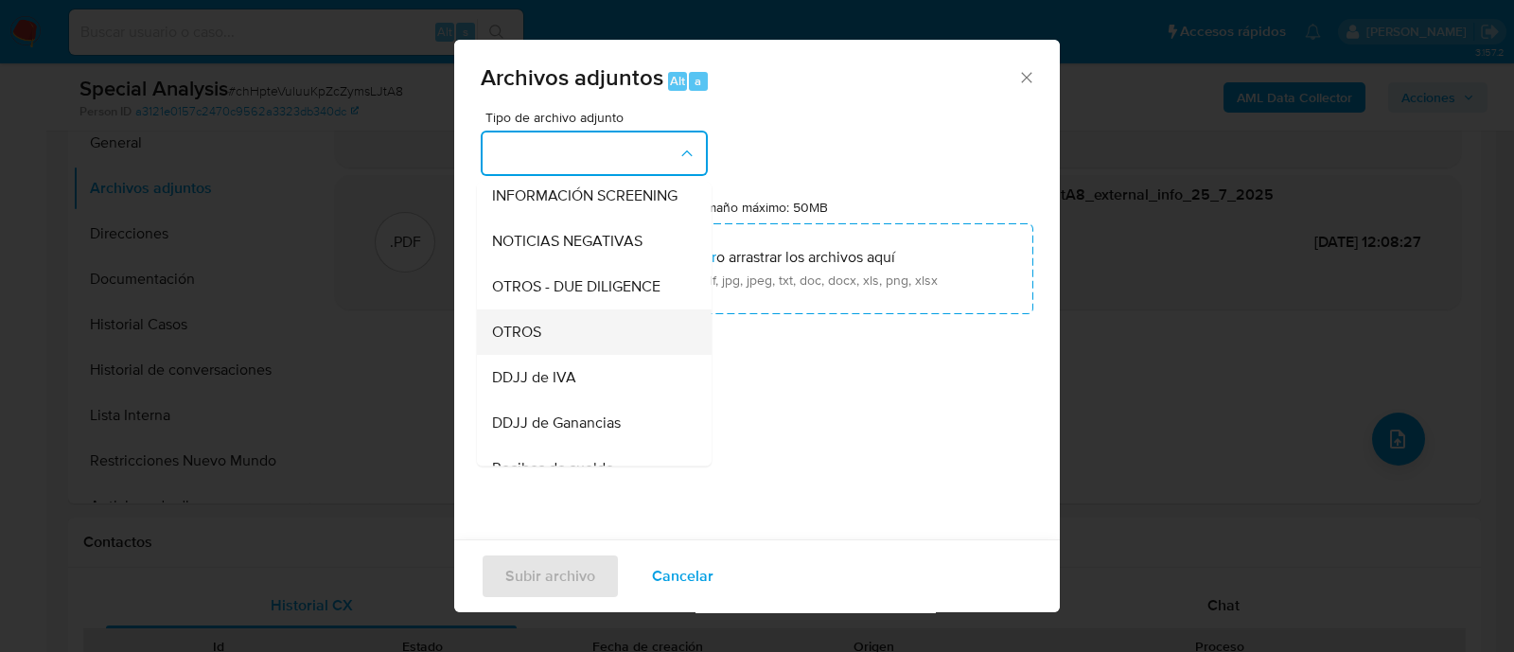
click at [591, 352] on div "OTROS" at bounding box center [588, 331] width 193 height 45
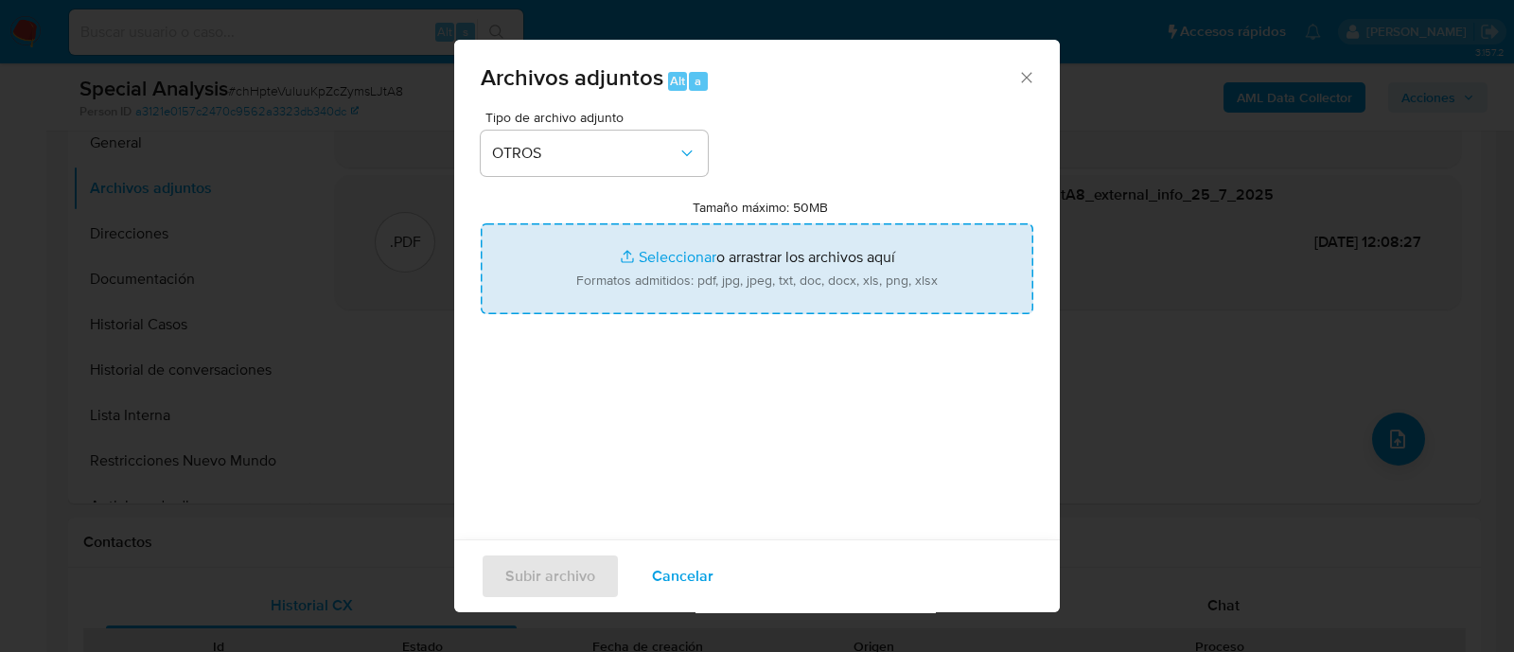
type input "C:\fakepath\Movimientos chHpteVuluuKpZcZymsLJtA8_2025_09_03_10_20_25.xlsx"
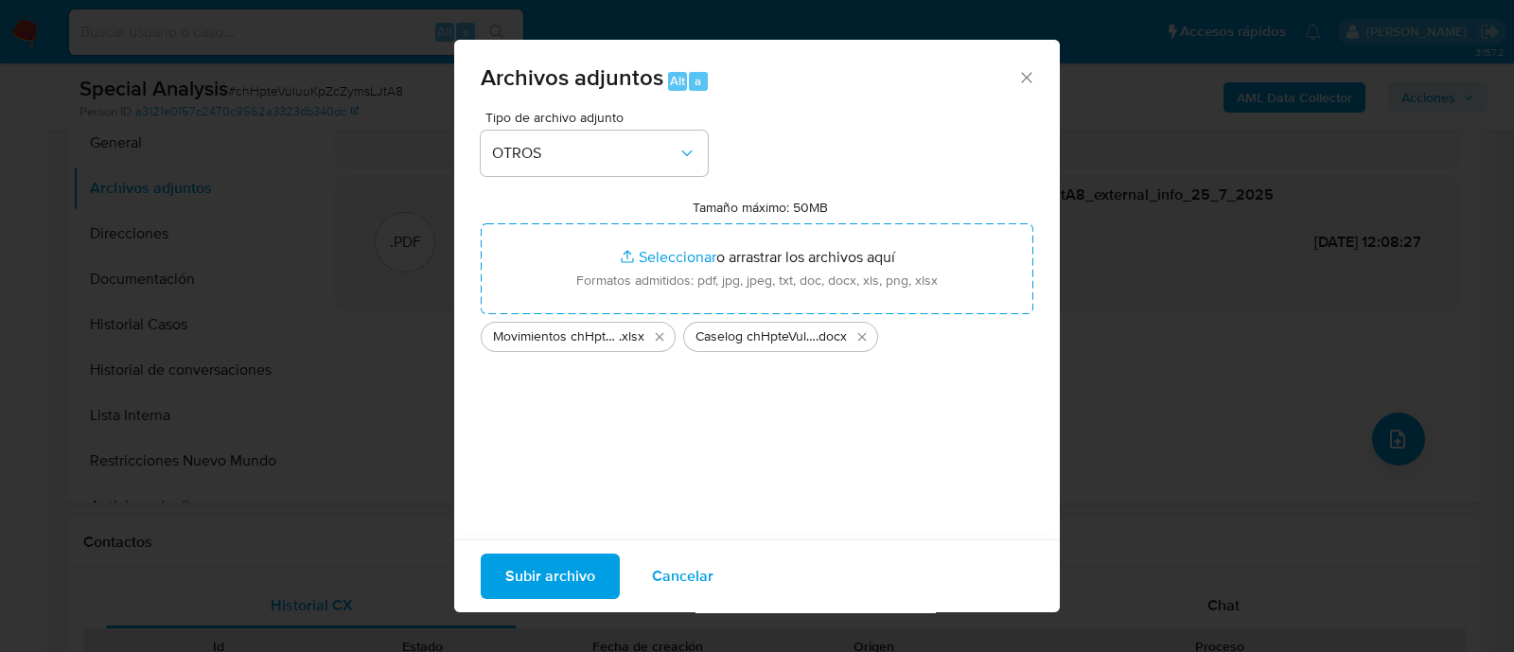
click at [538, 560] on span "Subir archivo" at bounding box center [550, 576] width 90 height 42
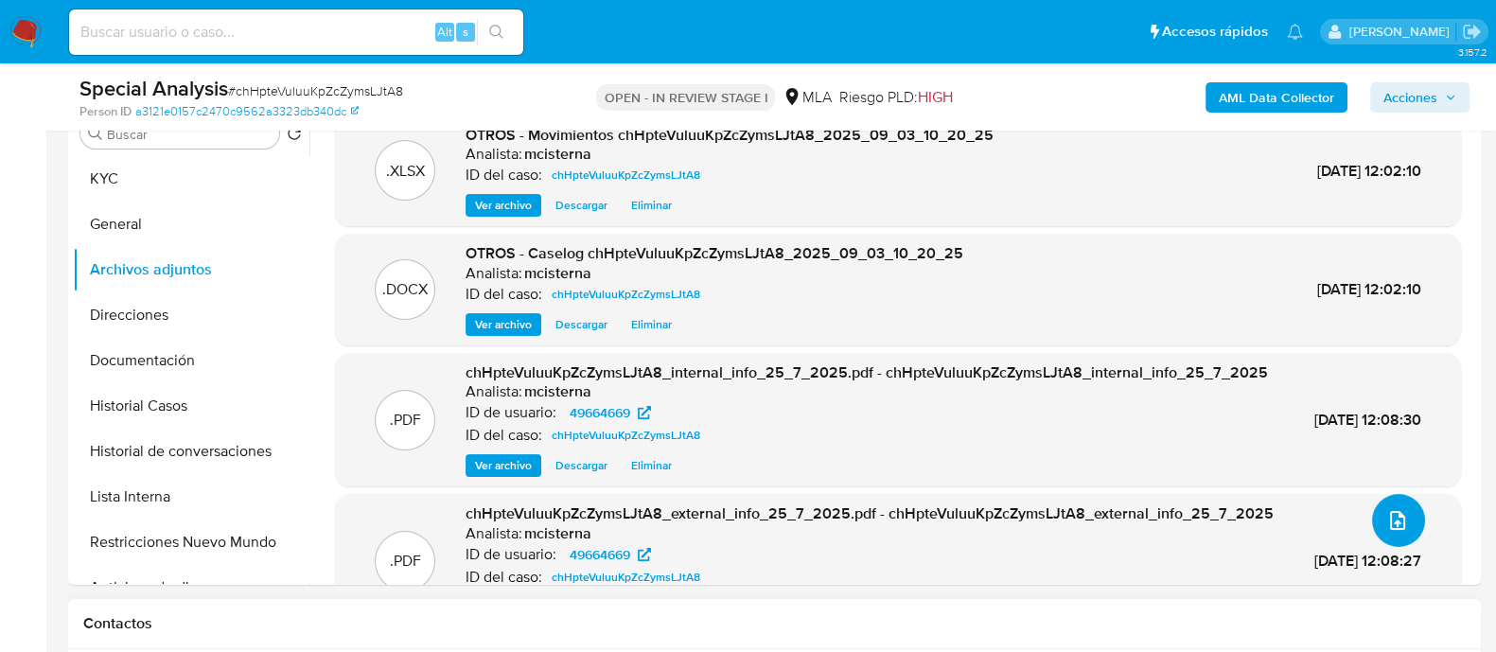
scroll to position [355, 0]
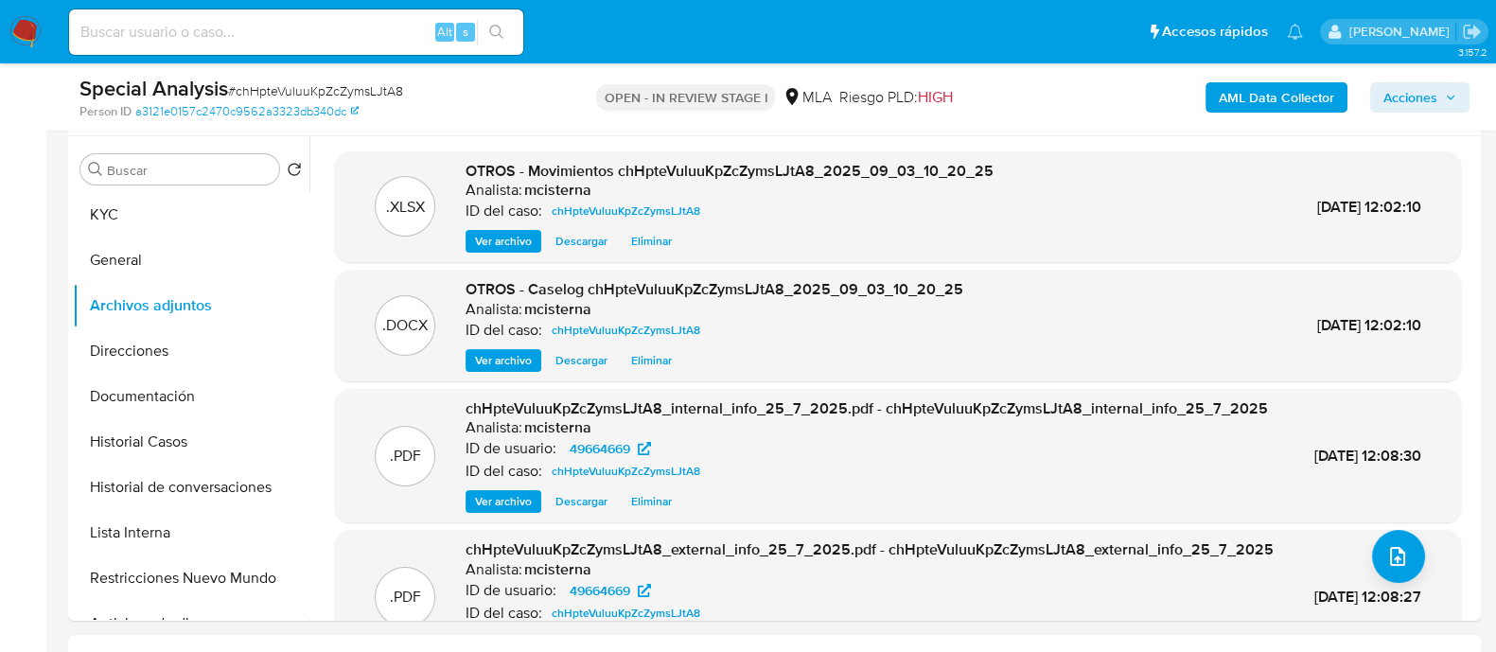
click at [1423, 87] on span "Acciones" at bounding box center [1410, 97] width 54 height 30
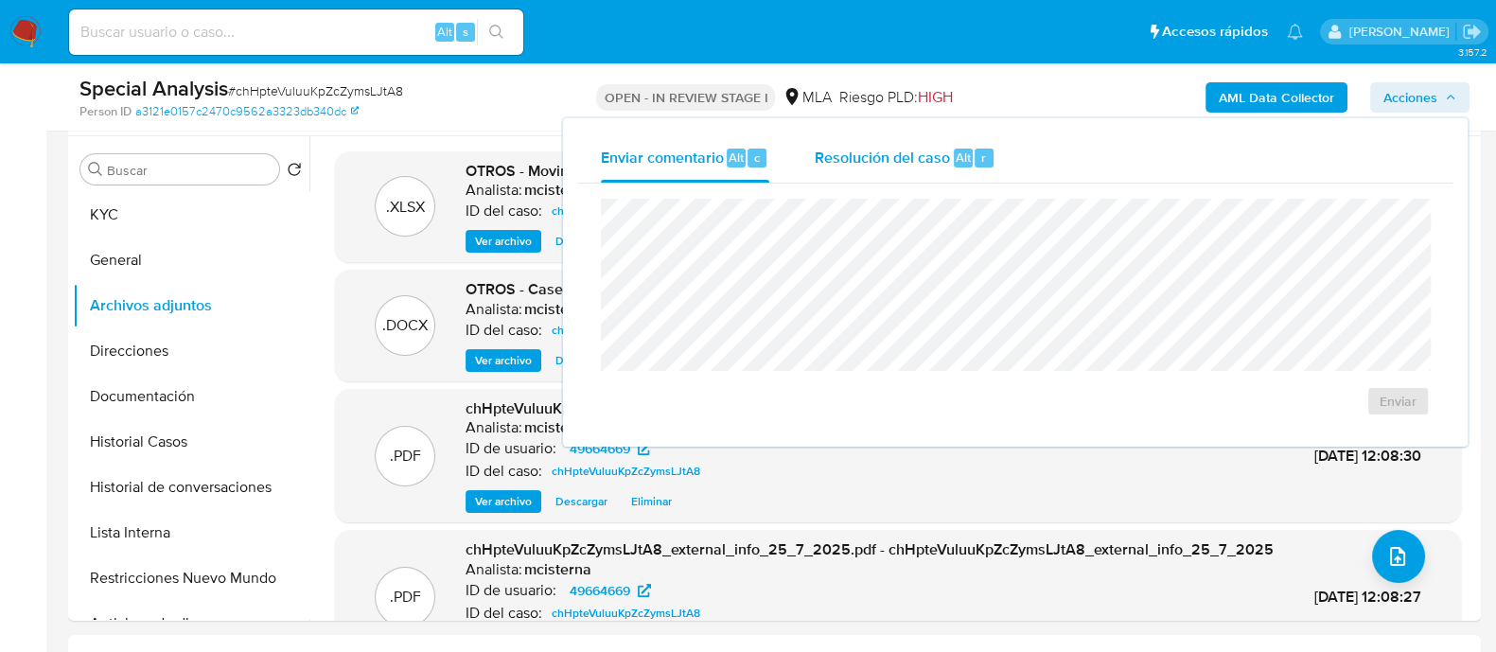
click at [856, 174] on div "Resolución del caso Alt r" at bounding box center [905, 157] width 181 height 49
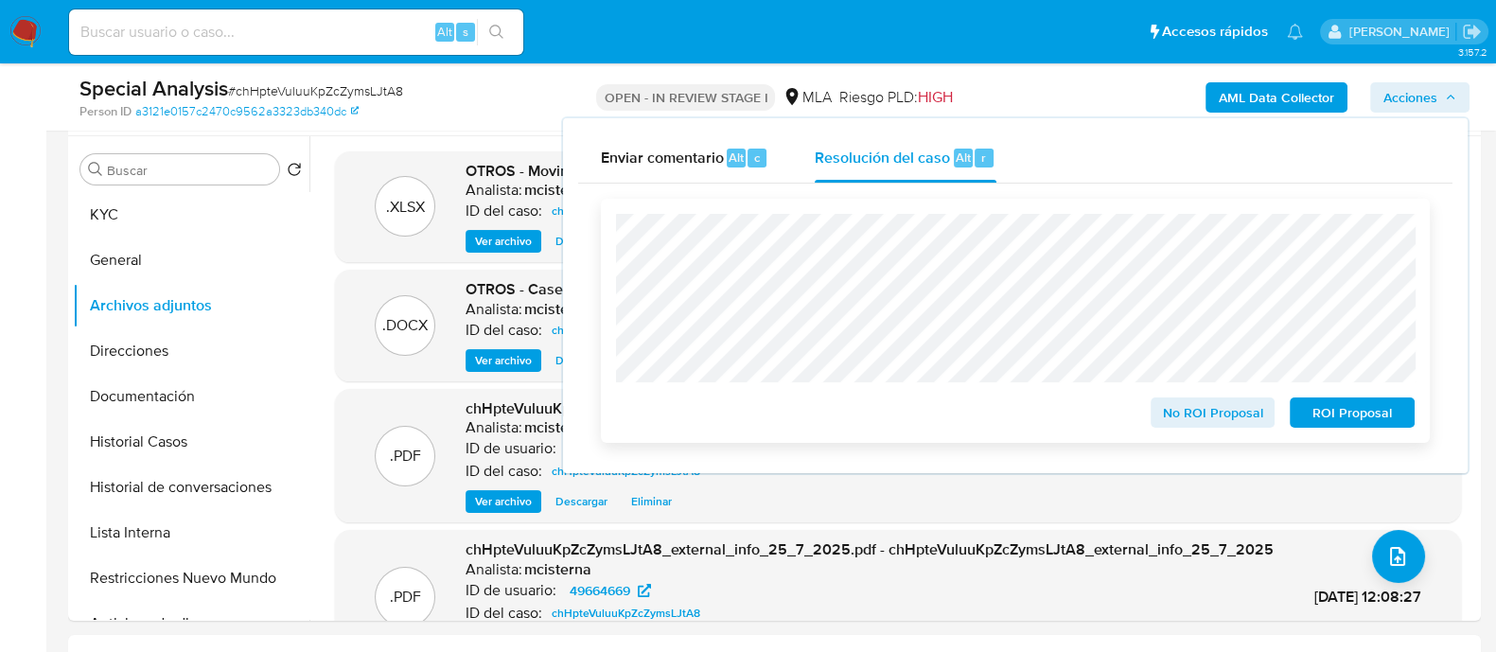
click at [1195, 411] on span "No ROI Proposal" at bounding box center [1213, 412] width 98 height 26
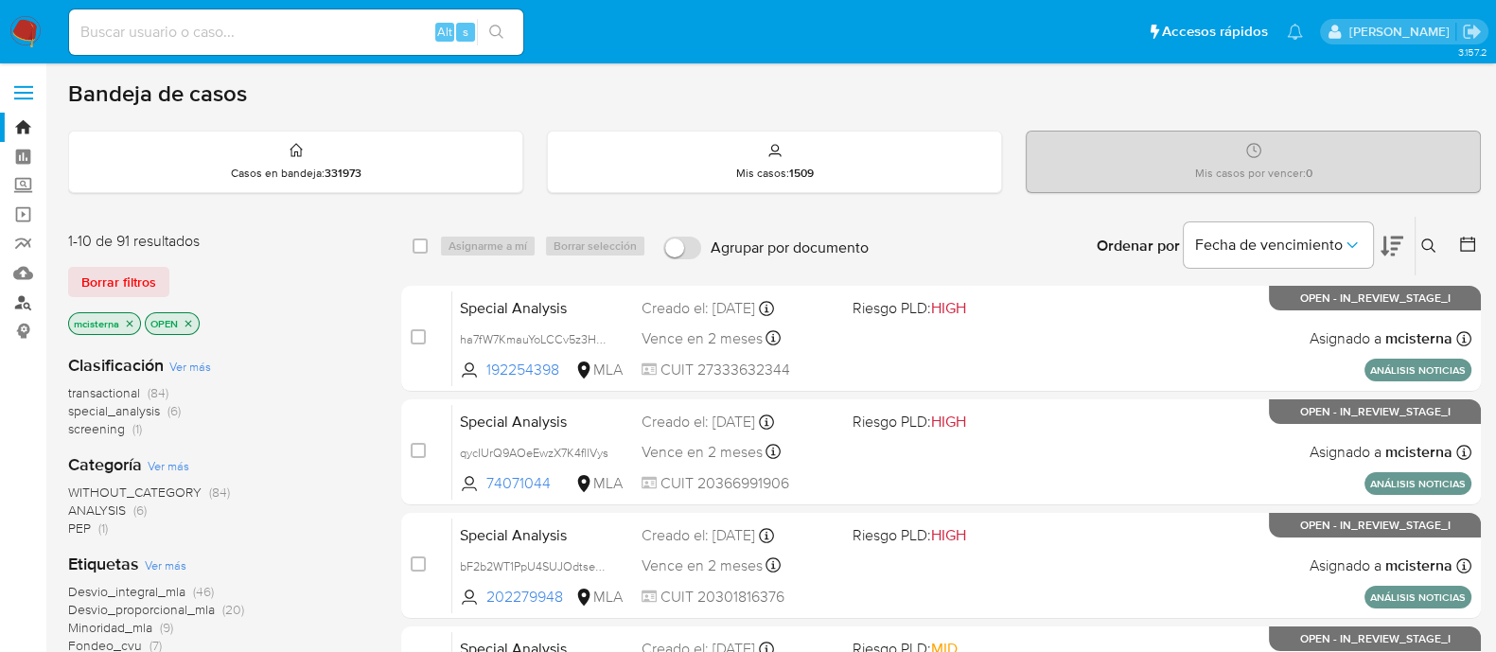
click at [20, 309] on link "Buscador de personas" at bounding box center [112, 302] width 225 height 29
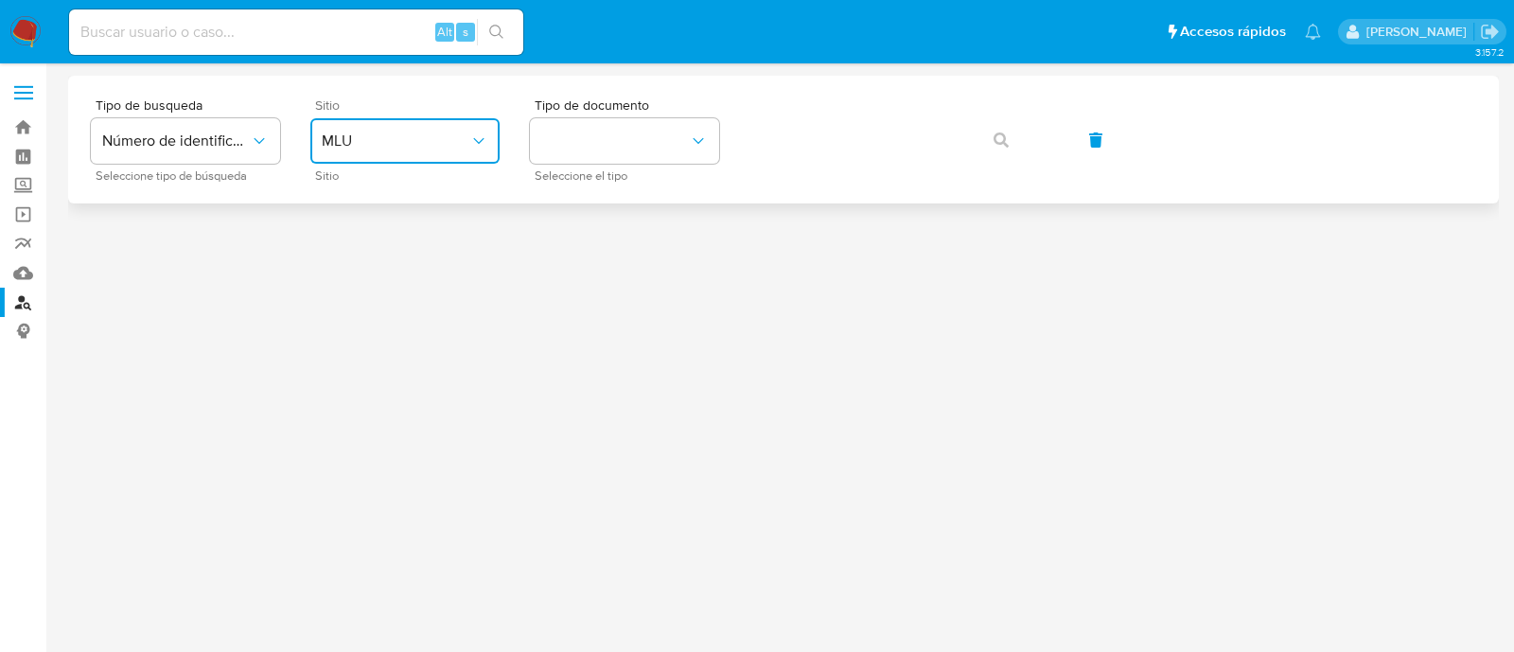
click at [451, 132] on span "MLU" at bounding box center [396, 141] width 148 height 19
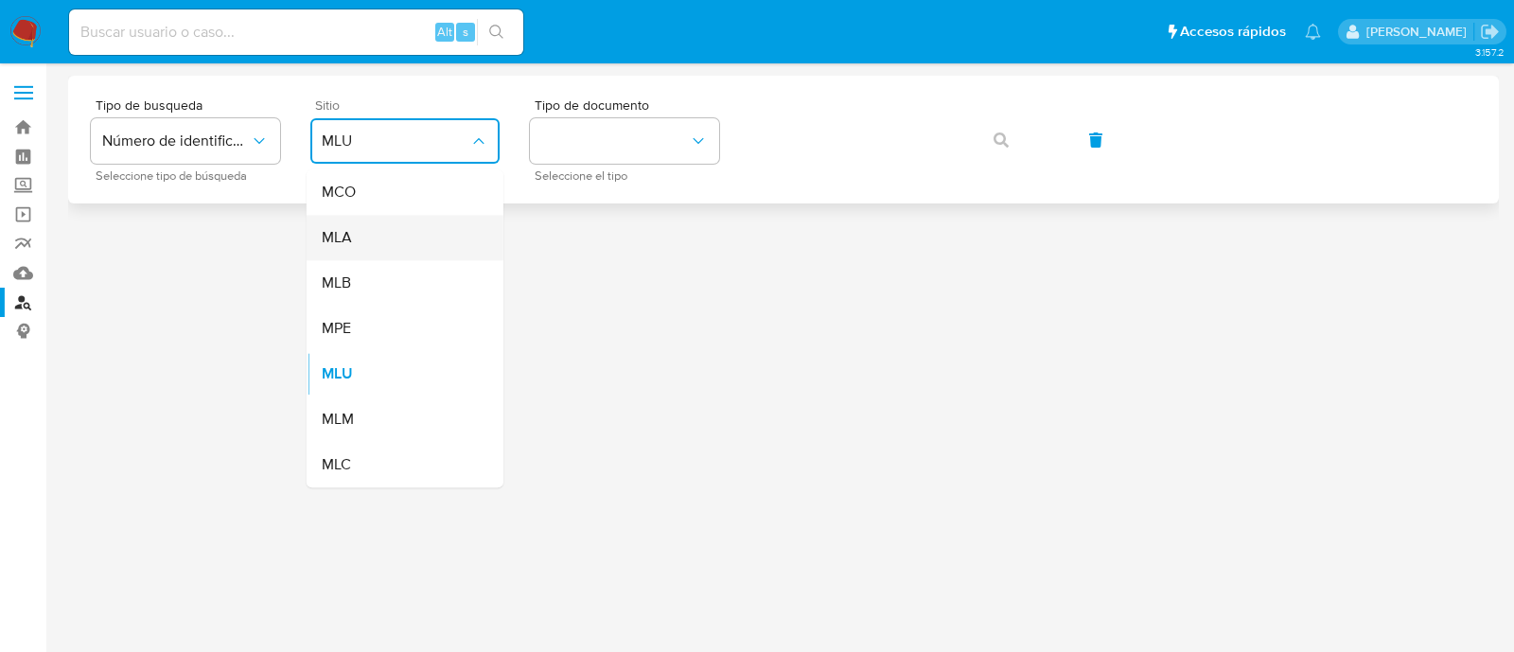
click at [426, 236] on div "MLA" at bounding box center [399, 237] width 155 height 45
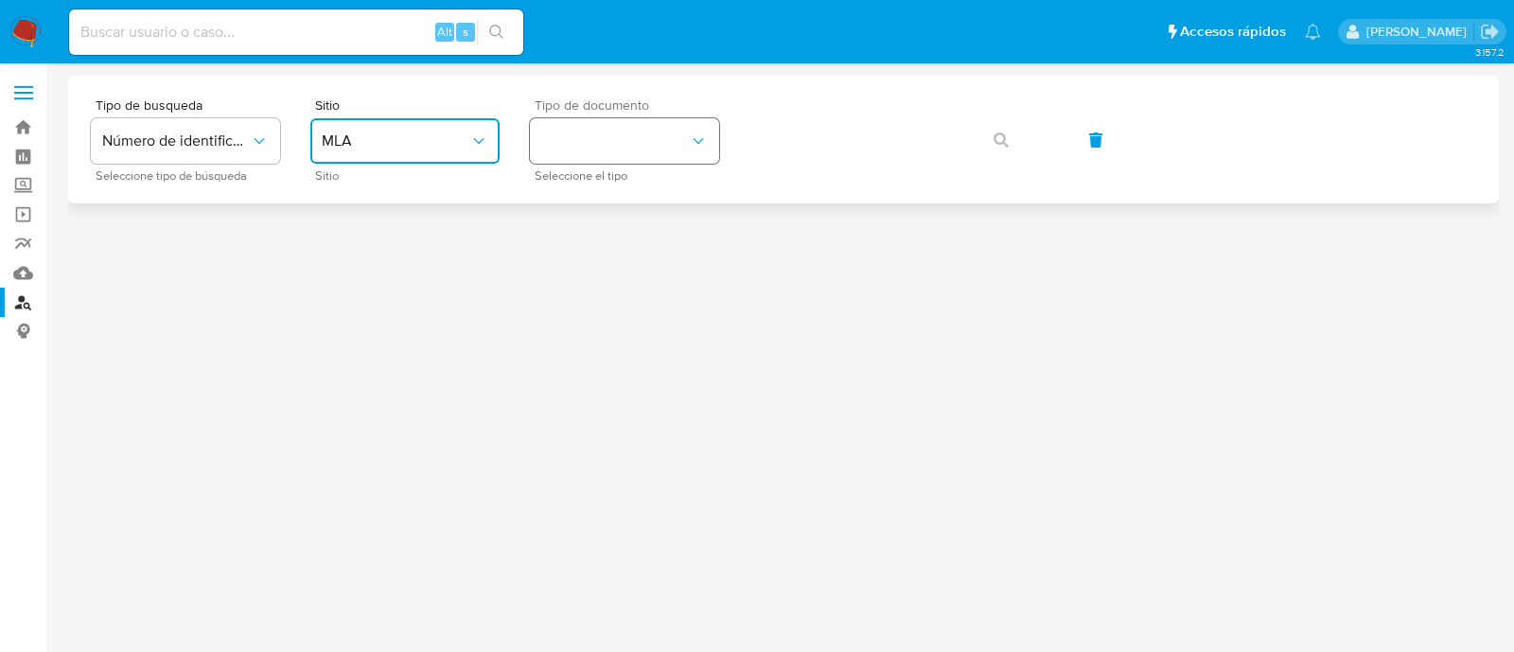
click at [625, 141] on button "identificationType" at bounding box center [624, 140] width 189 height 45
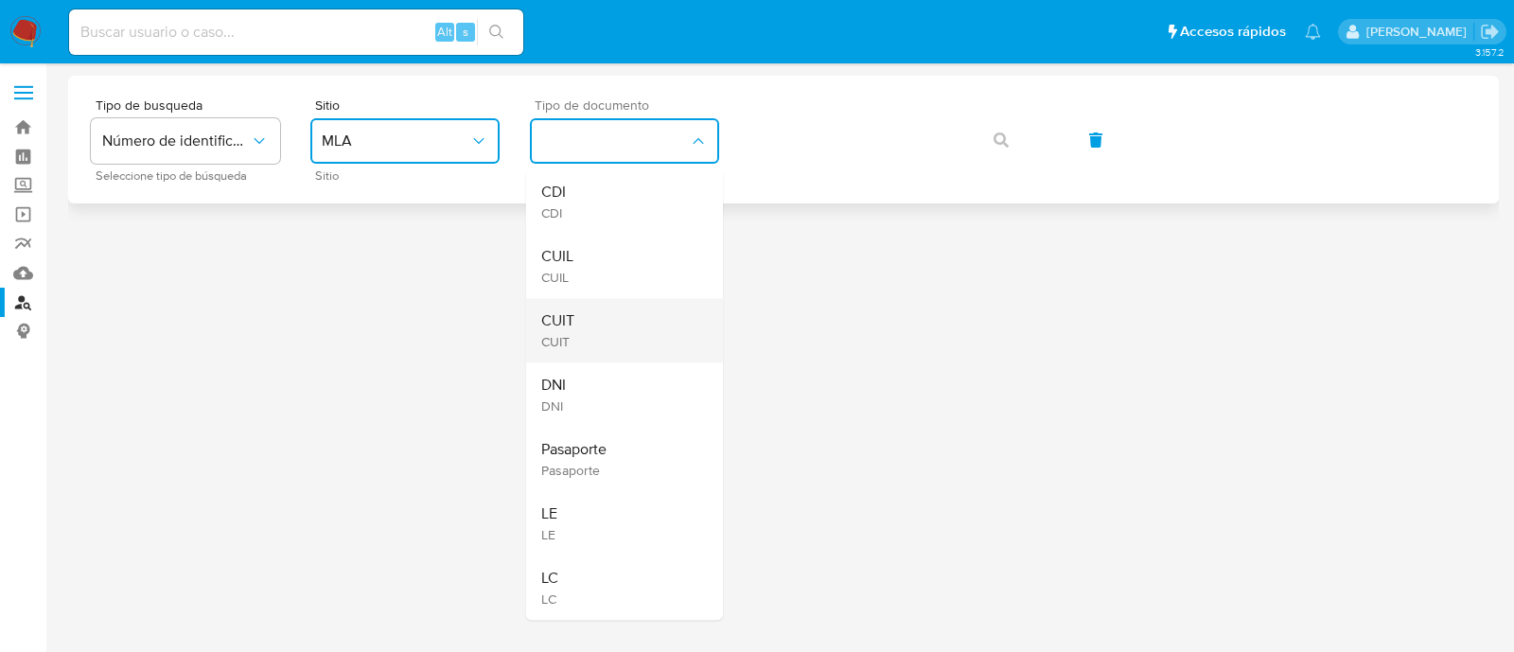
click at [610, 316] on div "CUIT CUIT" at bounding box center [618, 330] width 155 height 64
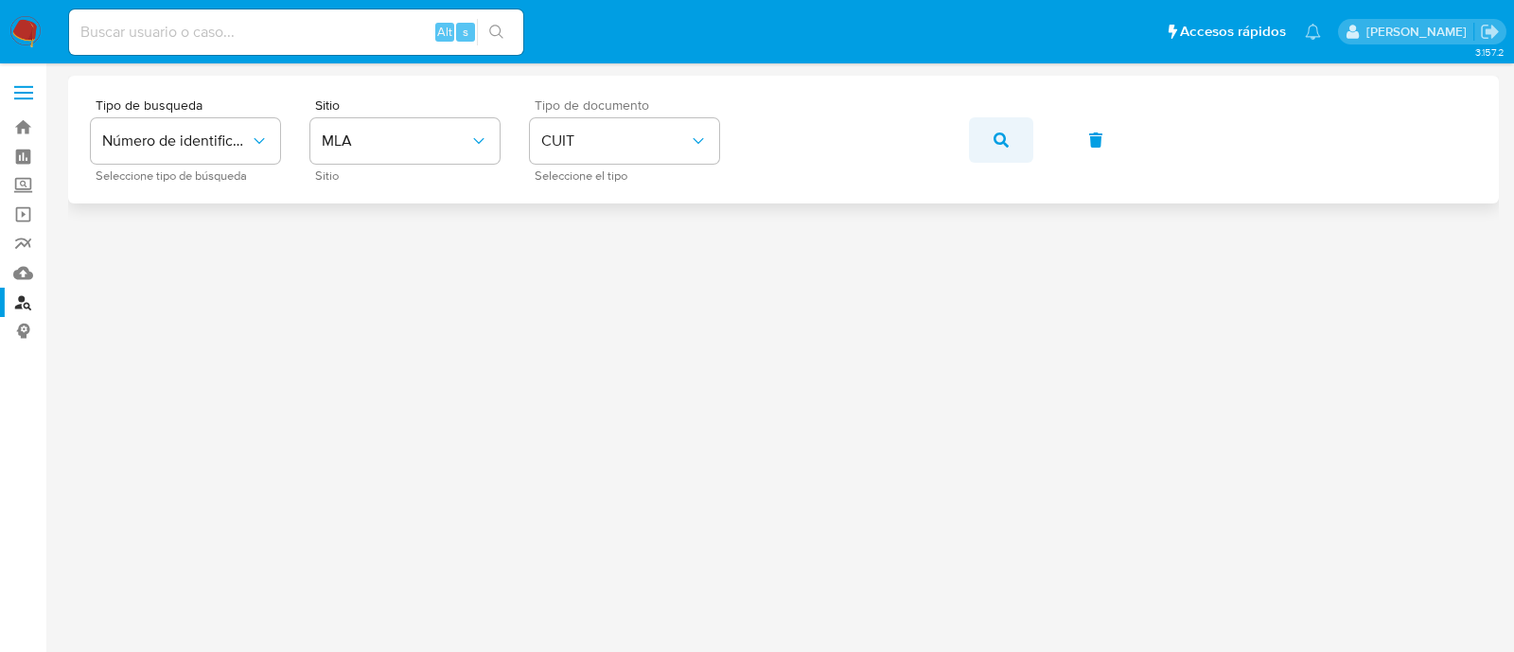
click at [1002, 134] on icon "button" at bounding box center [1001, 139] width 15 height 15
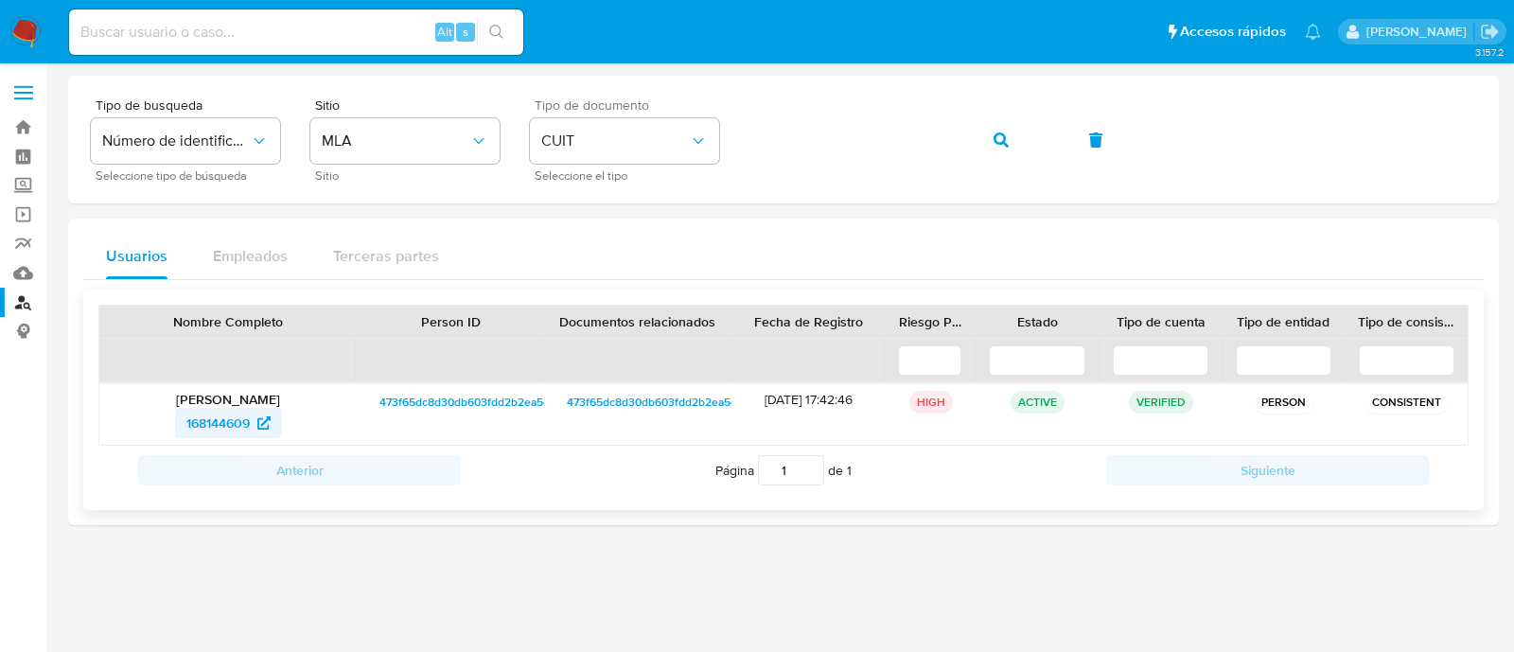
click at [199, 417] on span "168144609" at bounding box center [217, 423] width 63 height 30
click at [241, 421] on span "168144609" at bounding box center [217, 423] width 63 height 30
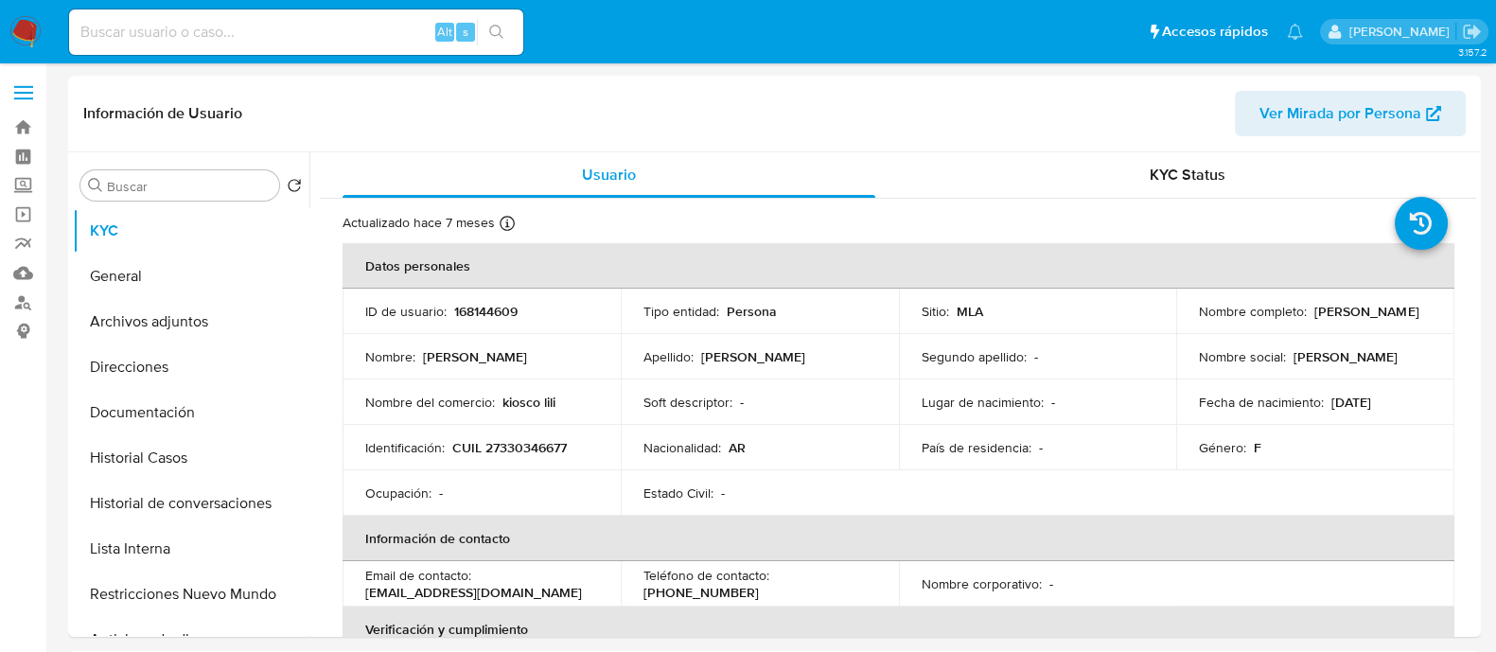
select select "10"
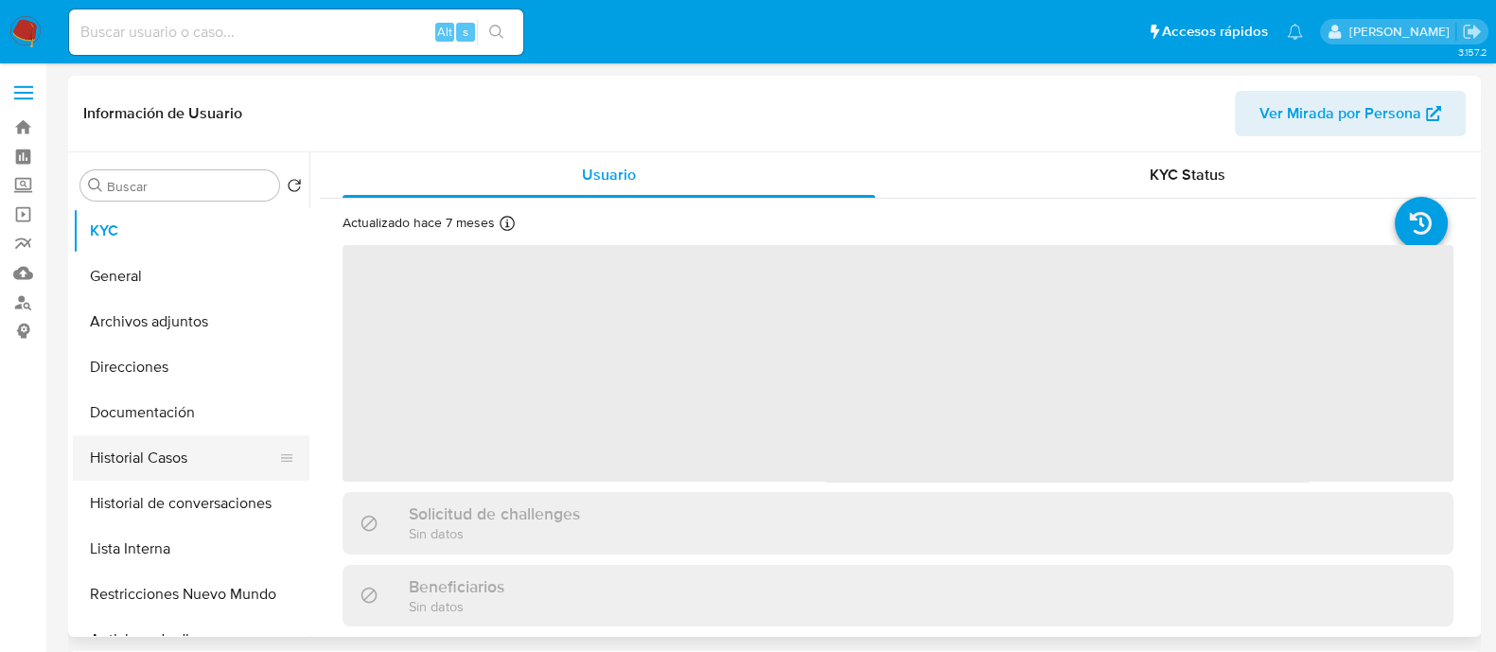
click at [158, 467] on button "Historial Casos" at bounding box center [183, 457] width 221 height 45
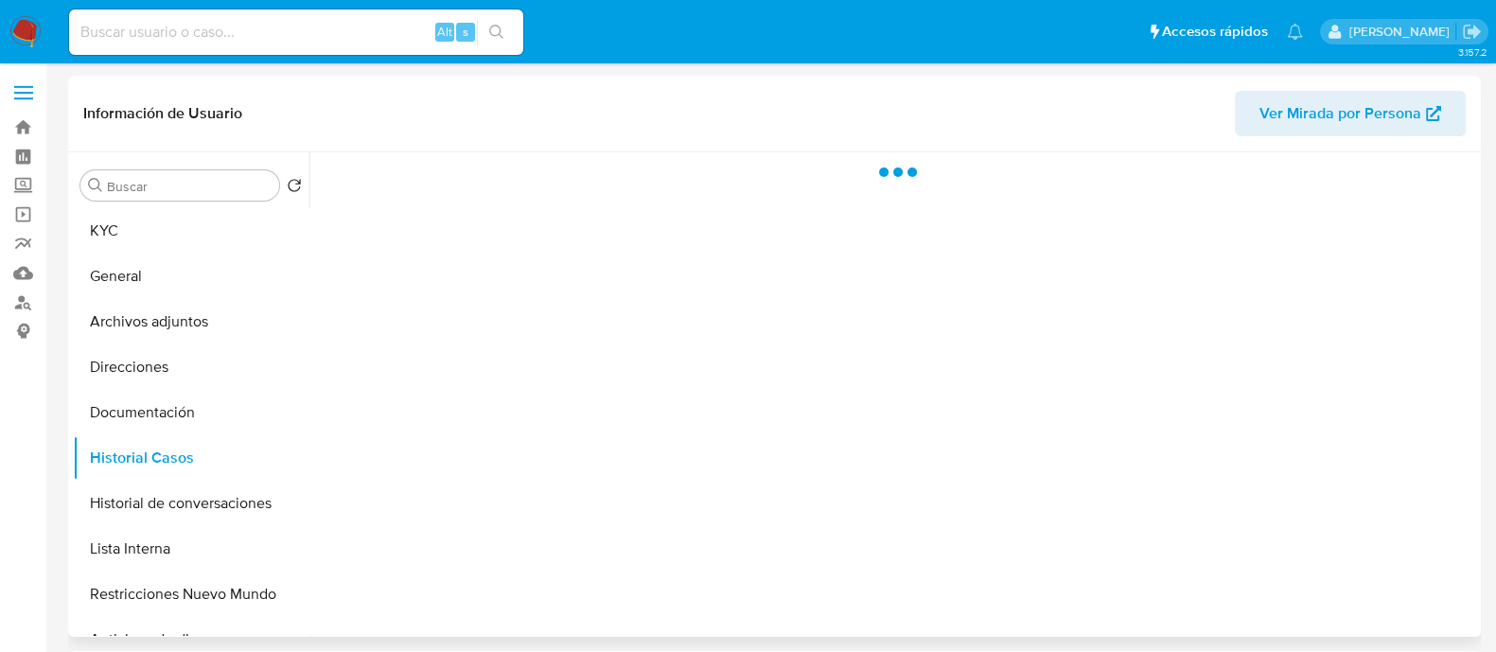
select select "10"
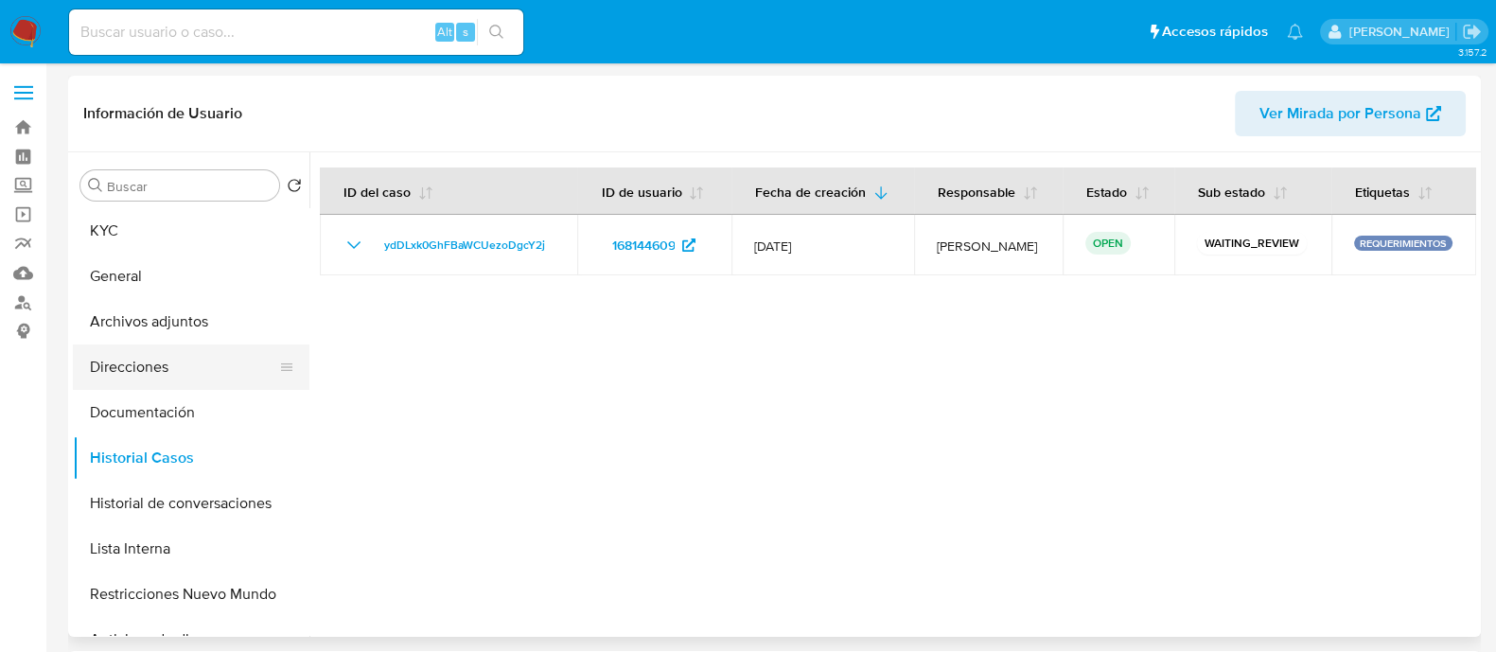
click at [209, 366] on button "Direcciones" at bounding box center [183, 366] width 221 height 45
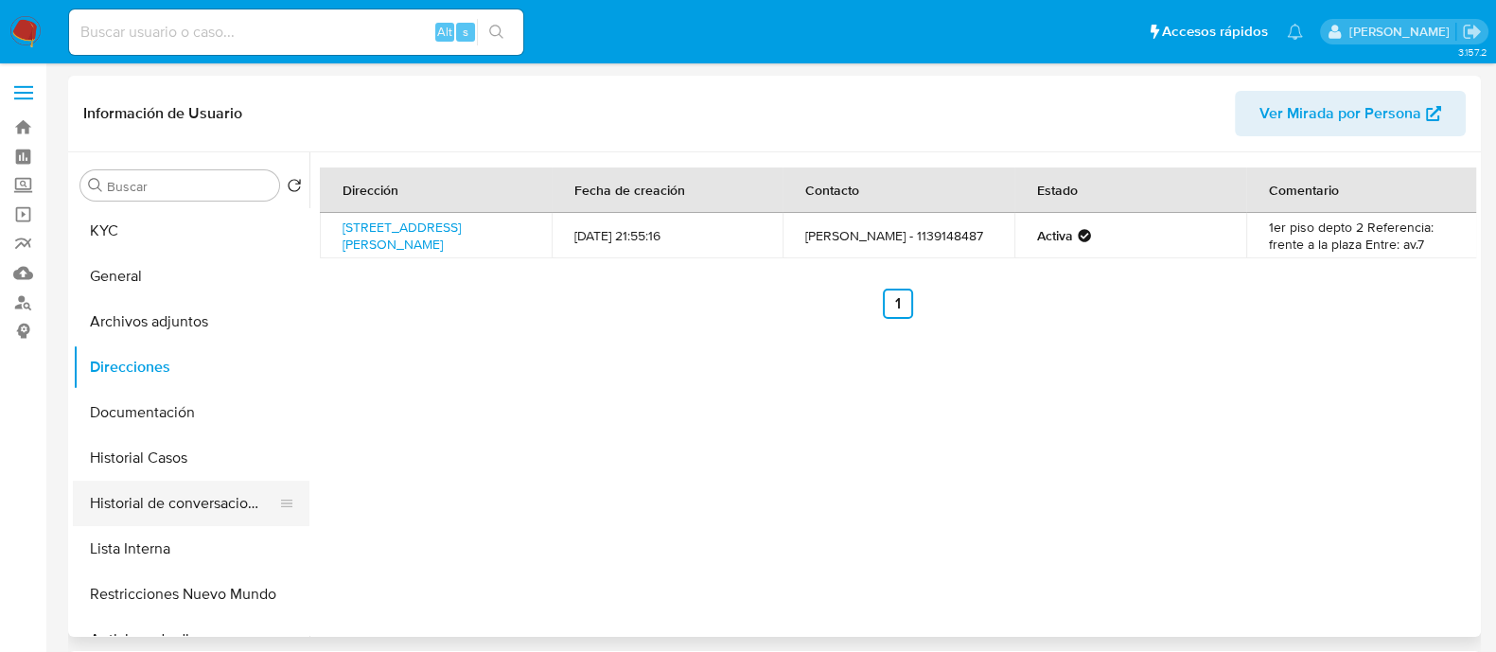
click at [216, 500] on button "Historial de conversaciones" at bounding box center [183, 503] width 221 height 45
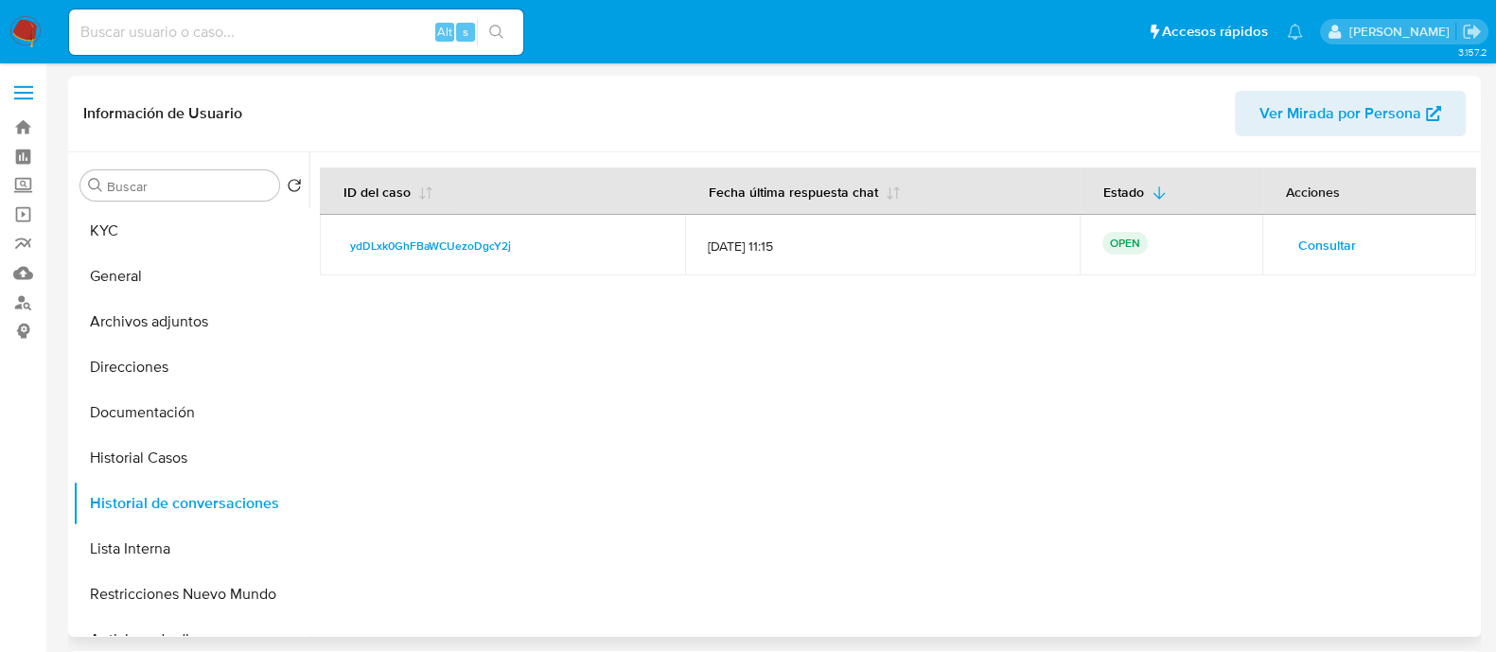
click at [1315, 235] on span "Consultar" at bounding box center [1327, 245] width 58 height 26
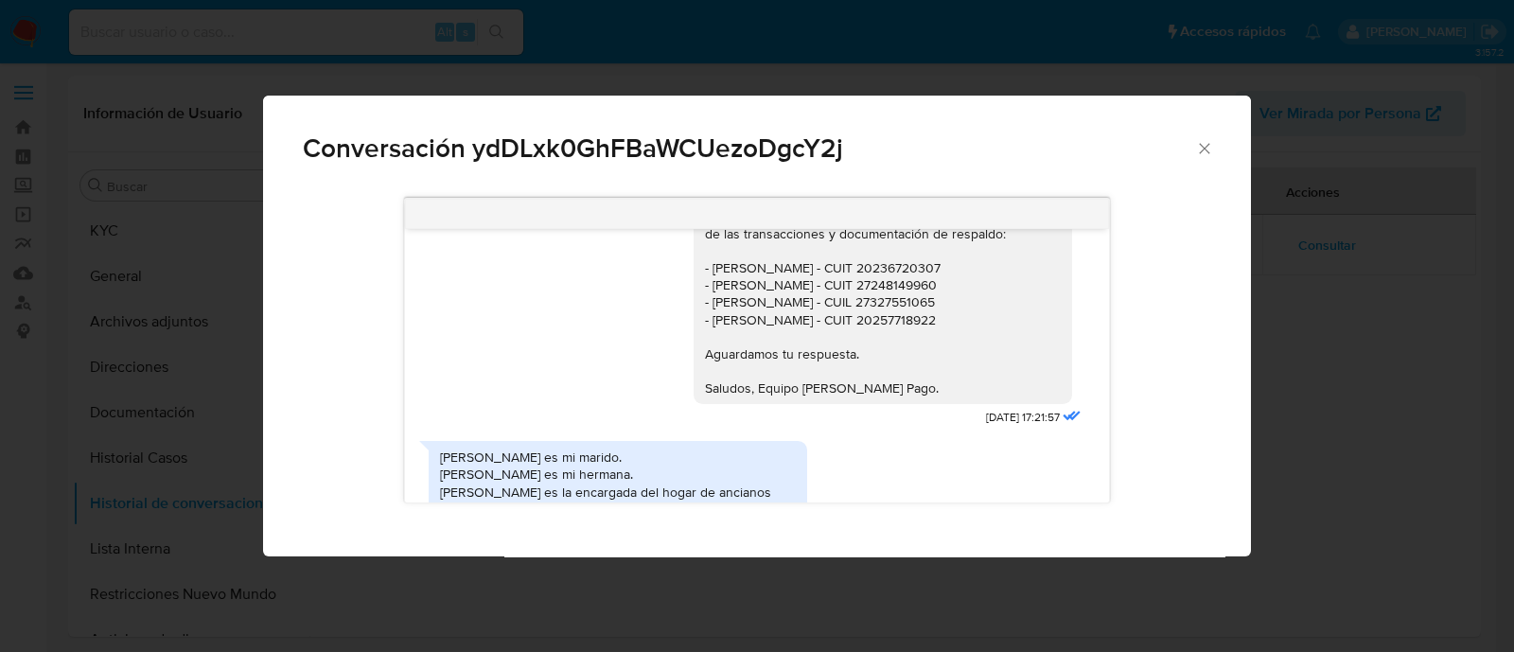
scroll to position [1419, 0]
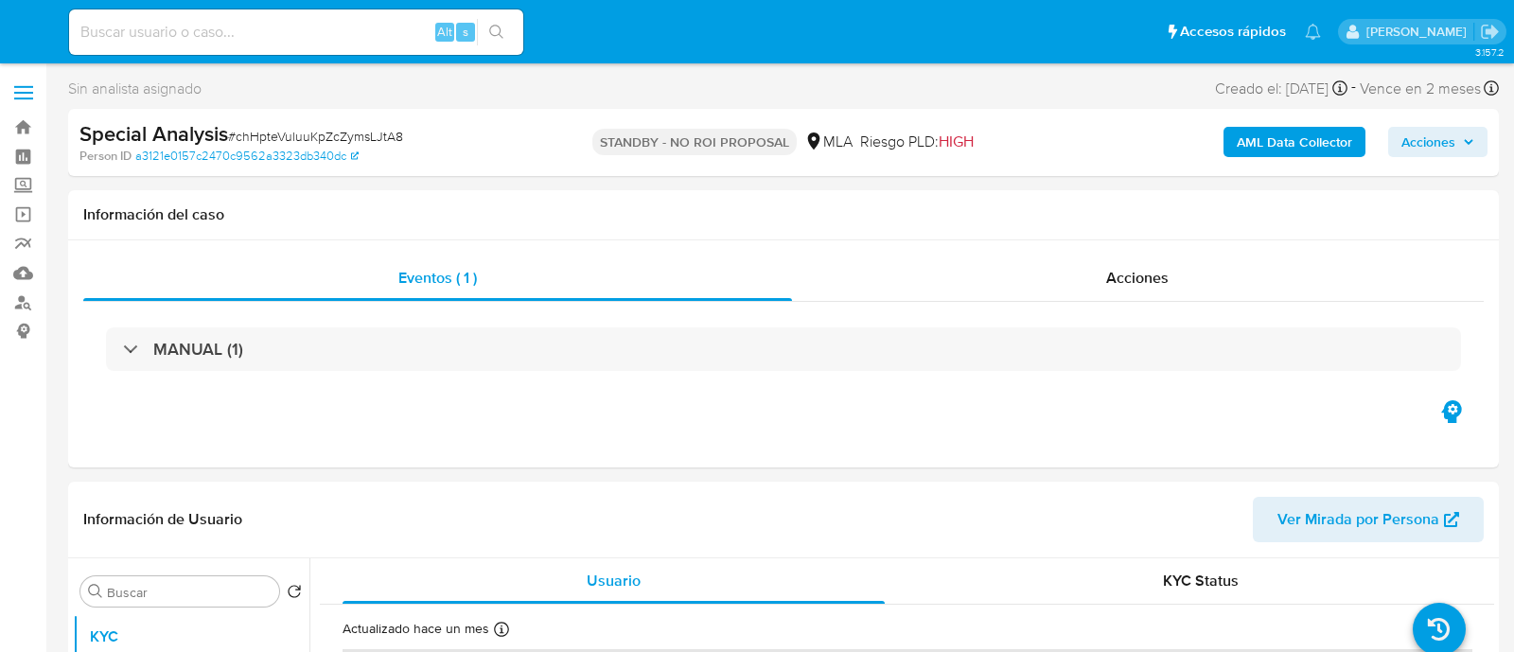
select select "10"
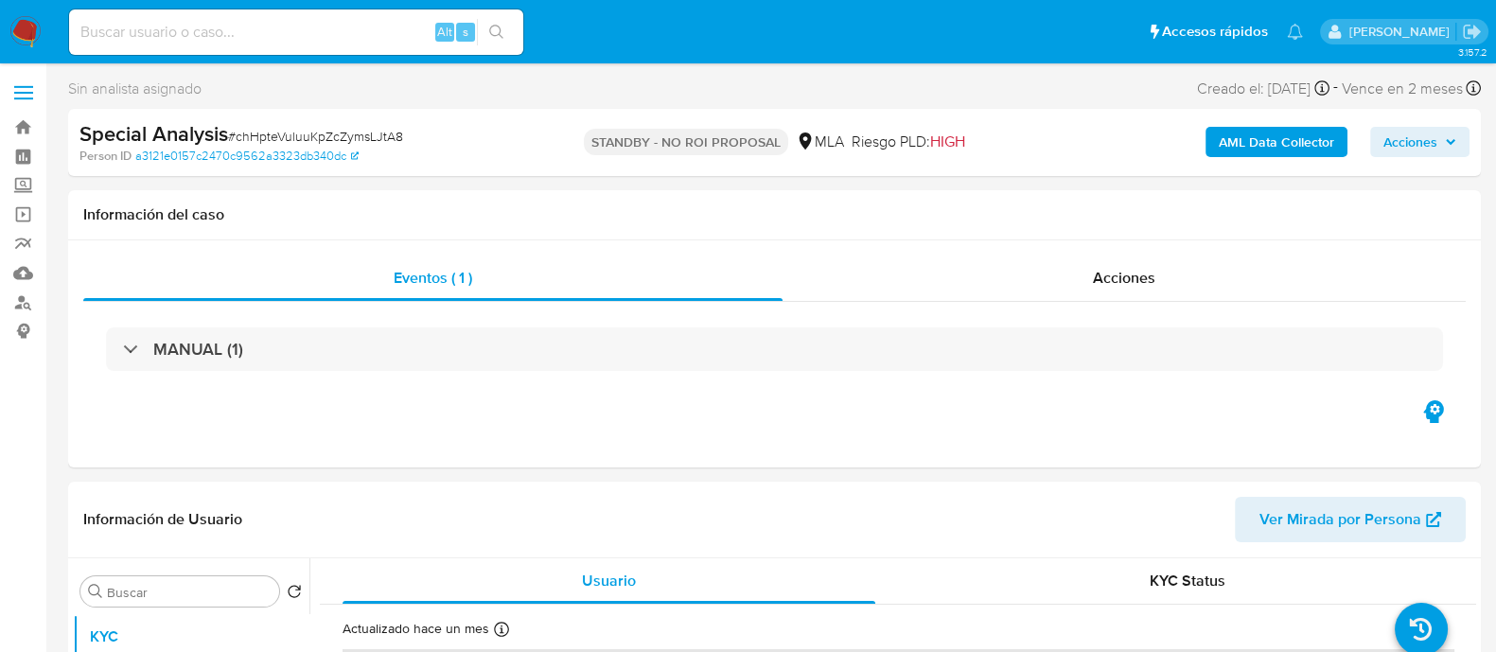
click at [364, 34] on input at bounding box center [296, 32] width 454 height 25
paste input "2366056957"
type input "2366056957"
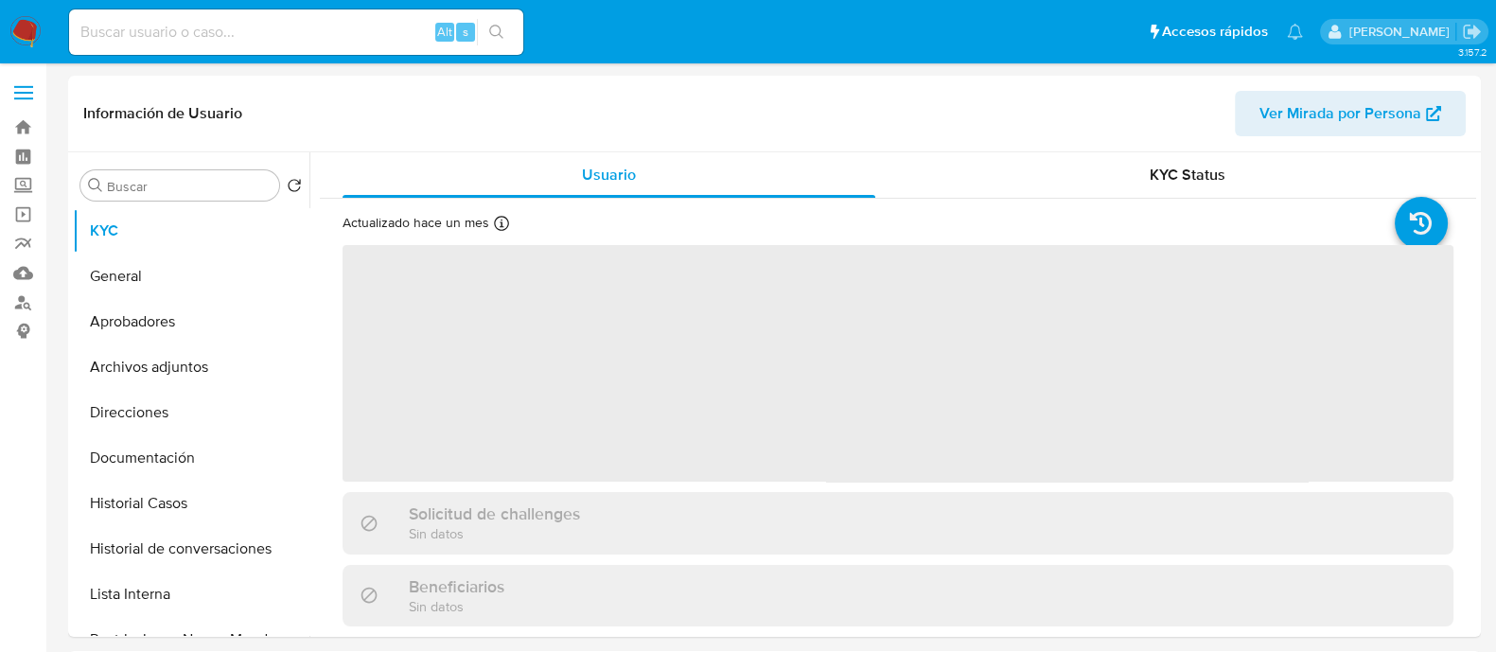
select select "10"
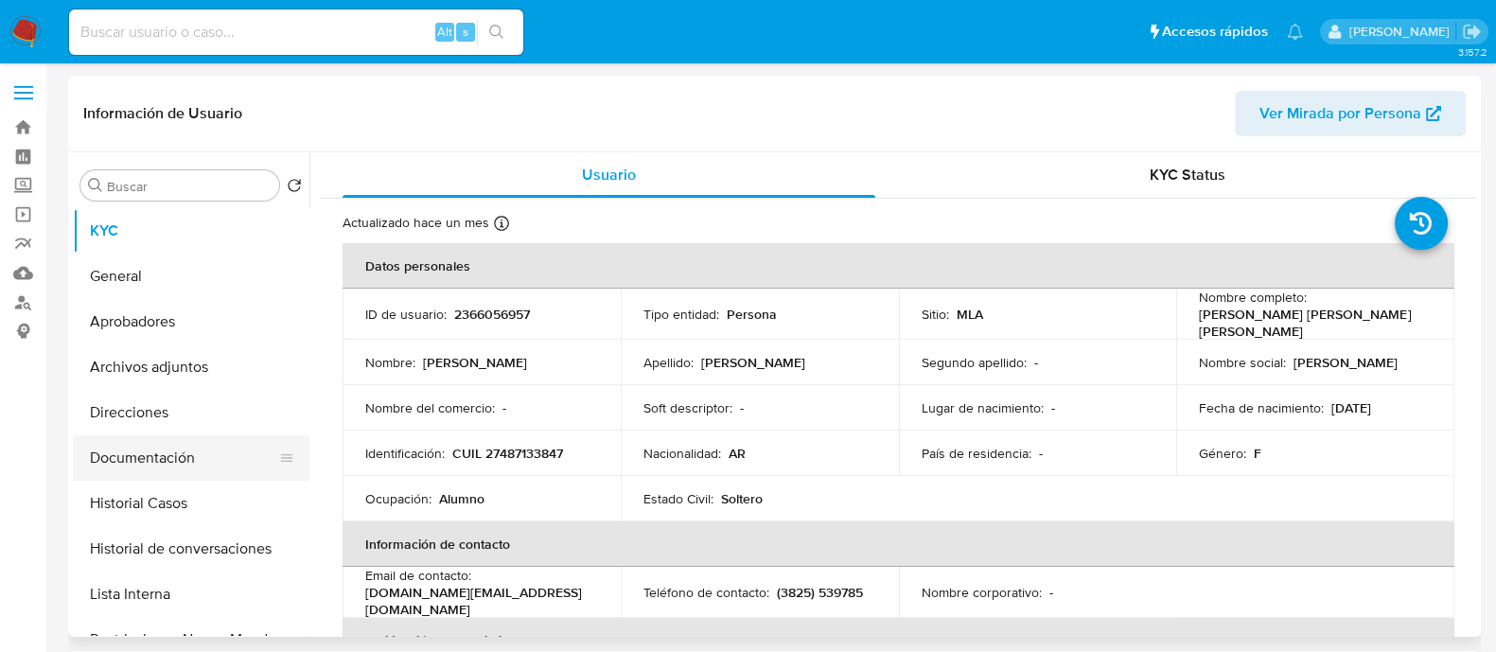
click at [221, 458] on button "Documentación" at bounding box center [183, 457] width 221 height 45
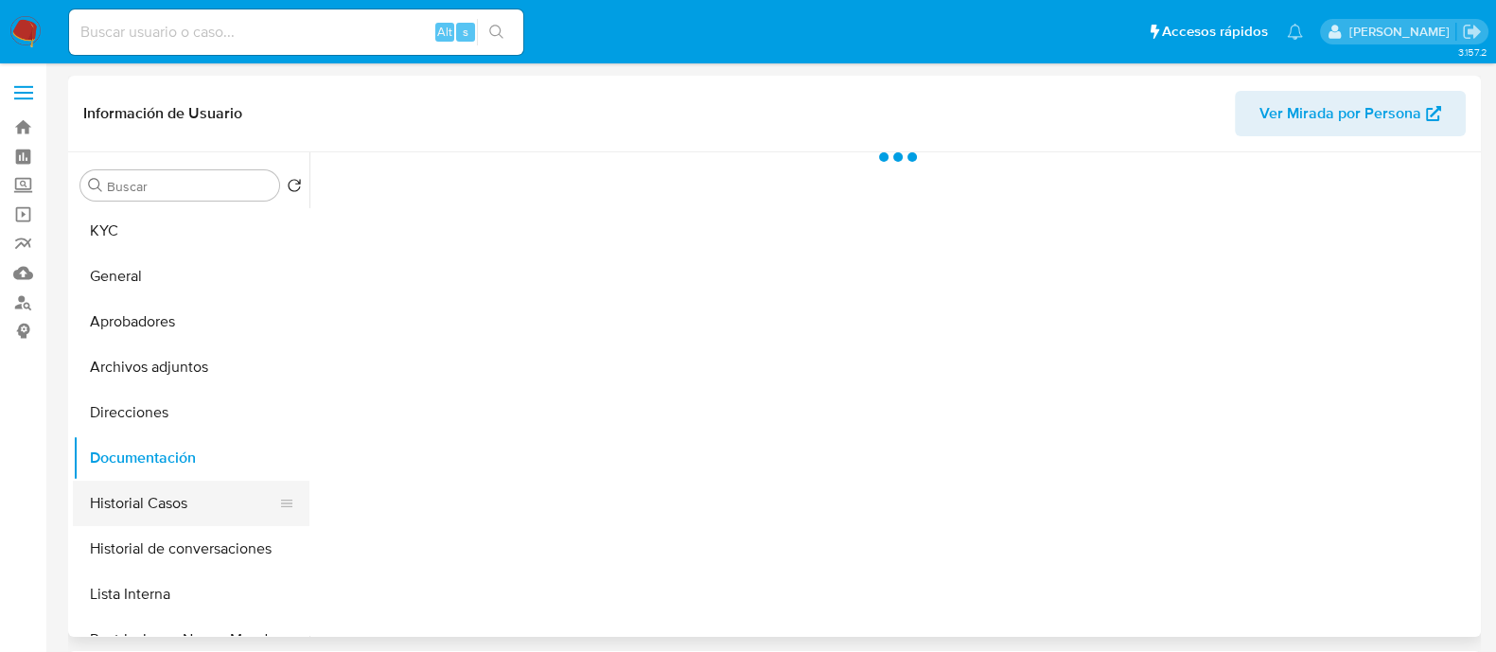
click at [216, 504] on button "Historial Casos" at bounding box center [183, 503] width 221 height 45
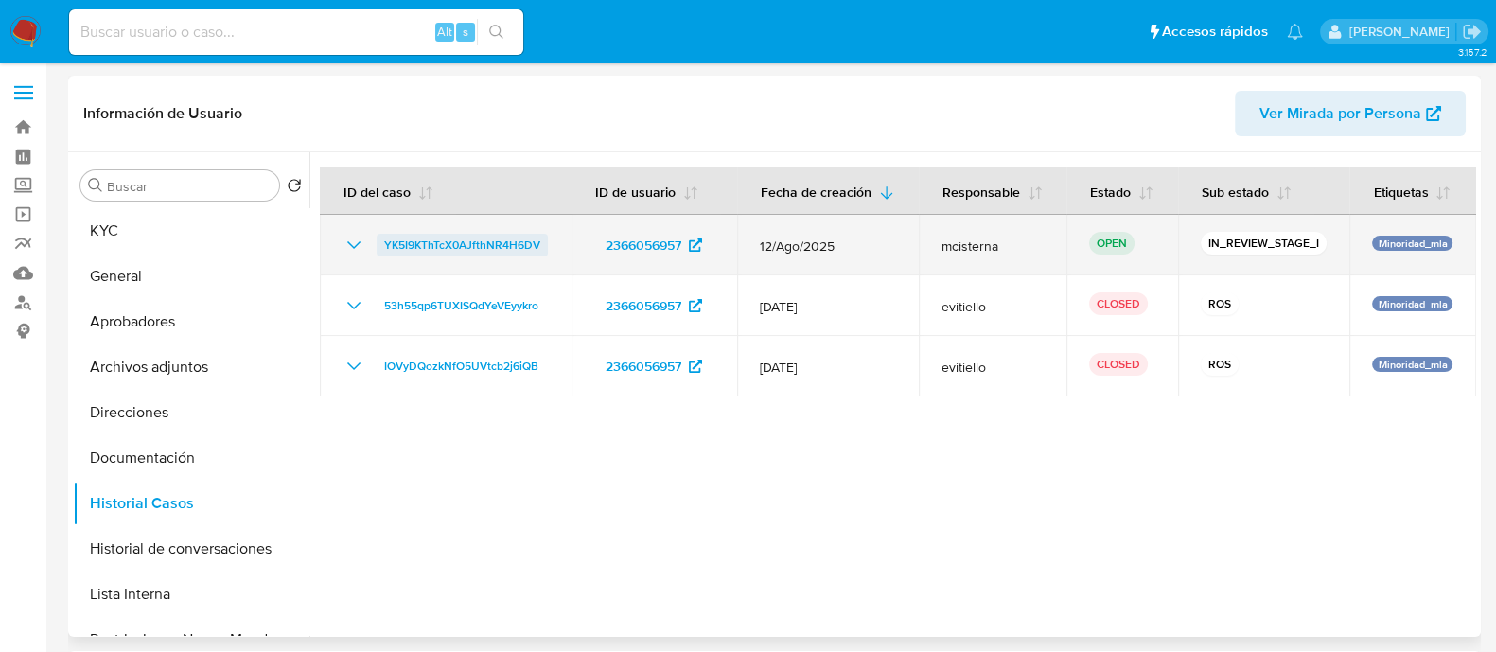
click at [449, 241] on span "YK5I9KThTcX0AJfthNR4H6DV" at bounding box center [462, 245] width 156 height 23
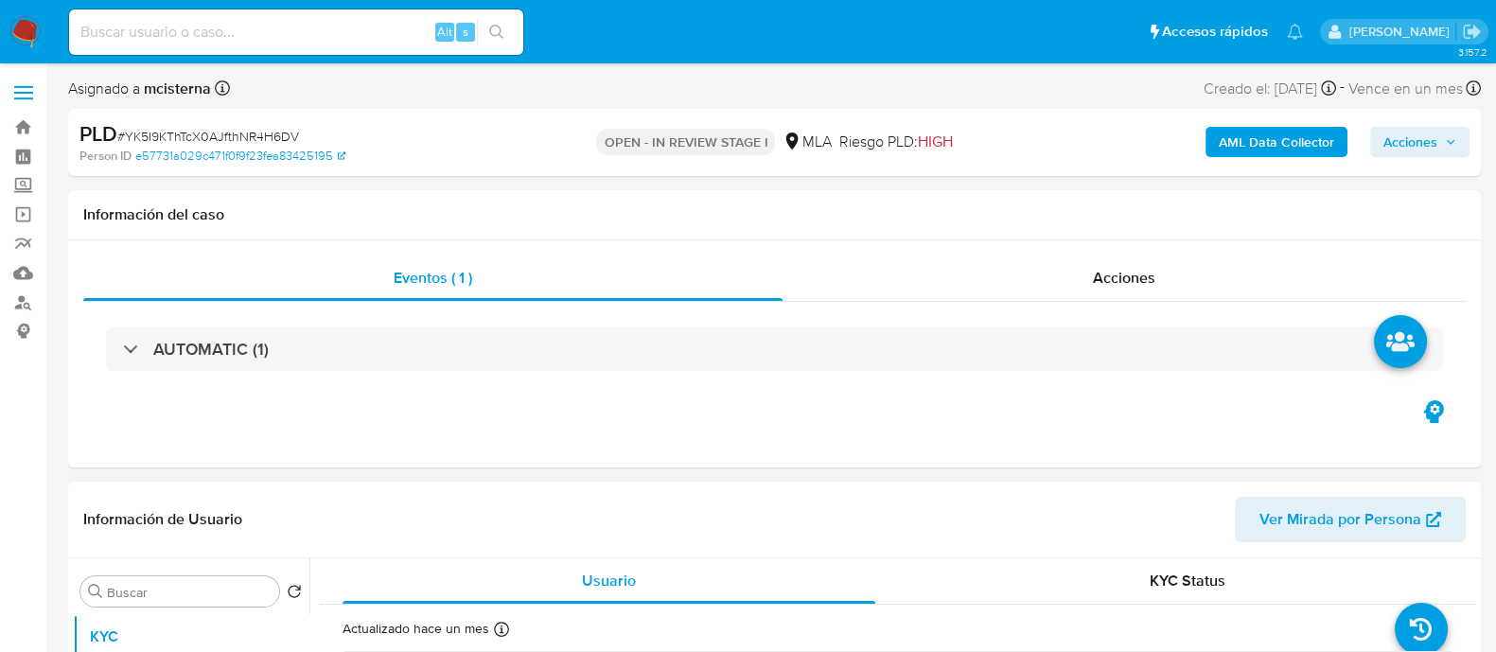
select select "10"
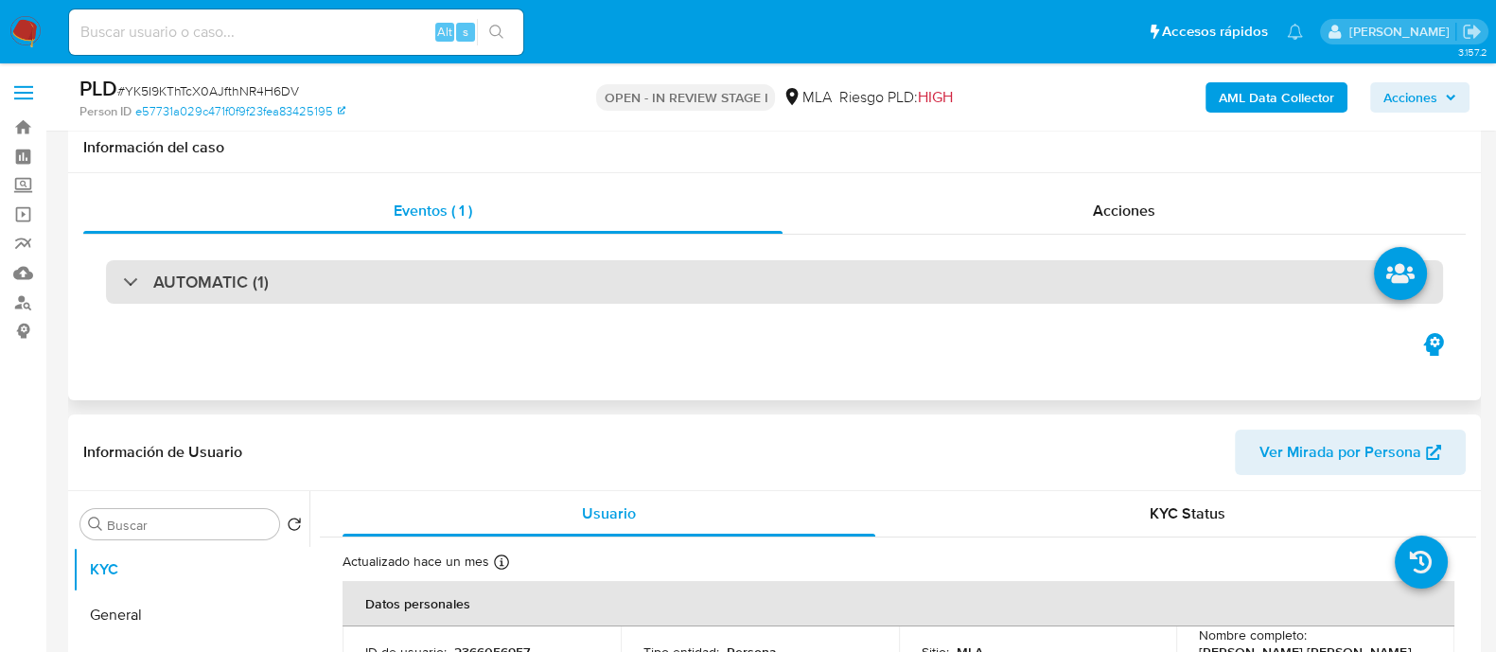
scroll to position [472, 0]
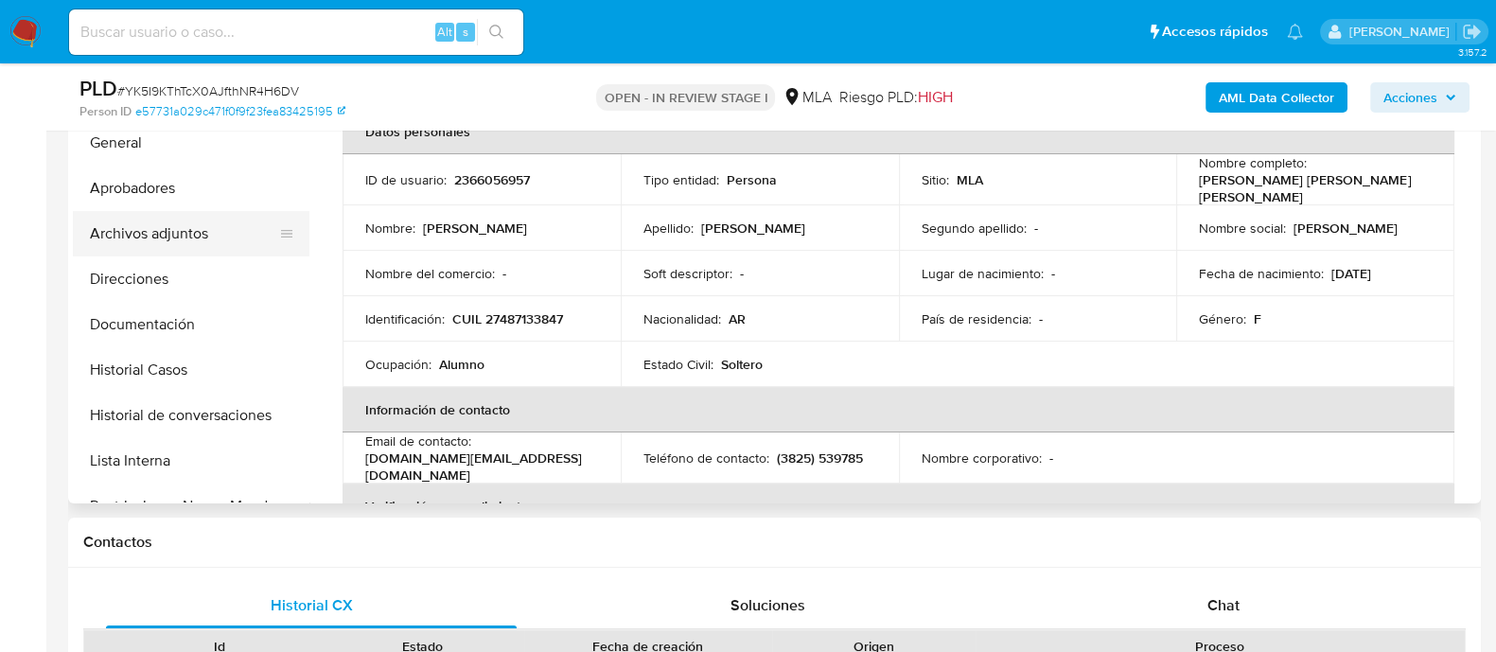
click at [200, 242] on button "Archivos adjuntos" at bounding box center [183, 233] width 221 height 45
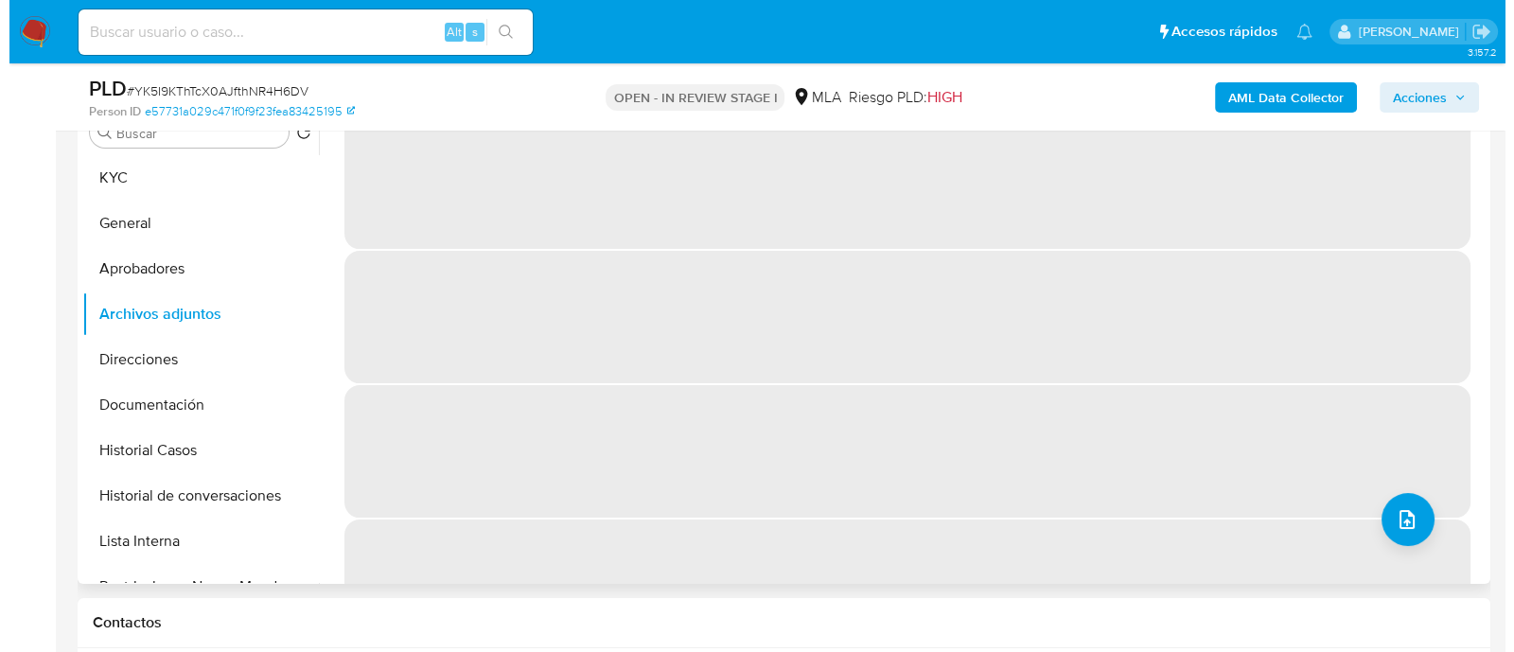
scroll to position [355, 0]
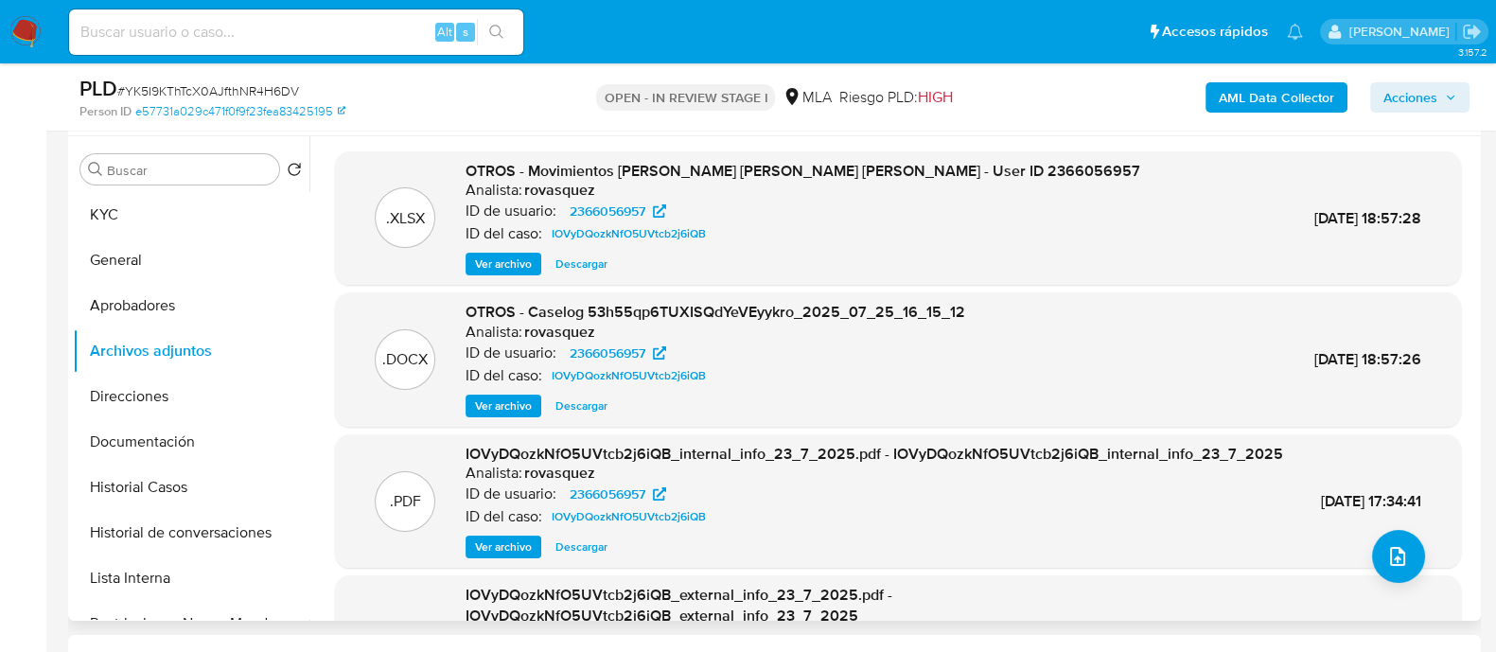
click at [1230, 106] on b "AML Data Collector" at bounding box center [1276, 97] width 115 height 30
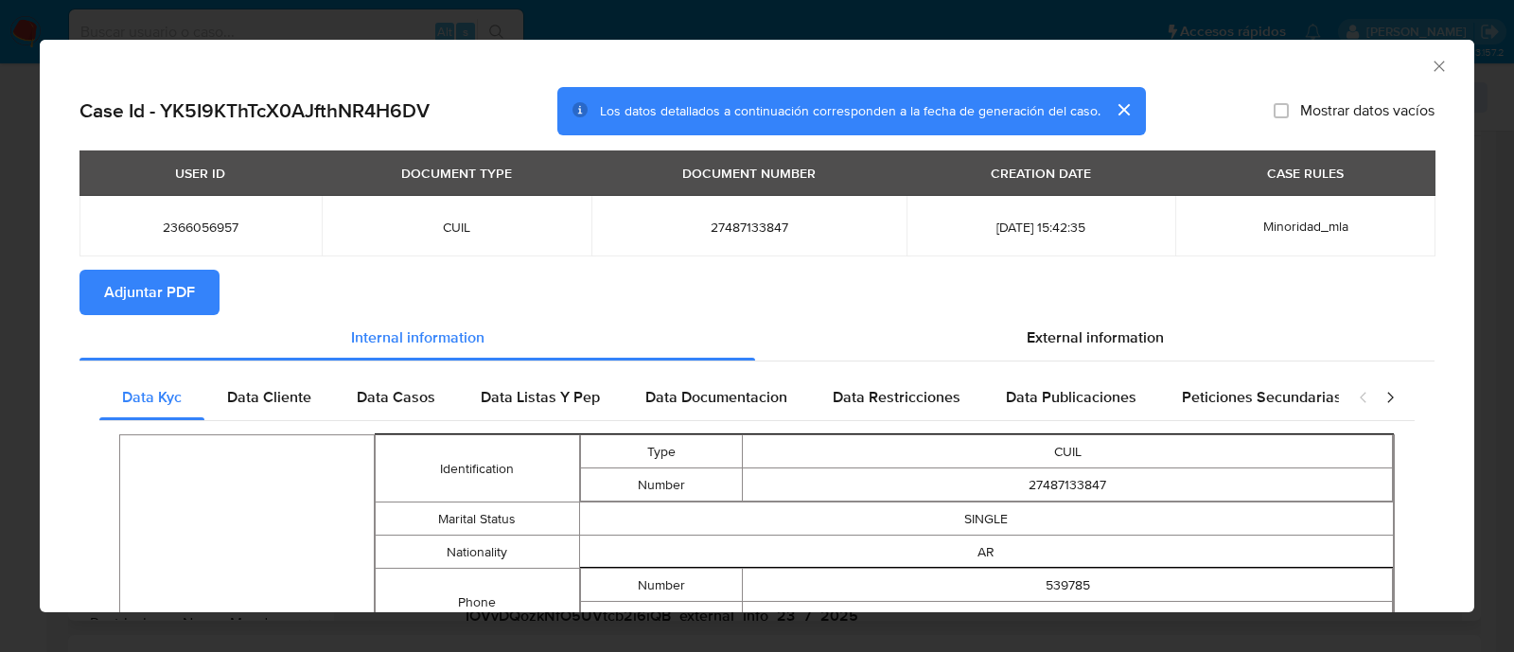
click at [133, 300] on span "Adjuntar PDF" at bounding box center [149, 293] width 91 height 42
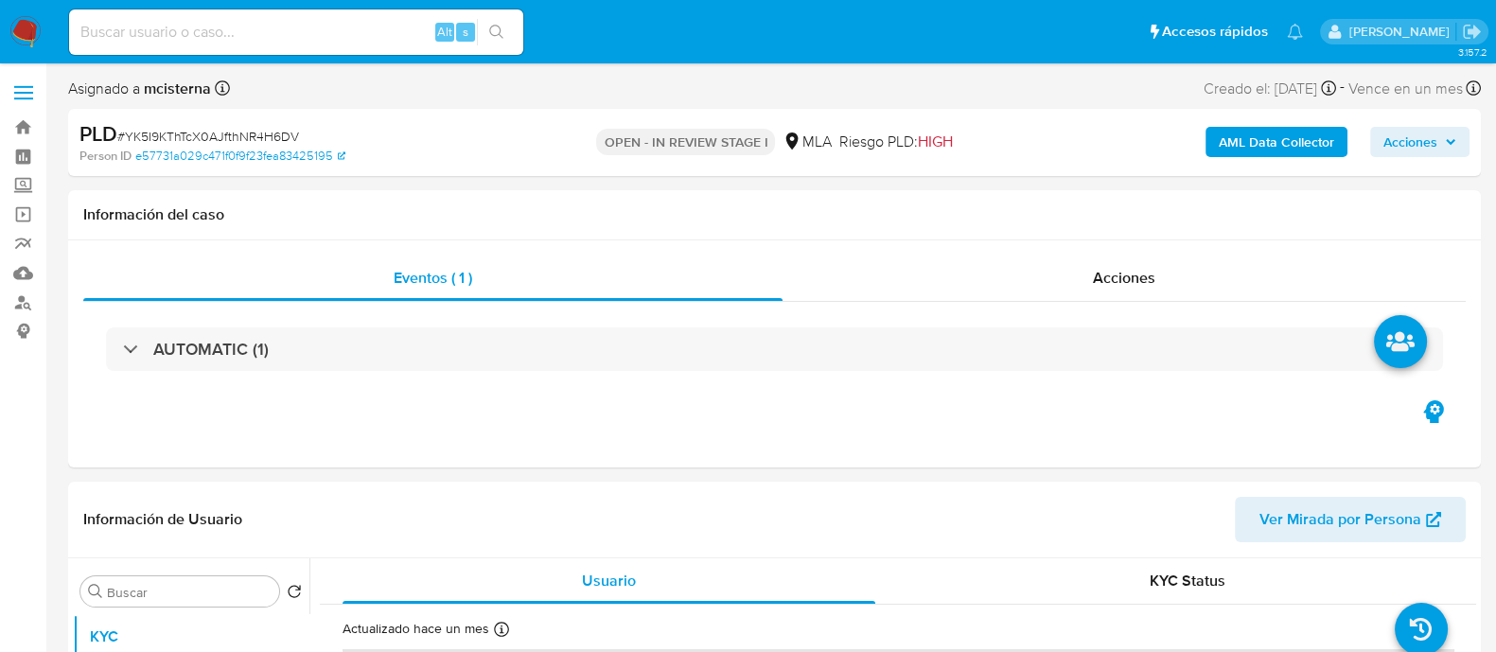
select select "10"
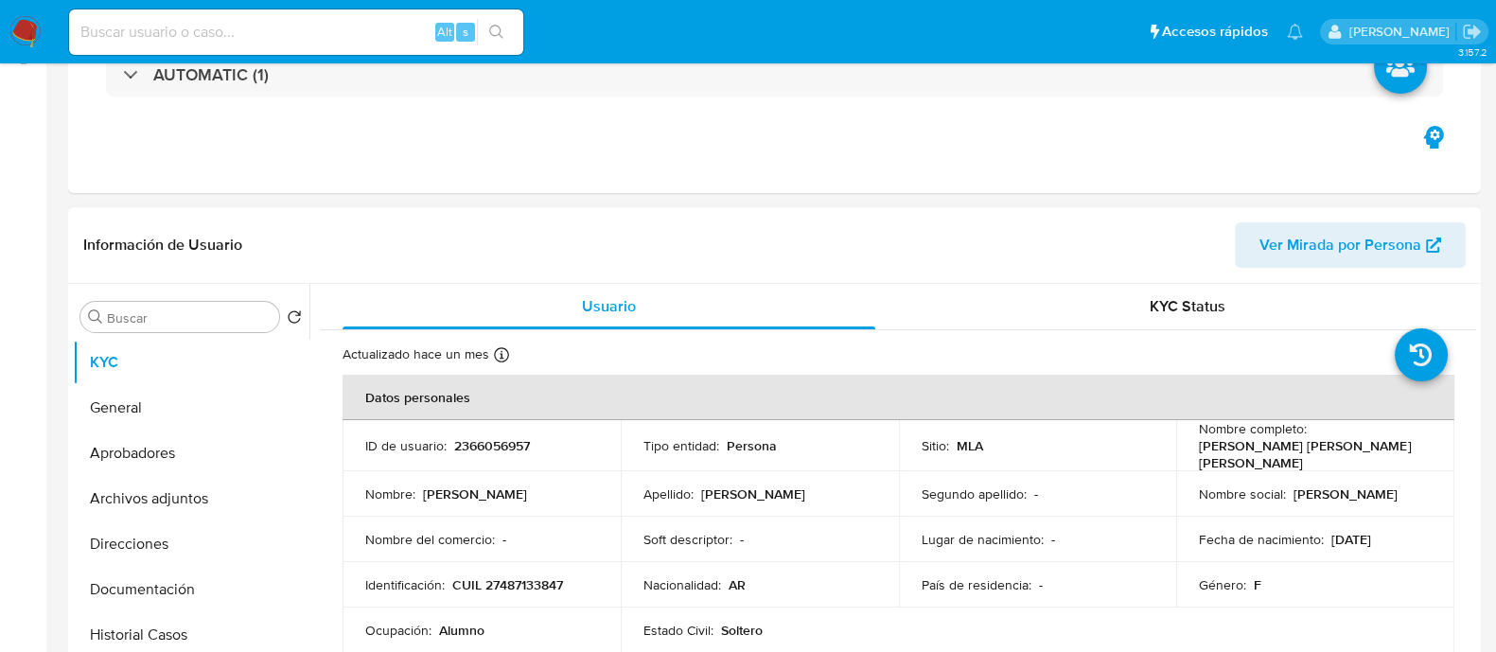
scroll to position [355, 0]
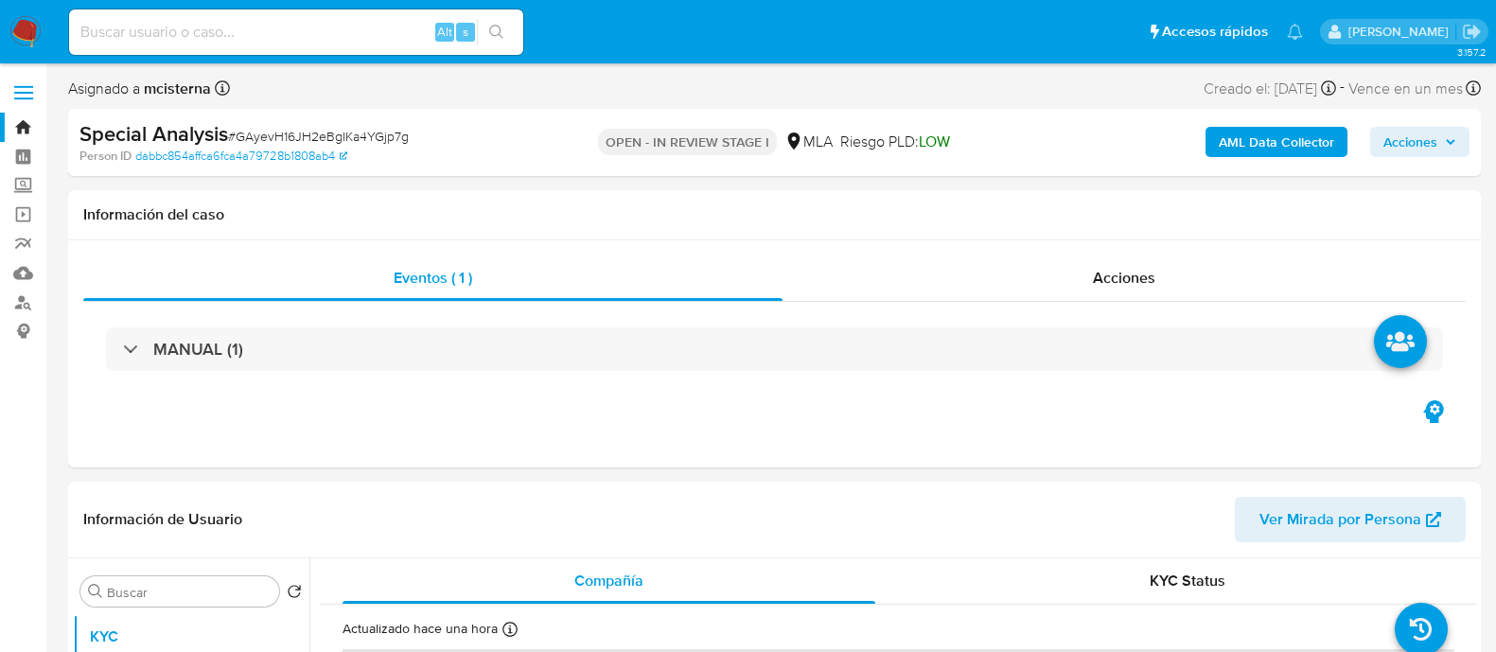
select select "10"
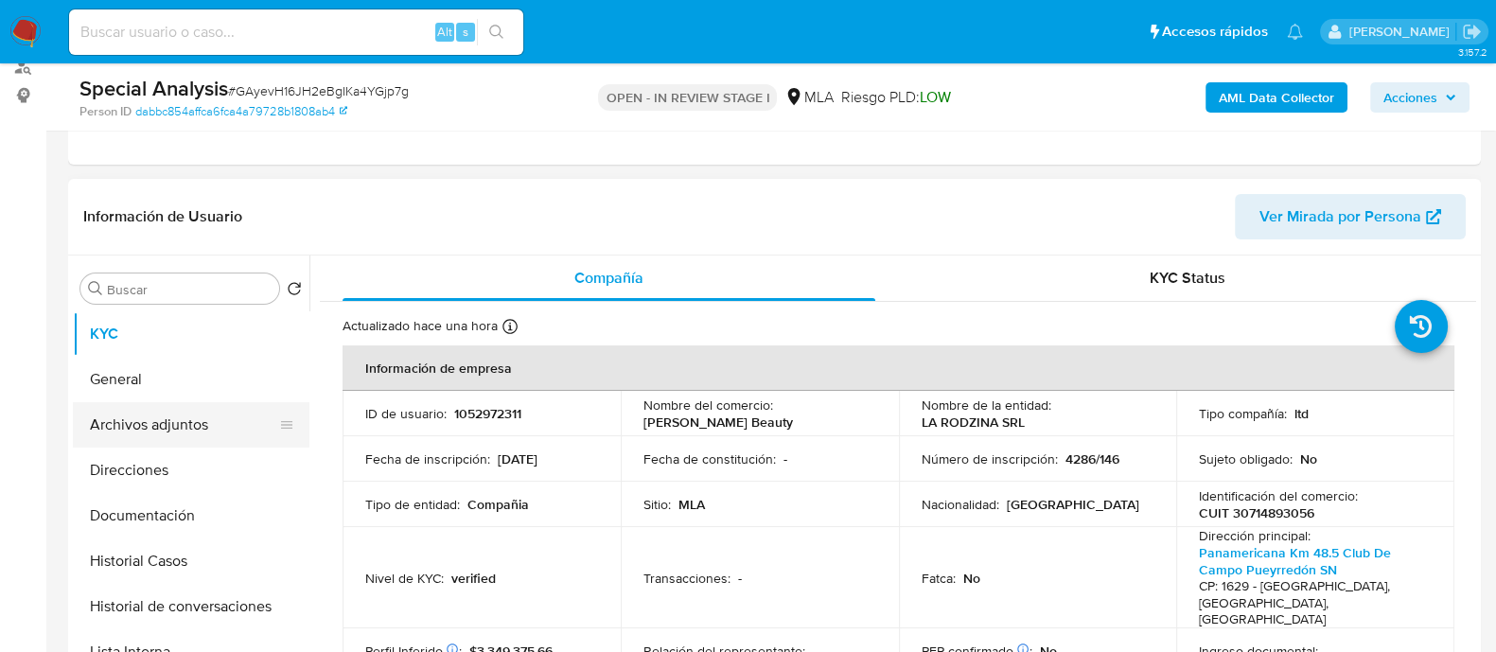
click at [155, 428] on button "Archivos adjuntos" at bounding box center [183, 424] width 221 height 45
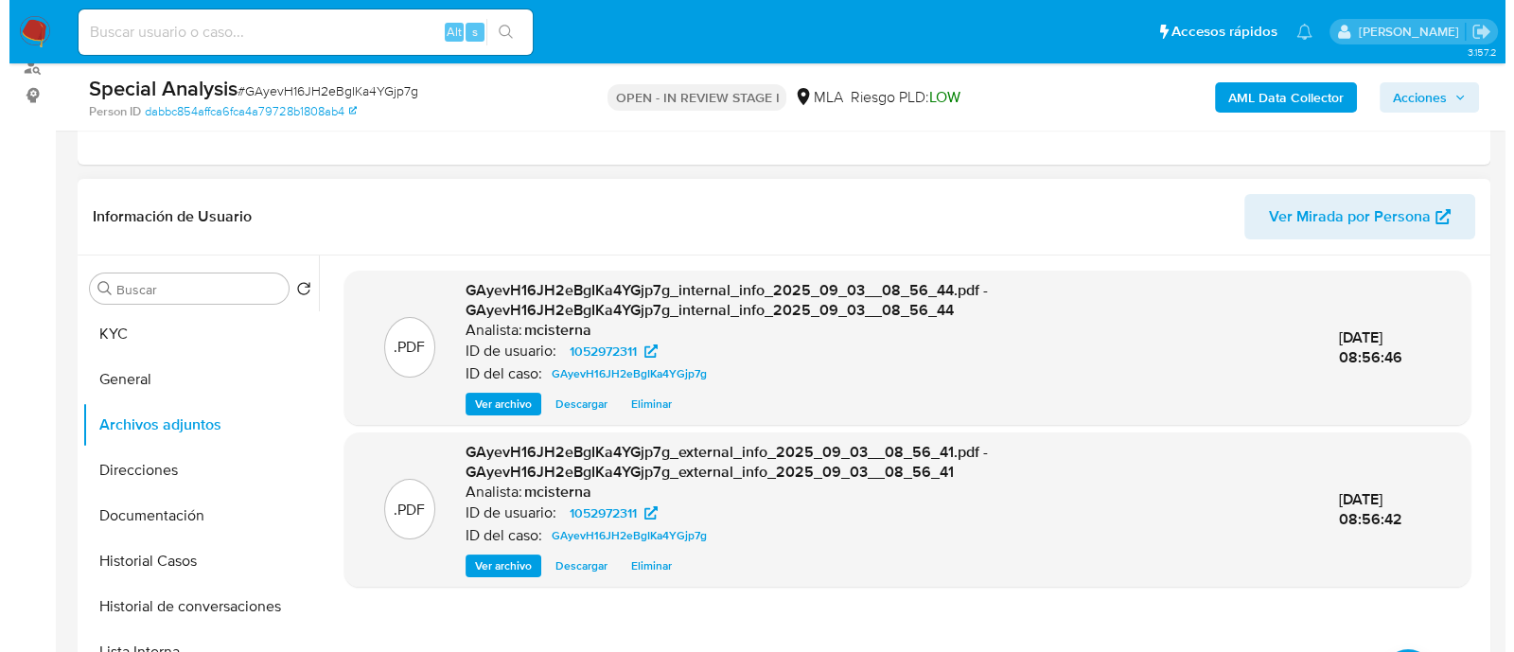
scroll to position [591, 0]
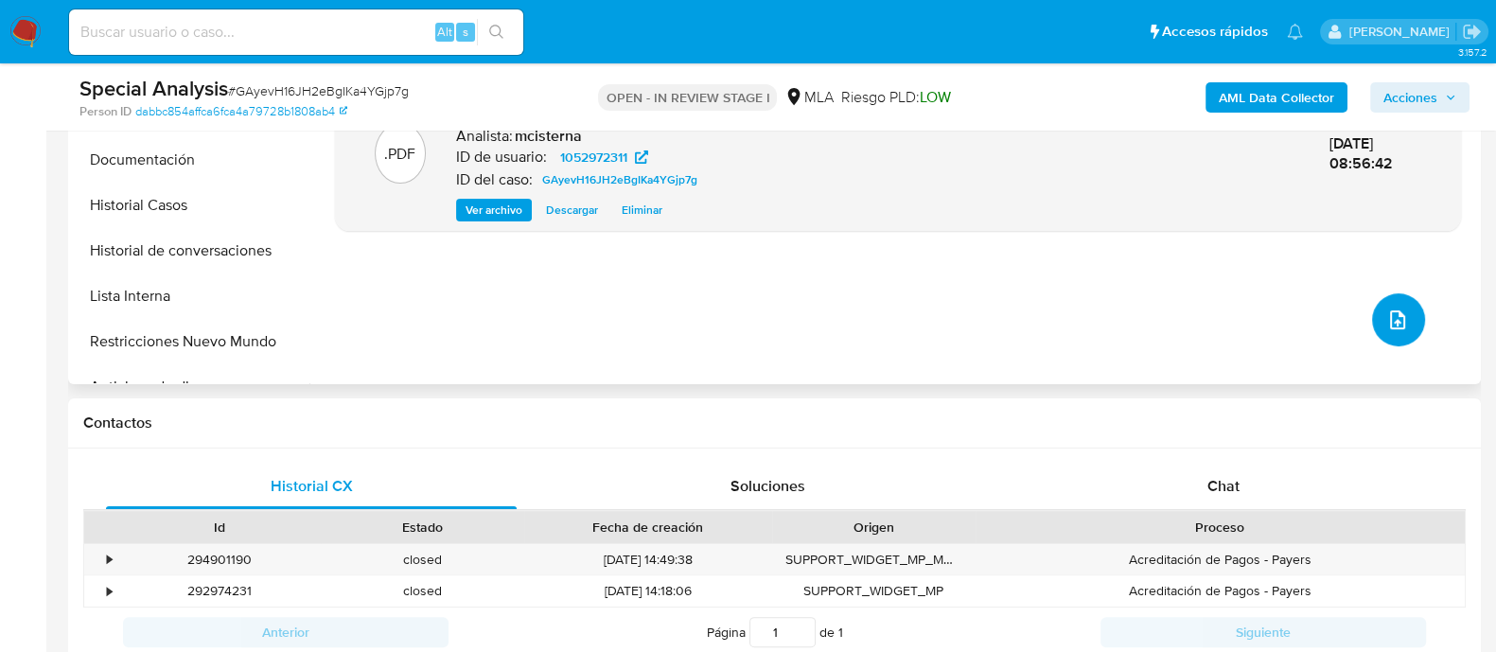
click at [1392, 308] on icon "upload-file" at bounding box center [1397, 319] width 23 height 23
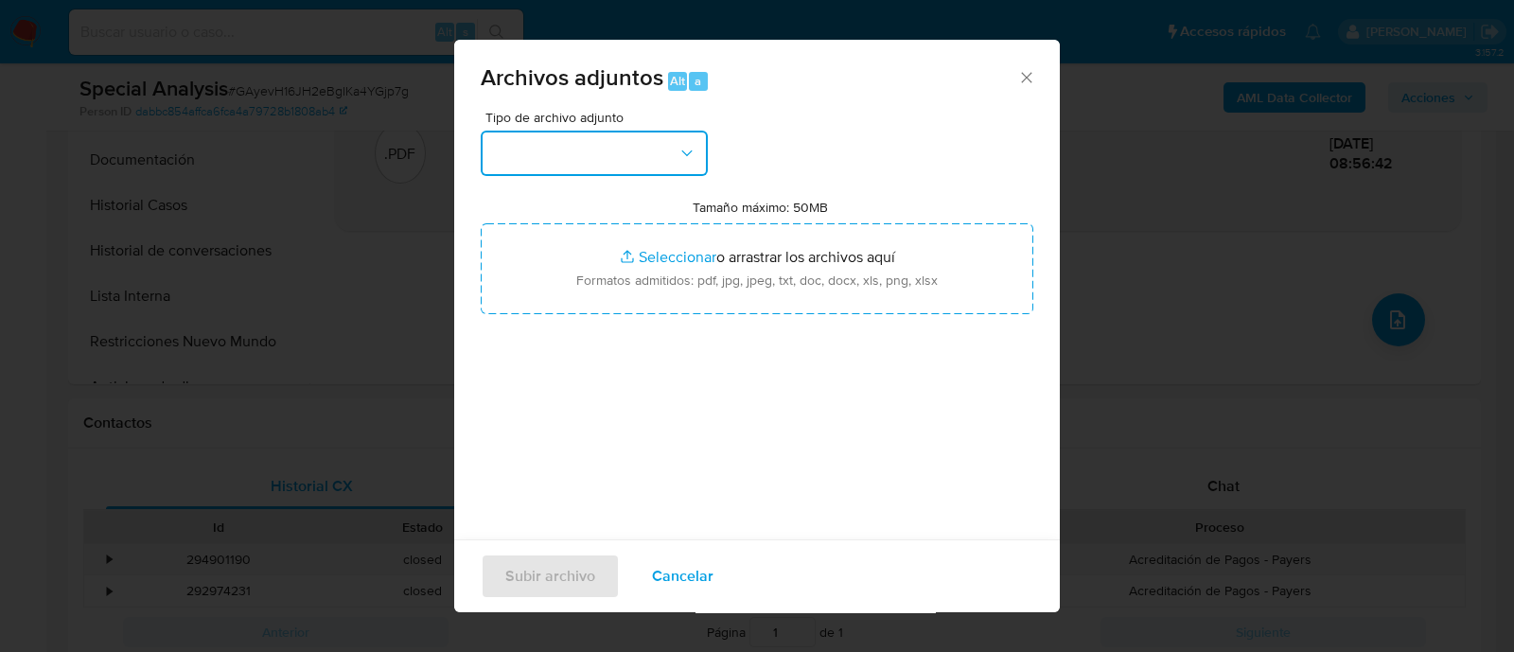
click at [610, 143] on button "button" at bounding box center [594, 153] width 227 height 45
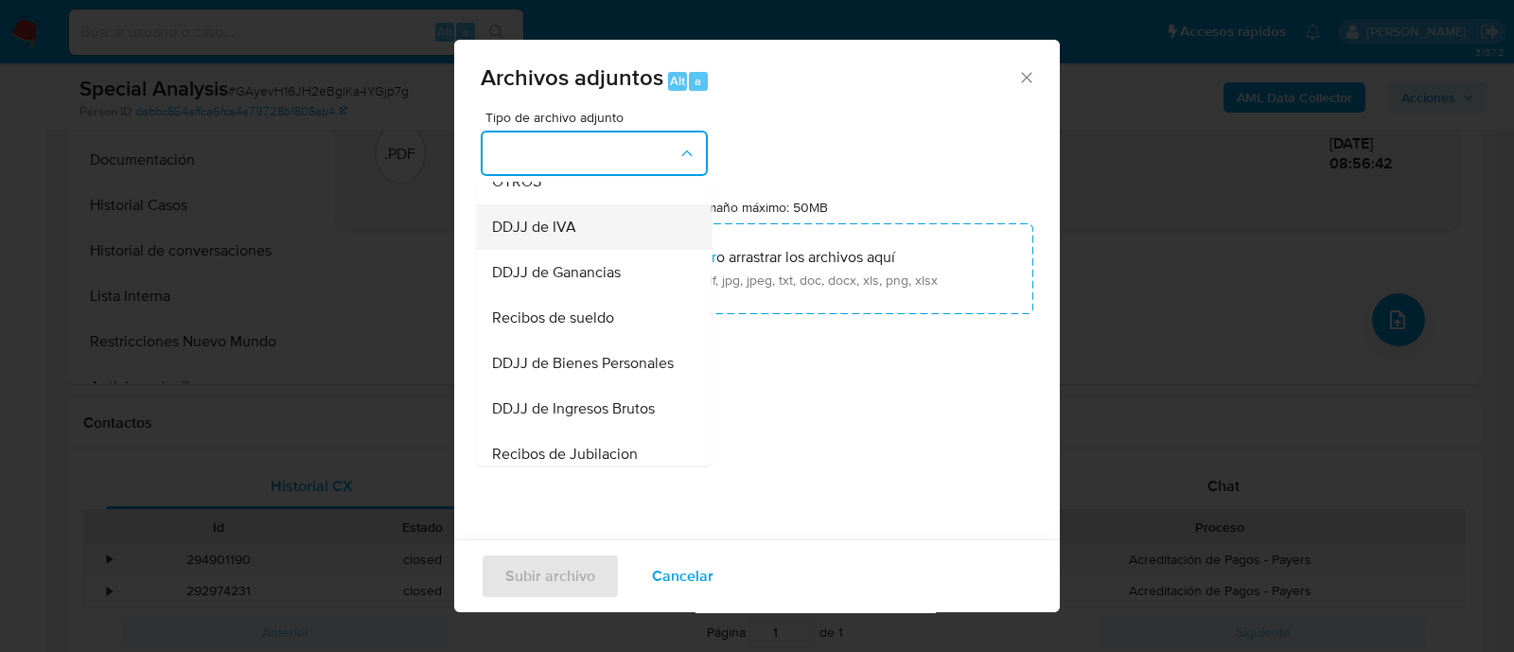
scroll to position [355, 0]
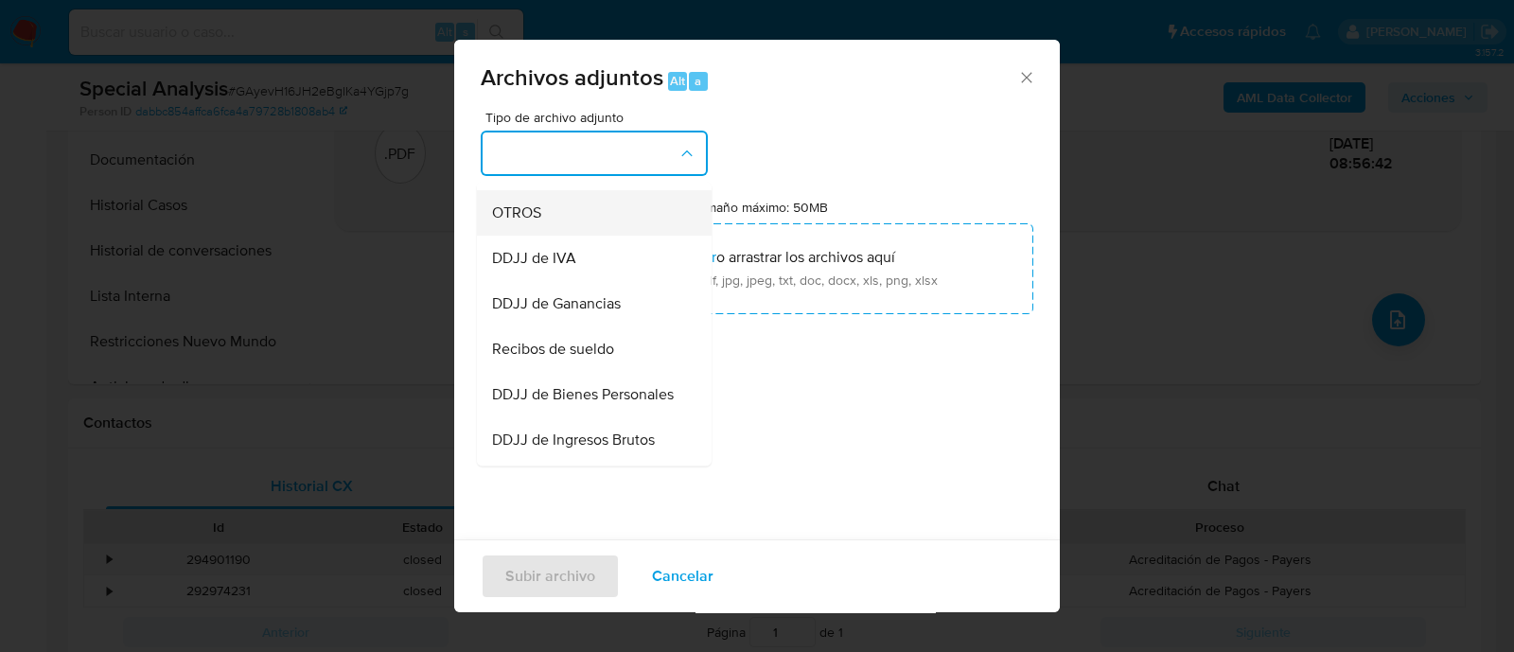
click at [554, 227] on div "OTROS" at bounding box center [588, 212] width 193 height 45
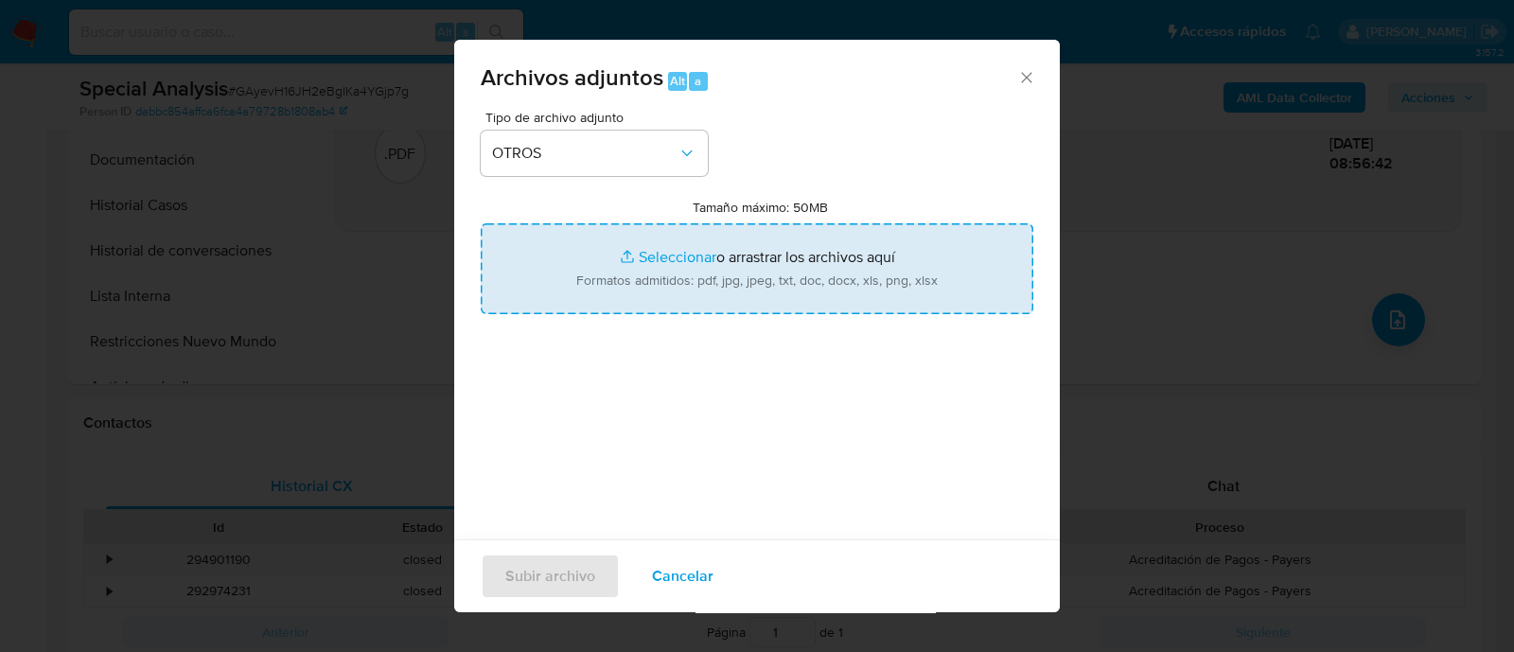
type input "C:\fakepath\Correo electronico.pdf"
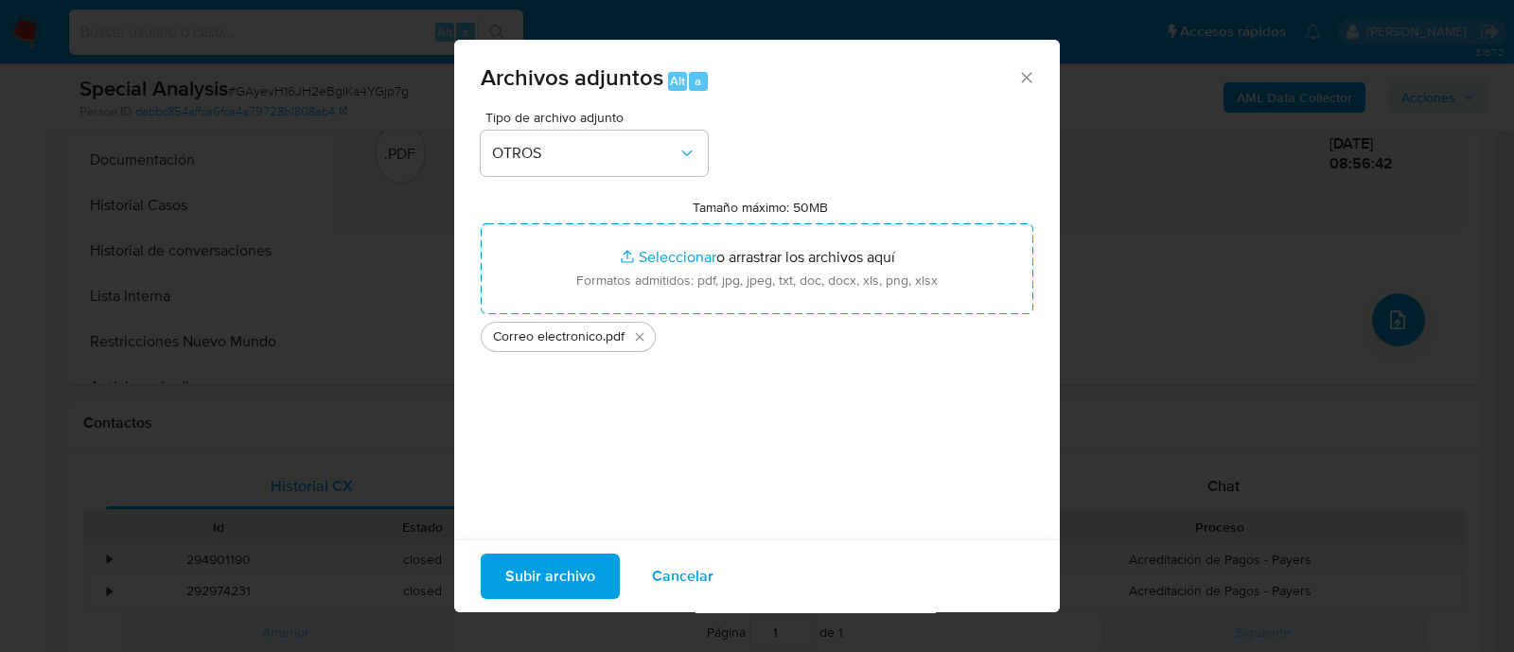
click at [557, 586] on span "Subir archivo" at bounding box center [550, 576] width 90 height 42
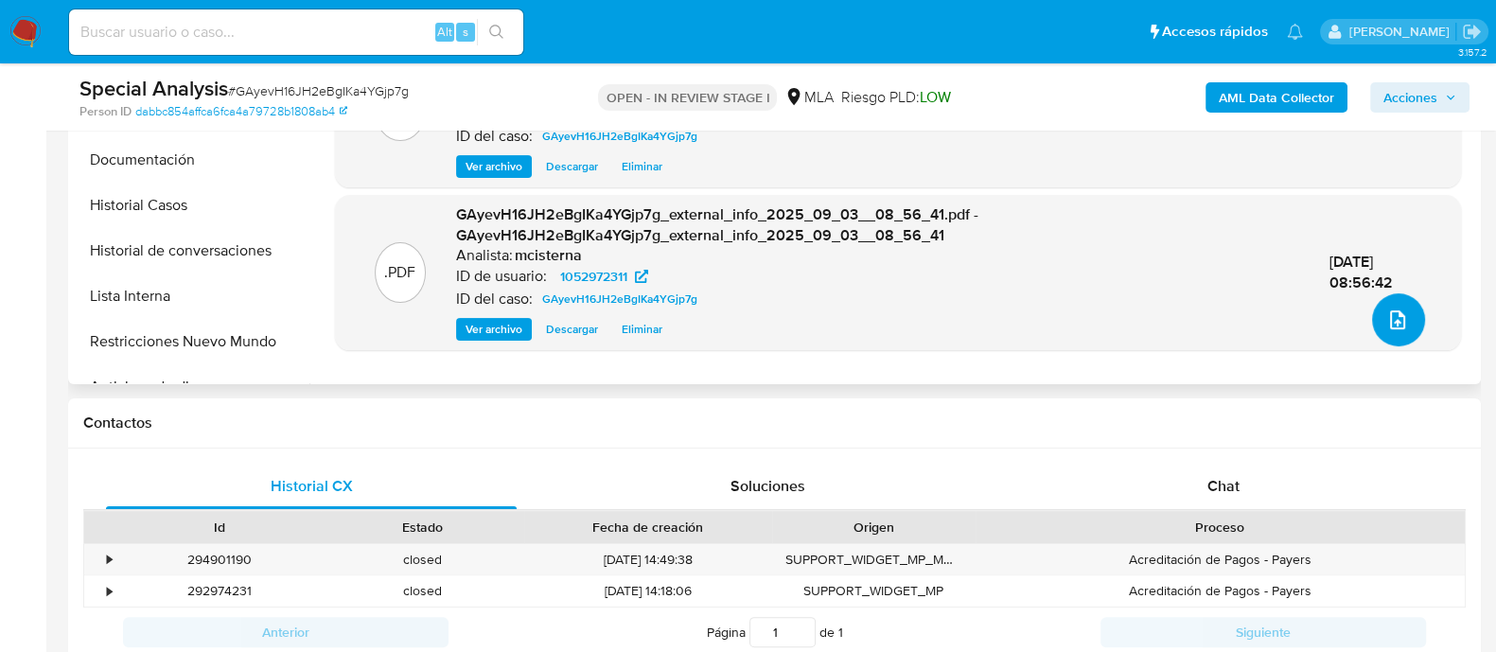
click at [1395, 330] on span "upload-file" at bounding box center [1397, 319] width 21 height 23
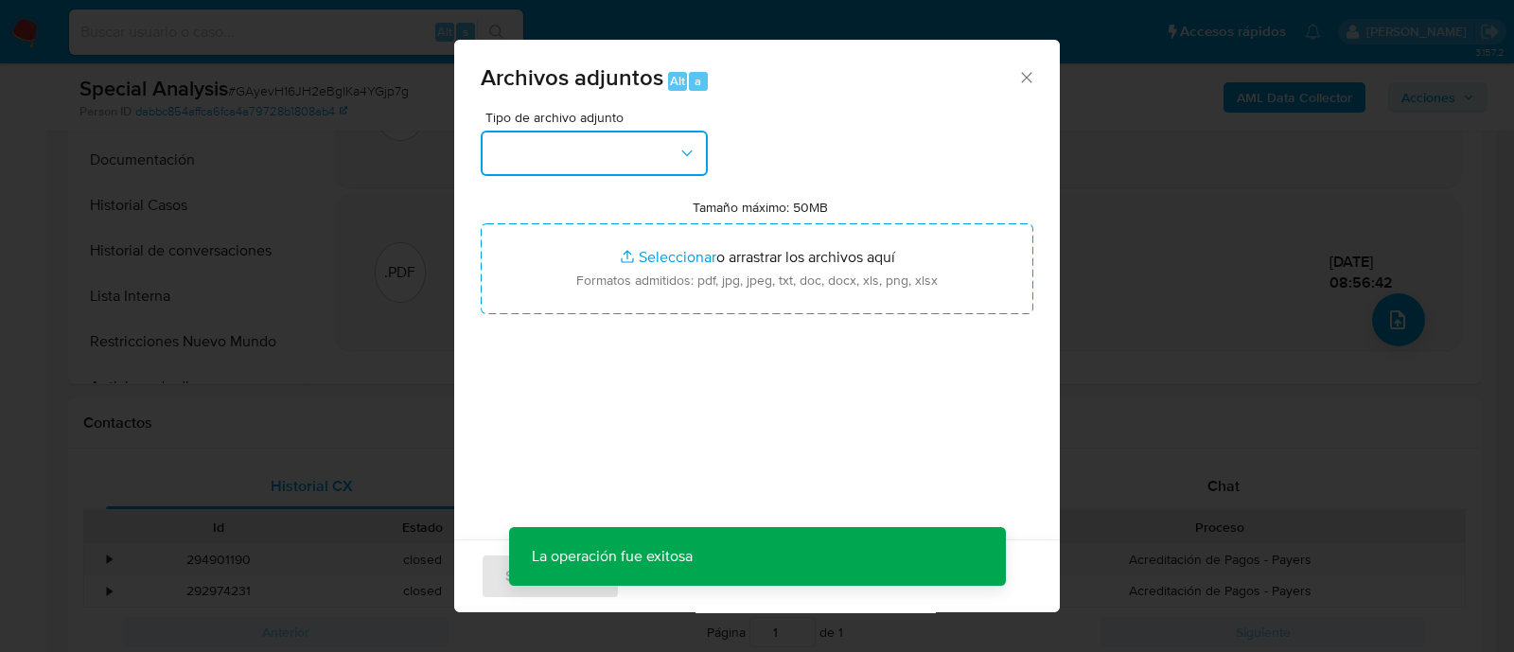
click at [590, 167] on button "button" at bounding box center [594, 153] width 227 height 45
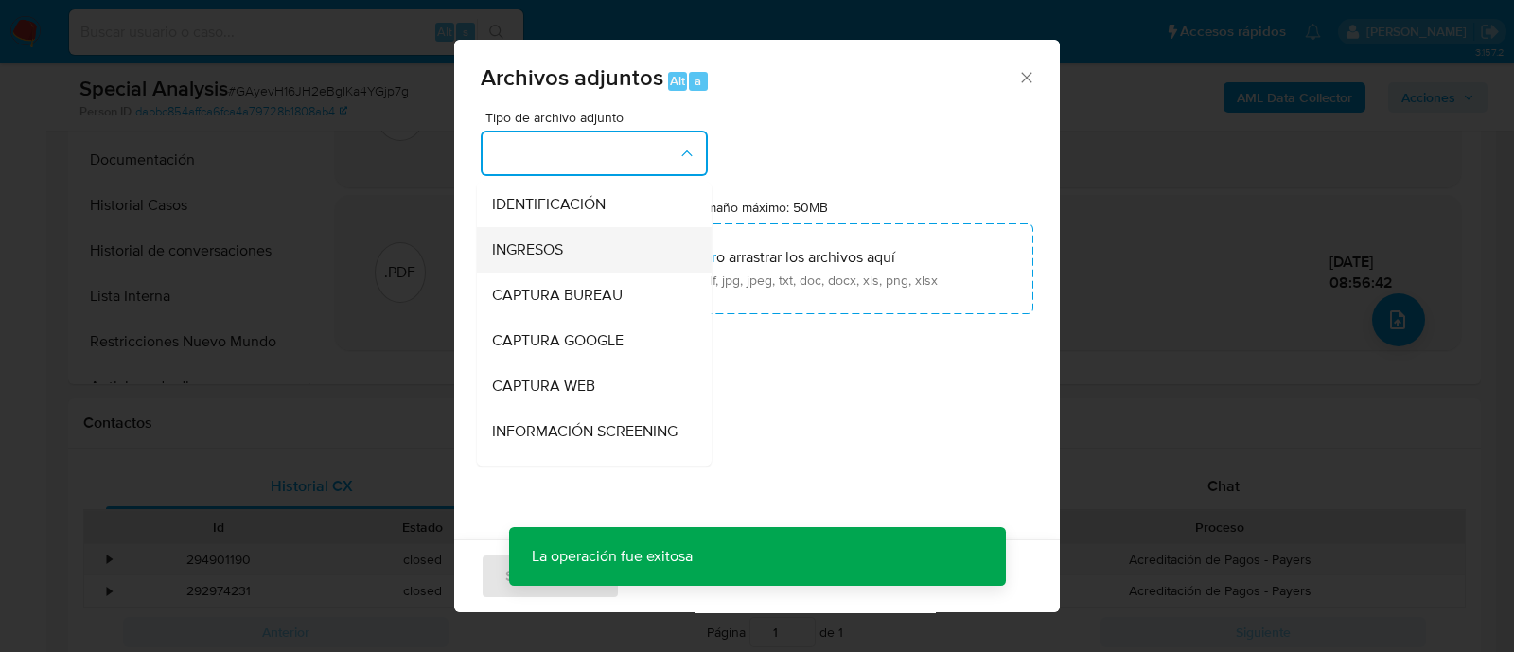
click at [618, 241] on div "INGRESOS" at bounding box center [588, 249] width 193 height 45
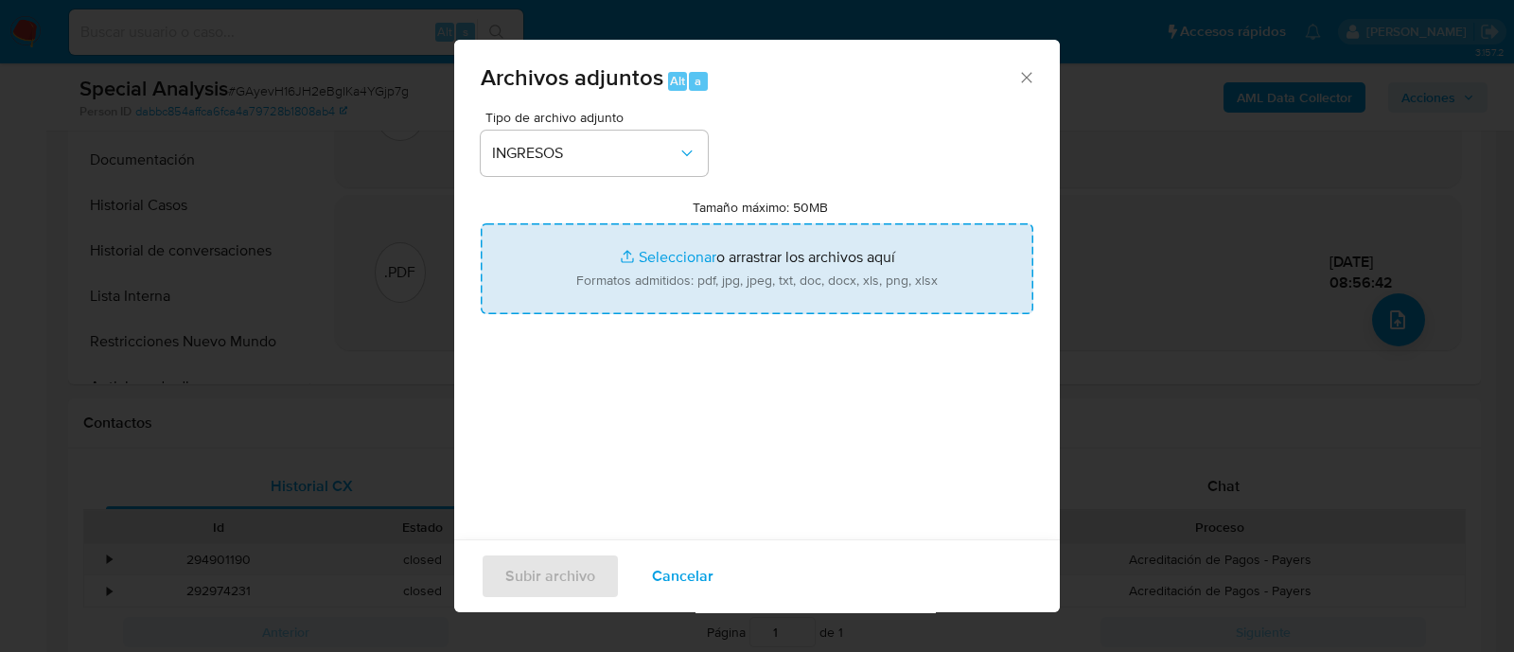
type input "C:\fakepath\Facturas.pdf"
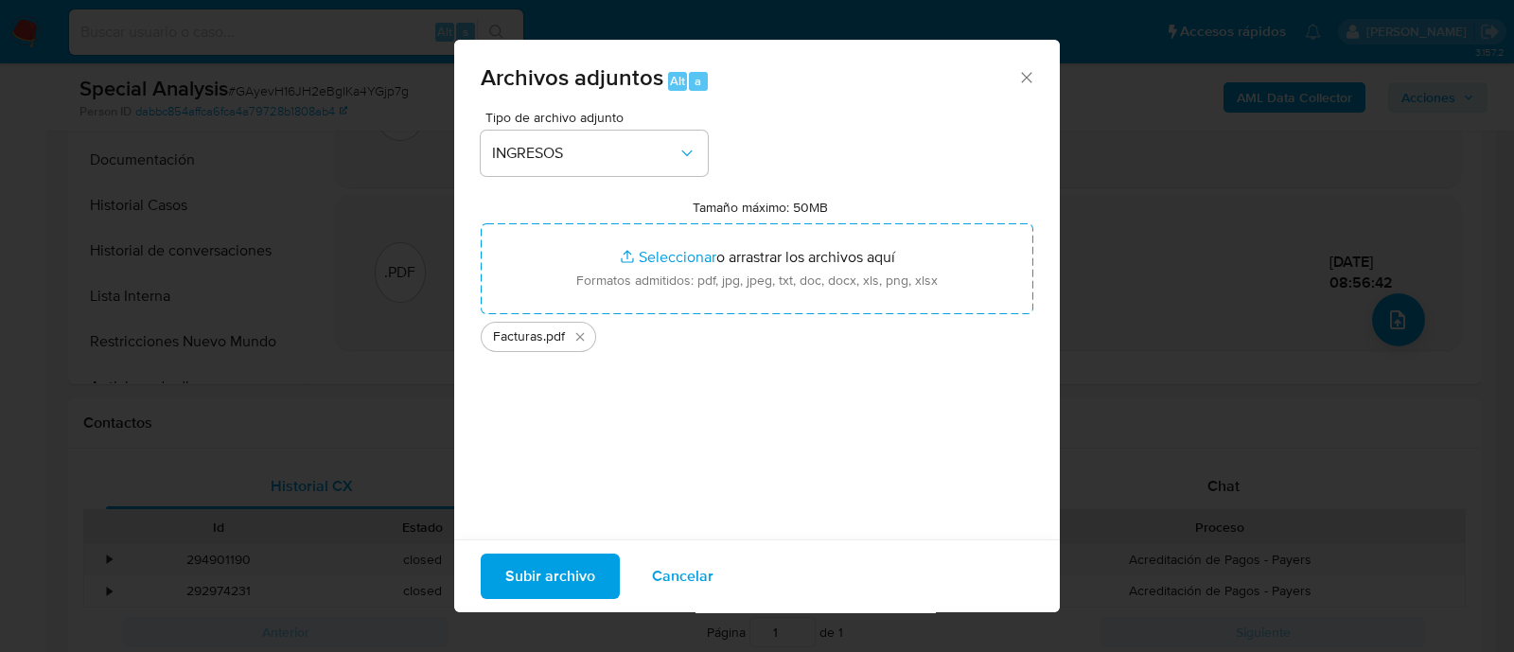
drag, startPoint x: 972, startPoint y: 281, endPoint x: 521, endPoint y: 589, distance: 545.4
click at [521, 589] on span "Subir archivo" at bounding box center [550, 576] width 90 height 42
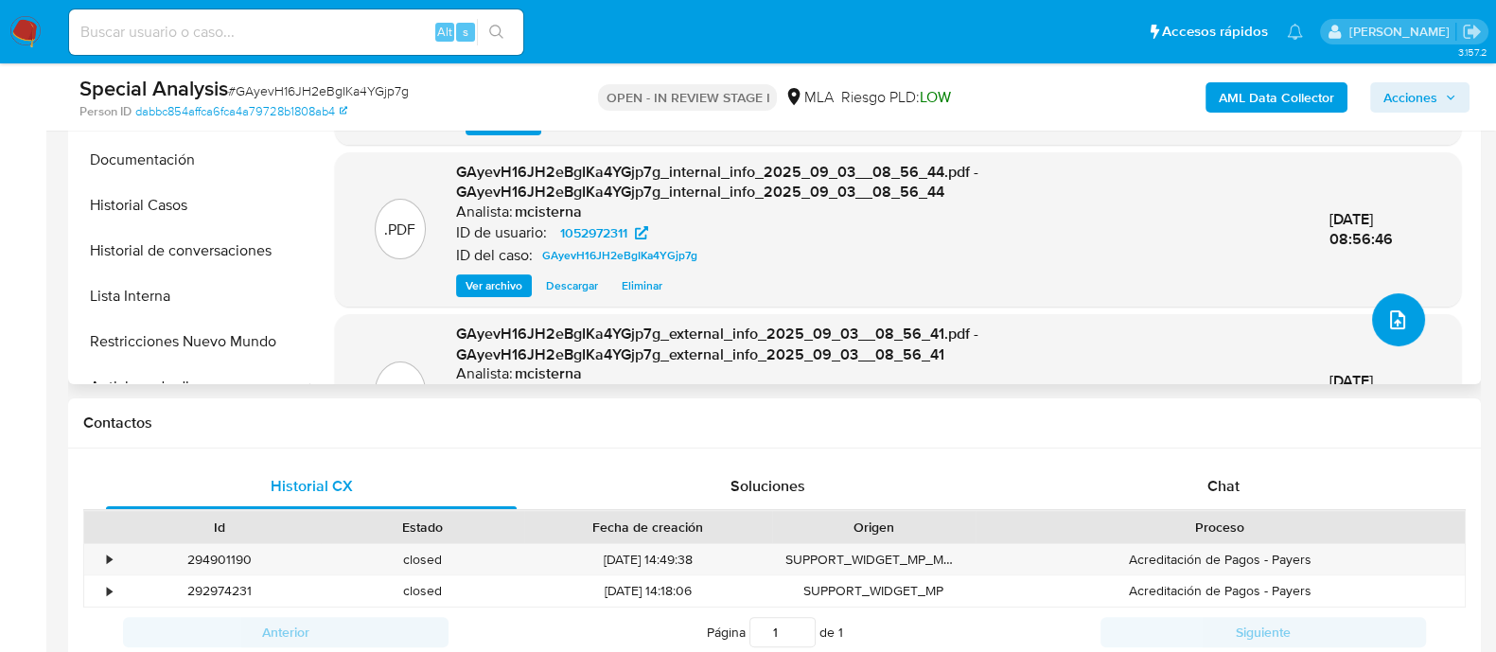
click at [1405, 328] on button "upload-file" at bounding box center [1398, 319] width 53 height 53
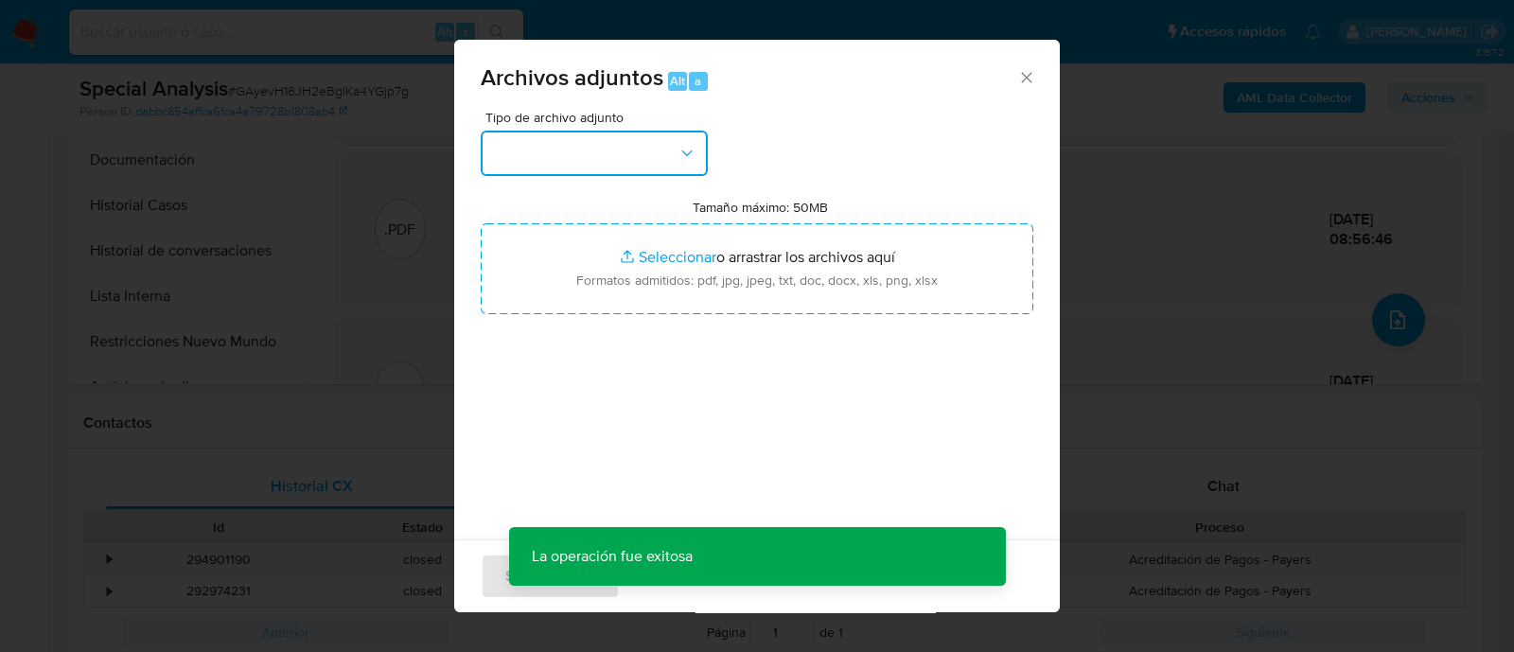
click at [694, 172] on button "button" at bounding box center [594, 153] width 227 height 45
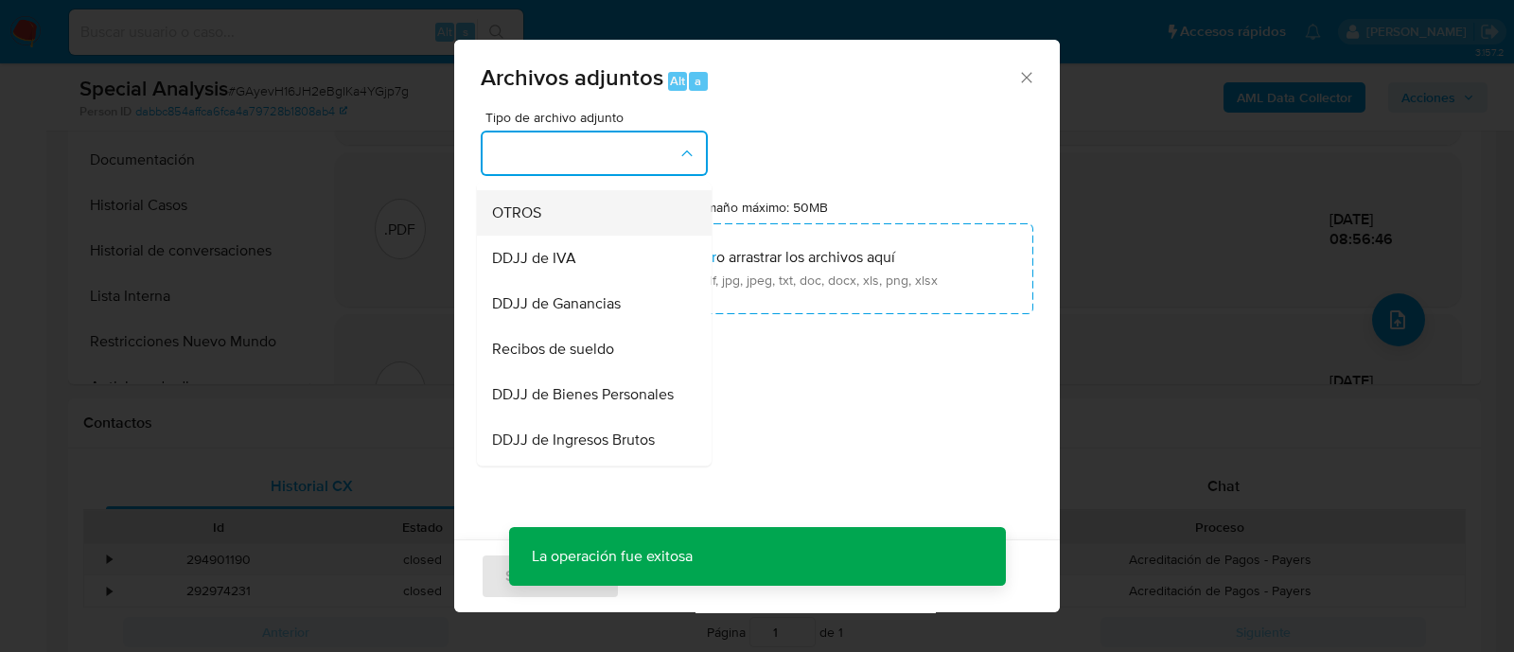
click at [519, 220] on span "OTROS" at bounding box center [516, 212] width 49 height 19
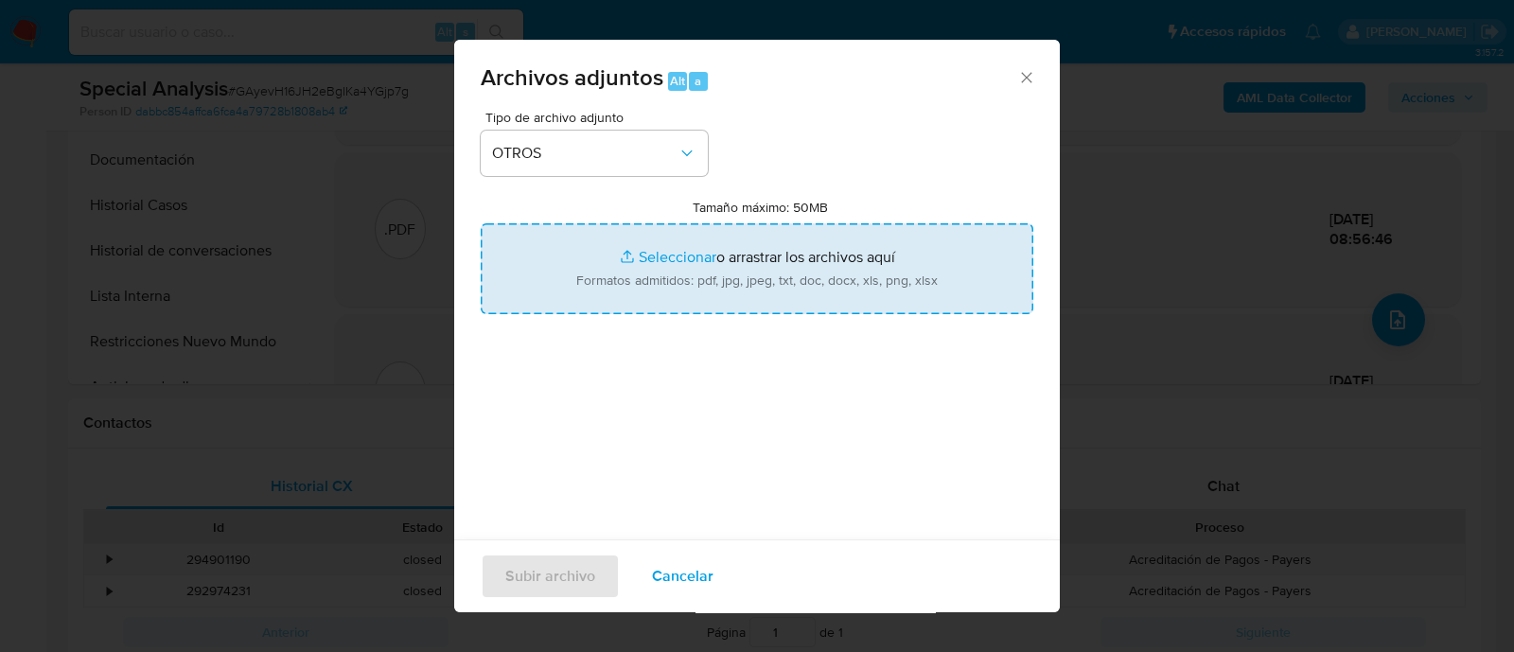
type input "C:\fakepath\Movimientos GAyevH16JH2eBgIKa4YGjp7g_2025_08_18_08_49_13.xlsx"
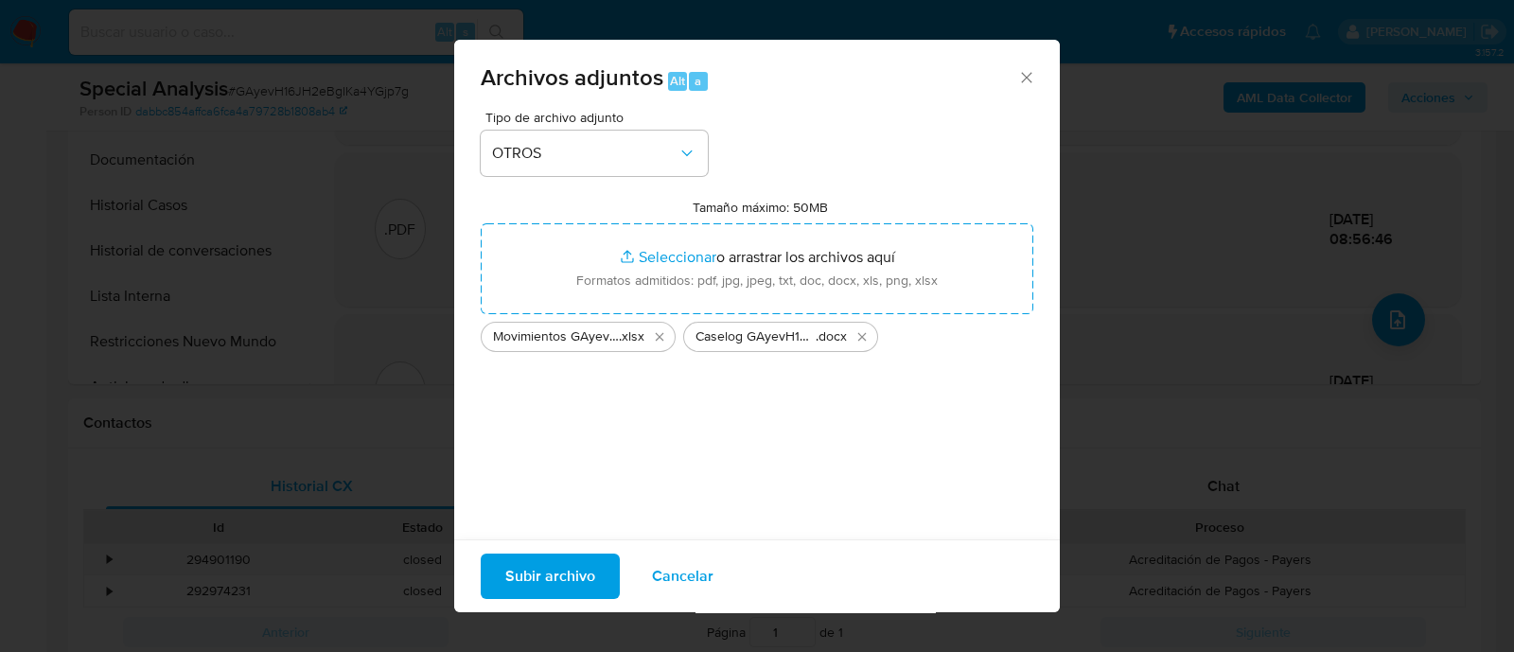
click at [551, 572] on span "Subir archivo" at bounding box center [550, 576] width 90 height 42
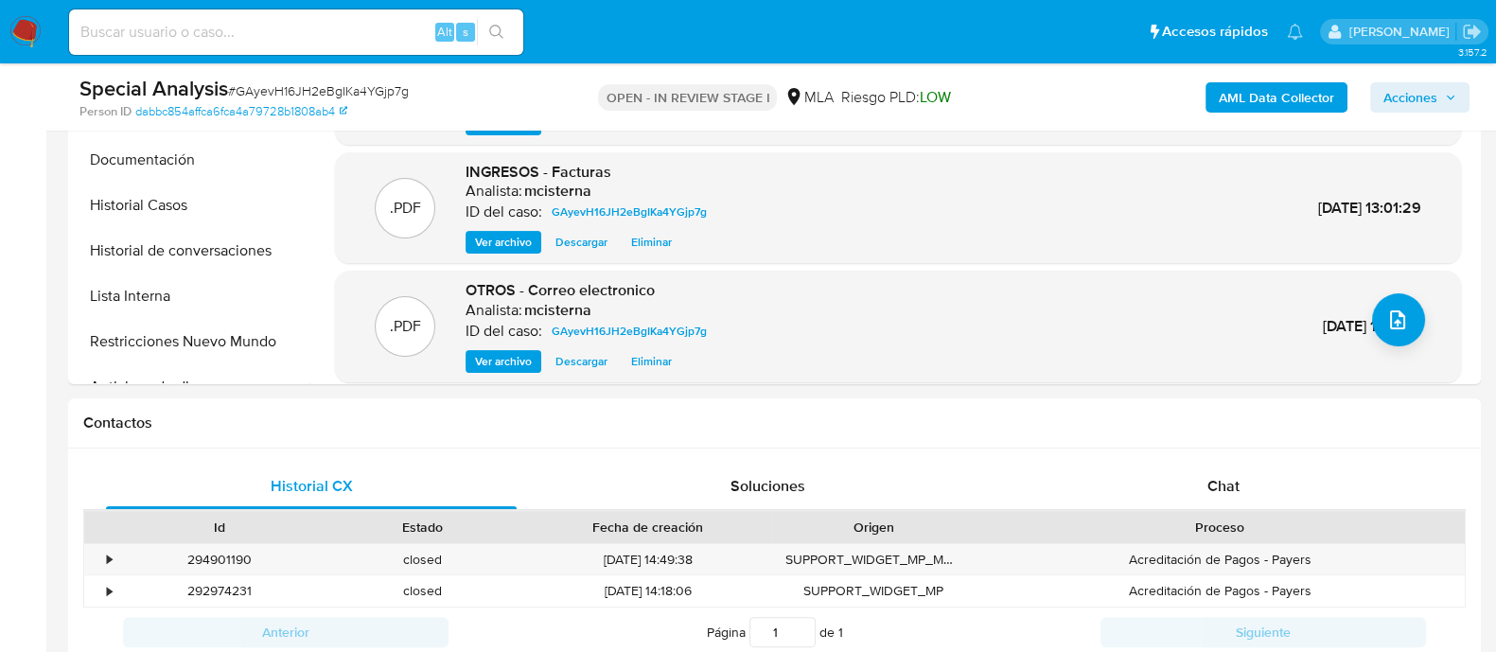
drag, startPoint x: 1409, startPoint y: 105, endPoint x: 1324, endPoint y: 114, distance: 85.6
click at [1409, 105] on span "Acciones" at bounding box center [1410, 97] width 54 height 30
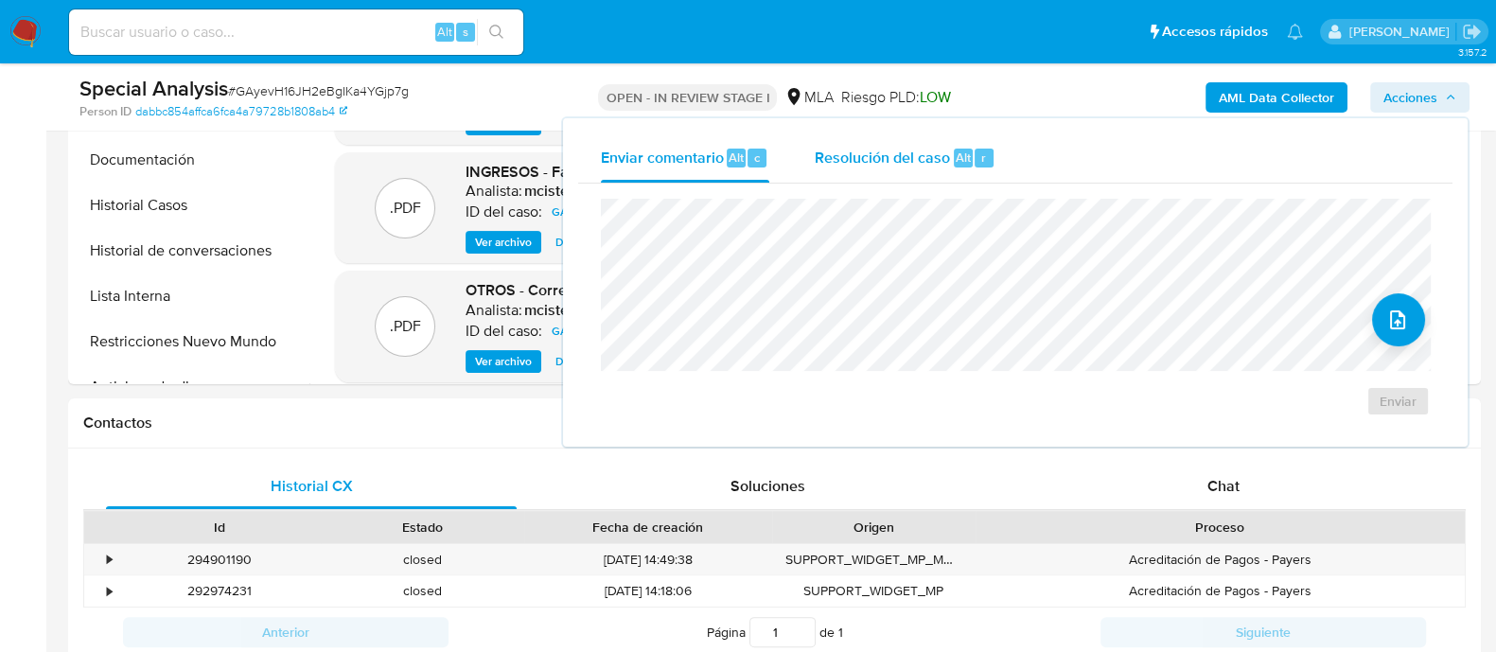
click at [898, 156] on span "Resolución del caso" at bounding box center [882, 157] width 135 height 22
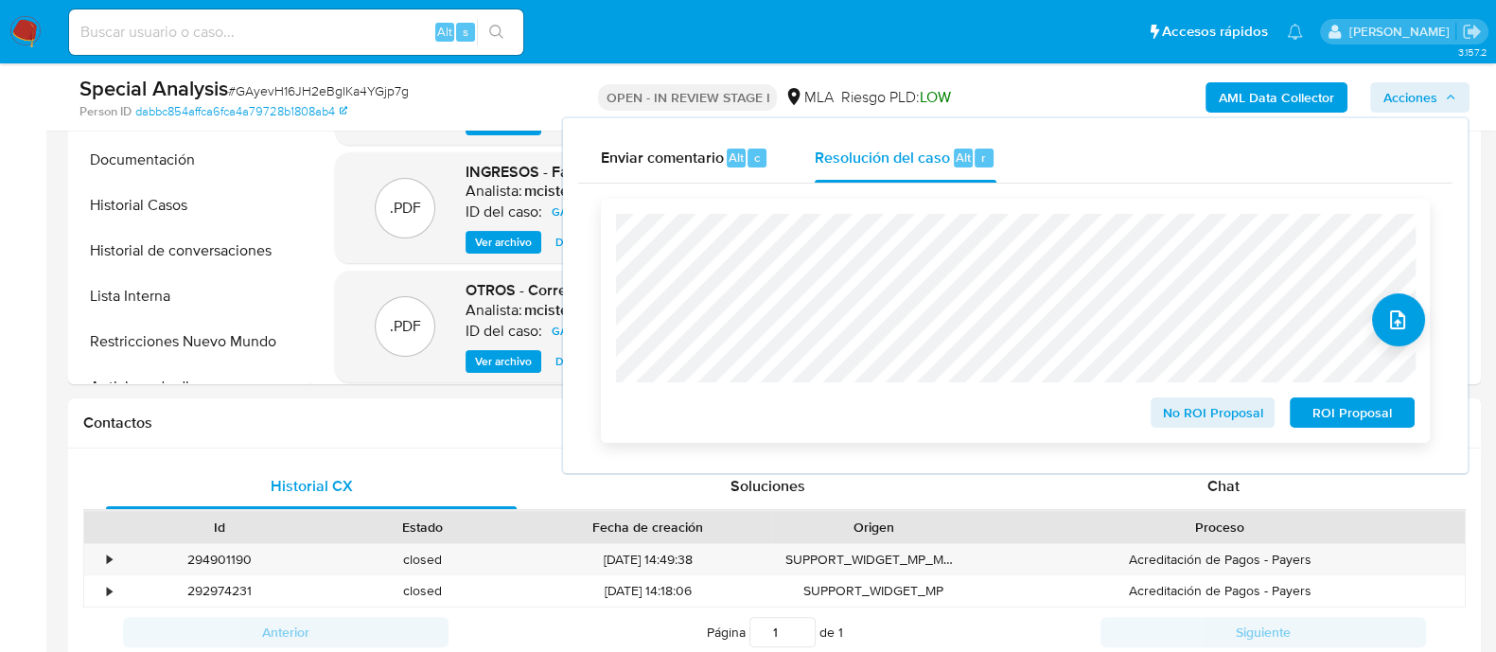
click at [1312, 413] on span "ROI Proposal" at bounding box center [1352, 412] width 98 height 26
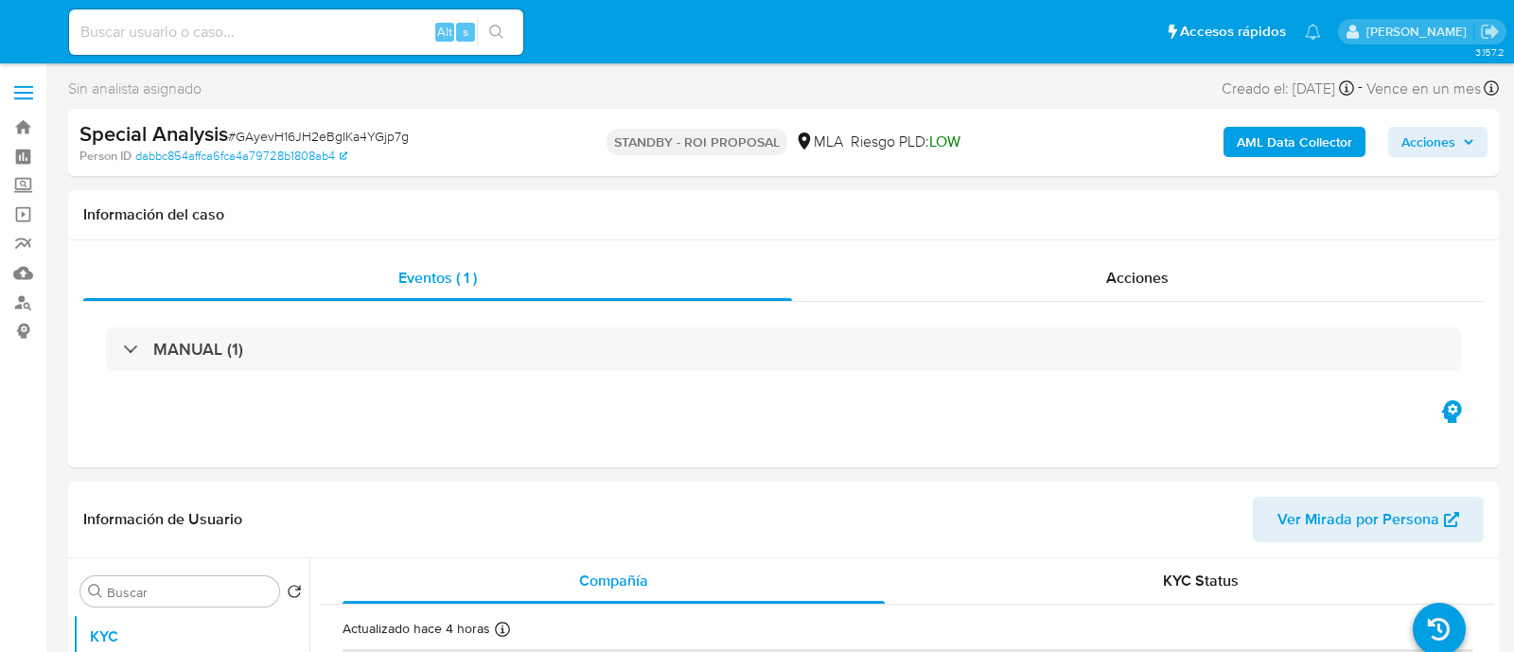
select select "10"
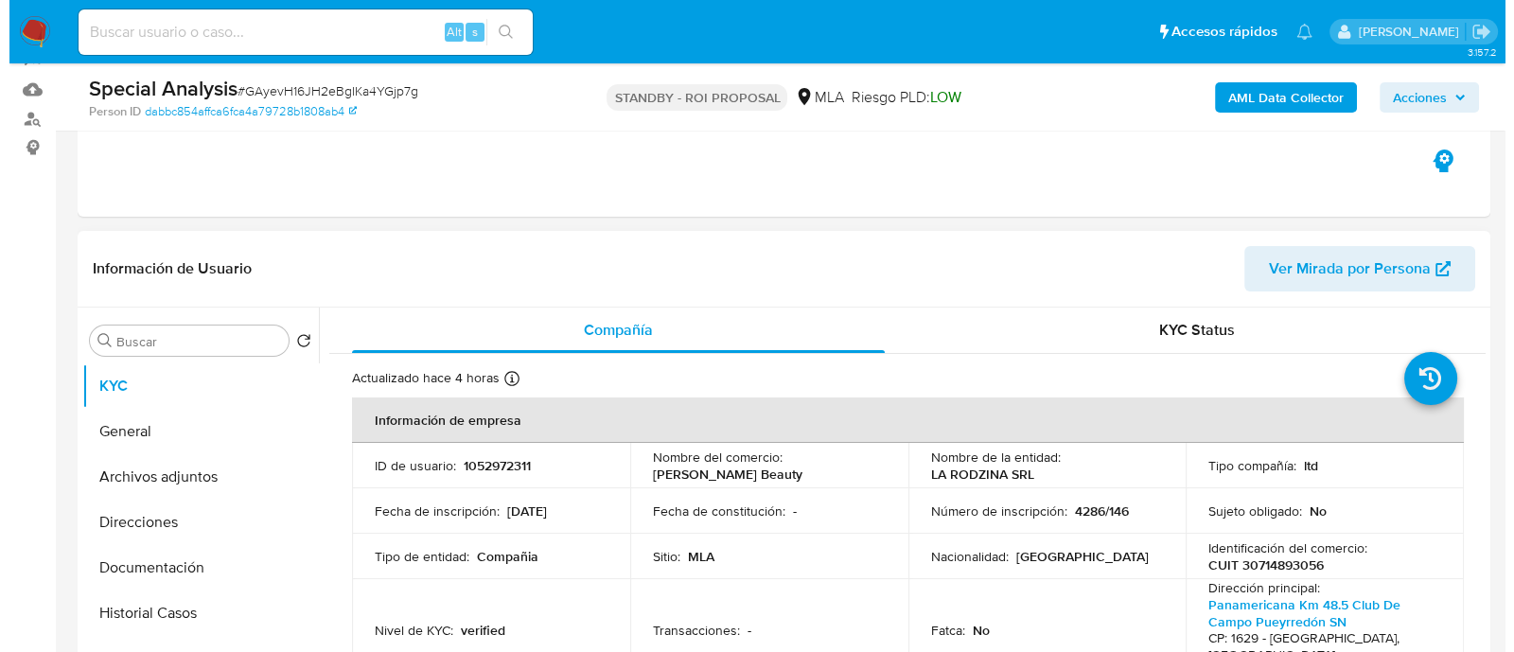
scroll to position [236, 0]
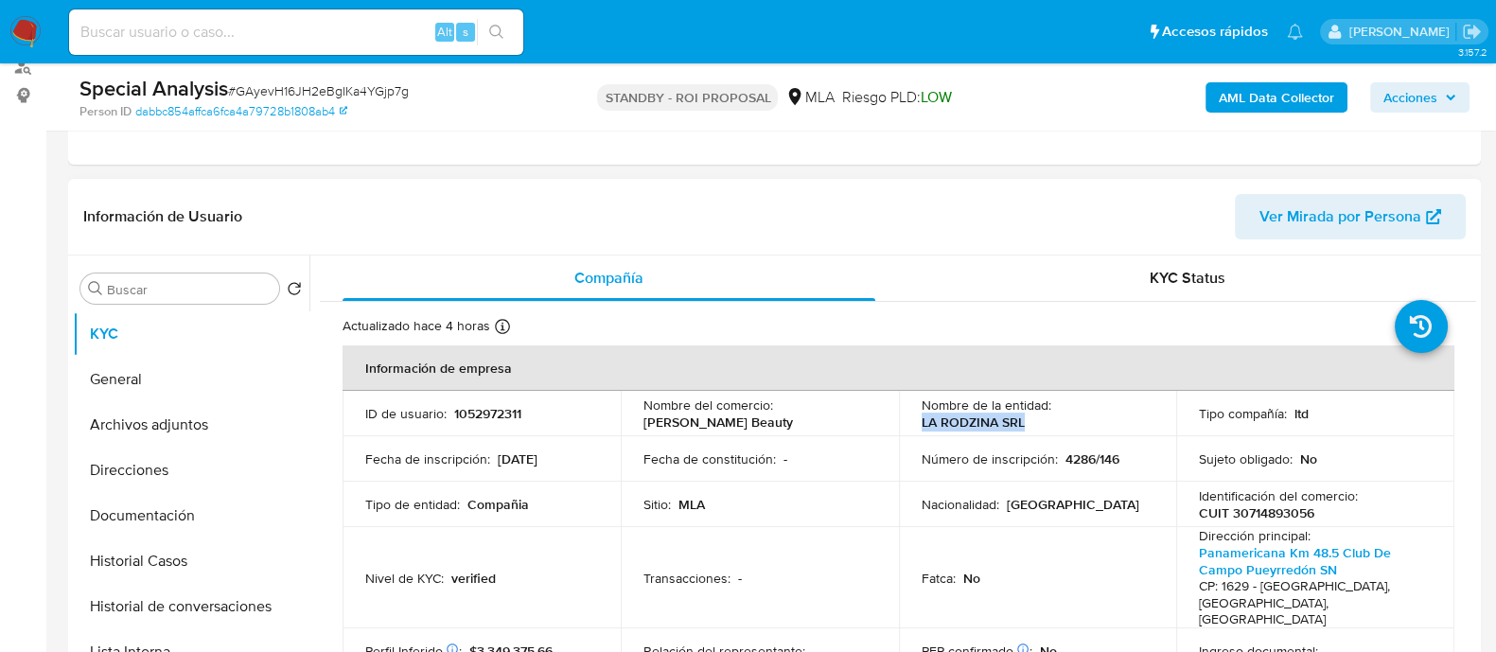
drag, startPoint x: 915, startPoint y: 419, endPoint x: 1041, endPoint y: 419, distance: 125.9
click at [1041, 419] on td "Nombre de la entidad : LA RODZINA SRL" at bounding box center [1038, 413] width 278 height 45
click at [1231, 507] on p "CUIT 30714893056" at bounding box center [1256, 512] width 115 height 17
copy p "30714893056"
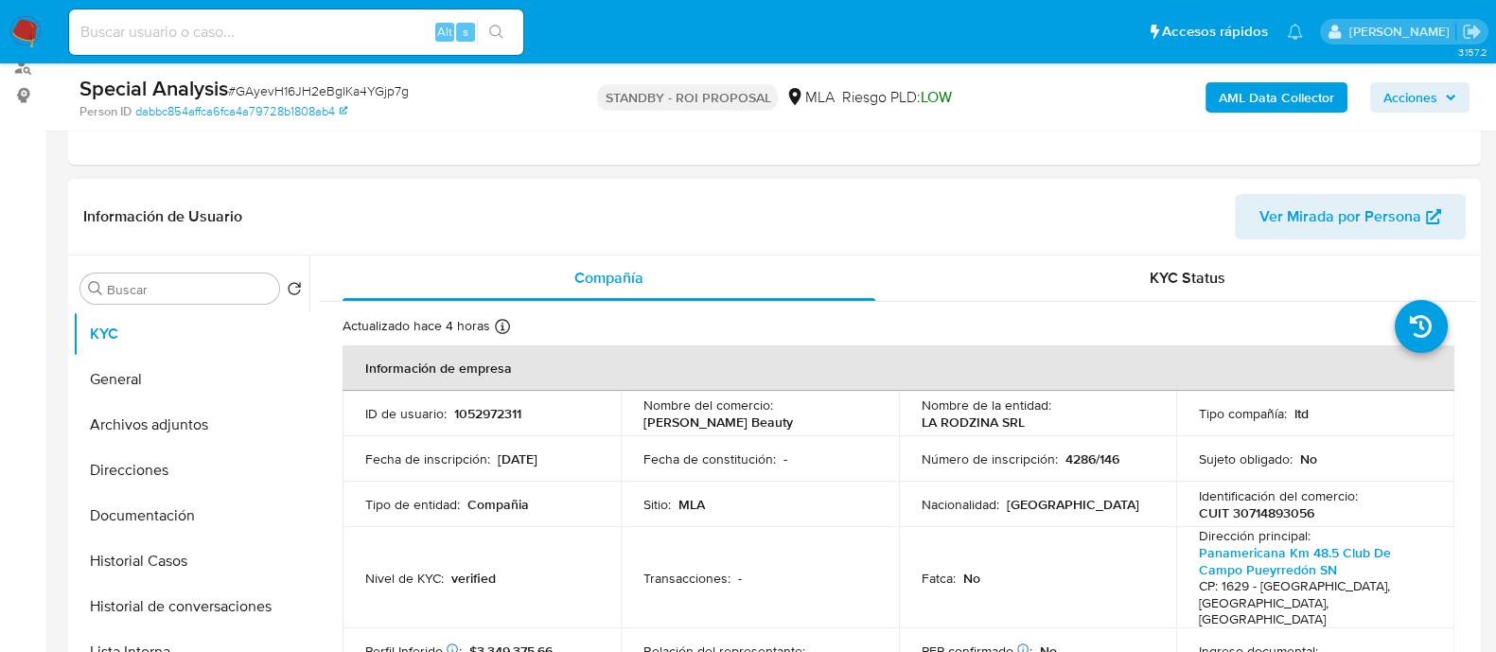
click at [462, 416] on p "1052972311" at bounding box center [487, 413] width 67 height 17
copy p "1052972311"
click at [220, 541] on button "Historial Casos" at bounding box center [183, 560] width 221 height 45
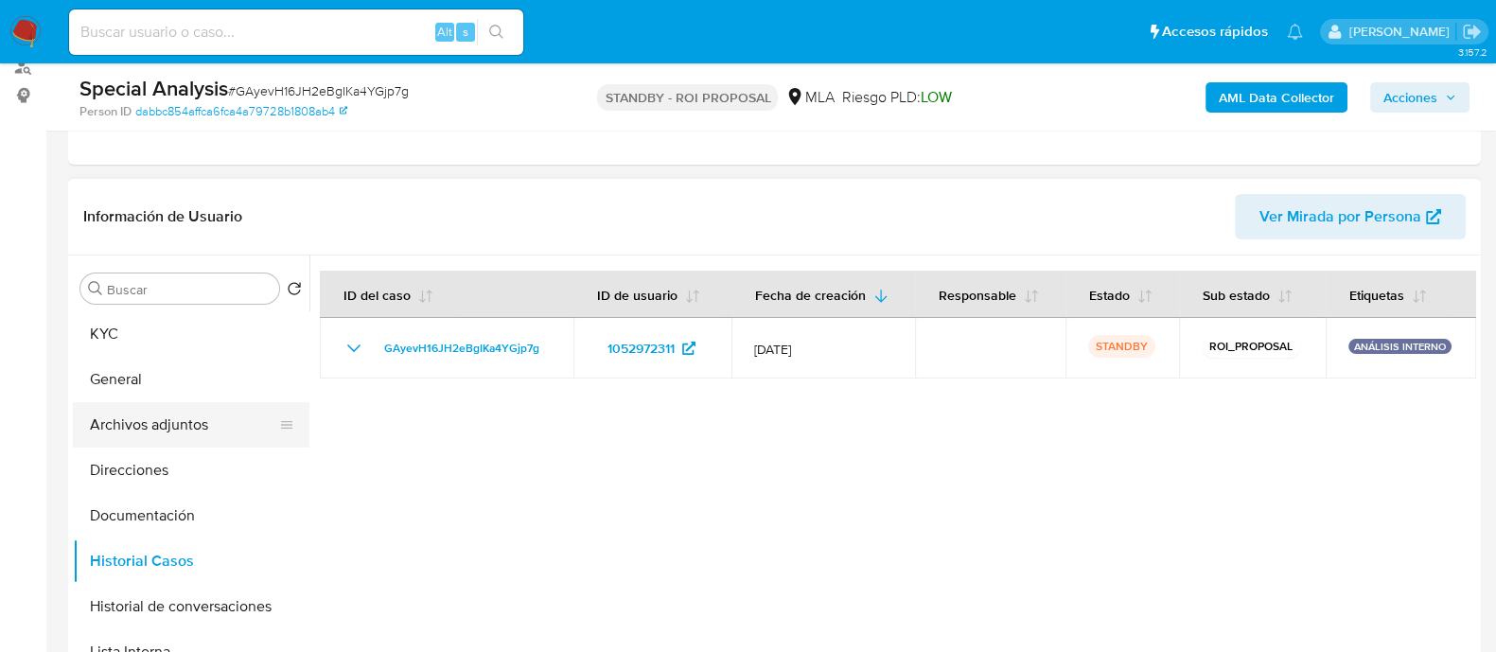
click at [231, 441] on button "Archivos adjuntos" at bounding box center [183, 424] width 221 height 45
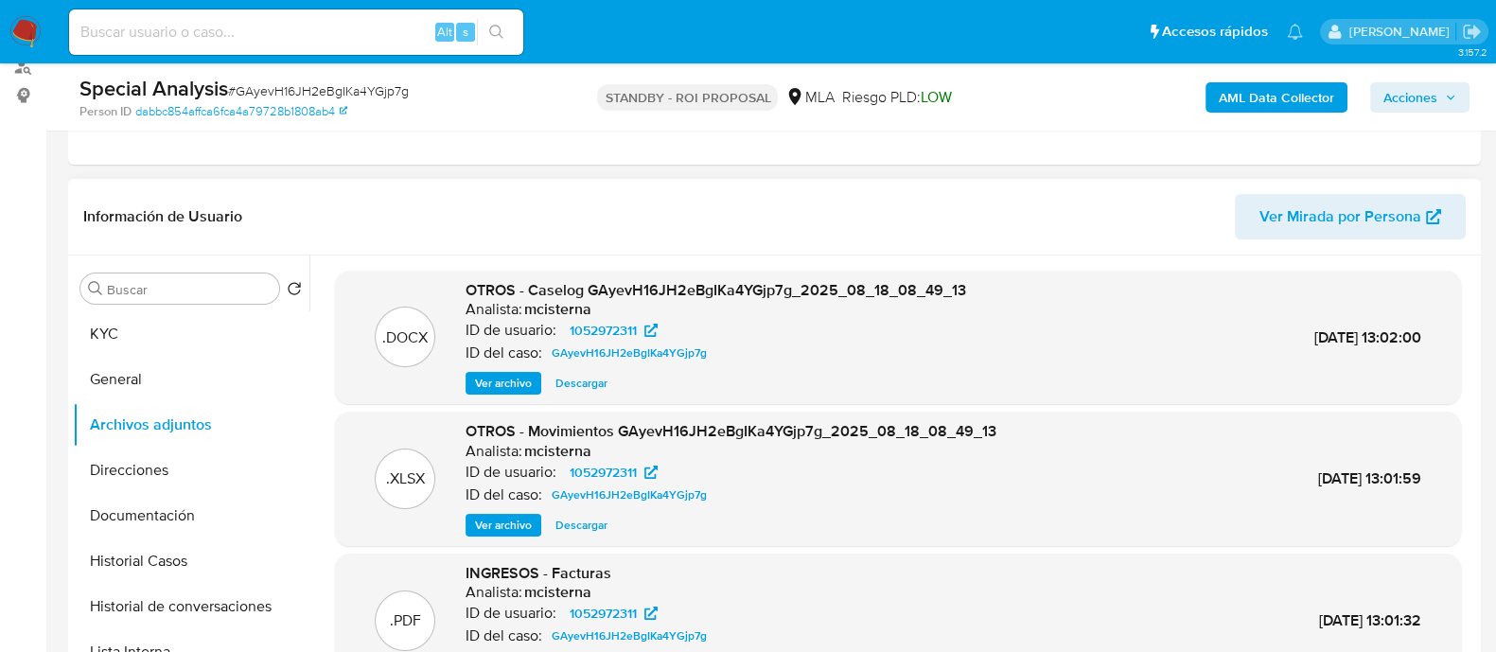
click at [524, 381] on span "Ver archivo" at bounding box center [503, 383] width 57 height 19
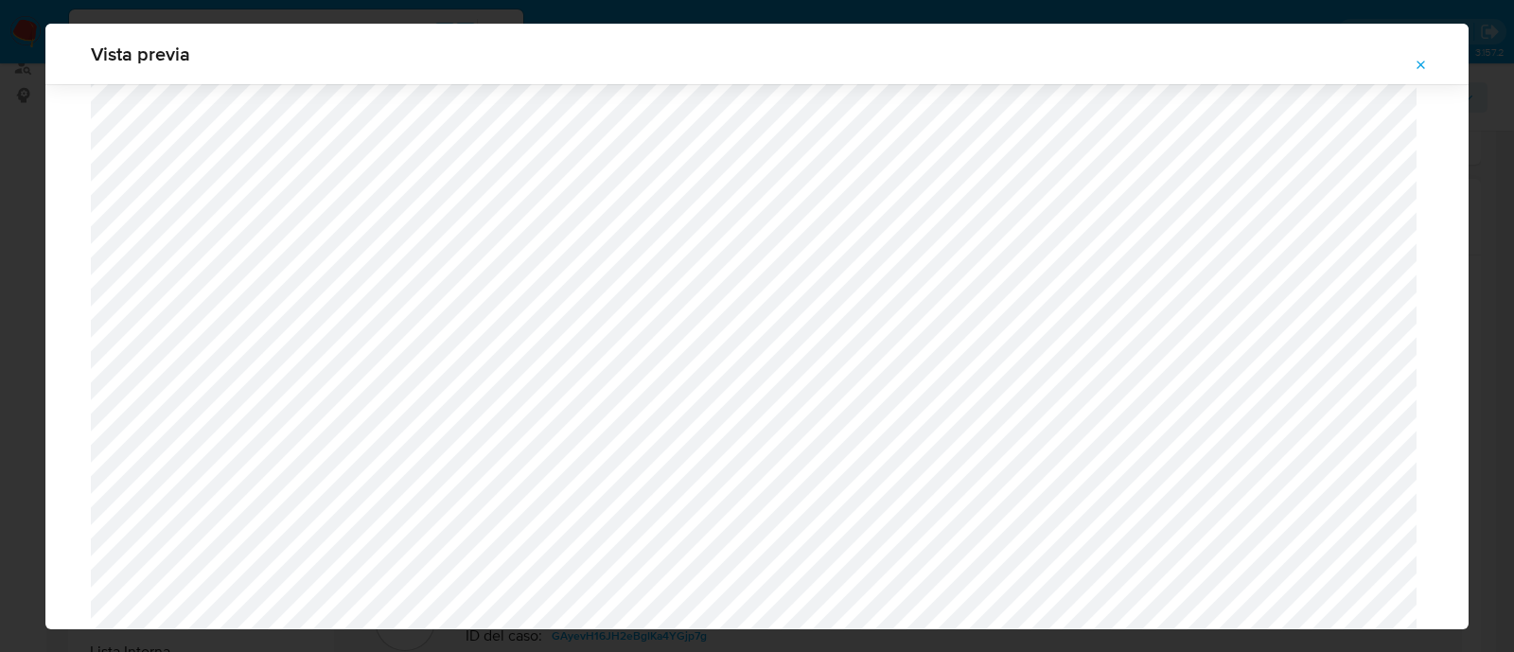
scroll to position [2564, 0]
click at [1419, 67] on icon "Attachment preview" at bounding box center [1422, 65] width 9 height 9
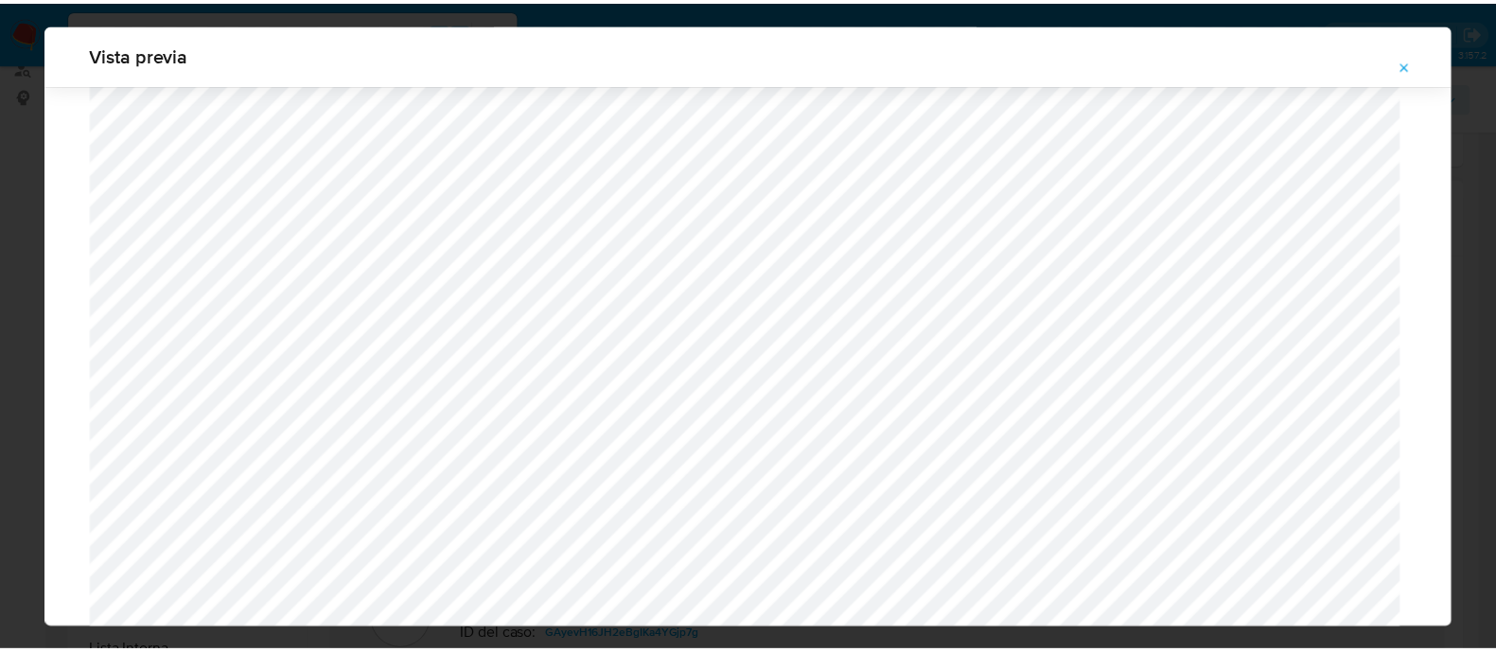
scroll to position [61, 0]
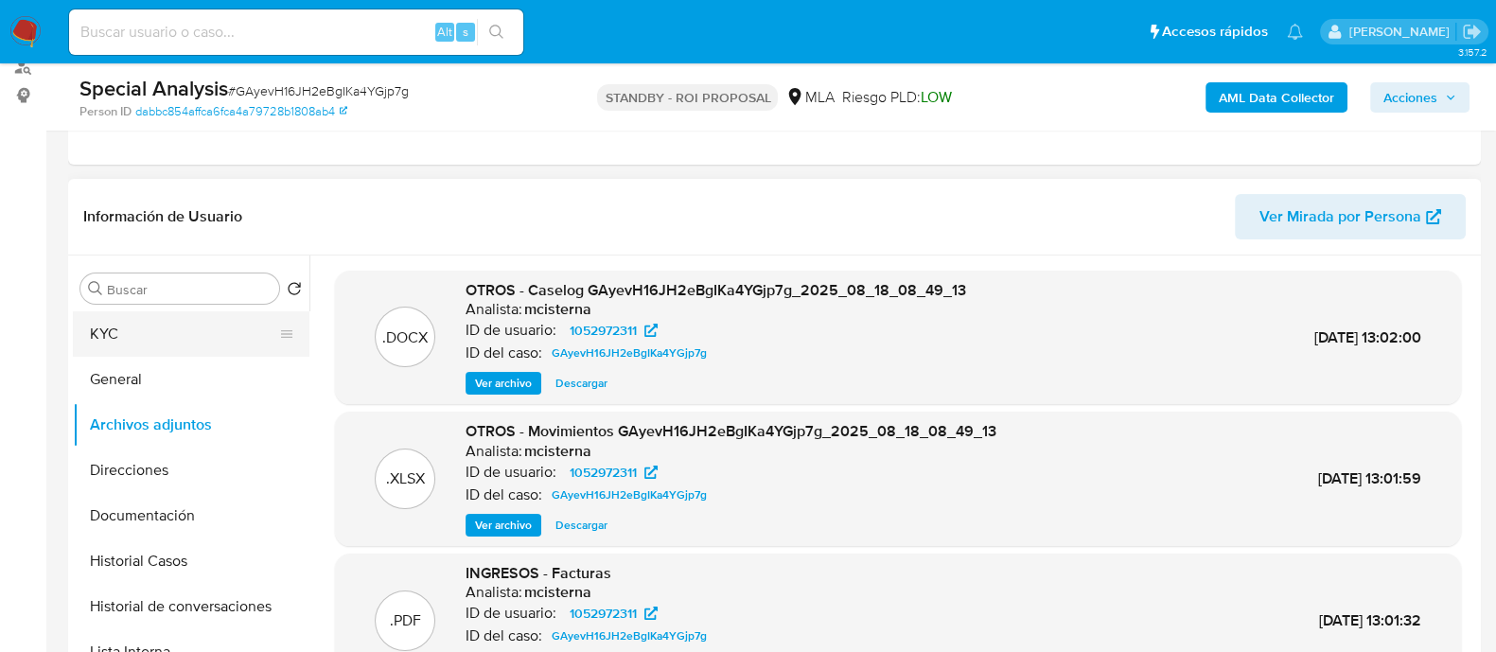
click at [150, 333] on button "KYC" at bounding box center [183, 333] width 221 height 45
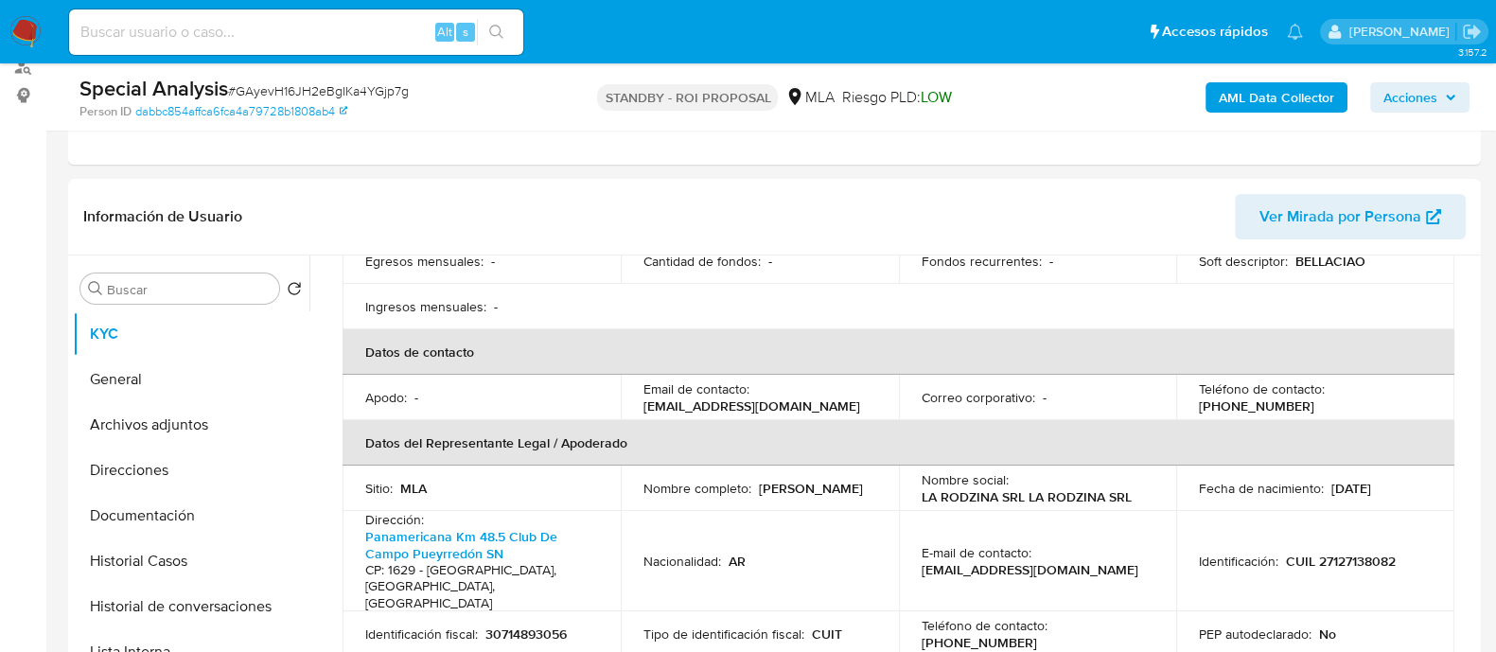
scroll to position [472, 0]
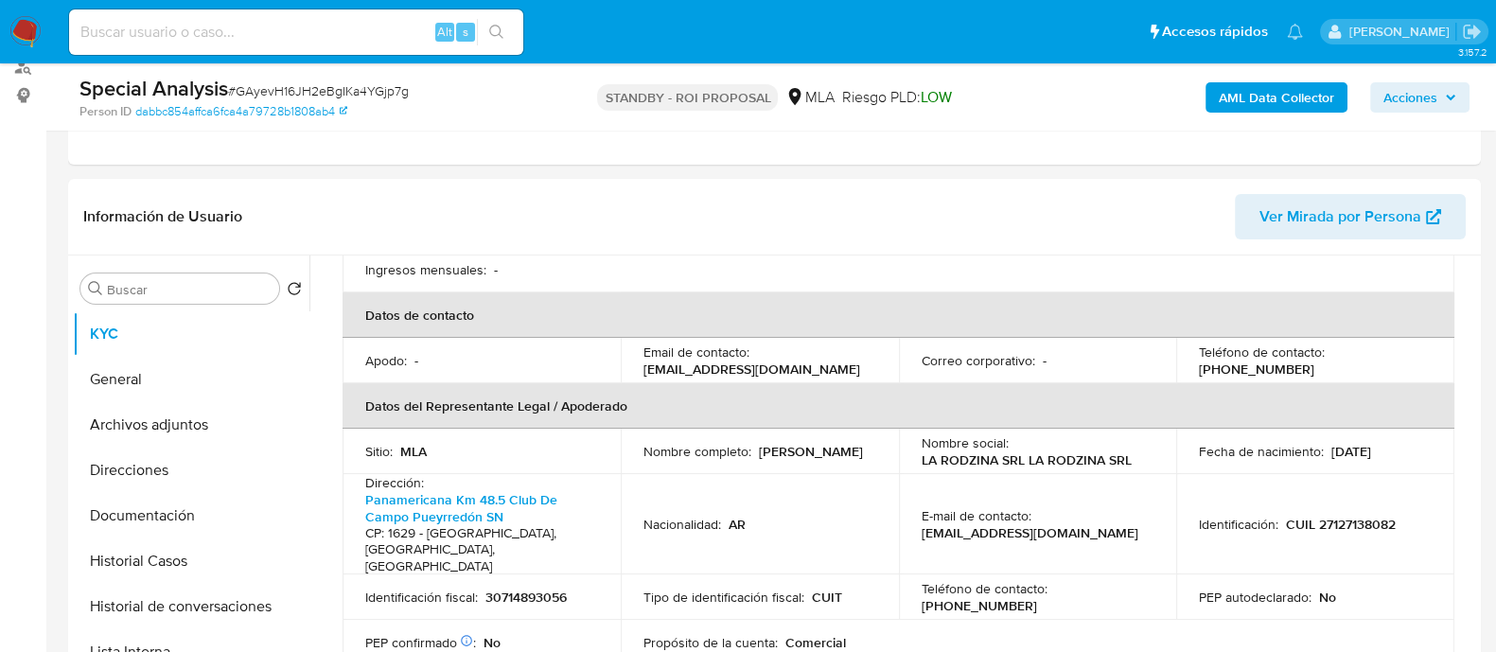
click at [1348, 516] on p "CUIL 27127138082" at bounding box center [1341, 524] width 110 height 17
copy p "27127138082"
click at [174, 422] on button "Archivos adjuntos" at bounding box center [183, 424] width 221 height 45
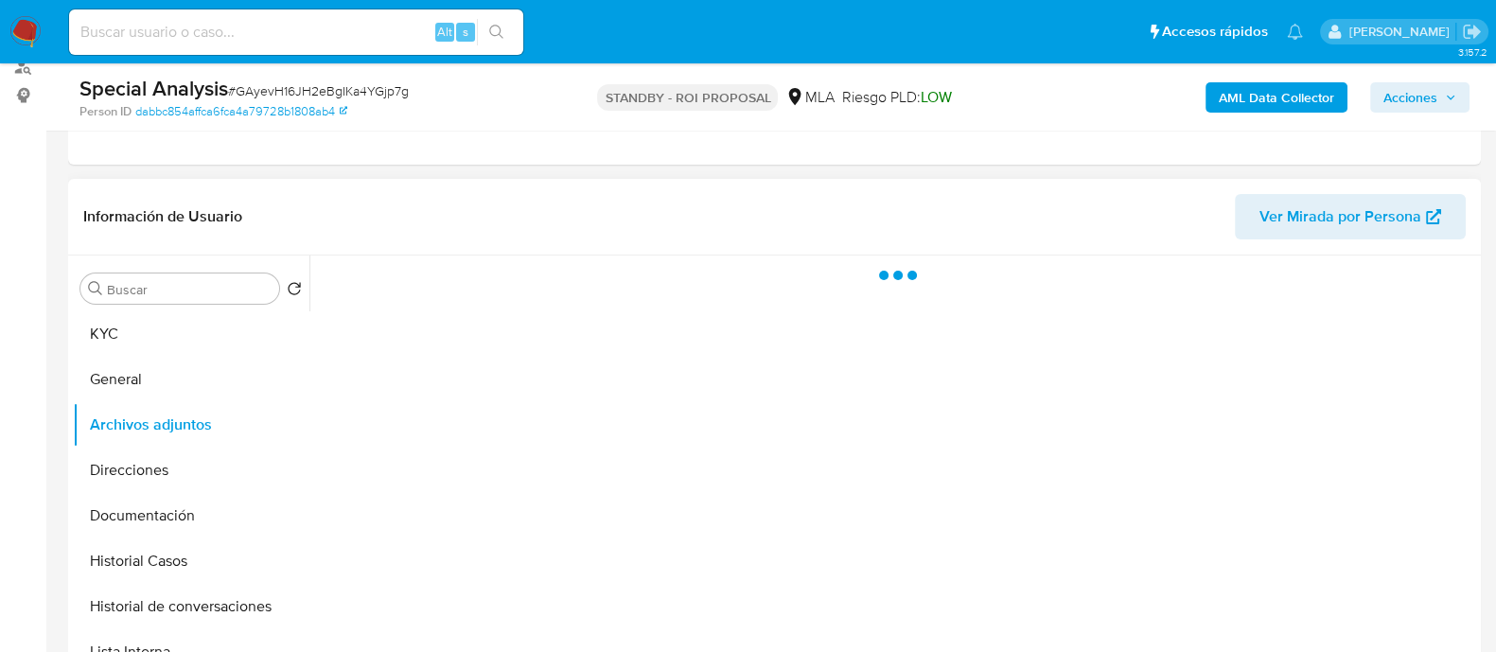
scroll to position [0, 0]
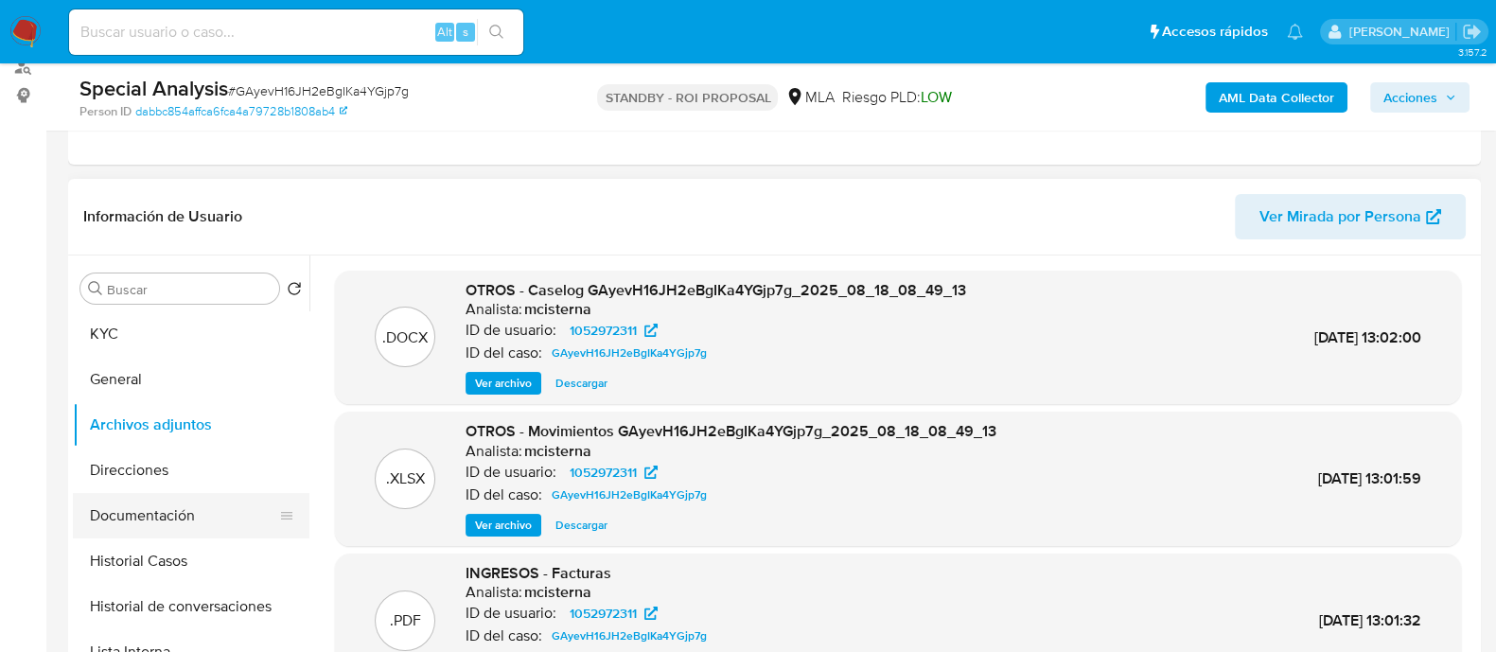
click at [196, 505] on button "Documentación" at bounding box center [183, 515] width 221 height 45
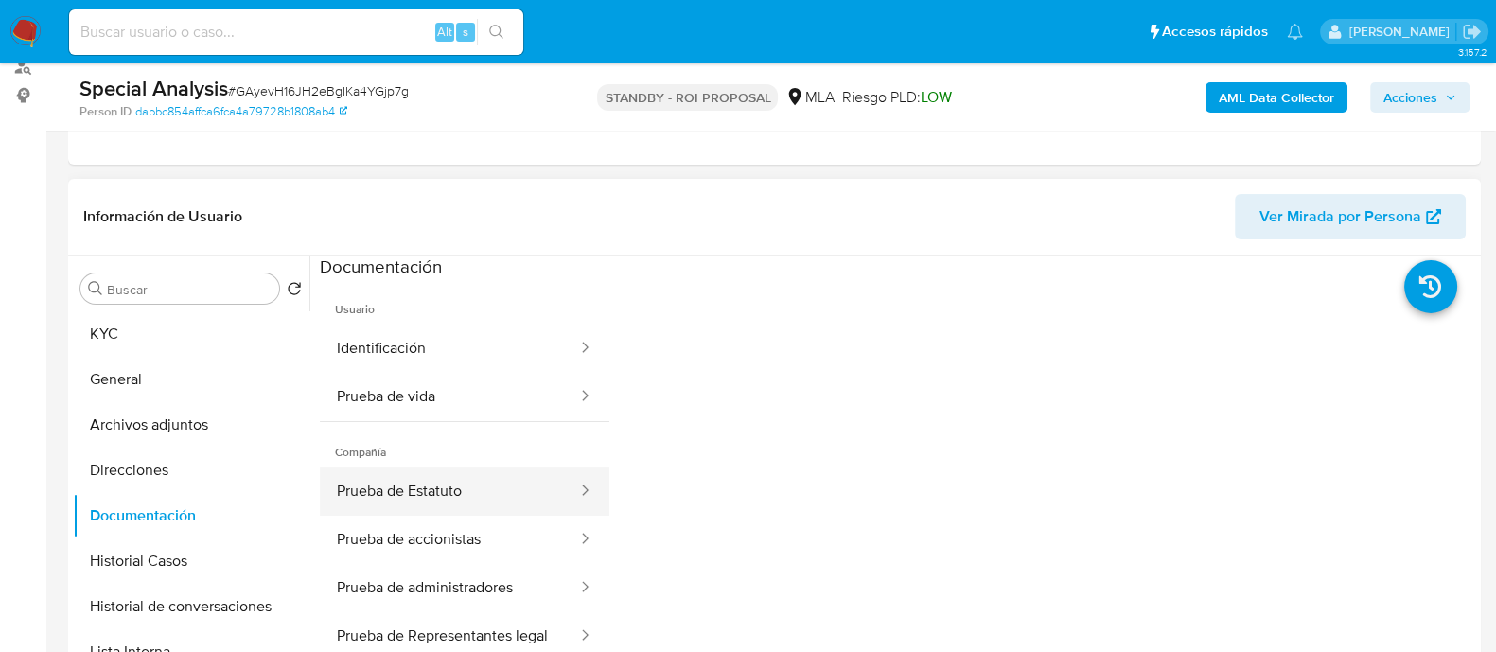
scroll to position [117, 0]
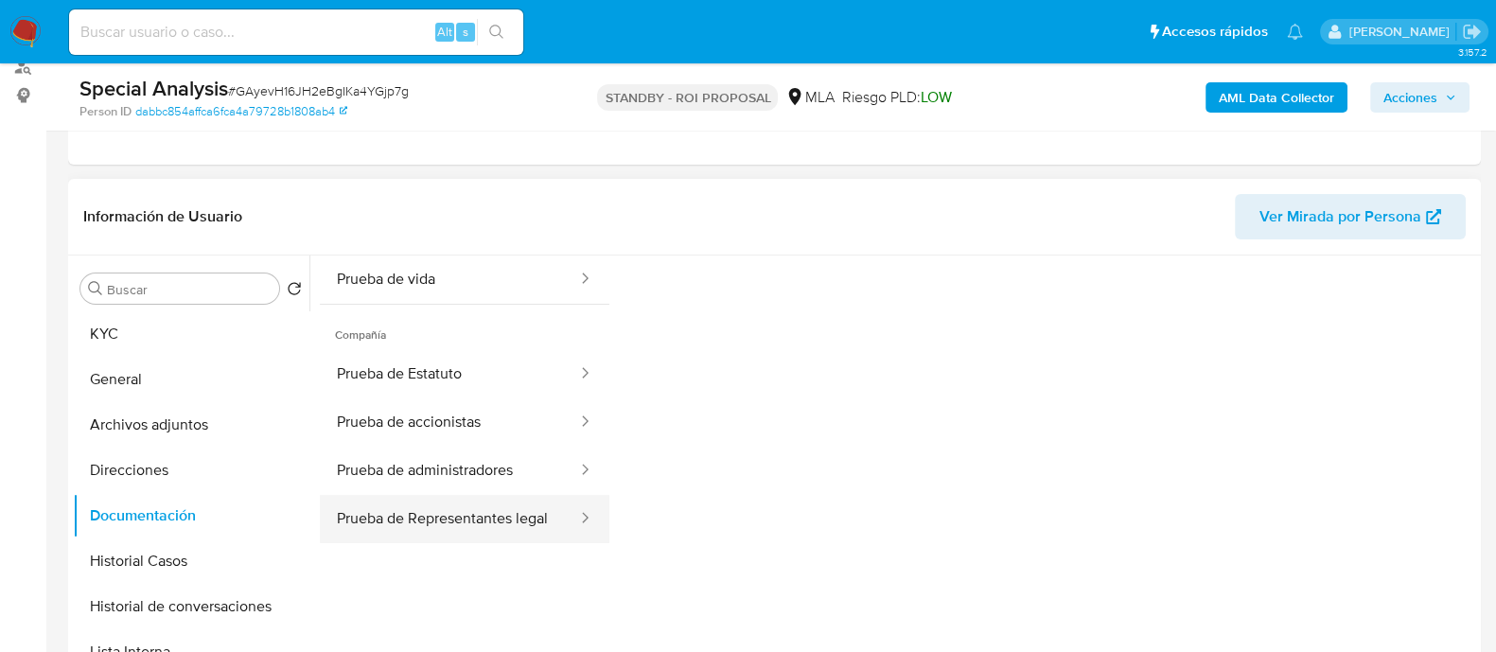
click at [444, 503] on button "Prueba de Representantes legal" at bounding box center [449, 519] width 259 height 48
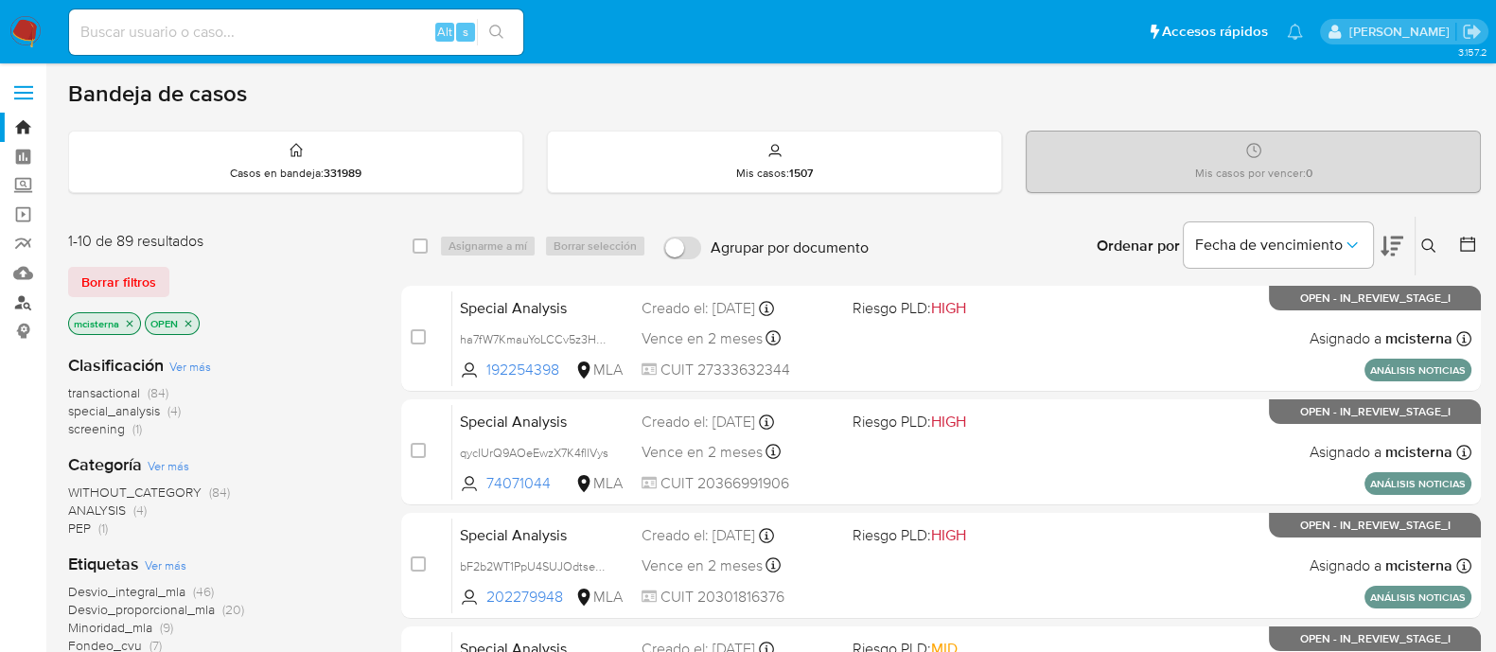
click at [34, 311] on link "Buscador de personas" at bounding box center [112, 302] width 225 height 29
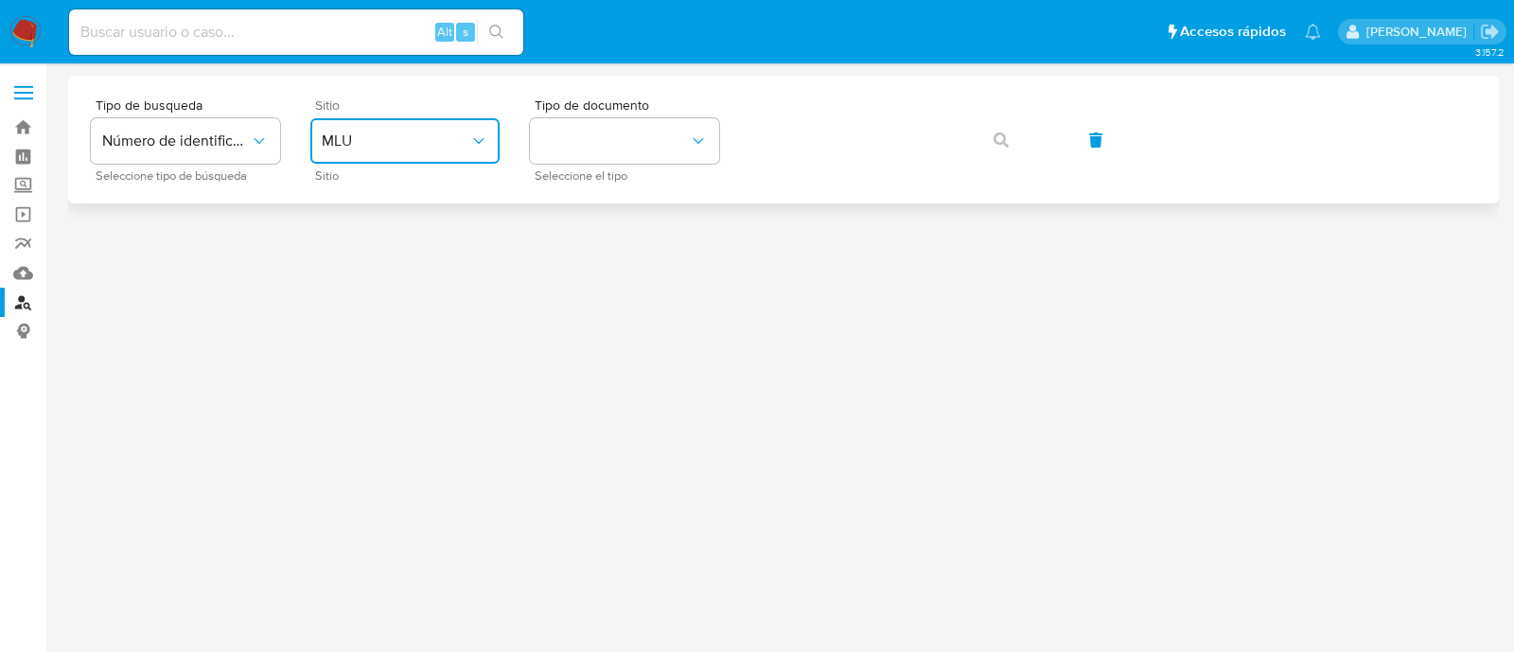
click at [401, 145] on span "MLU" at bounding box center [396, 141] width 148 height 19
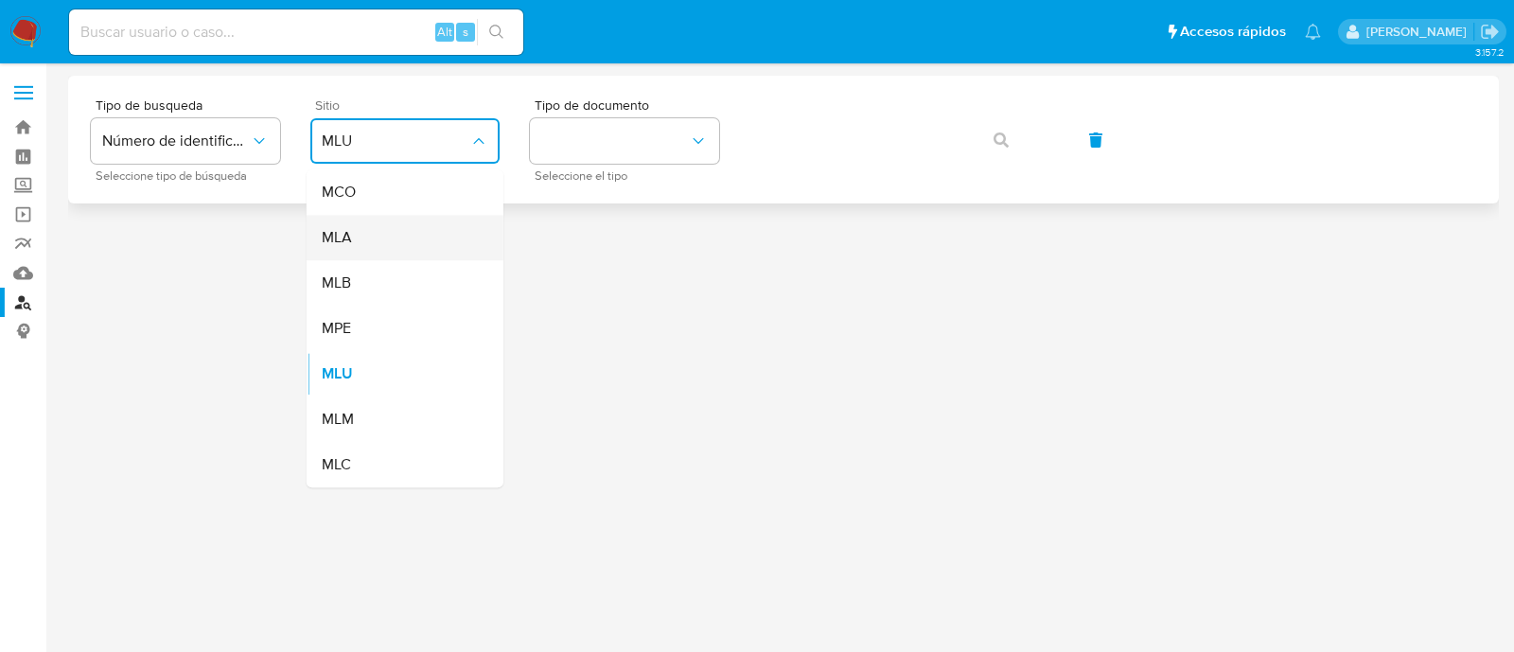
click at [383, 244] on div "MLA" at bounding box center [399, 237] width 155 height 45
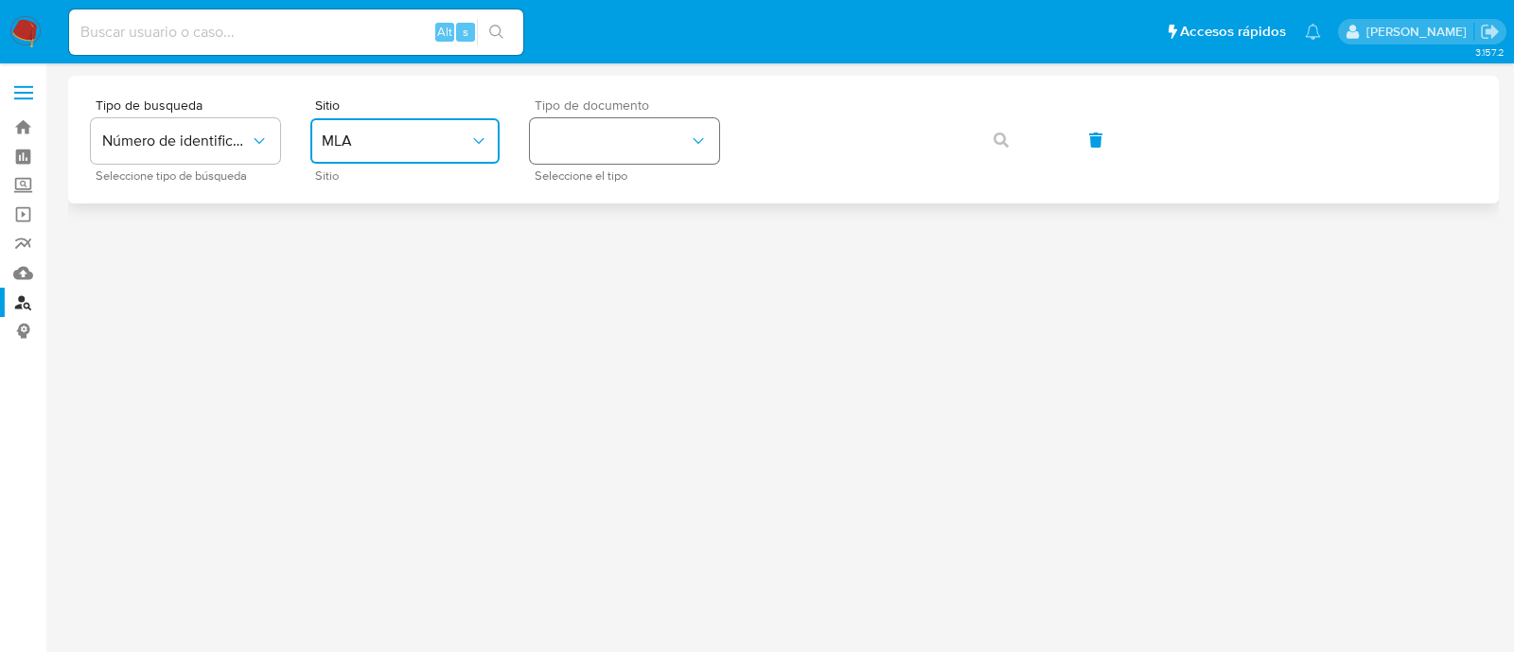
click at [568, 150] on button "identificationType" at bounding box center [624, 140] width 189 height 45
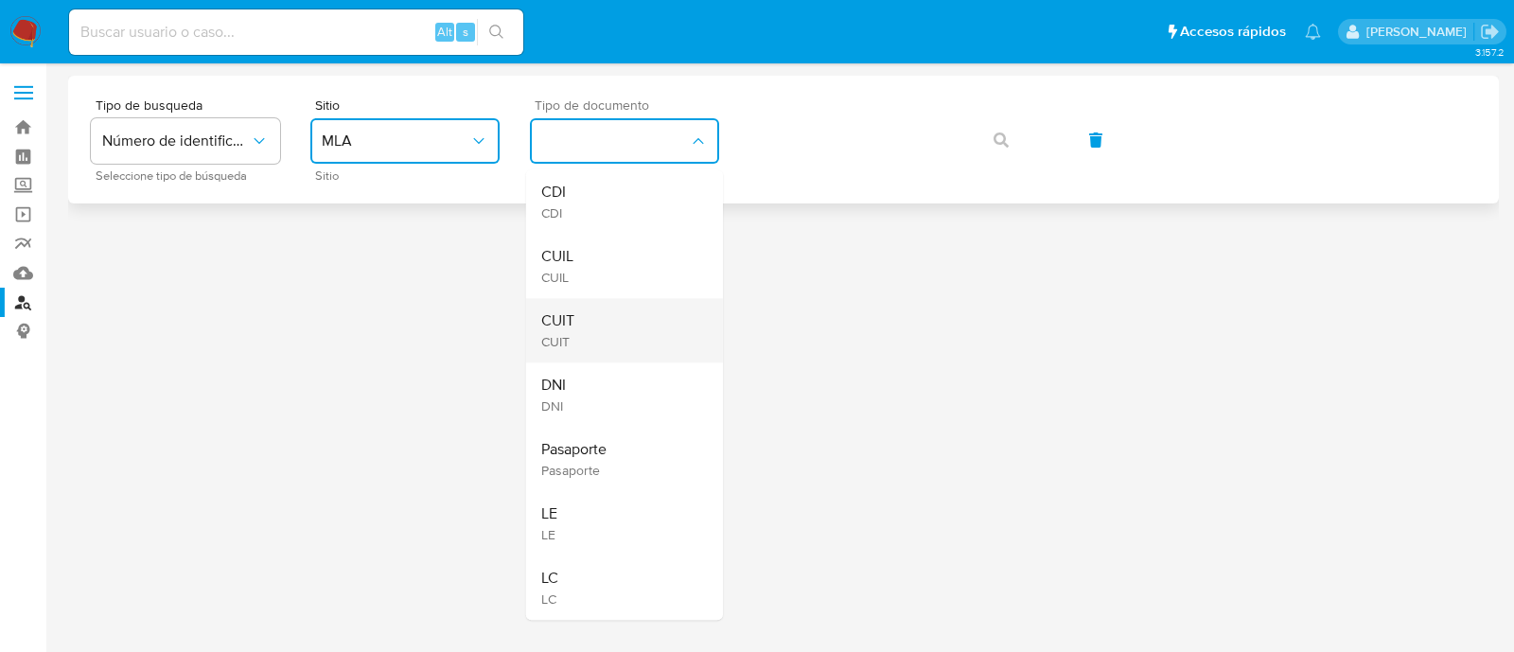
click at [554, 302] on div "CUIT CUIT" at bounding box center [618, 330] width 155 height 64
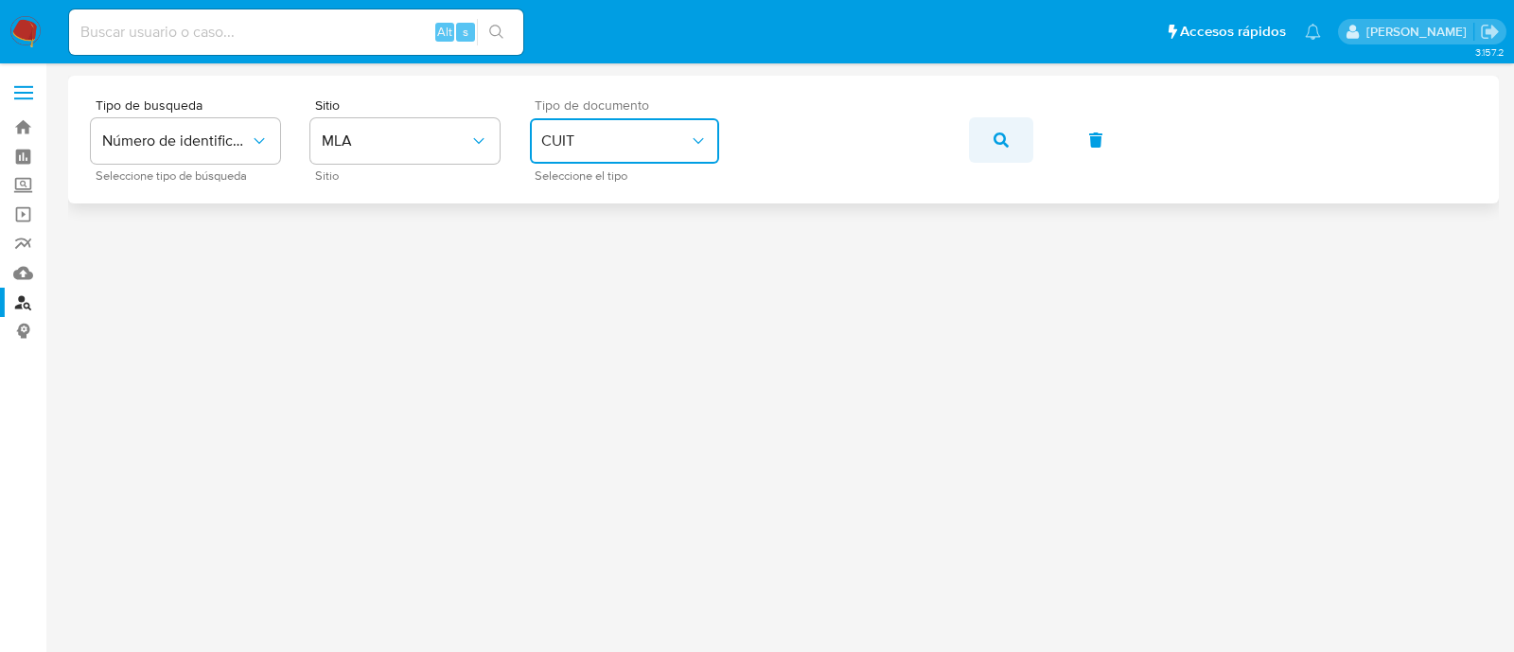
click at [995, 138] on icon "button" at bounding box center [1001, 139] width 15 height 15
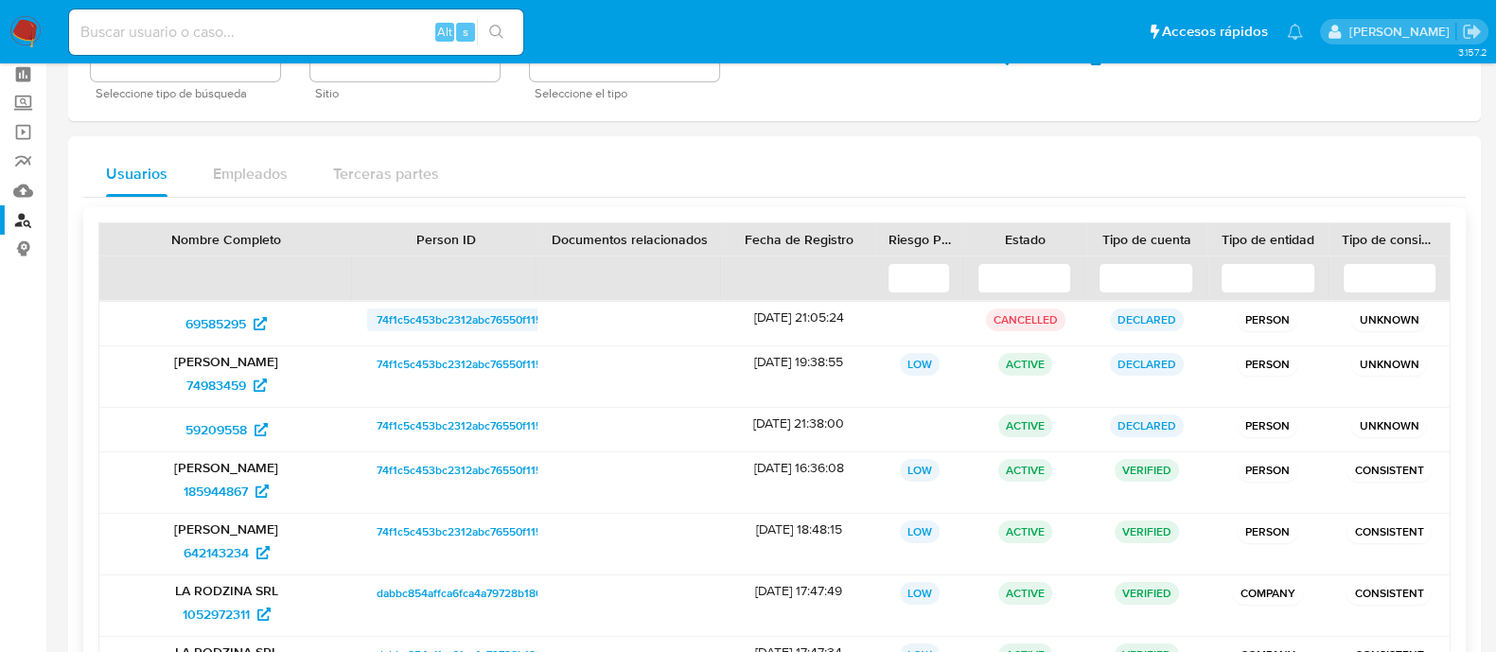
scroll to position [117, 0]
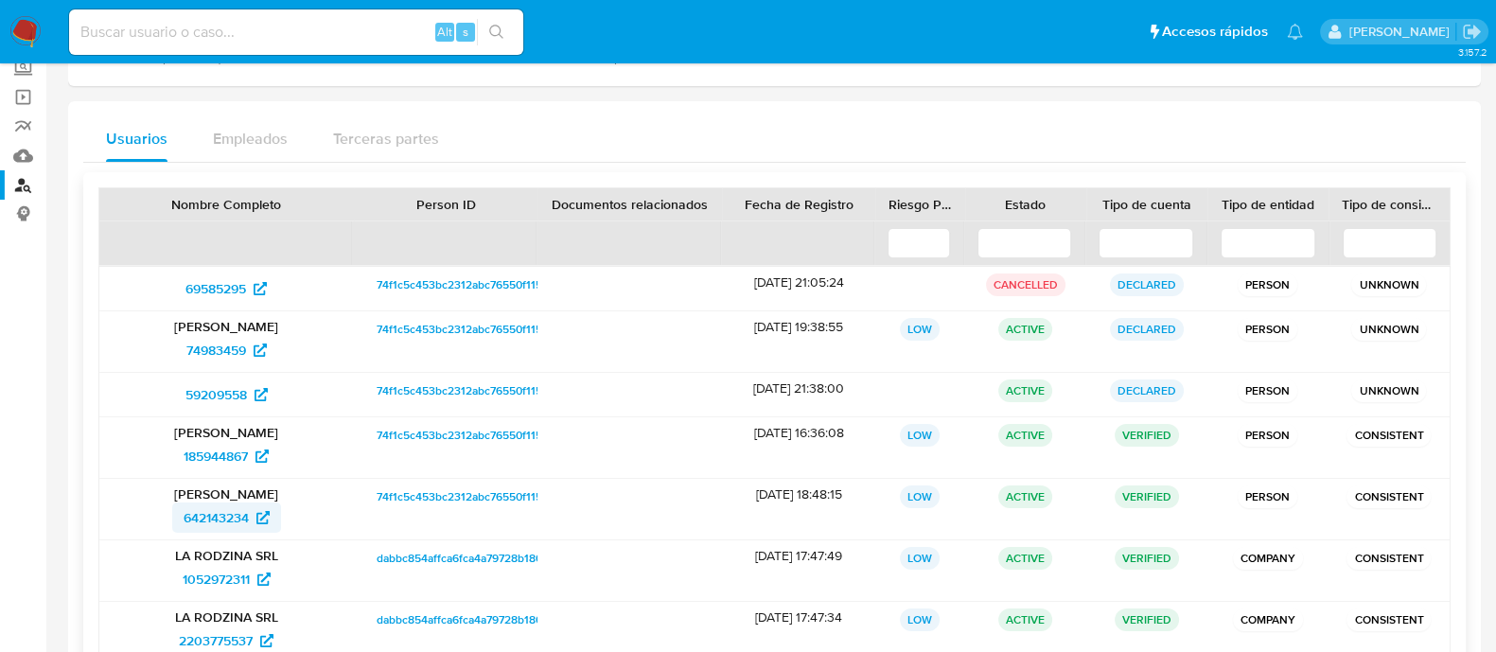
click at [232, 518] on span "642143234" at bounding box center [216, 517] width 65 height 30
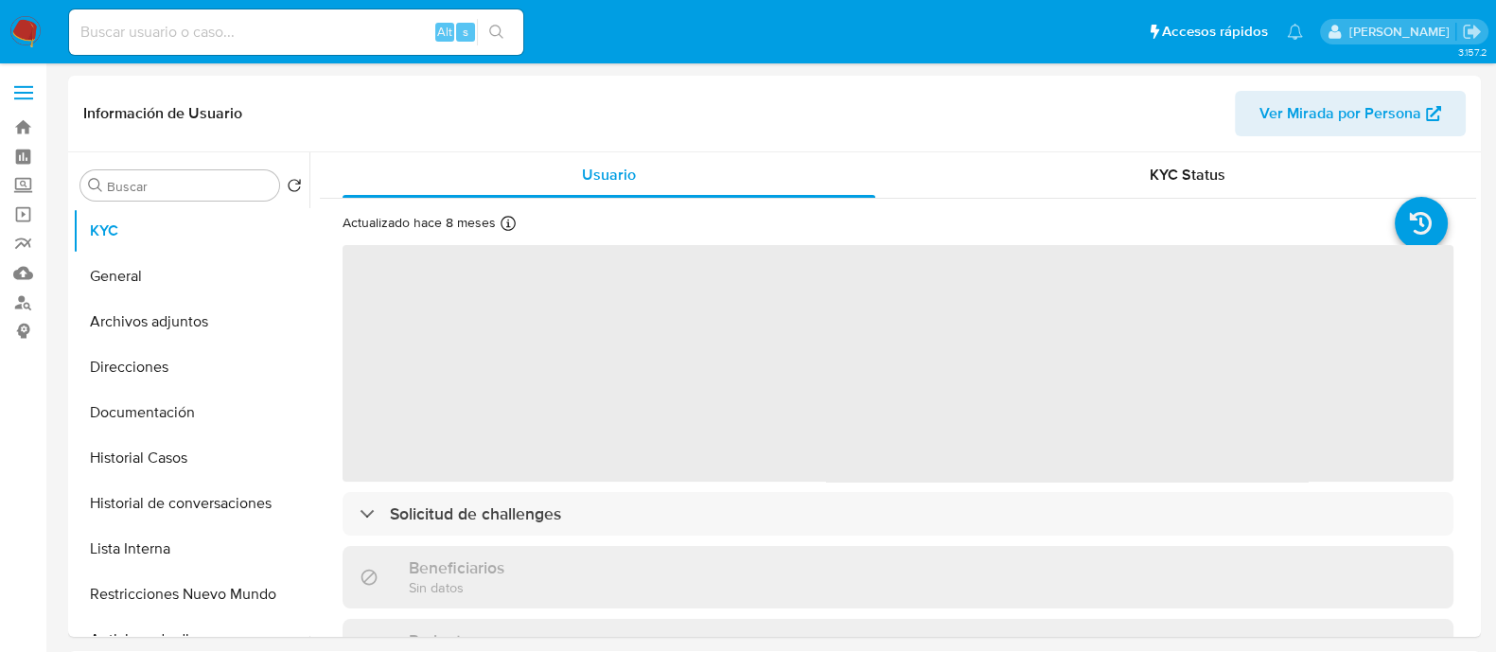
select select "10"
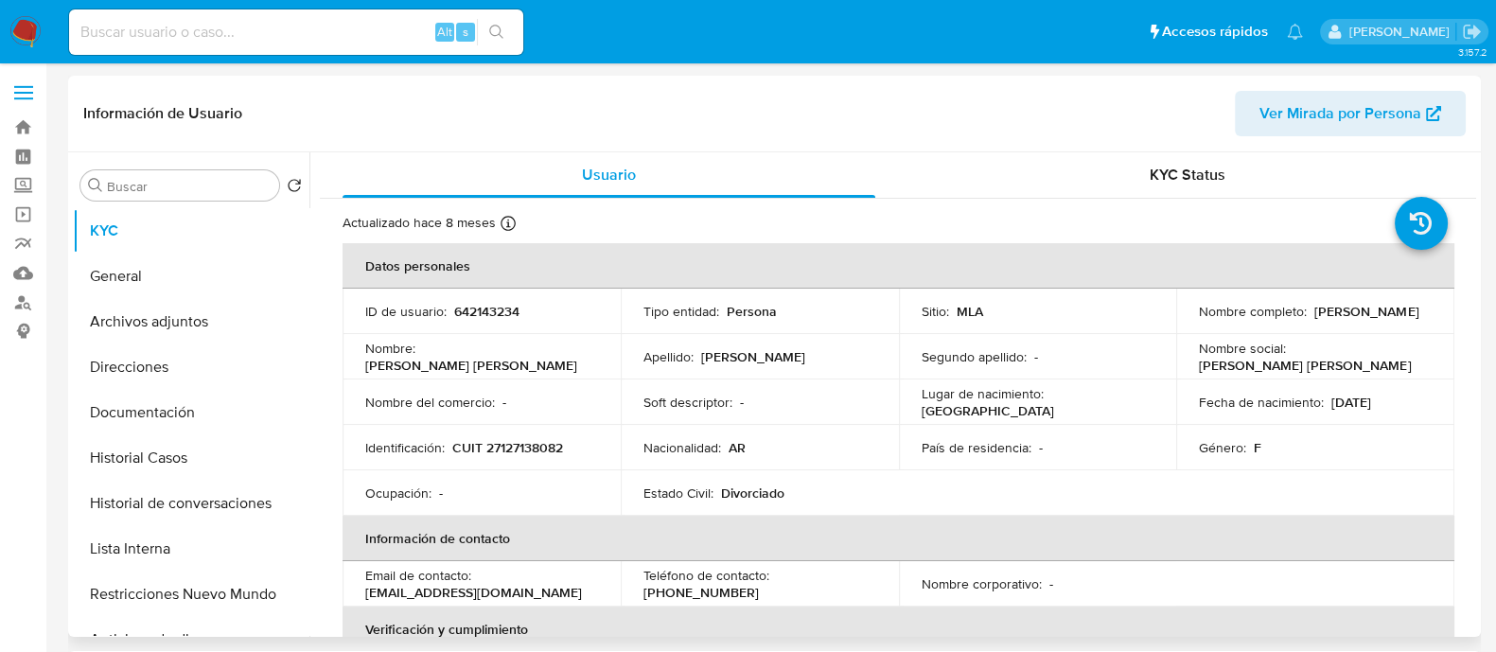
click at [1314, 310] on p "[PERSON_NAME]" at bounding box center [1366, 311] width 104 height 17
copy p "[PERSON_NAME]"
click at [1314, 320] on p "[PERSON_NAME]" at bounding box center [1366, 311] width 104 height 17
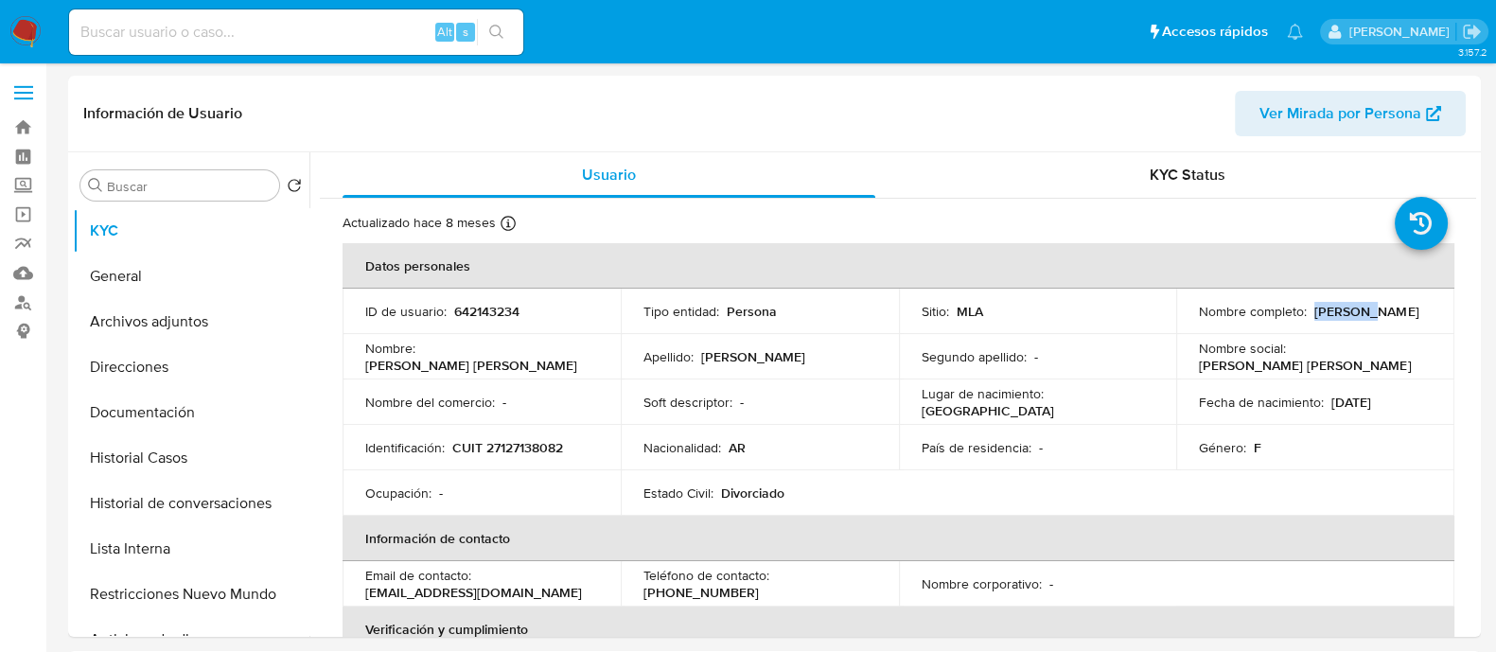
copy p "[PERSON_NAME]"
drag, startPoint x: 1323, startPoint y: 400, endPoint x: 1437, endPoint y: 400, distance: 114.5
click at [1437, 400] on td "Fecha de nacimiento : [DEMOGRAPHIC_DATA]" at bounding box center [1315, 401] width 278 height 45
copy div "[DATE]"
click at [573, 466] on td "Identificación : CUIT 27127138082" at bounding box center [482, 447] width 278 height 45
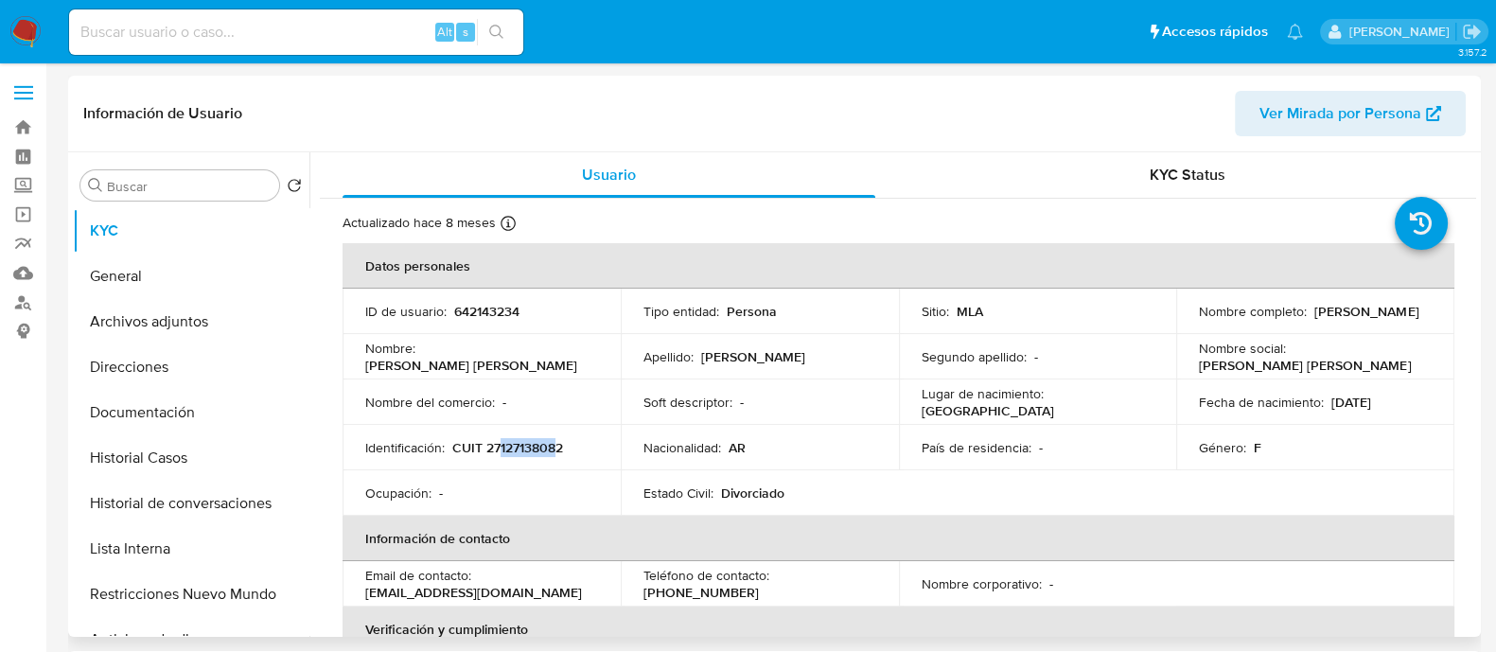
drag, startPoint x: 498, startPoint y: 450, endPoint x: 558, endPoint y: 442, distance: 61.2
click at [558, 442] on p "CUIT 27127138082" at bounding box center [507, 447] width 111 height 17
copy p "12713808"
click at [539, 454] on p "CUIT 27127138082" at bounding box center [507, 447] width 111 height 17
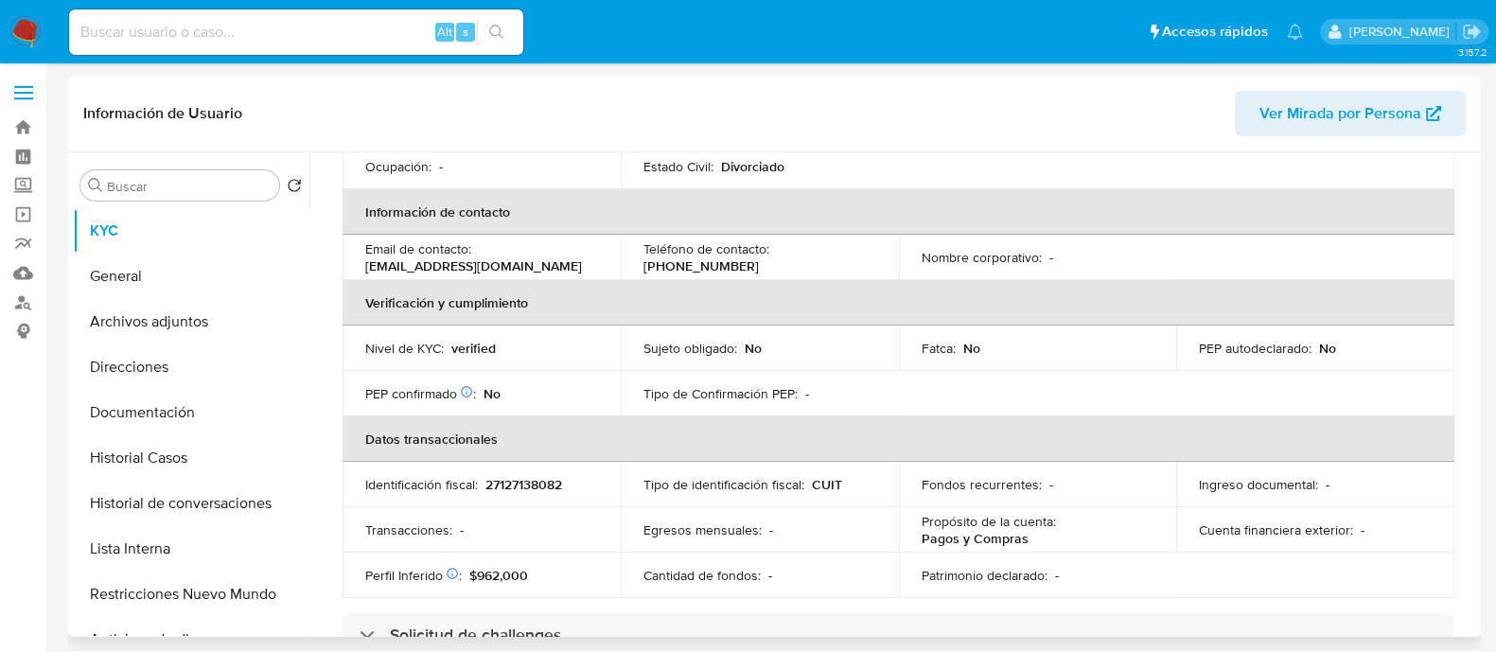
scroll to position [355, 0]
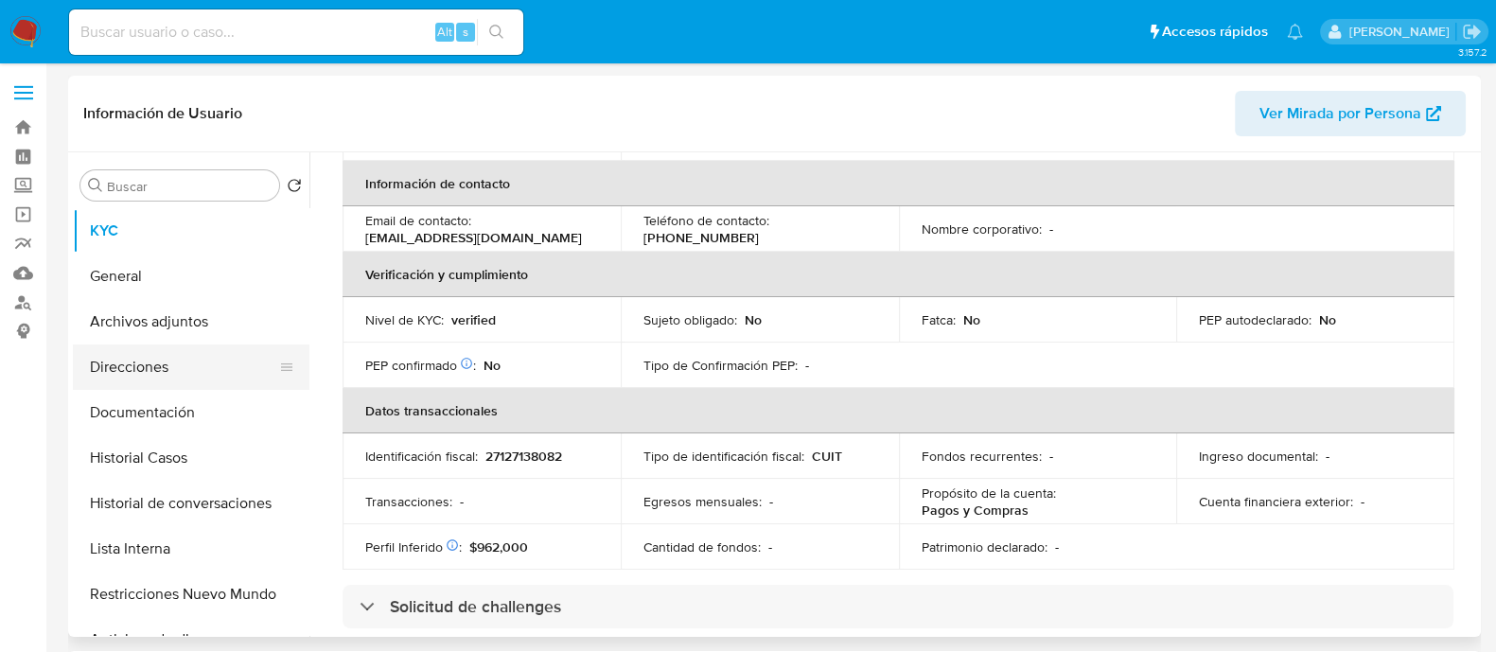
click at [207, 375] on button "Direcciones" at bounding box center [183, 366] width 221 height 45
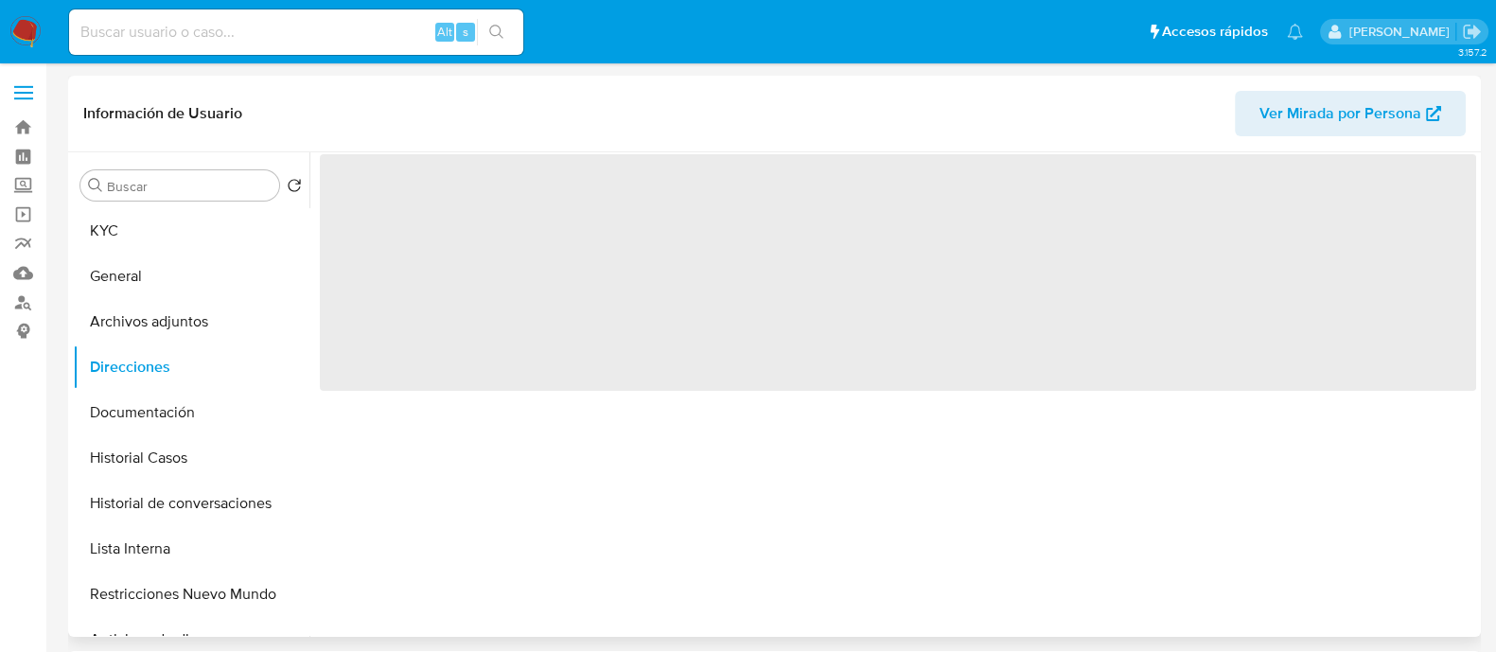
scroll to position [0, 0]
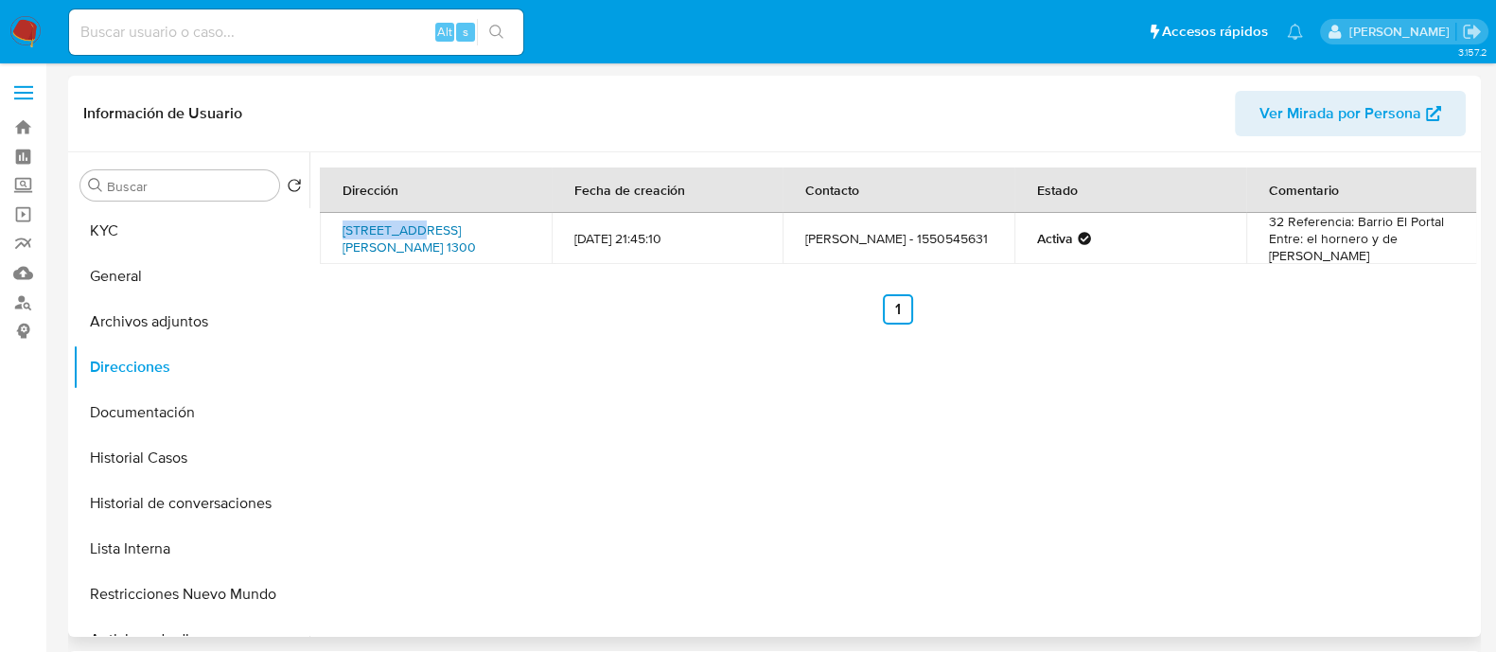
drag, startPoint x: 336, startPoint y: 220, endPoint x: 419, endPoint y: 220, distance: 83.3
click at [419, 220] on td "[STREET_ADDRESS][PERSON_NAME] 1300" at bounding box center [436, 238] width 232 height 51
copy link "Champagnat"
click at [180, 228] on button "KYC" at bounding box center [183, 230] width 221 height 45
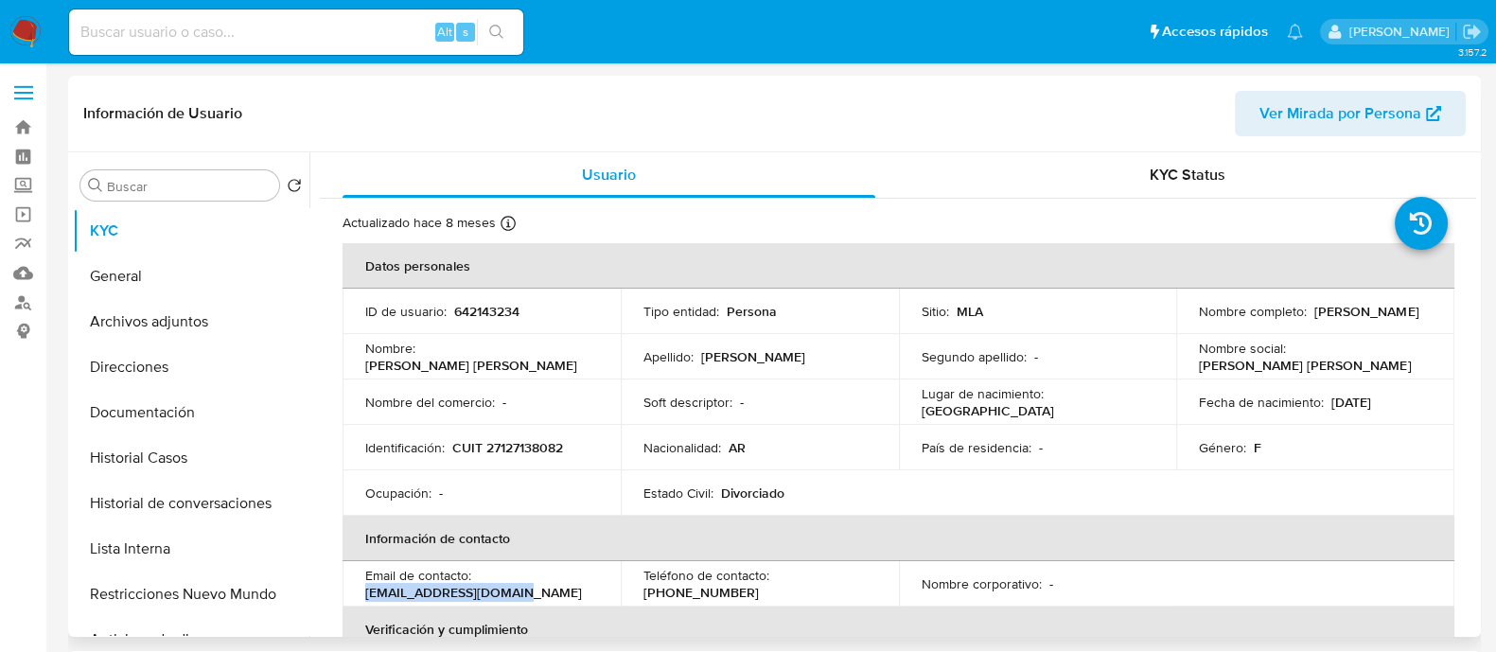
drag, startPoint x: 365, startPoint y: 590, endPoint x: 545, endPoint y: 589, distance: 179.8
click at [544, 590] on div "Email de contacto : [EMAIL_ADDRESS][DOMAIN_NAME]" at bounding box center [481, 584] width 233 height 34
copy p "[EMAIL_ADDRESS][DOMAIN_NAME]"
click at [759, 584] on p "[PHONE_NUMBER]" at bounding box center [700, 592] width 115 height 17
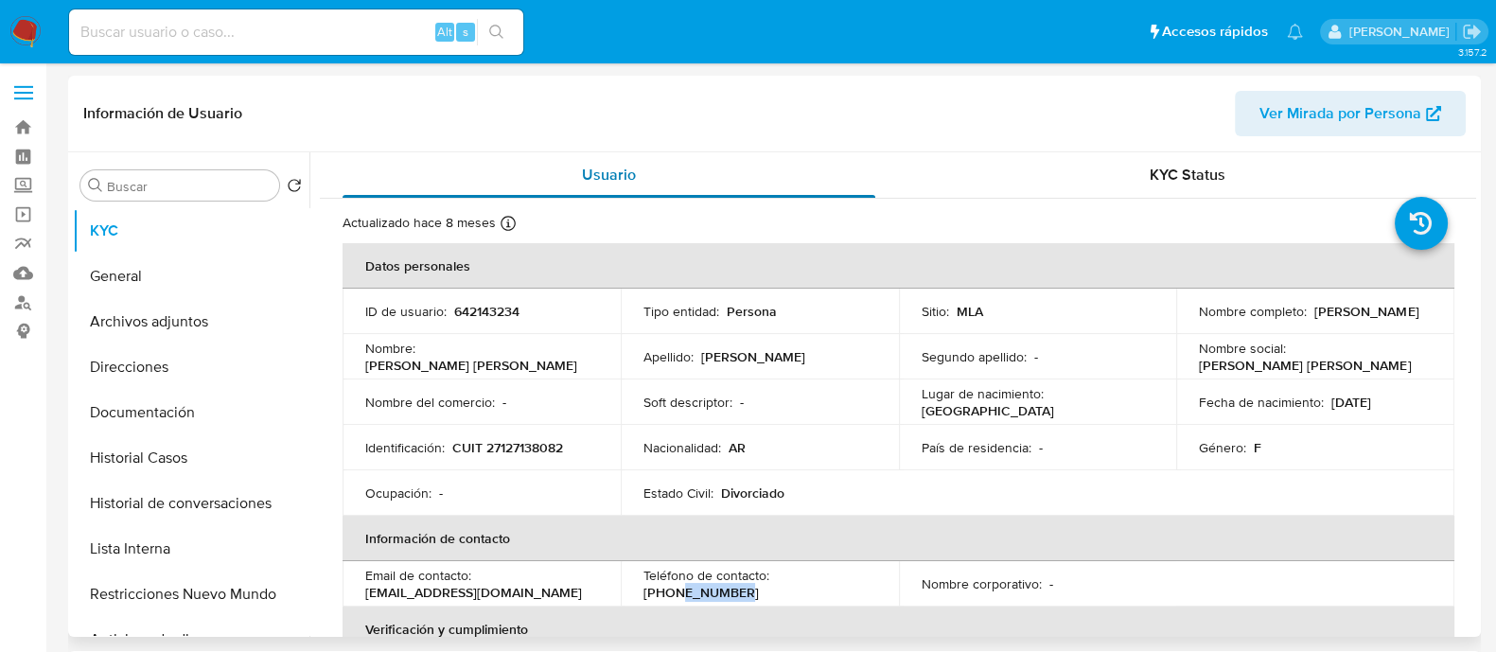
copy p "50545631"
